Goal: Task Accomplishment & Management: Complete application form

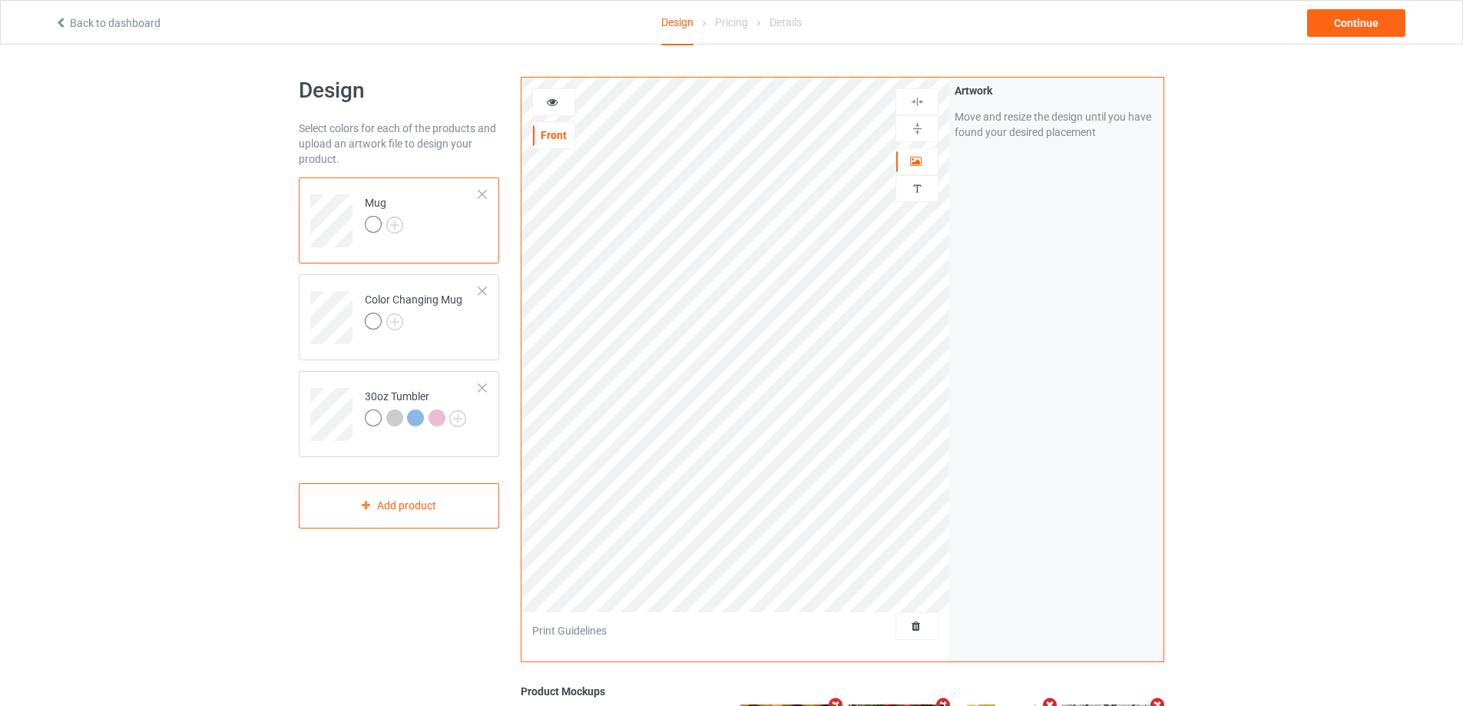
click at [488, 192] on div "Mug" at bounding box center [399, 220] width 200 height 86
click at [484, 193] on div at bounding box center [482, 194] width 11 height 11
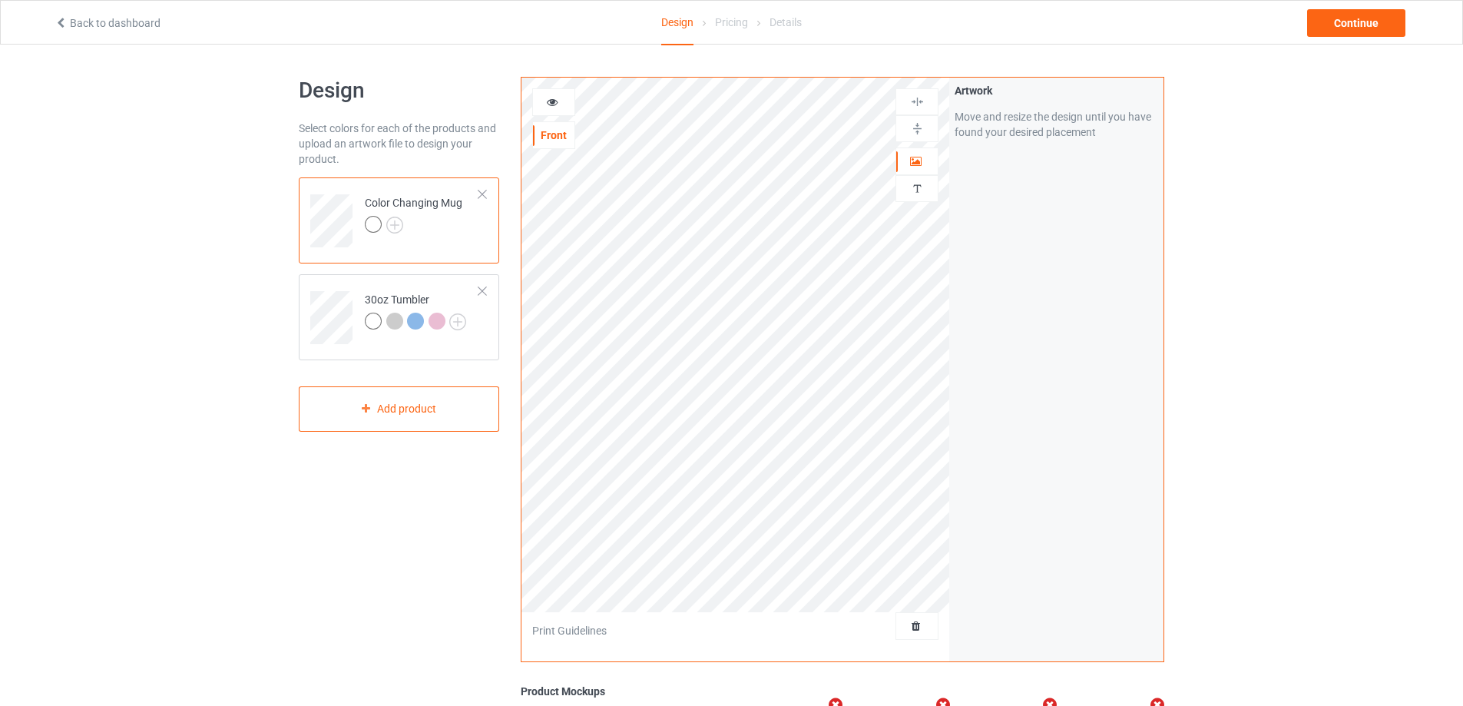
click at [484, 193] on div at bounding box center [482, 194] width 11 height 11
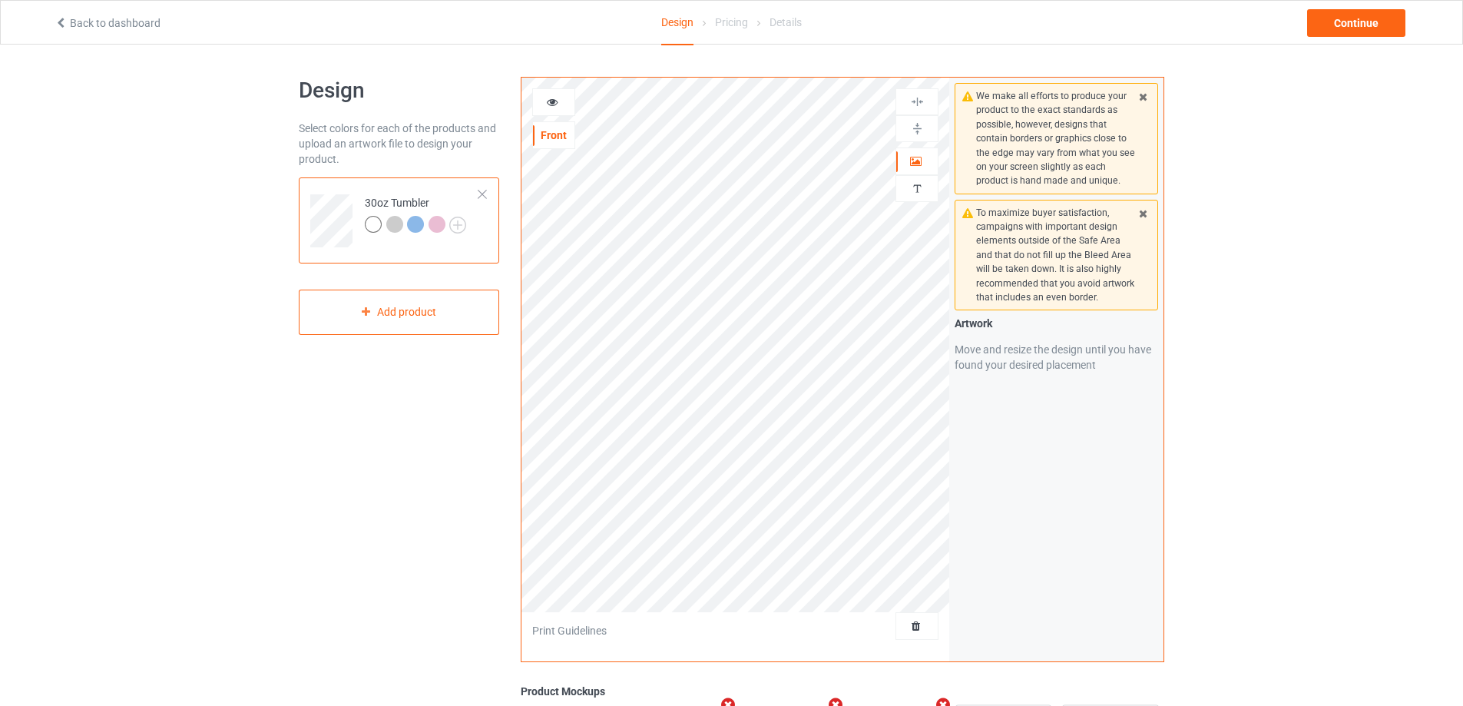
click at [484, 193] on div at bounding box center [482, 194] width 11 height 11
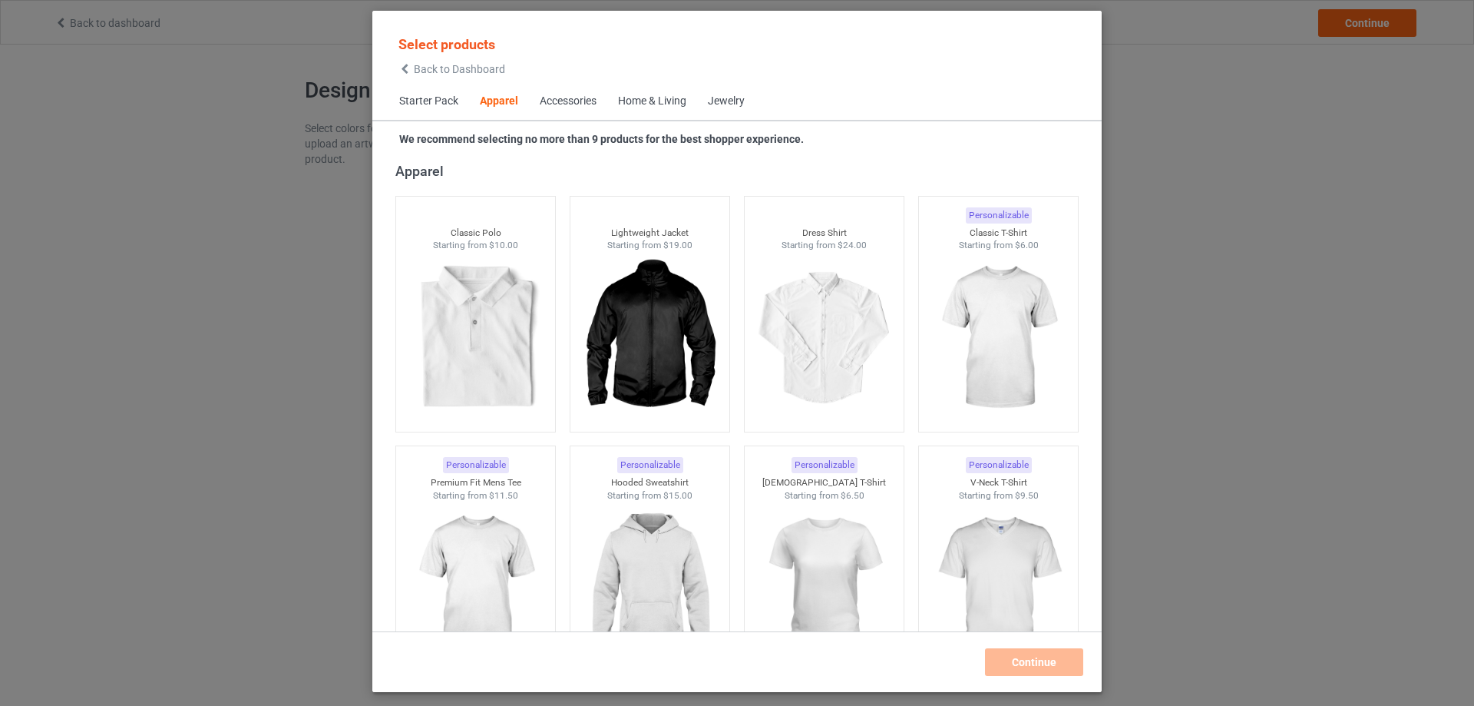
click at [653, 97] on div "Home & Living" at bounding box center [652, 101] width 68 height 15
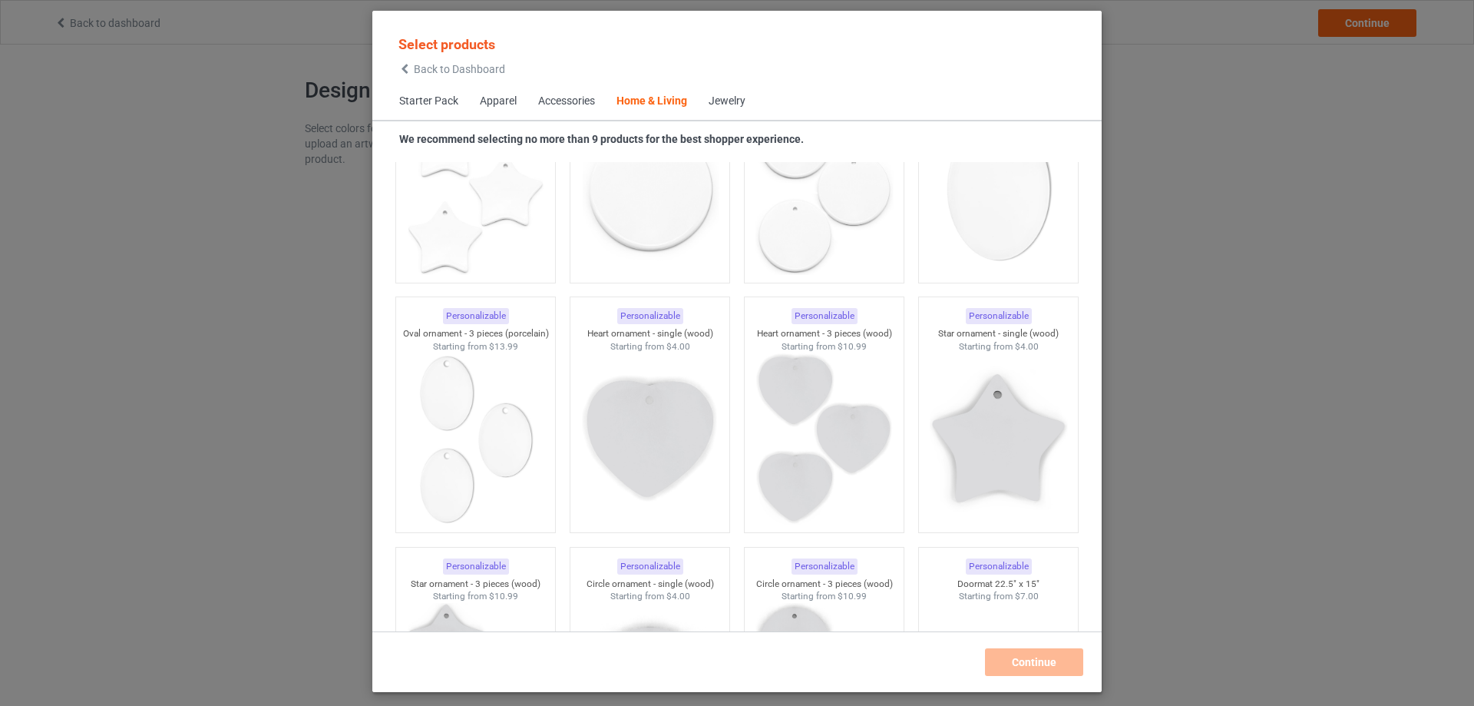
scroll to position [10765, 0]
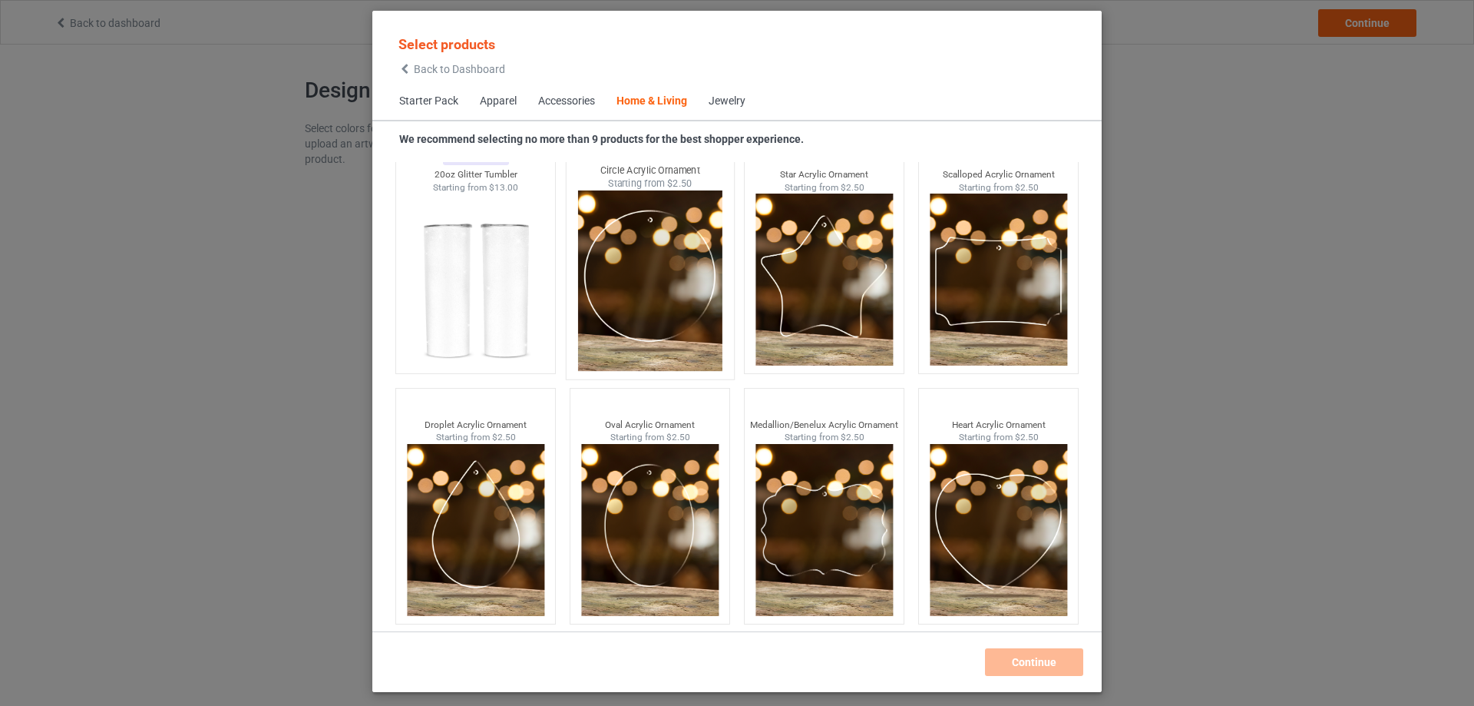
click at [674, 240] on img at bounding box center [649, 280] width 144 height 180
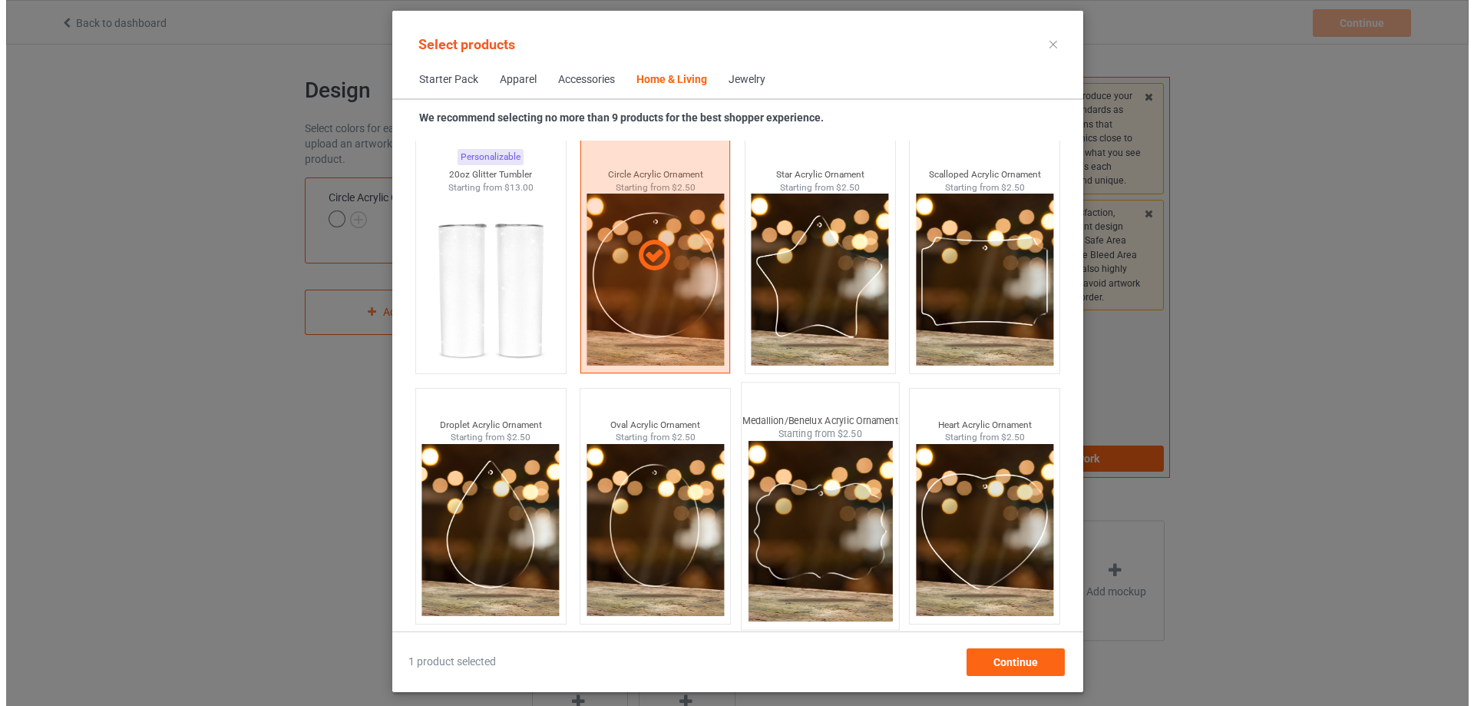
scroll to position [11961, 0]
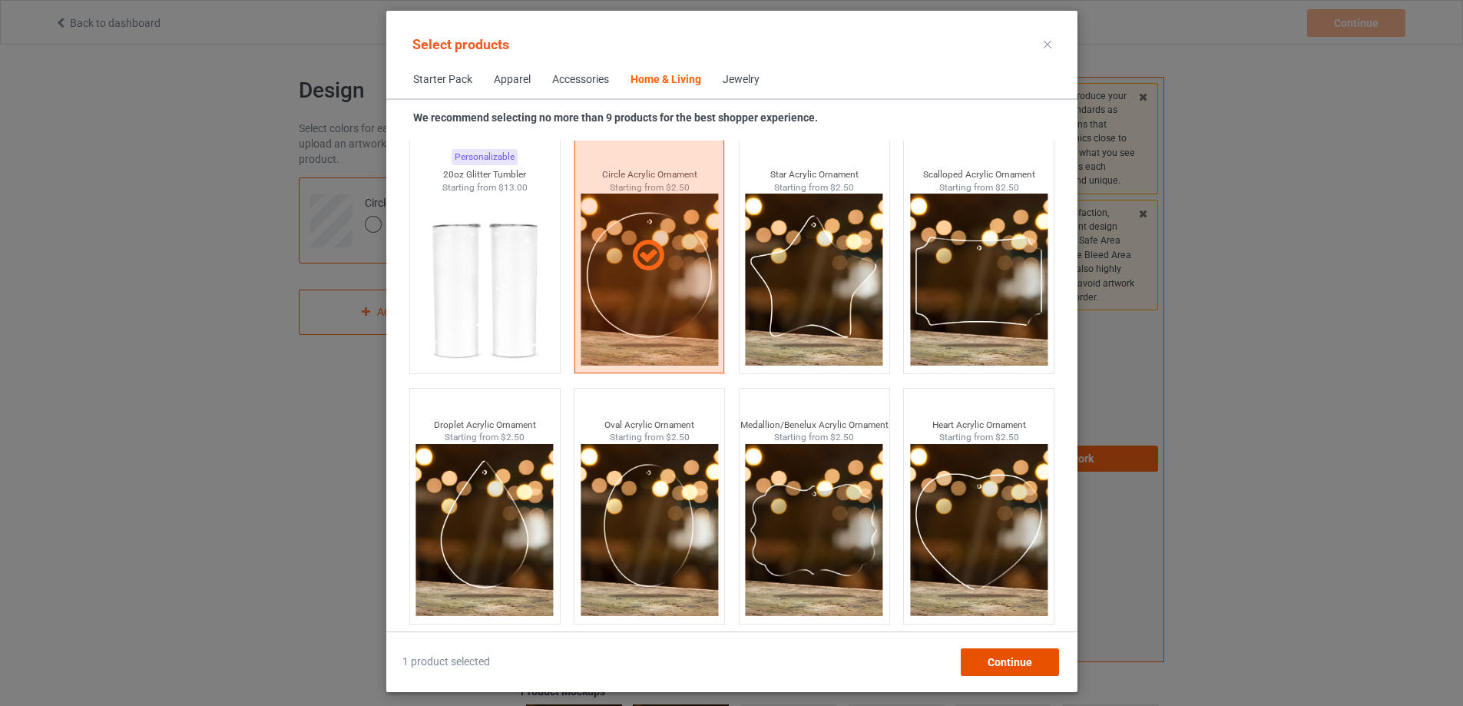
click at [1031, 659] on span "Continue" at bounding box center [1009, 662] width 45 height 12
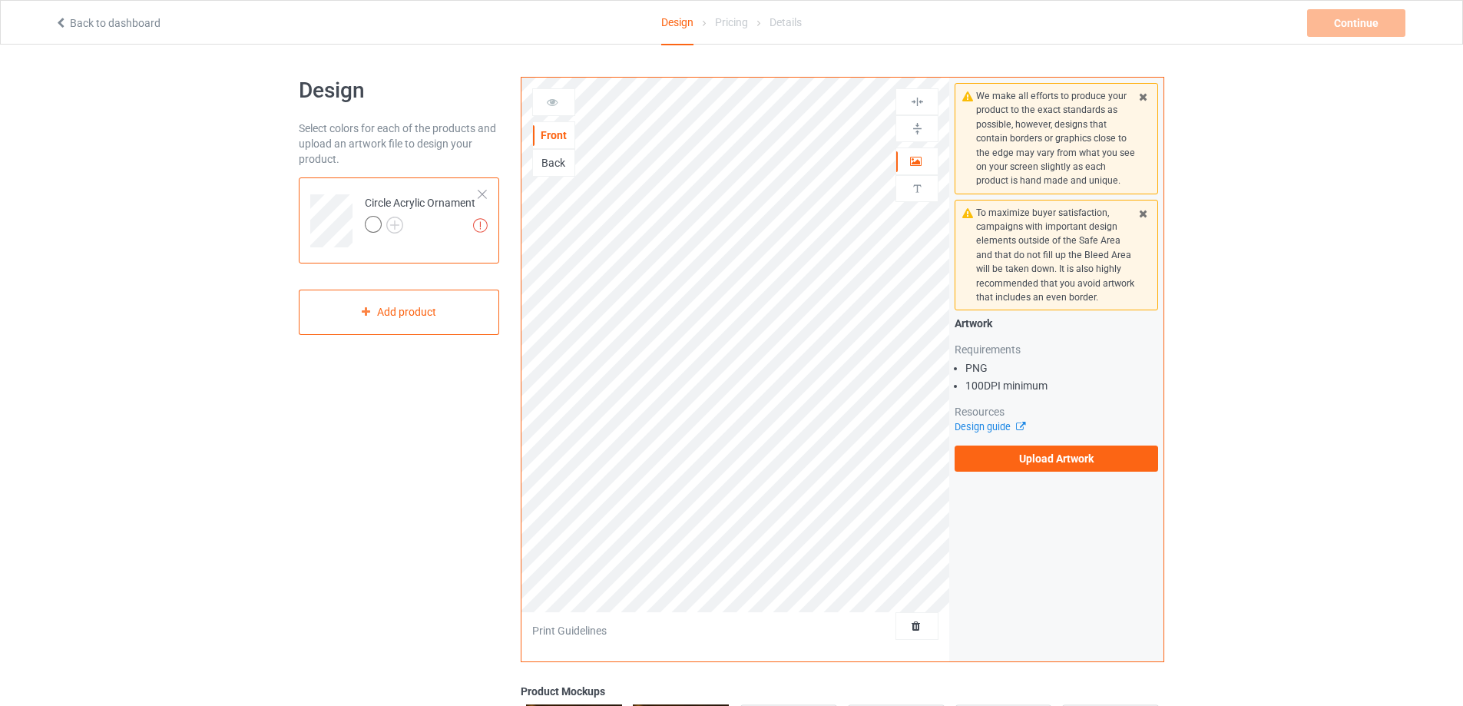
click at [490, 193] on div "Missing artworks Circle Acrylic Ornament" at bounding box center [399, 220] width 200 height 86
click at [482, 193] on div at bounding box center [482, 194] width 11 height 11
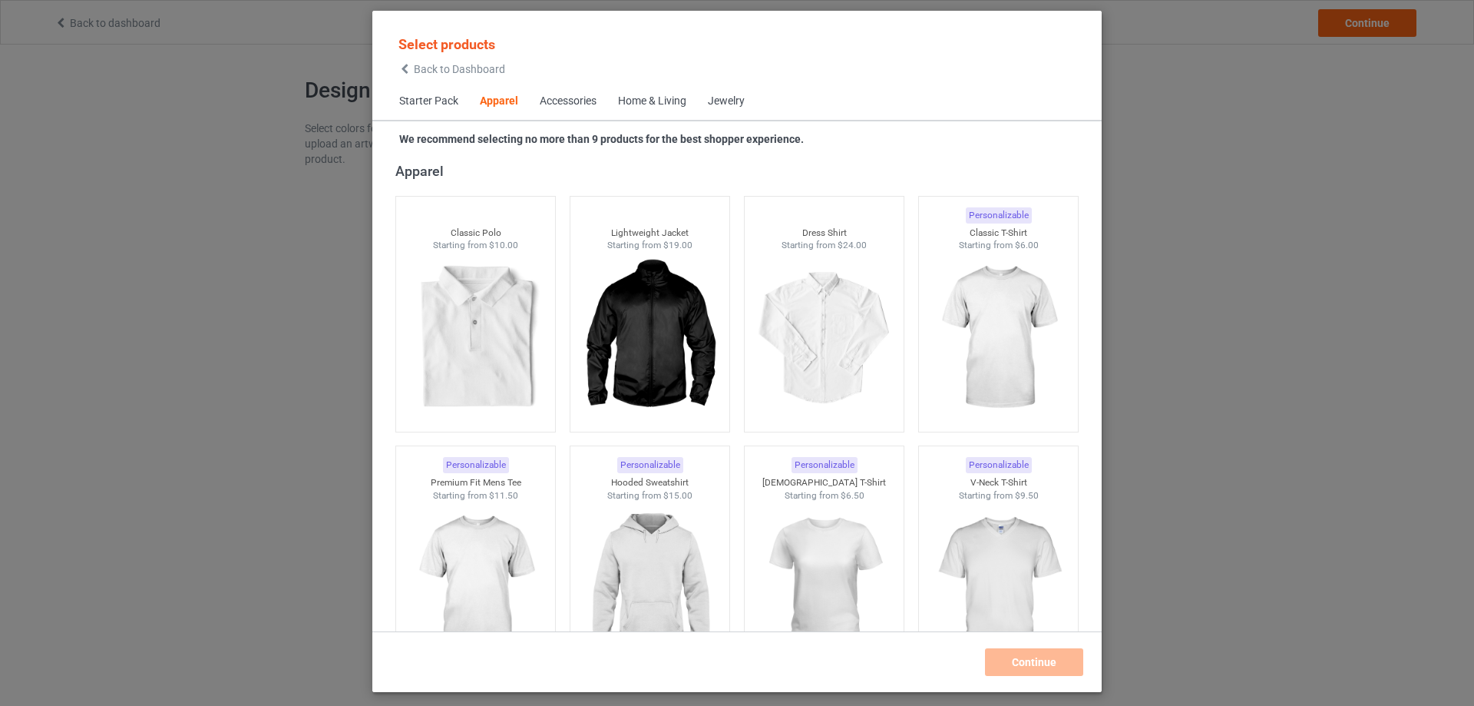
click at [650, 94] on div "Home & Living" at bounding box center [652, 101] width 68 height 15
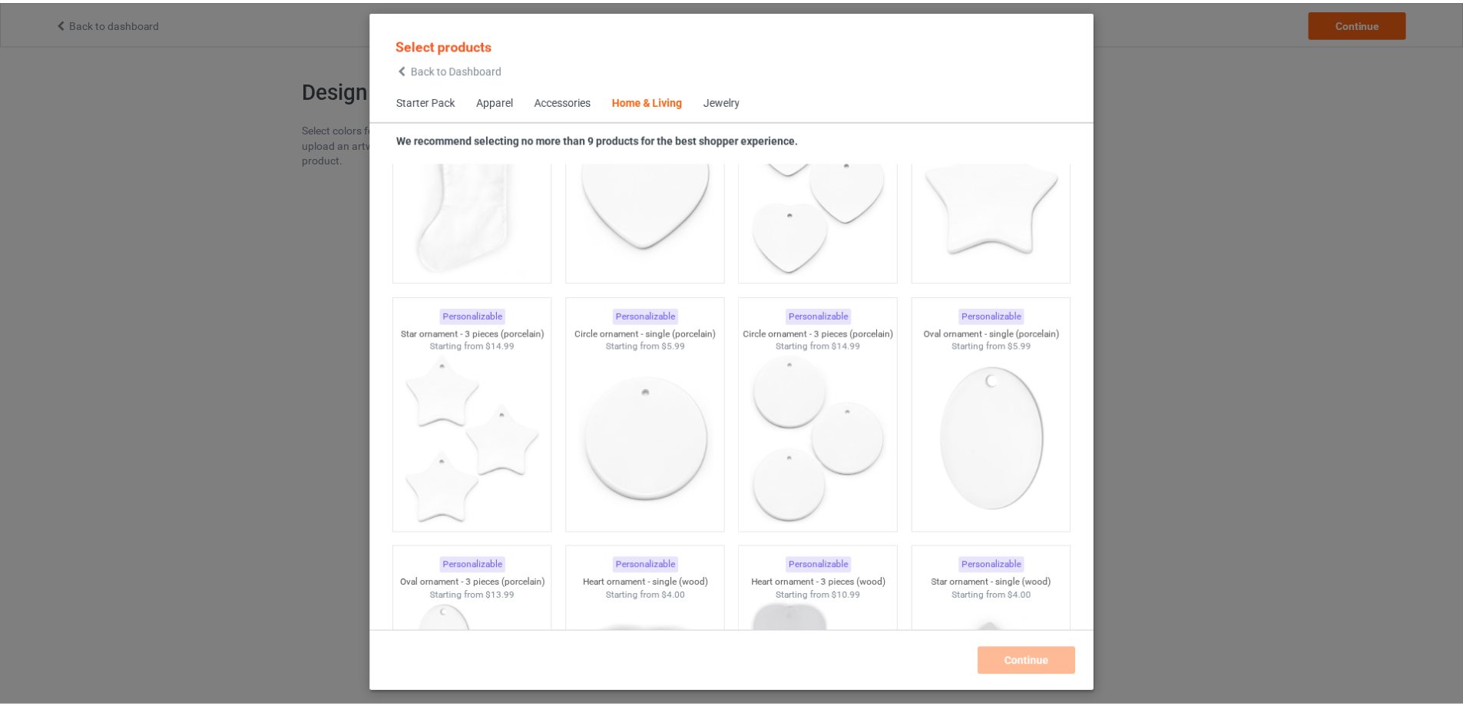
scroll to position [10611, 0]
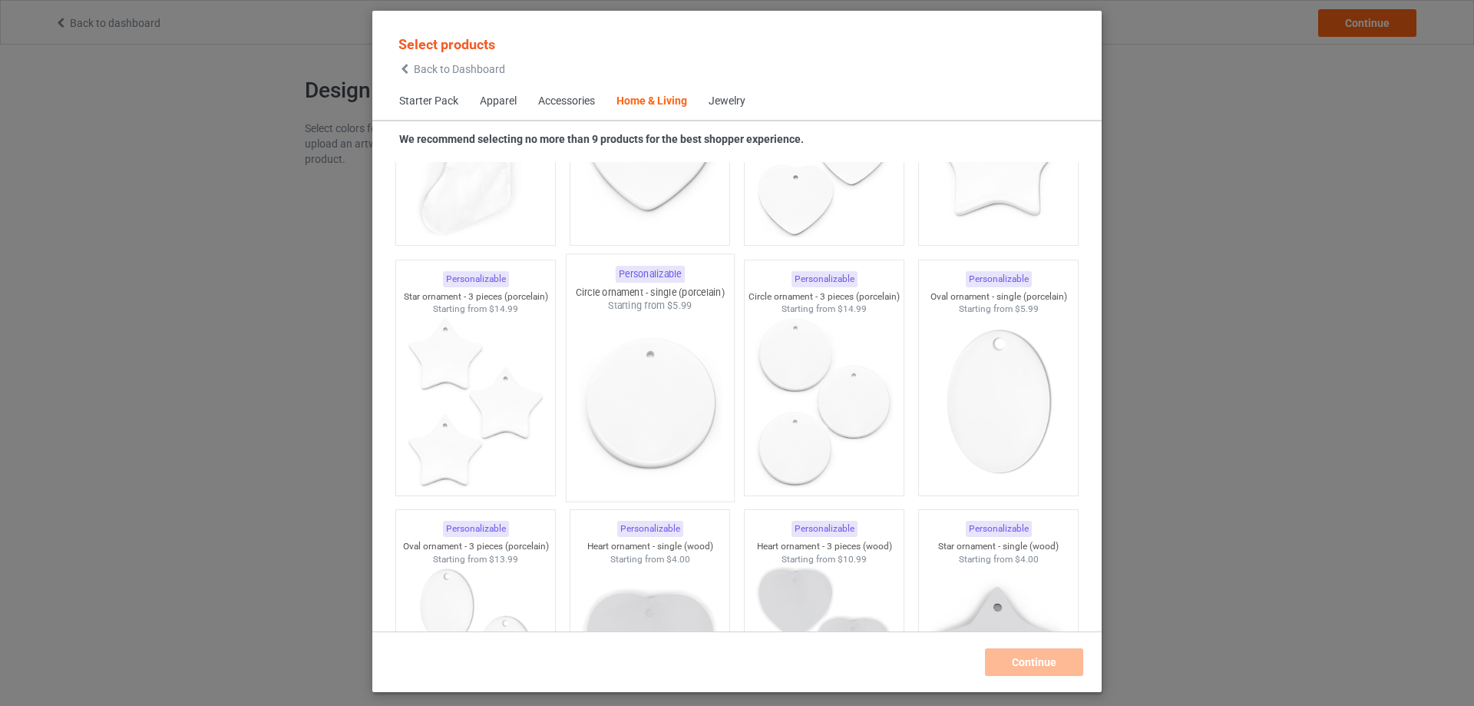
click at [669, 365] on img at bounding box center [649, 403] width 144 height 180
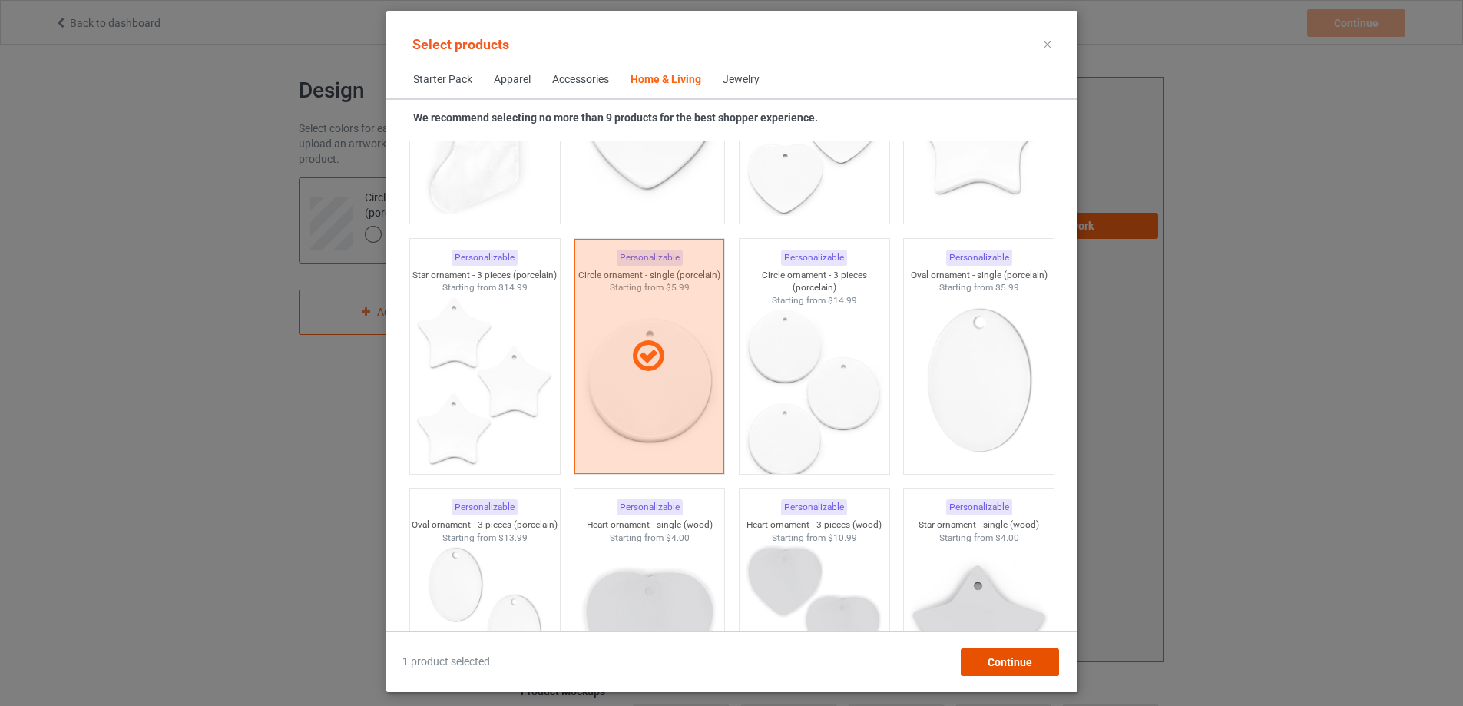
click at [1020, 652] on div "Continue" at bounding box center [1009, 662] width 98 height 28
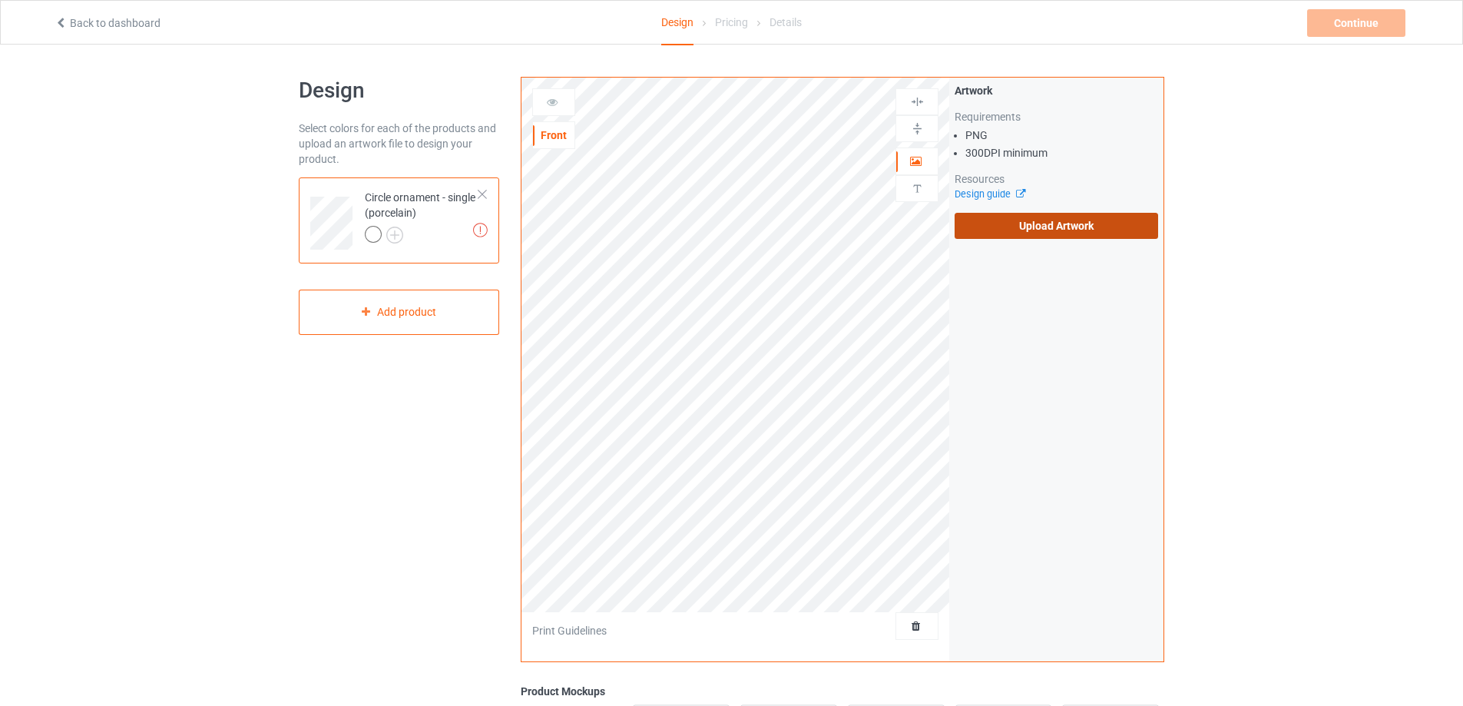
click at [1094, 221] on label "Upload Artwork" at bounding box center [1055, 226] width 203 height 26
click at [0, 0] on input "Upload Artwork" at bounding box center [0, 0] width 0 height 0
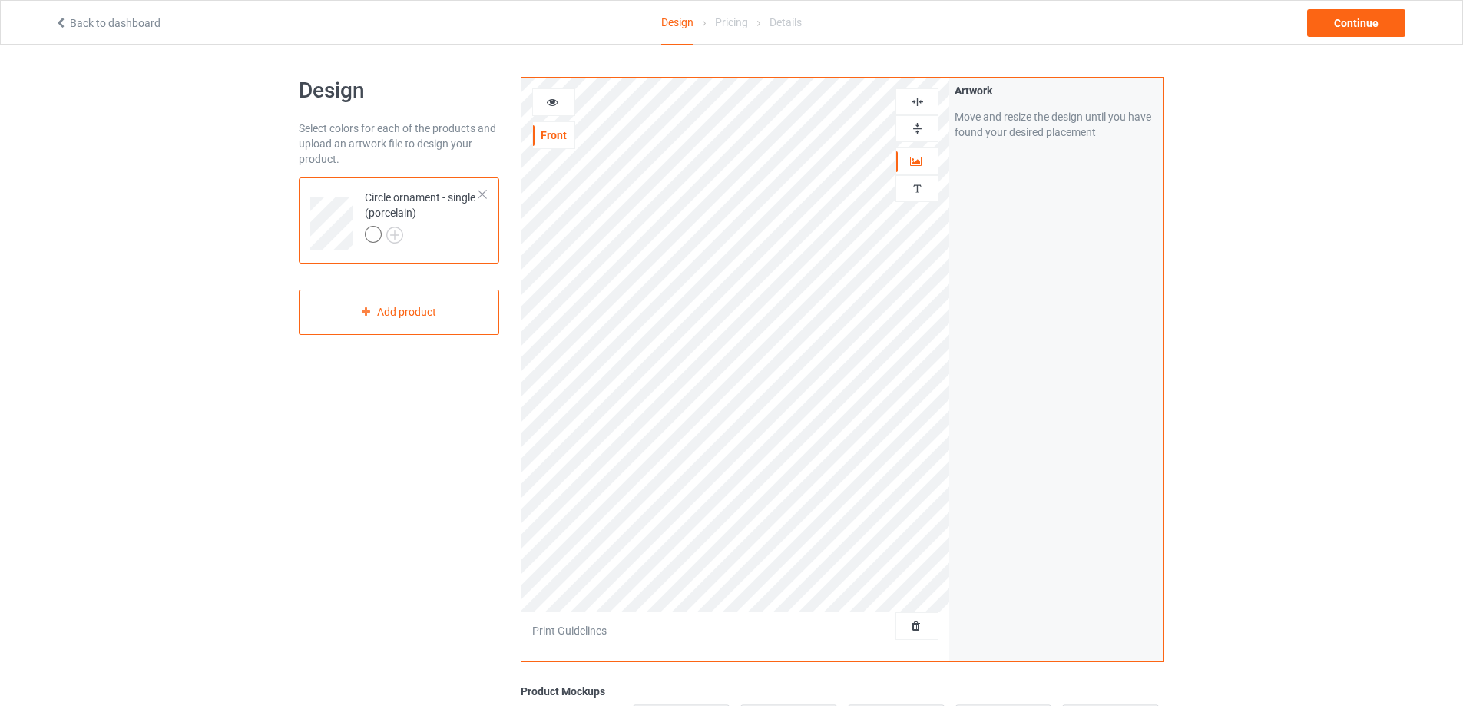
click at [918, 132] on img at bounding box center [917, 128] width 15 height 15
click at [914, 103] on img at bounding box center [917, 101] width 15 height 15
click at [911, 187] on img at bounding box center [917, 188] width 15 height 15
click at [1056, 116] on div "Add text" at bounding box center [1055, 118] width 203 height 28
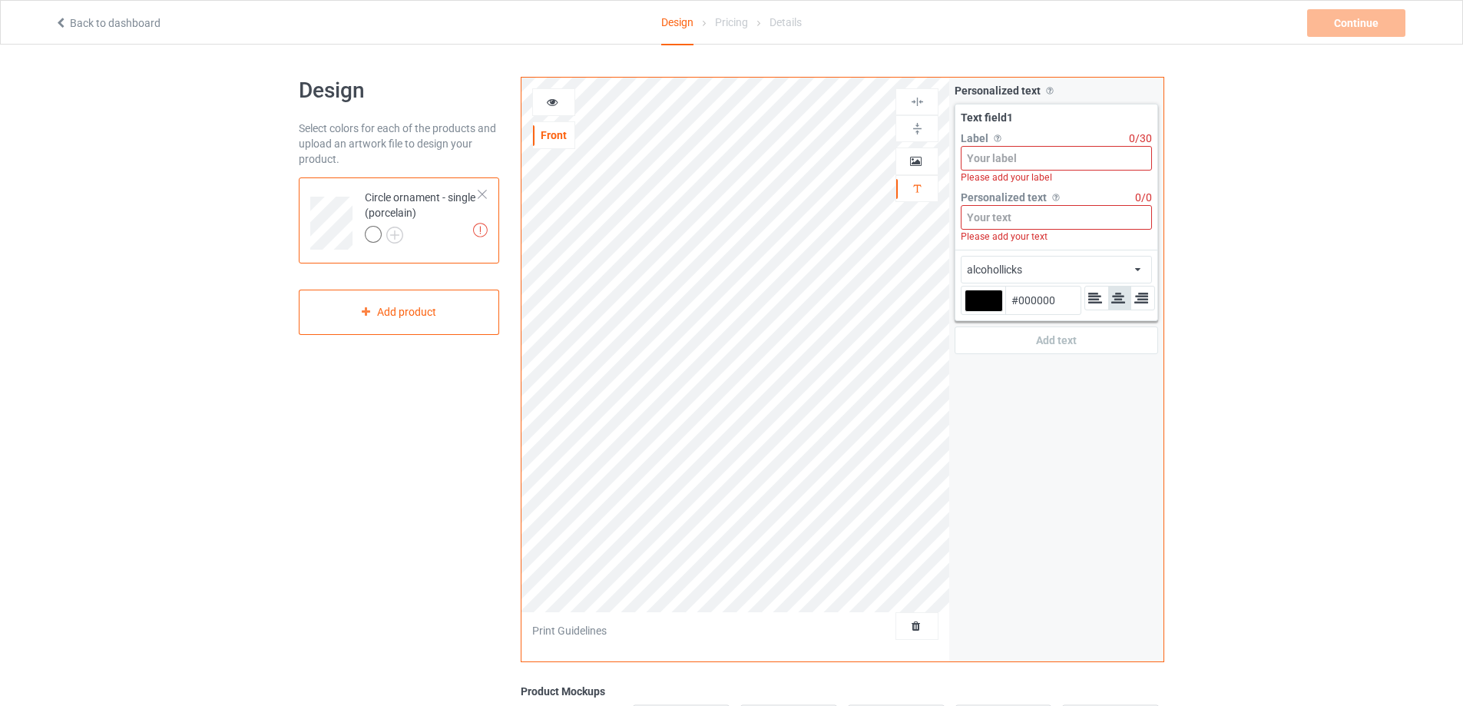
click at [1050, 162] on input at bounding box center [1056, 158] width 191 height 25
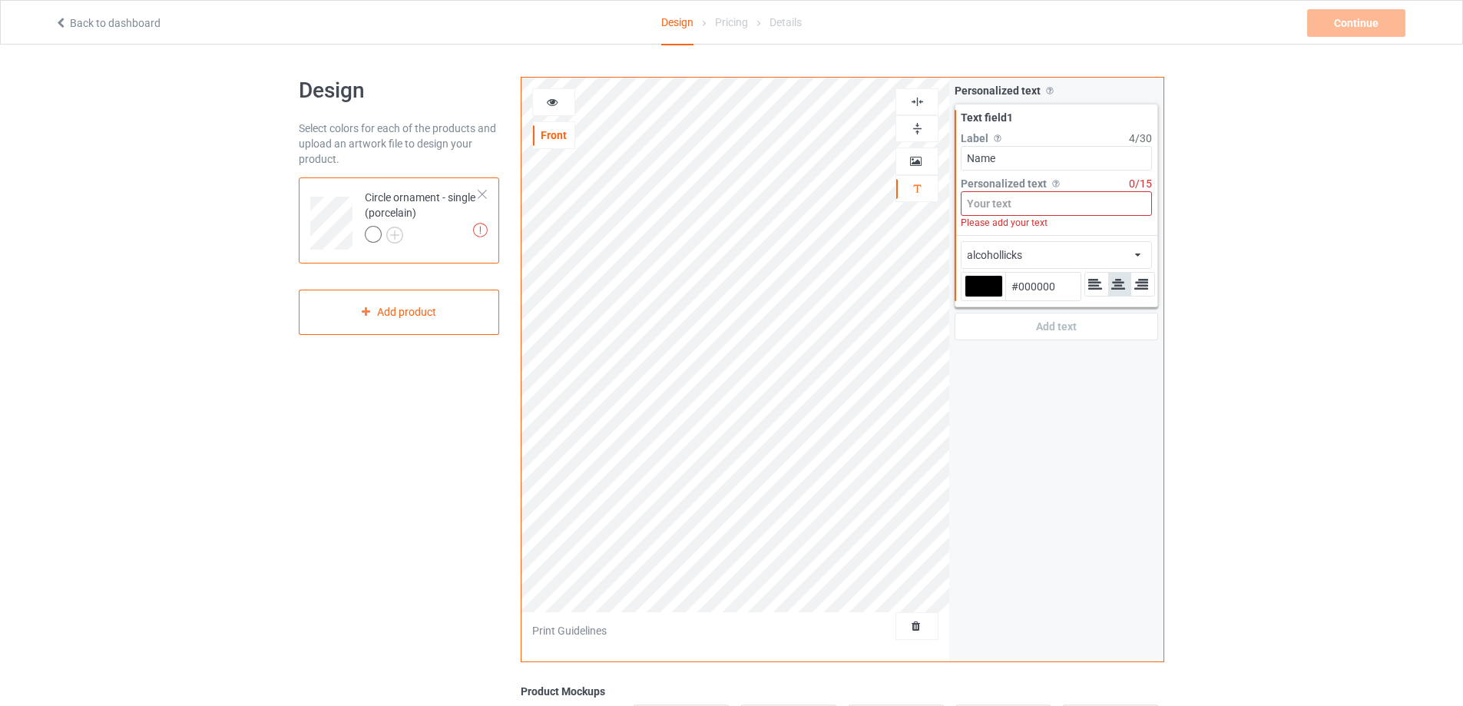
type input "Name"
click at [1053, 200] on input at bounding box center [1056, 203] width 191 height 25
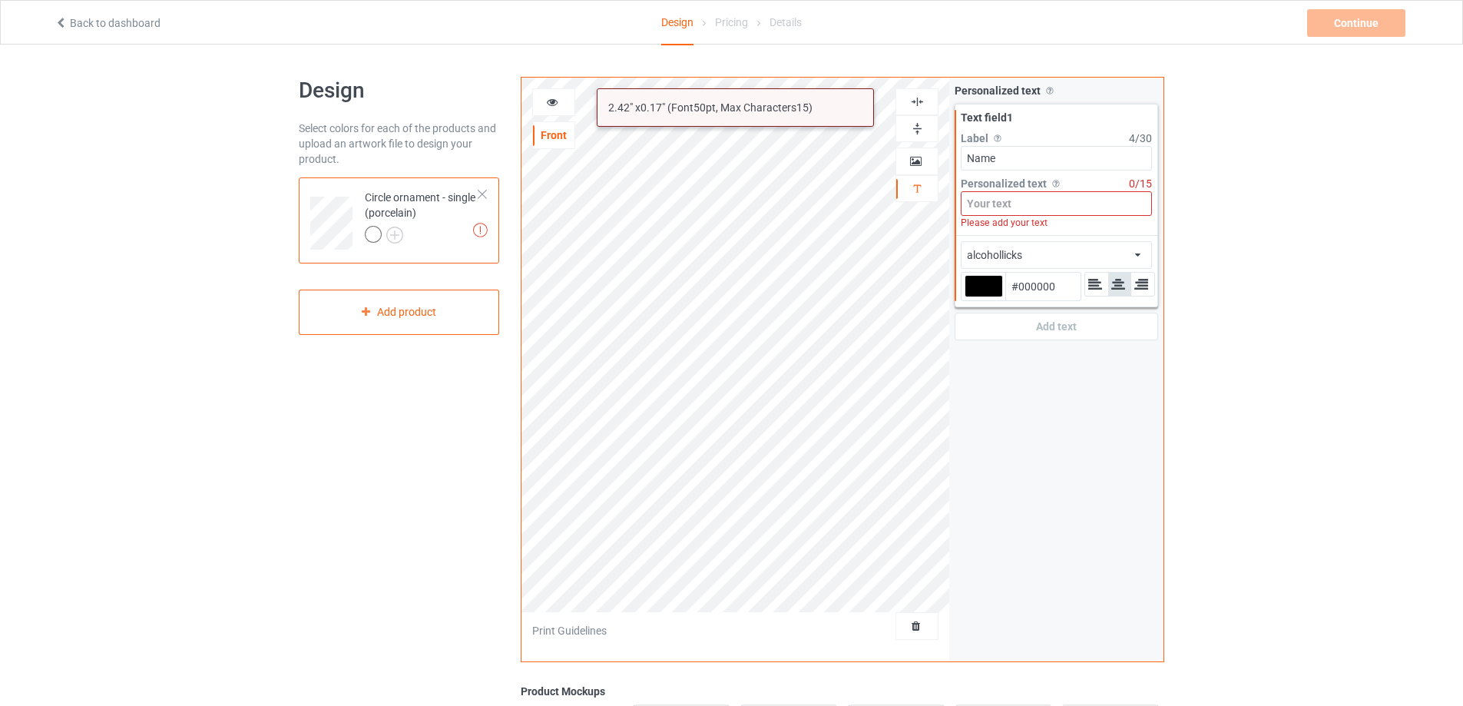
type input "Ư"
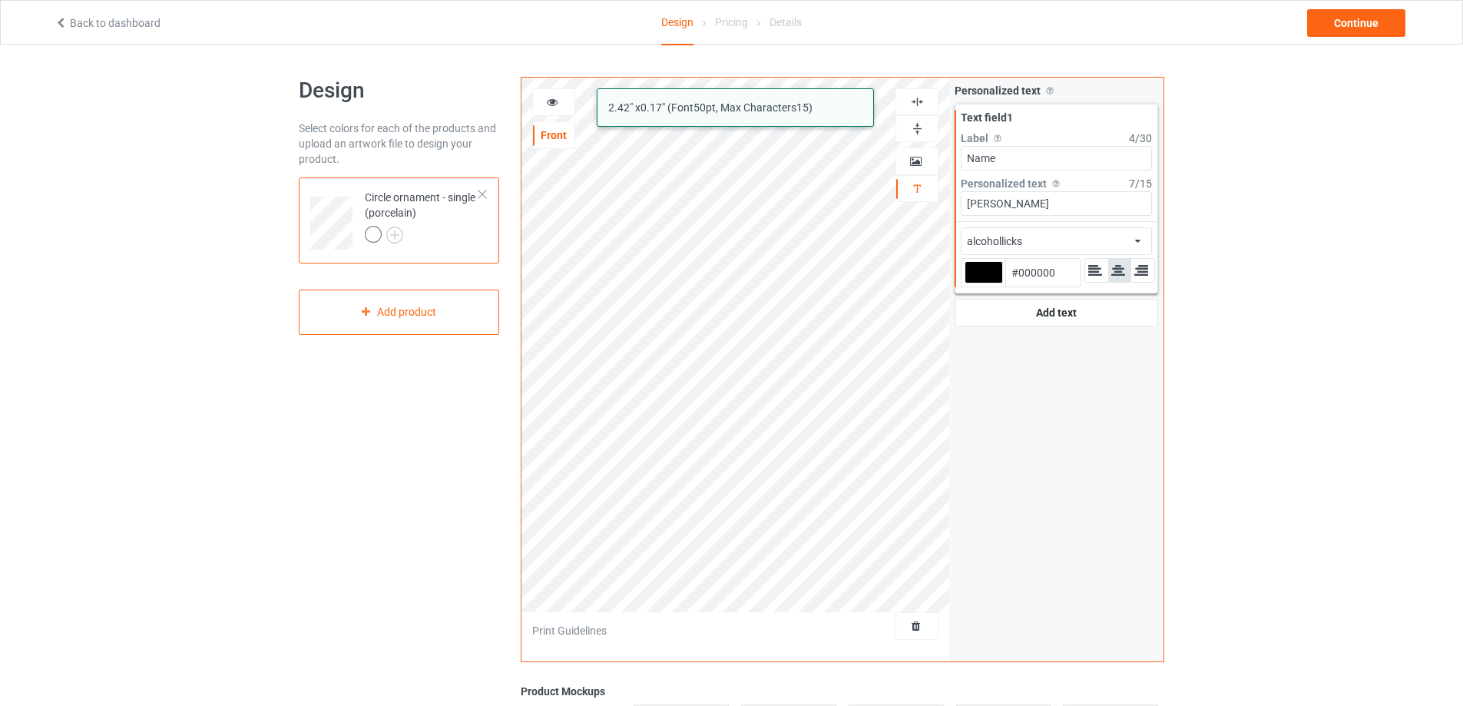
type input "WIlliam"
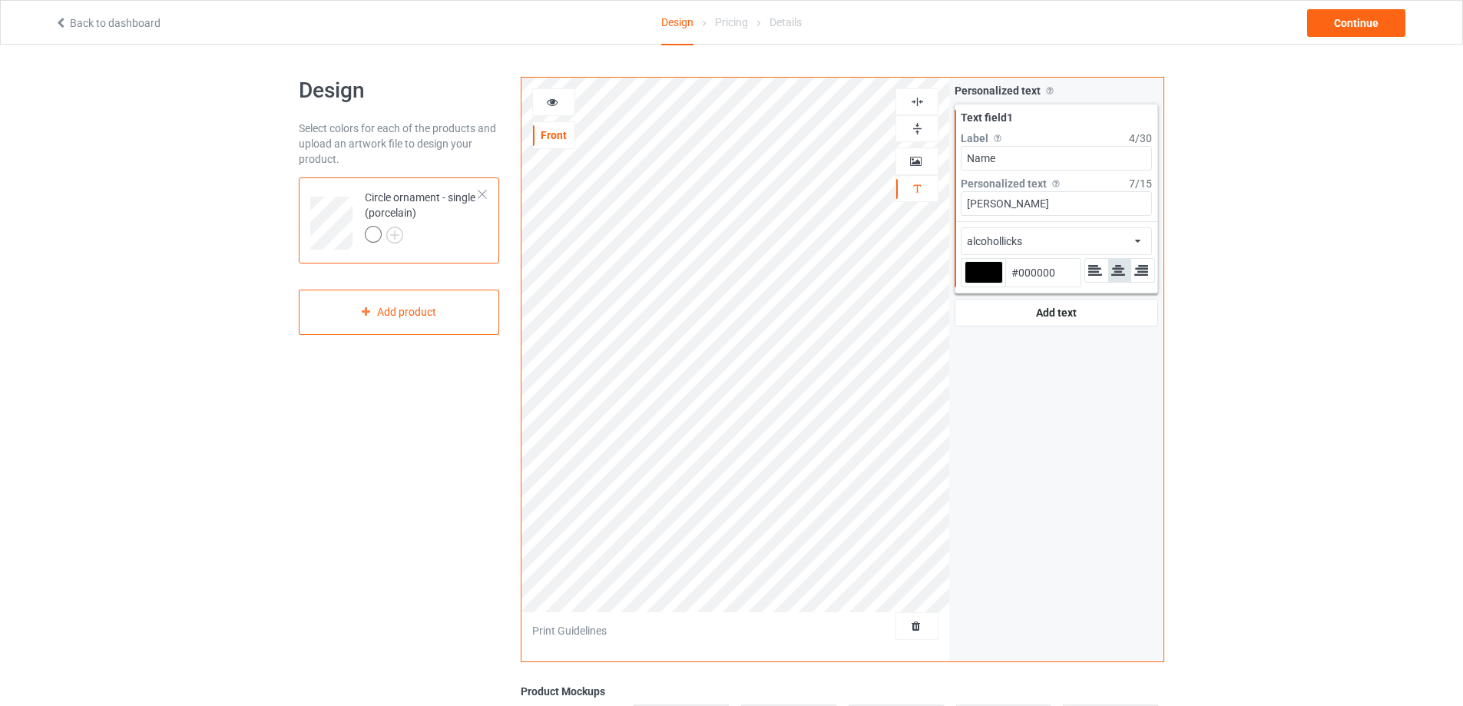
click at [1086, 243] on div "alcohollicks african airstream aladdin alcohollicks aldo algerian almontesnow a…" at bounding box center [1056, 241] width 191 height 28
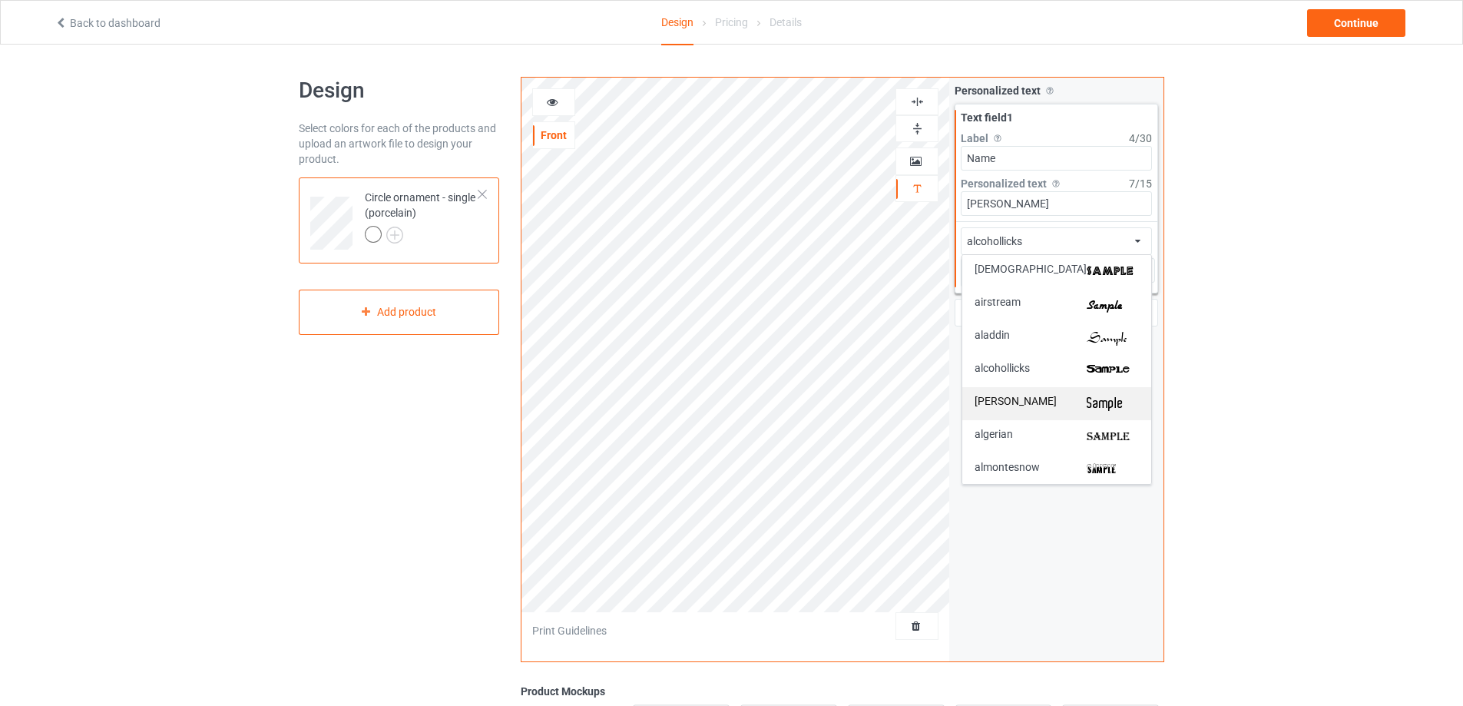
click at [1061, 404] on div "[PERSON_NAME]" at bounding box center [1056, 403] width 164 height 16
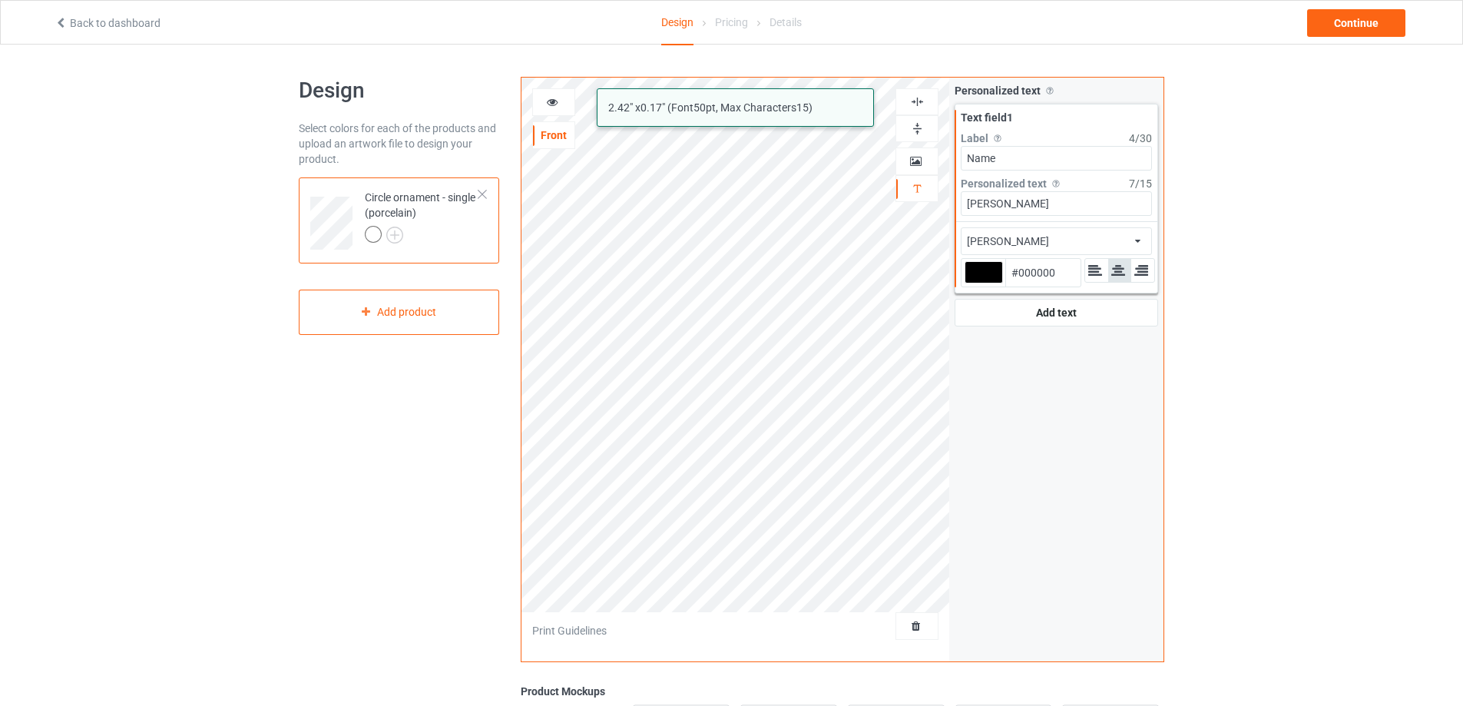
click at [989, 273] on div at bounding box center [983, 272] width 38 height 22
click at [989, 283] on input "#000000" at bounding box center [983, 293] width 38 height 21
type input "#d4c9c9"
type input "#D4C9C9"
type input "#d2c6c6"
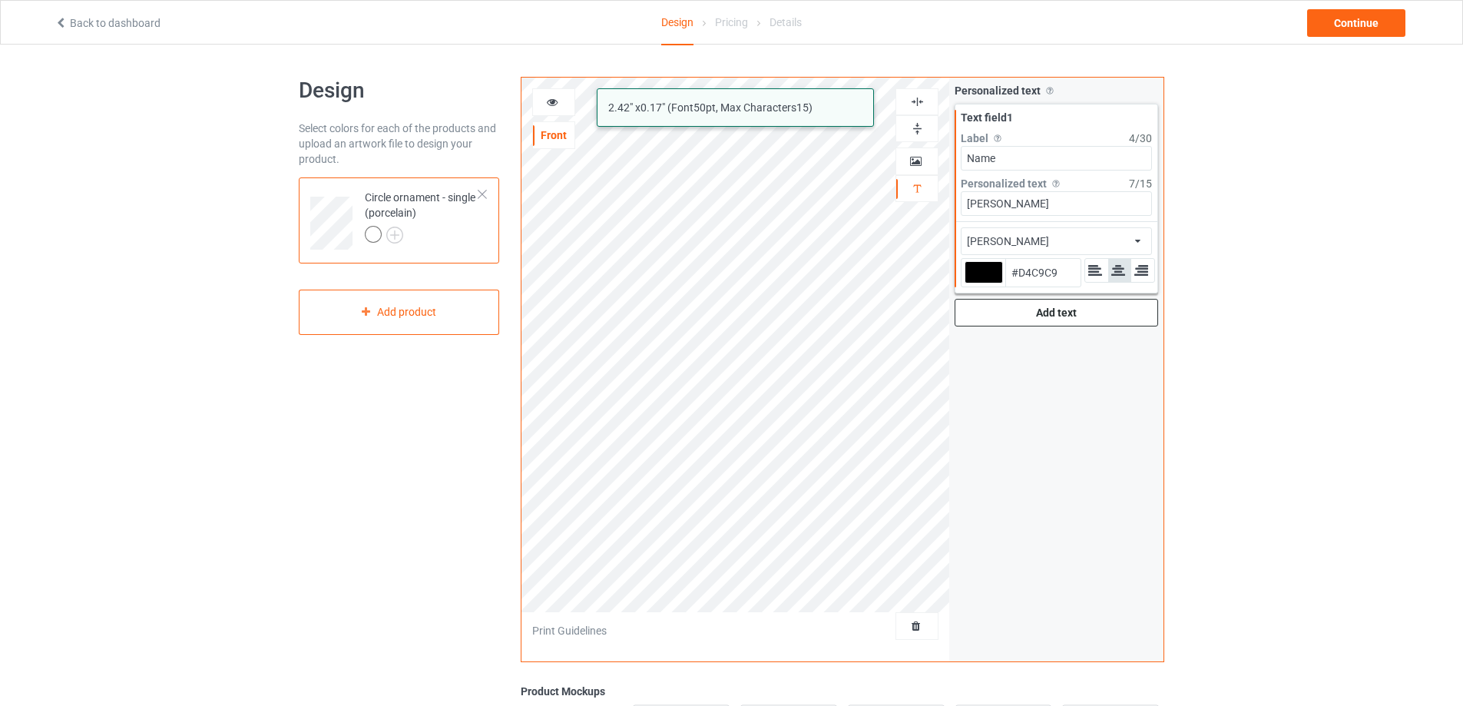
type input "#D2C6C6"
type input "#e2dada"
type input "#E2DADA"
type input "#ffffff"
type input "#FFFFFF"
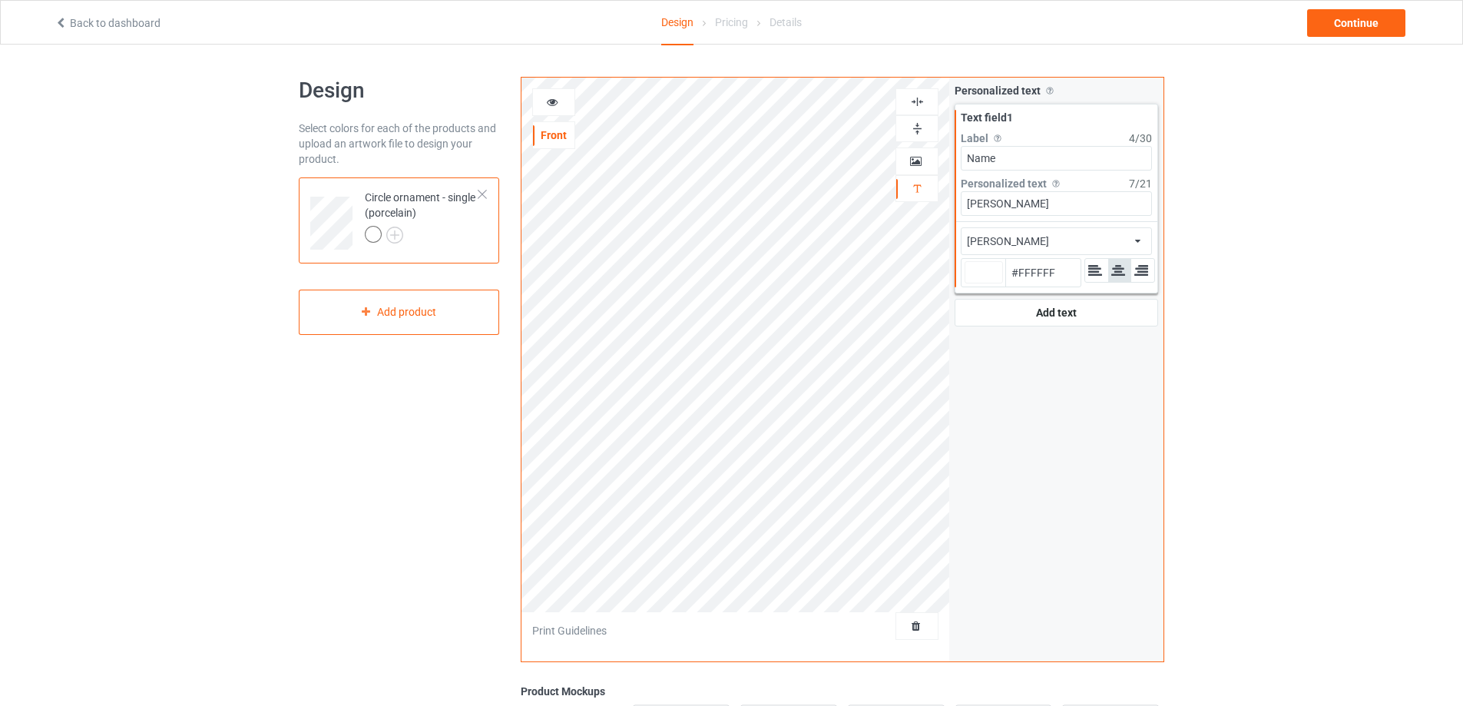
click at [1090, 242] on div "aldo african airstream aladdin alcohollicks aldo algerian almontesnow anglicant…" at bounding box center [1056, 241] width 191 height 28
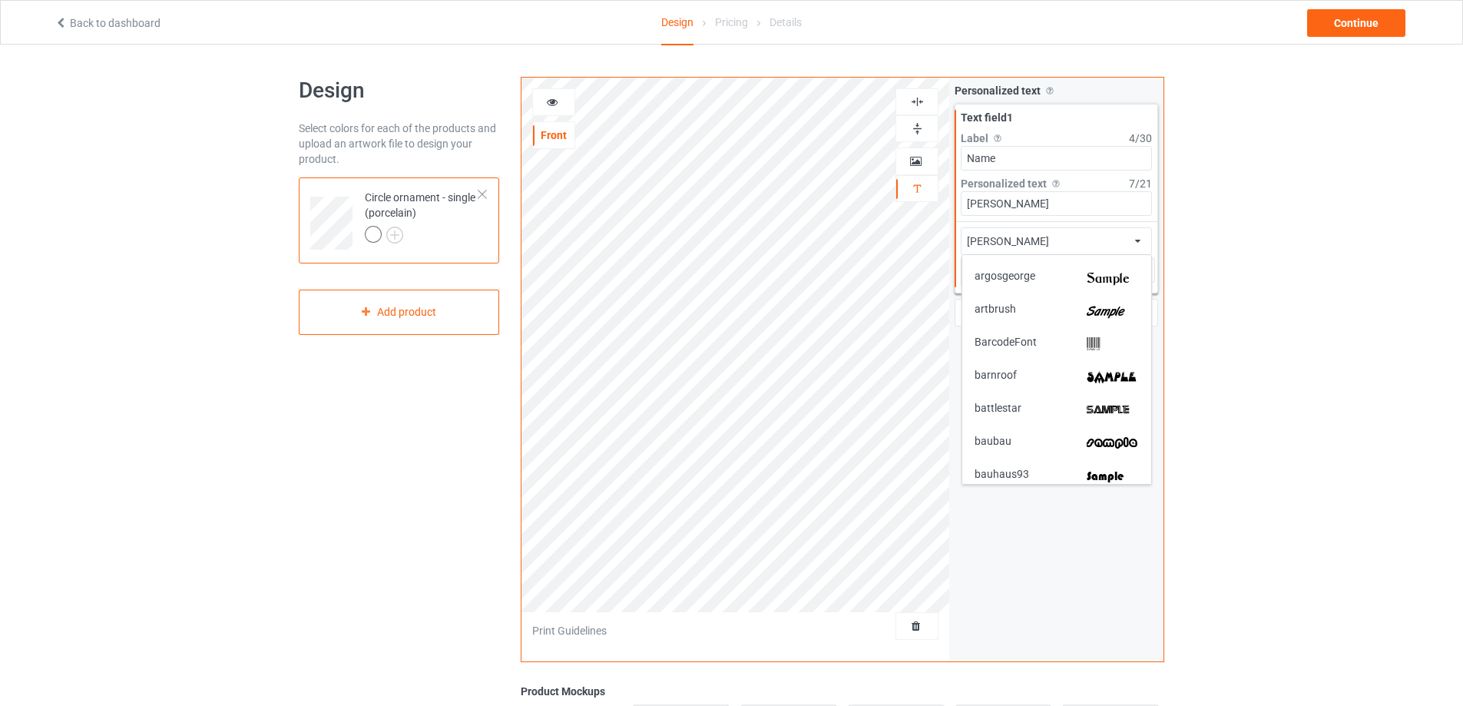
scroll to position [458, 0]
click at [1117, 312] on img at bounding box center [1113, 309] width 52 height 16
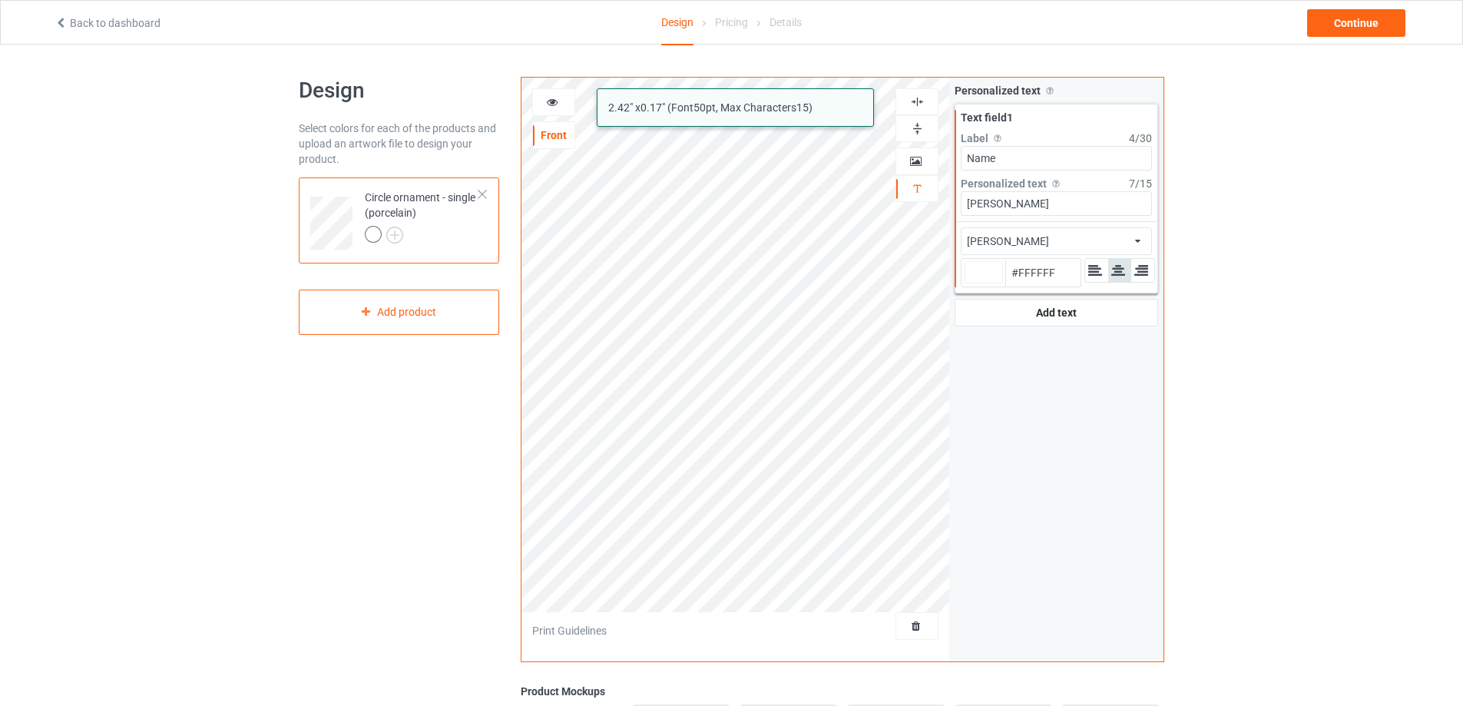
click at [977, 205] on input "WIlliam" at bounding box center [1056, 203] width 191 height 25
type input "#ffffff"
type input "Wlliam"
type input "#ffffff"
type input "[PERSON_NAME]"
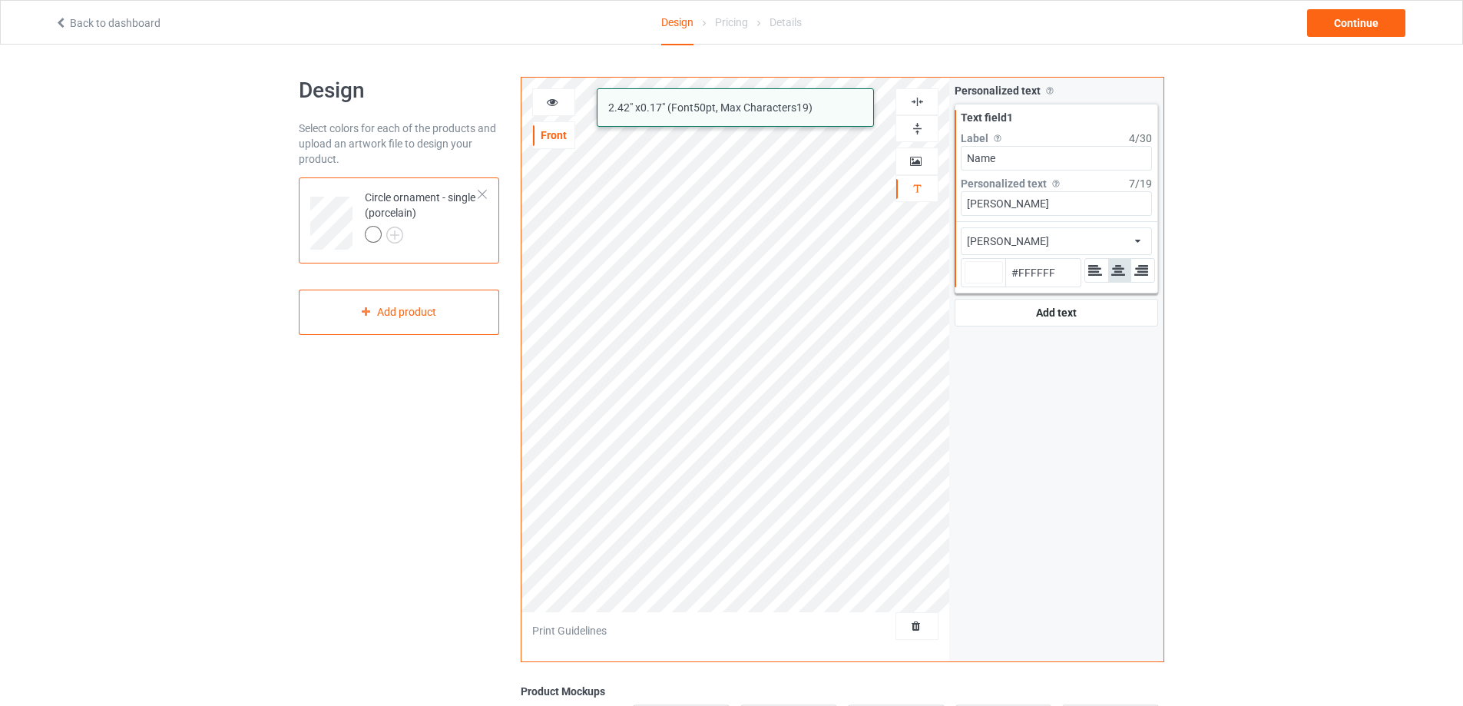
type input "#ffffff"
type input "[PERSON_NAME]"
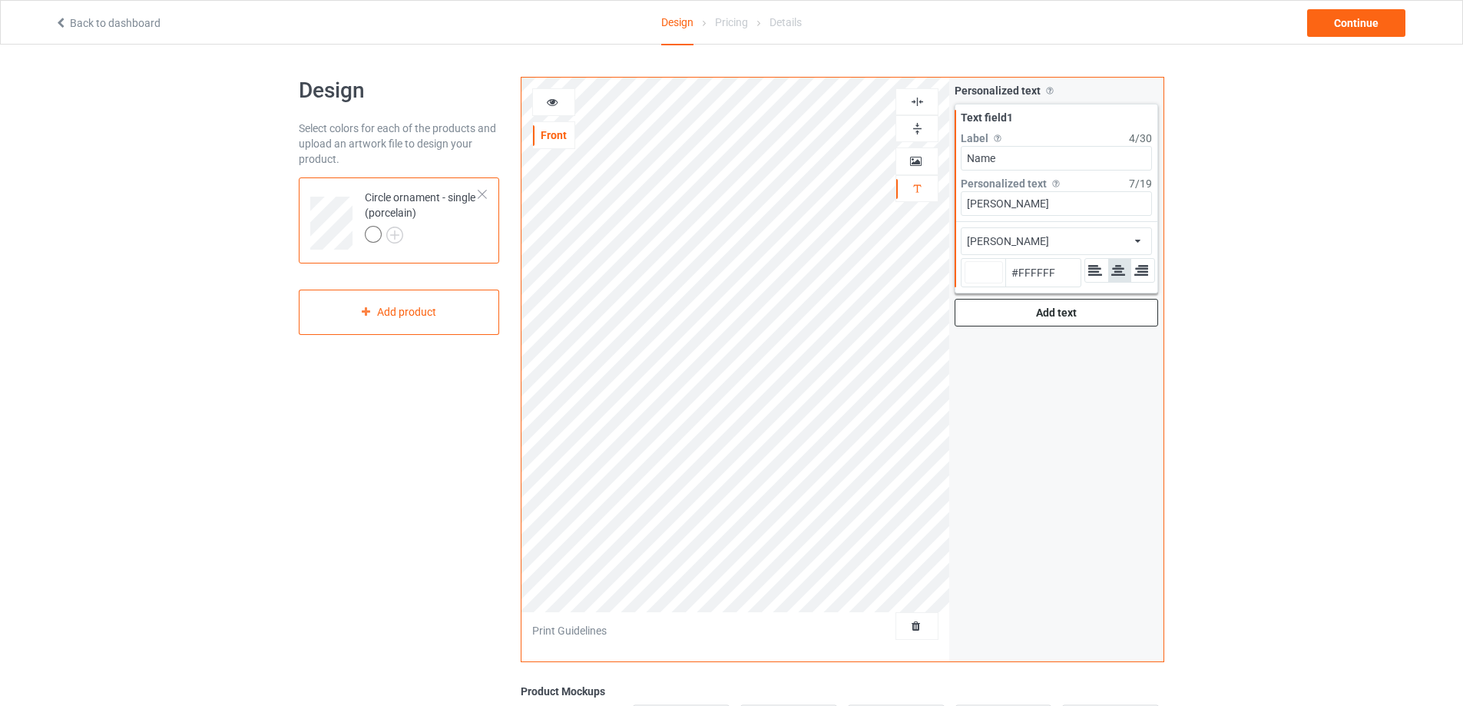
click at [1024, 306] on div "Add text" at bounding box center [1055, 313] width 203 height 28
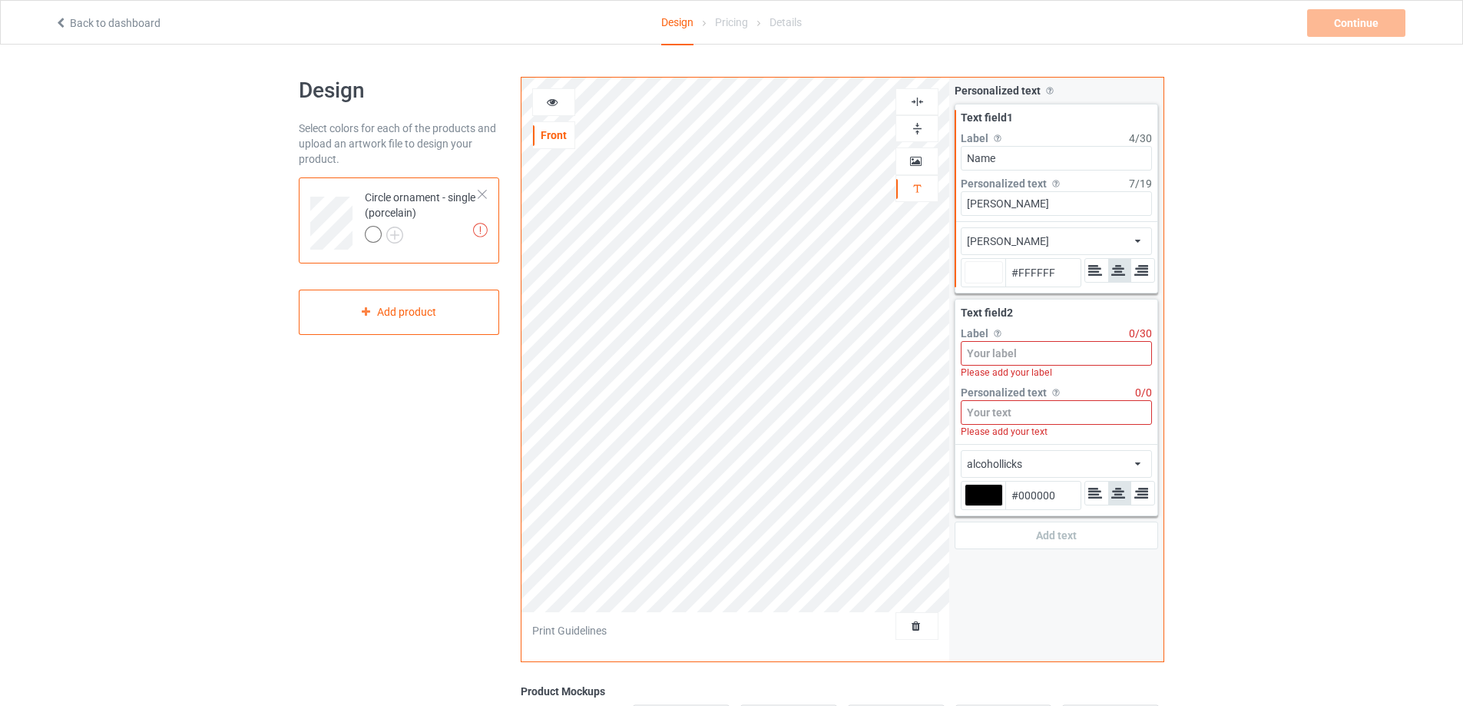
click at [1001, 353] on input at bounding box center [1056, 353] width 191 height 25
type input "#ffffff"
type input "Y"
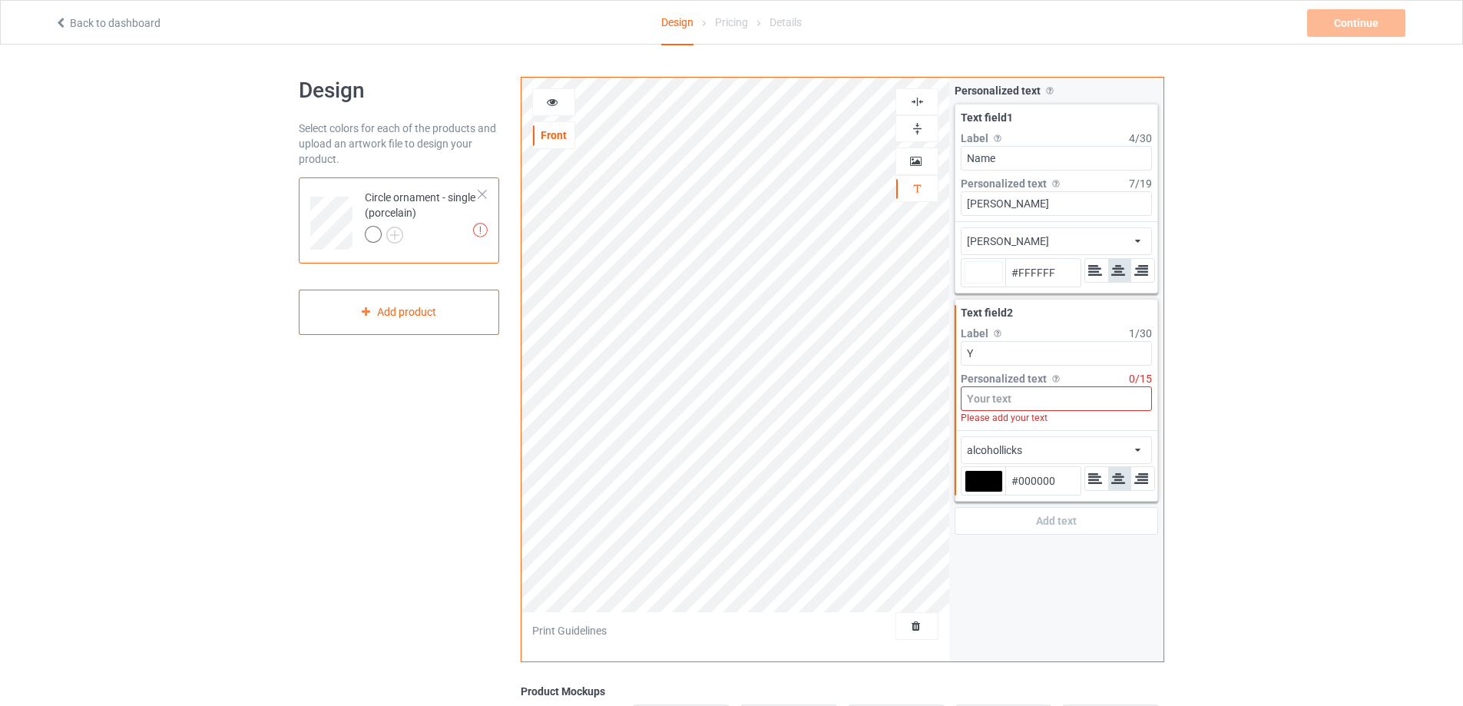
type input "#ffffff"
type input "Yea"
type input "#ffffff"
type input "Year"
type input "#ffffff"
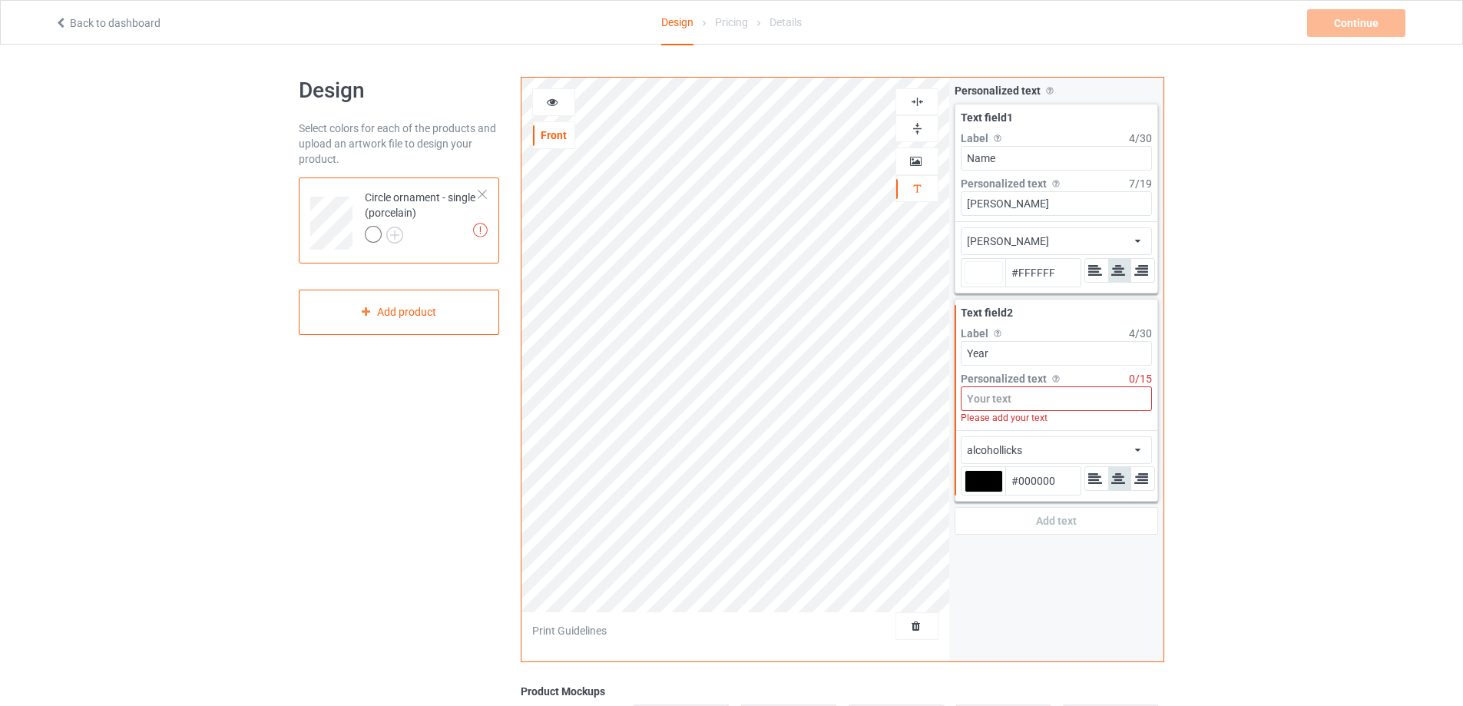
type input "Year"
click at [1000, 401] on input at bounding box center [1056, 398] width 191 height 25
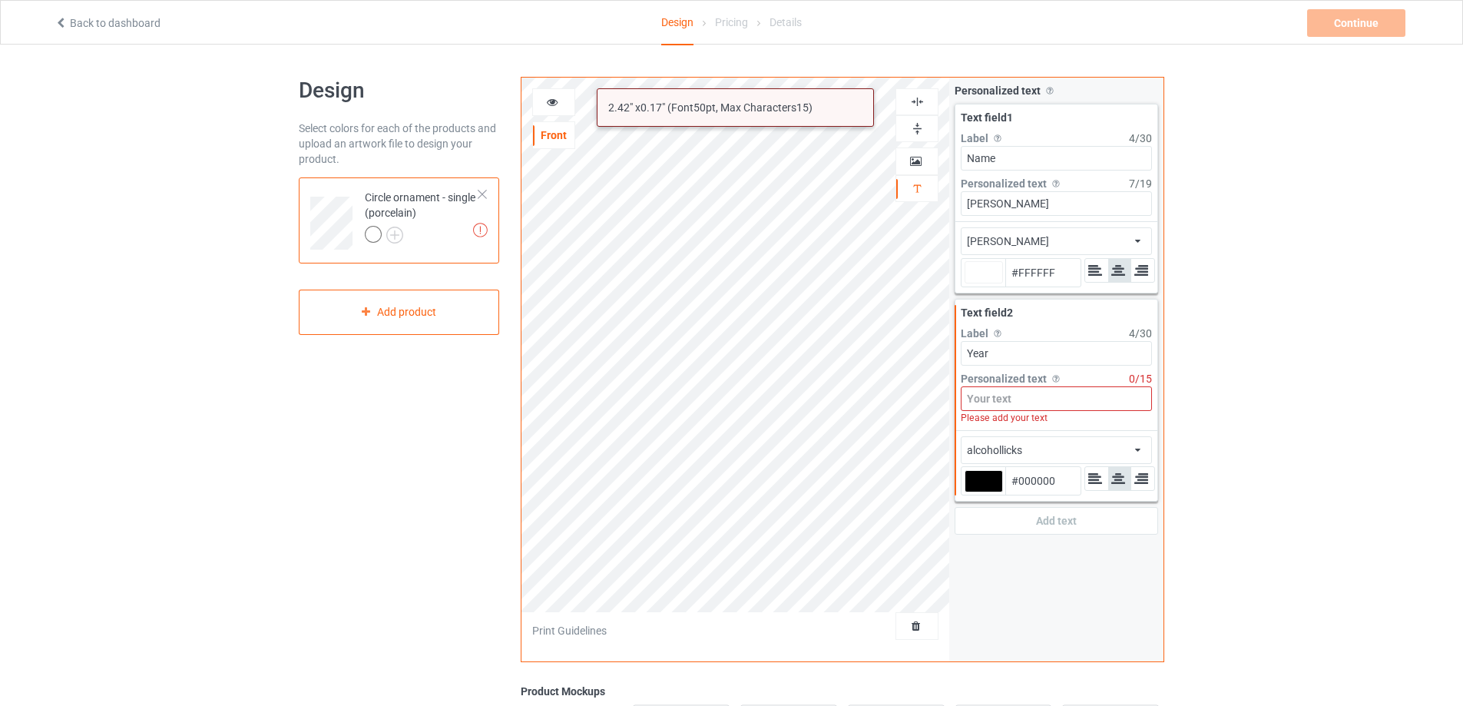
type input "#ffffff"
type input "1"
type input "#ffffff"
type input "19"
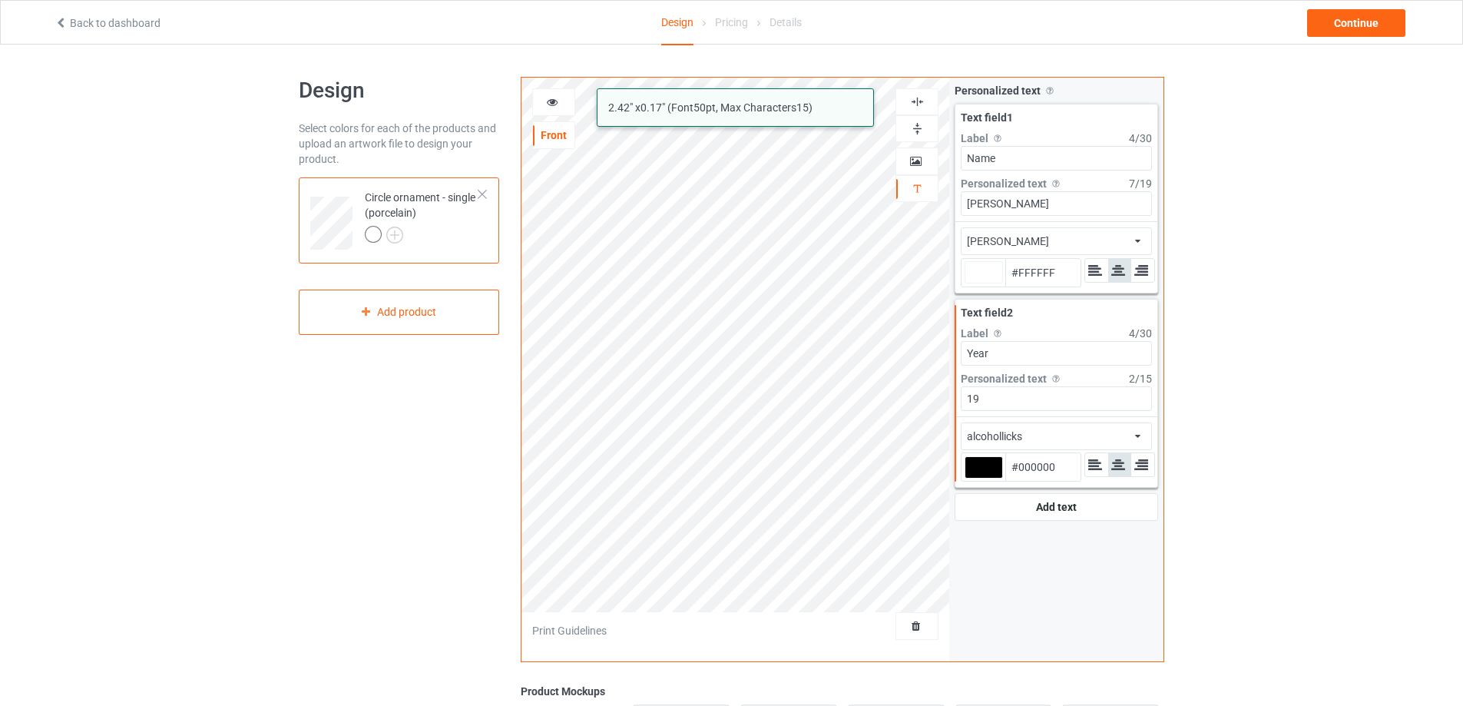
type input "#ffffff"
type input "1"
type input "#ffffff"
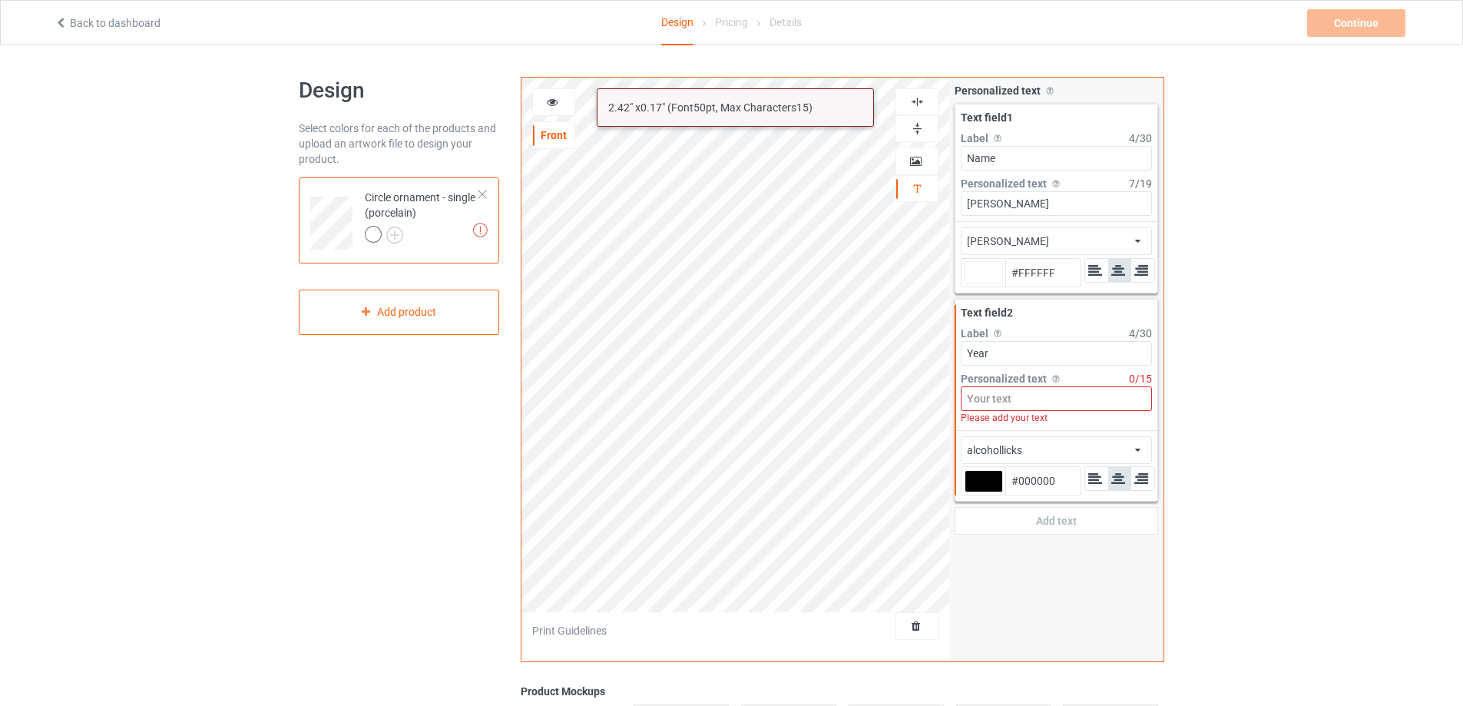
type input "#ffffff"
type input "2"
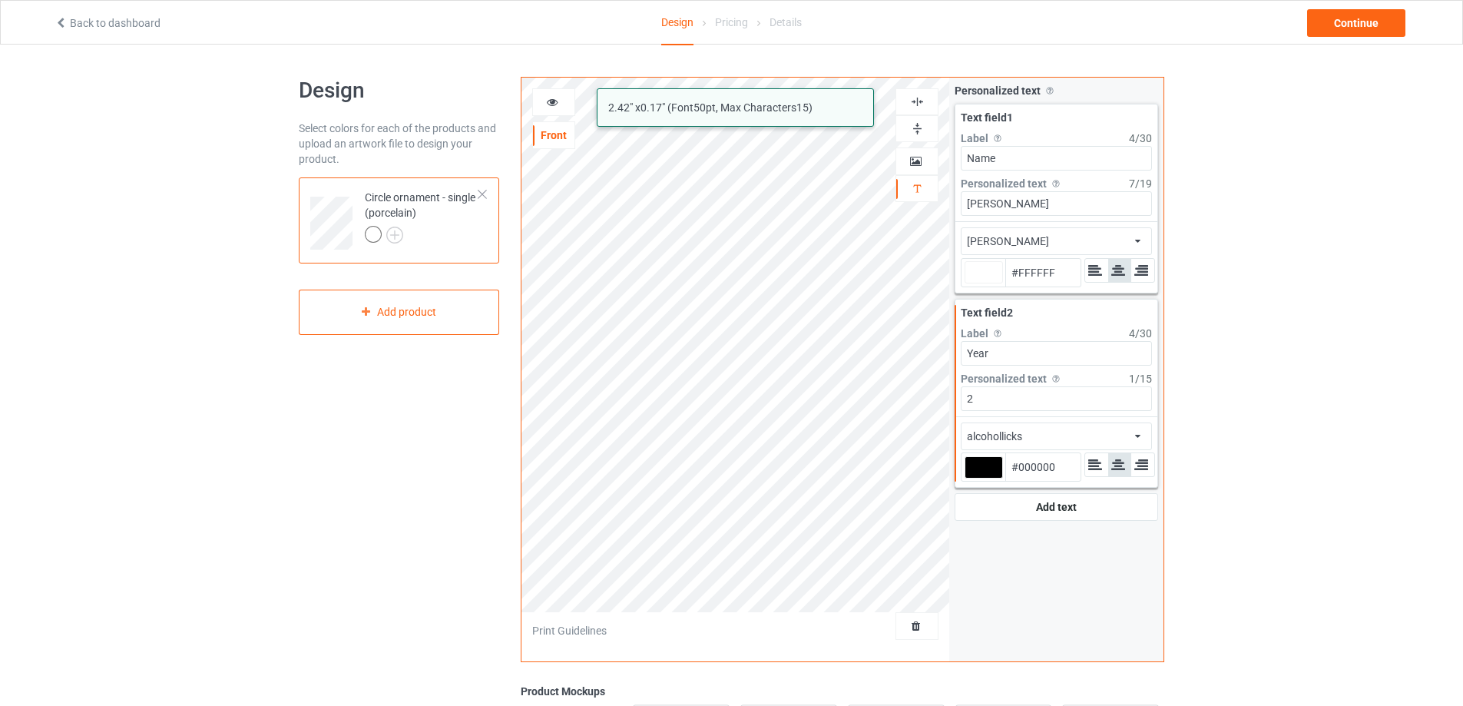
type input "#ffffff"
type input "20"
type input "#ffffff"
type input "201"
type input "#ffffff"
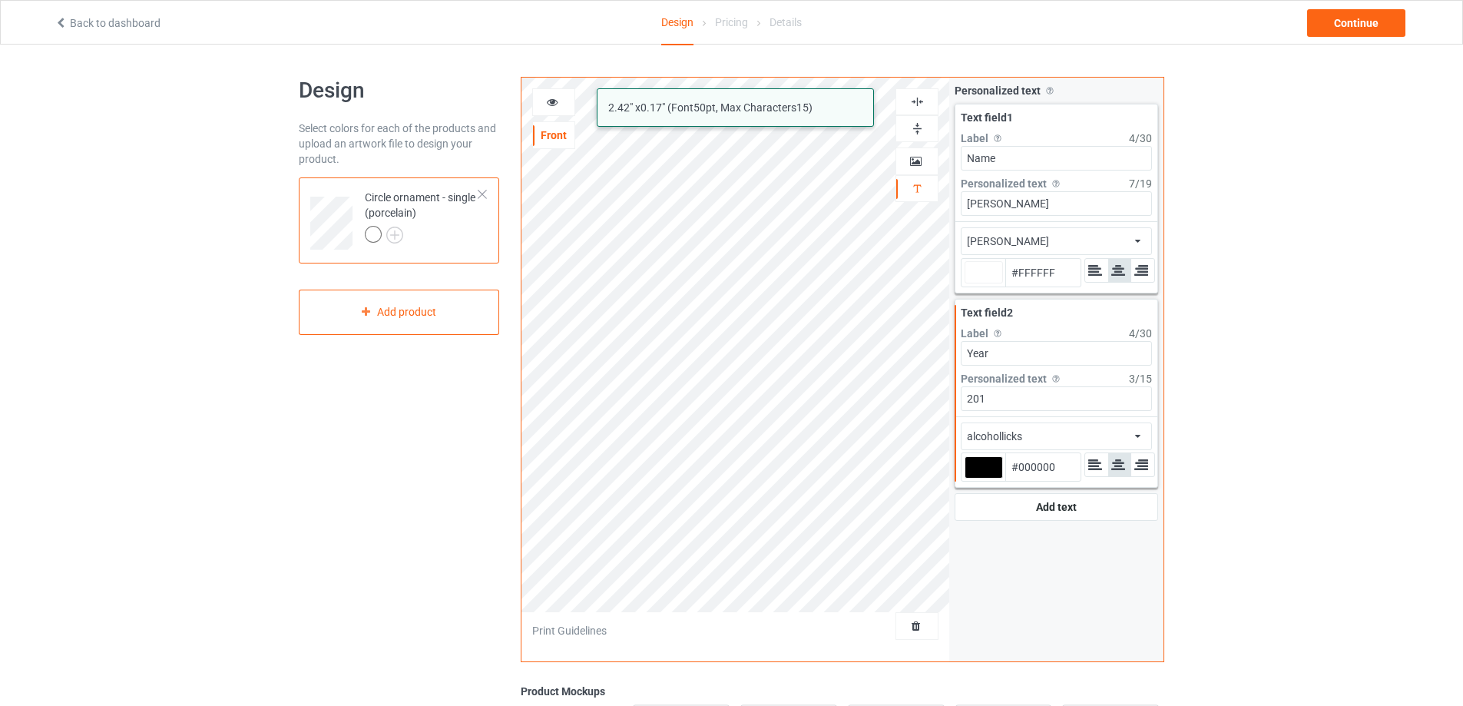
type input "2010"
type input "#ffffff"
type input "2010"
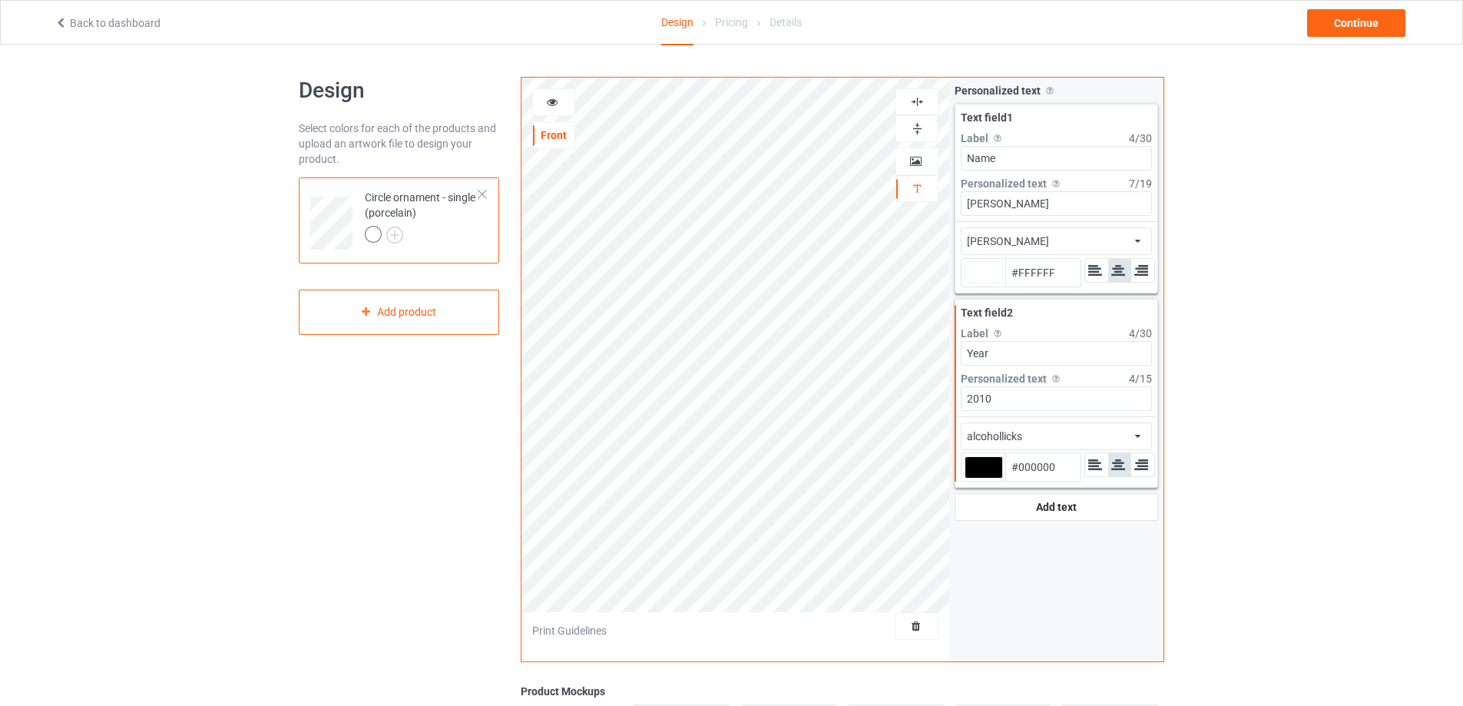
click at [996, 469] on div at bounding box center [983, 467] width 38 height 22
click at [996, 478] on input "#000000" at bounding box center [983, 488] width 38 height 21
type input "#ffffff"
type input "#e9d3d3"
type input "#E9D3D3"
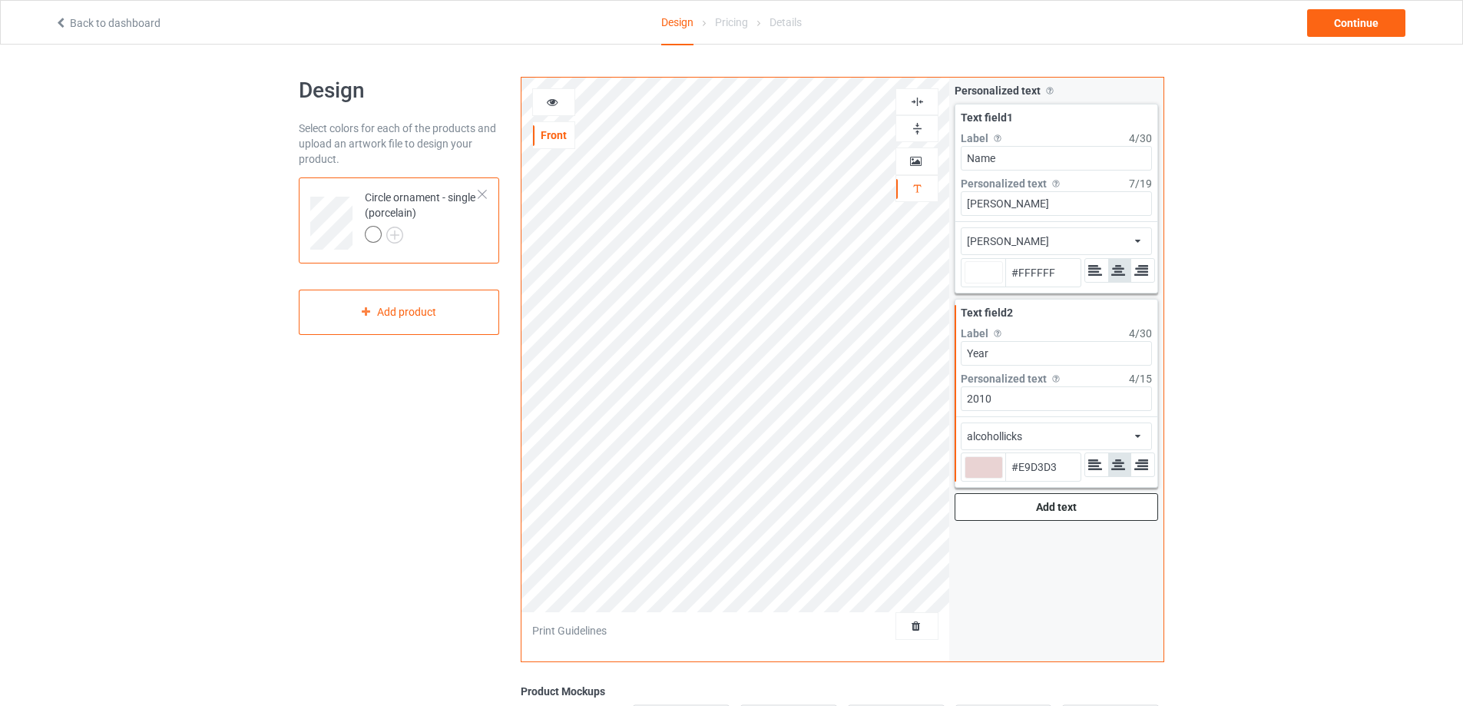
type input "#ffffff"
type input "#edd9d9"
type input "#EDD9D9"
type input "#ffffff"
type input "#fdeded"
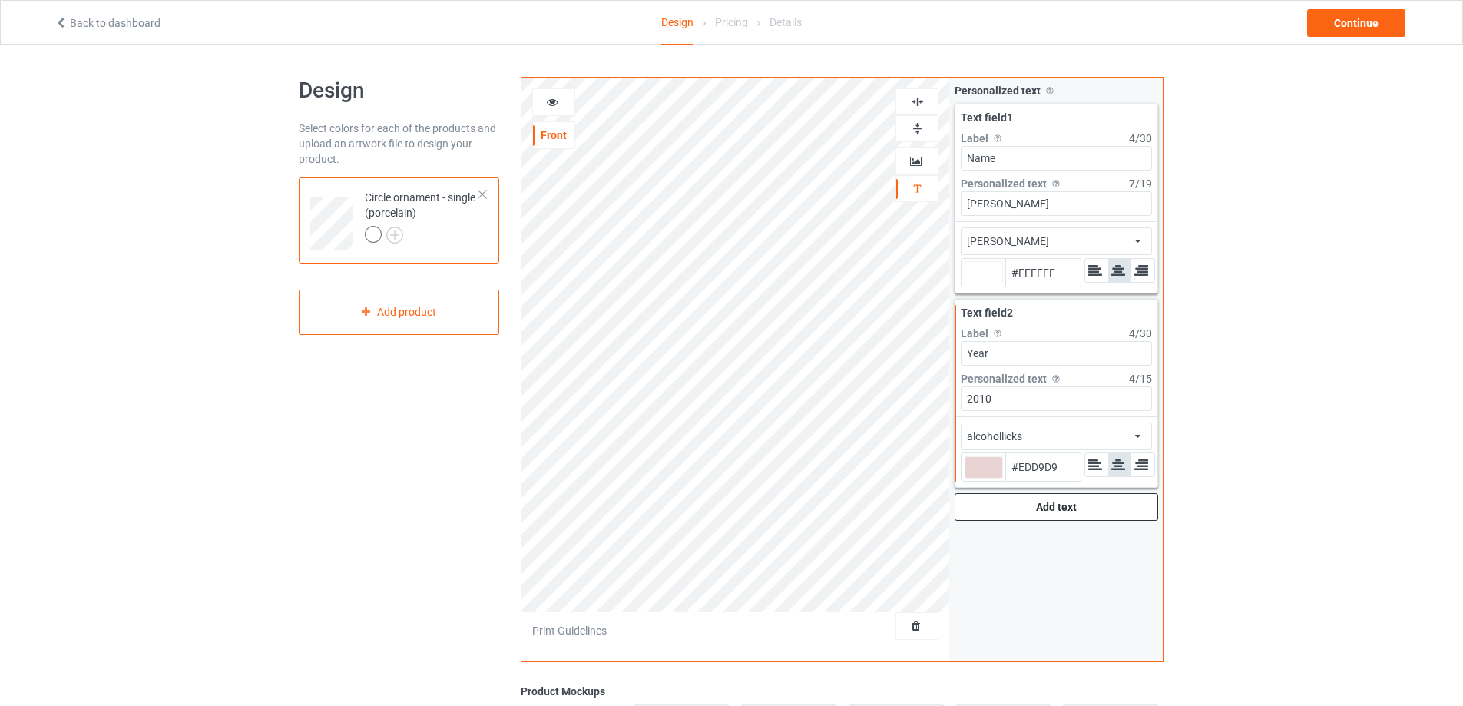
type input "#FDEDED"
type input "#ffffff"
type input "#FFFFFF"
type input "#ffffff"
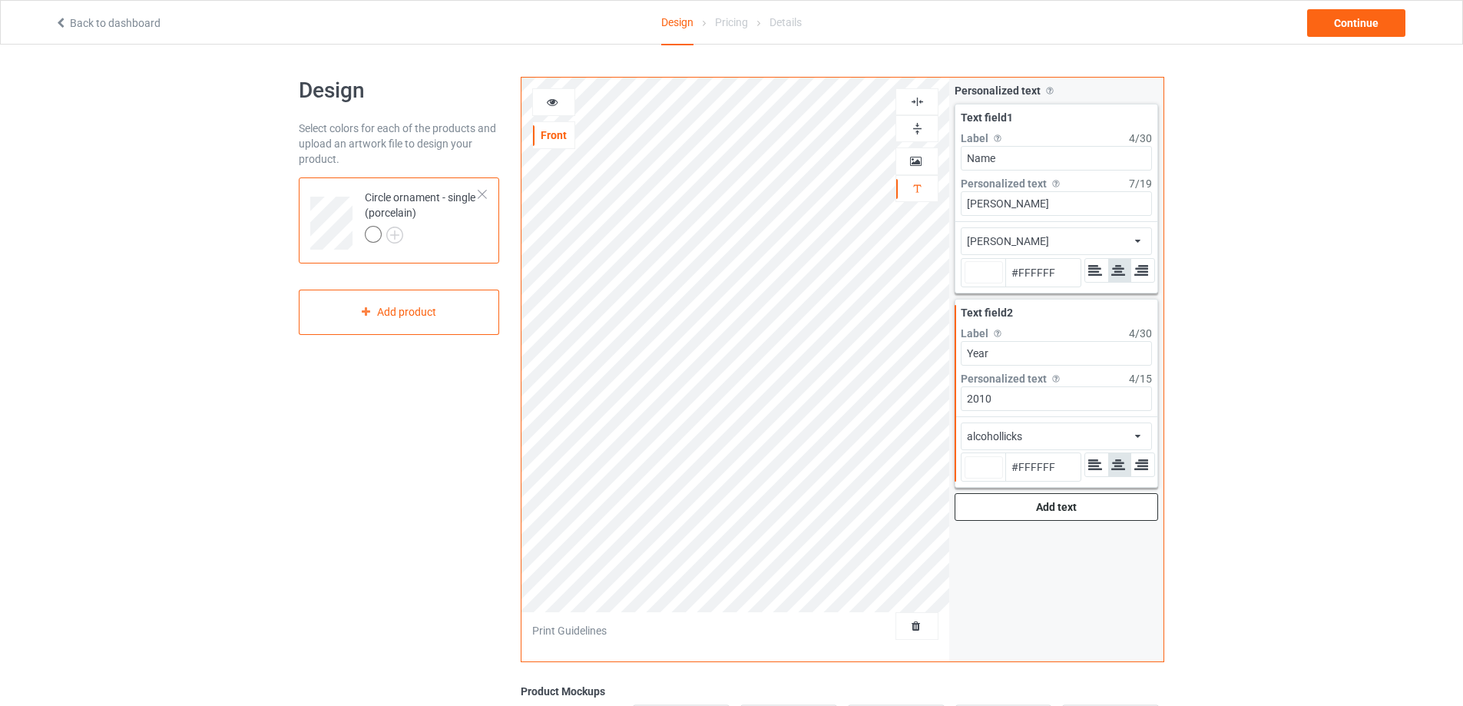
type input "#ffffff"
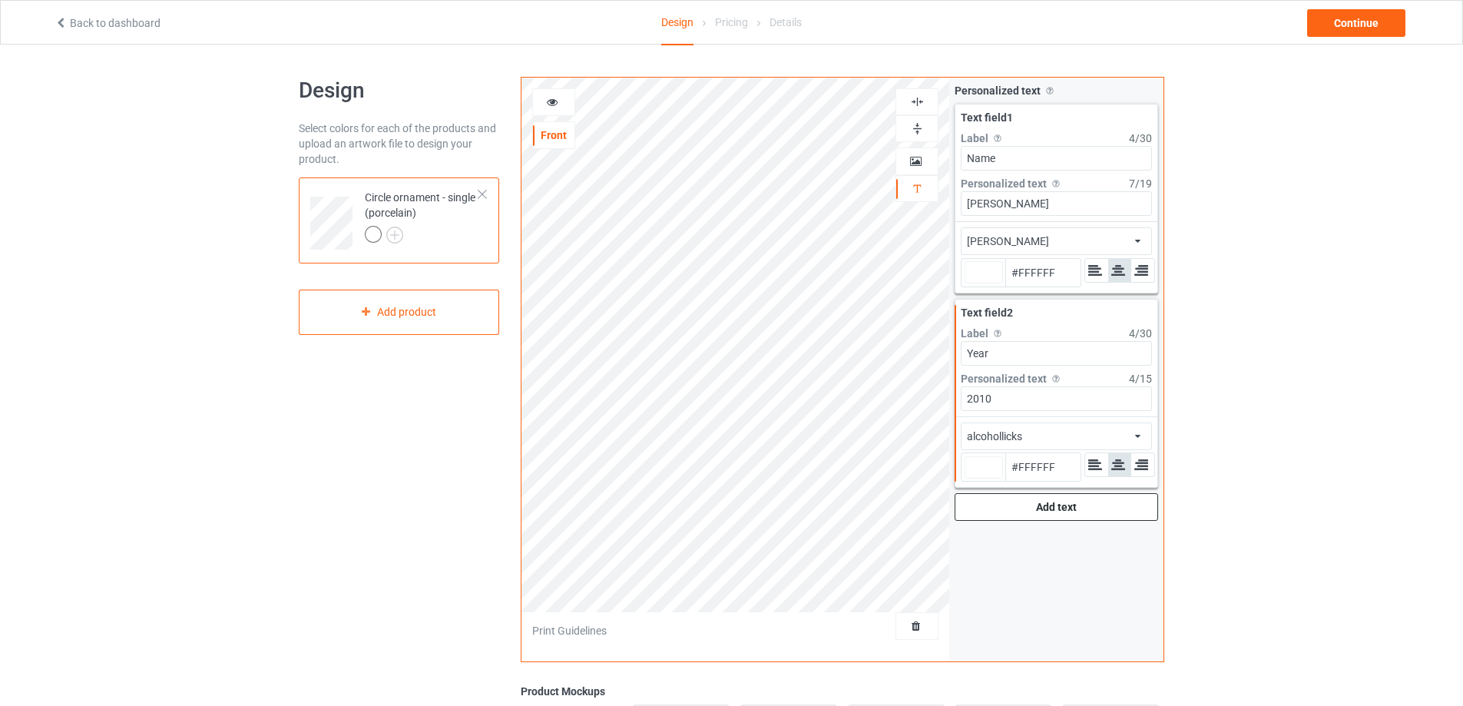
type input "#ffffff"
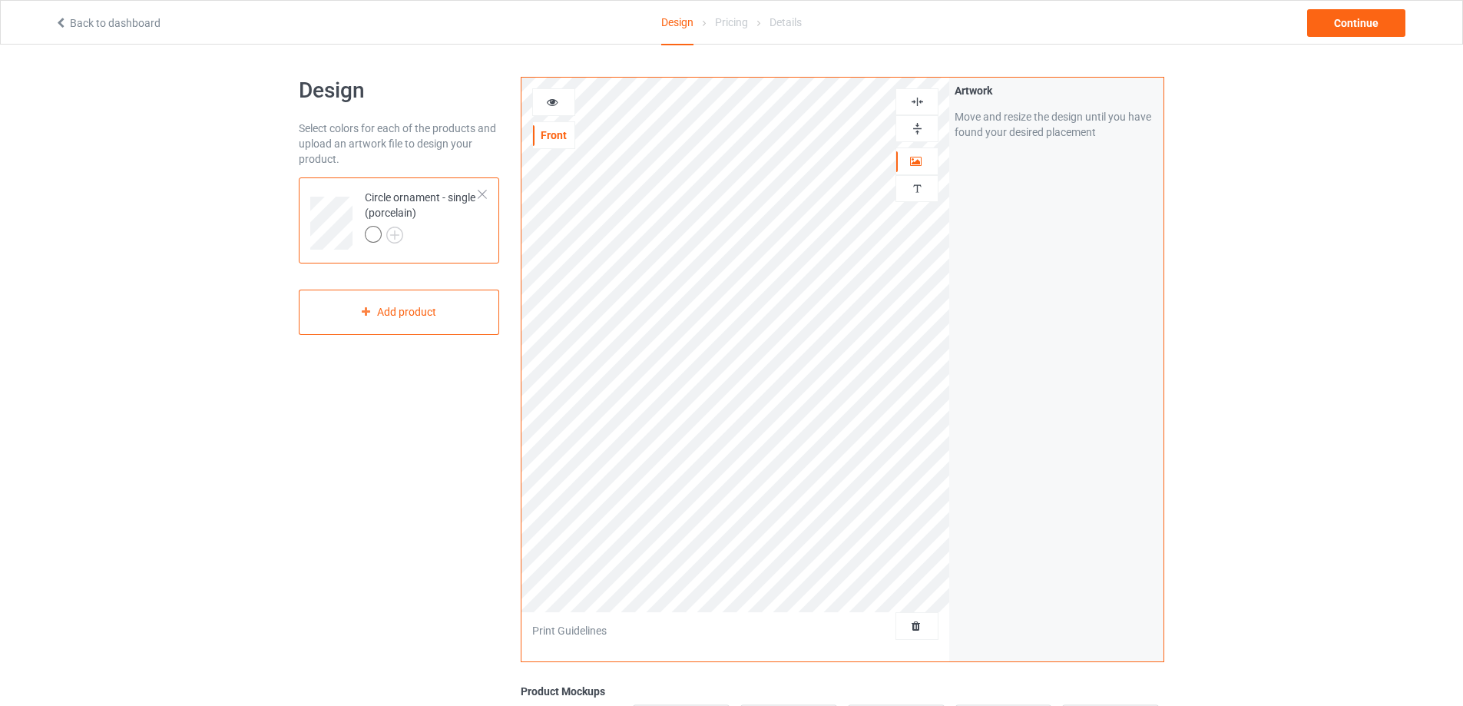
click at [915, 94] on img at bounding box center [917, 101] width 15 height 15
click at [919, 126] on img at bounding box center [917, 128] width 15 height 15
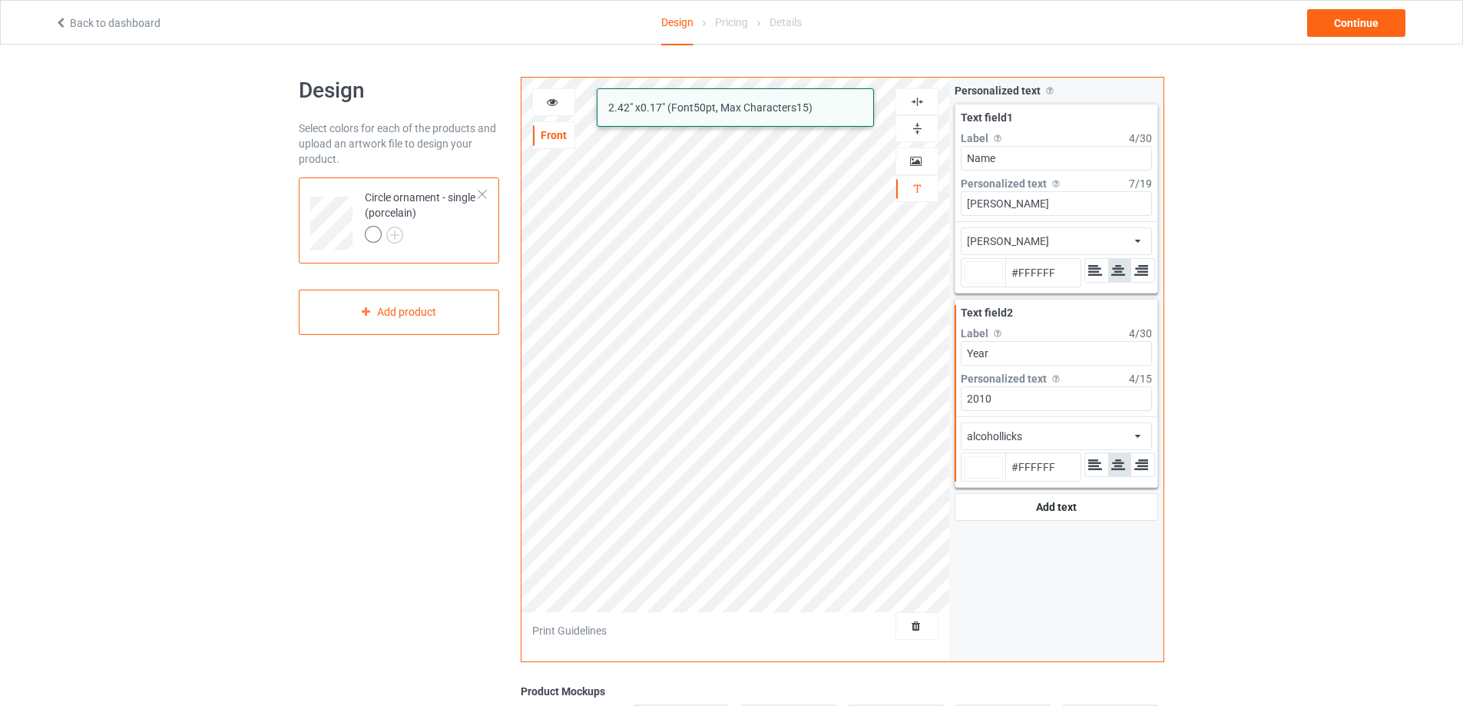
type input "#ffffff"
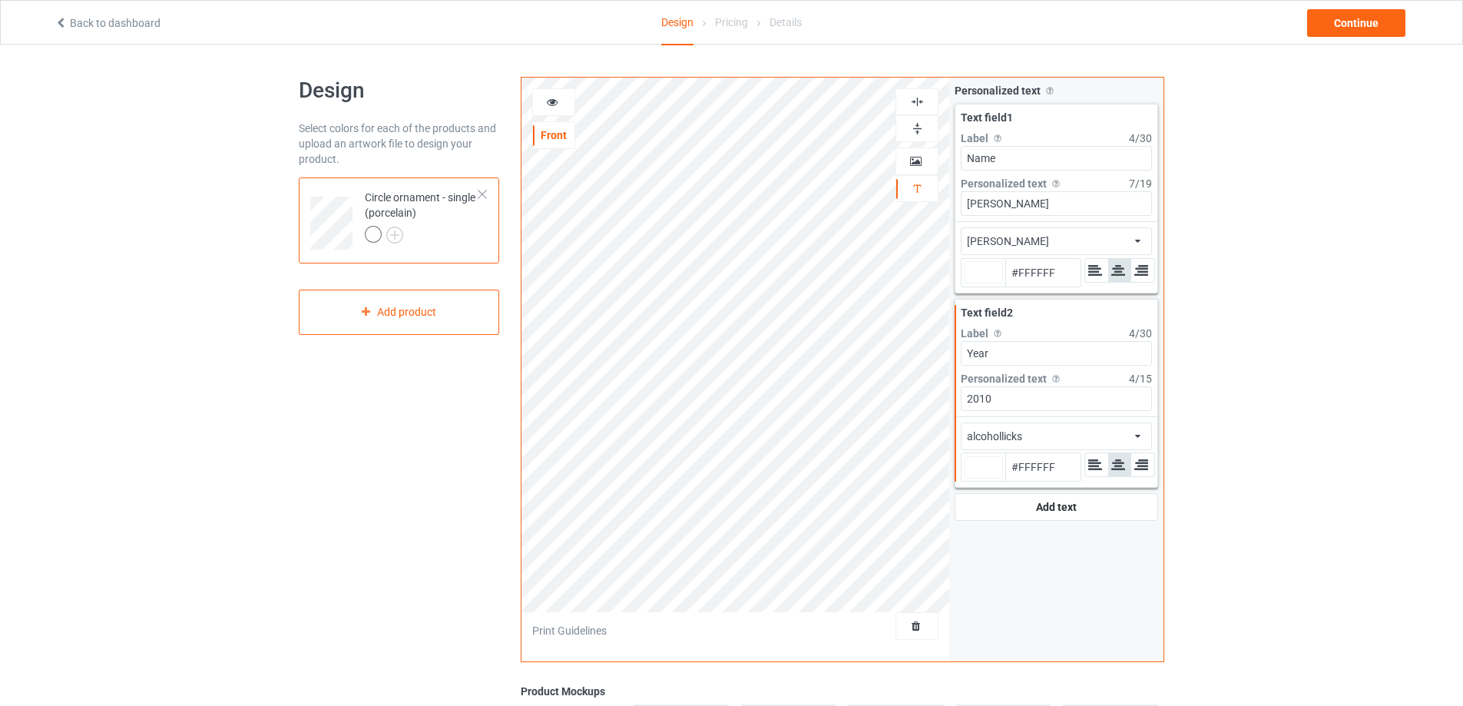
type input "#ffffff"
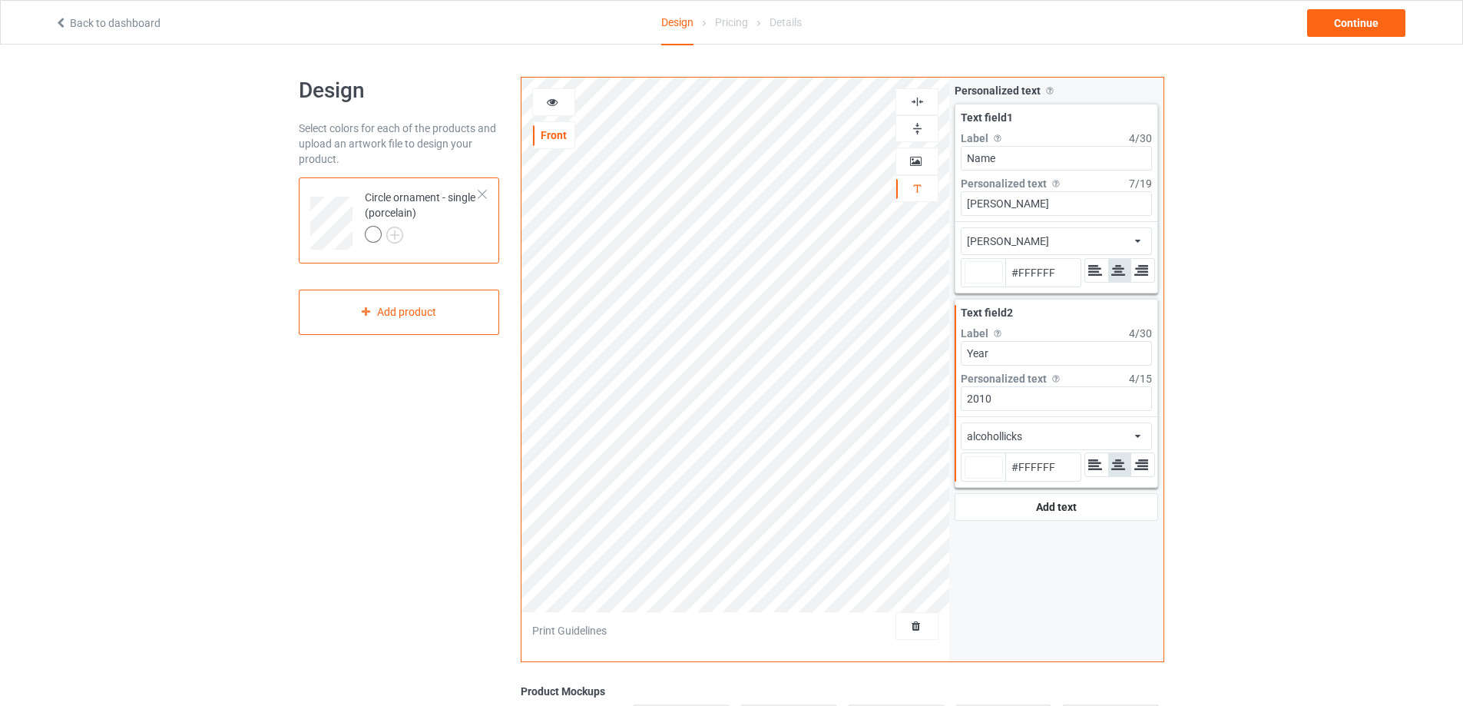
type input "#ffffff"
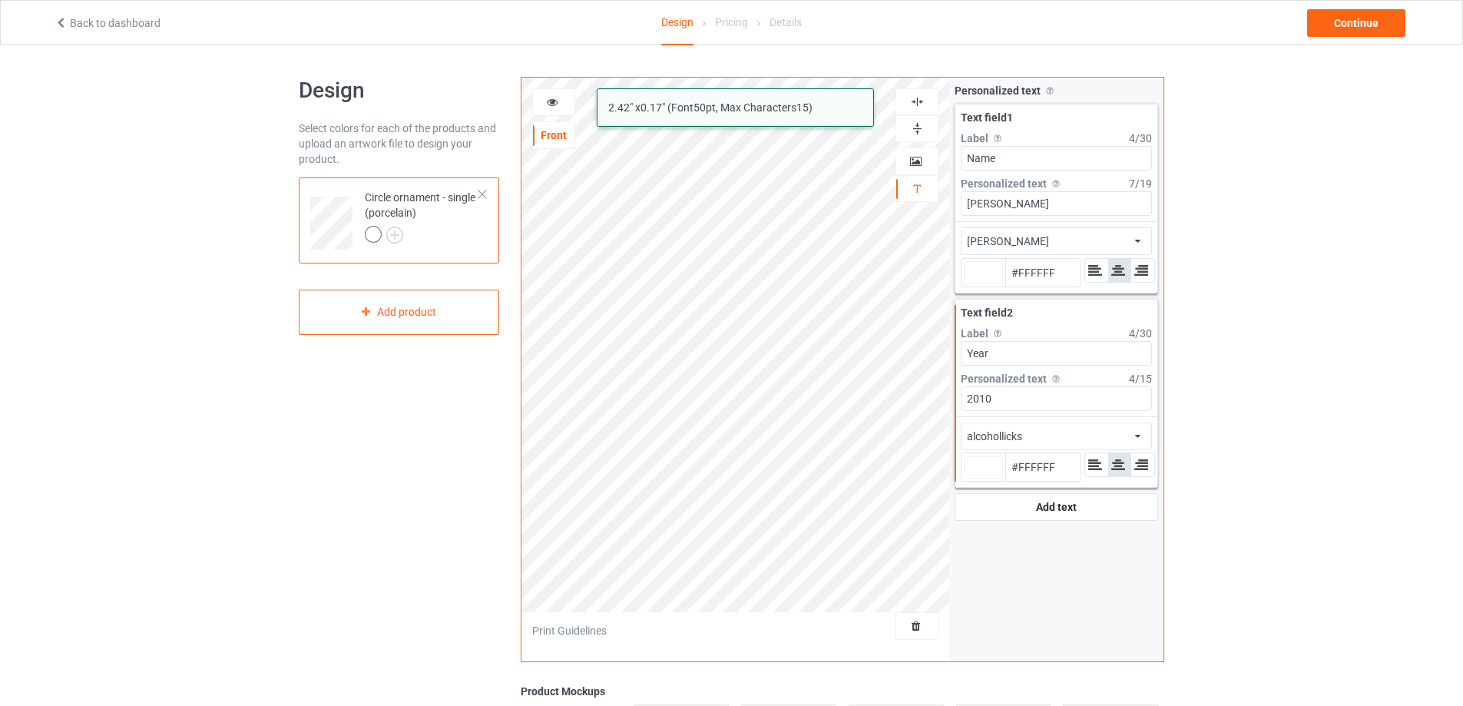
type input "#ffffff"
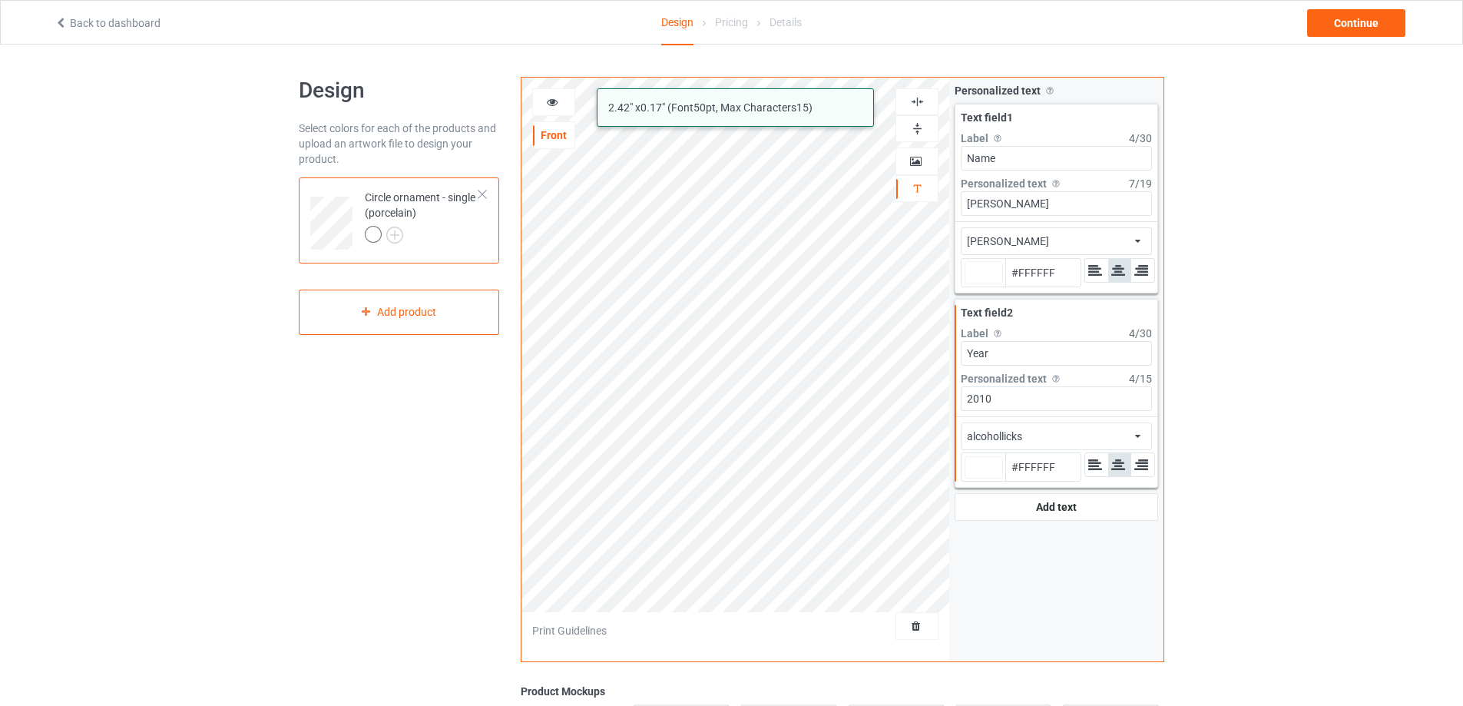
type input "#ffffff"
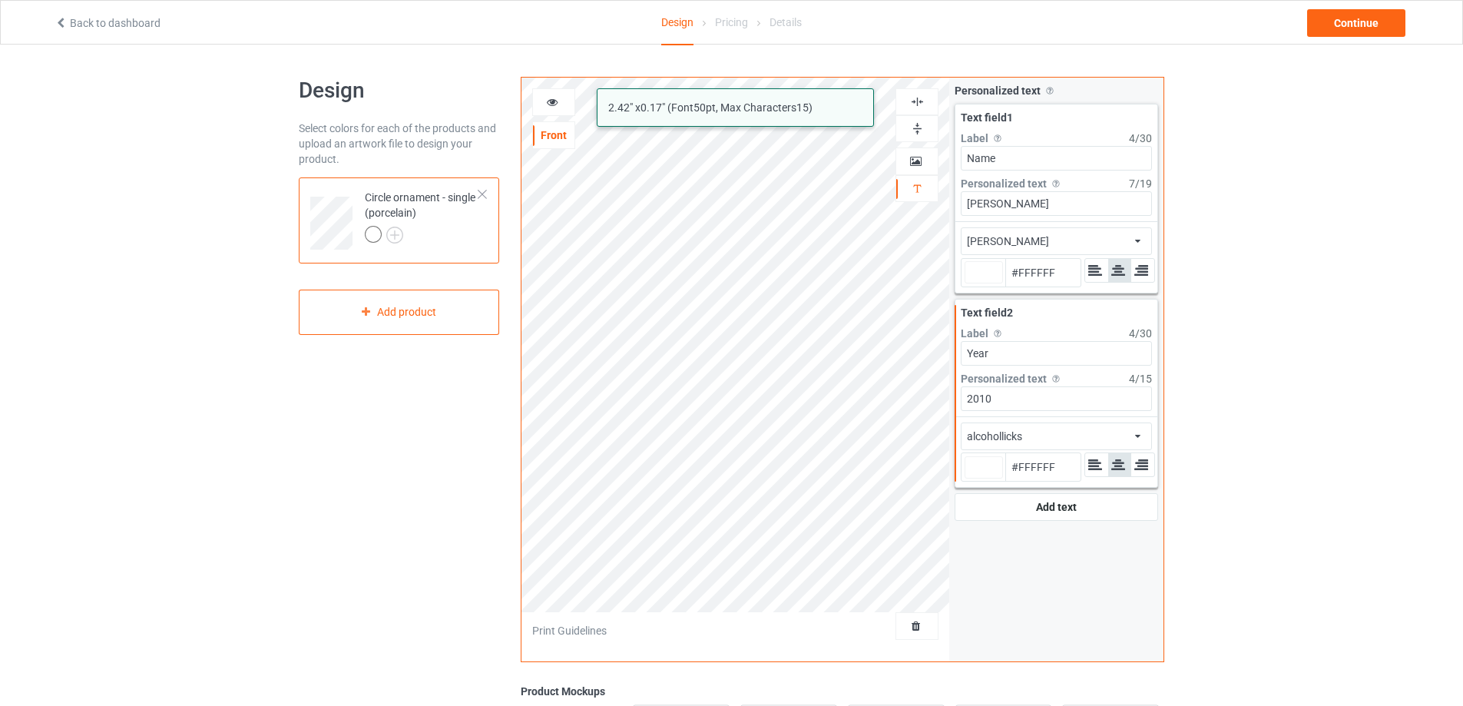
type input "#ffffff"
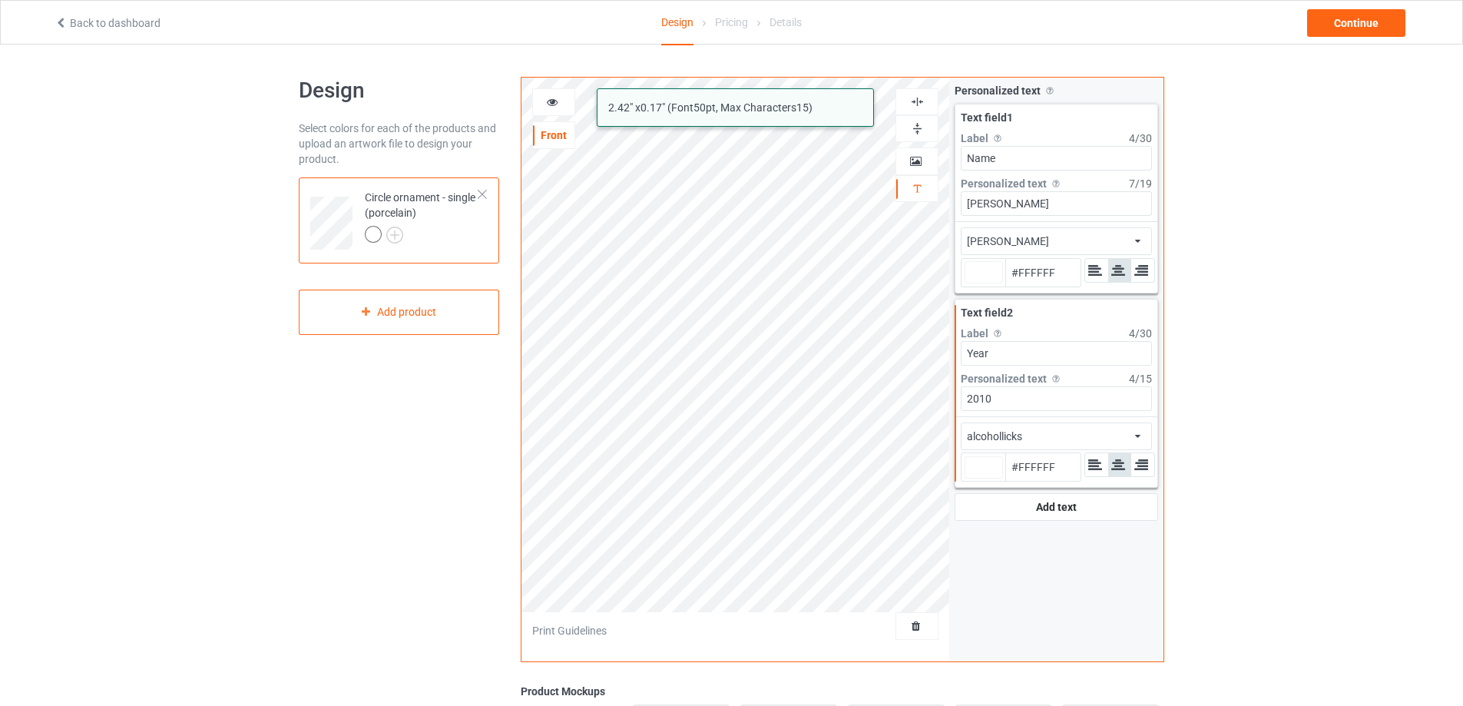
type input "#ffffff"
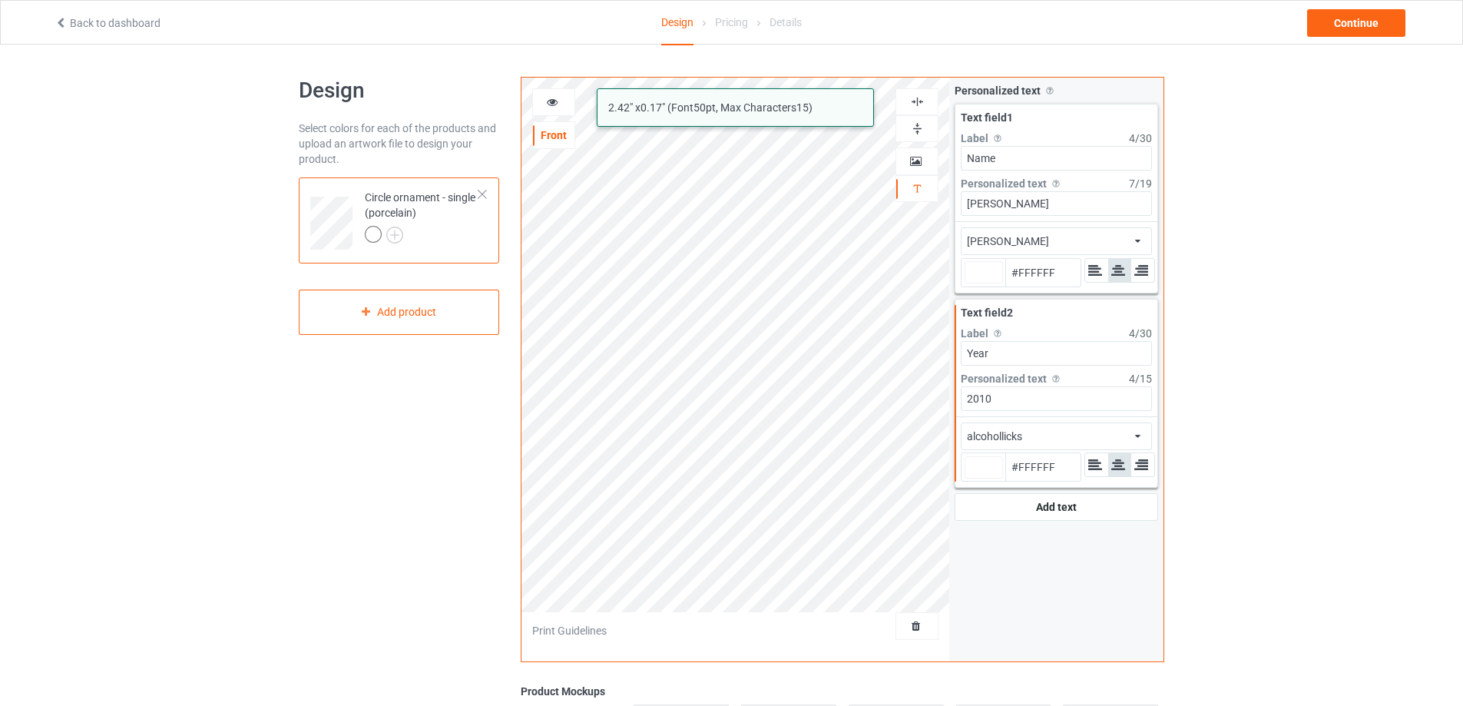
type input "#ffffff"
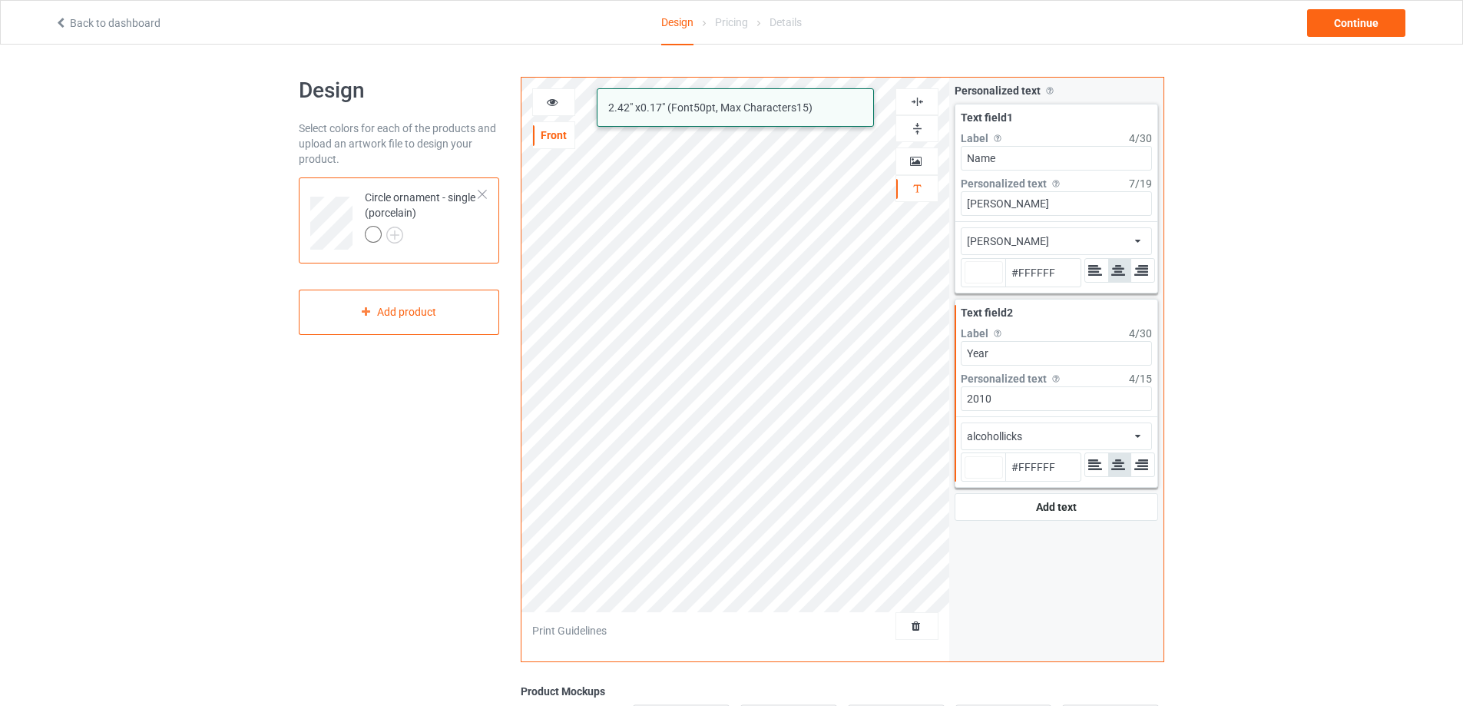
type input "#ffffff"
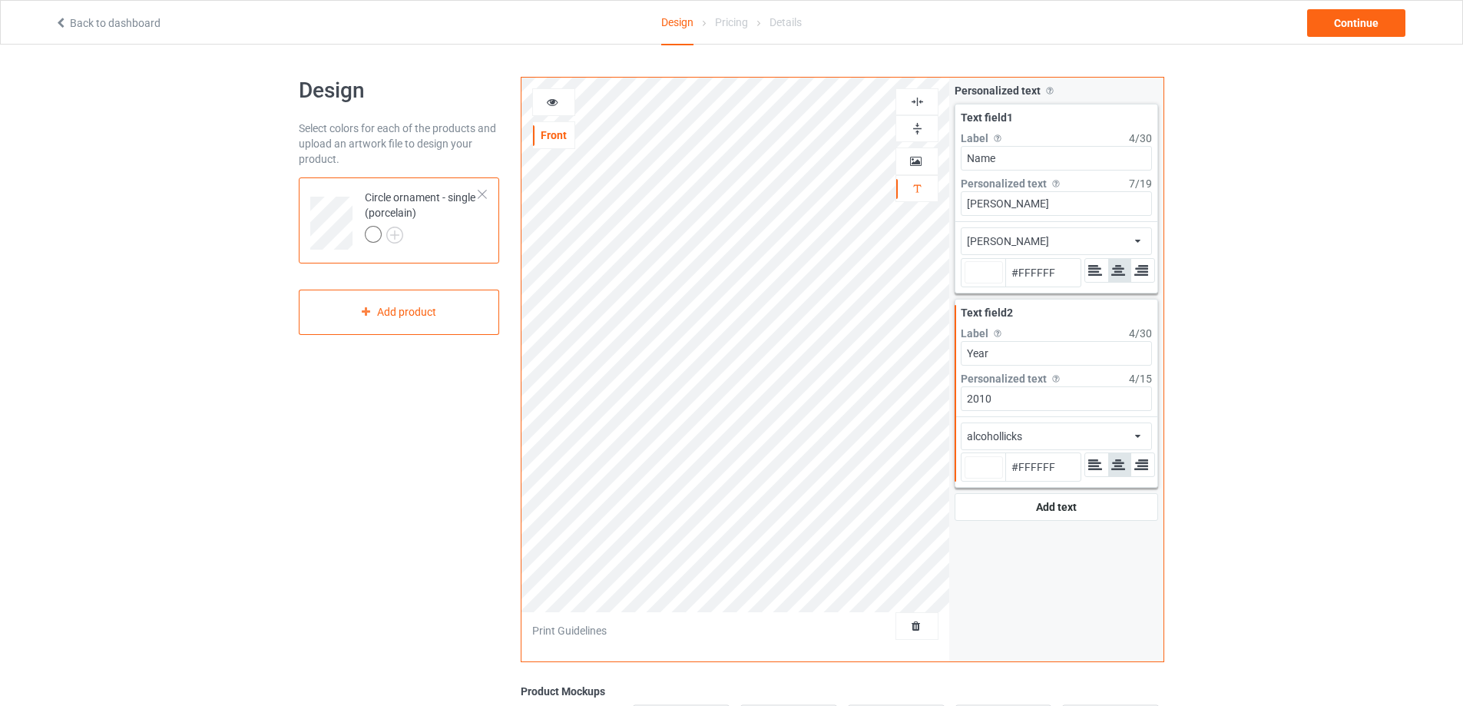
type input "#ffffff"
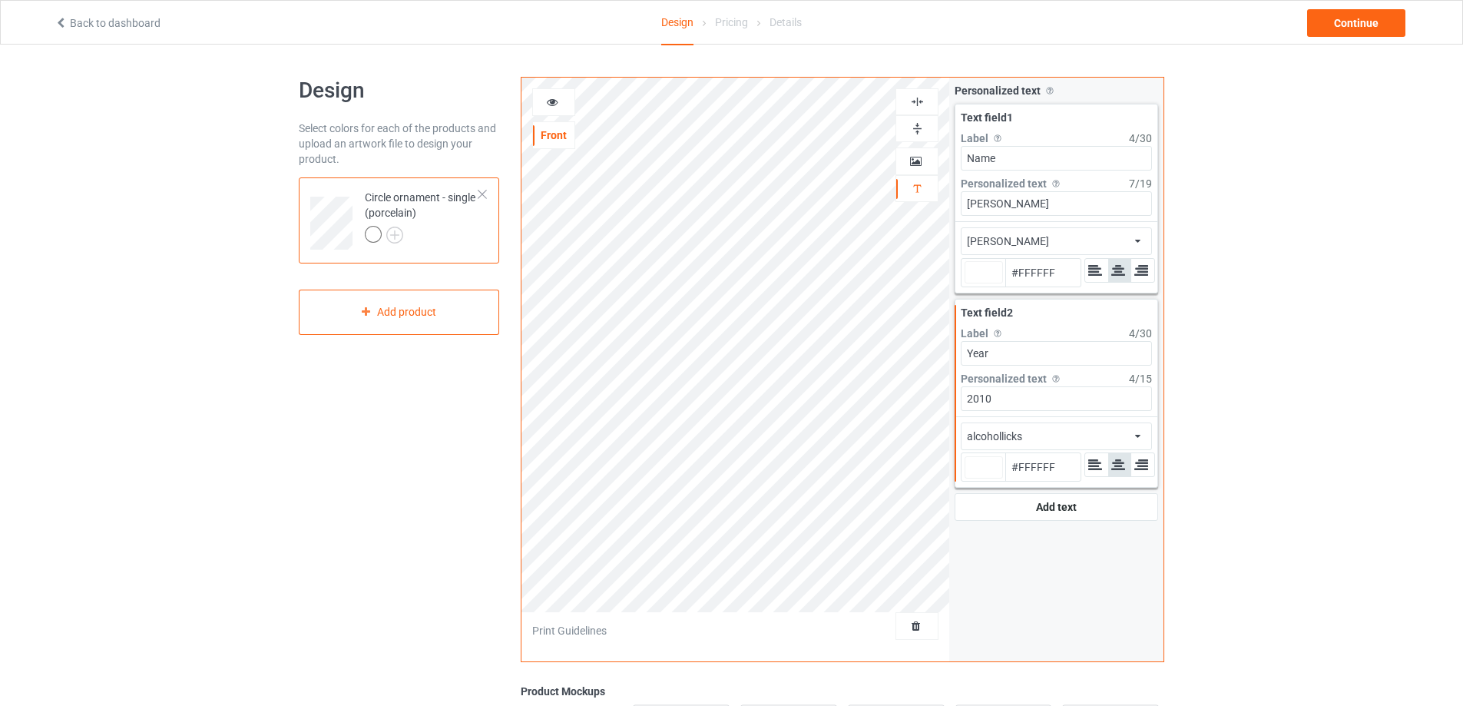
type input "#ffffff"
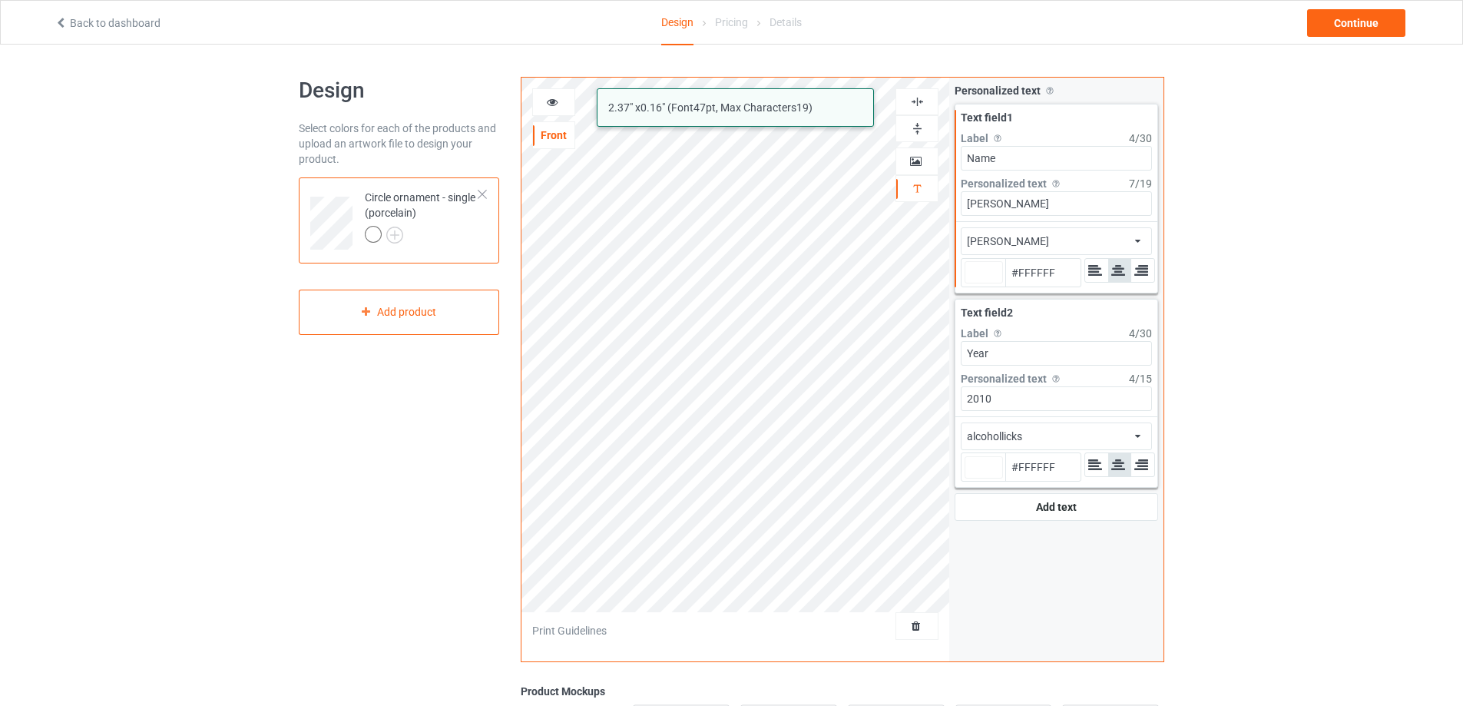
type input "#ffffff"
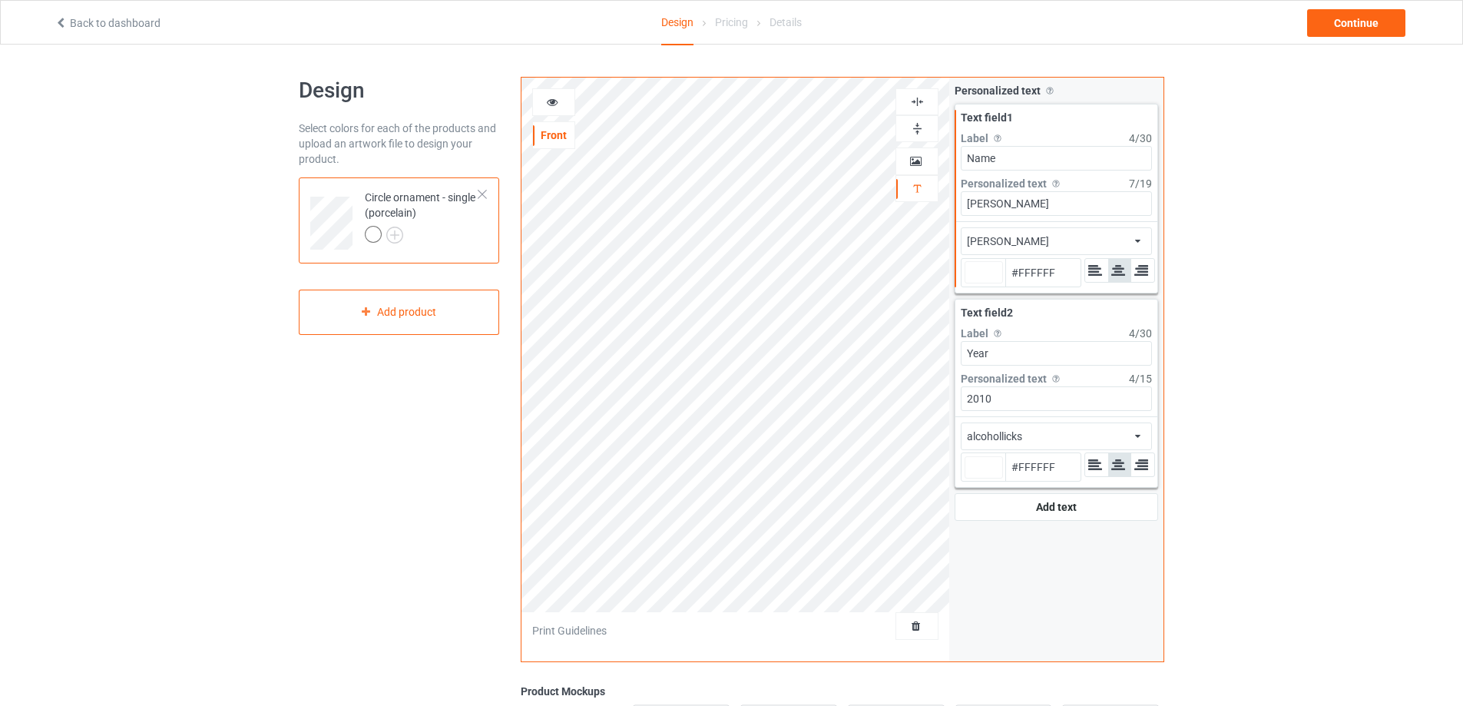
type input "#ffffff"
click at [1118, 233] on div "belshaw african airstream aladdin alcohollicks aldo algerian almontesnow anglic…" at bounding box center [1056, 241] width 191 height 28
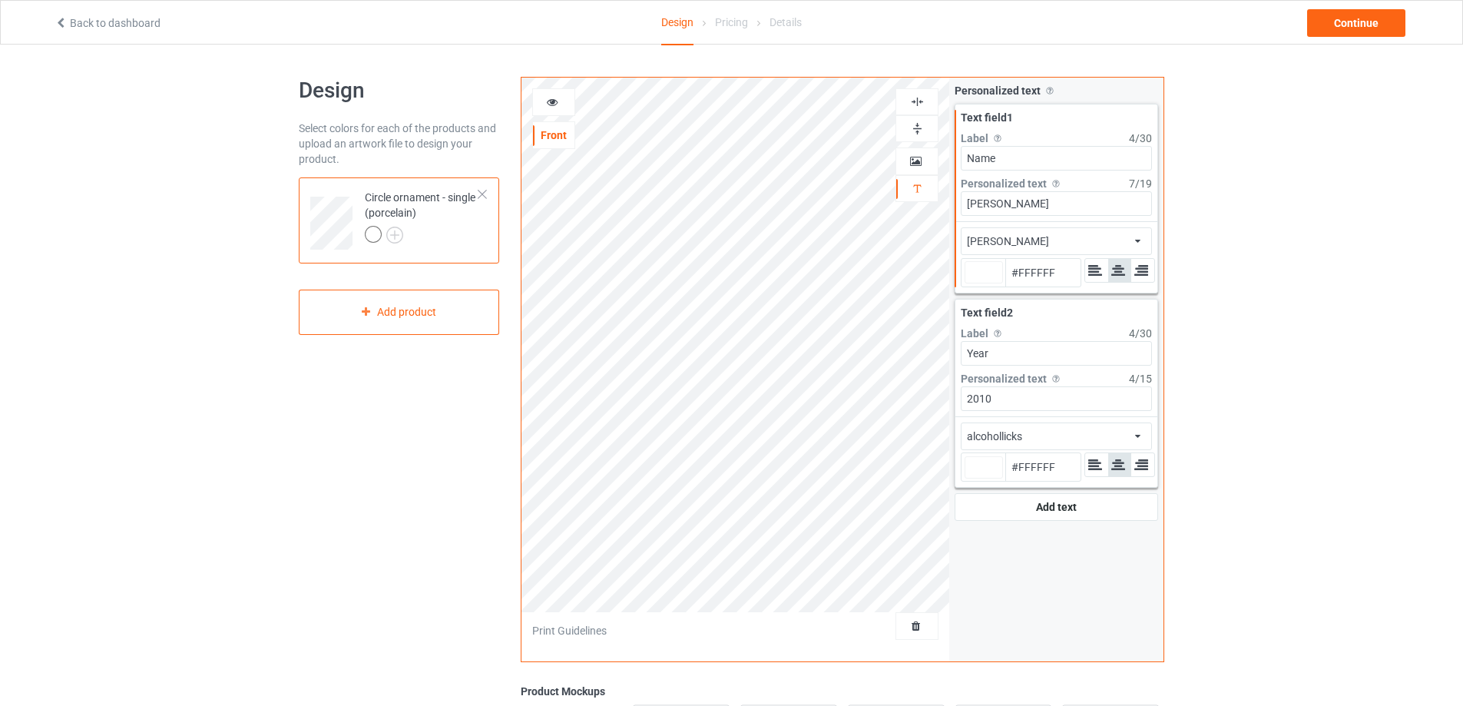
type input "#ffffff"
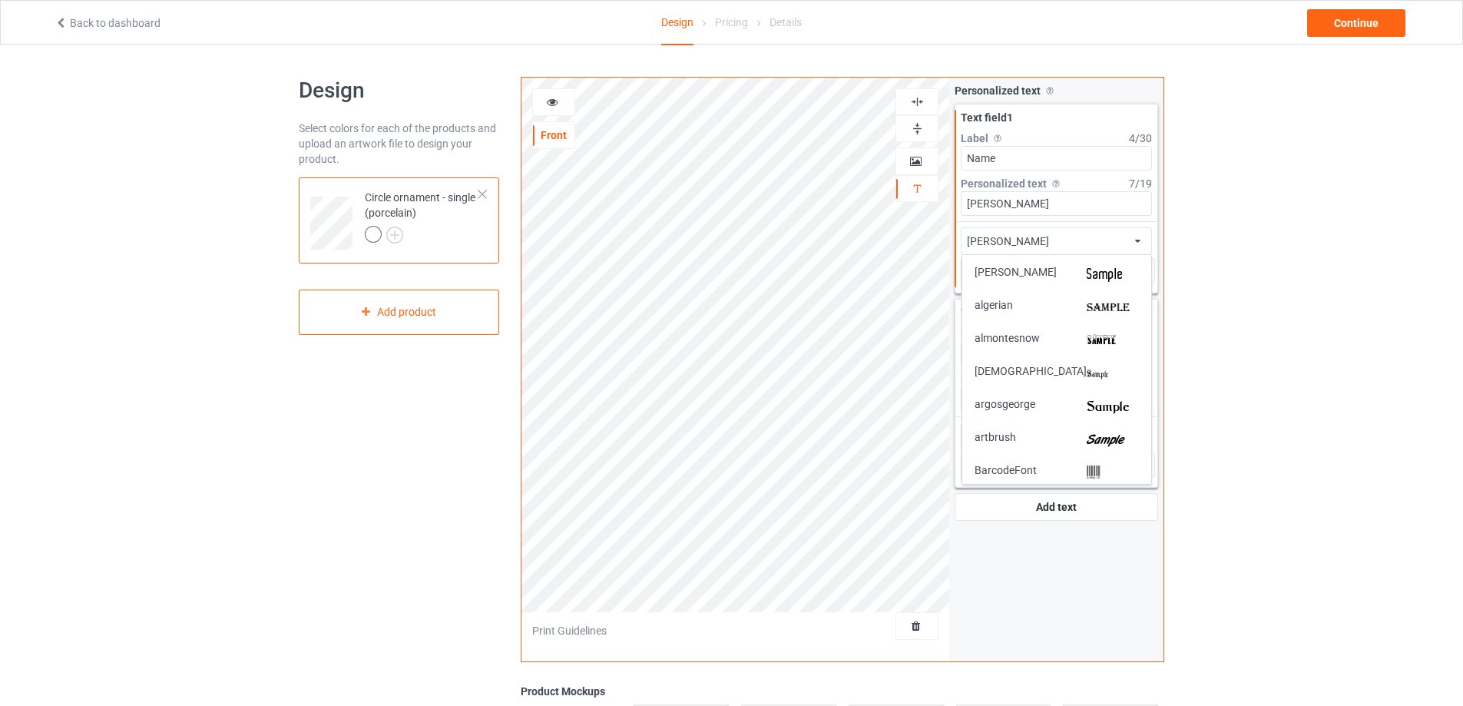
scroll to position [171, 0]
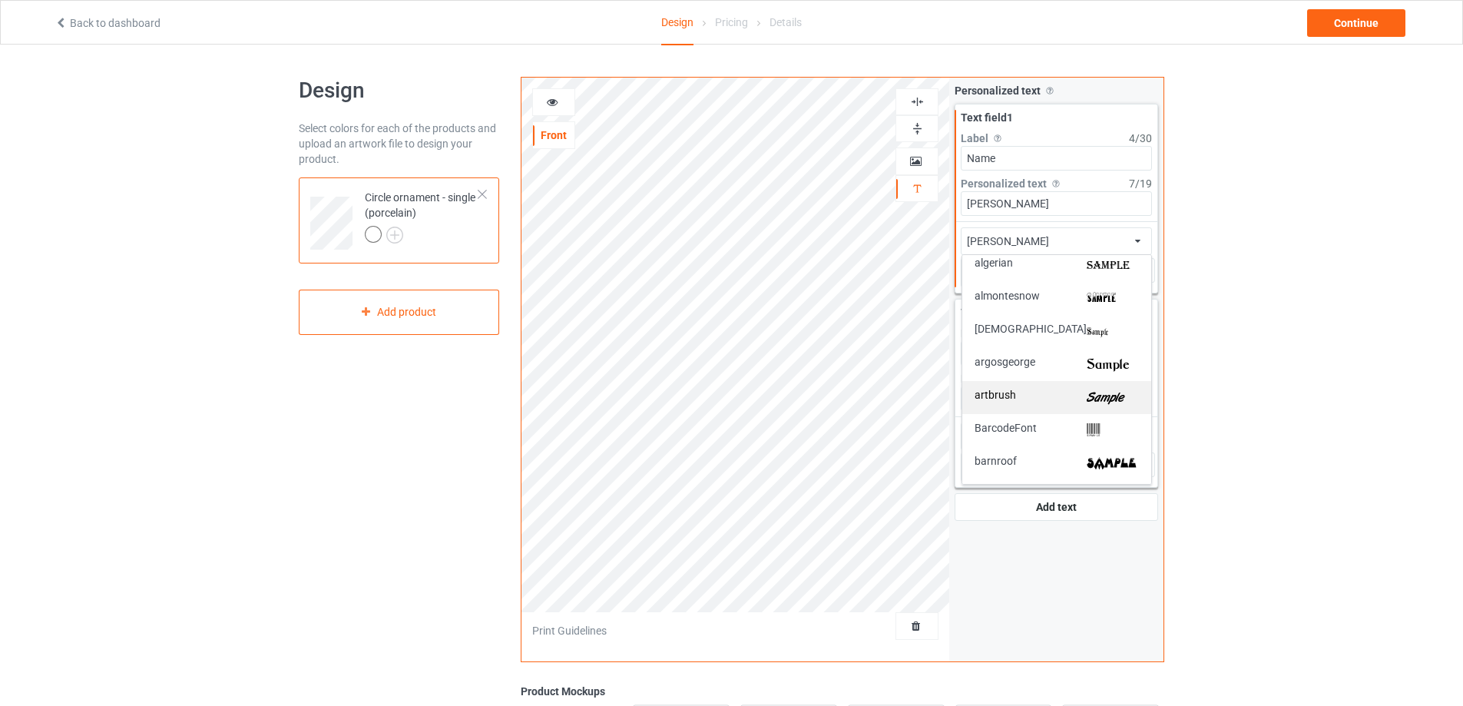
click at [1103, 392] on img at bounding box center [1113, 397] width 52 height 16
type input "#ffffff"
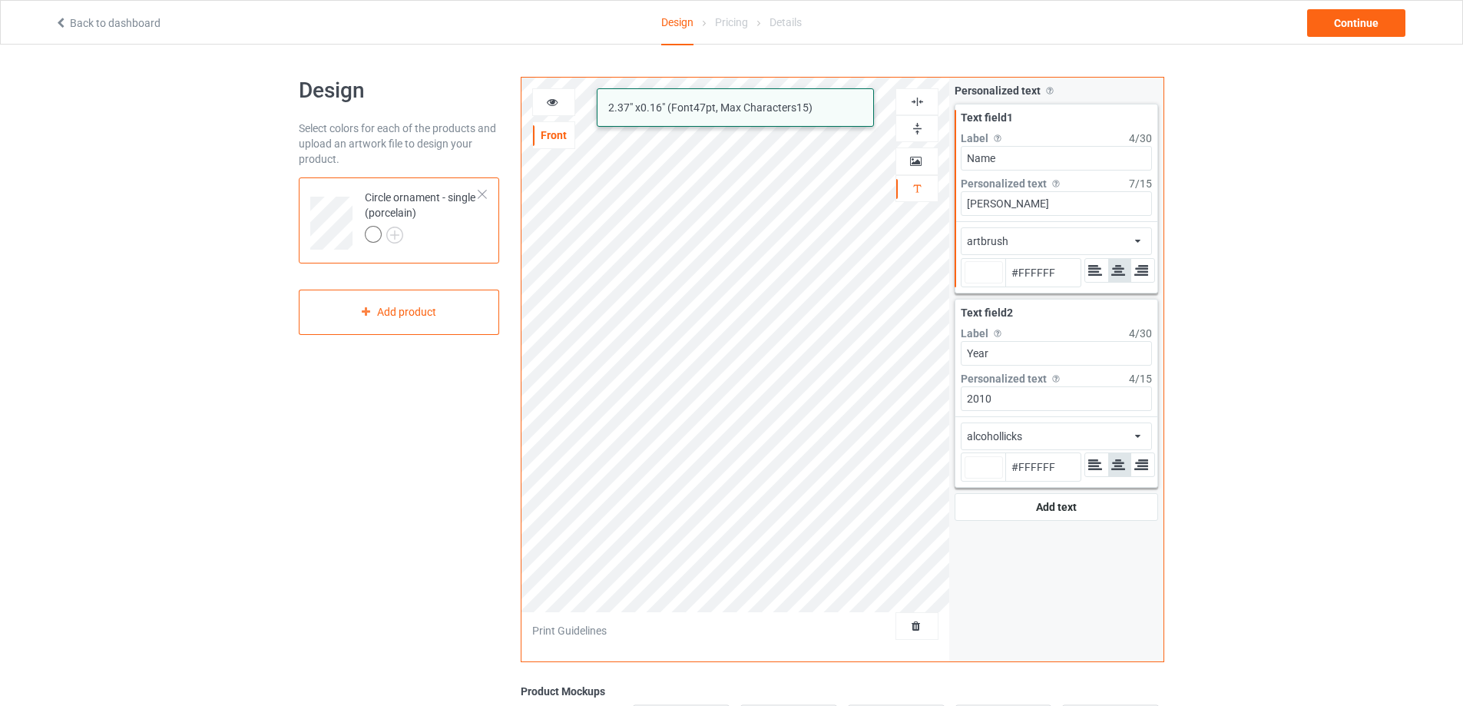
type input "#ffffff"
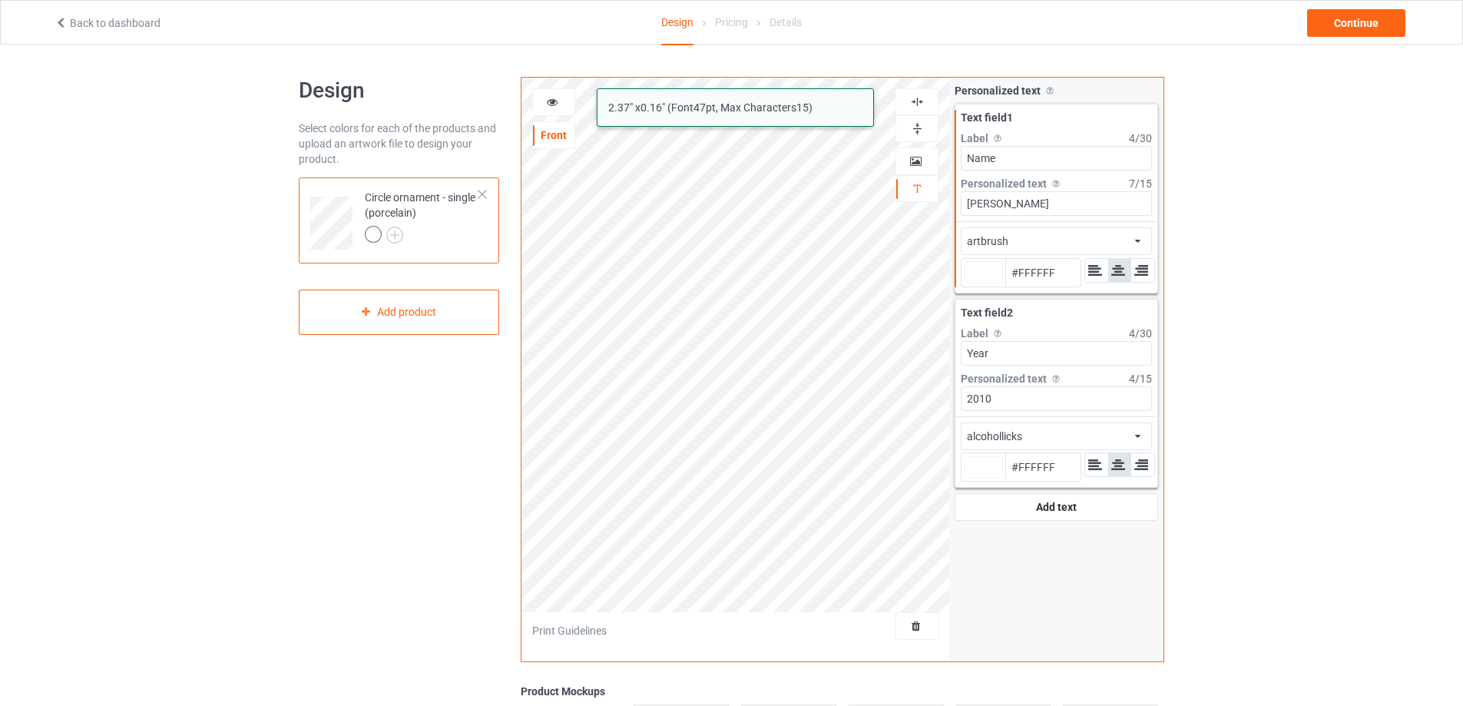
type input "#ffffff"
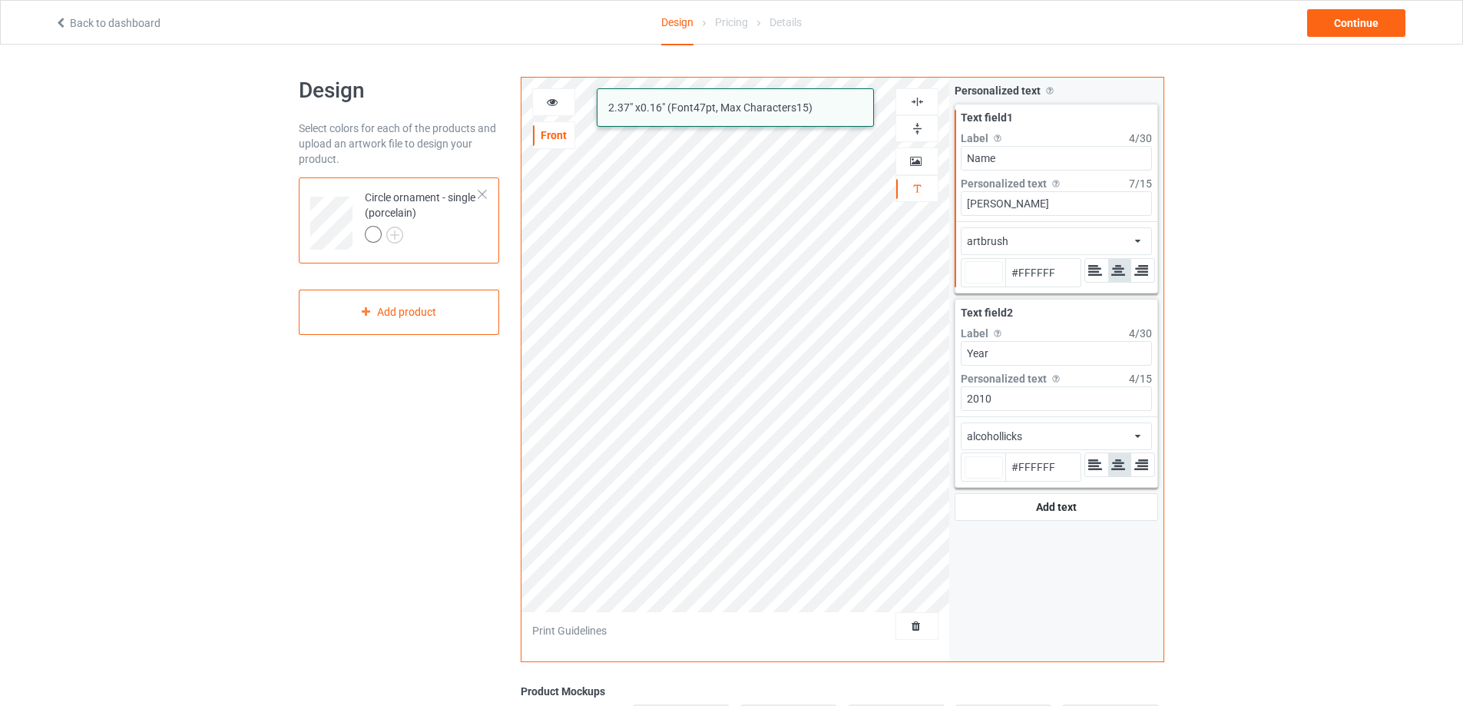
type input "#ffffff"
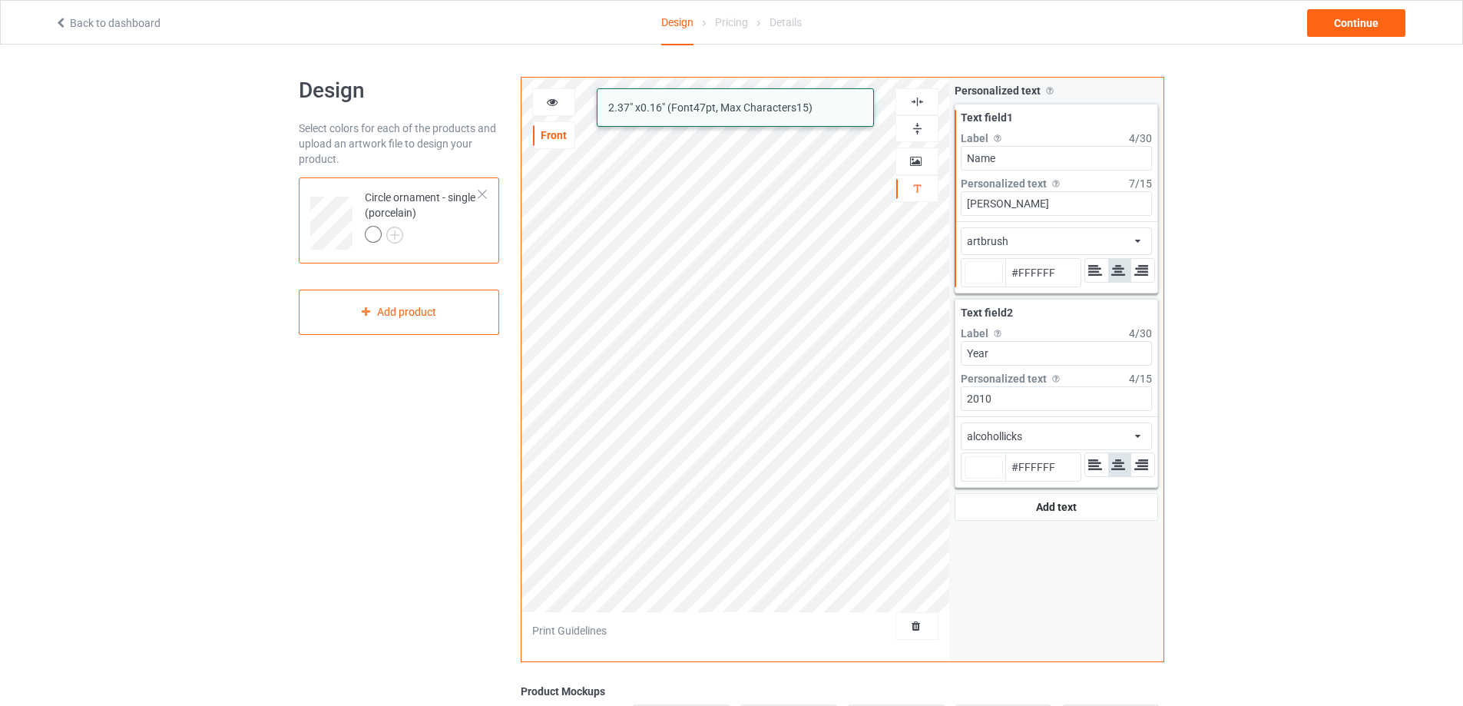
type input "#ffffff"
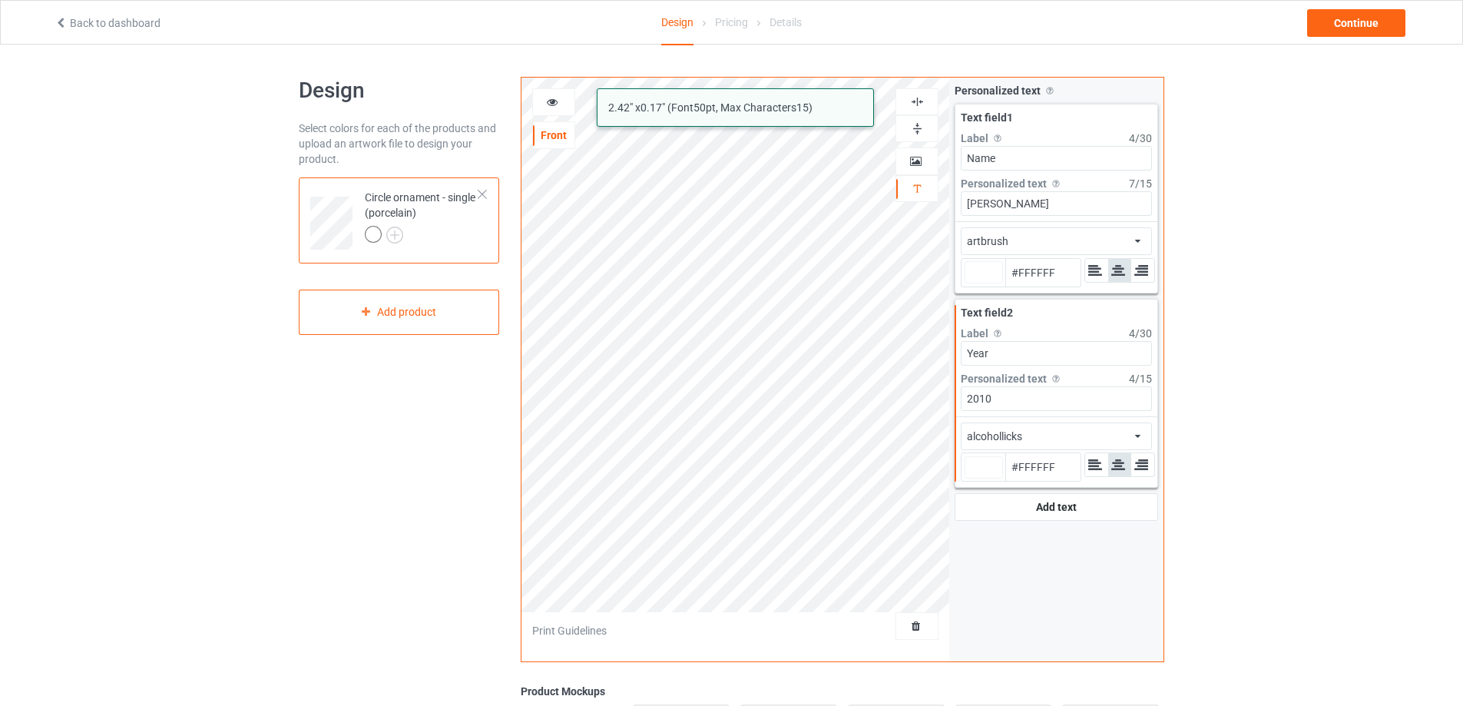
type input "#ffffff"
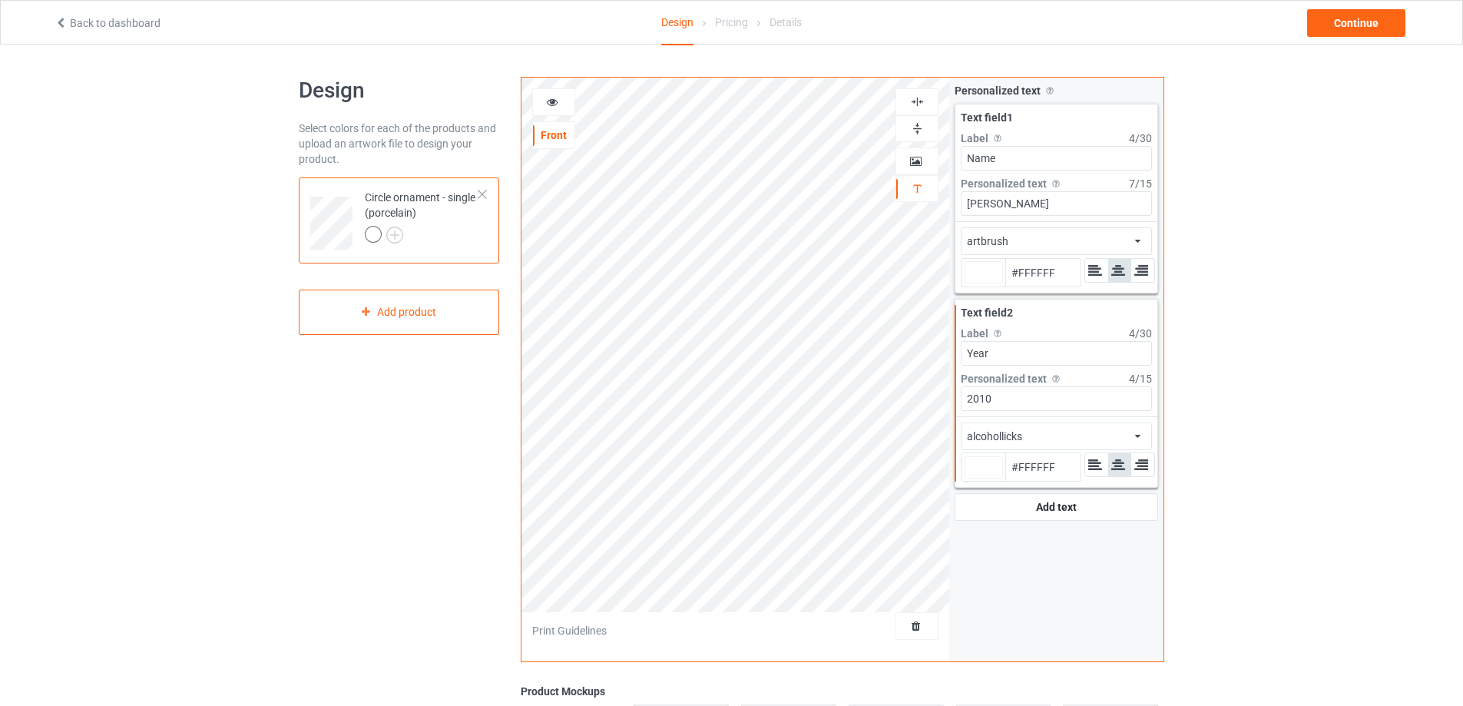
click at [1050, 438] on div "alcohollicks african airstream aladdin alcohollicks aldo algerian almontesnow a…" at bounding box center [1056, 436] width 191 height 28
type input "#ffffff"
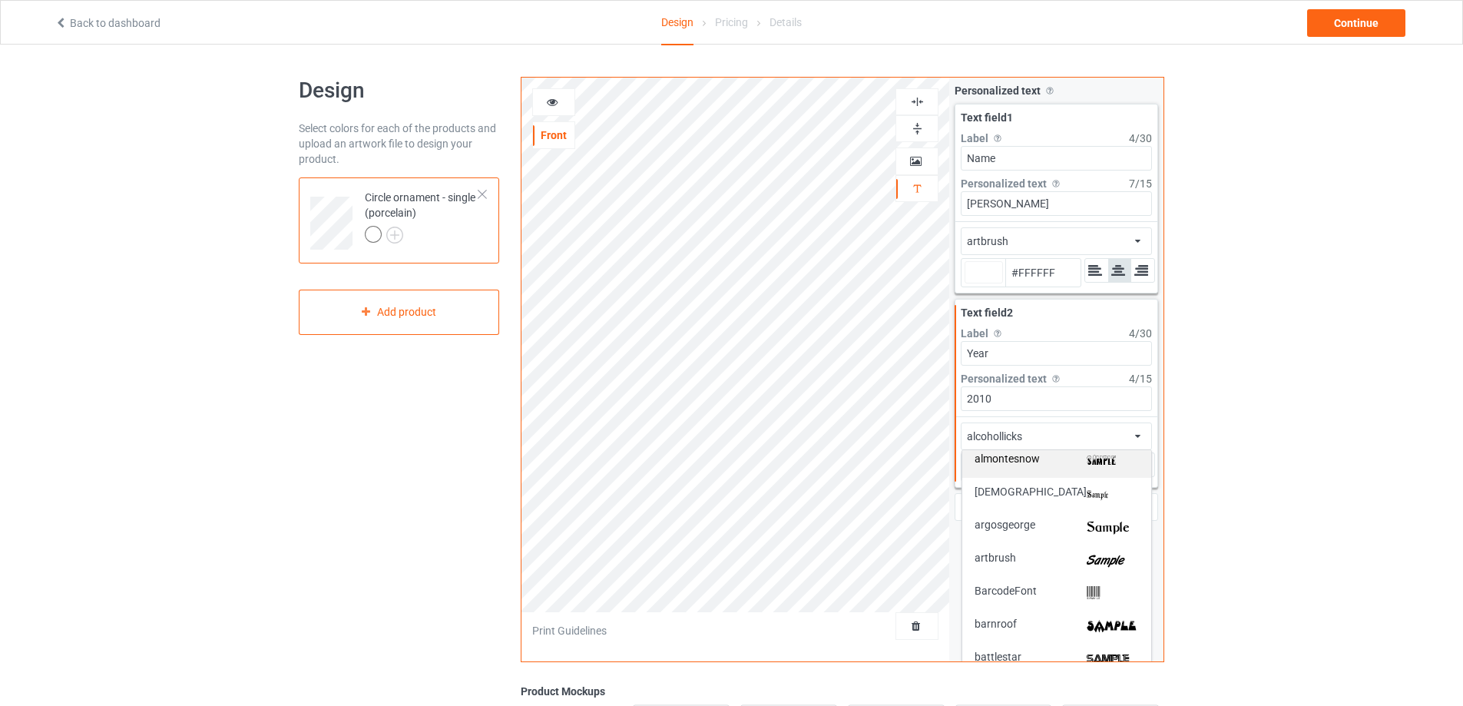
scroll to position [230, 0]
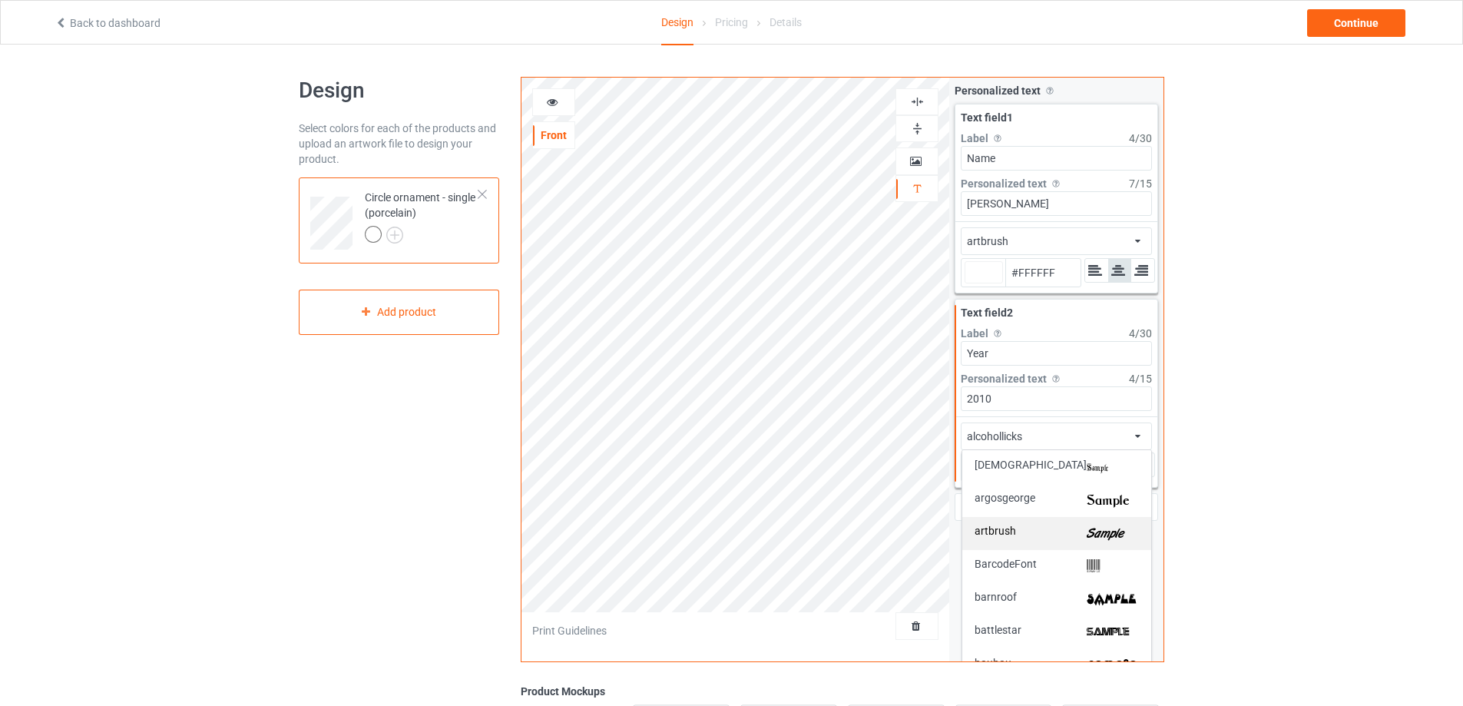
click at [1087, 528] on img at bounding box center [1113, 533] width 52 height 16
type input "#ffffff"
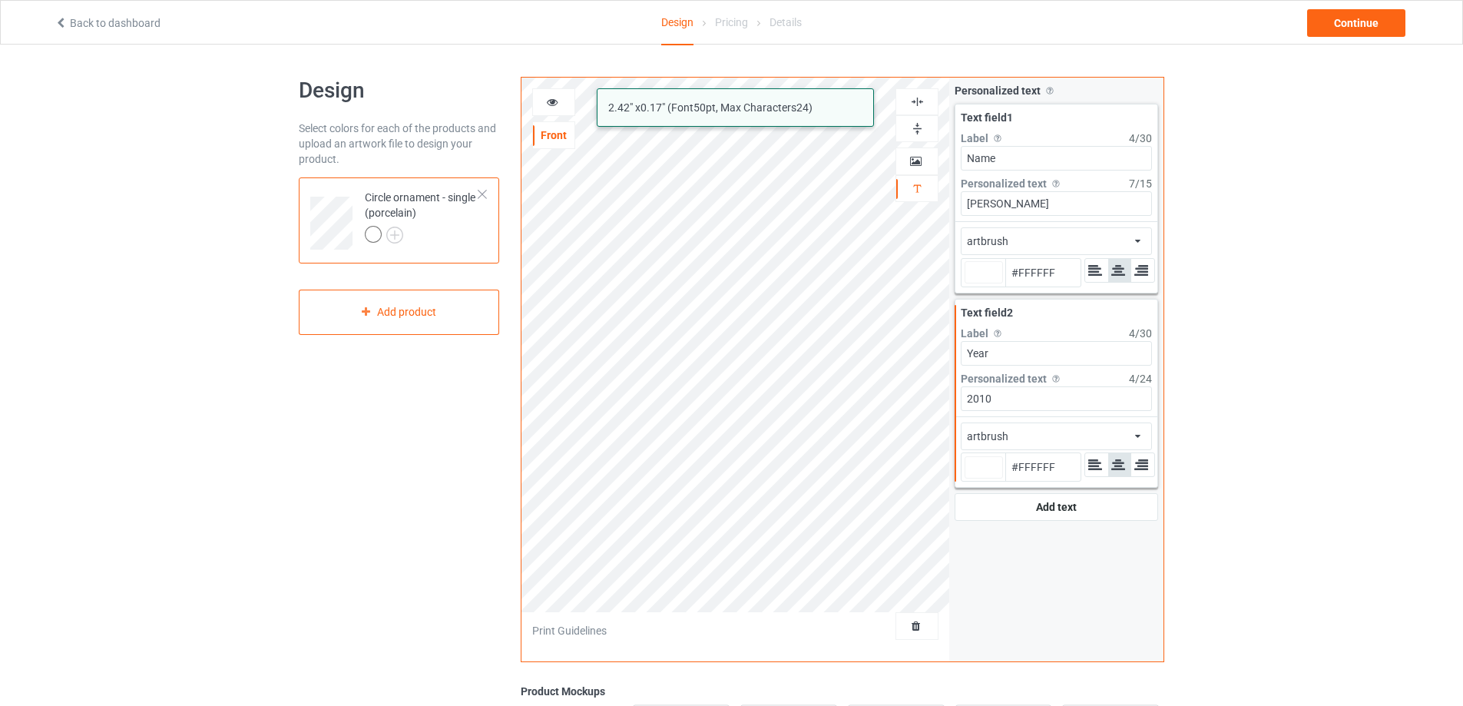
type input "#ffffff"
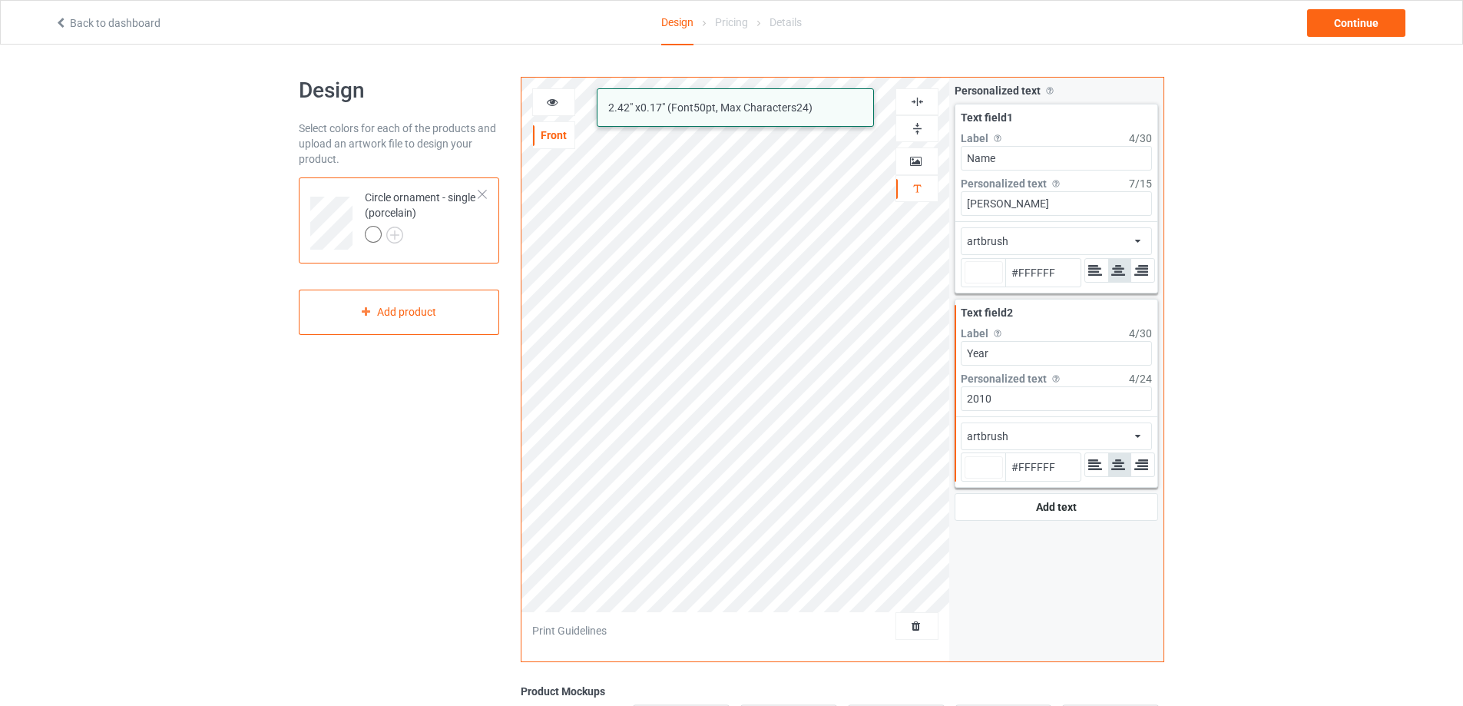
type input "#ffffff"
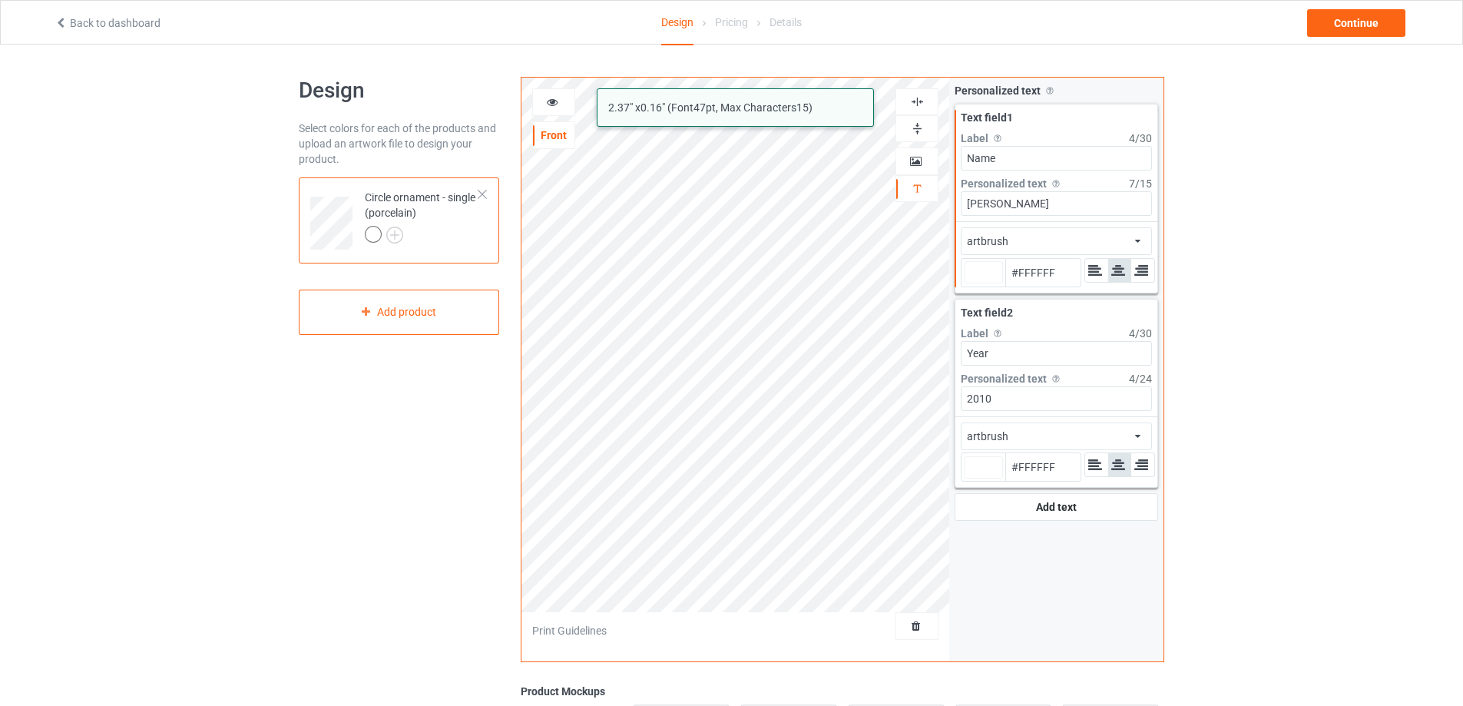
type input "#ffffff"
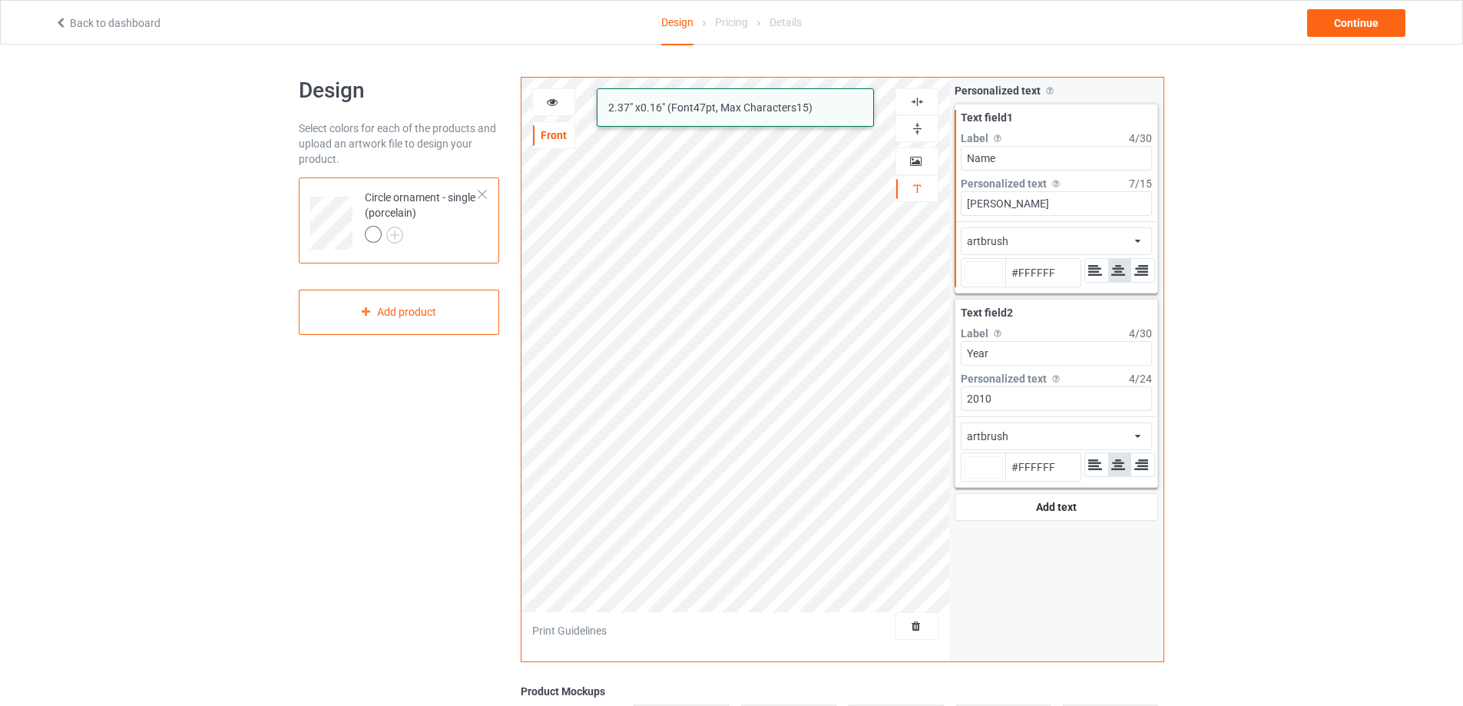
type input "#ffffff"
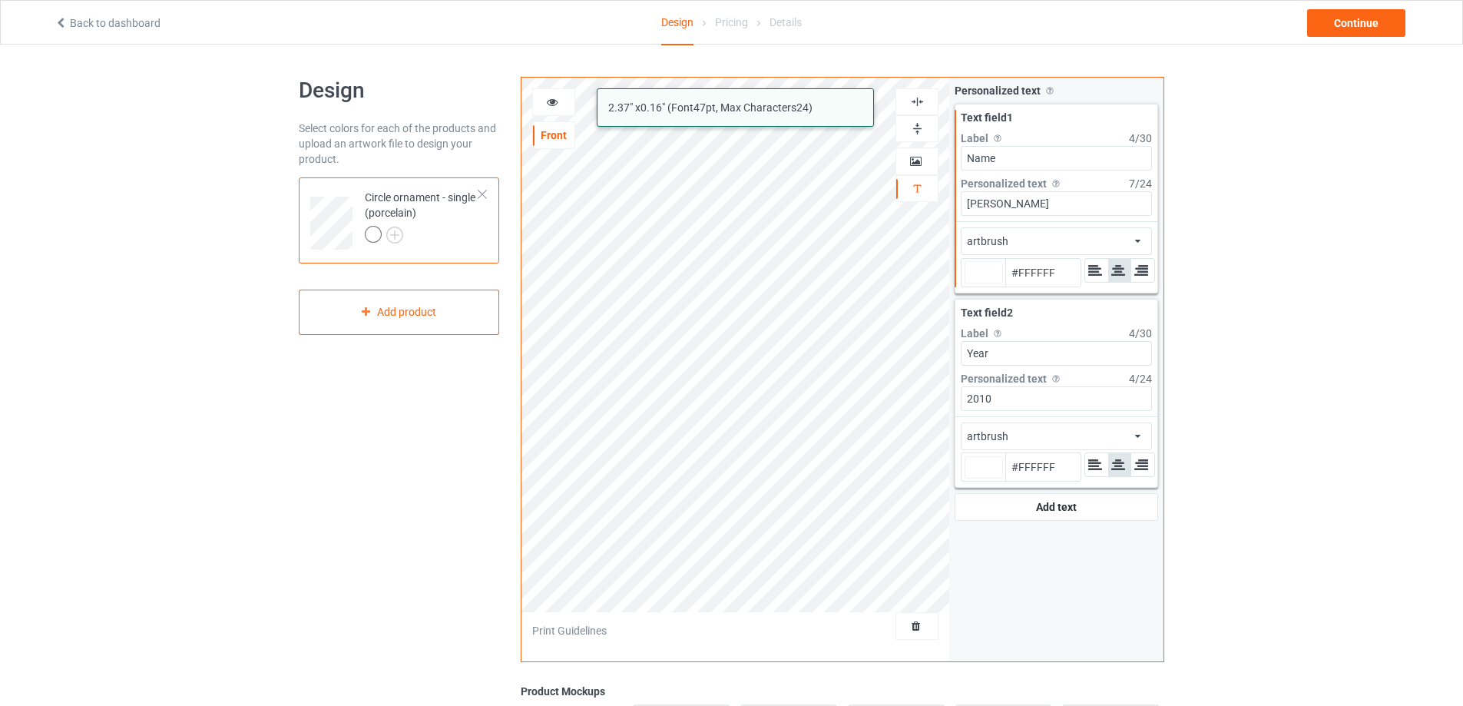
type input "#ffffff"
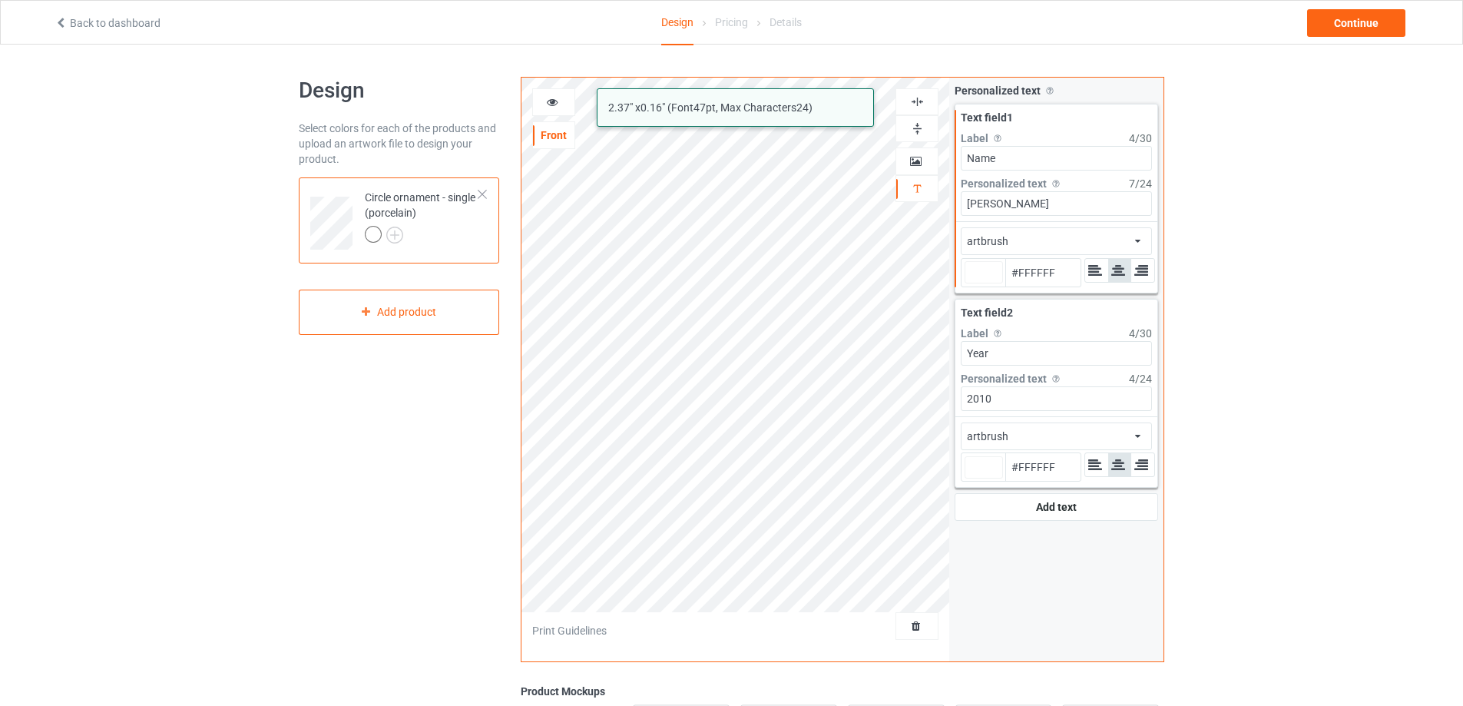
type input "#ffffff"
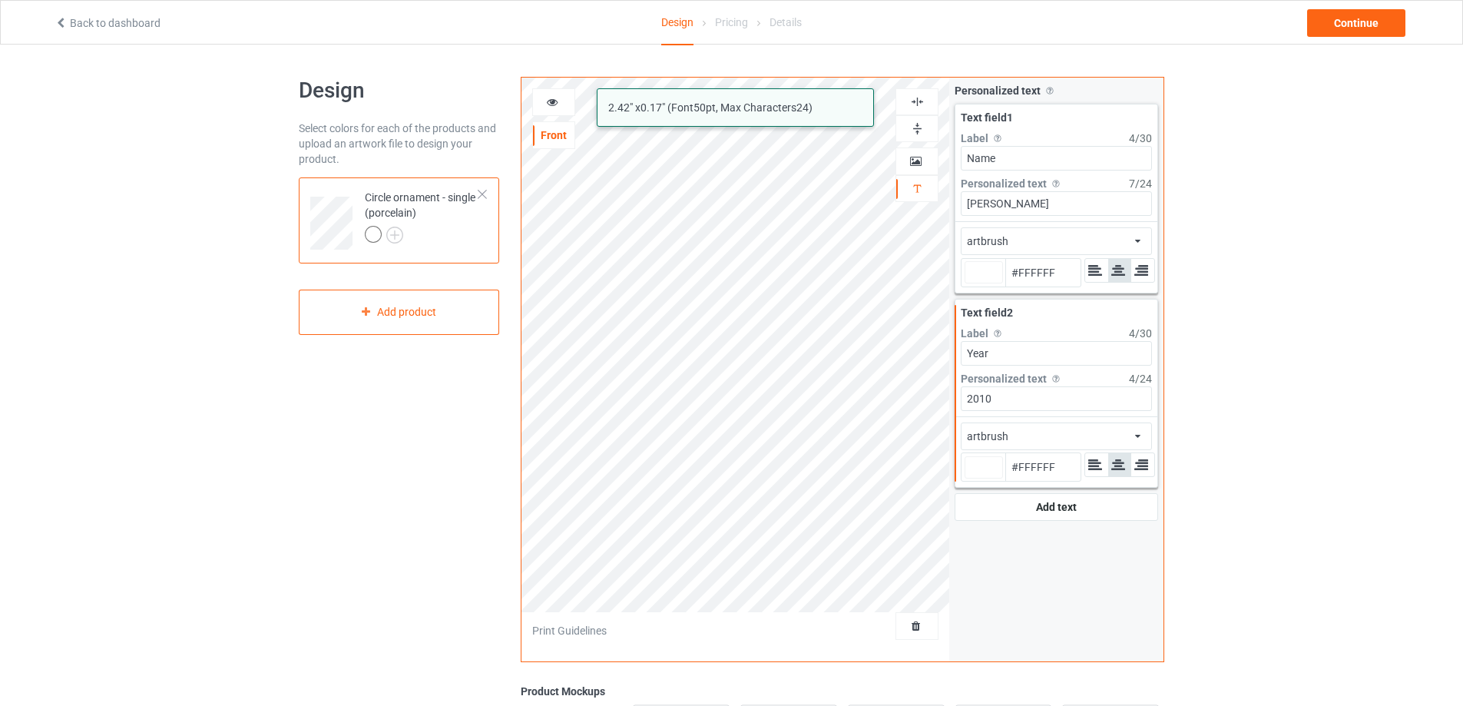
type input "#ffffff"
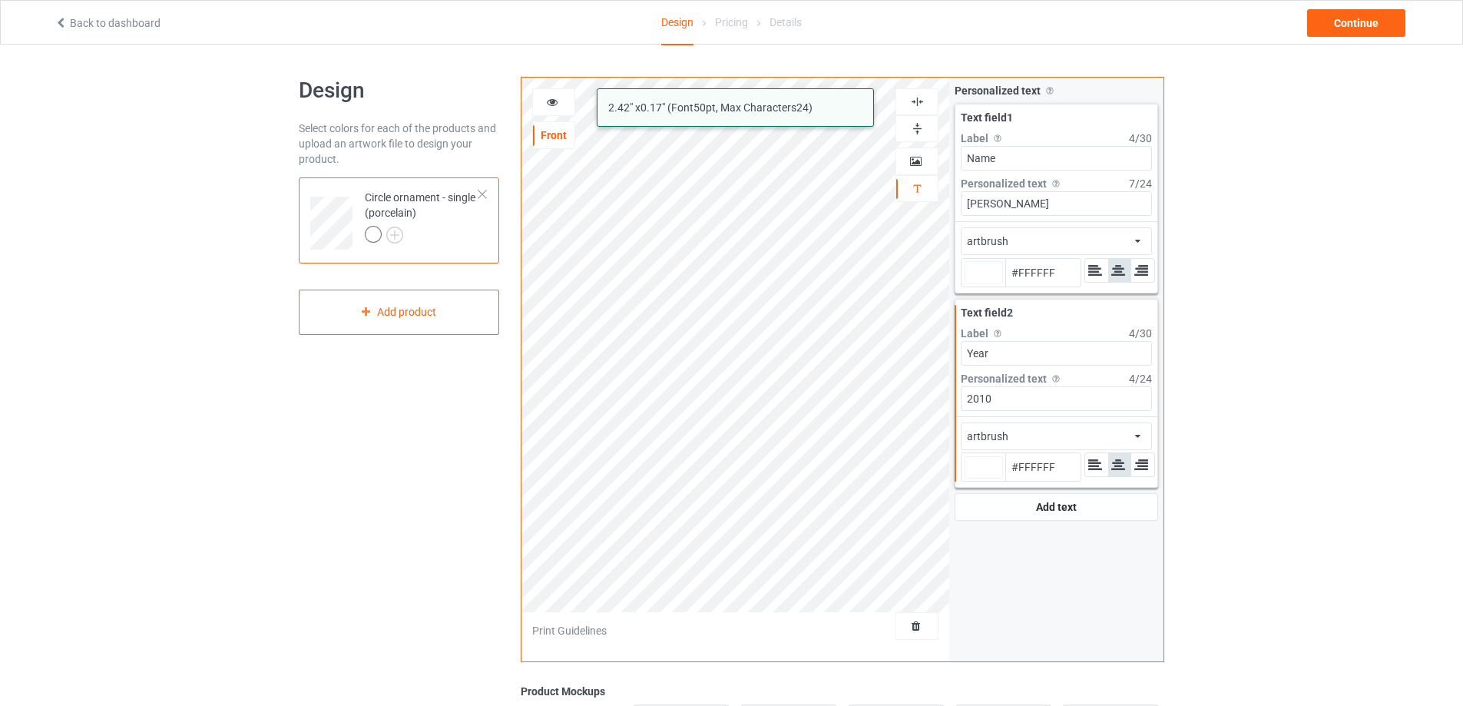
type input "#ffffff"
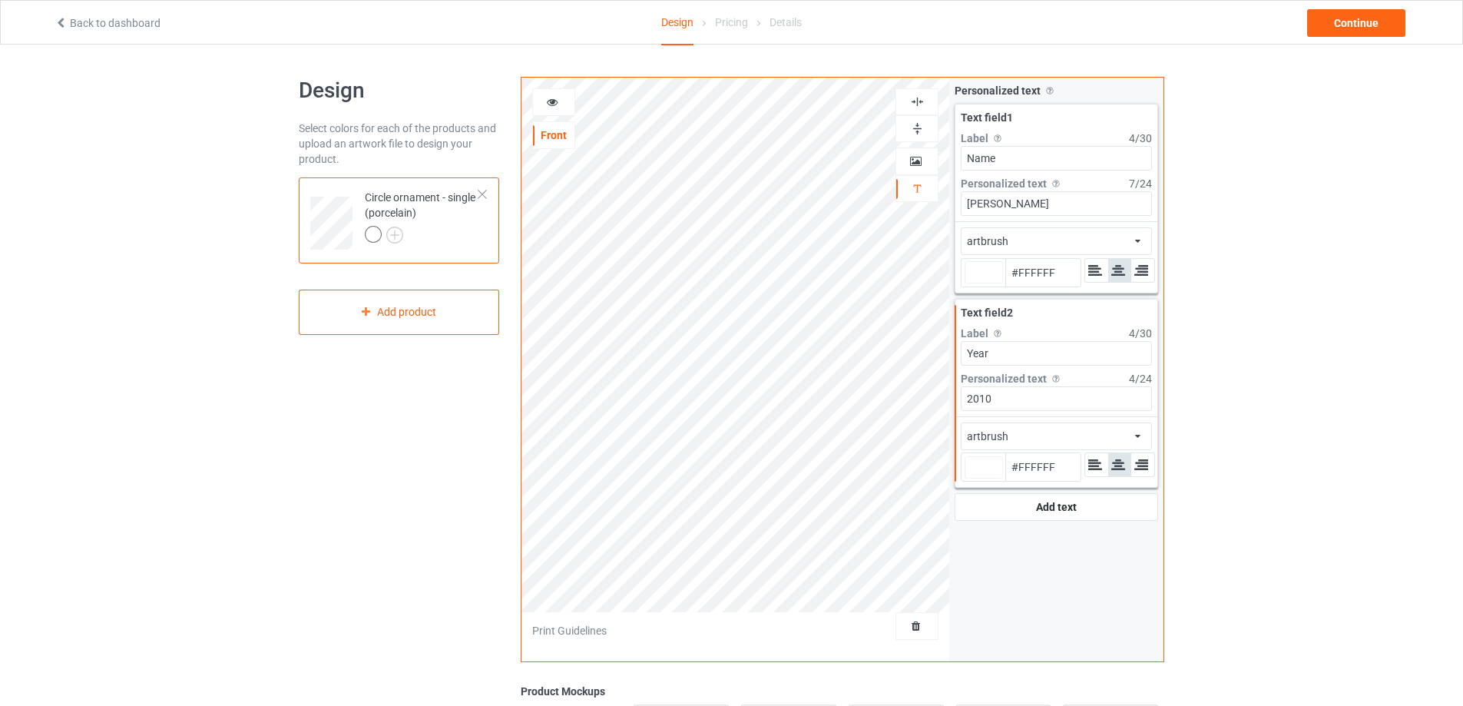
type input "#ffffff"
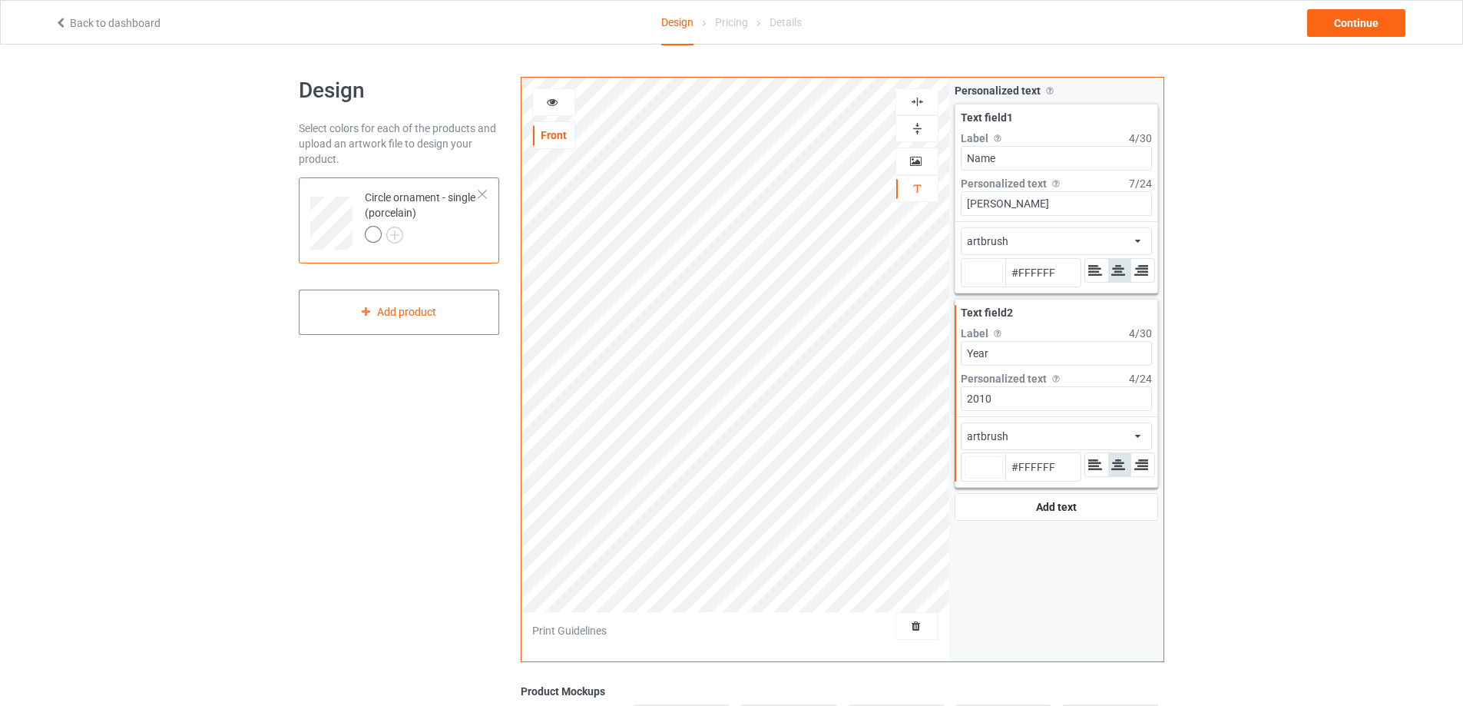
type input "#ffffff"
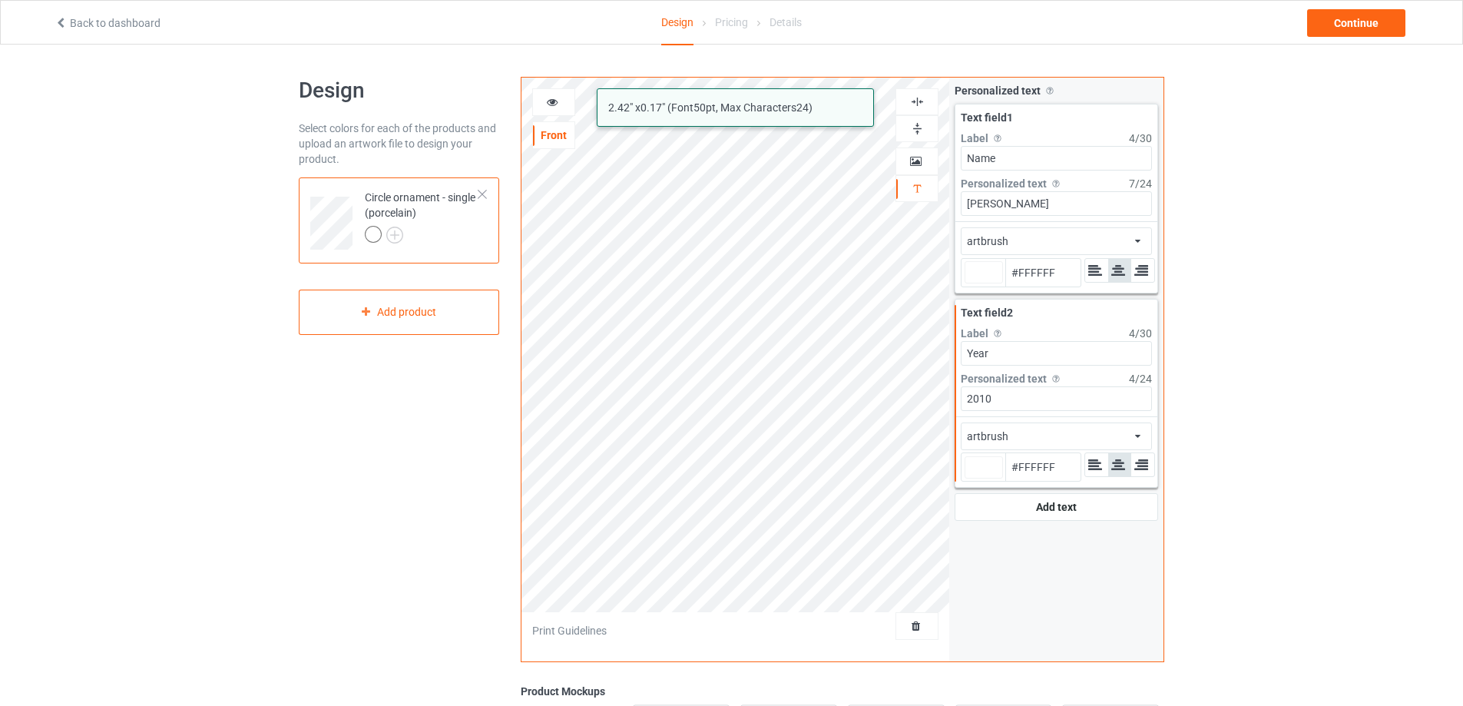
type input "#ffffff"
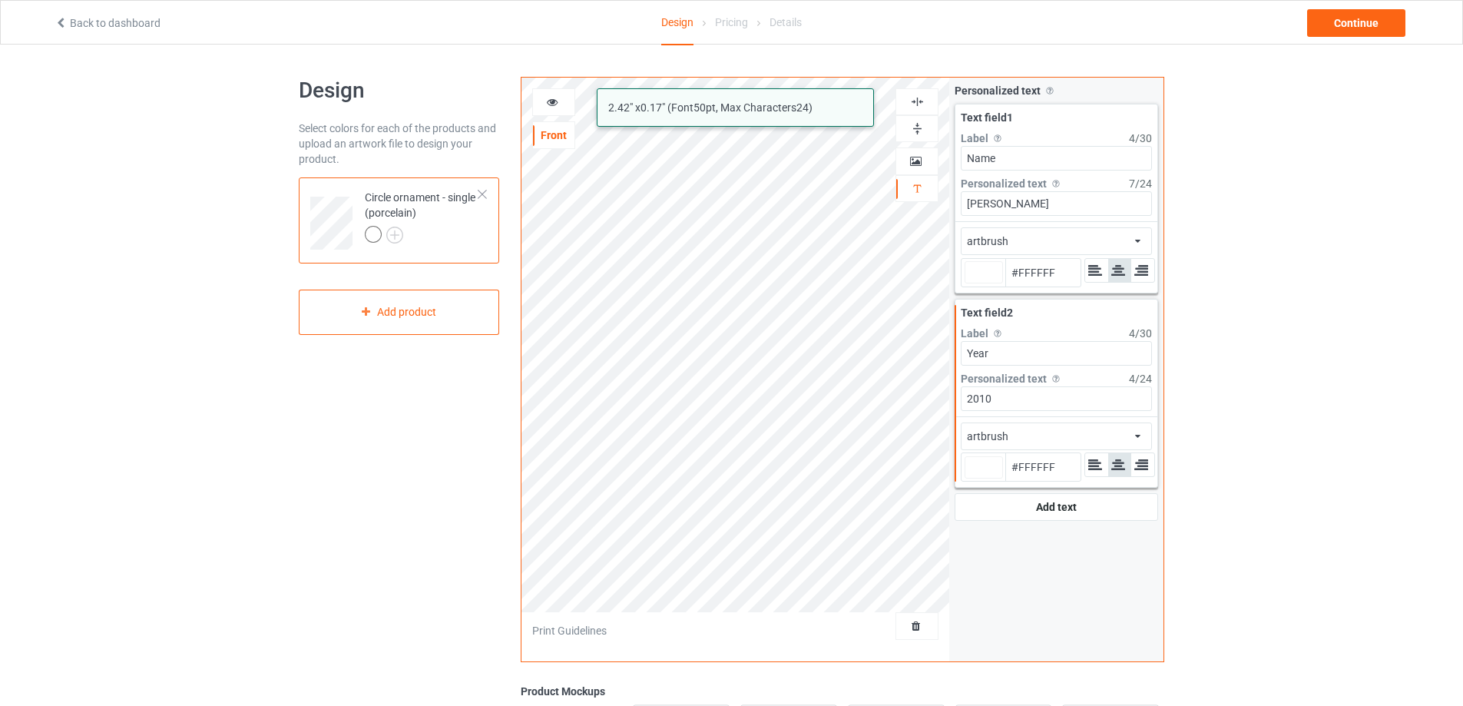
type input "#ffffff"
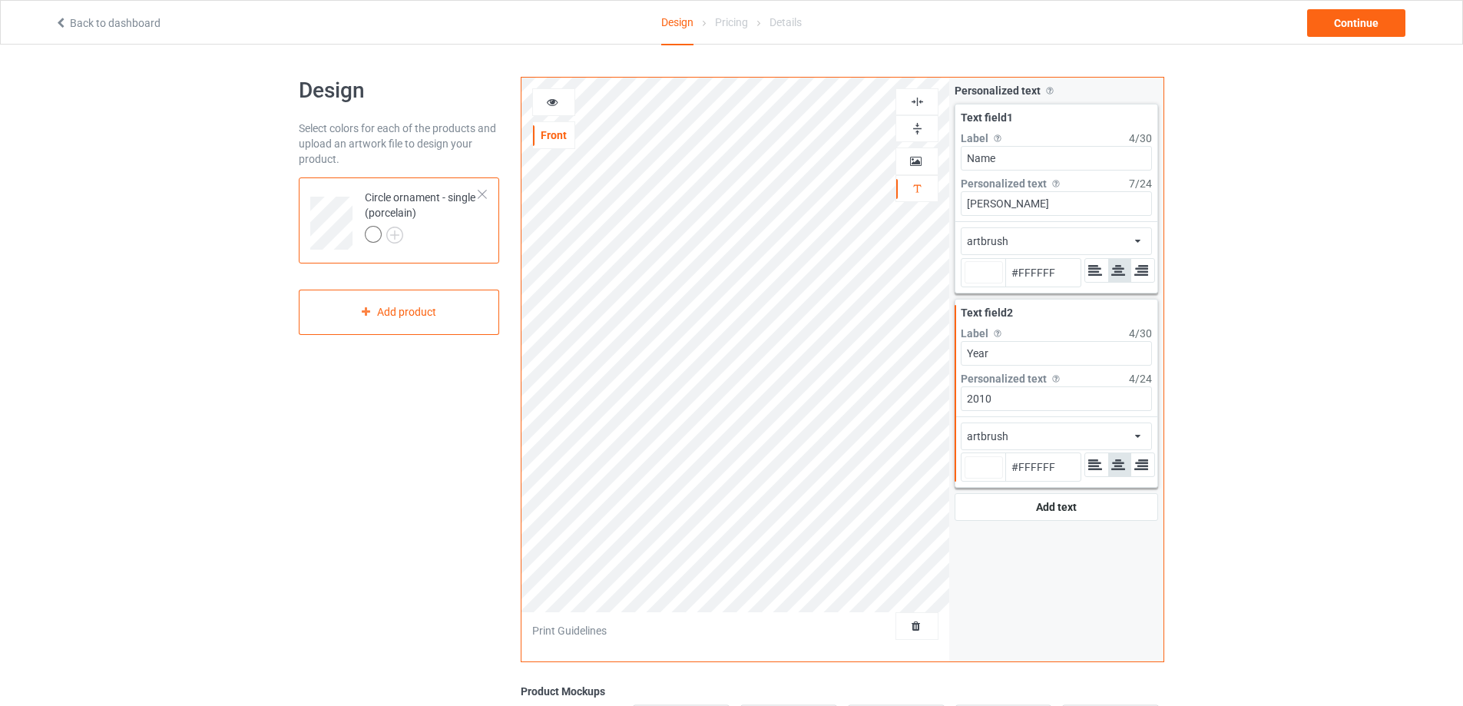
type input "#ffffff"
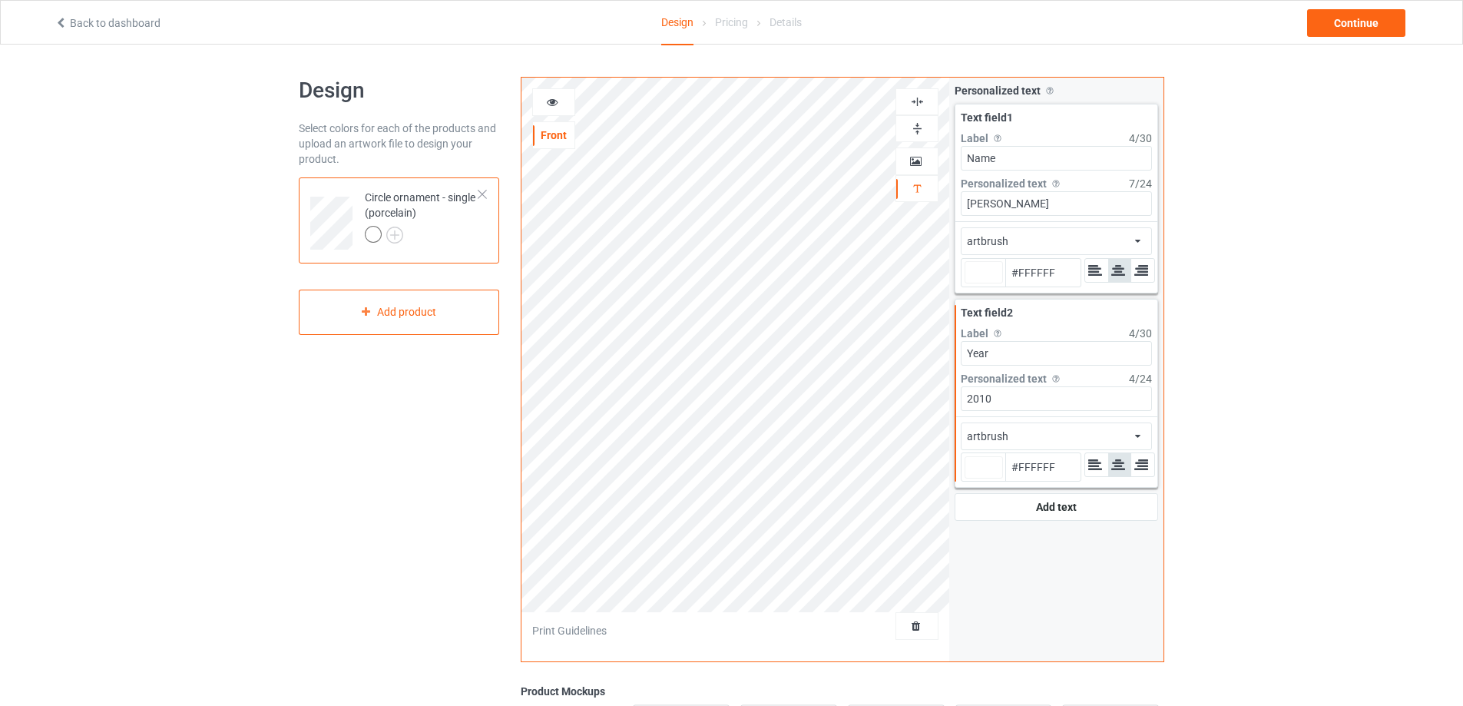
click at [543, 100] on div at bounding box center [553, 101] width 41 height 15
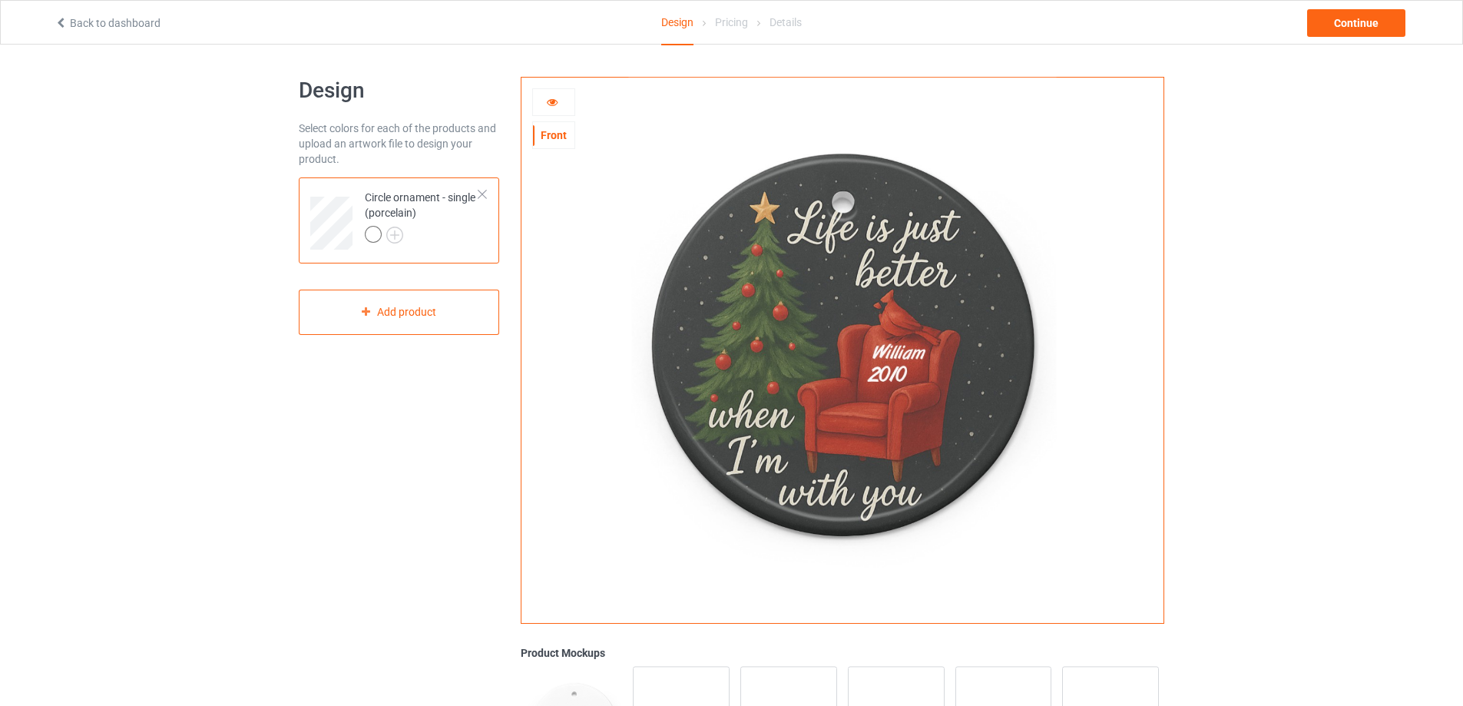
click at [546, 104] on icon at bounding box center [552, 99] width 13 height 11
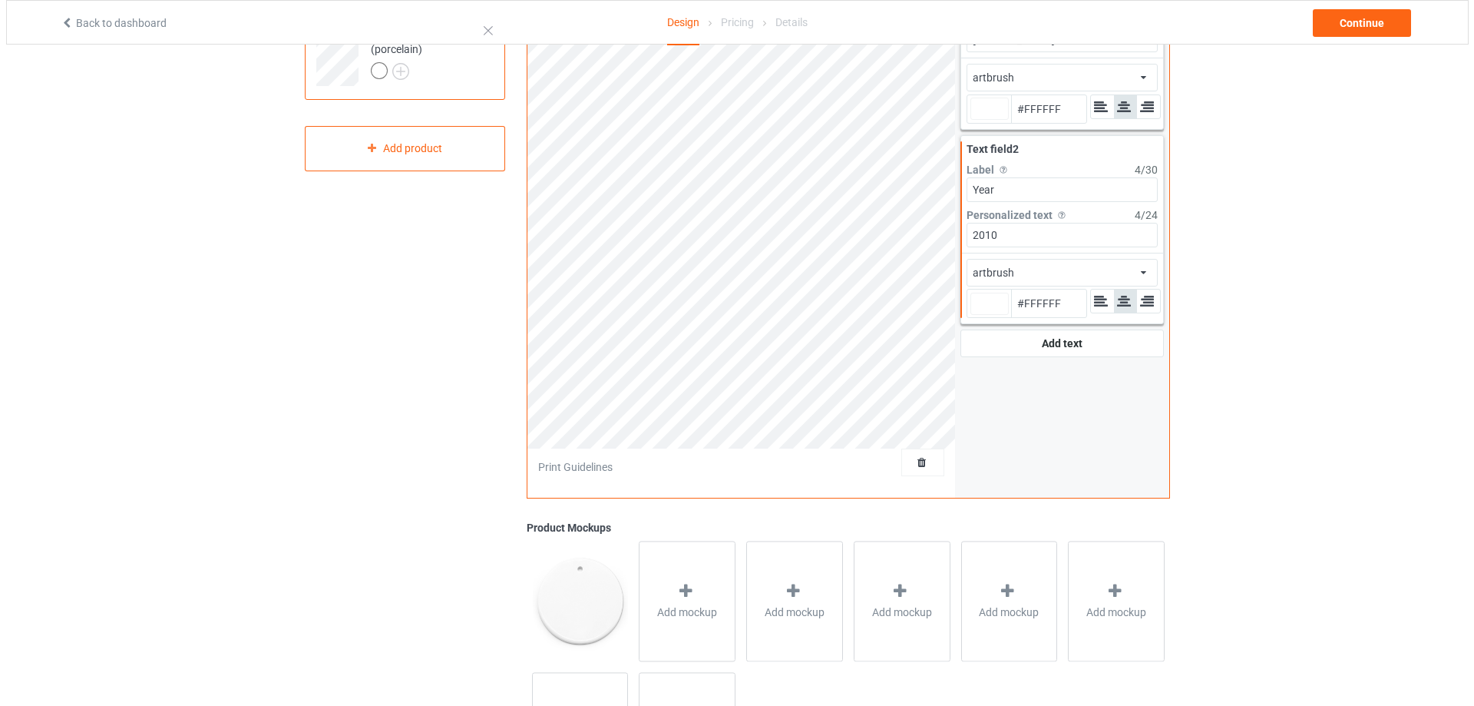
scroll to position [289, 0]
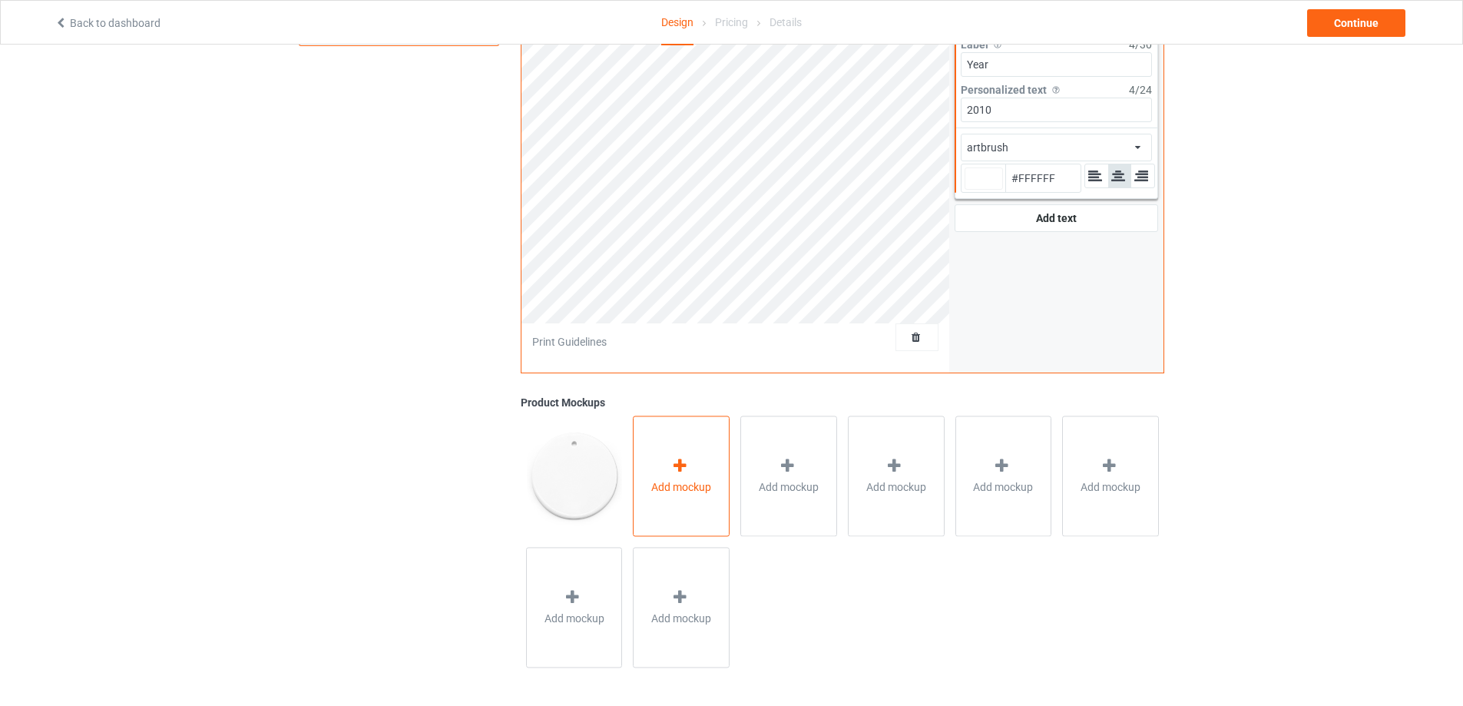
click at [676, 496] on div "Add mockup" at bounding box center [681, 475] width 97 height 121
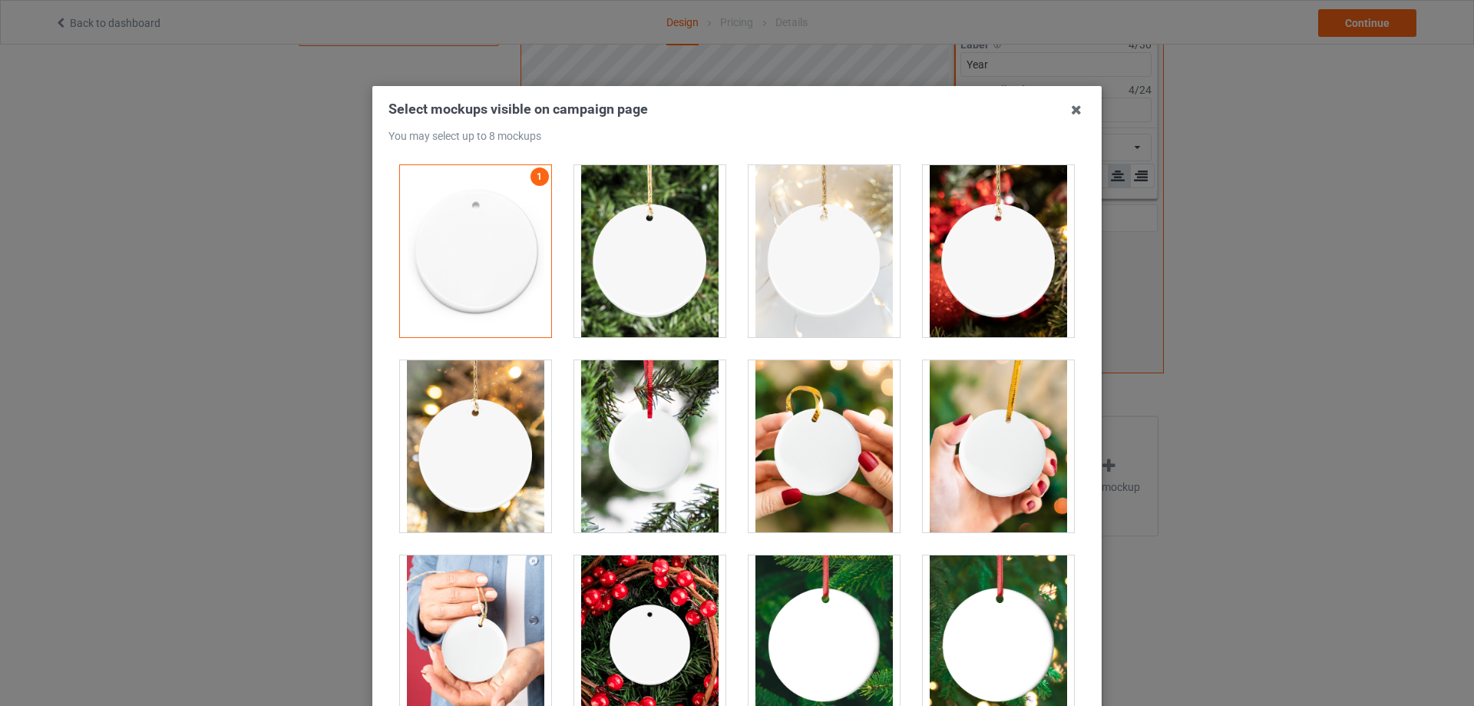
click at [831, 451] on div at bounding box center [824, 446] width 151 height 172
click at [974, 466] on div at bounding box center [998, 446] width 151 height 172
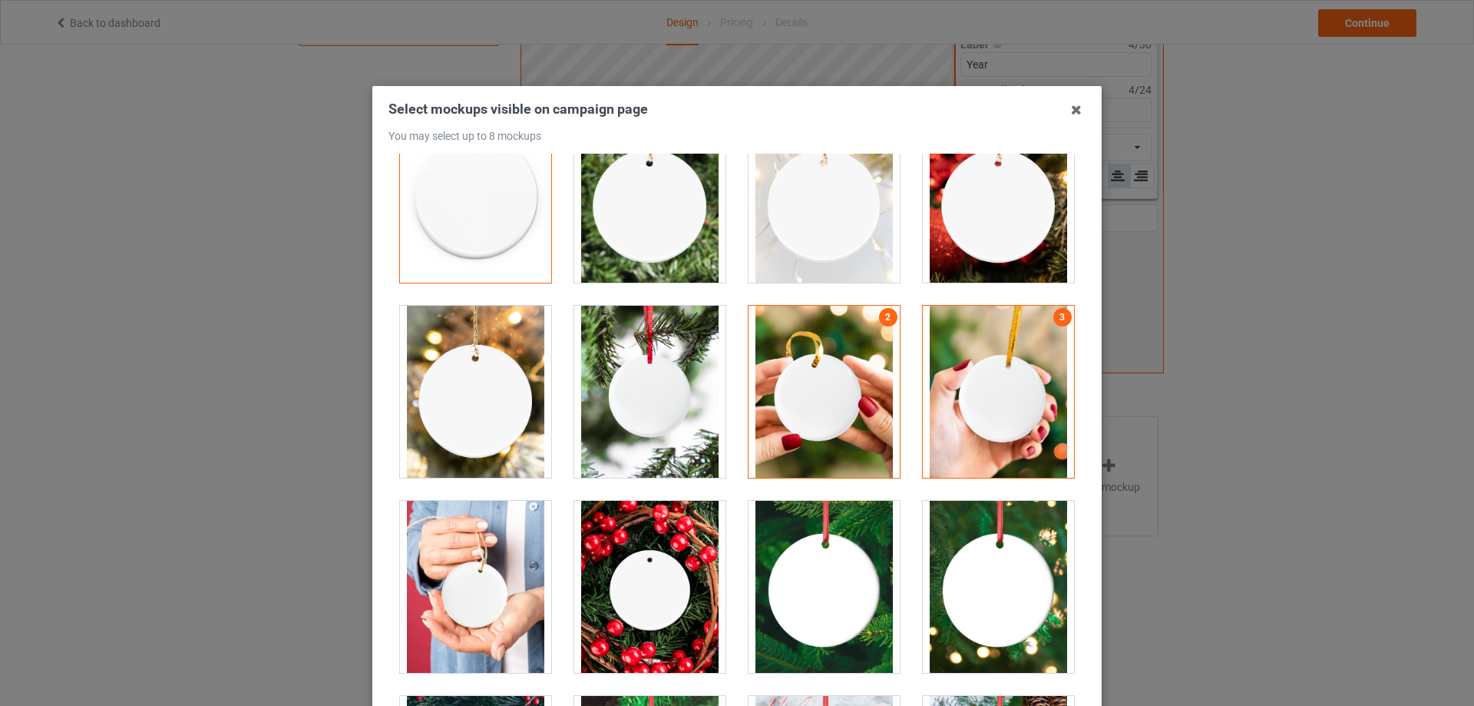
scroll to position [307, 0]
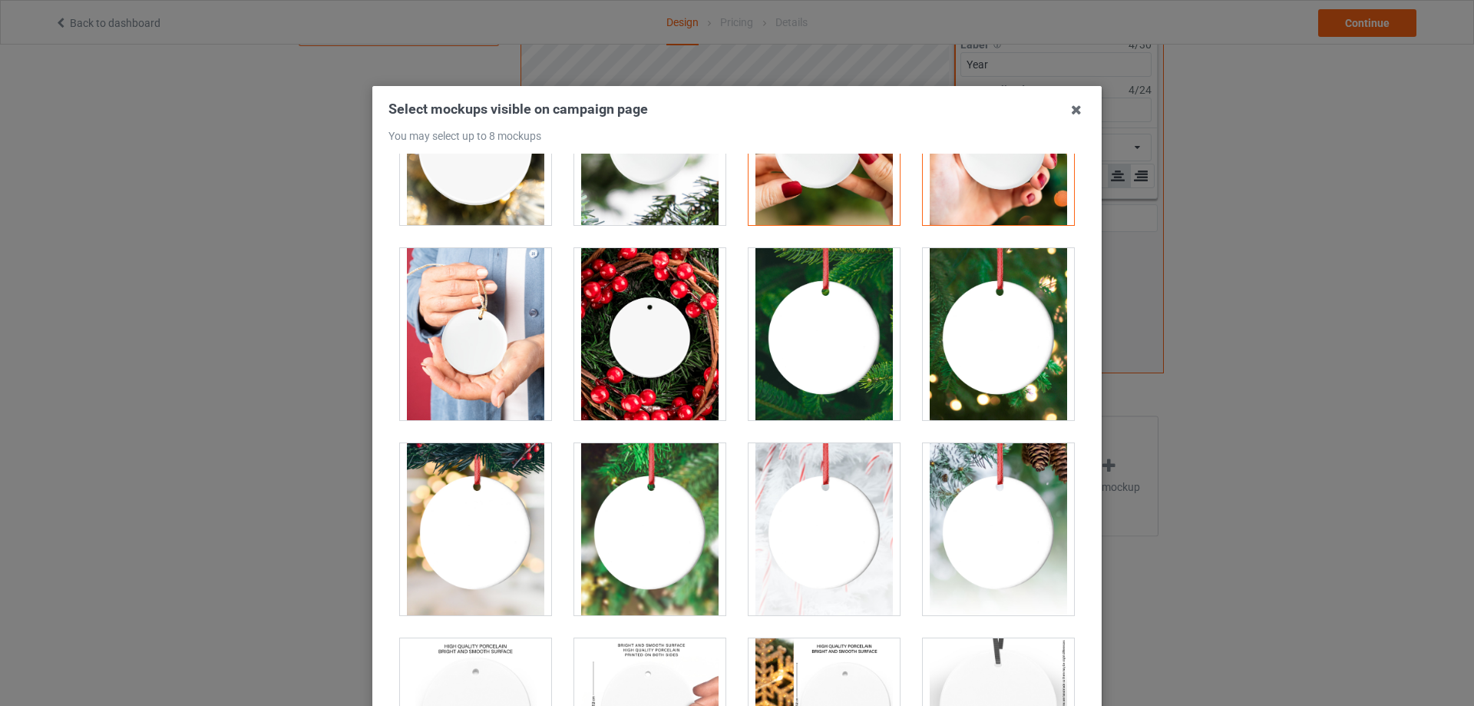
click at [465, 501] on div at bounding box center [475, 529] width 151 height 172
click at [970, 502] on div at bounding box center [998, 529] width 151 height 172
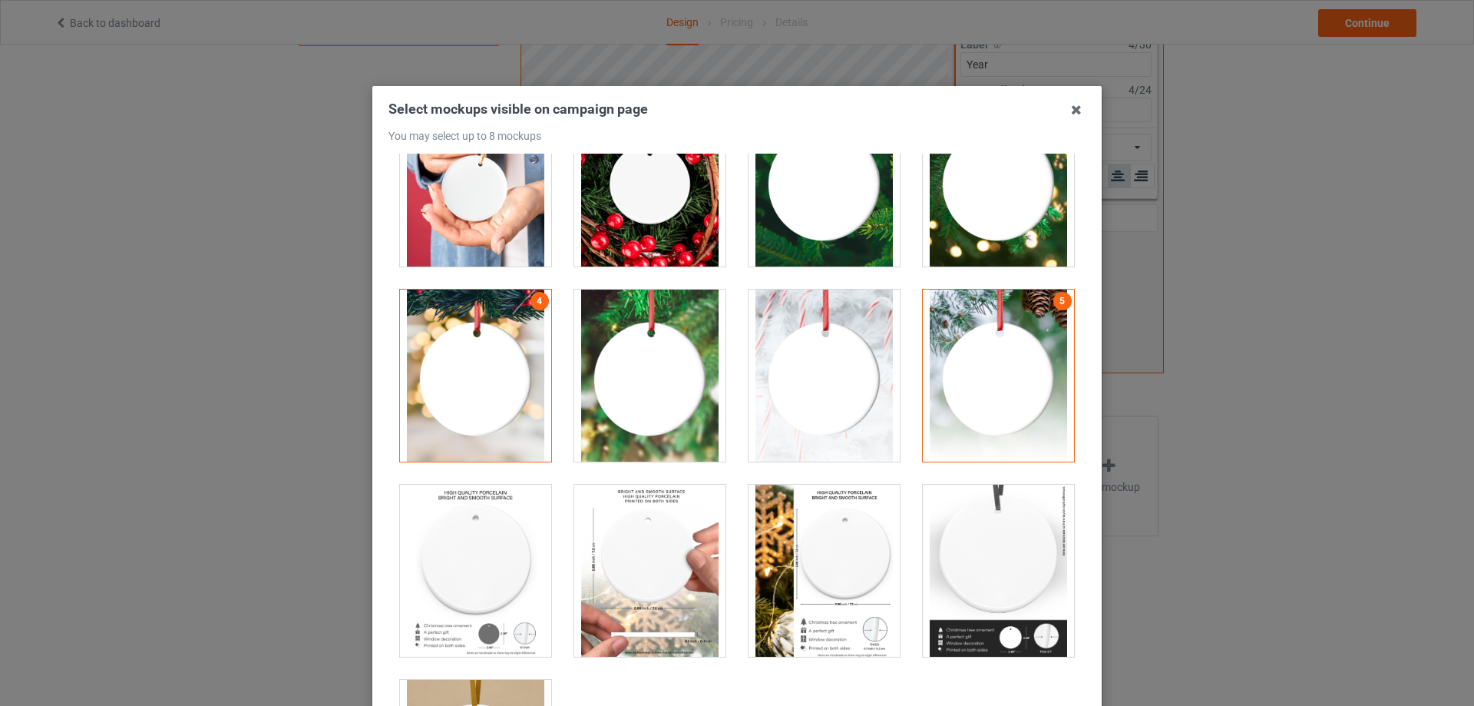
scroll to position [606, 0]
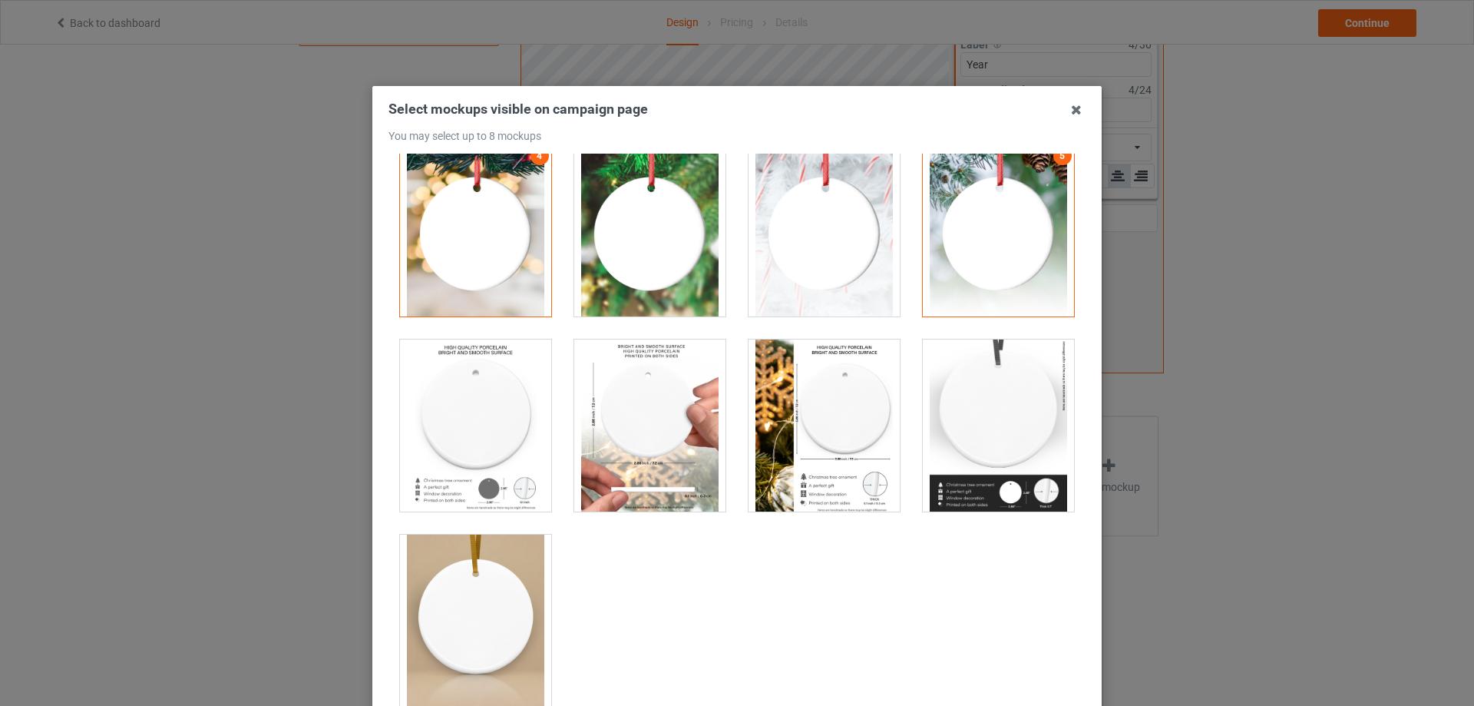
click at [776, 465] on div at bounding box center [824, 425] width 151 height 172
click at [514, 579] on div at bounding box center [475, 620] width 151 height 172
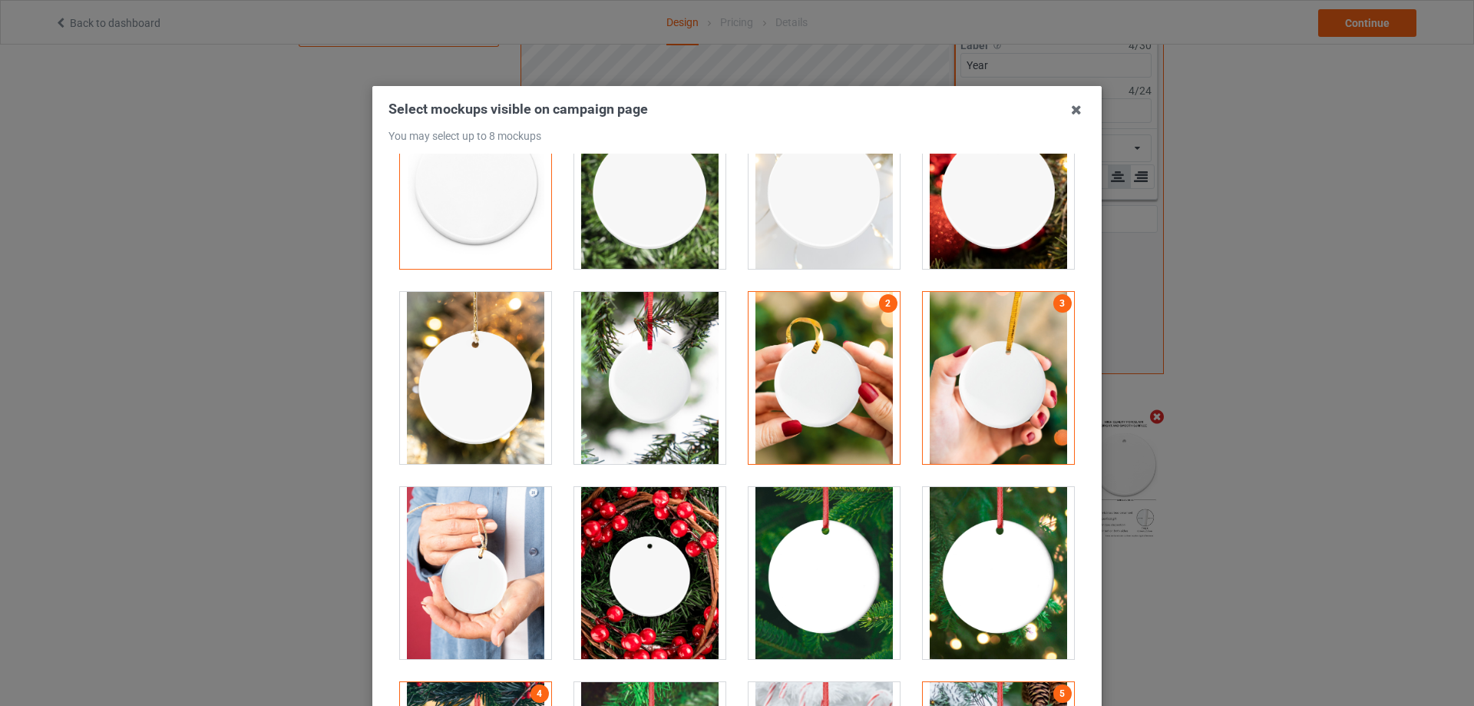
scroll to position [0, 0]
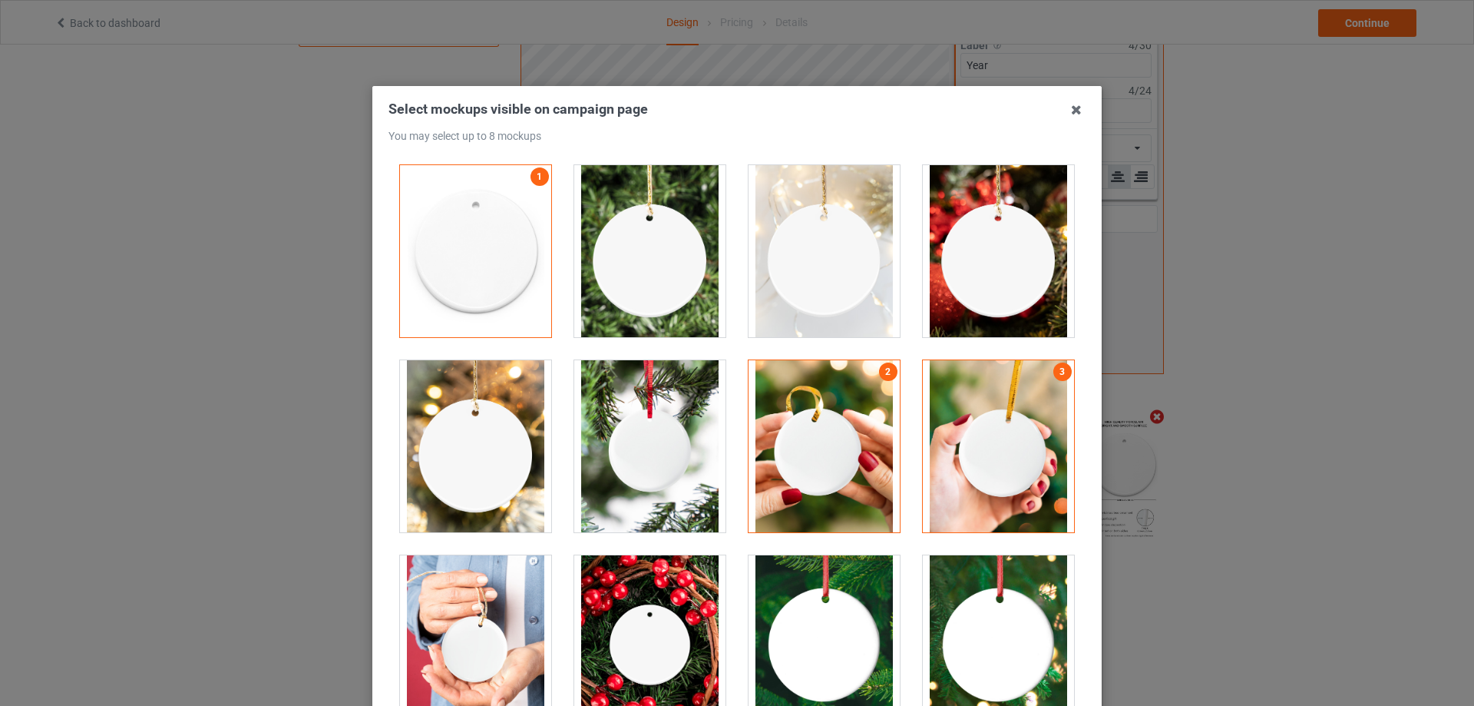
click at [481, 428] on div at bounding box center [475, 446] width 151 height 172
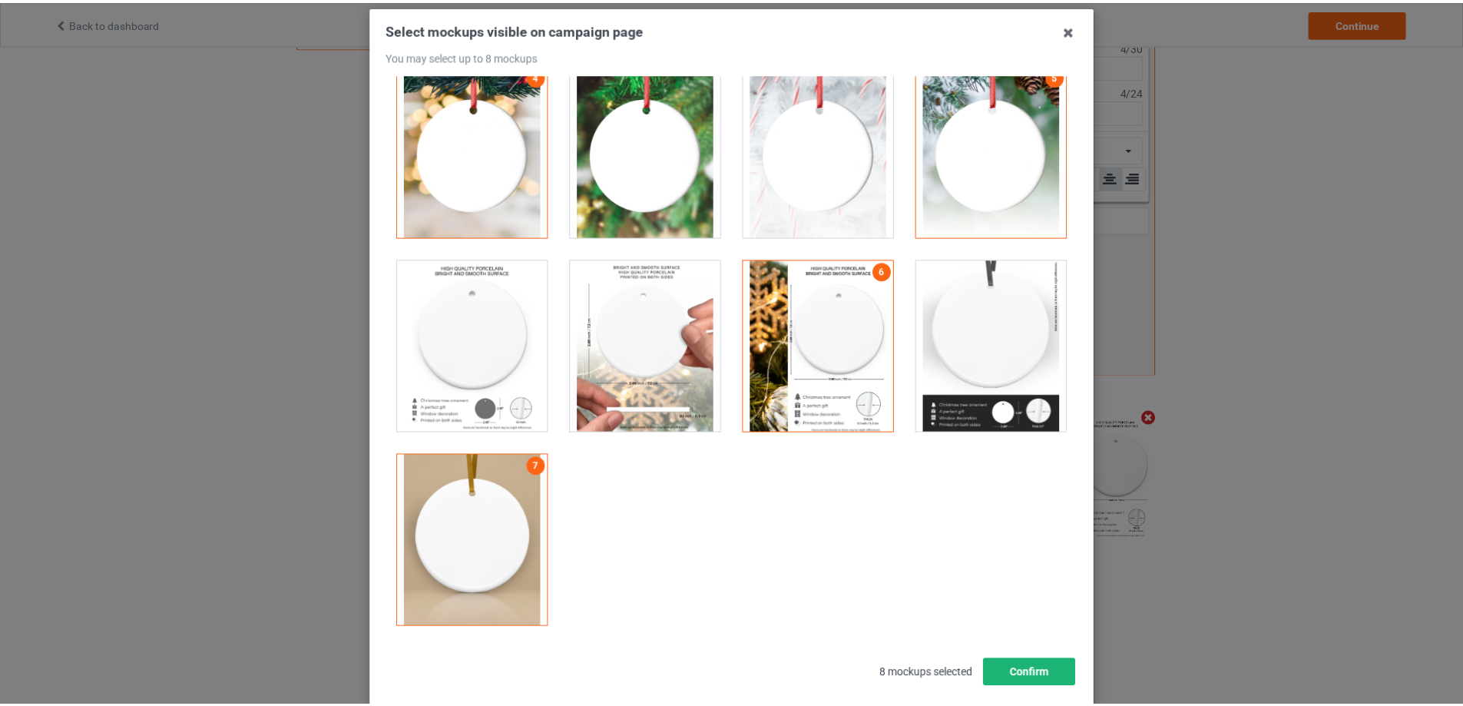
scroll to position [169, 0]
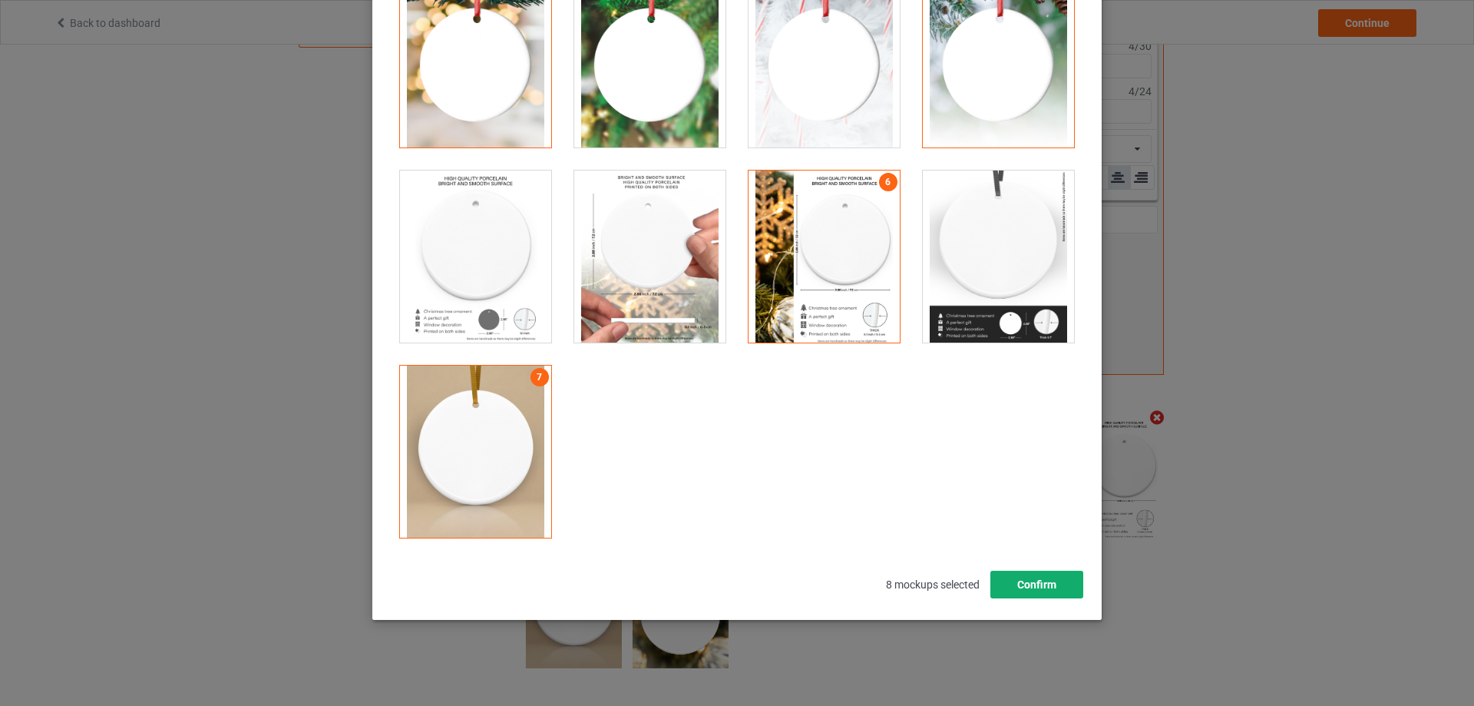
click at [1036, 574] on button "Confirm" at bounding box center [1037, 585] width 93 height 28
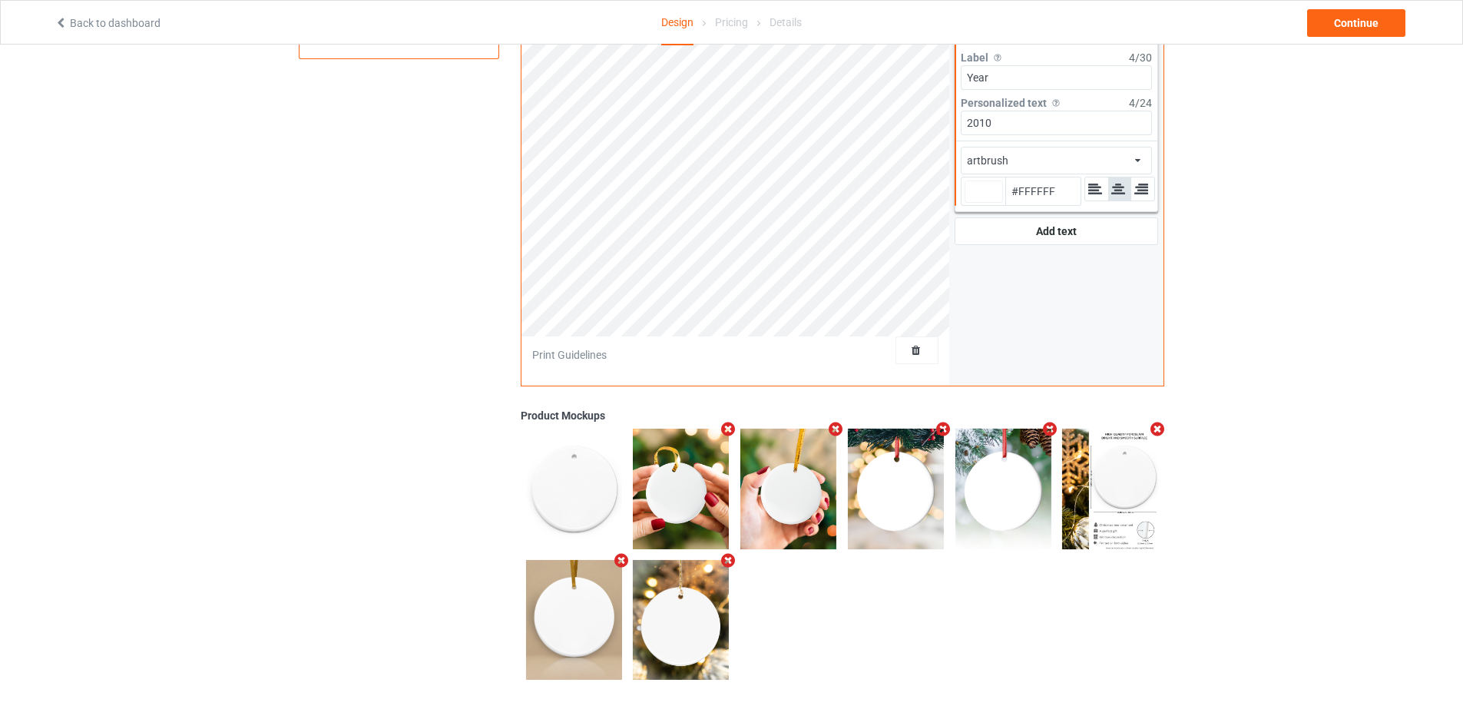
scroll to position [287, 0]
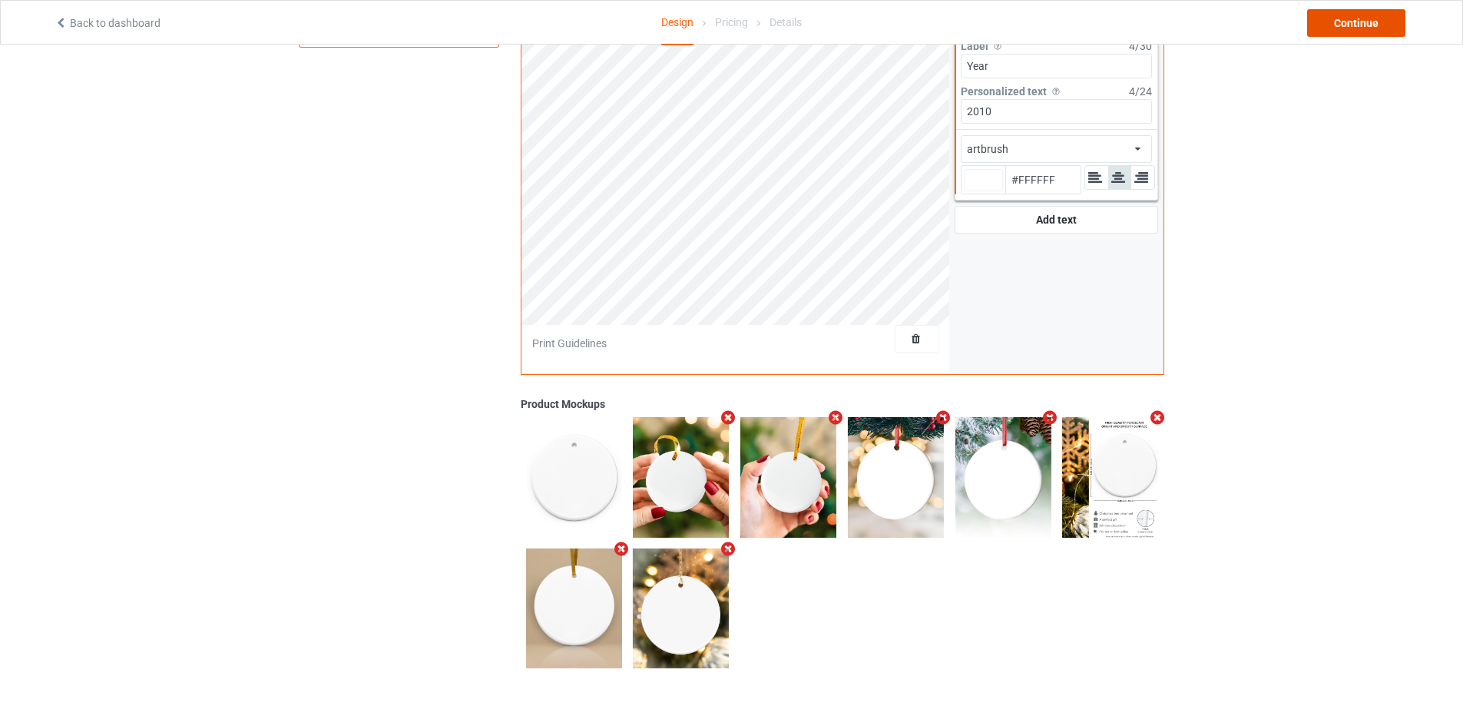
click at [1333, 23] on div "Continue" at bounding box center [1356, 23] width 98 height 28
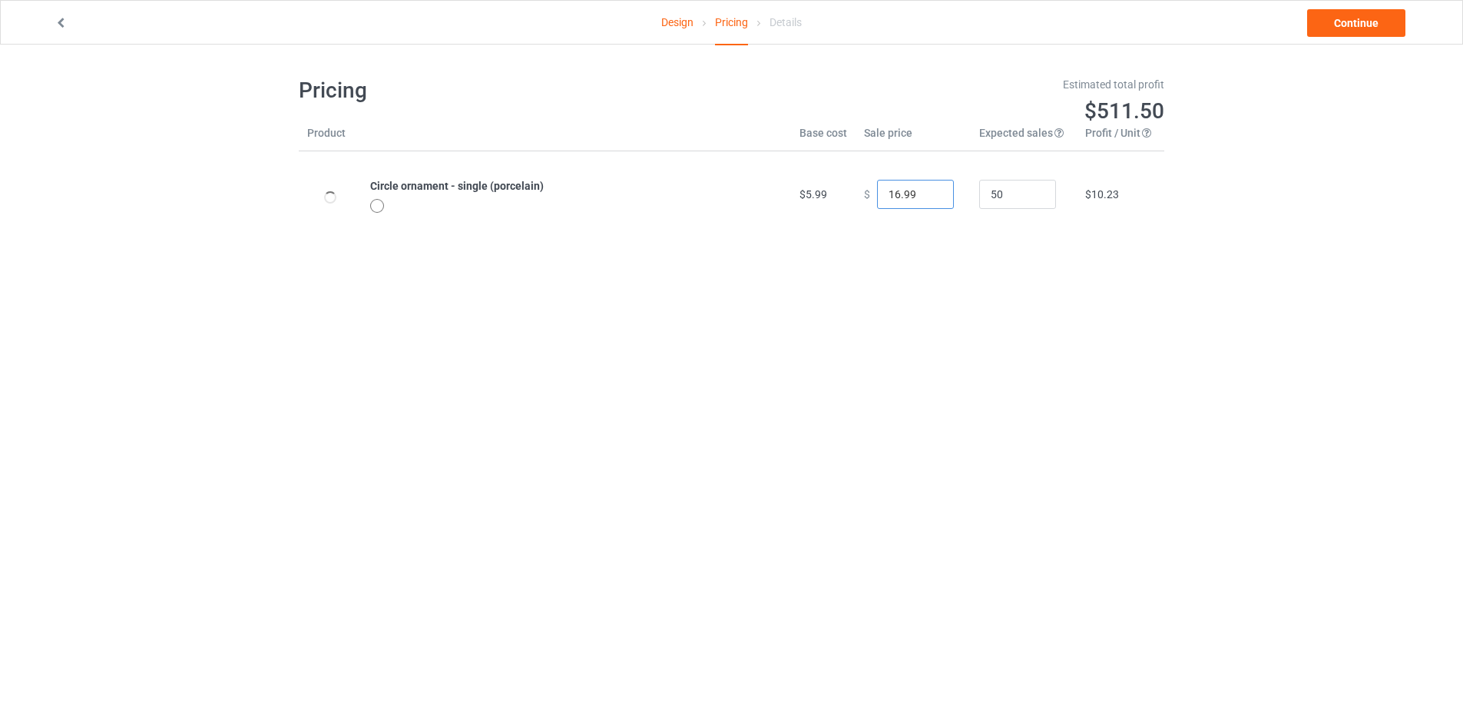
drag, startPoint x: 915, startPoint y: 198, endPoint x: 845, endPoint y: 200, distance: 69.9
click at [845, 200] on tr "Circle ornament - single (porcelain) $5.99 $ 16.99 50 $10.23" at bounding box center [731, 194] width 865 height 86
click at [1347, 28] on link "Continue" at bounding box center [1356, 23] width 98 height 28
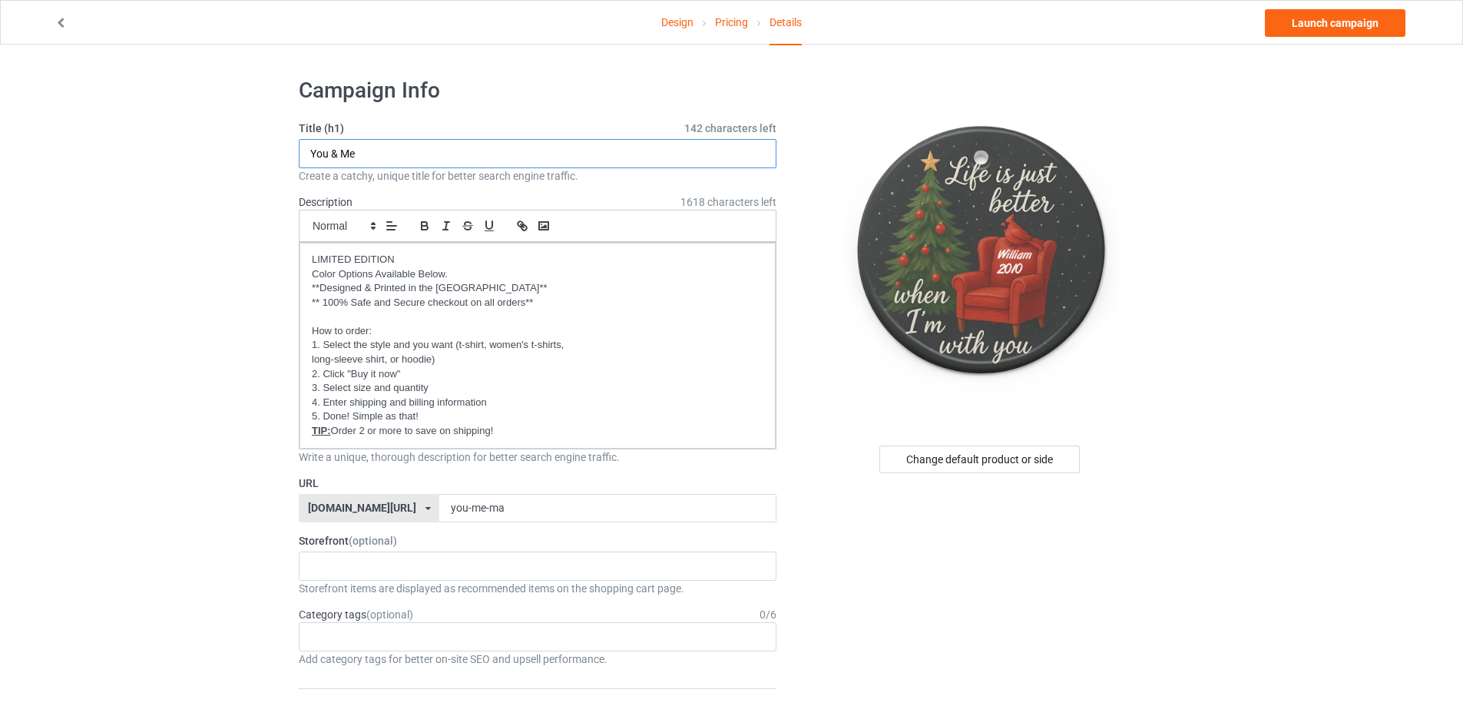
drag, startPoint x: 383, startPoint y: 154, endPoint x: 285, endPoint y: 152, distance: 98.3
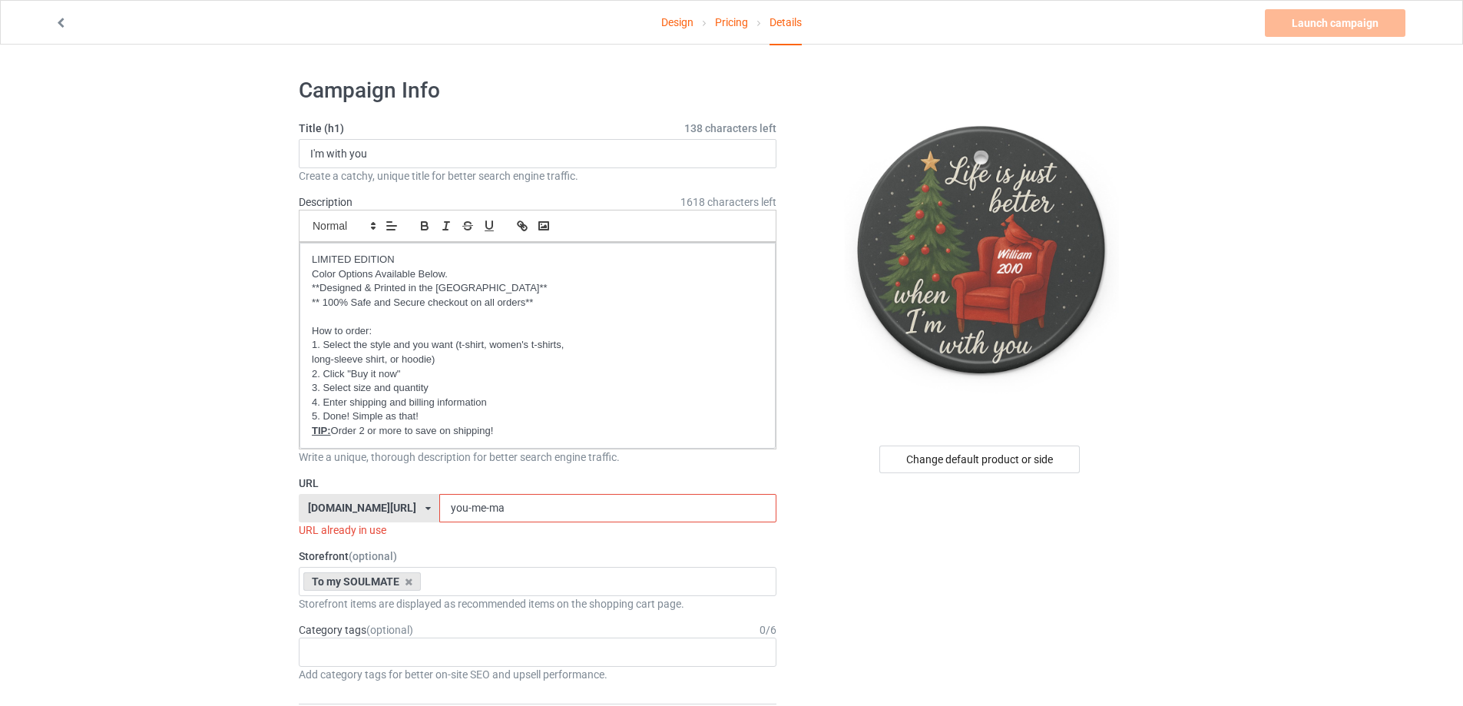
drag, startPoint x: 495, startPoint y: 502, endPoint x: 445, endPoint y: 508, distance: 51.0
click at [445, 508] on input "you-me-ma" at bounding box center [607, 508] width 336 height 29
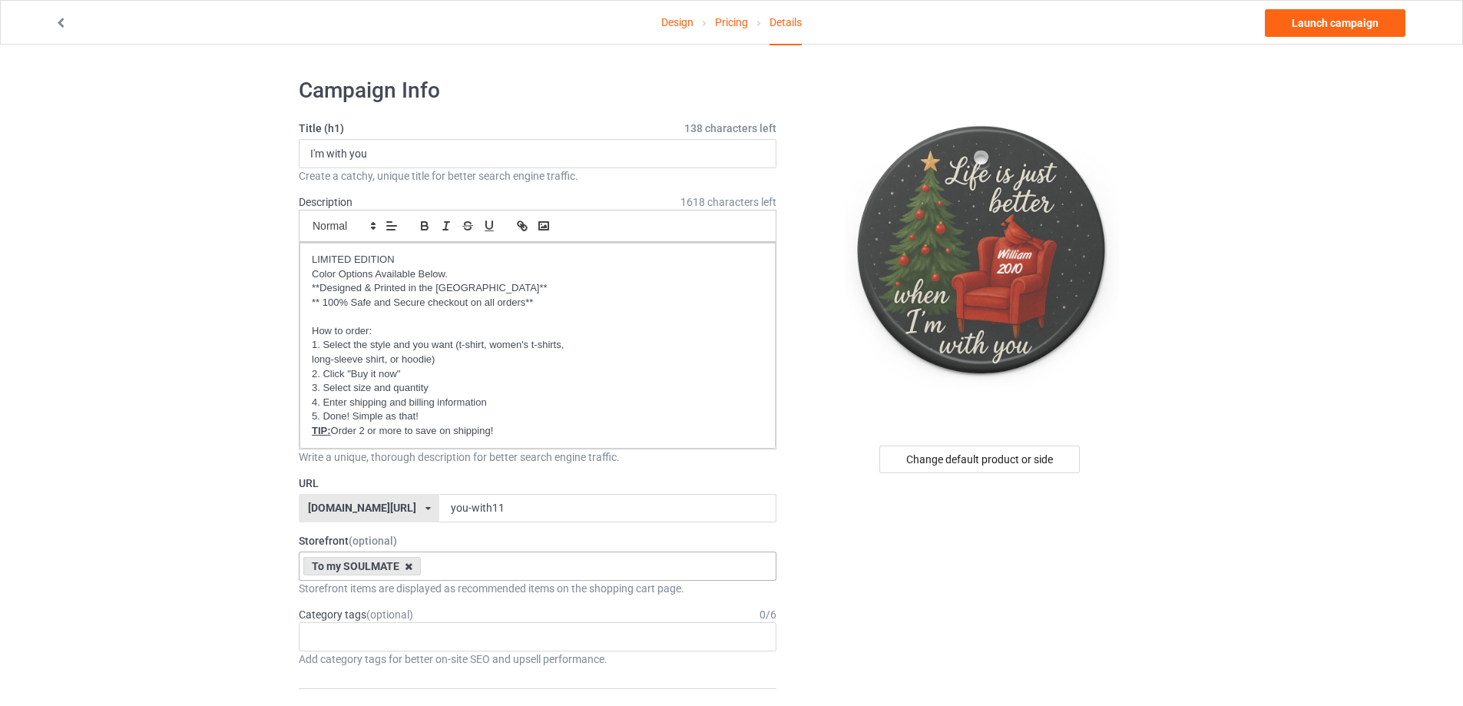
click at [408, 568] on icon at bounding box center [409, 566] width 8 height 10
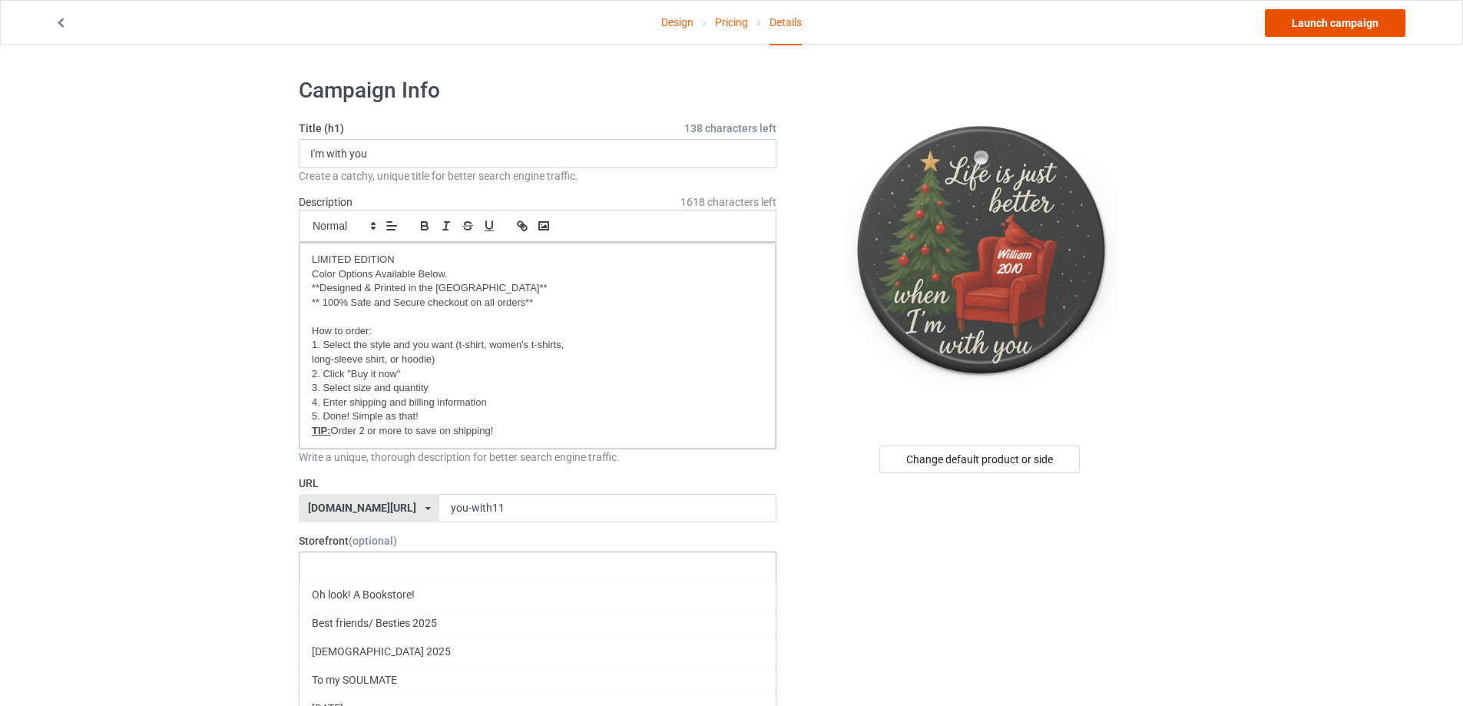
click at [1359, 26] on link "Launch campaign" at bounding box center [1335, 23] width 141 height 28
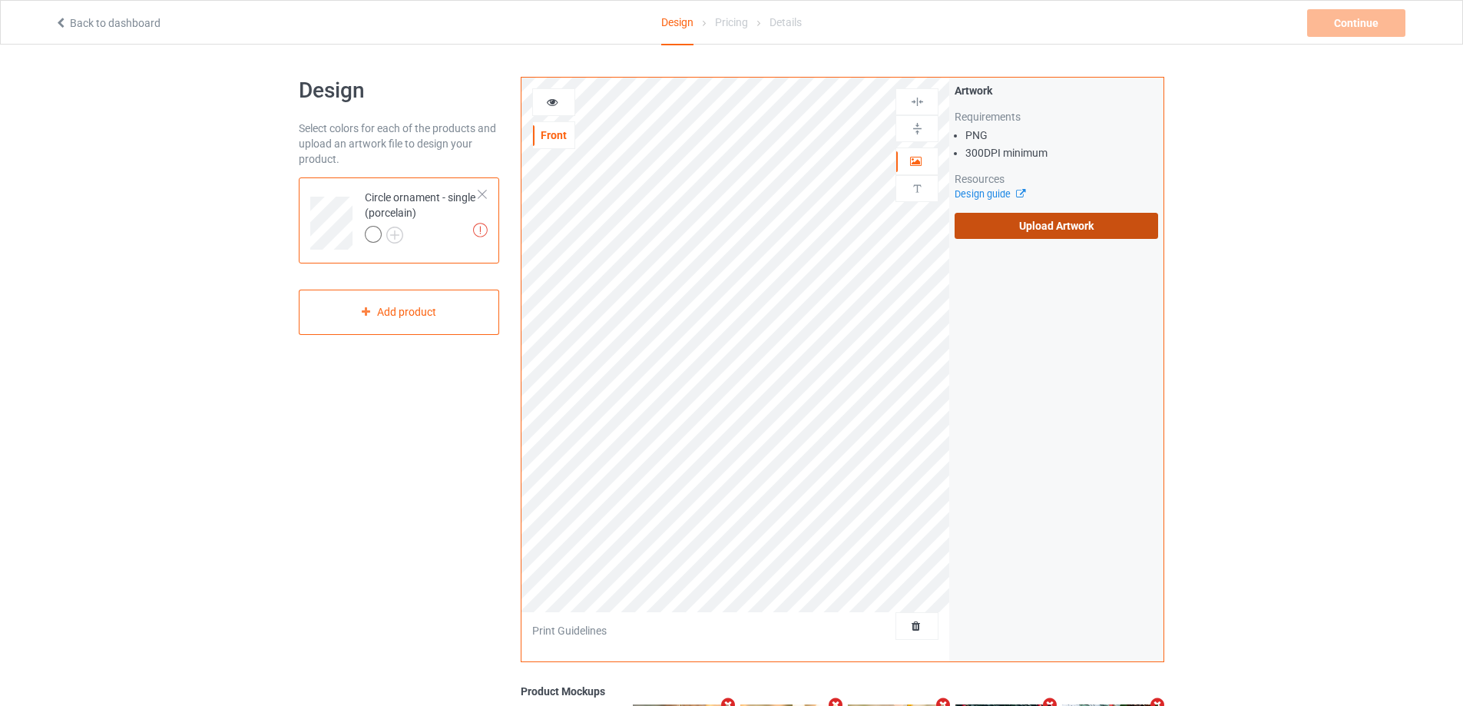
click at [1053, 228] on label "Upload Artwork" at bounding box center [1055, 226] width 203 height 26
click at [0, 0] on input "Upload Artwork" at bounding box center [0, 0] width 0 height 0
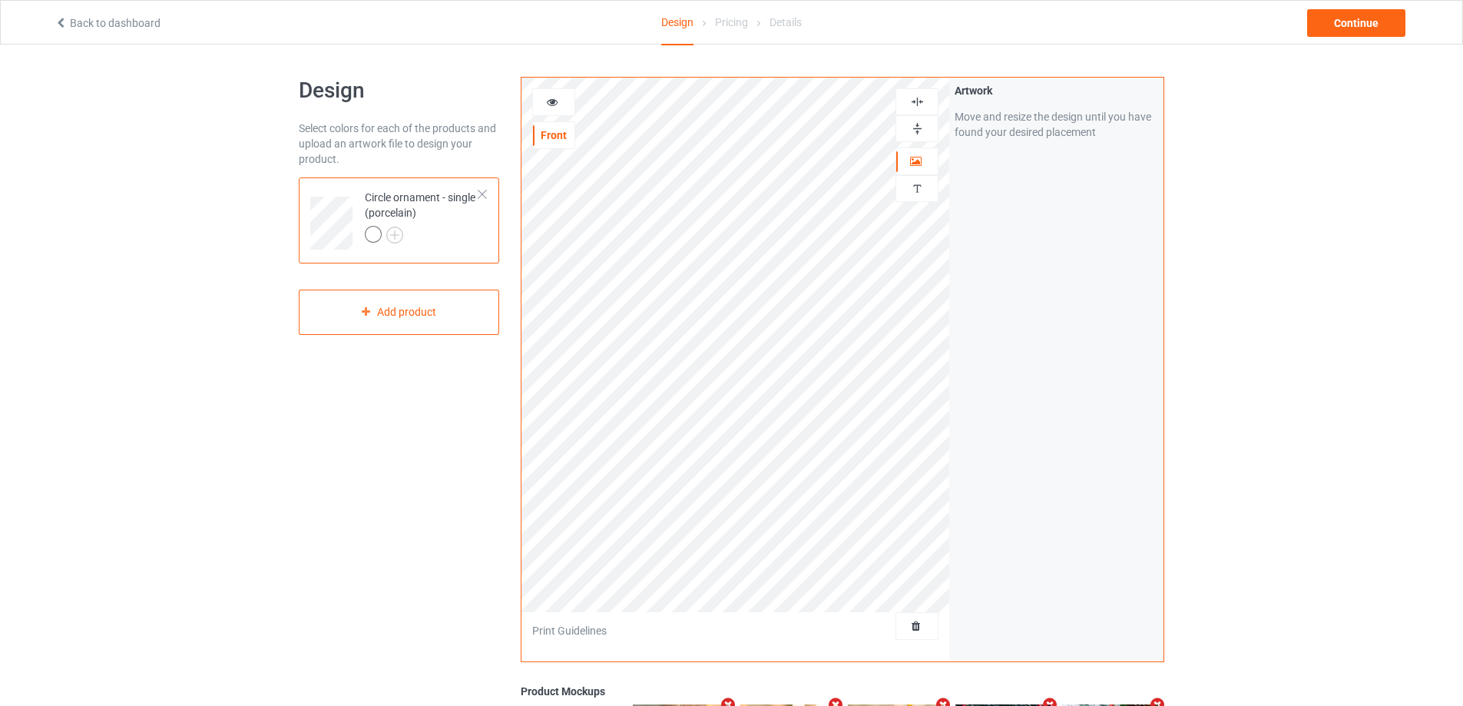
click at [918, 138] on div at bounding box center [916, 128] width 43 height 27
click at [915, 100] on img at bounding box center [917, 101] width 15 height 15
click at [915, 128] on img at bounding box center [917, 128] width 15 height 15
click at [913, 93] on div at bounding box center [916, 101] width 43 height 27
click at [913, 131] on img at bounding box center [917, 128] width 15 height 15
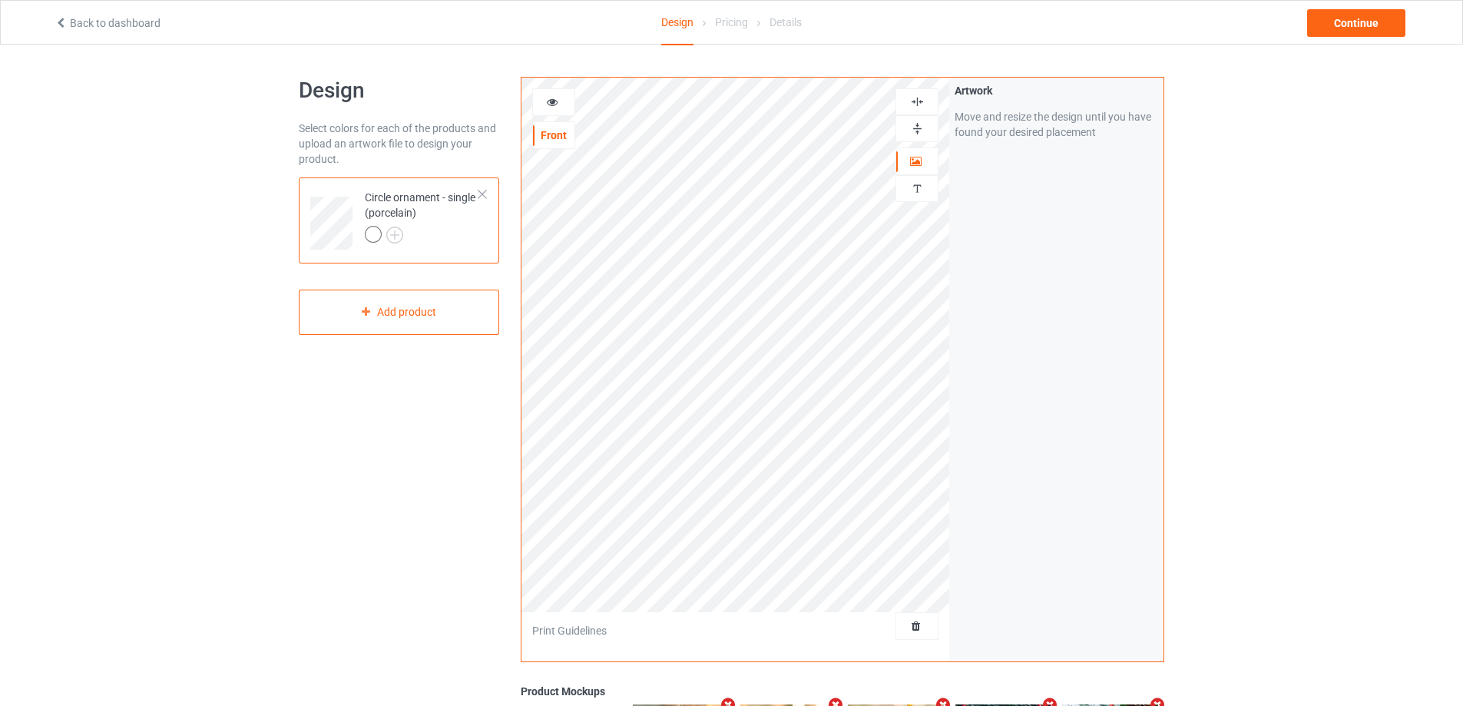
click at [913, 107] on img at bounding box center [917, 101] width 15 height 15
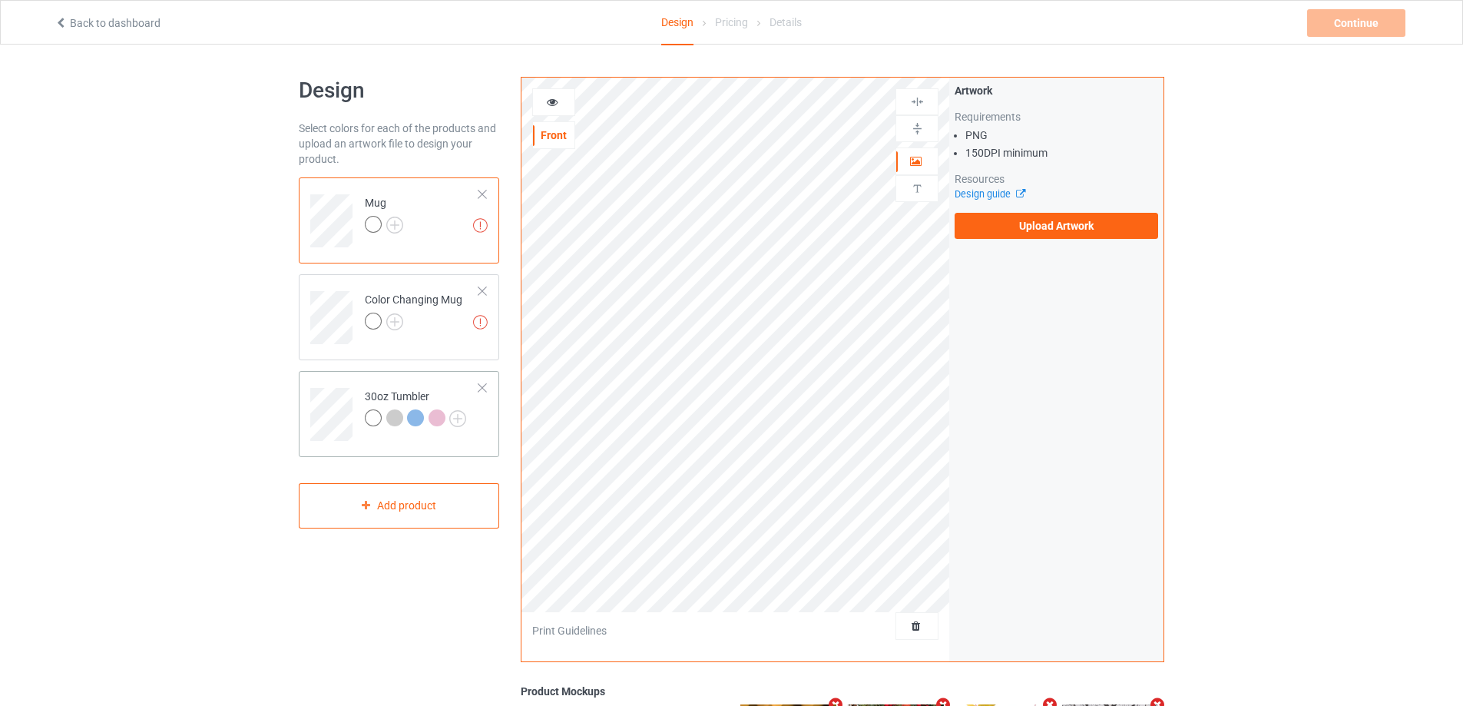
click at [369, 388] on td "30oz Tumbler" at bounding box center [421, 409] width 131 height 64
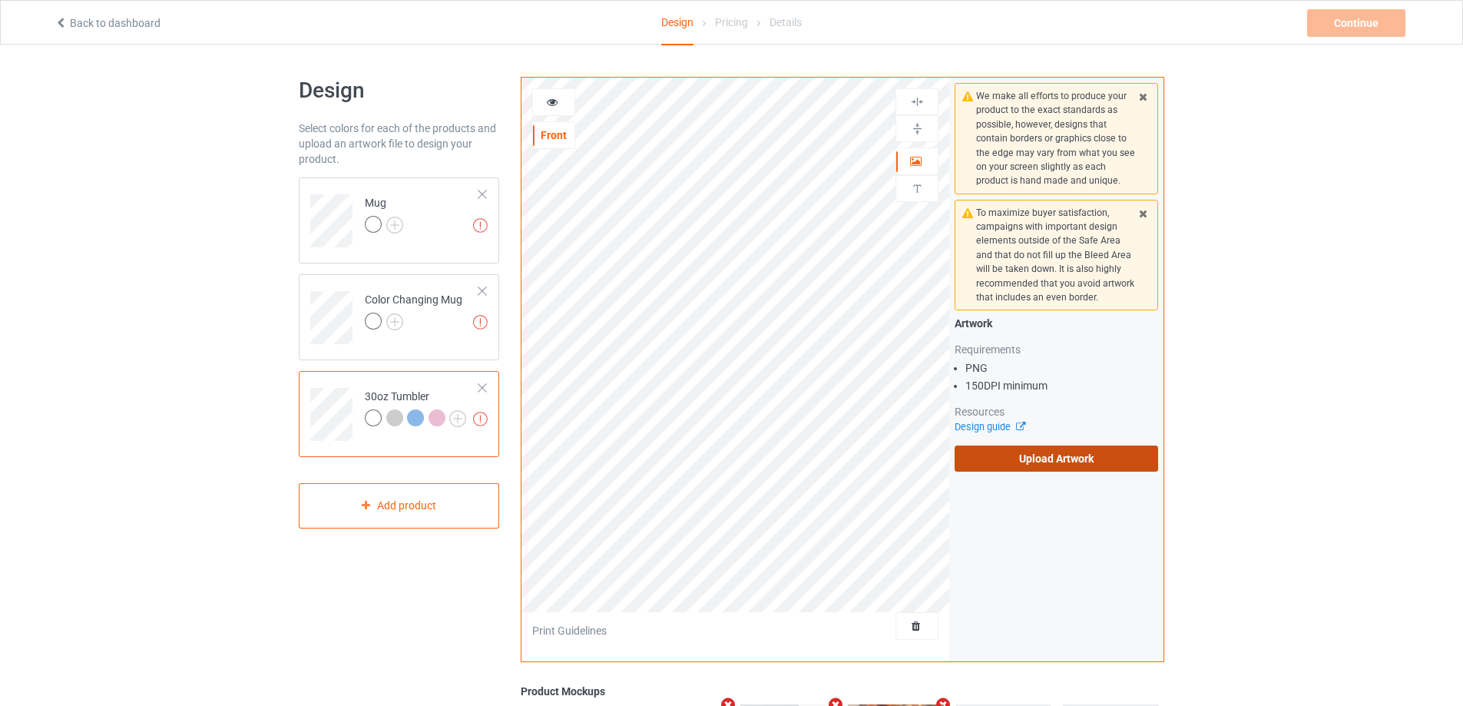
click at [1023, 454] on label "Upload Artwork" at bounding box center [1055, 458] width 203 height 26
click at [0, 0] on input "Upload Artwork" at bounding box center [0, 0] width 0 height 0
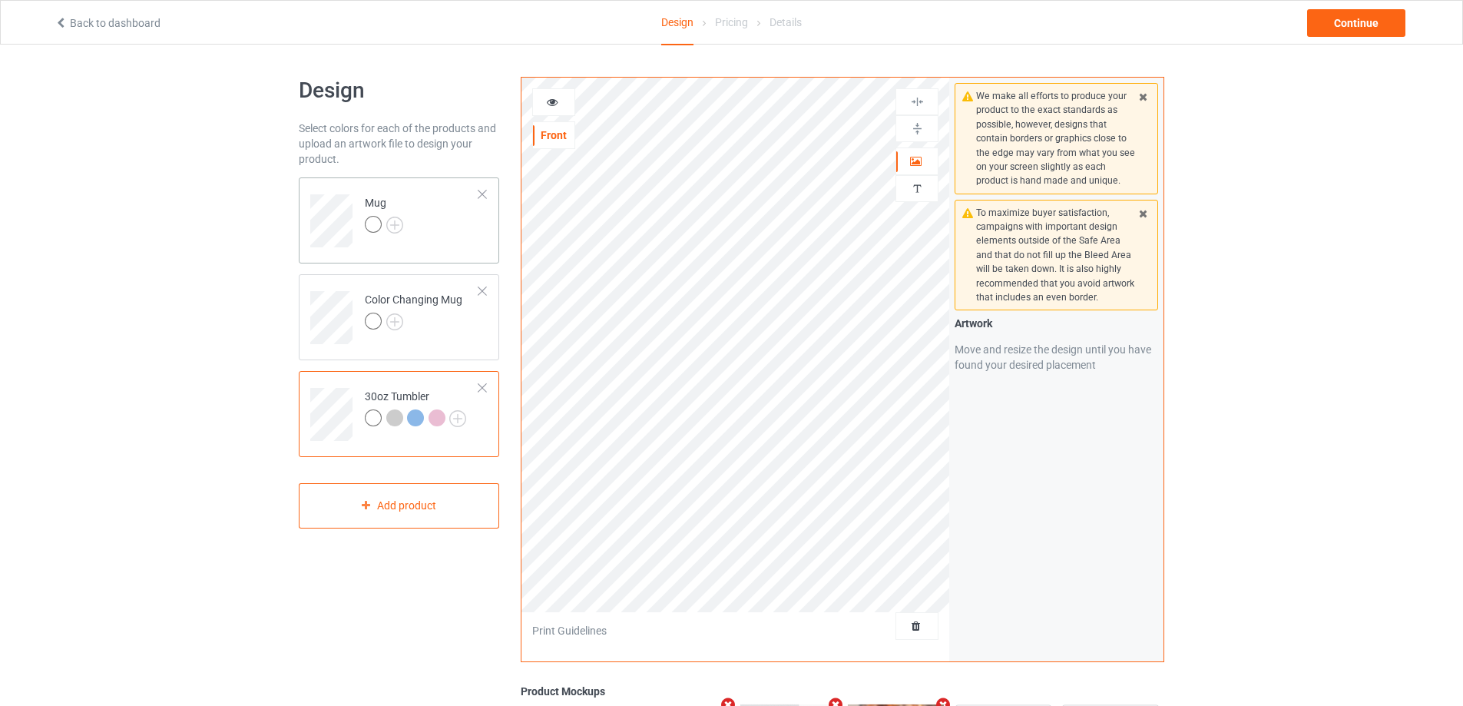
click at [432, 223] on td "Mug" at bounding box center [421, 216] width 131 height 64
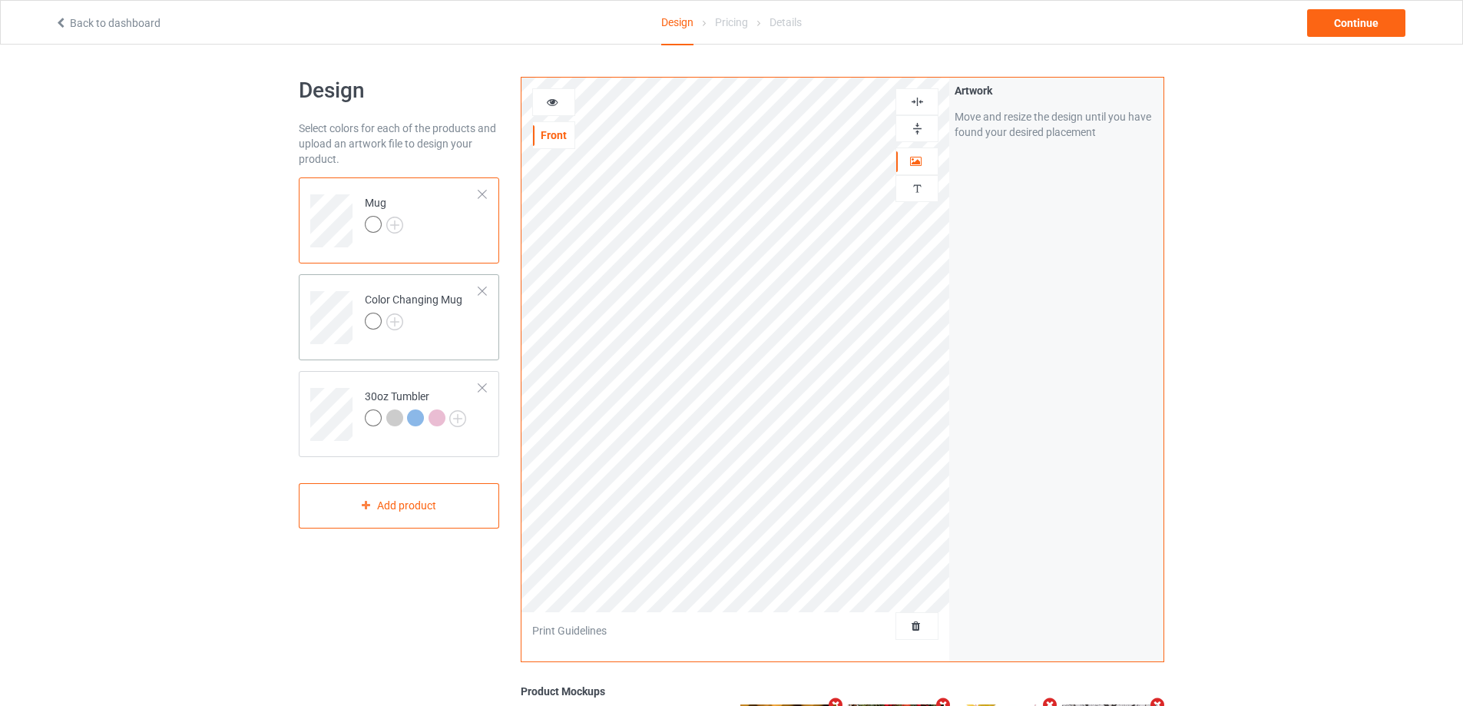
click at [441, 337] on td "Color Changing Mug" at bounding box center [421, 312] width 131 height 64
click at [444, 223] on td "Mug" at bounding box center [421, 216] width 131 height 64
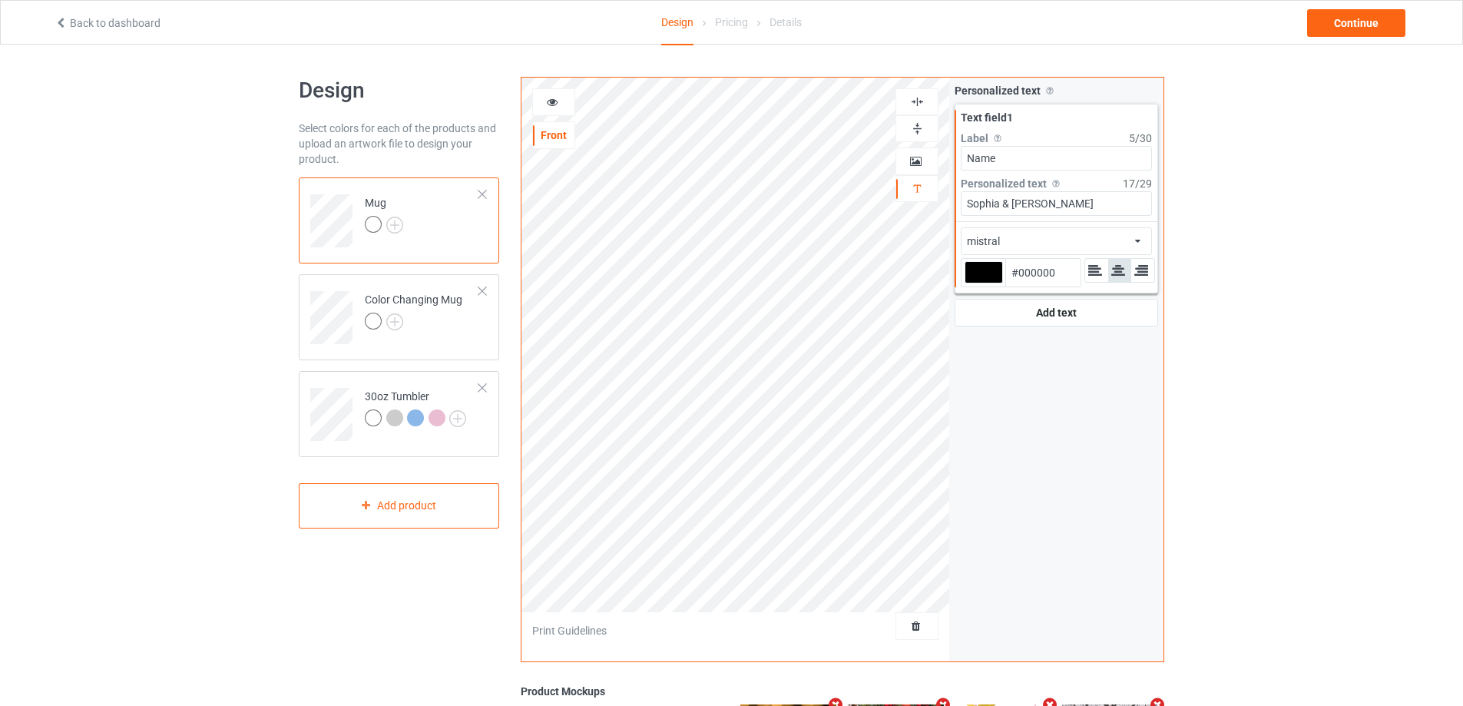
click at [984, 273] on div at bounding box center [983, 272] width 38 height 22
click at [984, 283] on input "#000000" at bounding box center [983, 293] width 38 height 21
type input "#997a7a"
type input "#997A7A"
type input "#a68787"
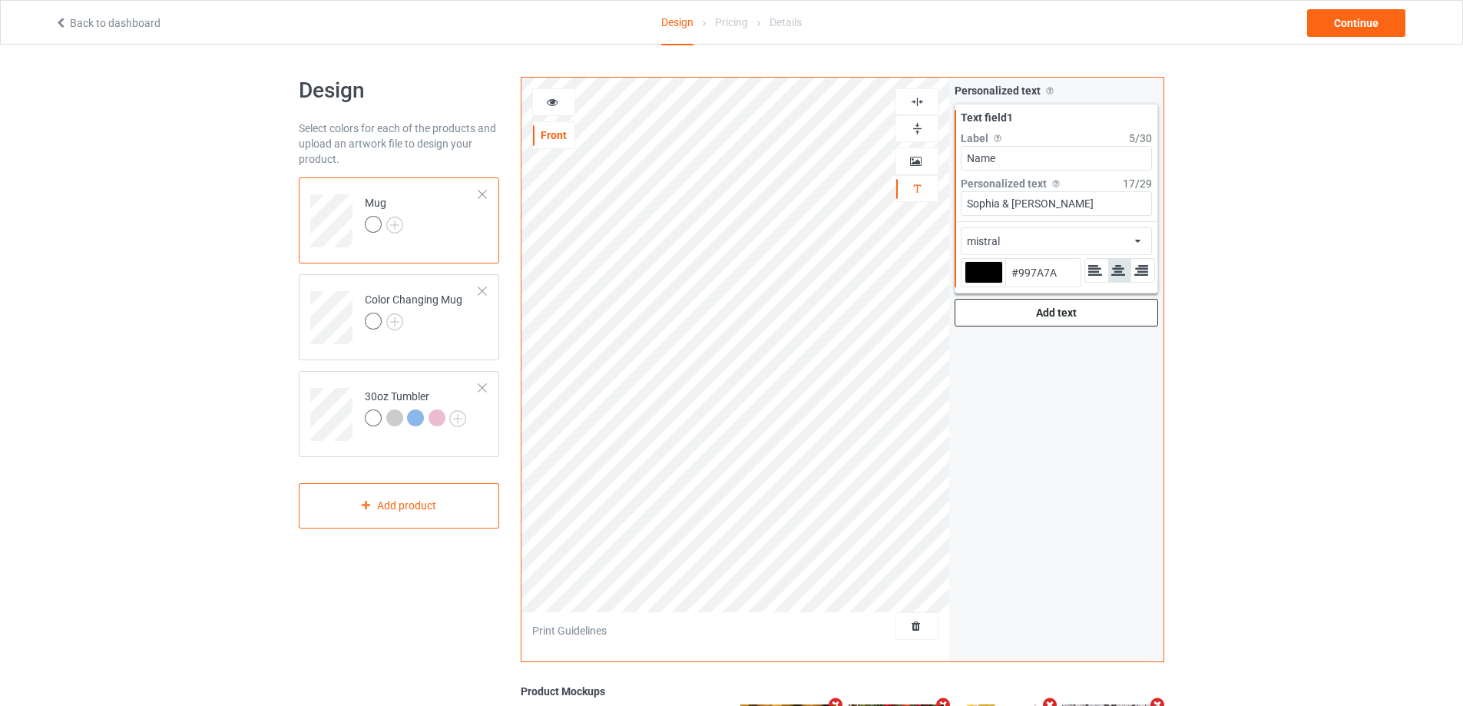
type input "#A68787"
type input "#e7dfdf"
type input "#E7DFDF"
type input "#ffffff"
type input "#FFFFFF"
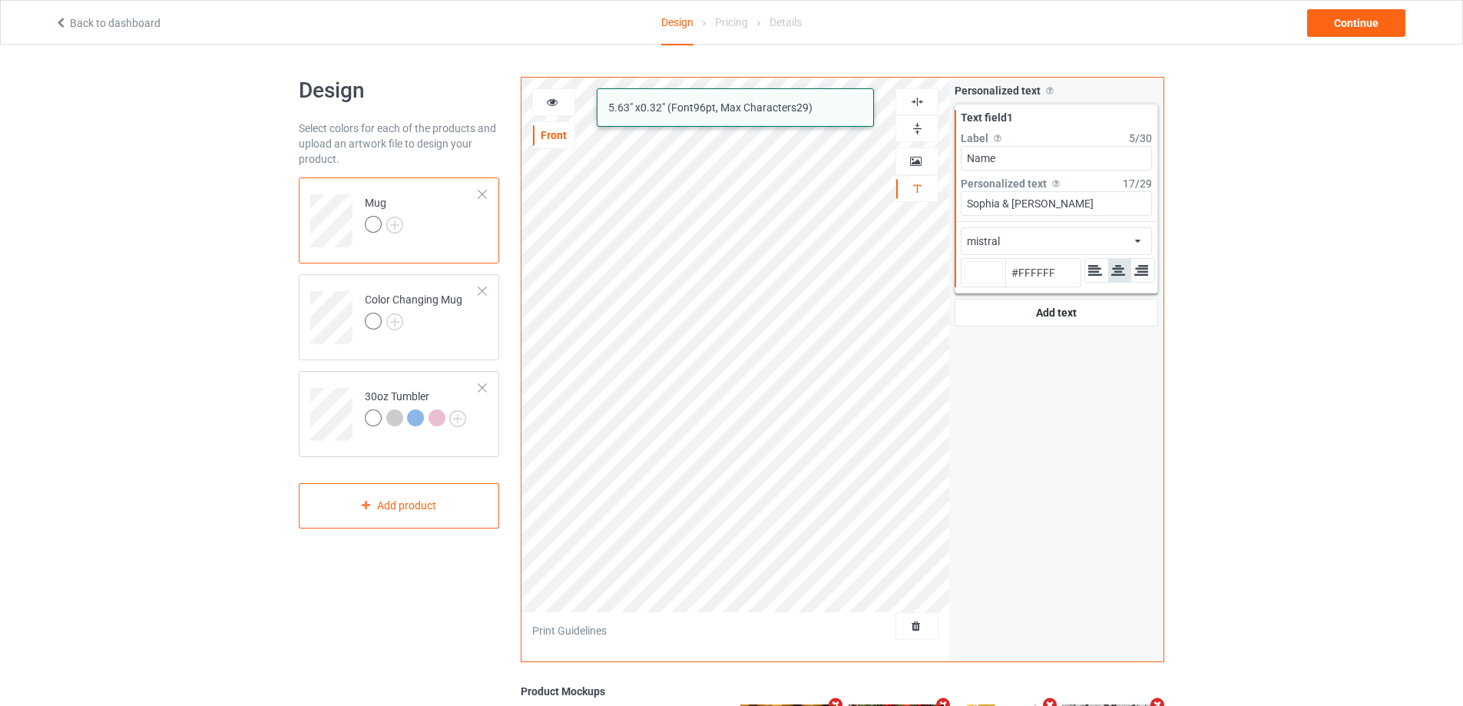
drag, startPoint x: 1059, startPoint y: 198, endPoint x: 1014, endPoint y: 200, distance: 45.4
click at [1014, 200] on input "Sophia & William" at bounding box center [1056, 203] width 191 height 25
click at [1008, 203] on input "Sophia & William" at bounding box center [1056, 203] width 191 height 25
type input "#ffffff"
click at [878, 200] on div "mistral 5.63 " x 0.32 " (Font 96 pt, Max Characters 29 ) Front Artwork Personal…" at bounding box center [842, 369] width 643 height 585
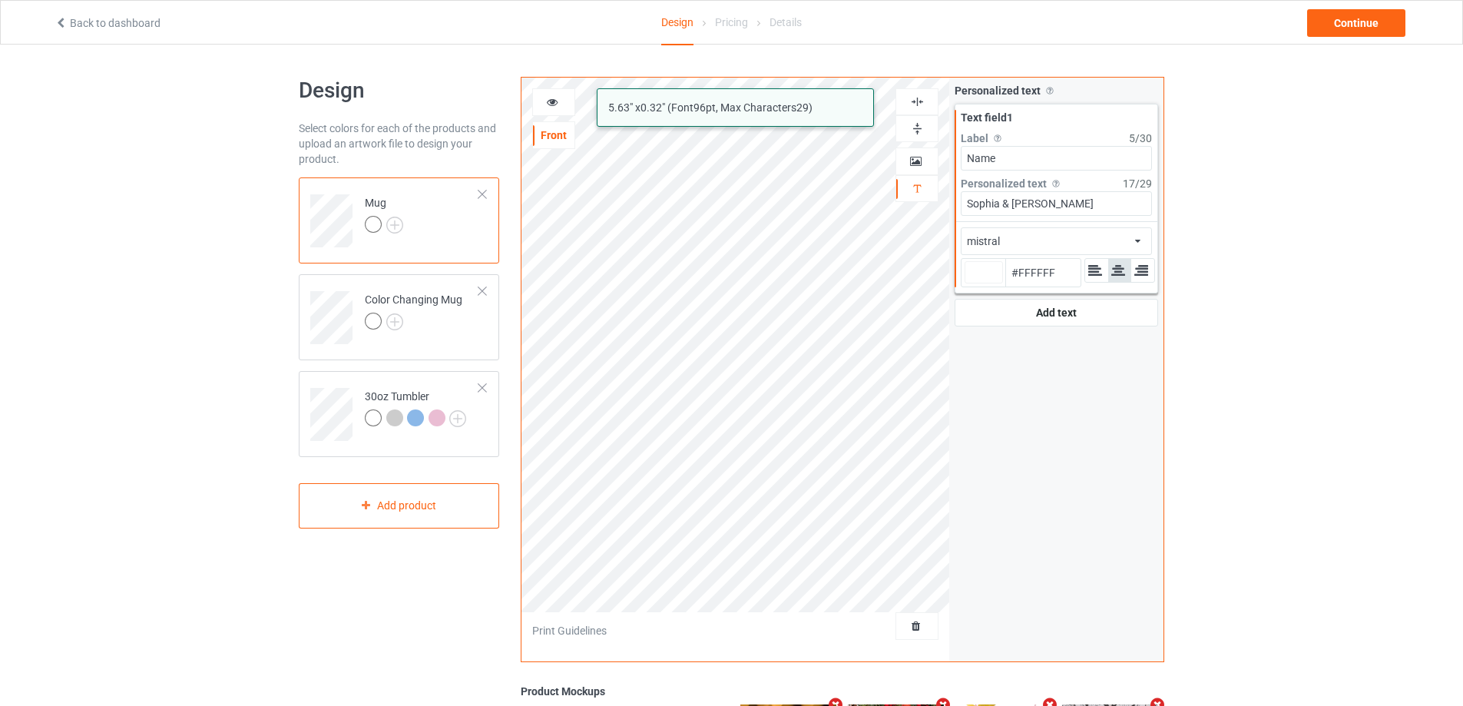
type input "[PERSON_NAME]"
type input "#ffffff"
type input "[PERSON_NAME]"
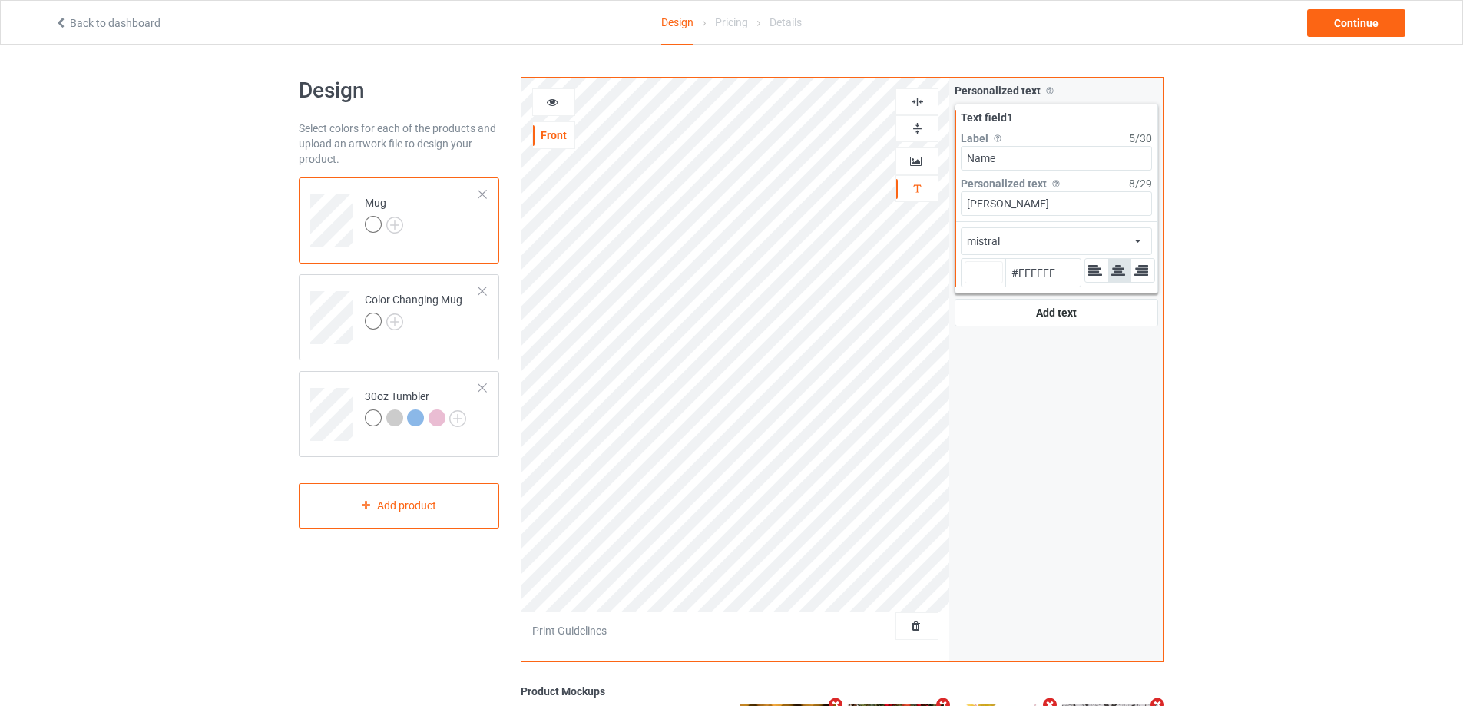
type input "#ffffff"
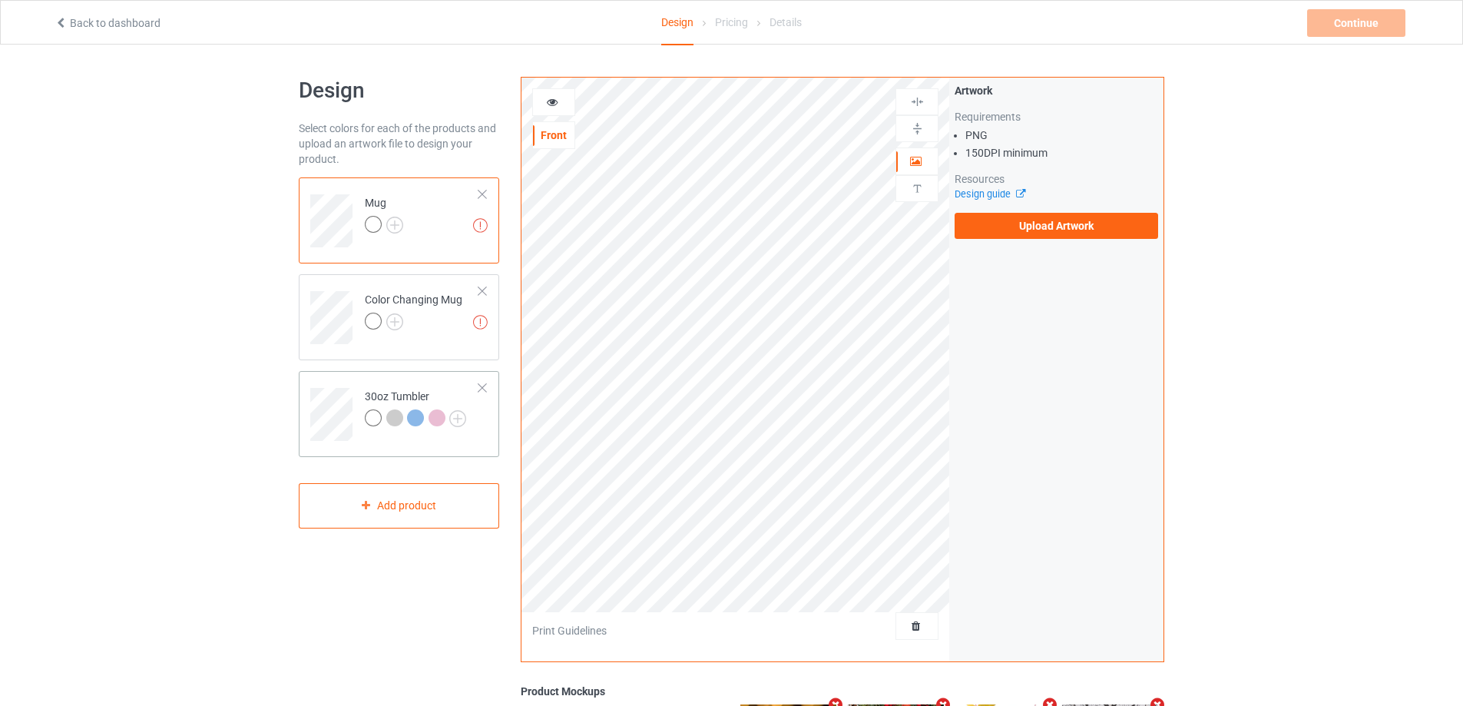
click at [342, 376] on div "30oz Tumbler" at bounding box center [399, 414] width 200 height 86
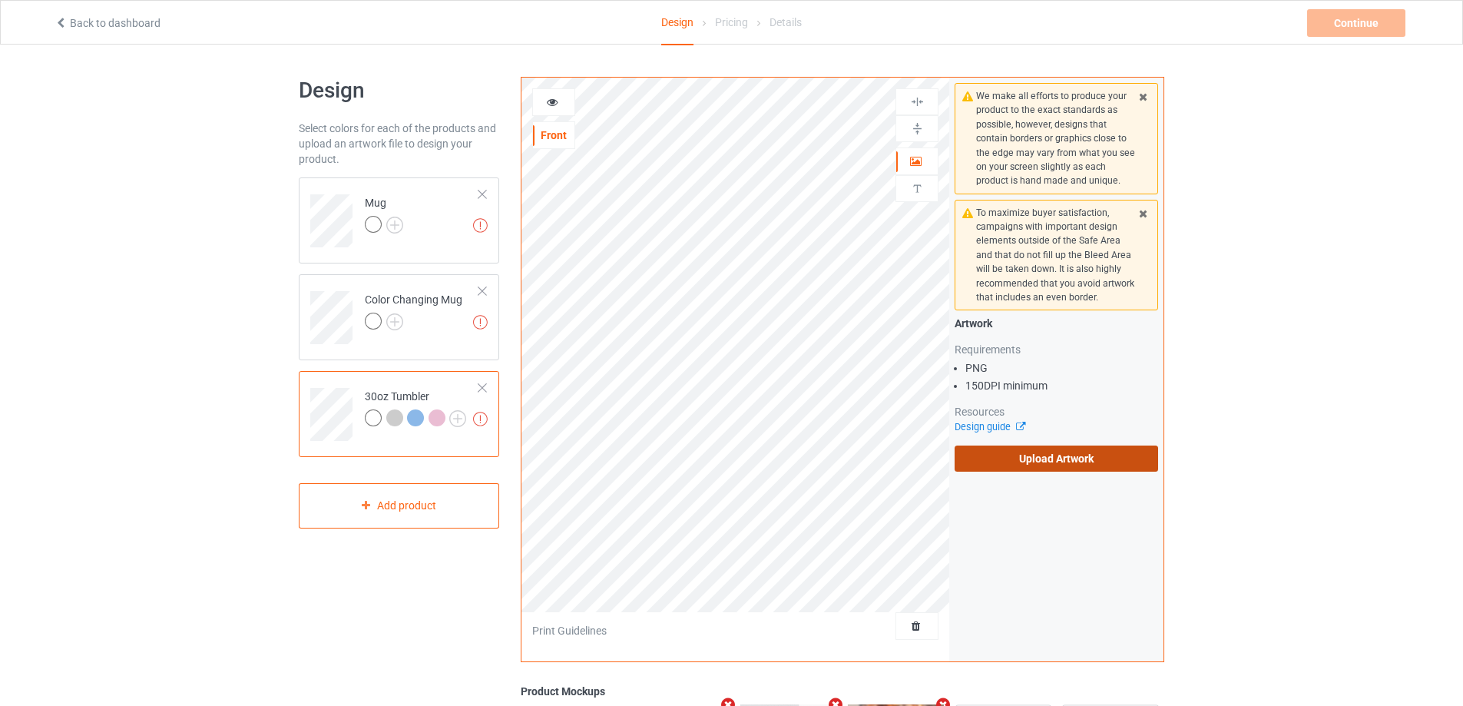
click at [1038, 460] on label "Upload Artwork" at bounding box center [1055, 458] width 203 height 26
click at [0, 0] on input "Upload Artwork" at bounding box center [0, 0] width 0 height 0
click at [429, 227] on td "Missing artworks Mug" at bounding box center [421, 216] width 131 height 64
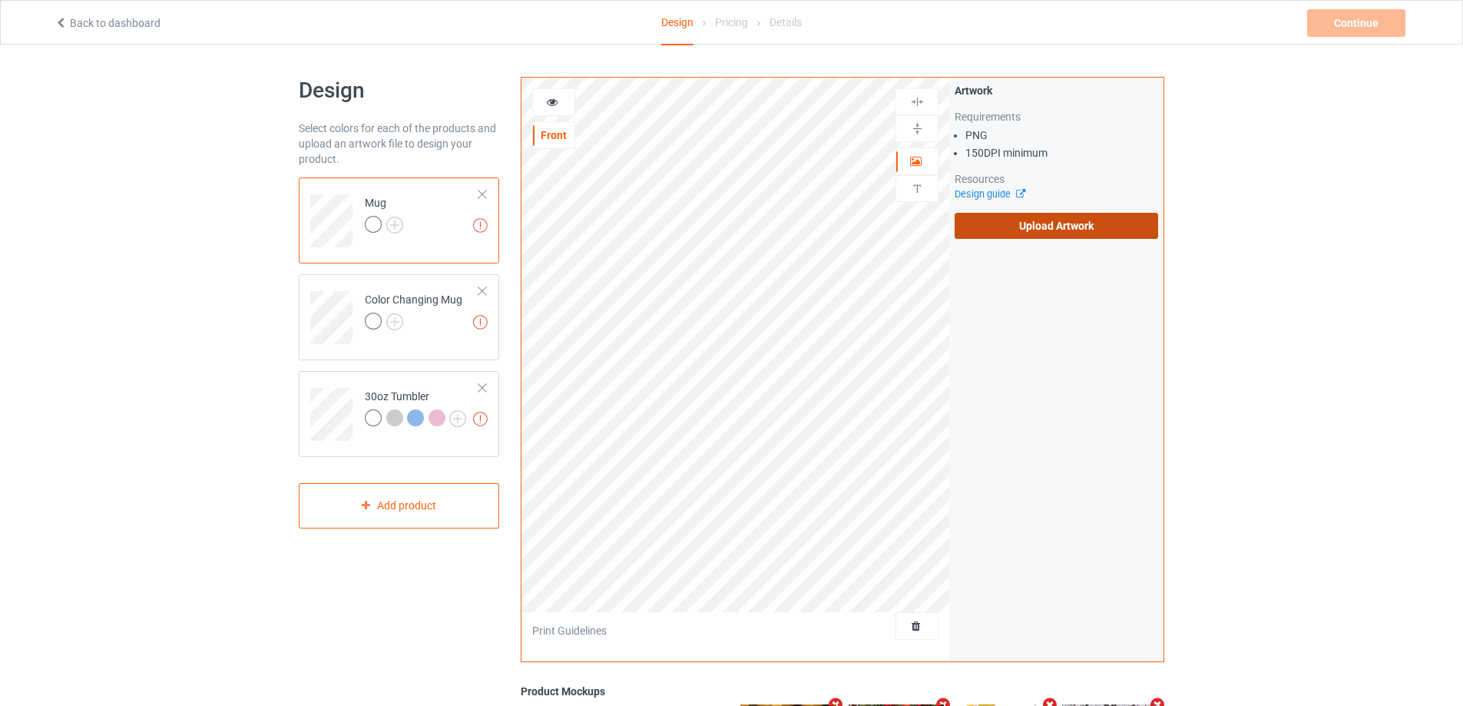
click at [1082, 230] on label "Upload Artwork" at bounding box center [1055, 226] width 203 height 26
click at [0, 0] on input "Upload Artwork" at bounding box center [0, 0] width 0 height 0
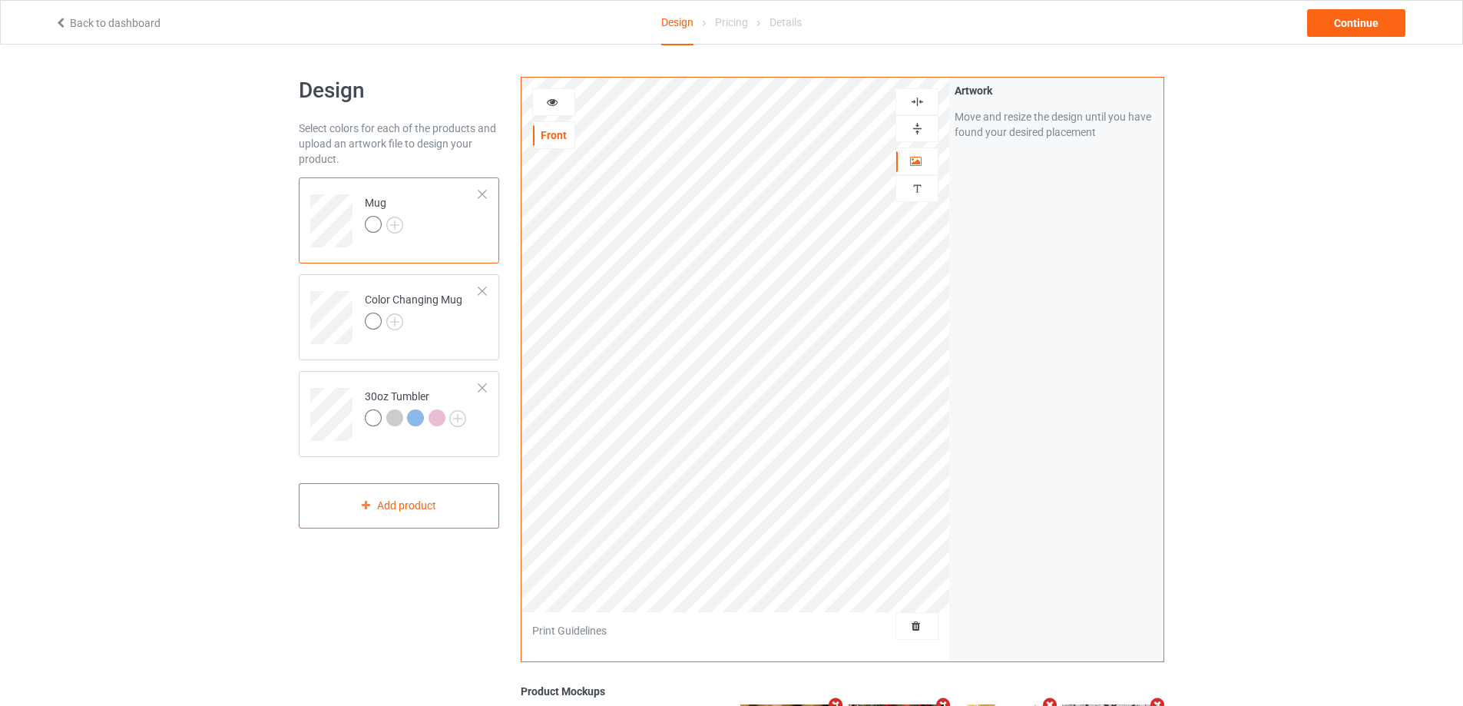
click at [913, 124] on img at bounding box center [917, 128] width 15 height 15
click at [449, 326] on div at bounding box center [414, 323] width 98 height 21
click at [423, 230] on td "Mug" at bounding box center [421, 216] width 131 height 64
click at [349, 387] on td at bounding box center [333, 409] width 46 height 64
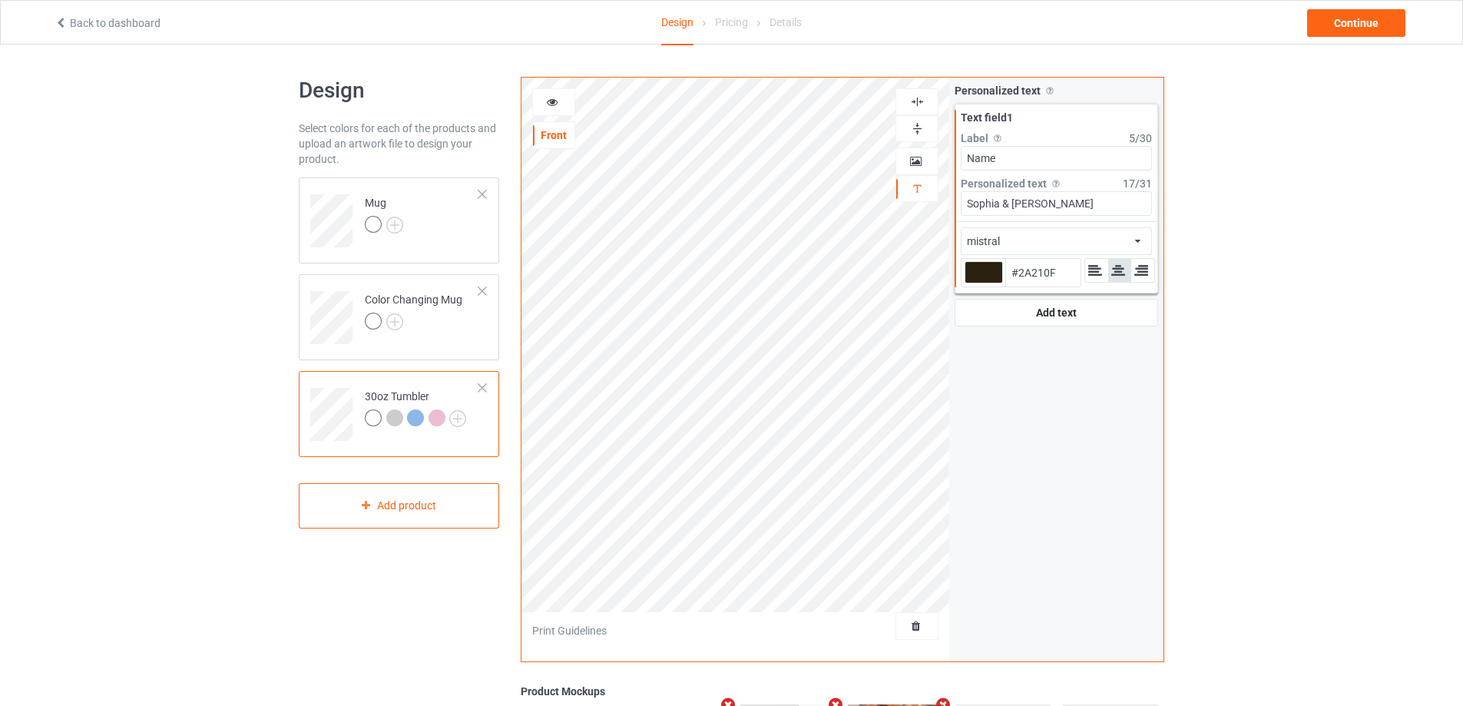
type input "#2a210f"
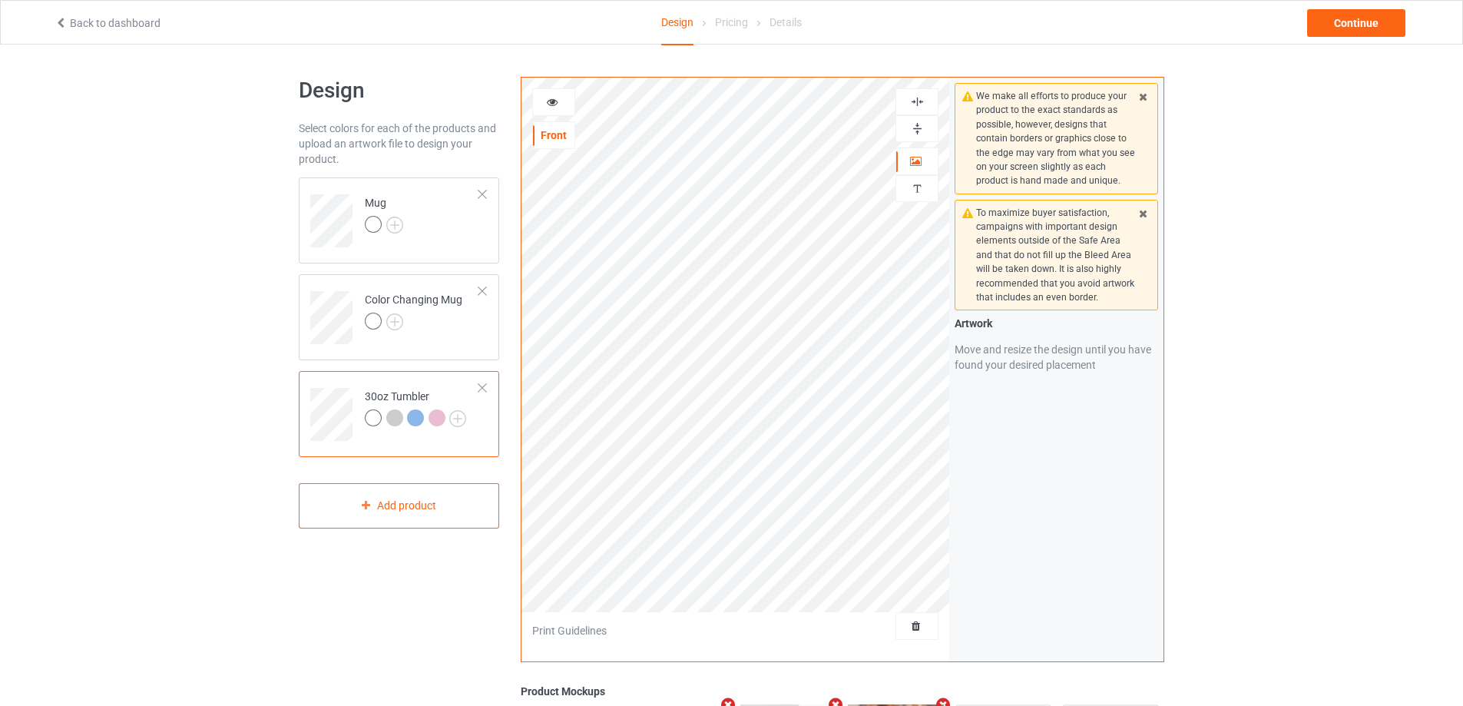
click at [445, 328] on div at bounding box center [414, 323] width 98 height 21
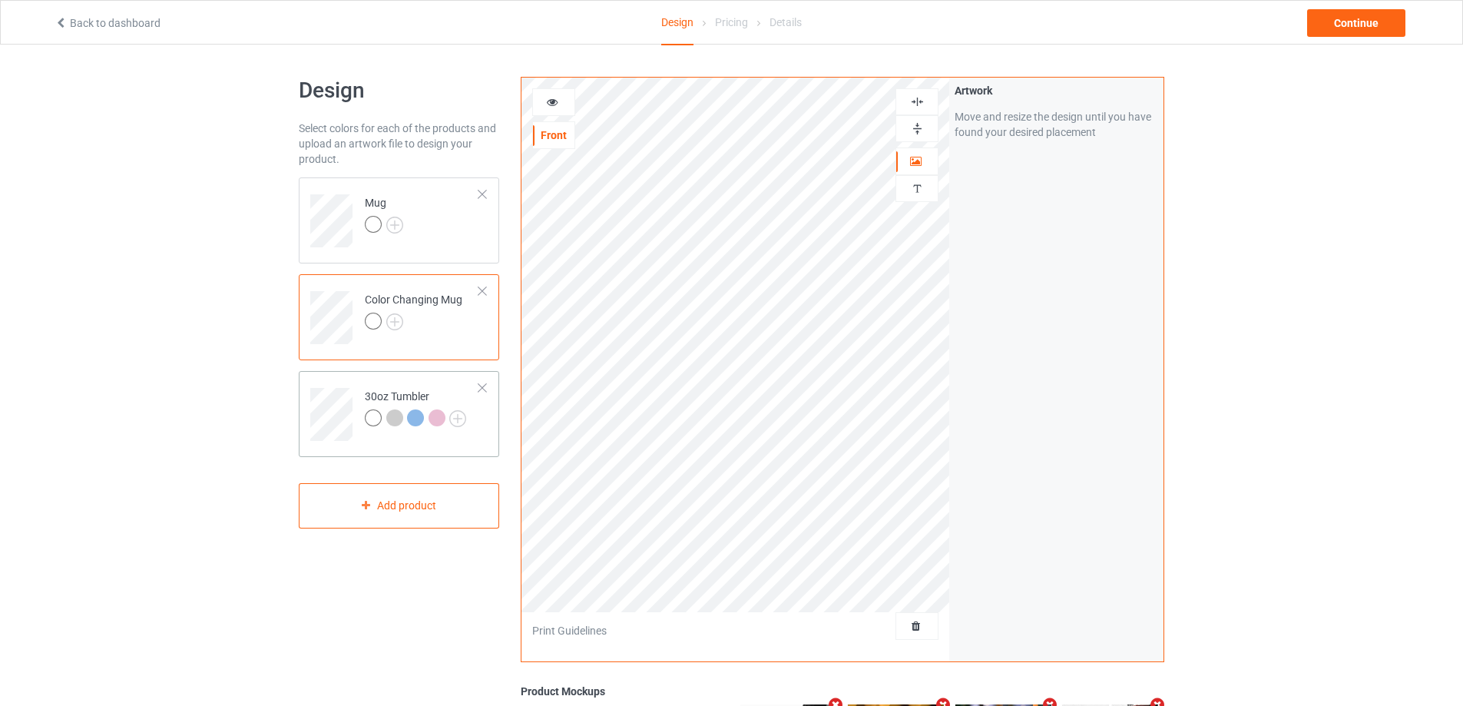
click at [323, 387] on td at bounding box center [333, 409] width 46 height 64
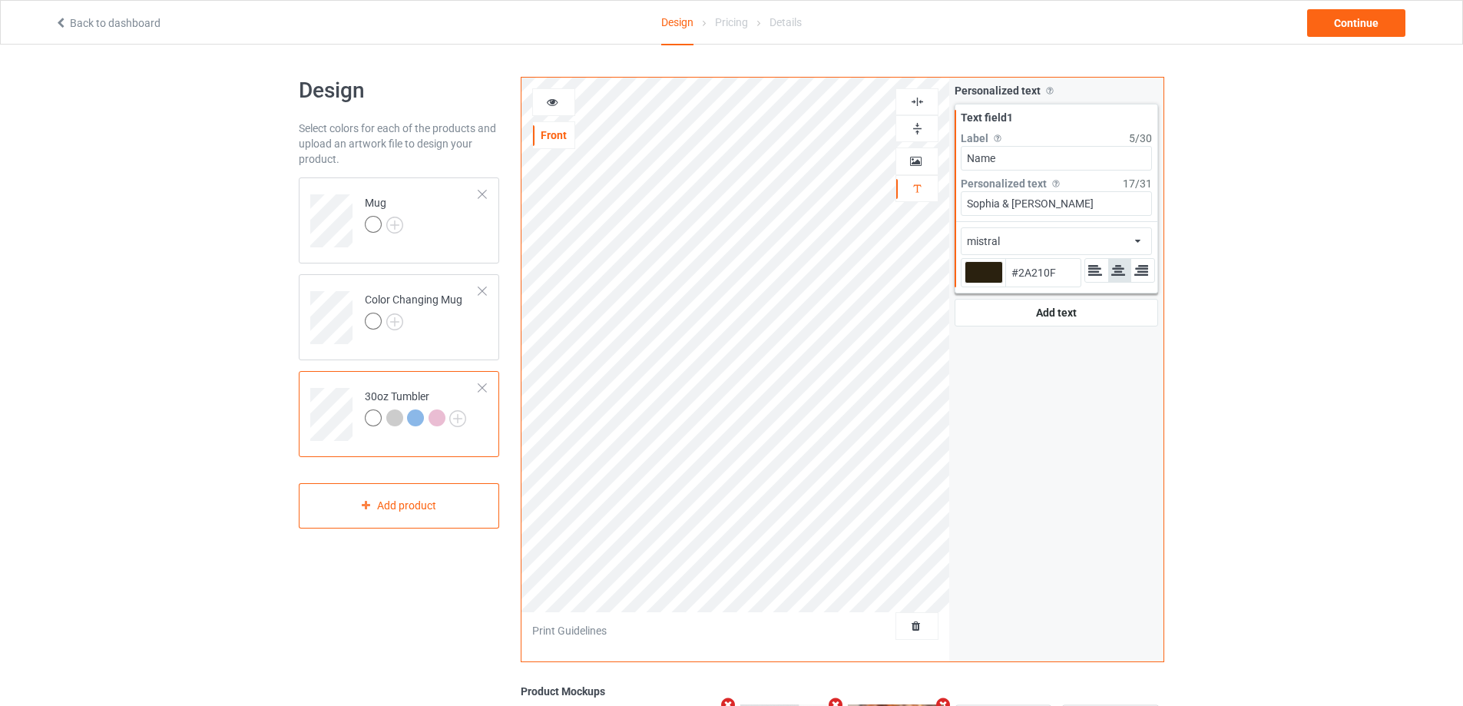
click at [992, 266] on div at bounding box center [983, 272] width 38 height 22
click at [992, 283] on input "#2a210f" at bounding box center [983, 293] width 38 height 21
type input "#b0a692"
type input "#B0A692"
type input "#b2a895"
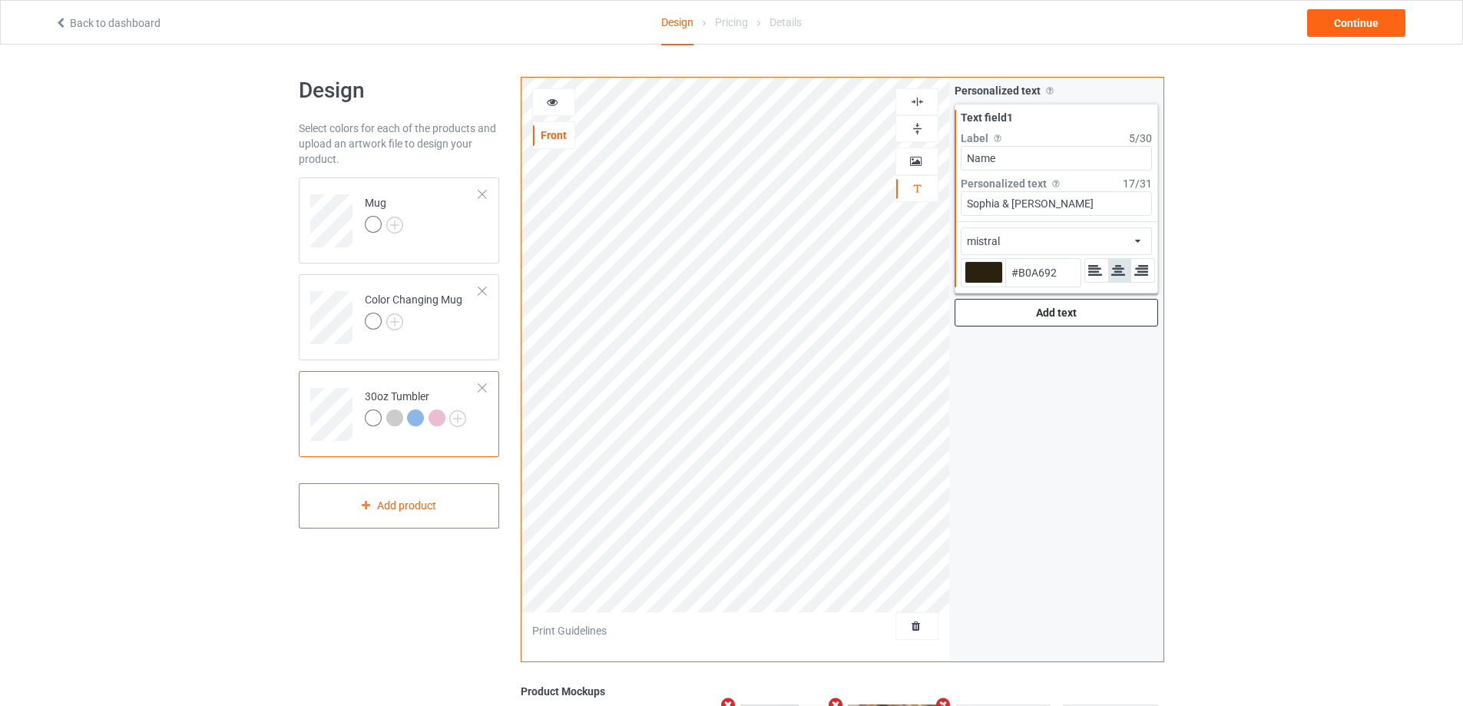
type input "#B2A895"
type input "#c3b8a2"
type input "#C3B8A2"
type input "#fffdfa"
type input "#FFFDFA"
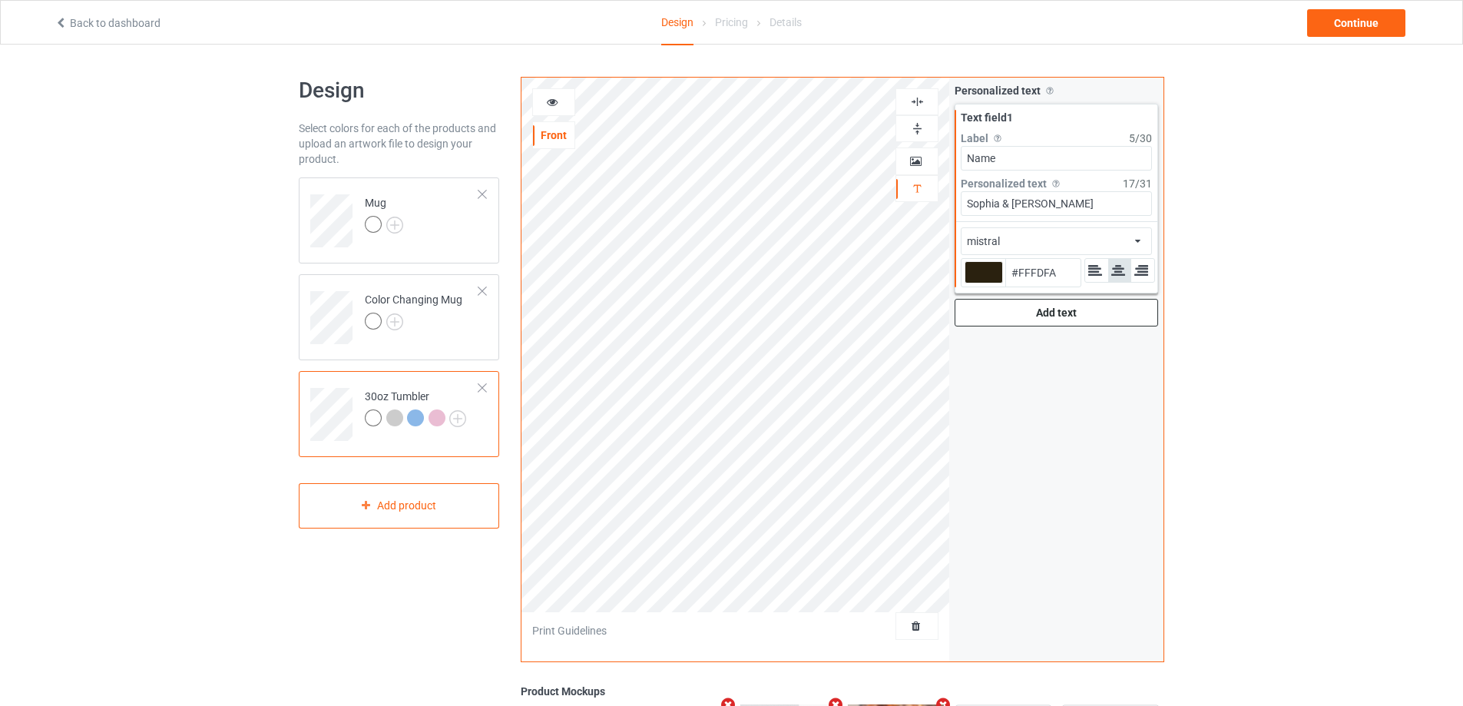
type input "#ffffff"
type input "#FFFFFF"
type input "#ffffff"
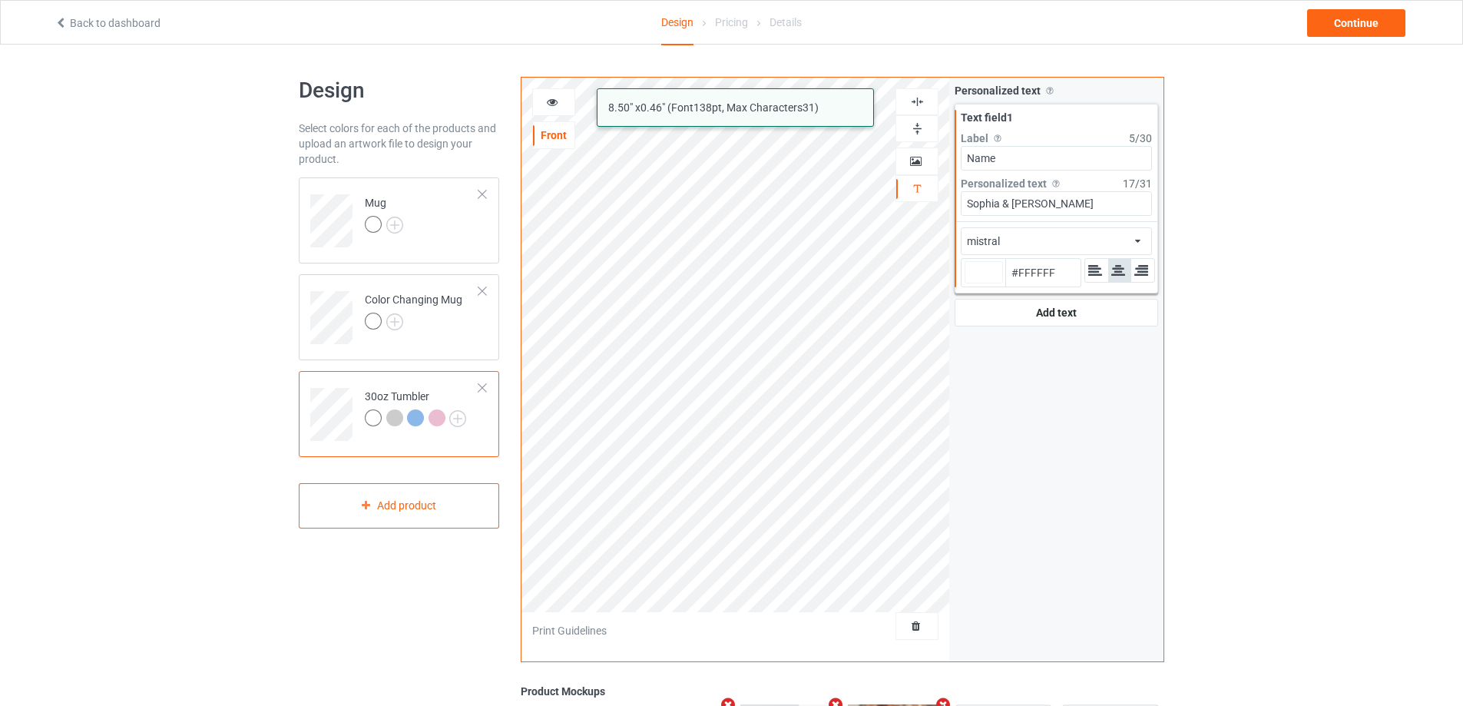
click at [799, 186] on div "mistral 8.50 " x 0.46 " (Font 138 pt, Max Characters 31 ) Front Artwork Persona…" at bounding box center [842, 369] width 643 height 585
type input "[PERSON_NAME]"
type input "#ffffff"
type input "[PERSON_NAME]"
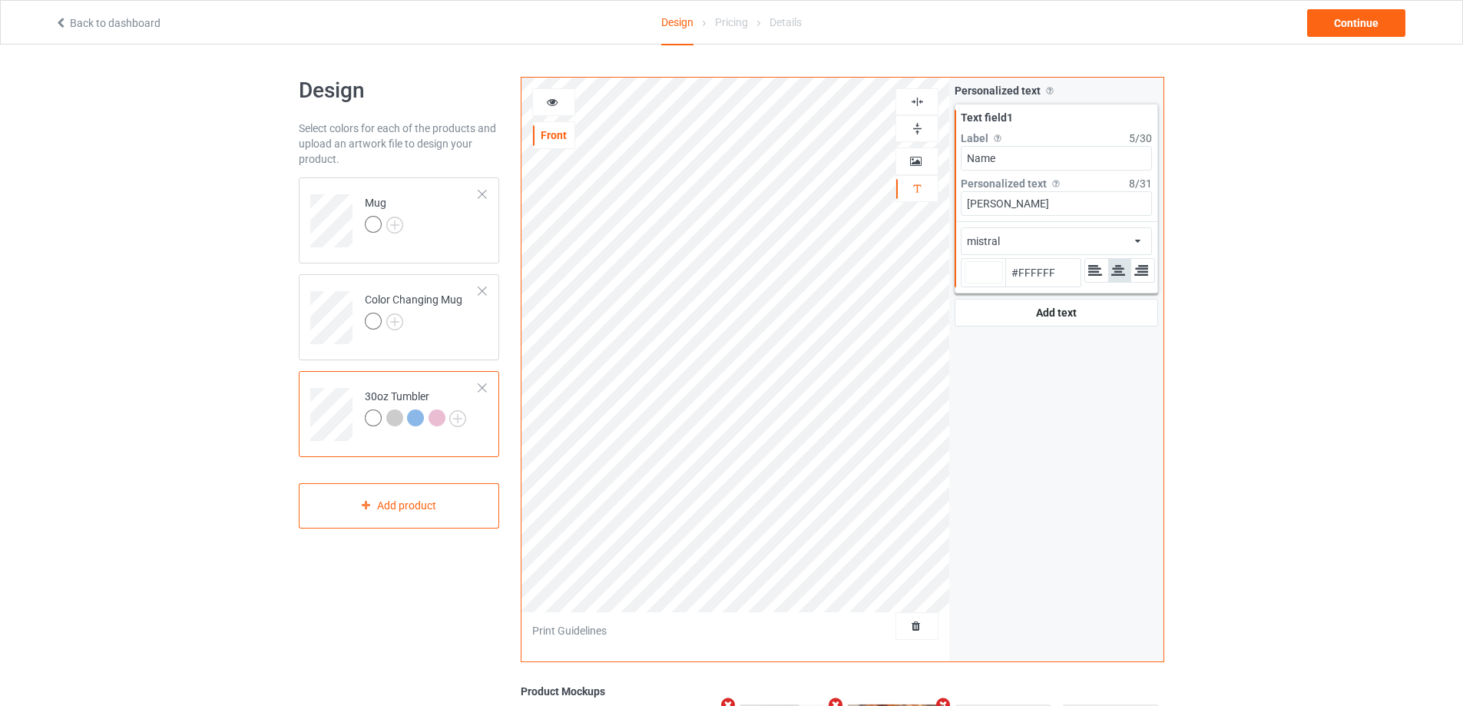
type input "#ffffff"
click at [446, 230] on td "Mug" at bounding box center [421, 216] width 131 height 64
type input "#ffffff"
click at [1064, 309] on div "Add text" at bounding box center [1055, 313] width 203 height 28
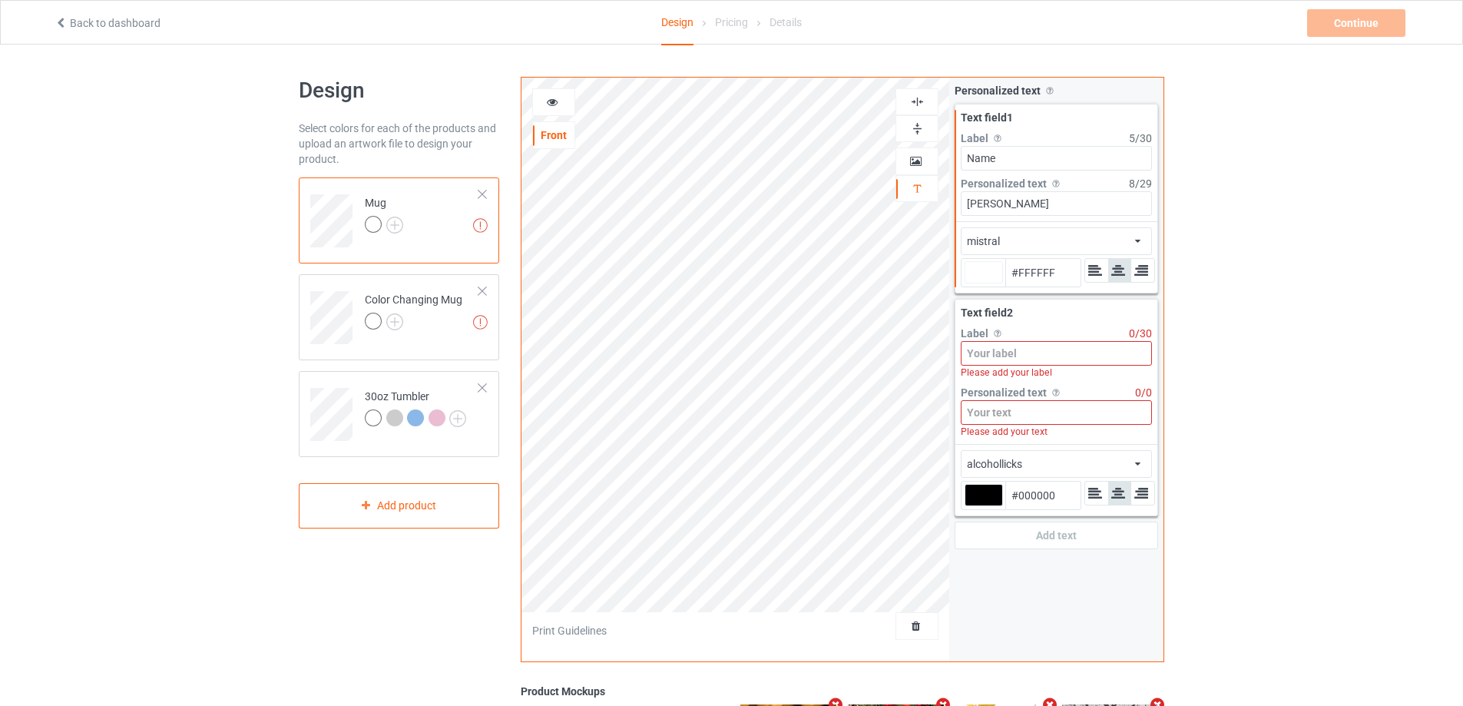
click at [1045, 346] on input at bounding box center [1056, 353] width 191 height 25
type input "#ffffff"
type input "Y"
type input "#ffffff"
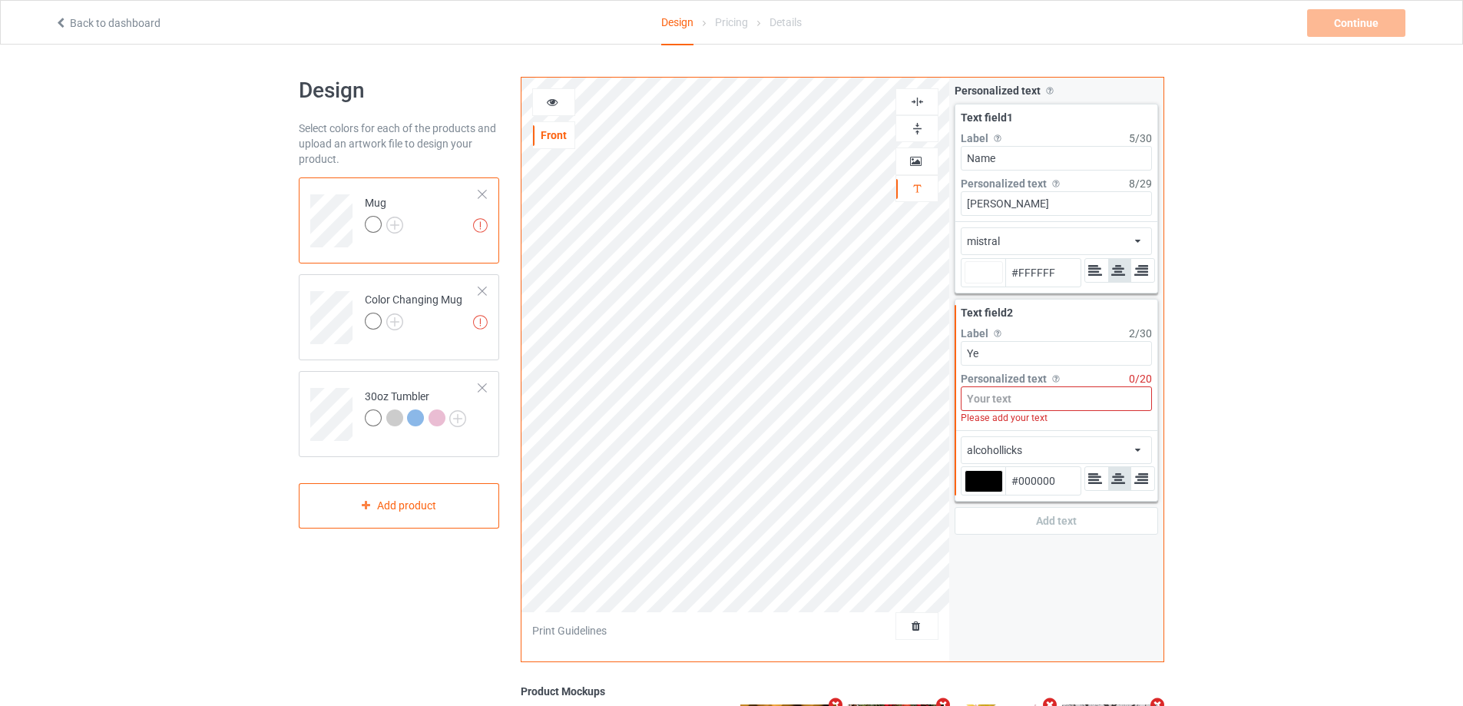
type input "Yea"
type input "#ffffff"
type input "Year"
click at [1001, 393] on input at bounding box center [1056, 398] width 191 height 25
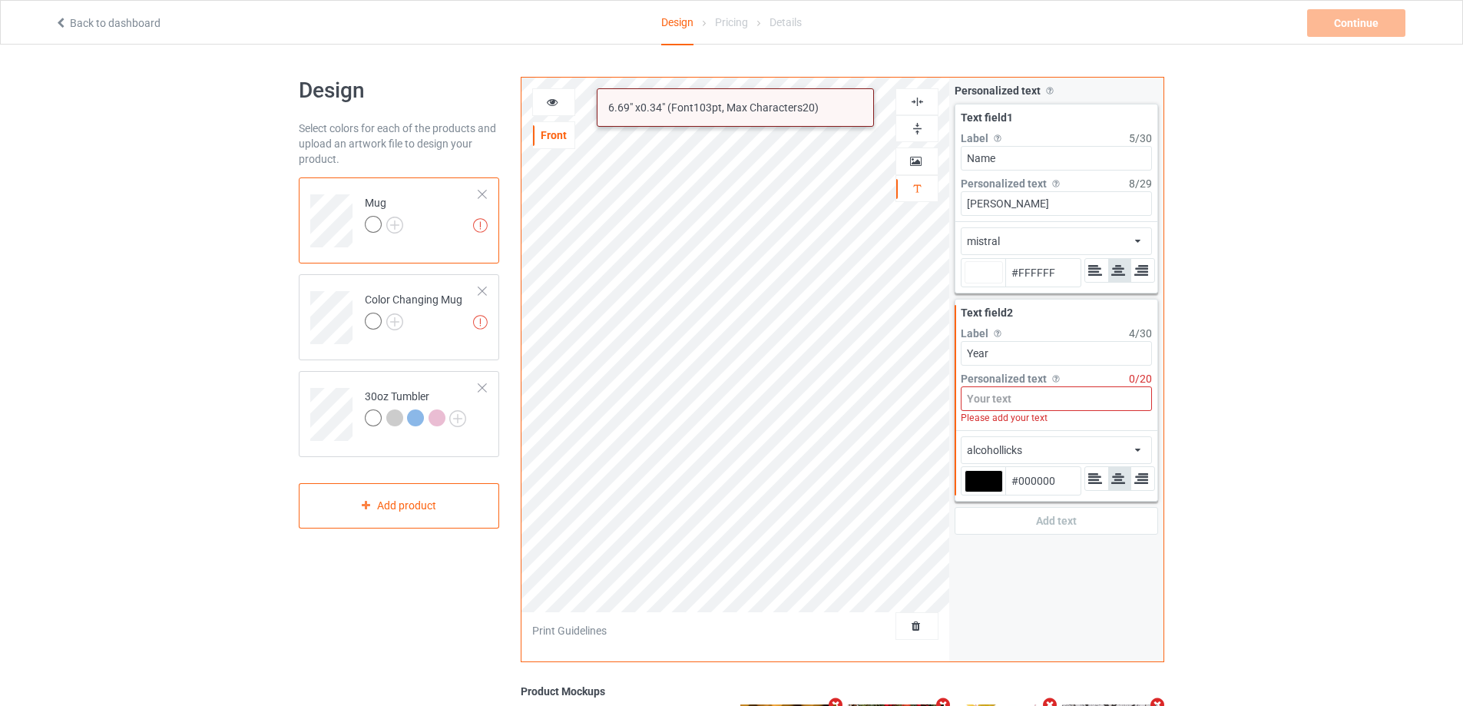
type input "#ffffff"
type input "2"
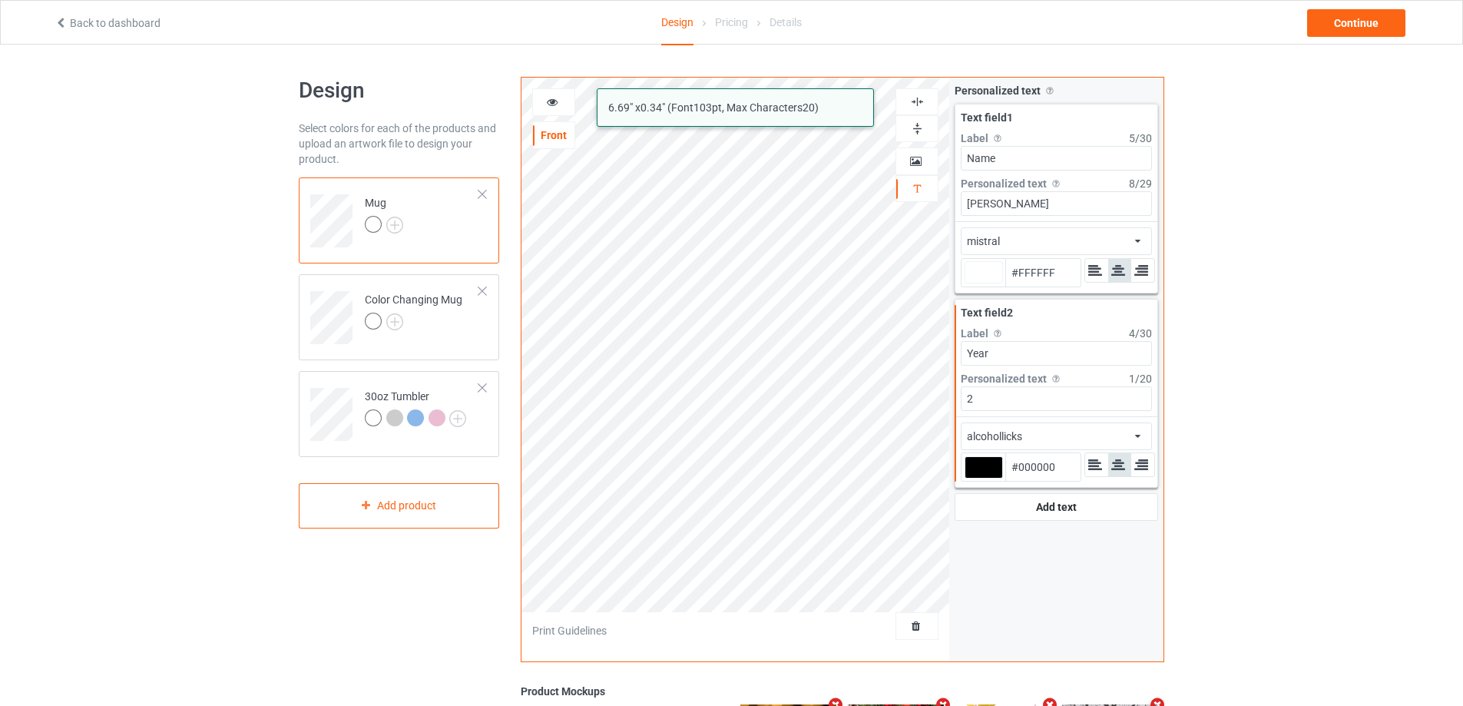
type input "#ffffff"
type input "20"
type input "#ffffff"
type input "201"
type input "#ffffff"
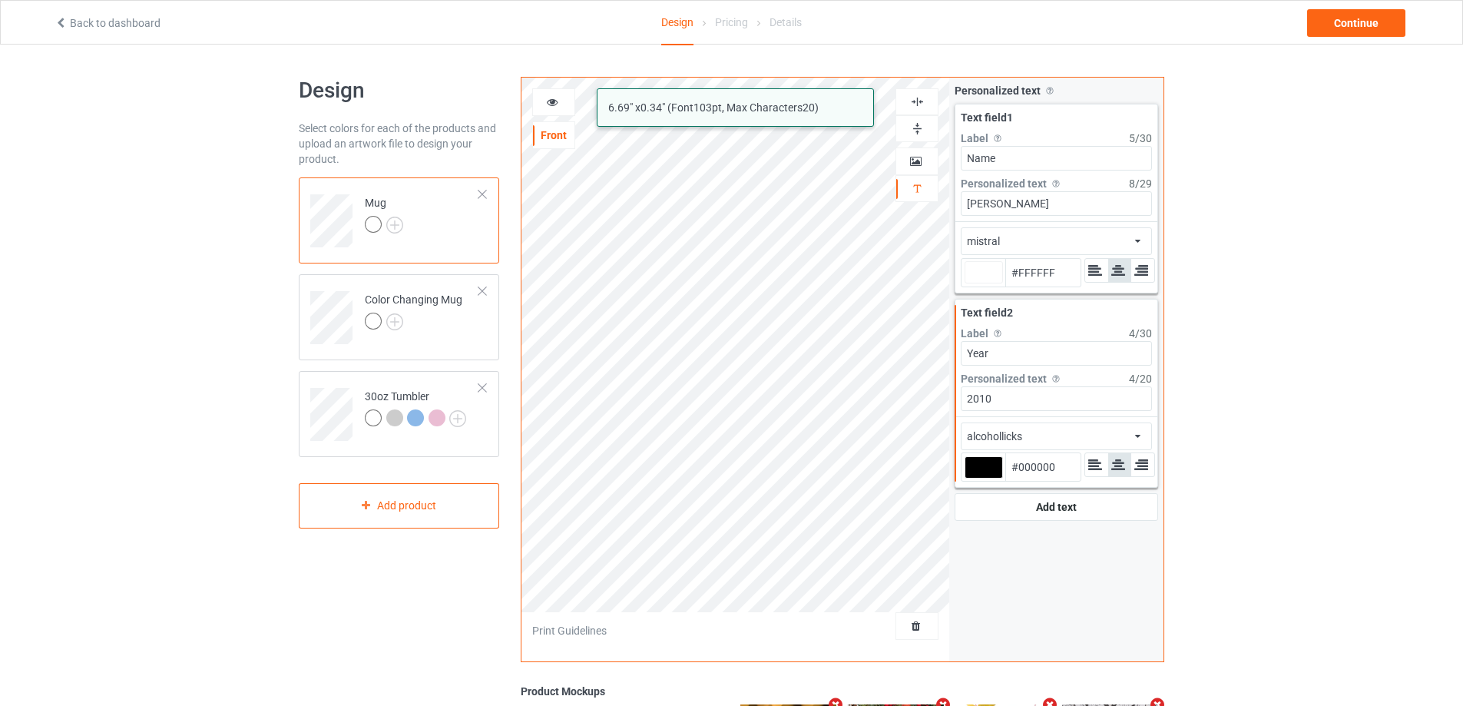
type input "2010"
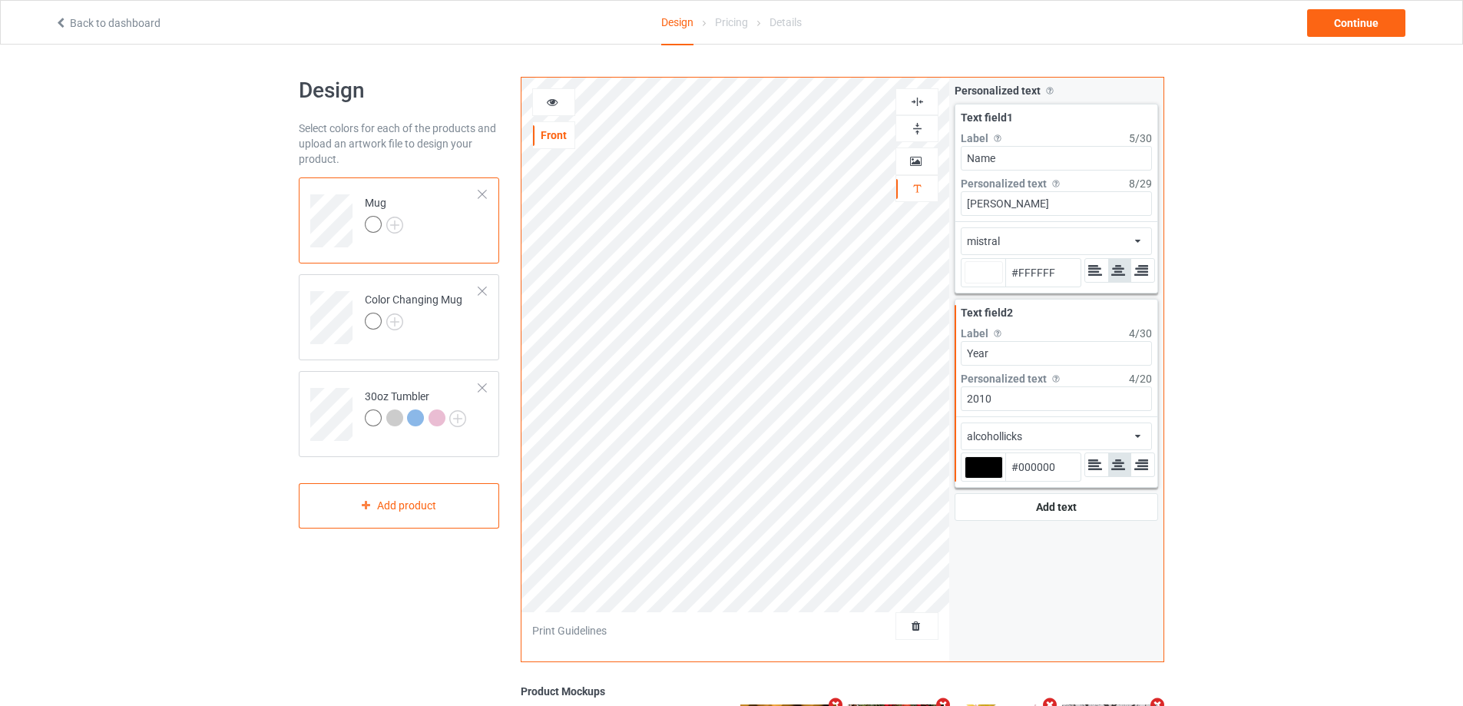
click at [1017, 430] on div "alcohollicks" at bounding box center [994, 435] width 55 height 15
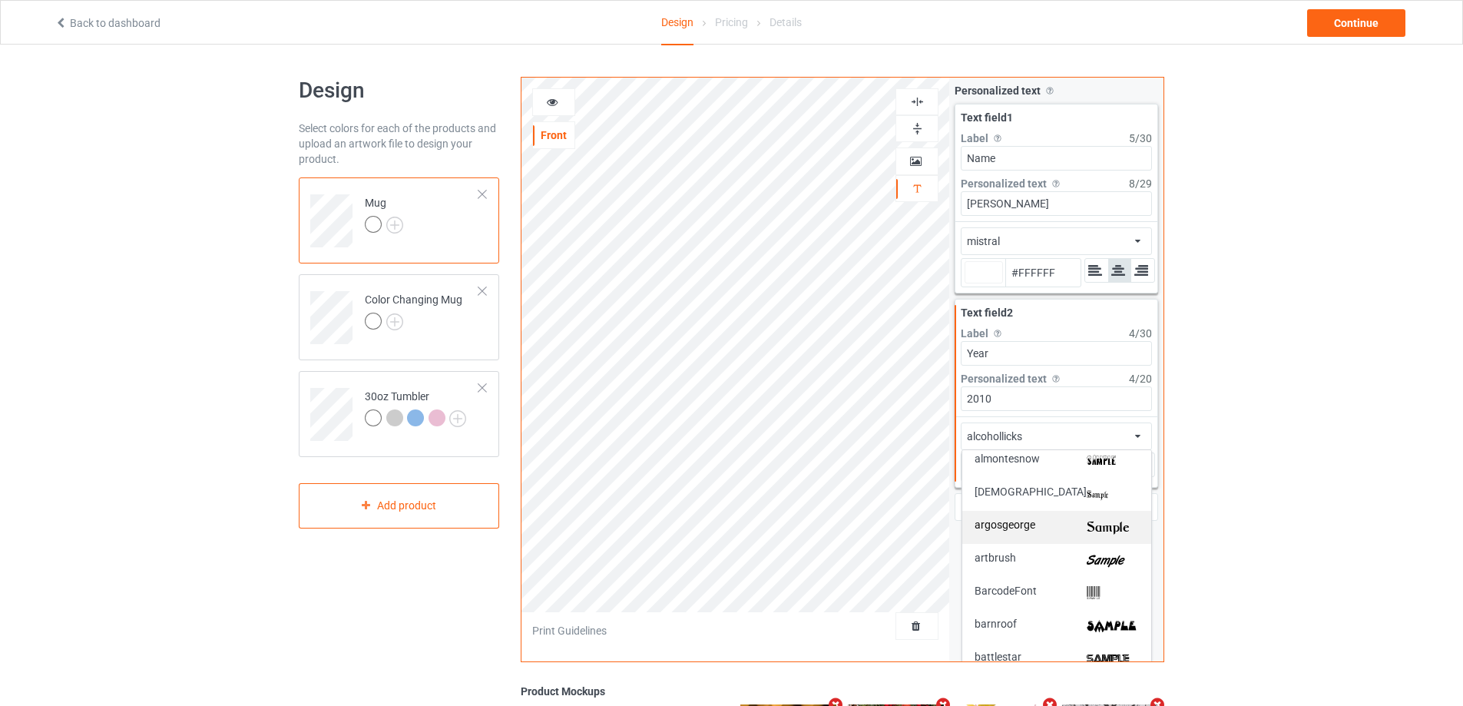
scroll to position [230, 0]
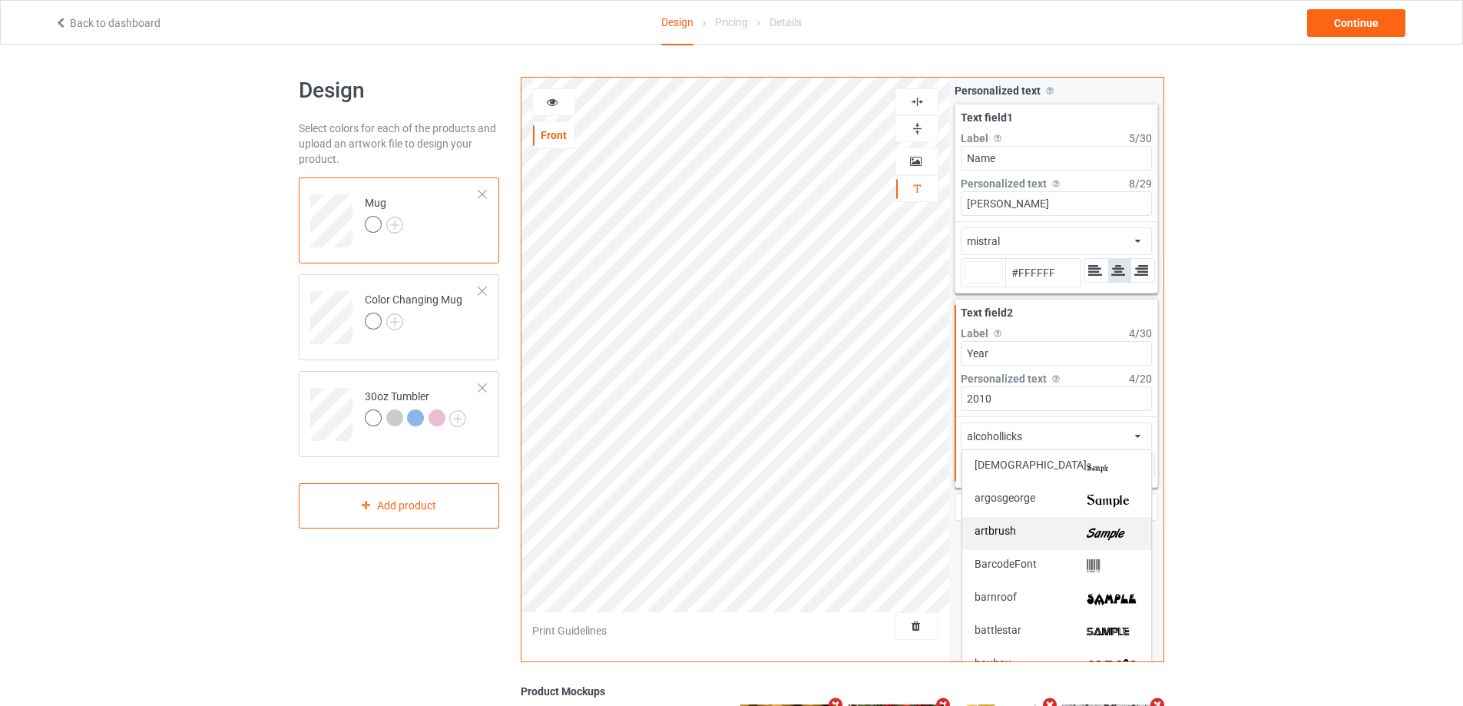
click at [1068, 527] on div "artbrush" at bounding box center [1056, 533] width 164 height 16
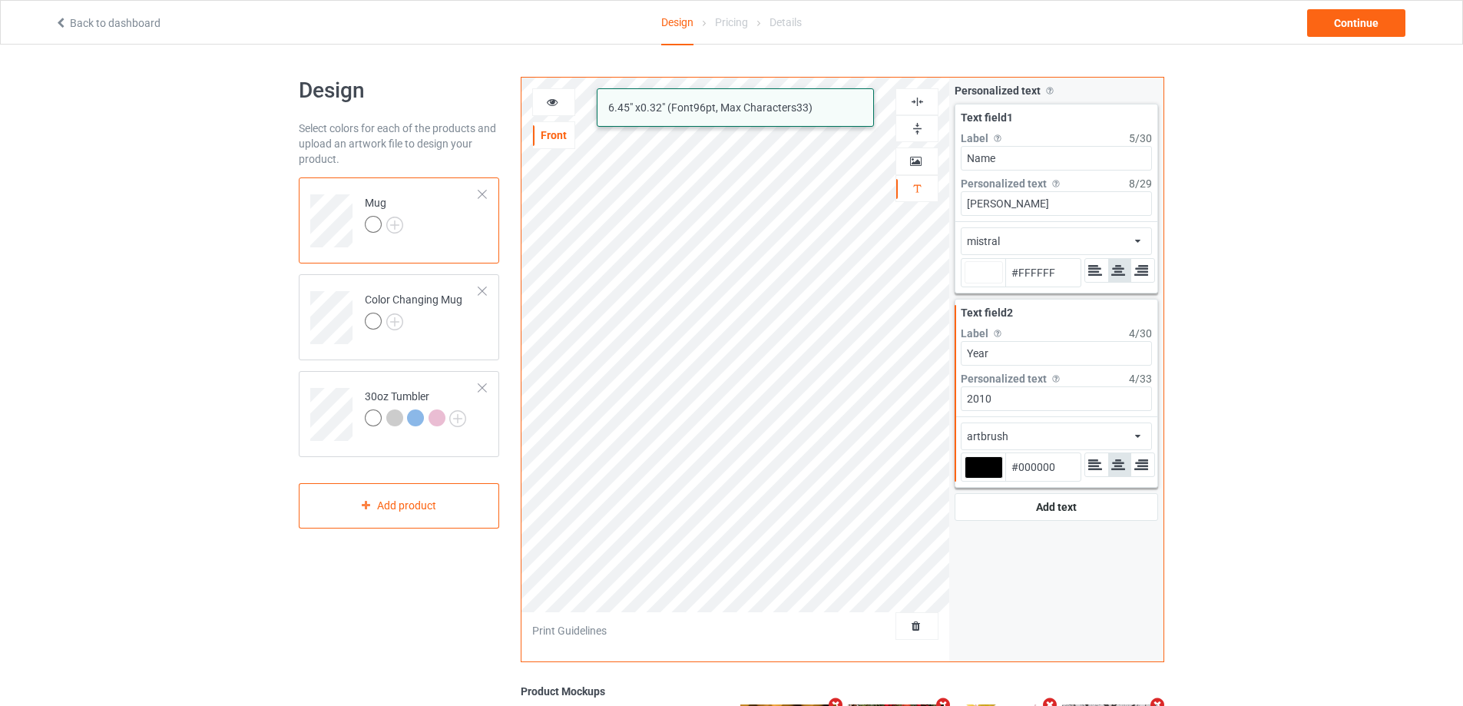
click at [982, 470] on div at bounding box center [983, 467] width 38 height 22
click at [982, 478] on input "#000000" at bounding box center [983, 488] width 38 height 21
type input "#ffffff"
type input "#e3caca"
type input "#E3CACA"
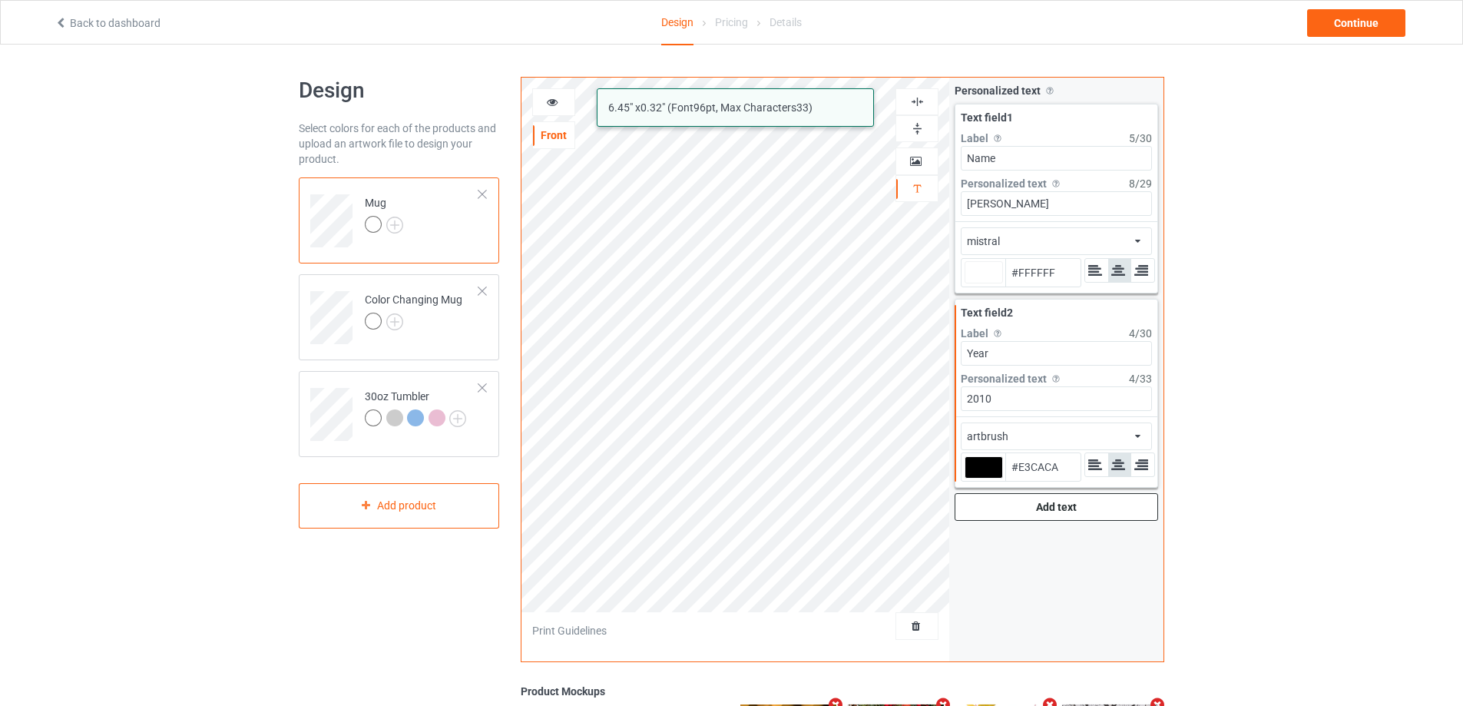
type input "#ffffff"
type input "#e3caca"
type input "#ffffff"
type input "#e2caca"
type input "#E2CACA"
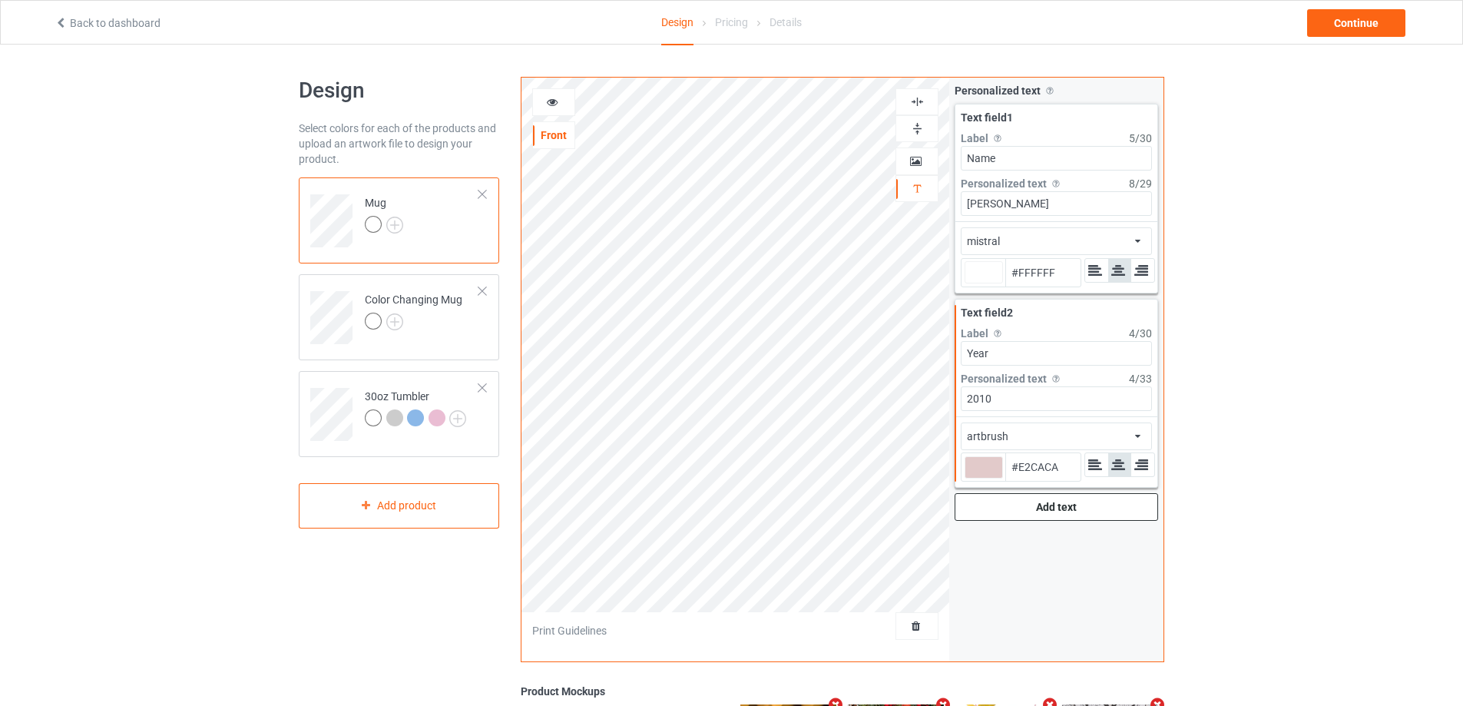
type input "#ffffff"
type input "#e1cbcb"
type input "#E1CBCB"
type input "#ffffff"
type input "#f8eded"
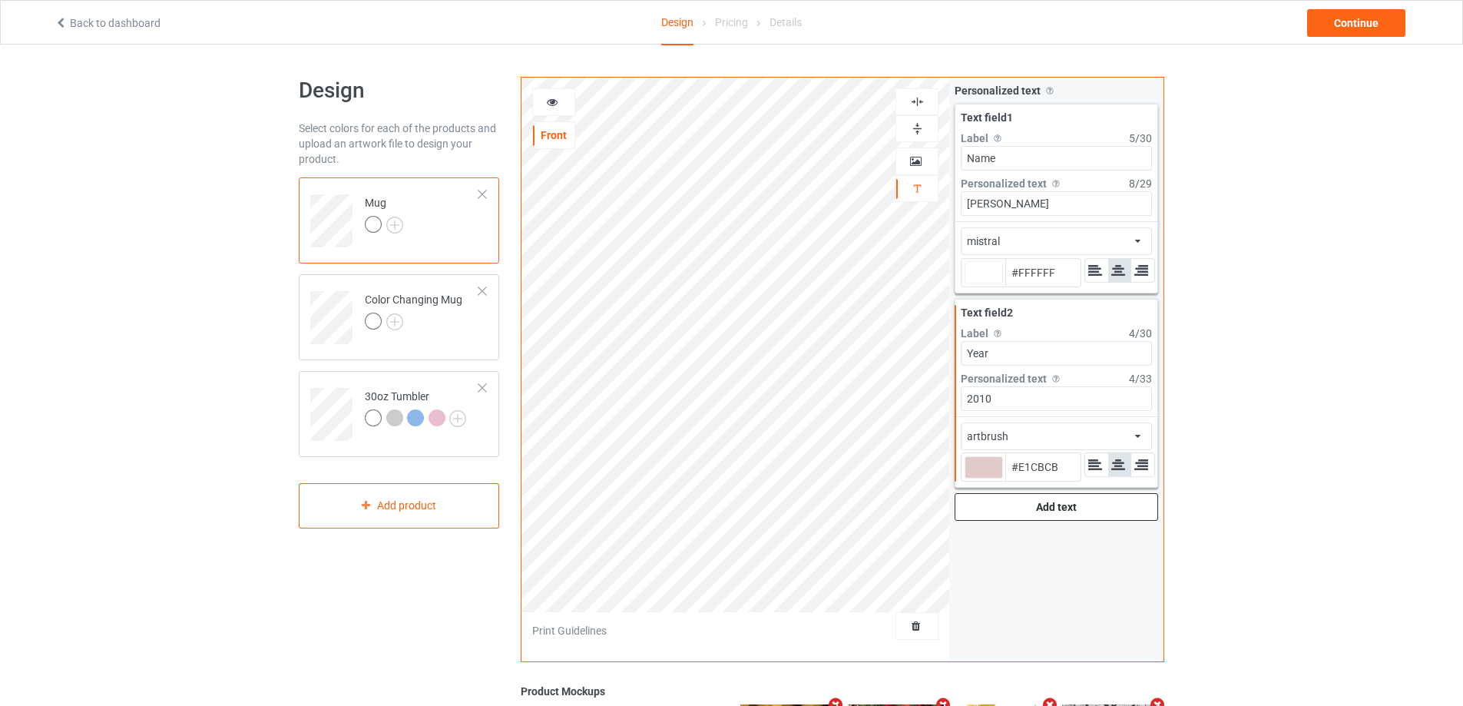
type input "#F8EDED"
type input "#ffffff"
type input "#FFFFFF"
type input "#ffffff"
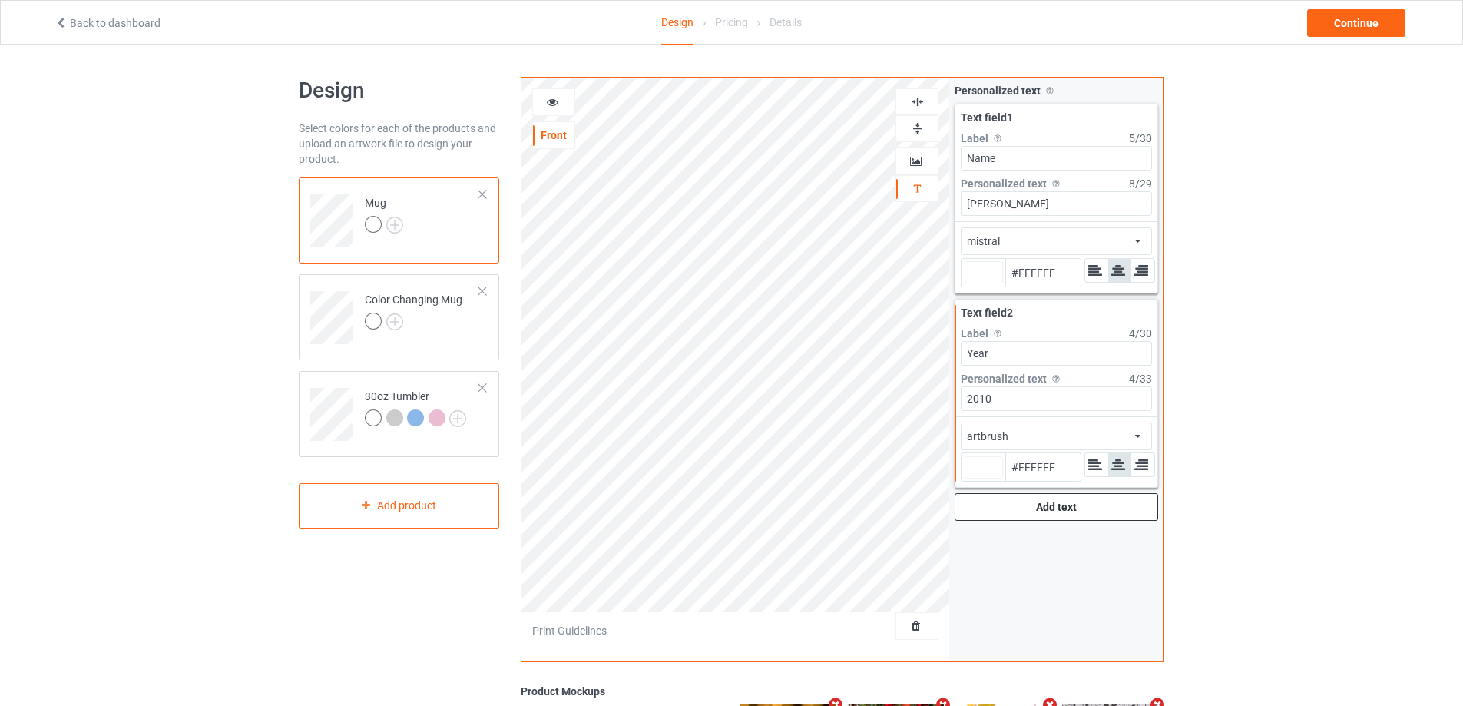
type input "#ffffff"
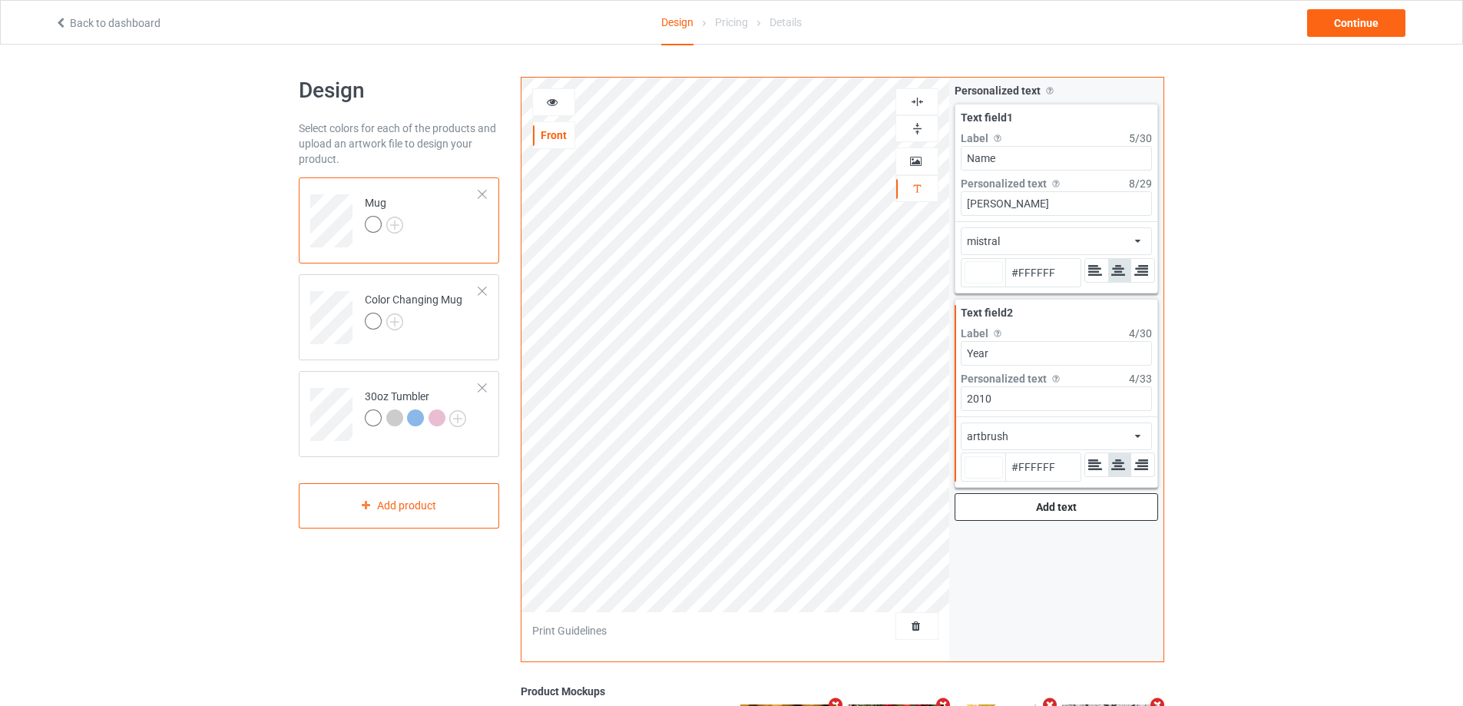
type input "#ffffff"
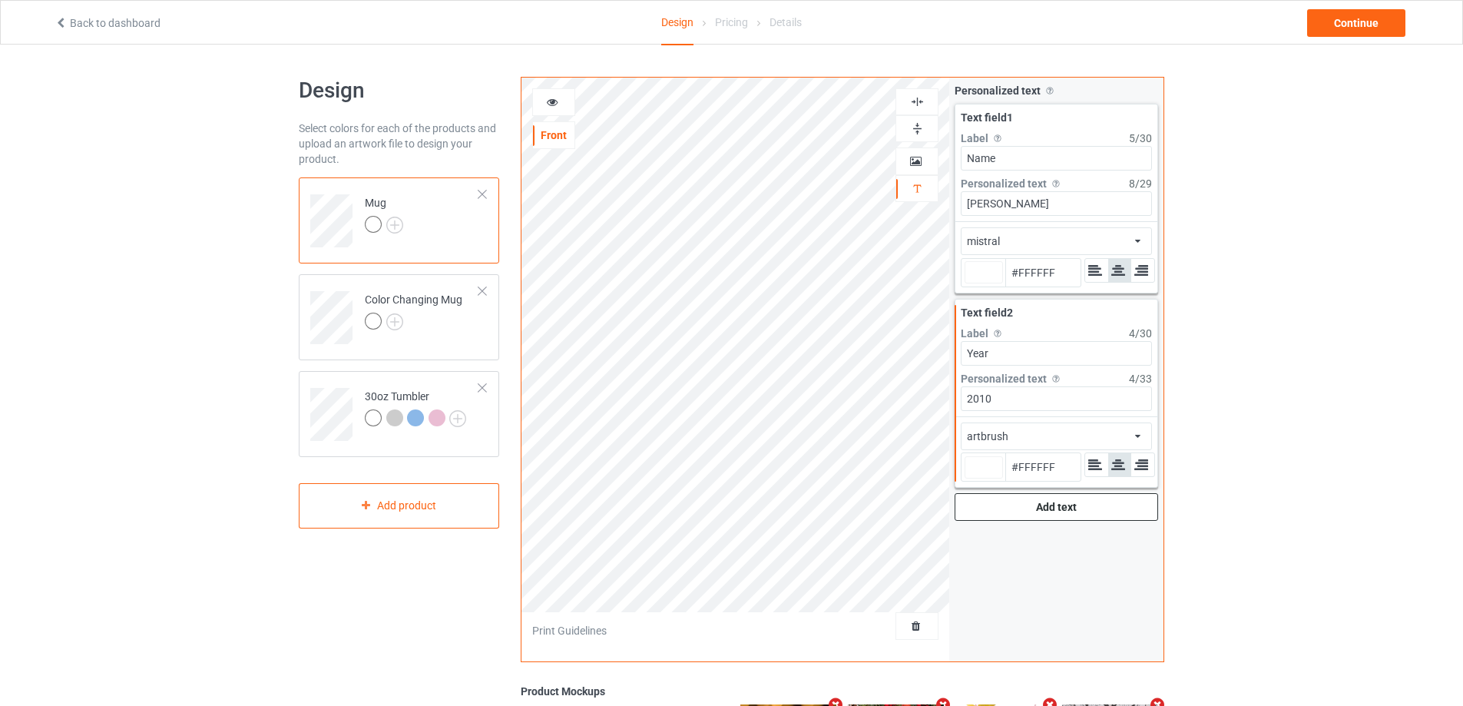
type input "#ffffff"
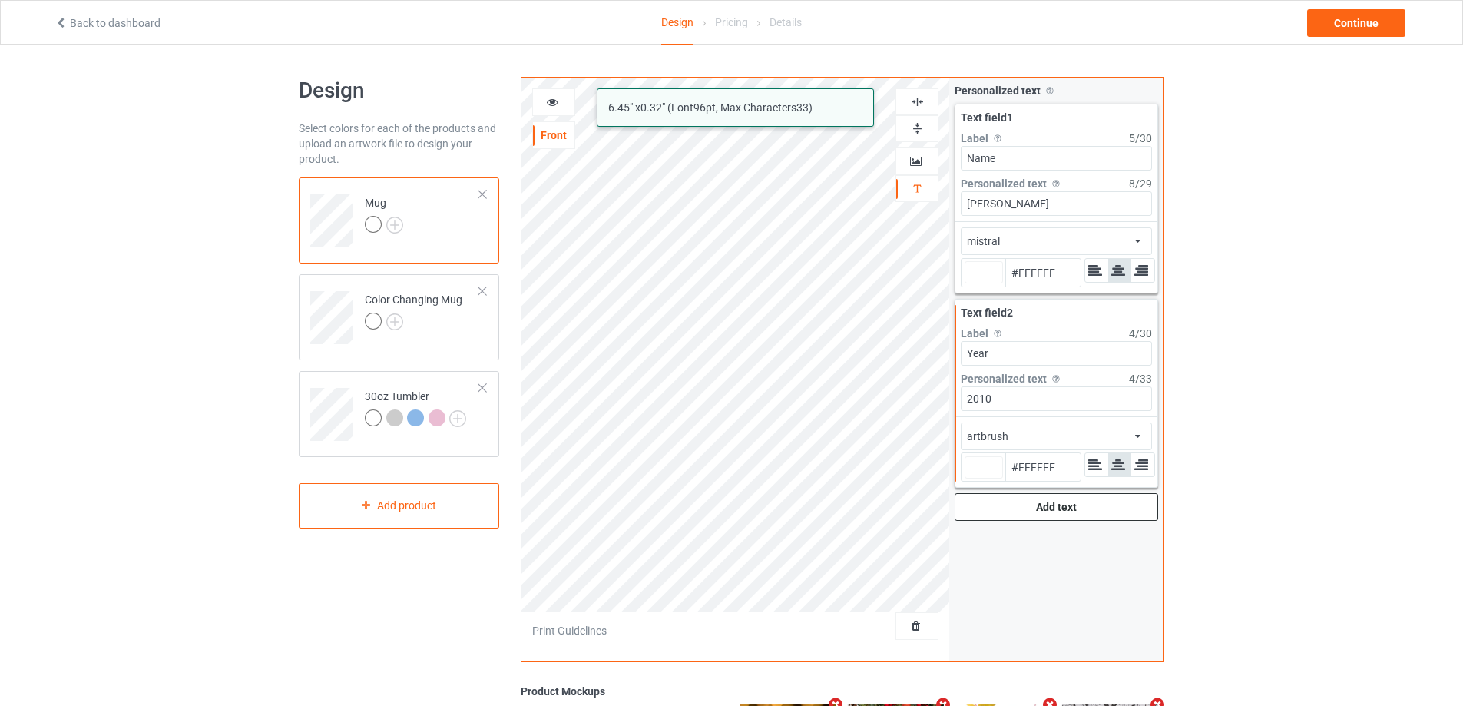
type input "#ffffff"
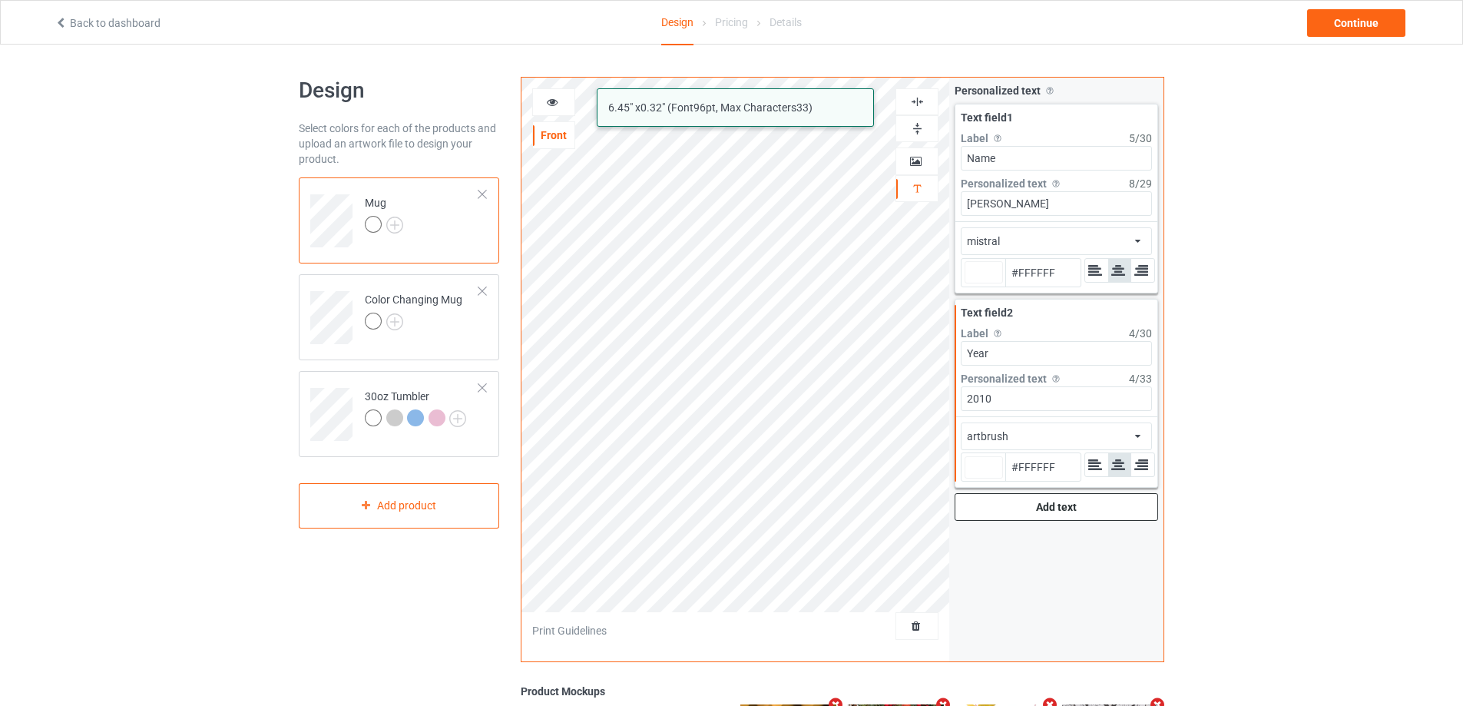
type input "#ffffff"
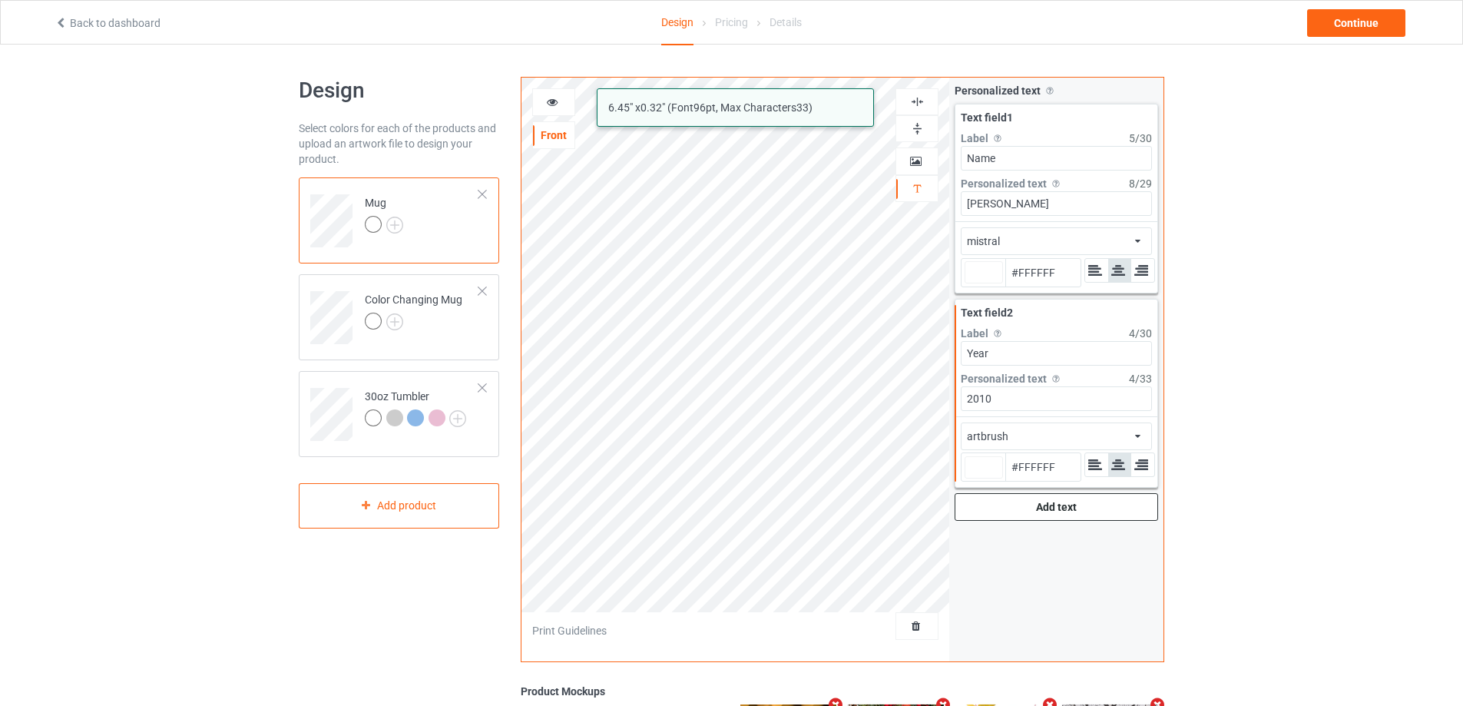
type input "#ffffff"
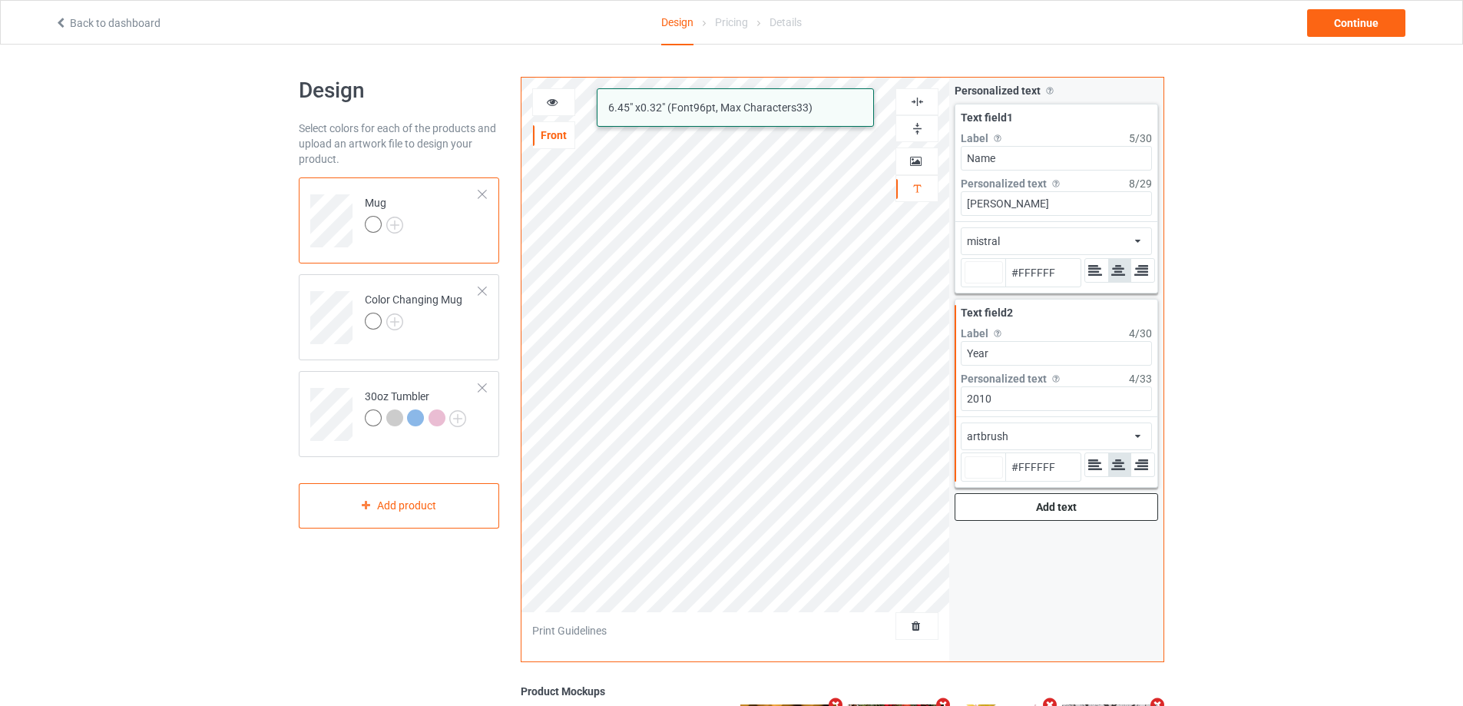
type input "#ffffff"
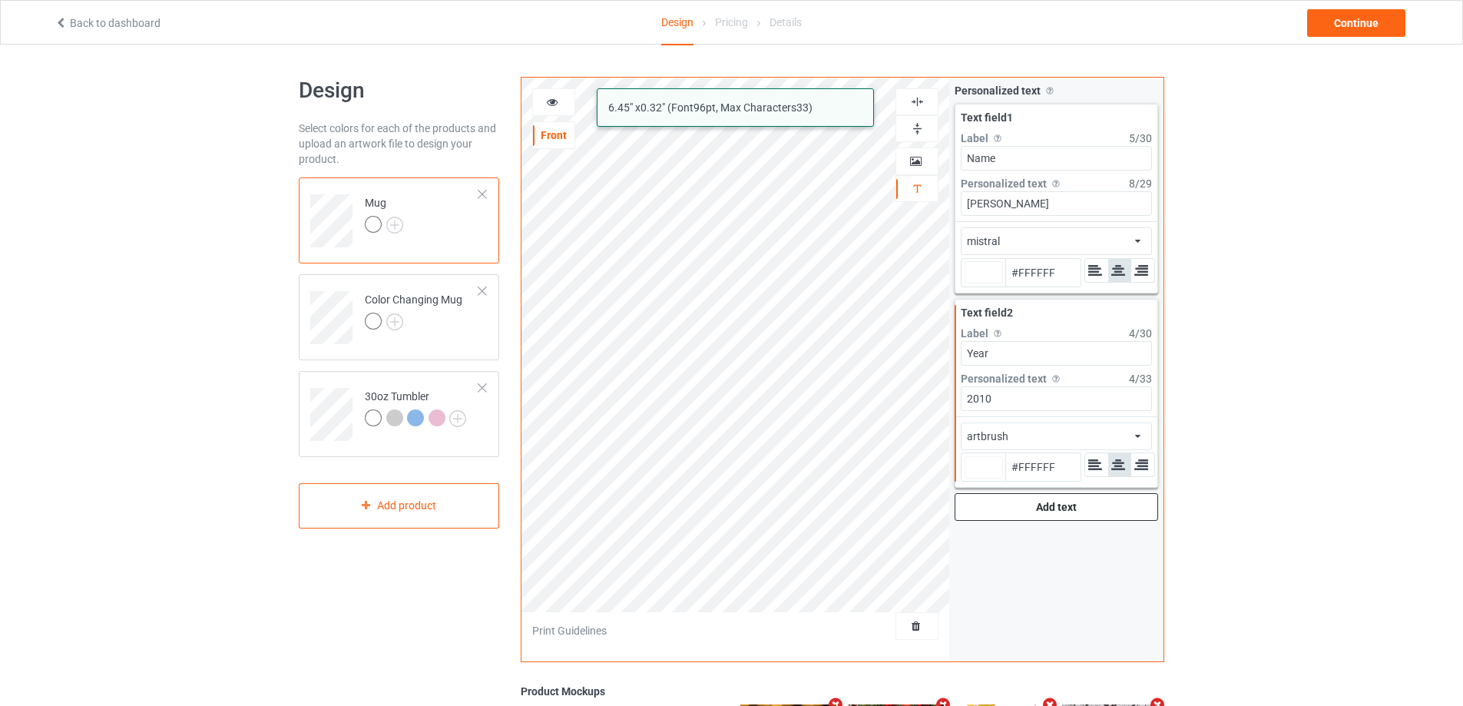
type input "#ffffff"
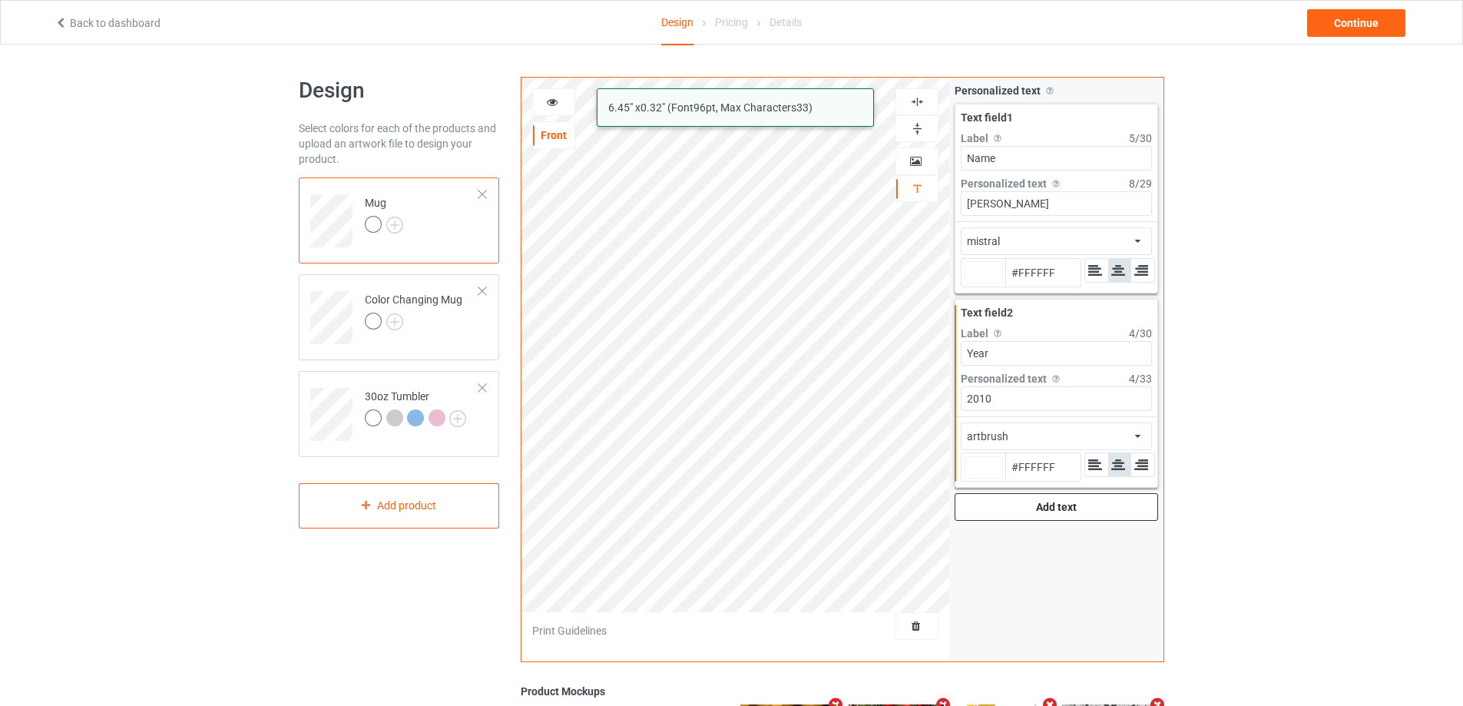
type input "#ffffff"
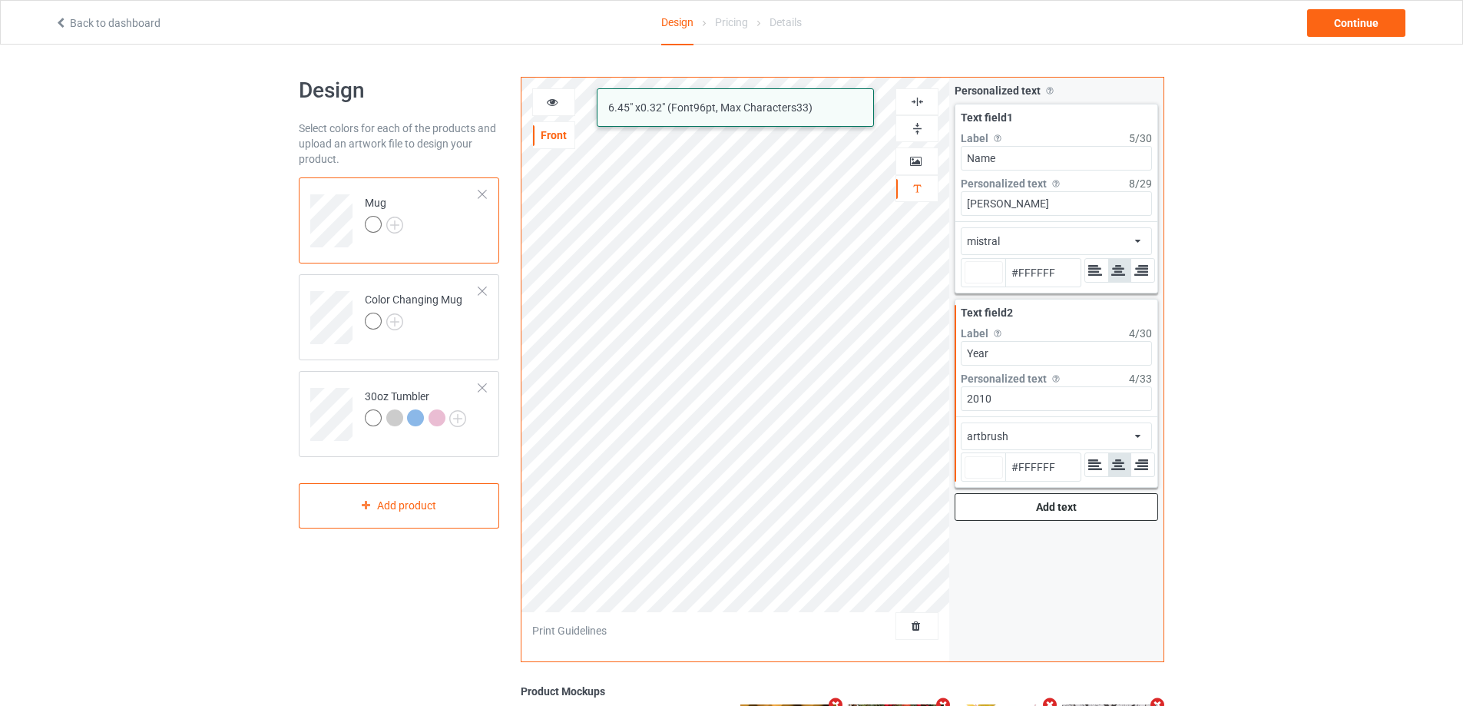
type input "#ffffff"
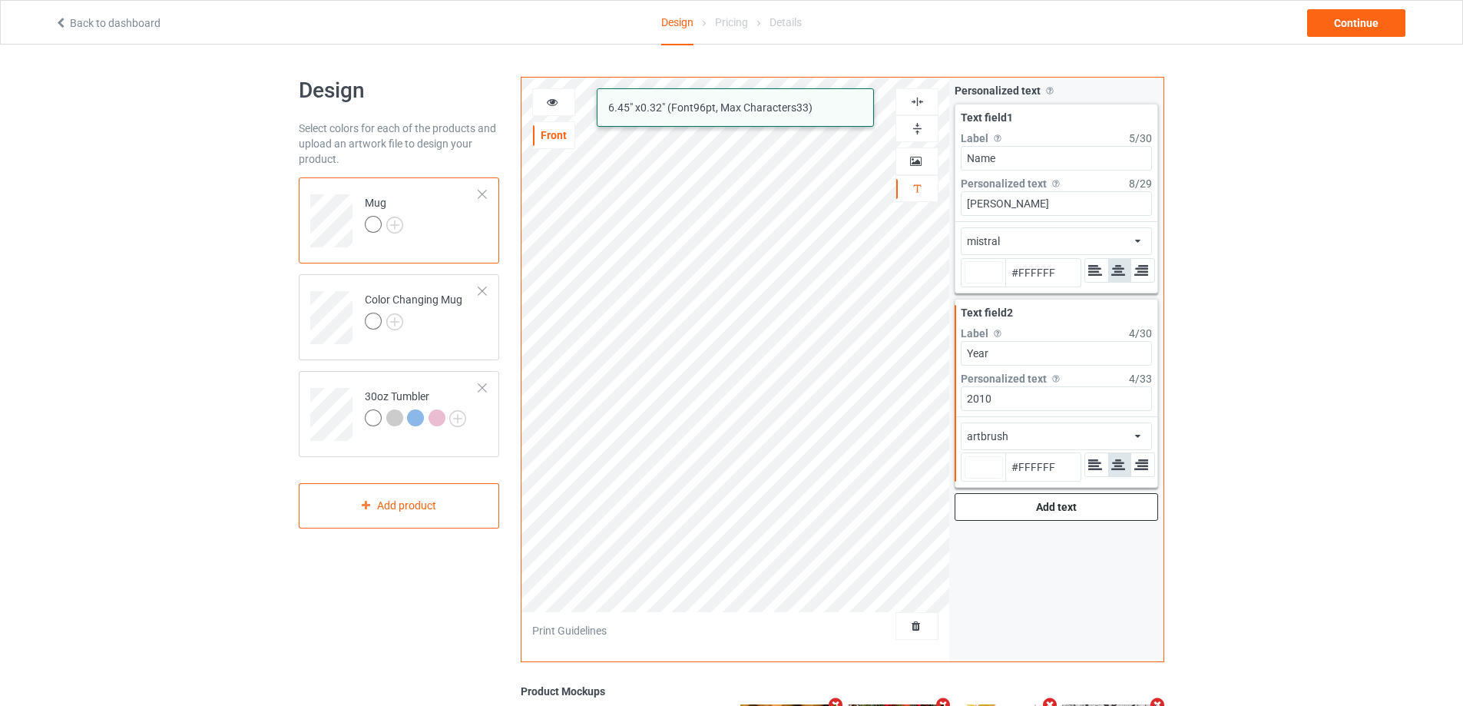
type input "#ffffff"
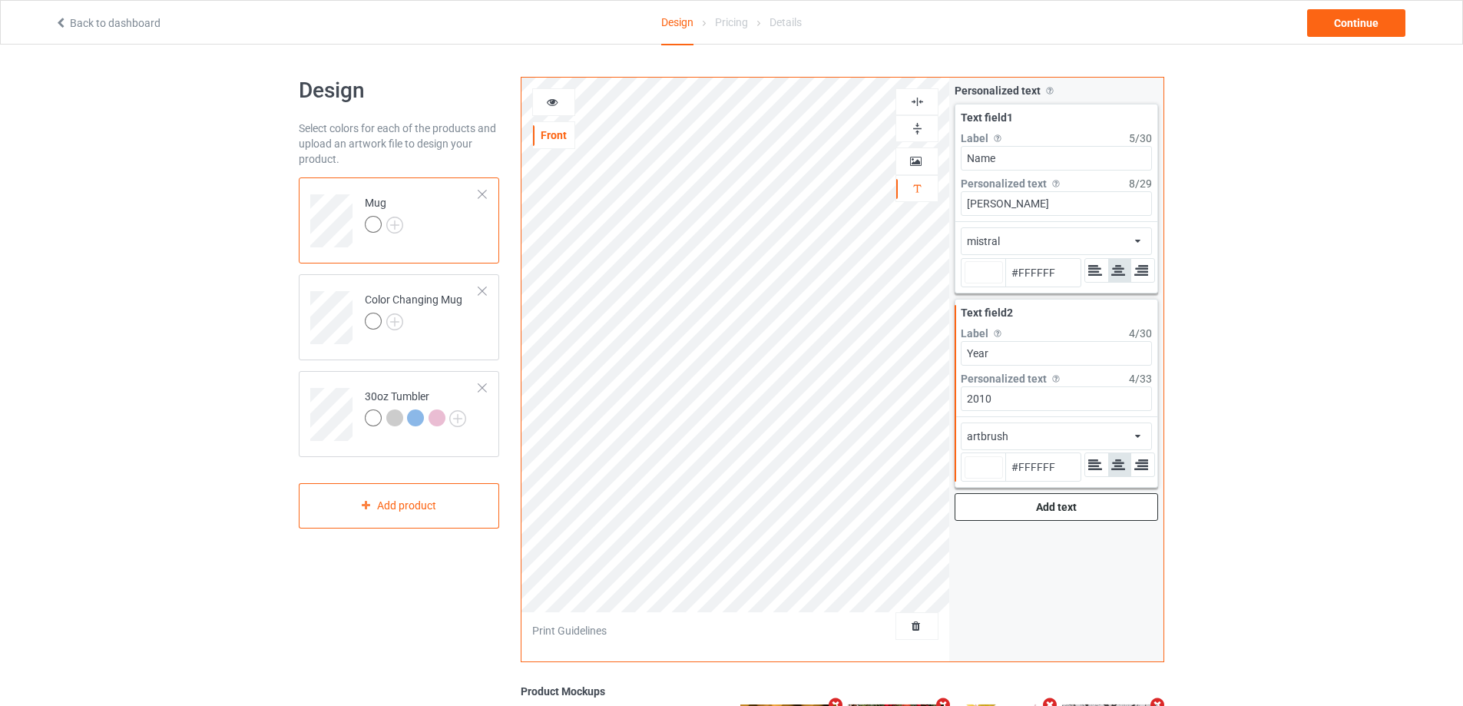
type input "#ffffff"
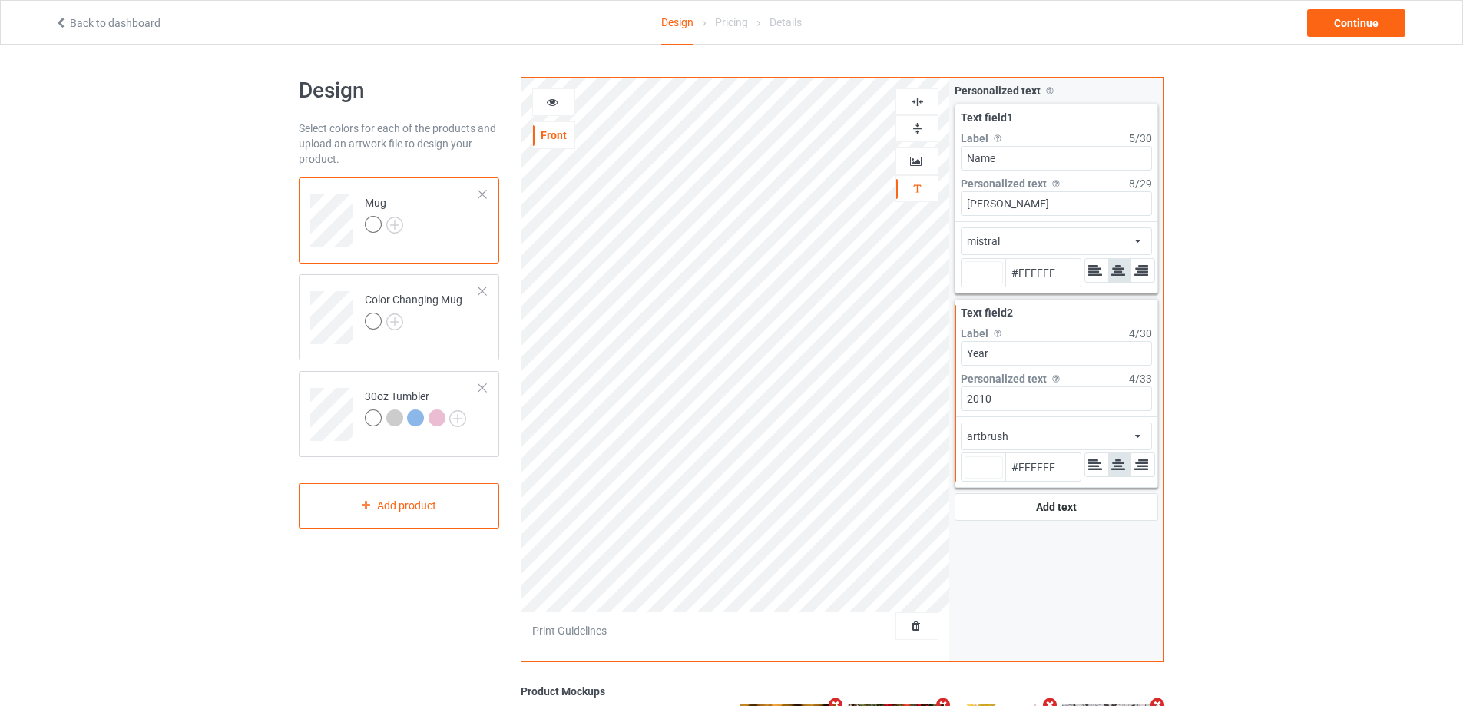
type input "#ffffff"
click at [553, 98] on icon at bounding box center [552, 99] width 13 height 11
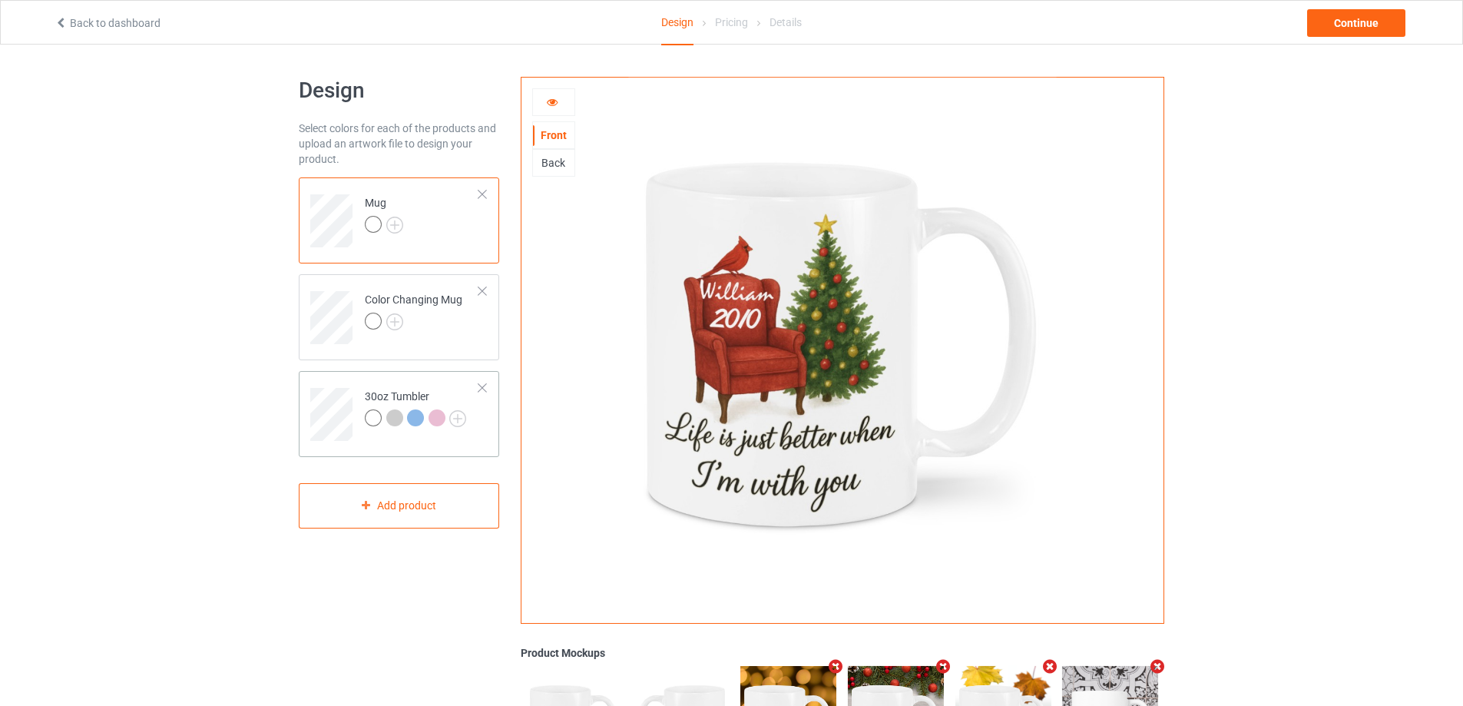
click at [325, 382] on td at bounding box center [333, 409] width 46 height 64
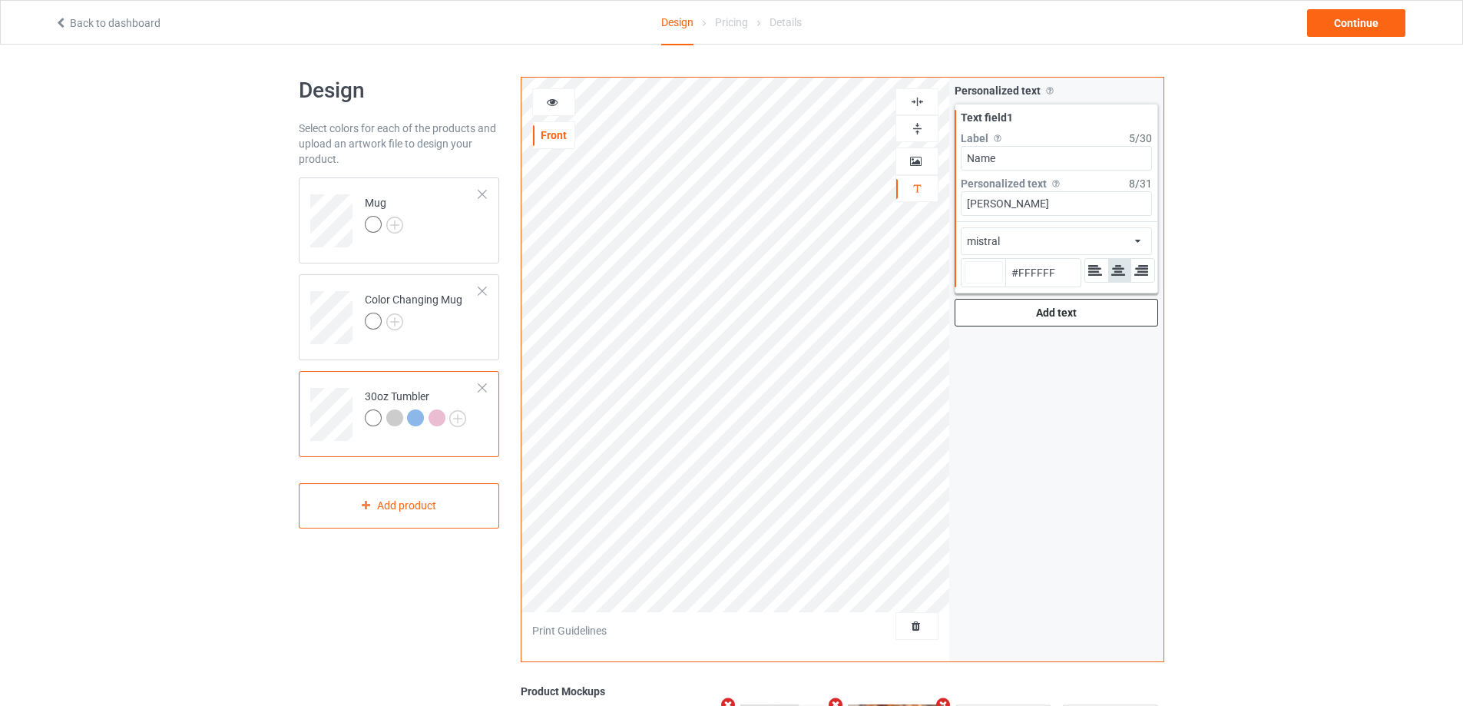
click at [1053, 312] on div "Add text" at bounding box center [1055, 313] width 203 height 28
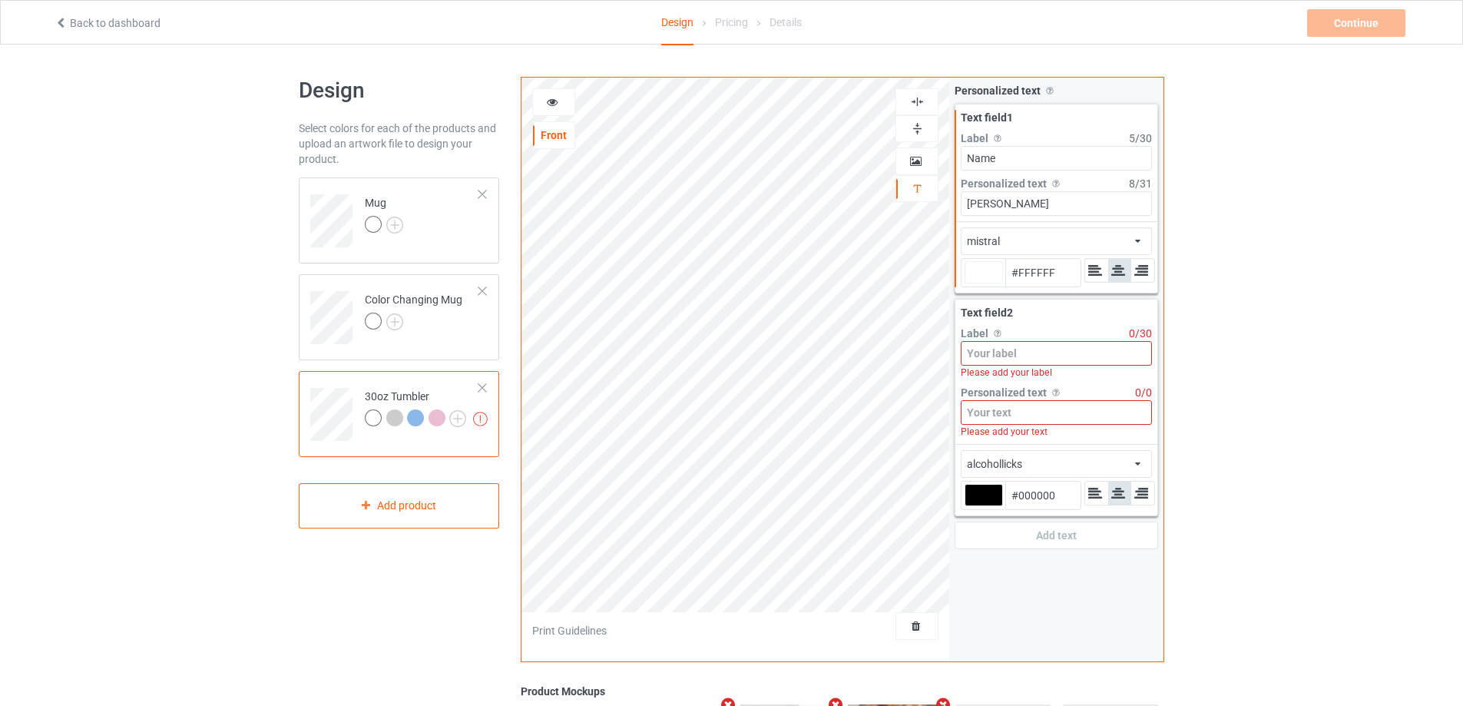
click at [1032, 342] on input at bounding box center [1056, 353] width 191 height 25
type input "#ffffff"
type input "Y"
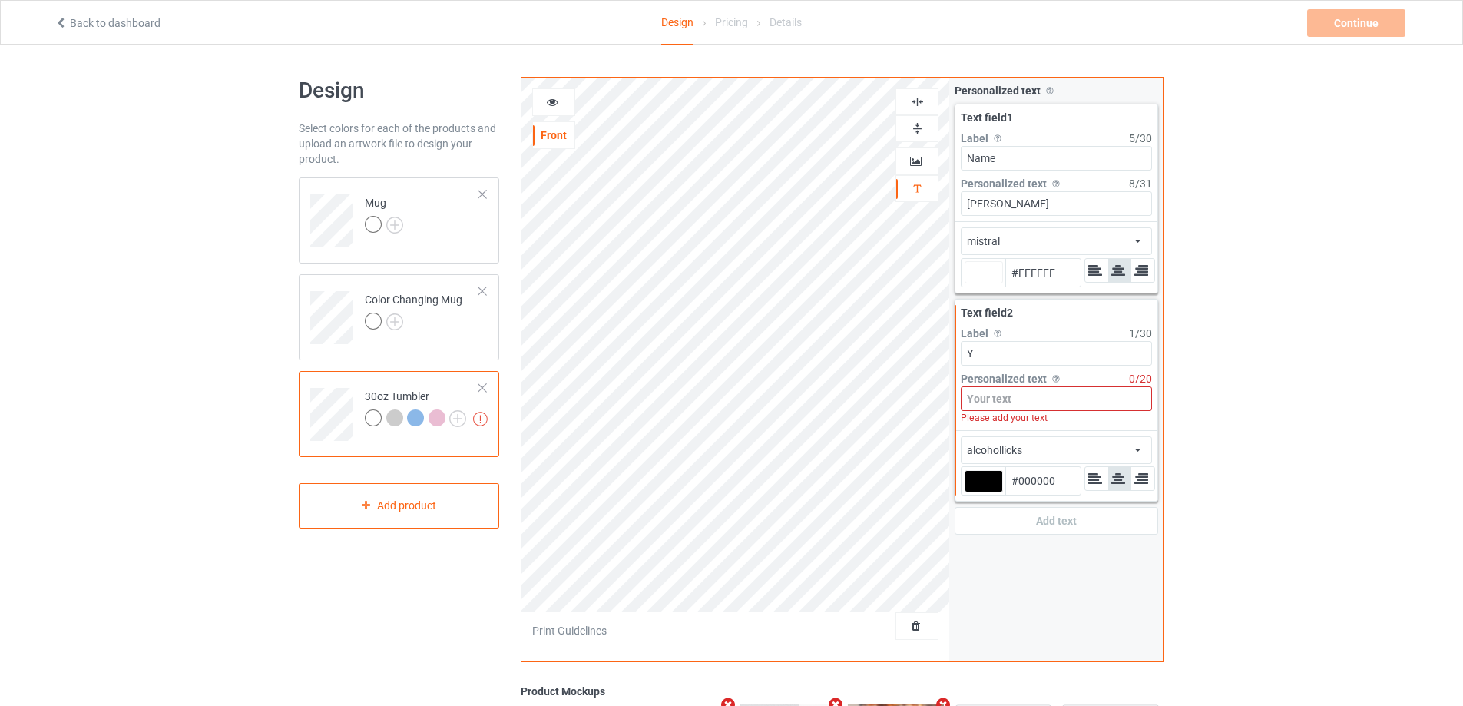
type input "#ffffff"
type input "Ye"
type input "#ffffff"
type input "Yea"
type input "#ffffff"
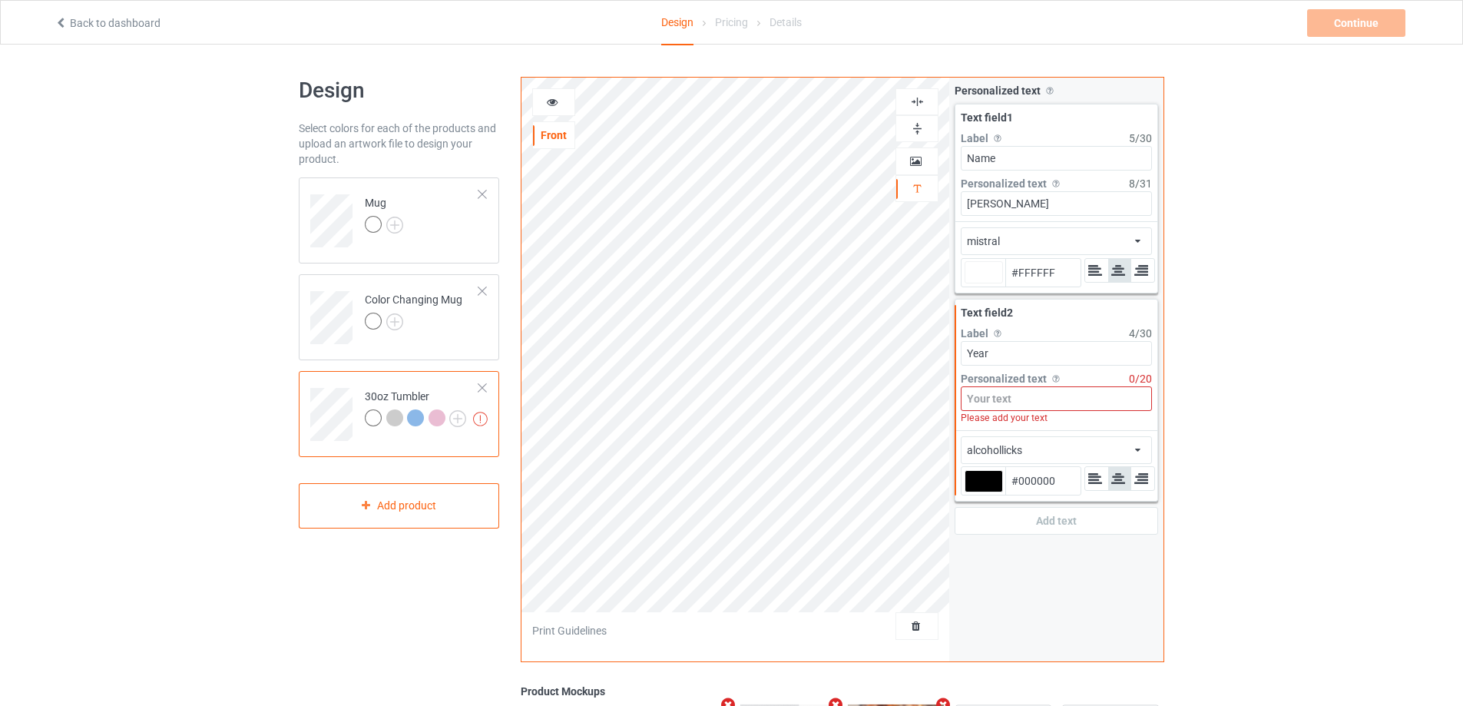
type input "Year"
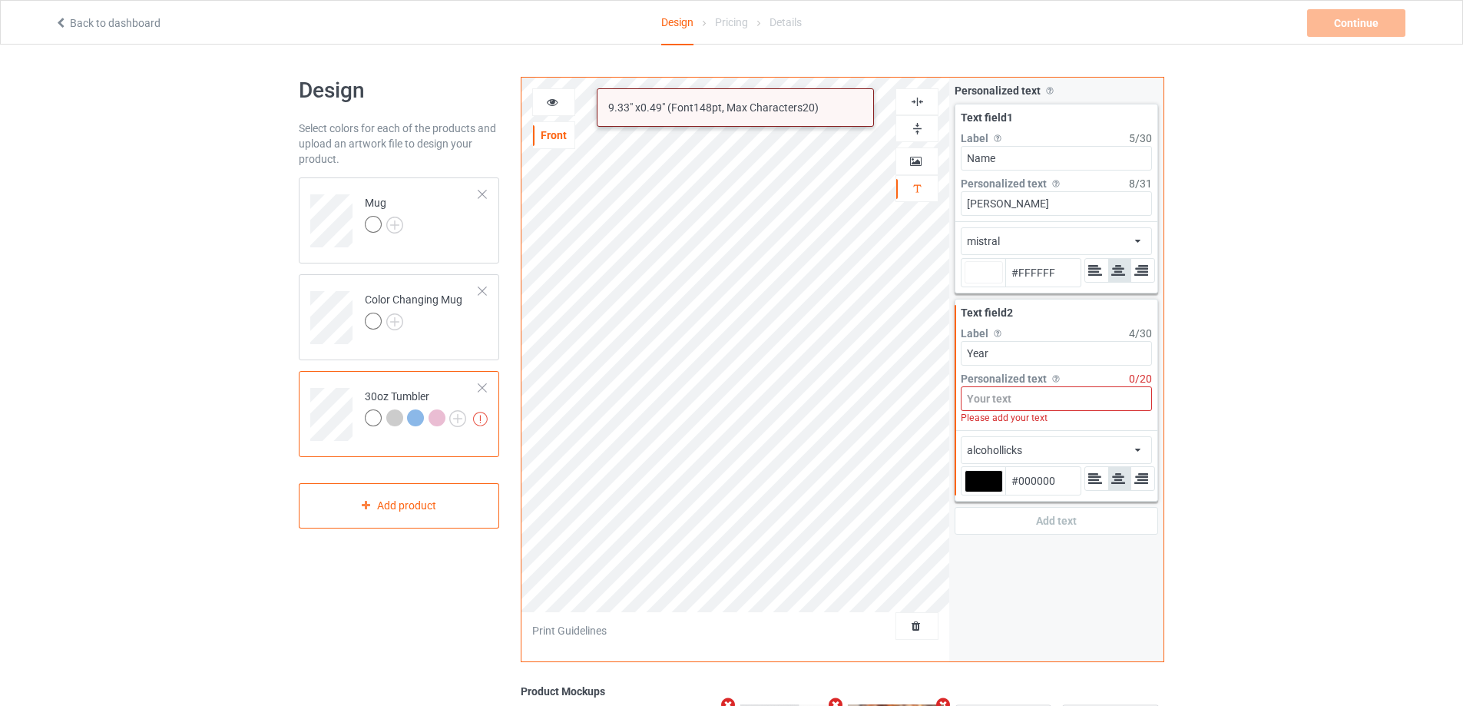
click at [1035, 399] on input at bounding box center [1056, 398] width 191 height 25
type input "#ffffff"
type input "2"
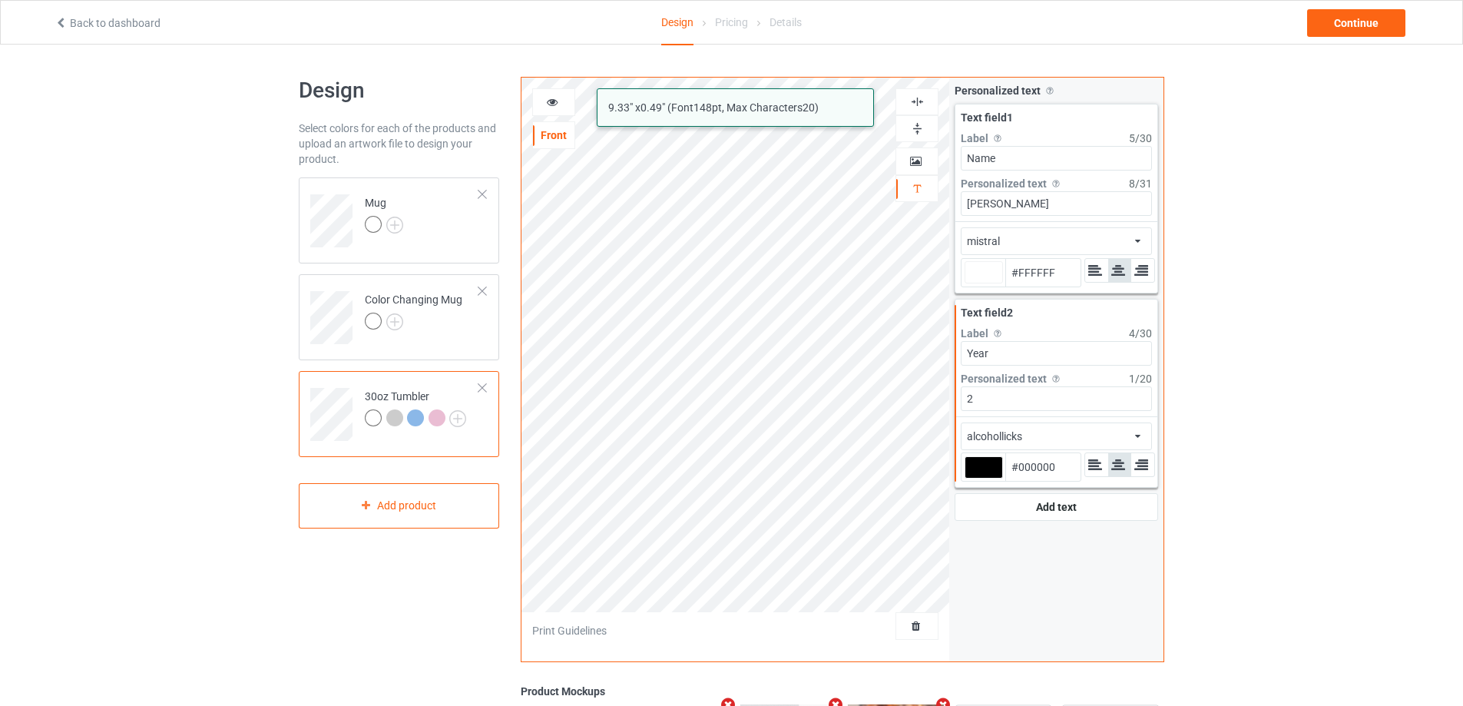
type input "#ffffff"
type input "20"
type input "#ffffff"
type input "201"
type input "#ffffff"
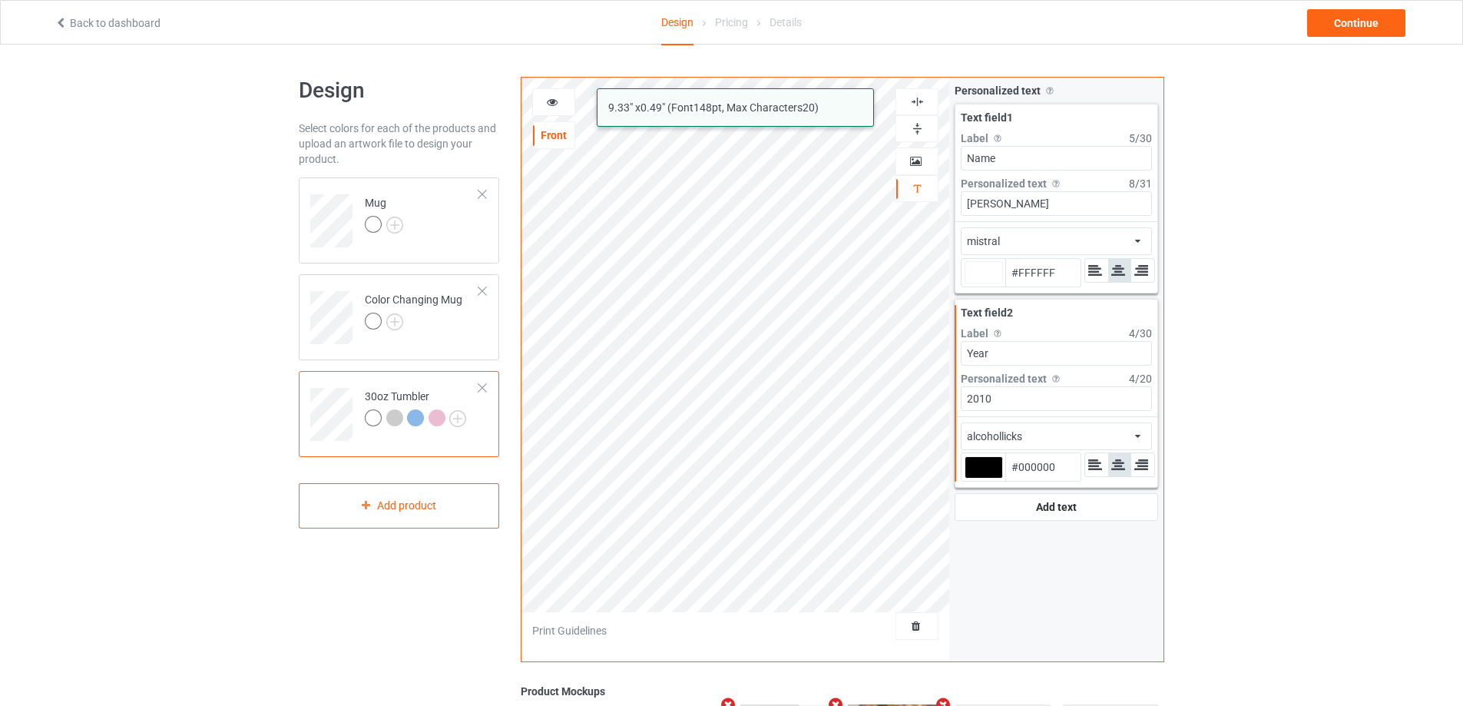
type input "2010"
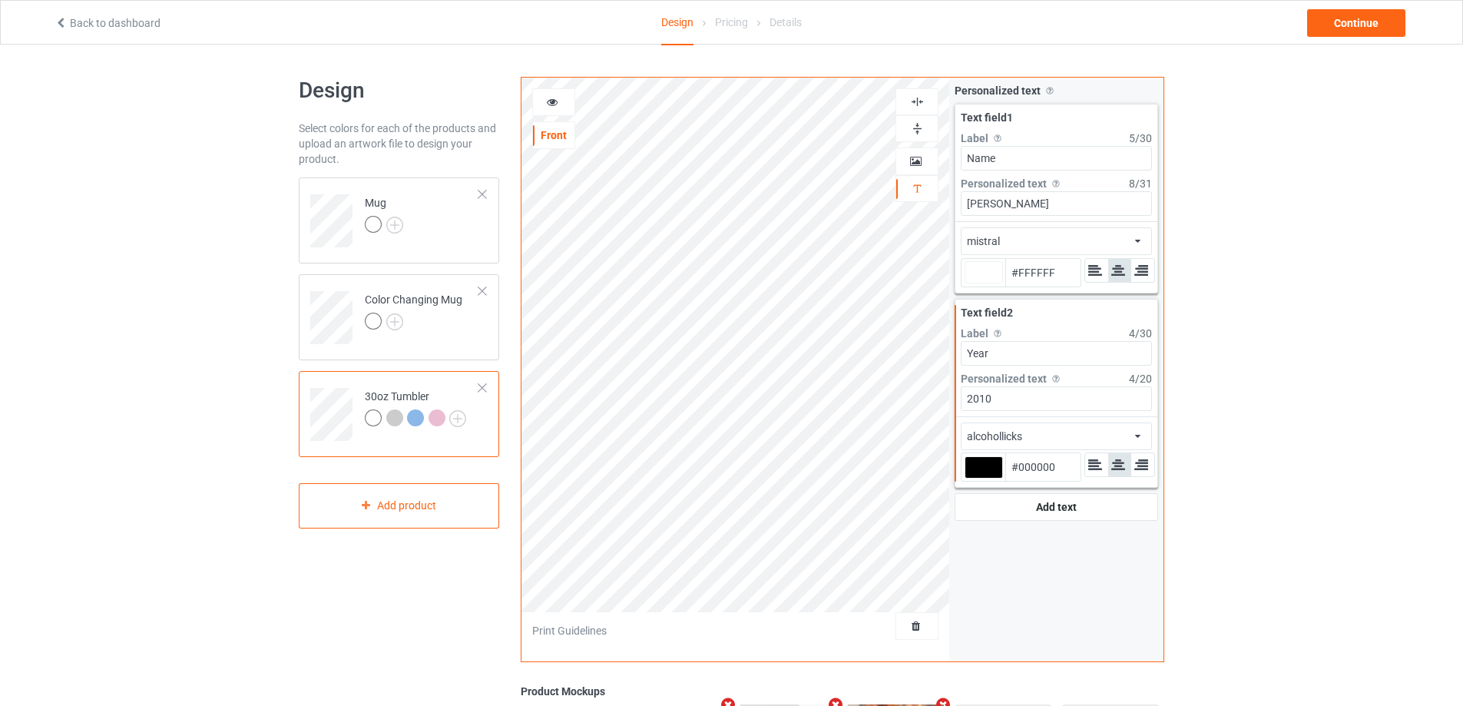
click at [991, 436] on div "alcohollicks" at bounding box center [994, 435] width 55 height 15
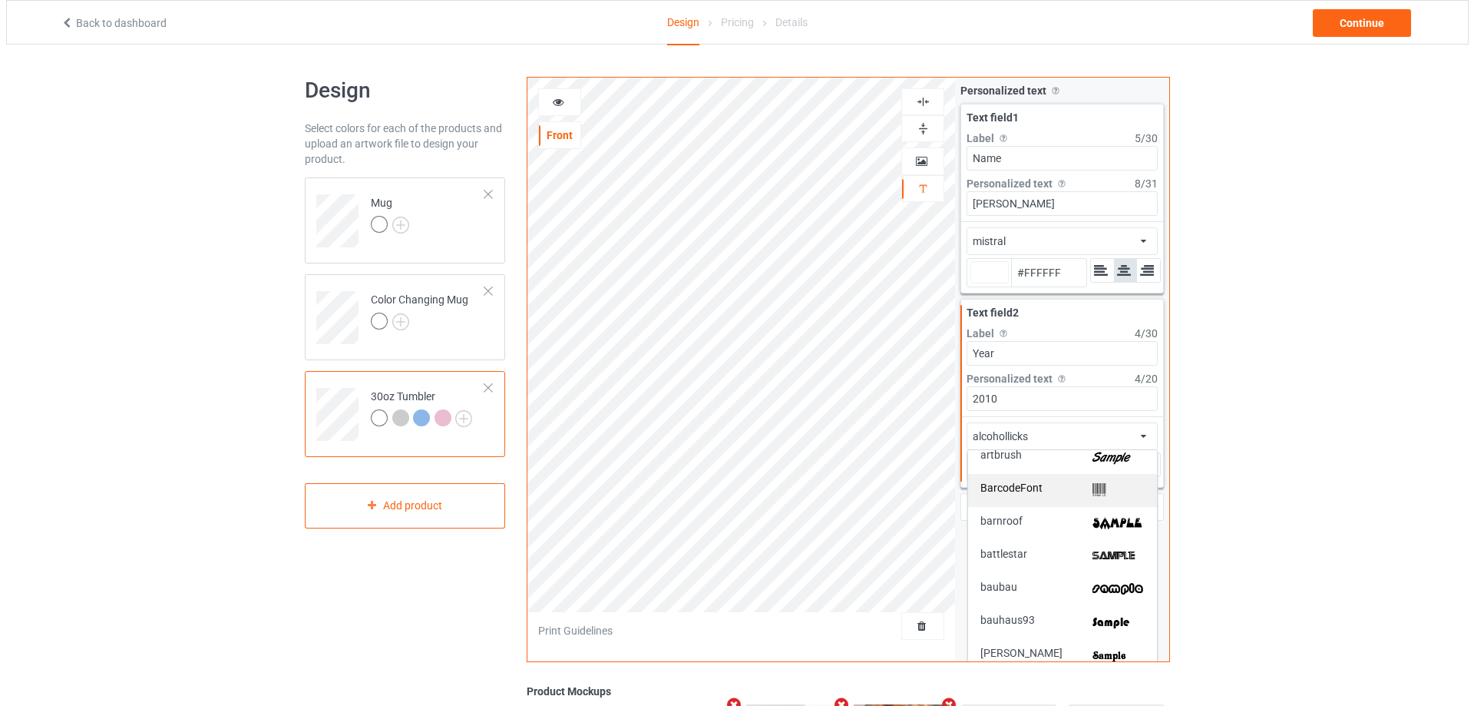
scroll to position [307, 0]
click at [1050, 458] on div "artbrush" at bounding box center [1056, 456] width 164 height 16
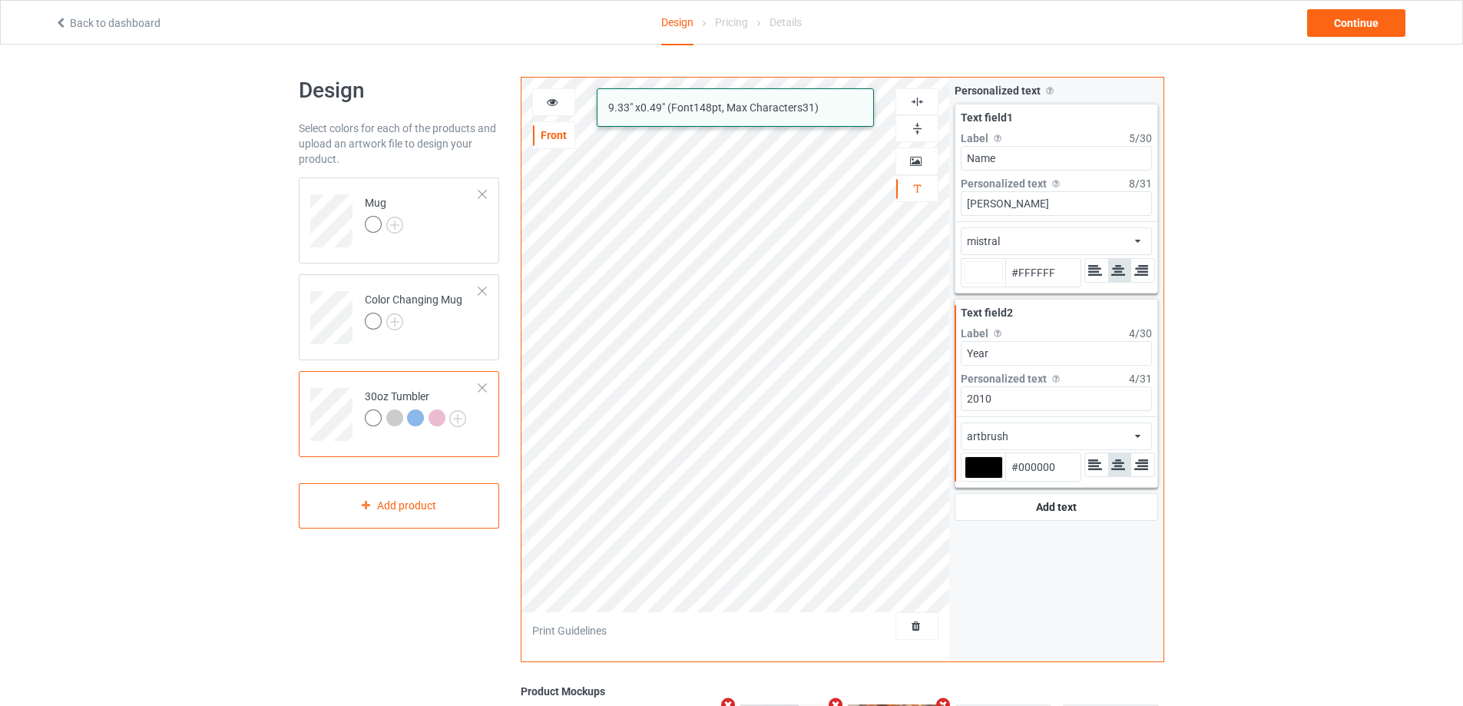
click at [987, 470] on div at bounding box center [983, 467] width 38 height 22
click at [987, 478] on input "#000000" at bounding box center [983, 488] width 38 height 21
type input "#ffffff"
type input "#e5cdcd"
type input "#E5CDCD"
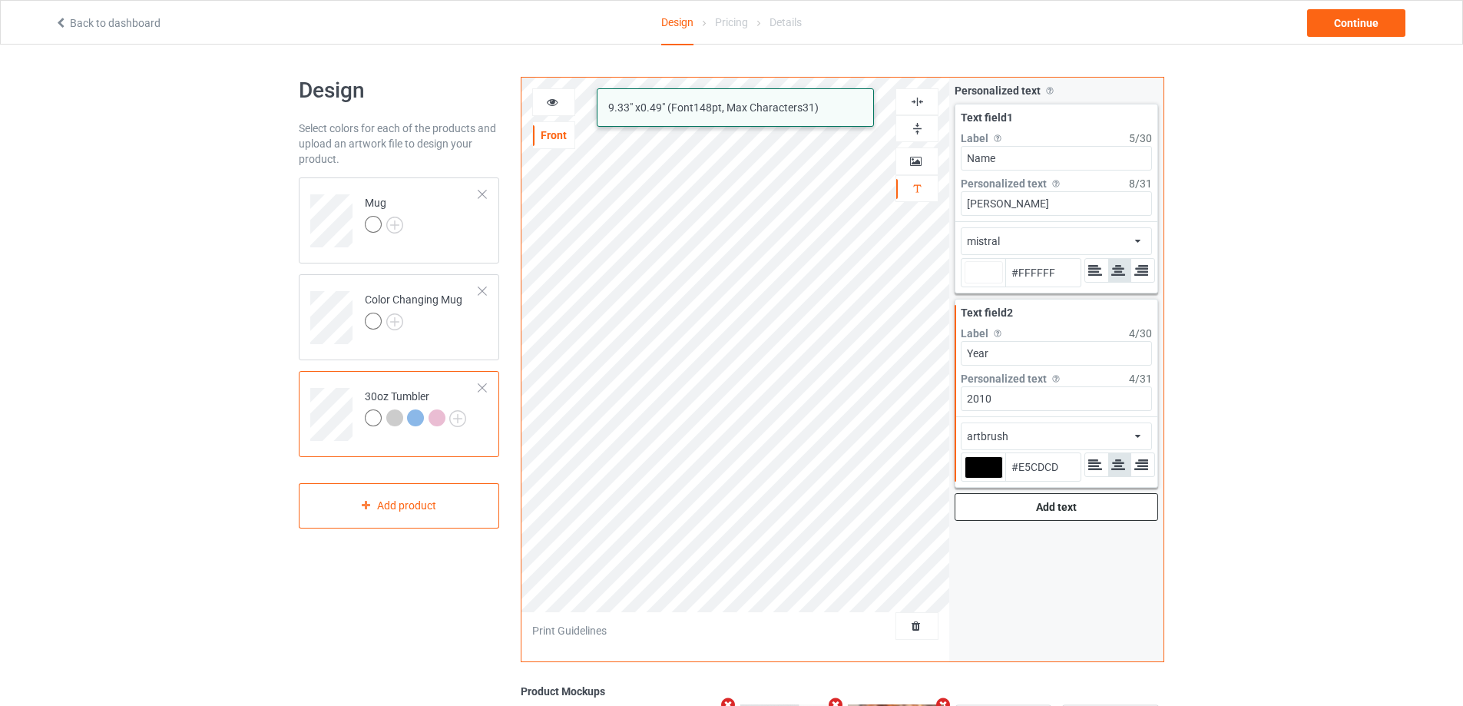
type input "#ffffff"
type input "#f0dbdb"
type input "#F0DBDB"
type input "#ffffff"
type input "#f9e7e7"
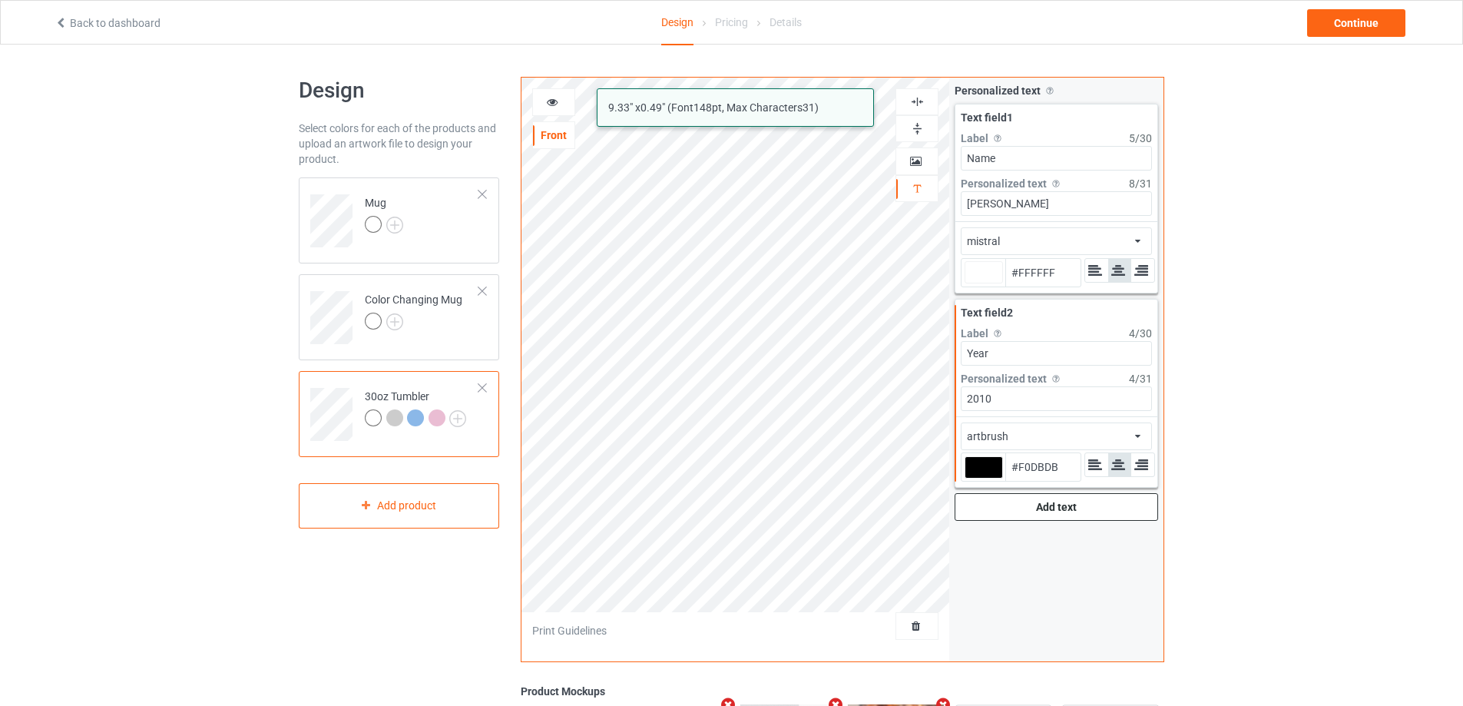
type input "#F9E7E7"
type input "#ffffff"
type input "#FFFFFF"
type input "#ffffff"
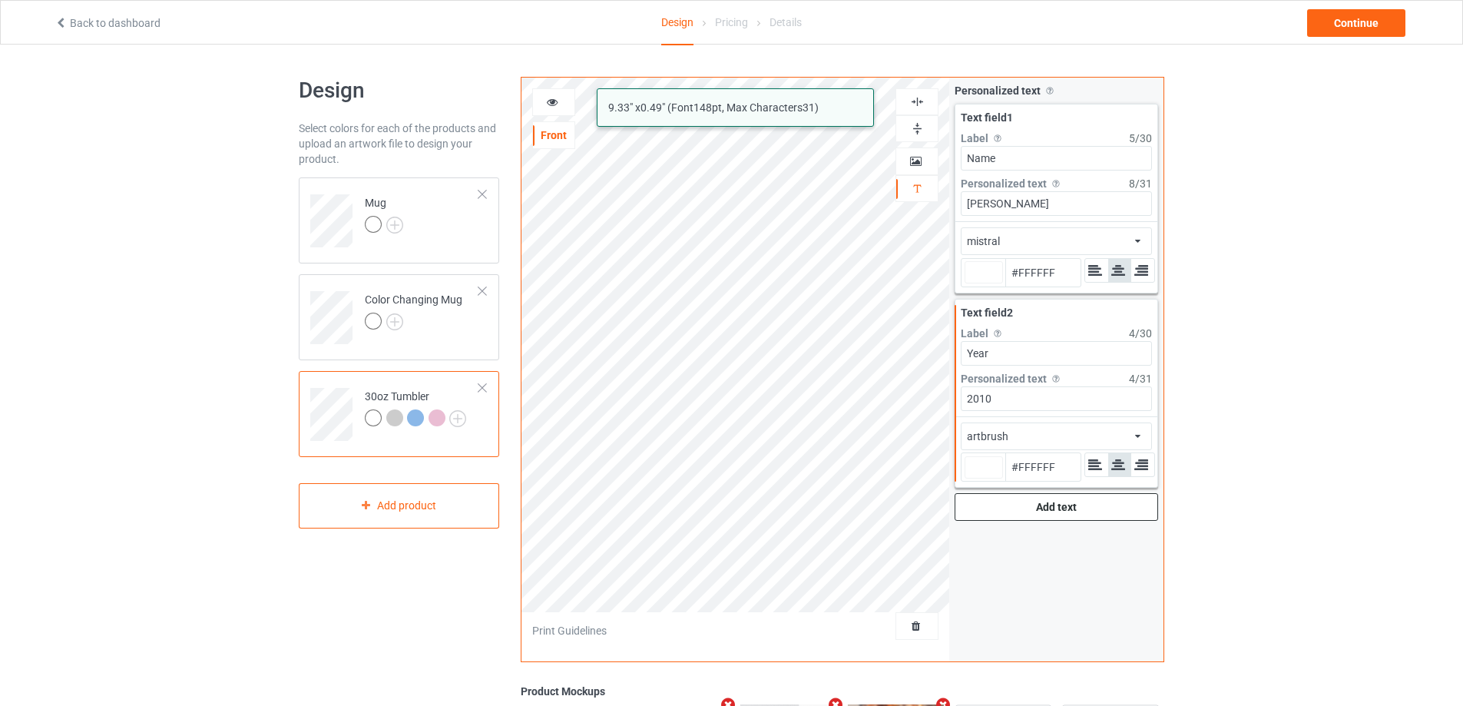
type input "#ffffff"
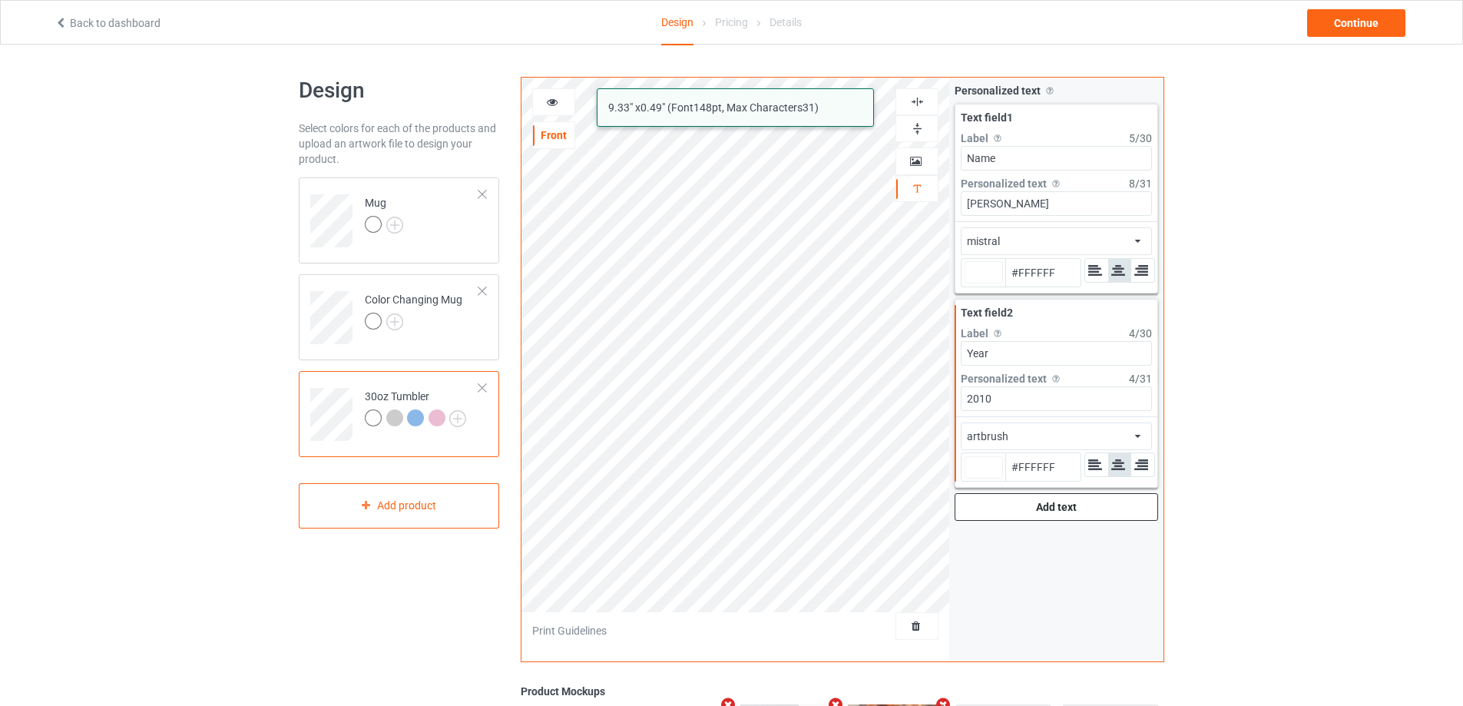
type input "#ffffff"
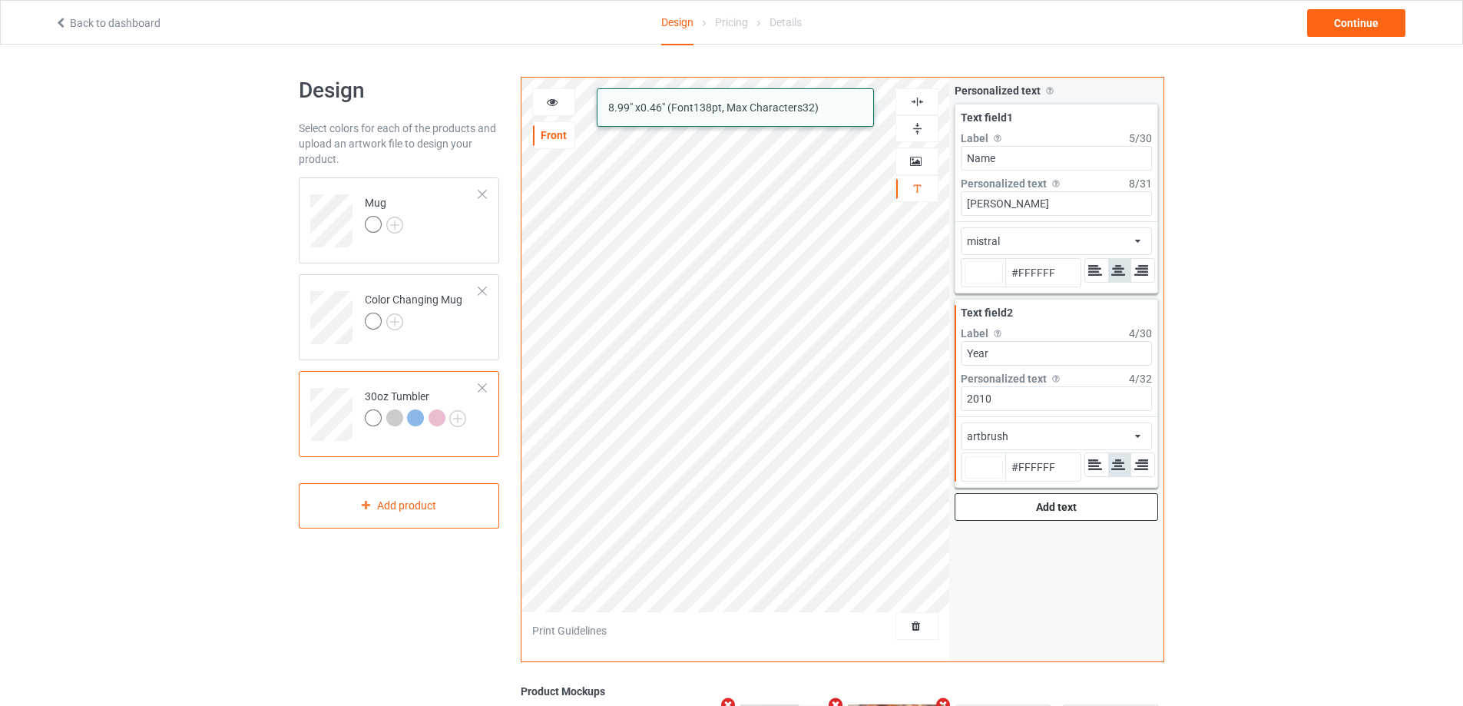
type input "#ffffff"
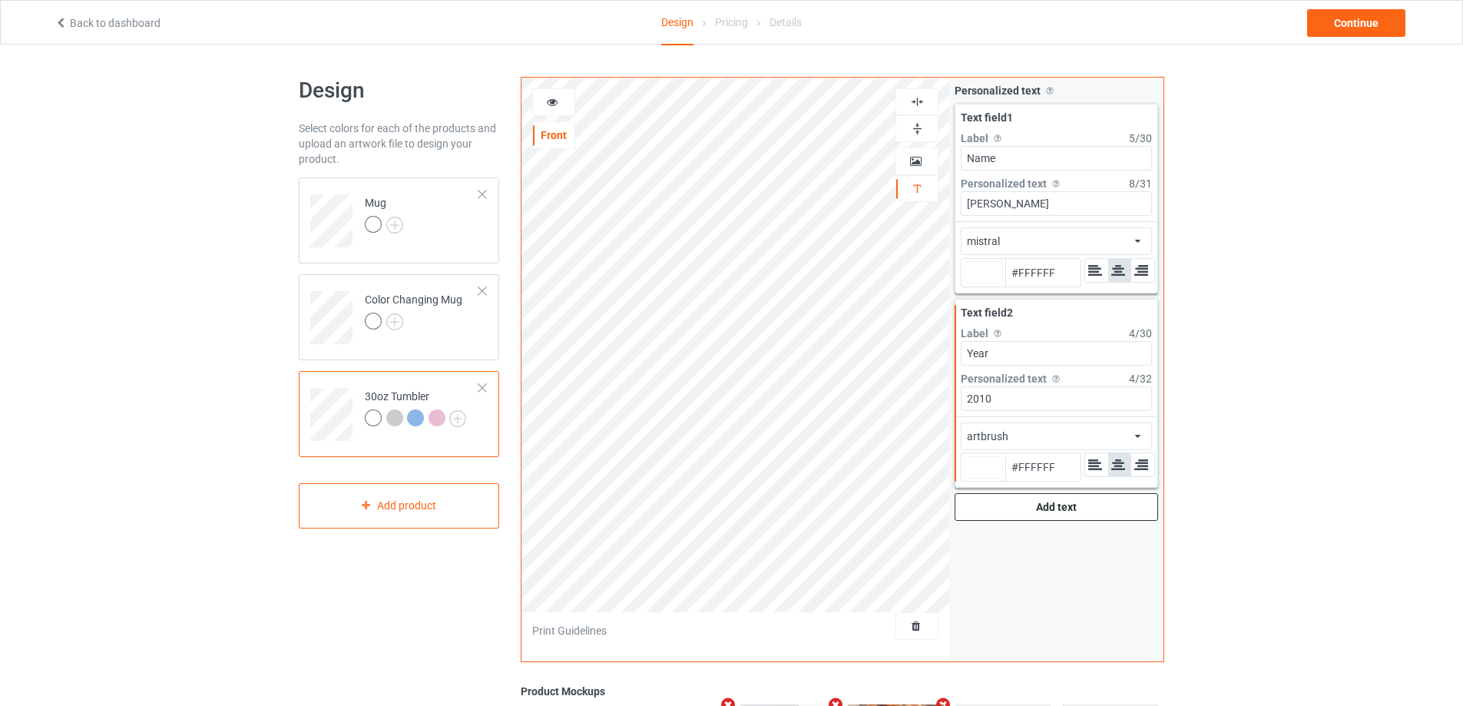
type input "#ffffff"
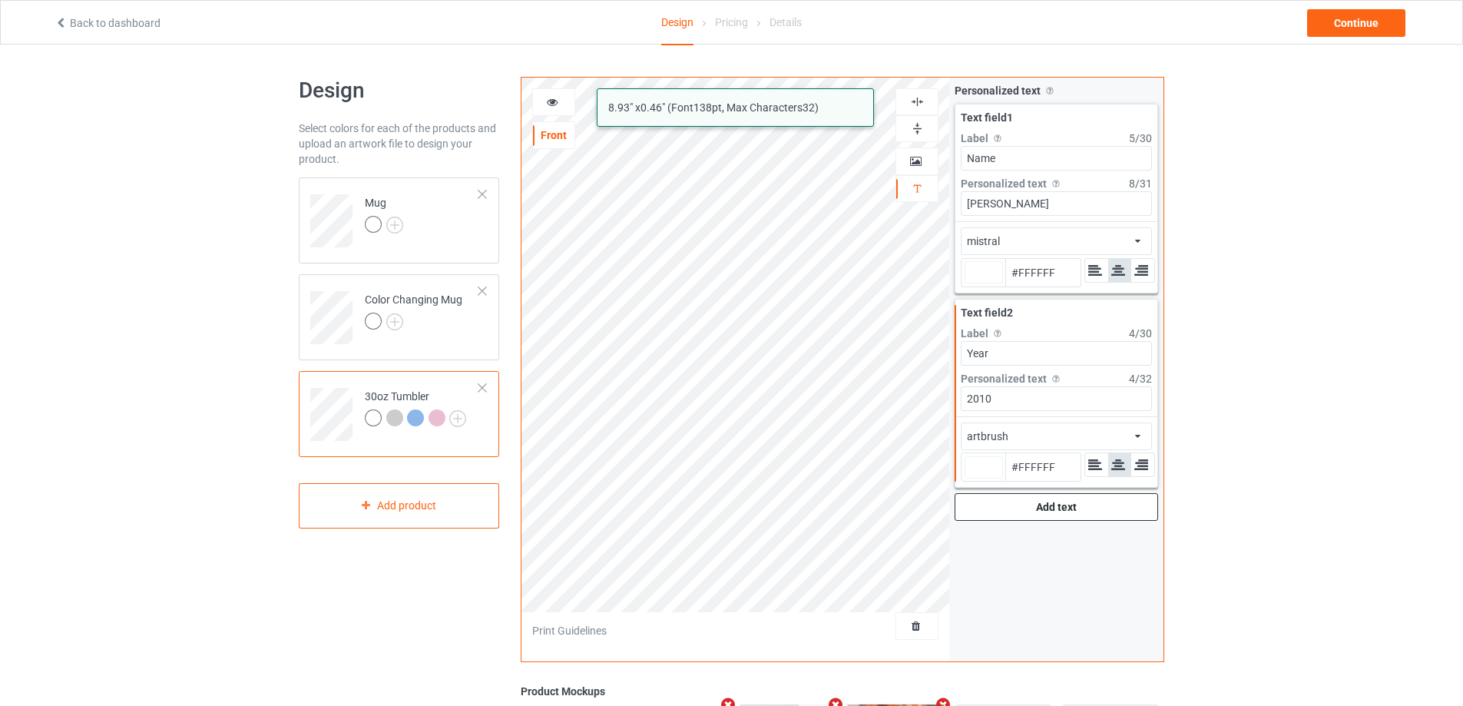
type input "#ffffff"
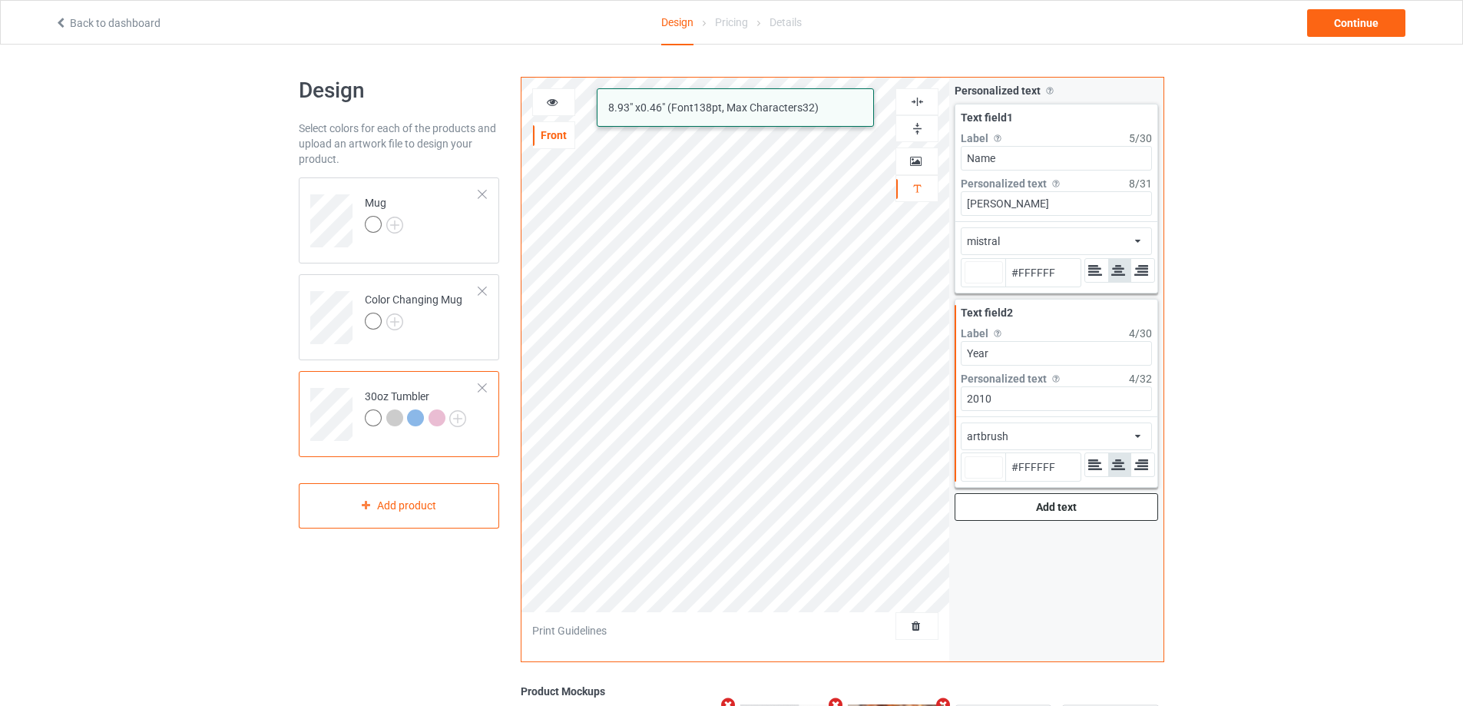
type input "#ffffff"
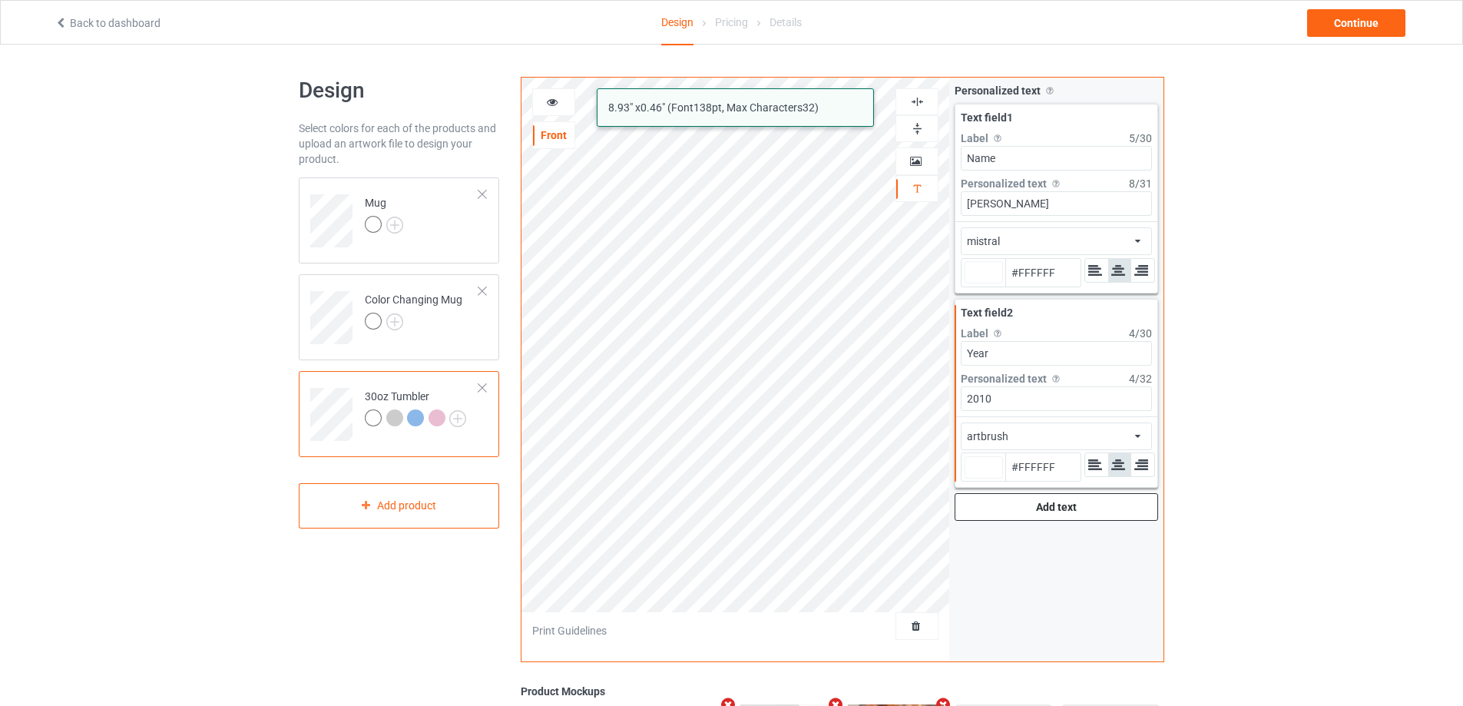
type input "#ffffff"
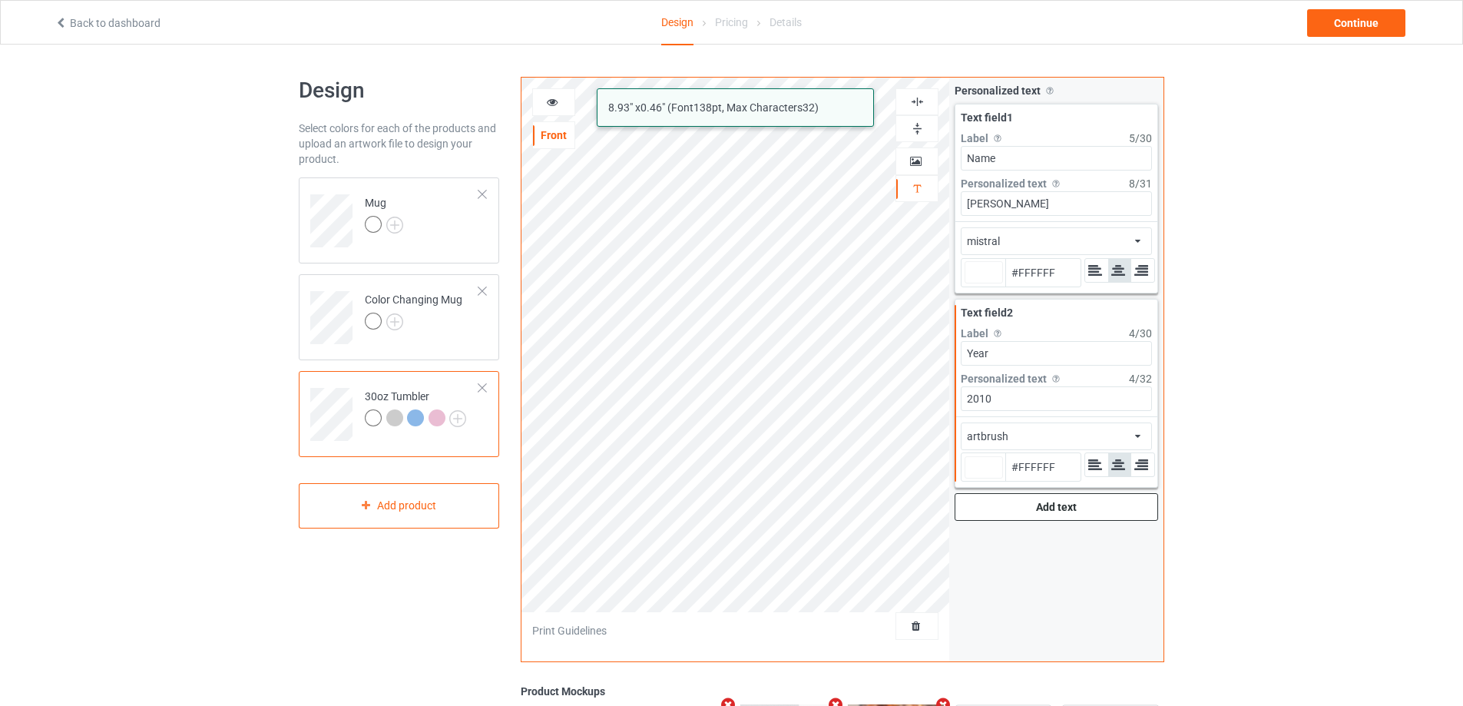
type input "#ffffff"
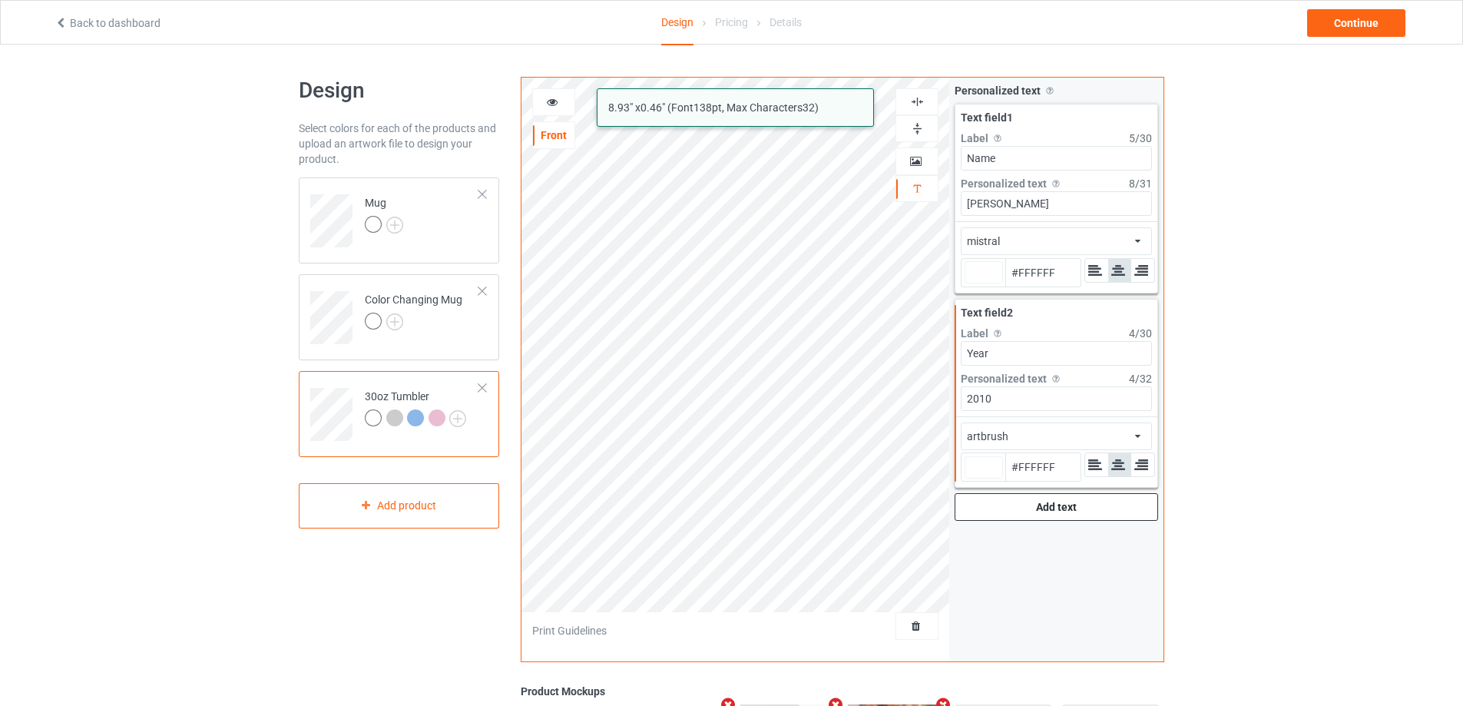
type input "#ffffff"
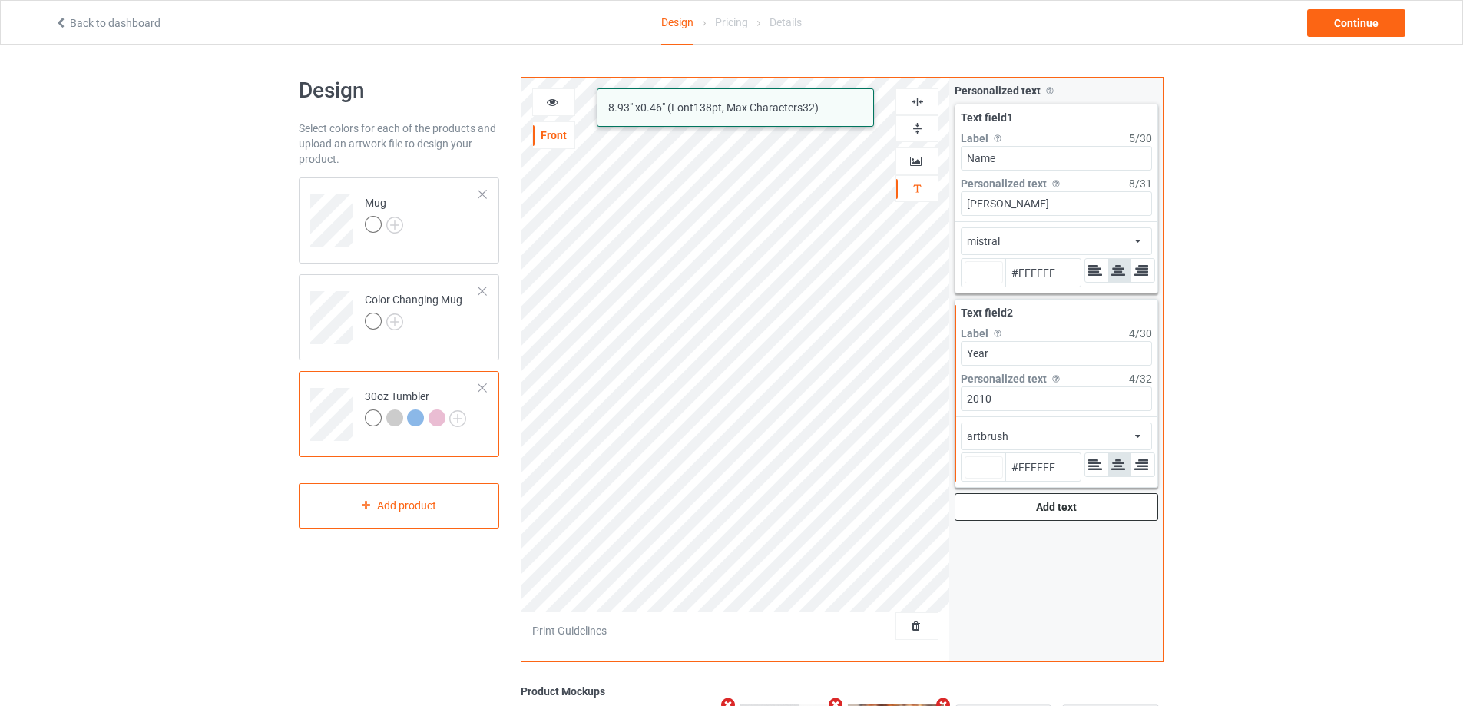
type input "#ffffff"
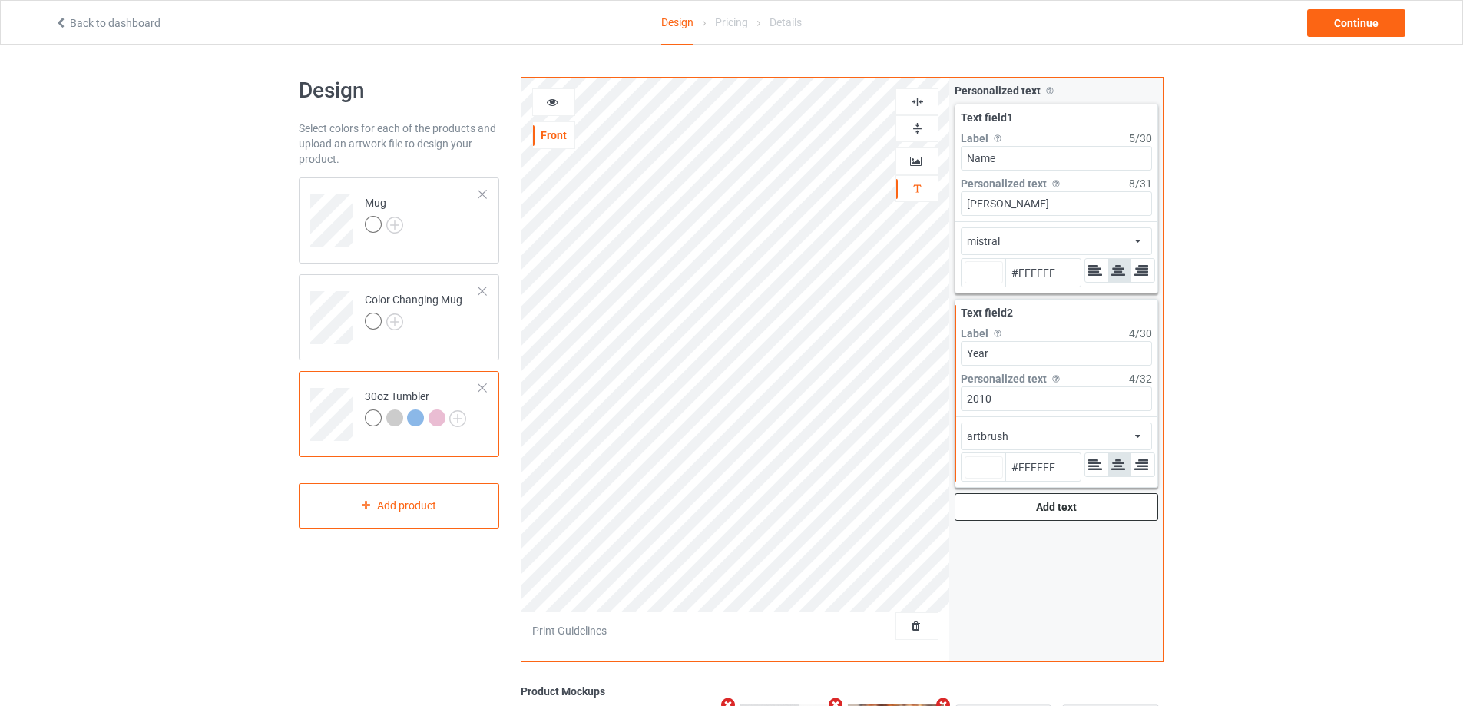
type input "#ffffff"
click at [556, 103] on icon at bounding box center [552, 99] width 13 height 11
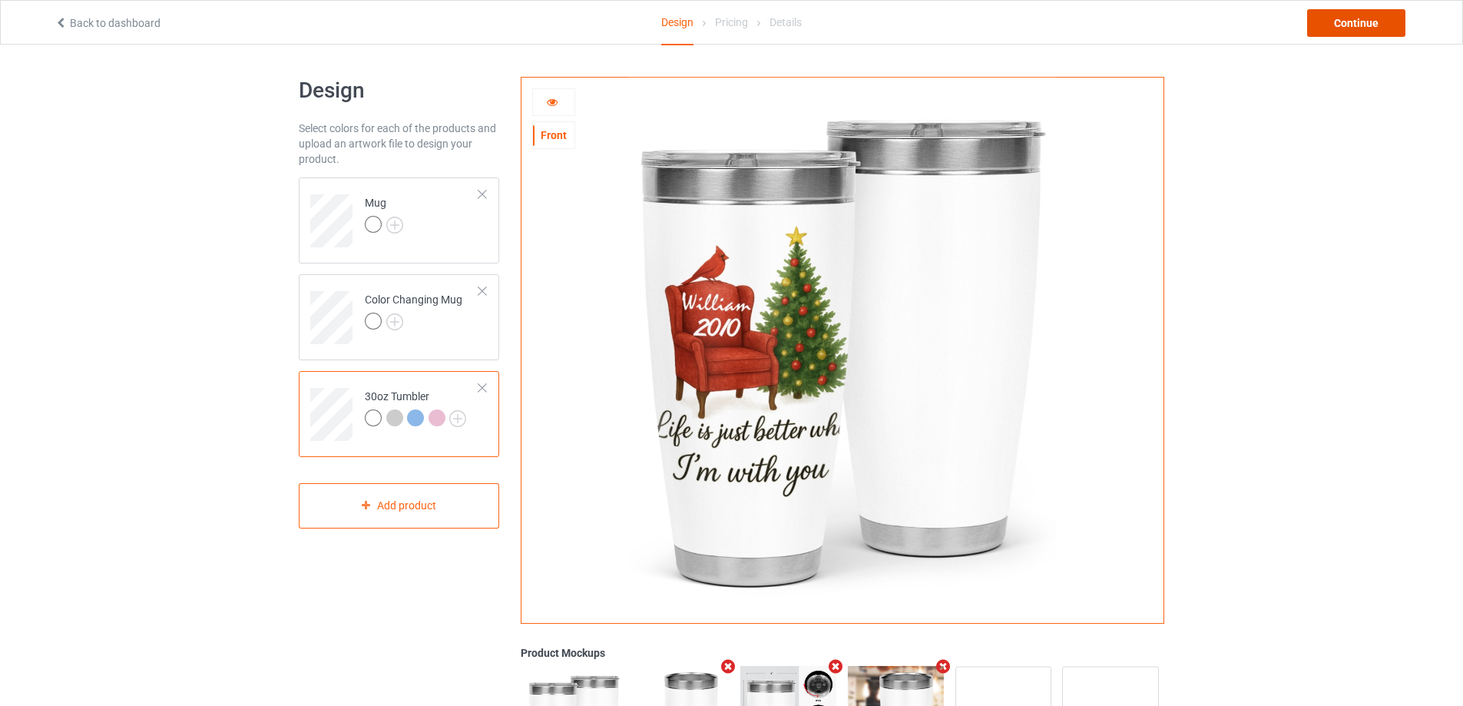
click at [1383, 21] on div "Continue" at bounding box center [1356, 23] width 98 height 28
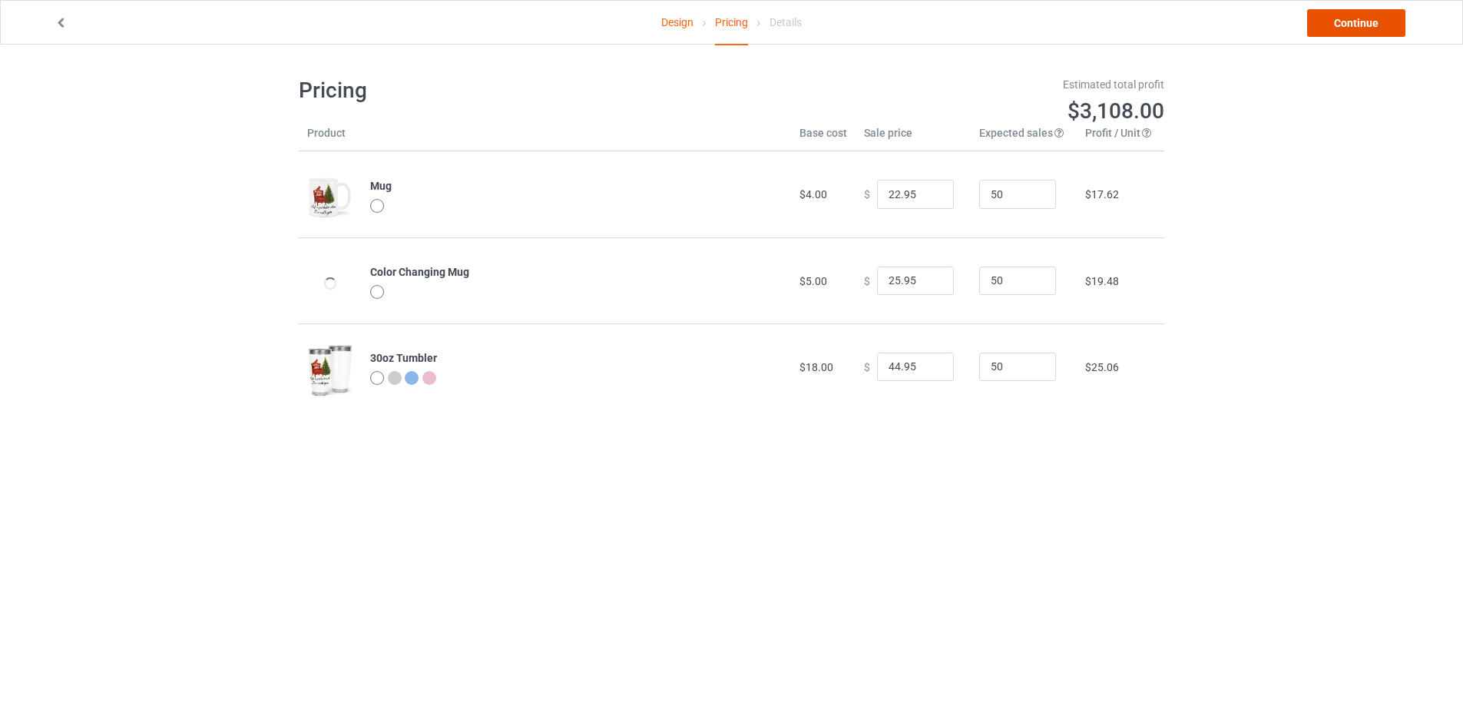
click at [1383, 21] on link "Continue" at bounding box center [1356, 23] width 98 height 28
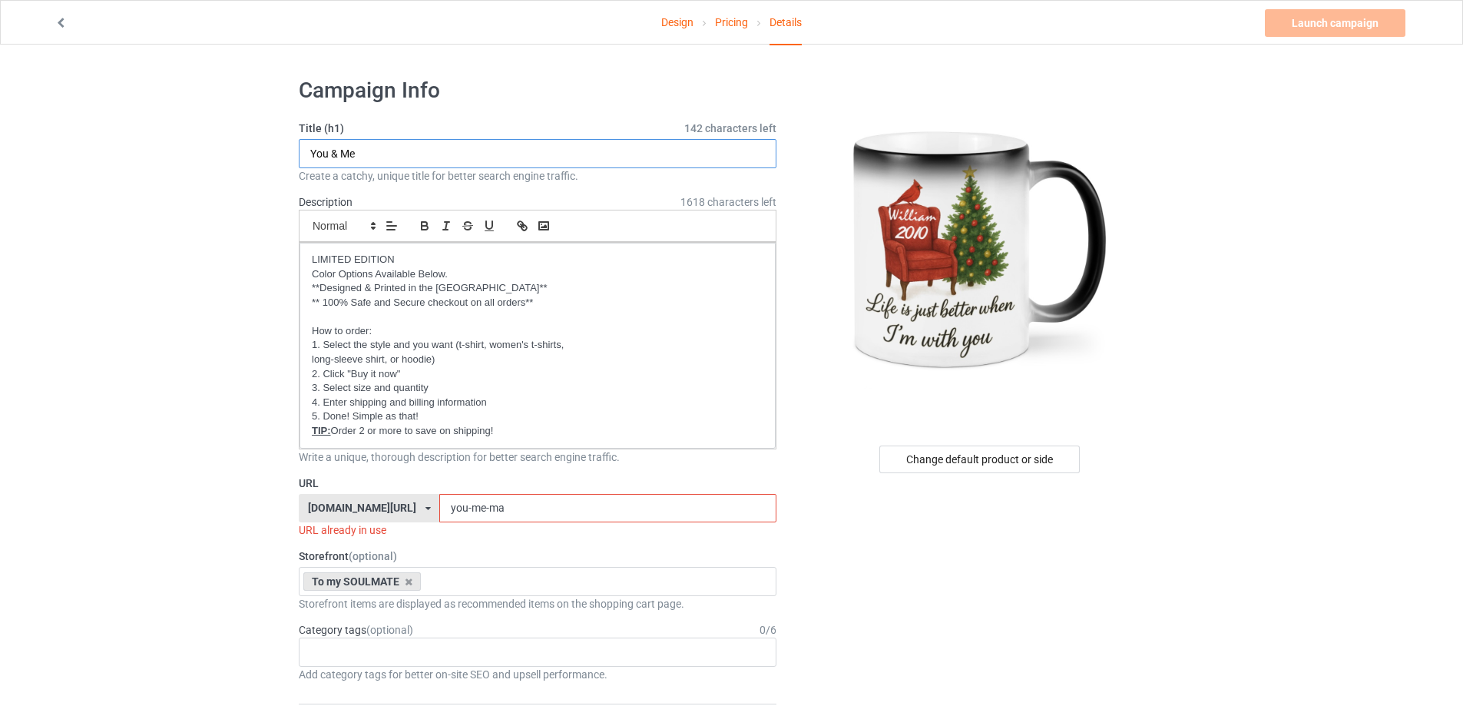
drag, startPoint x: 411, startPoint y: 150, endPoint x: 284, endPoint y: 150, distance: 126.7
drag, startPoint x: 523, startPoint y: 506, endPoint x: 223, endPoint y: 474, distance: 302.0
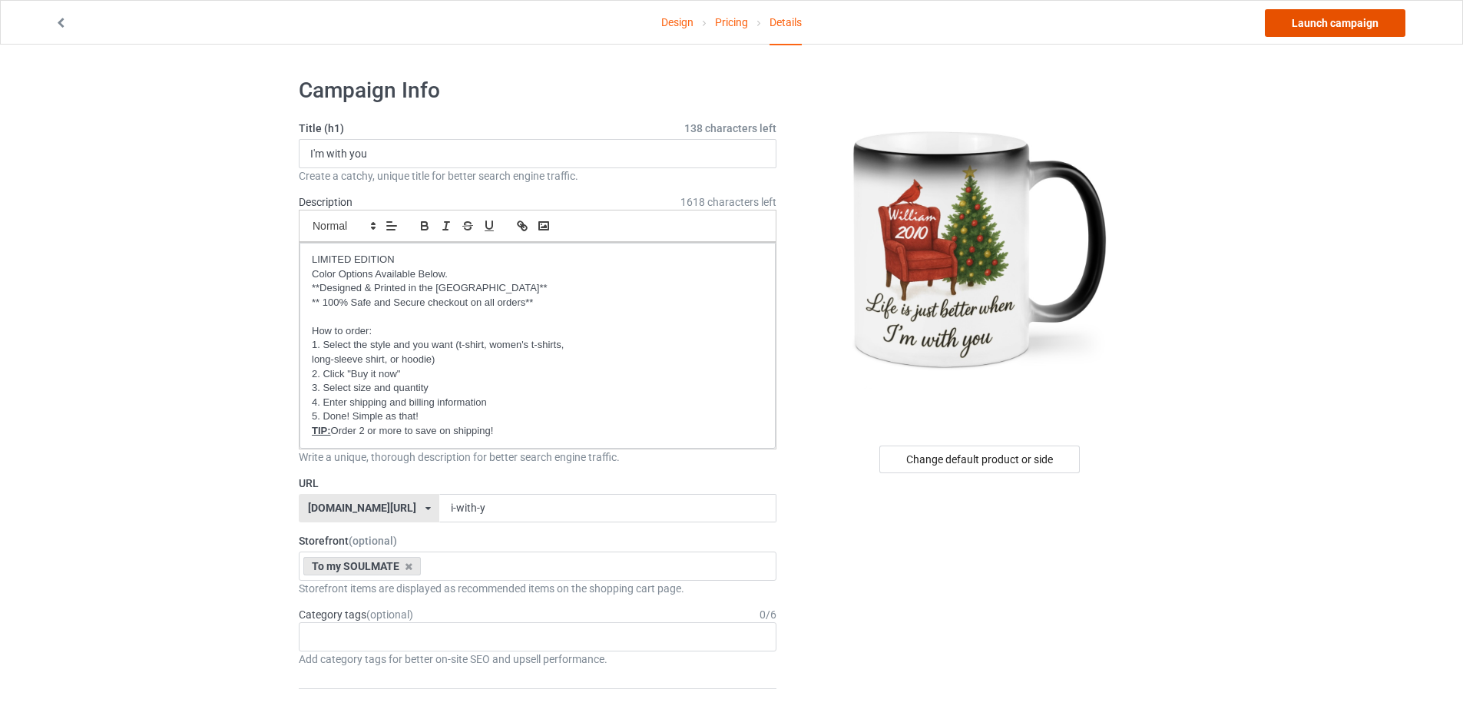
click at [1329, 24] on link "Launch campaign" at bounding box center [1335, 23] width 141 height 28
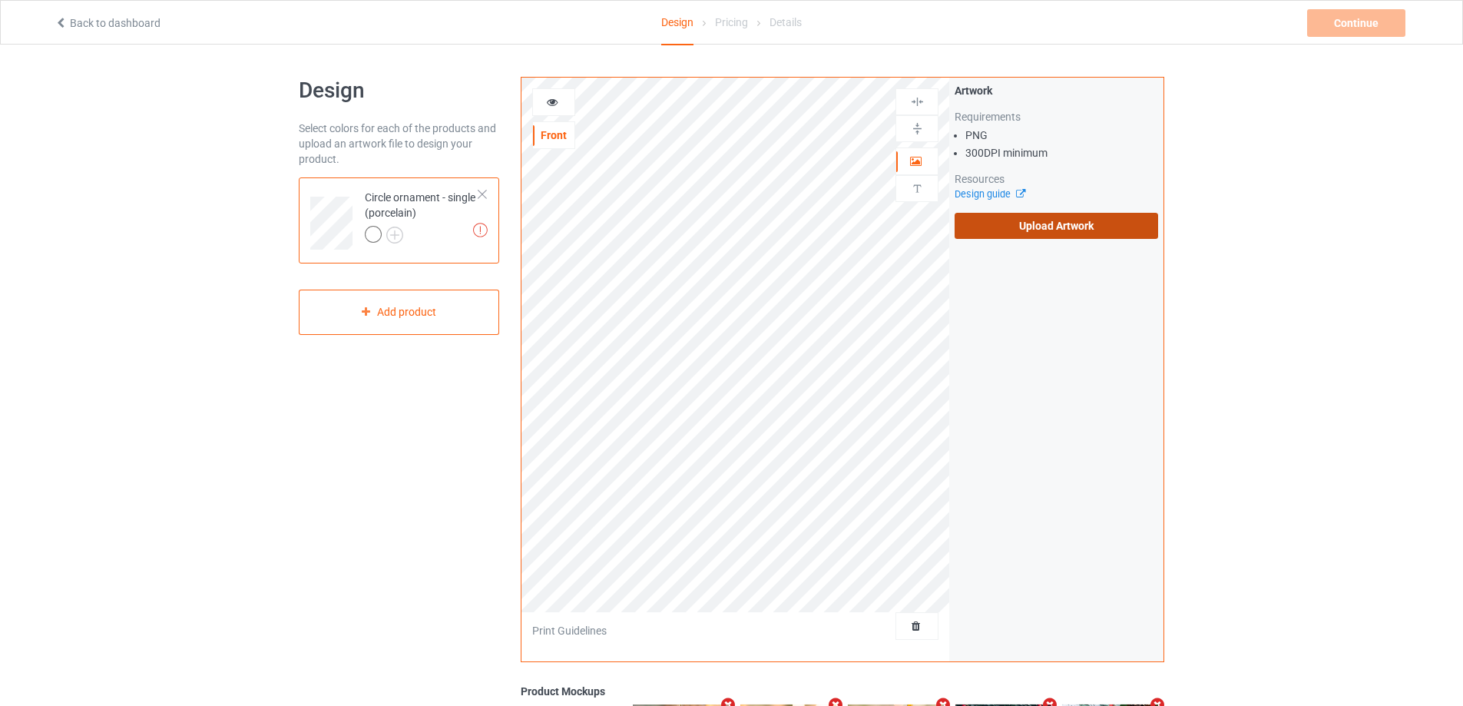
click at [1056, 226] on label "Upload Artwork" at bounding box center [1055, 226] width 203 height 26
click at [0, 0] on input "Upload Artwork" at bounding box center [0, 0] width 0 height 0
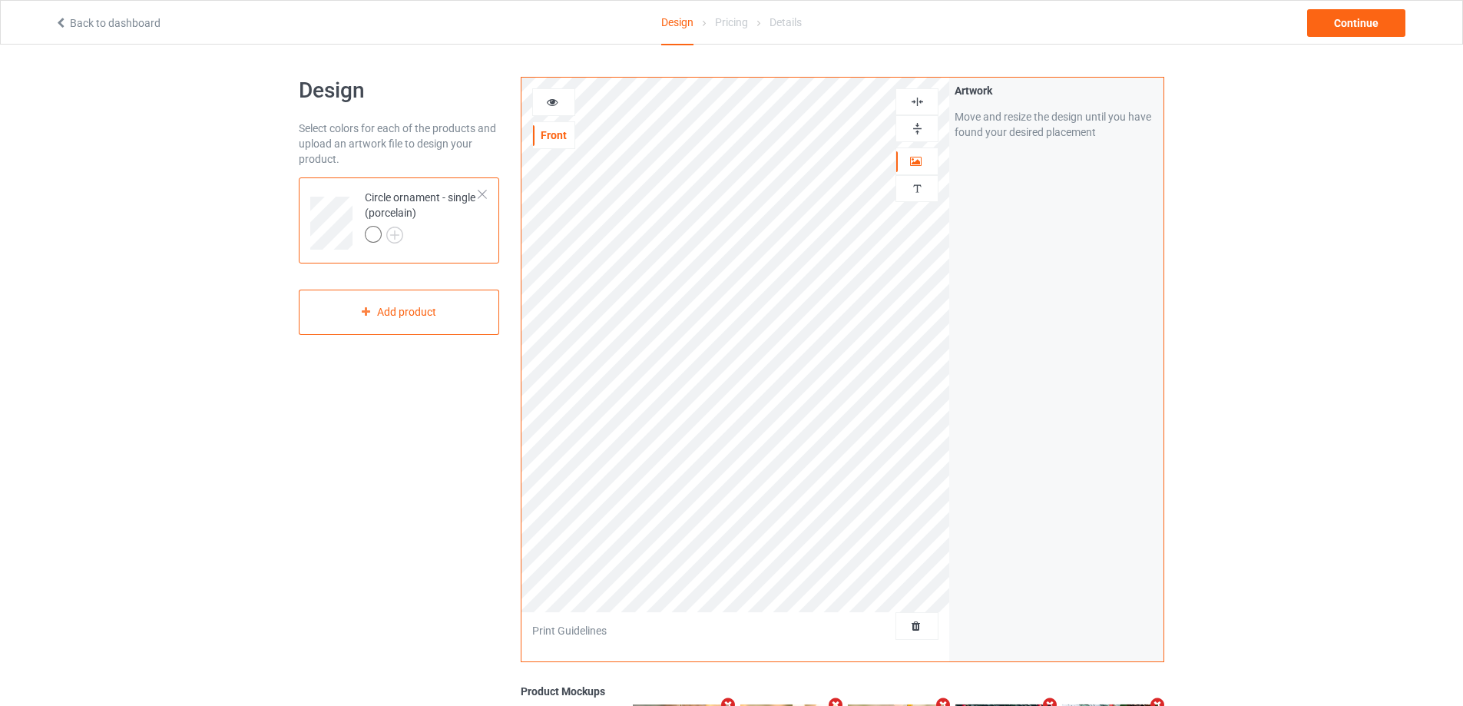
drag, startPoint x: 716, startPoint y: 72, endPoint x: 918, endPoint y: 99, distance: 203.7
click at [918, 99] on img at bounding box center [917, 101] width 15 height 15
click at [549, 103] on icon at bounding box center [552, 99] width 13 height 11
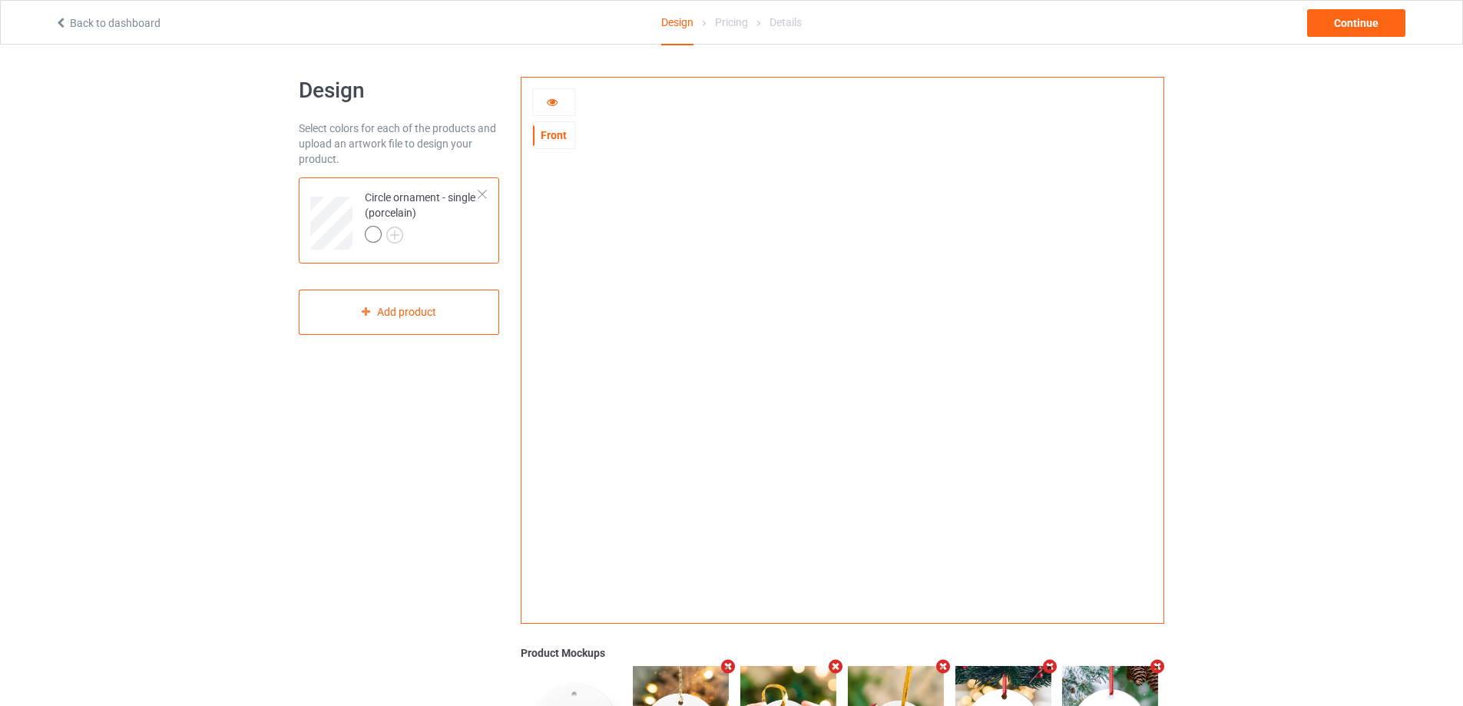
click at [551, 101] on icon at bounding box center [552, 99] width 13 height 11
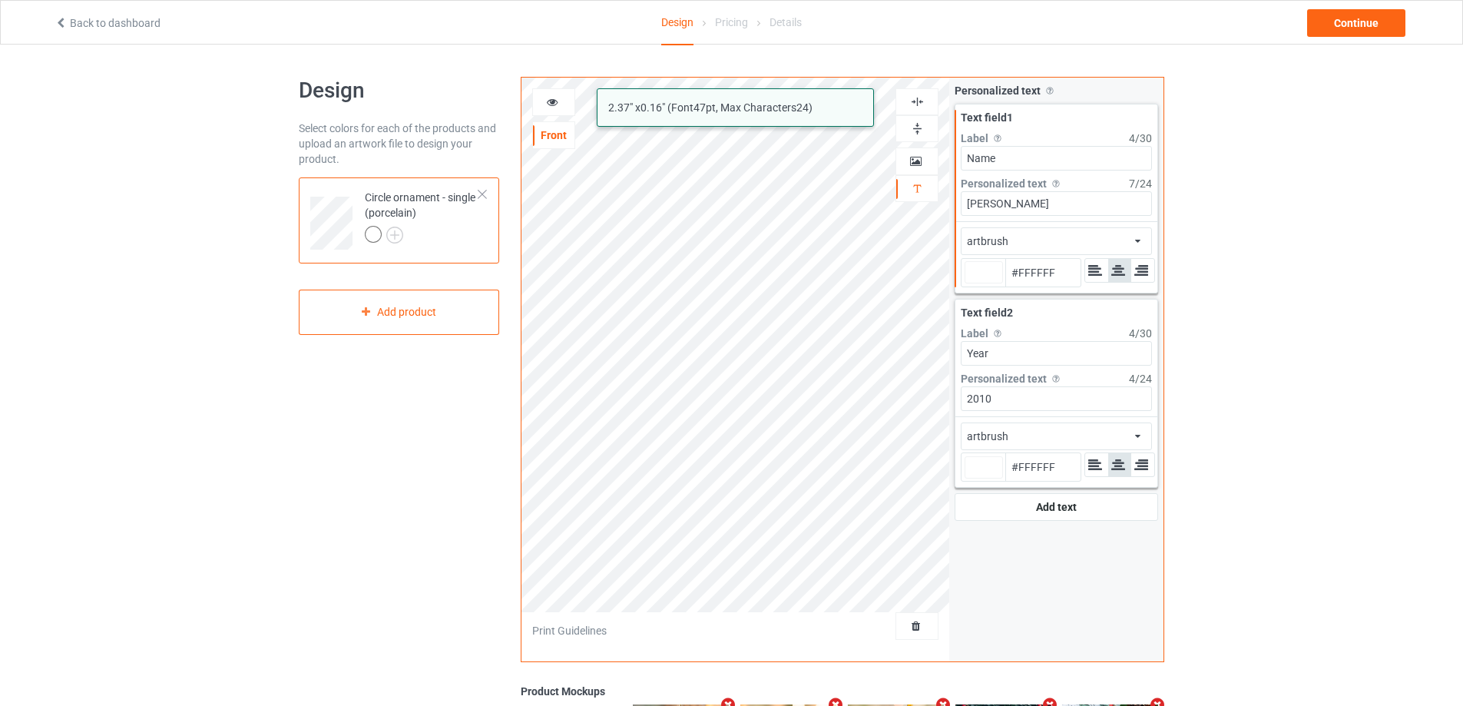
type input "#ffffff"
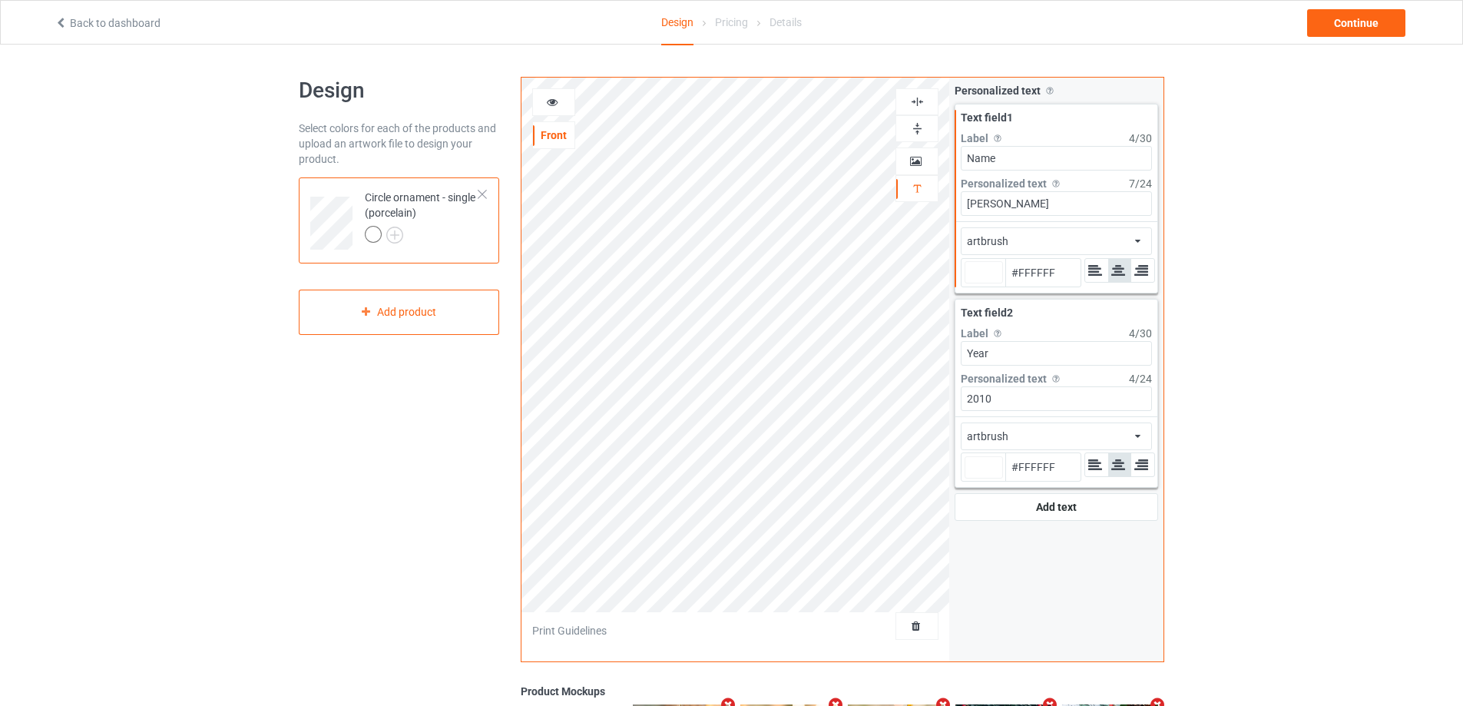
type input "#ffffff"
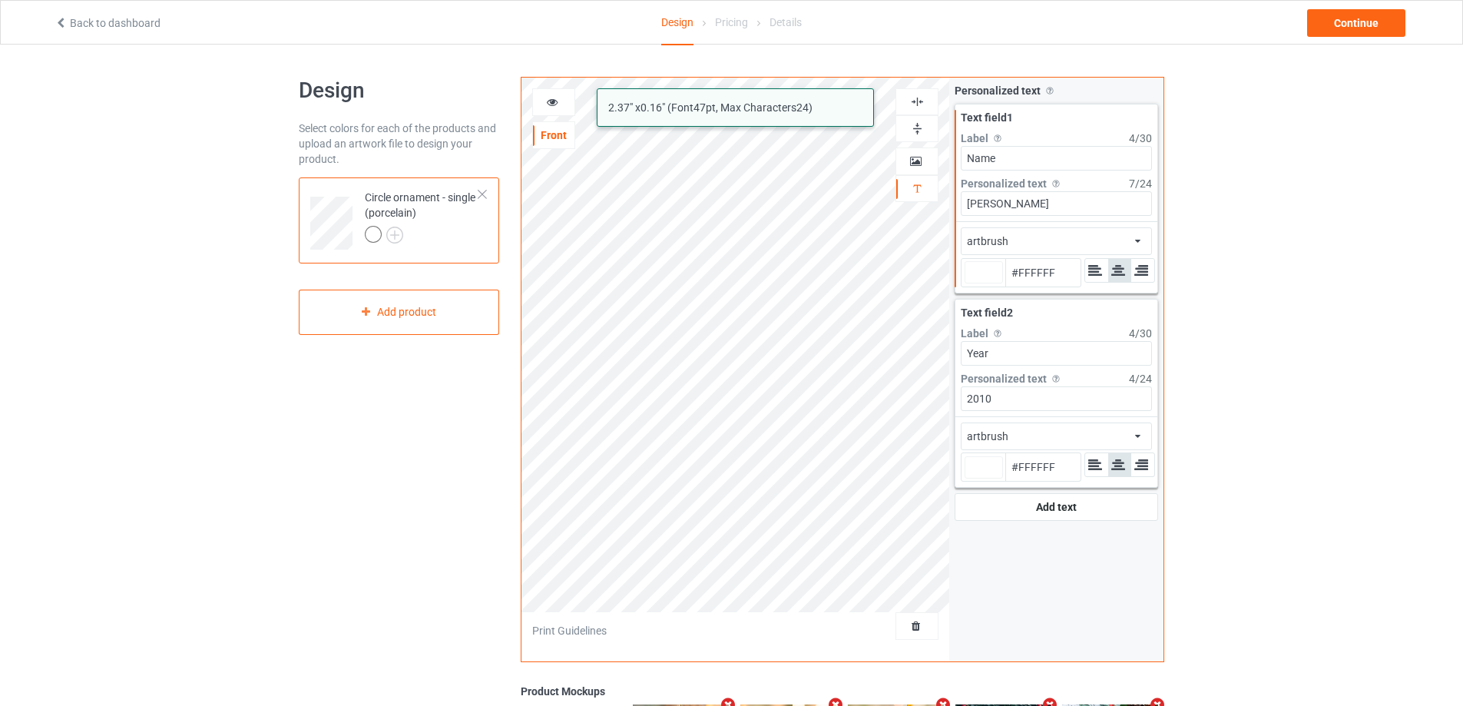
type input "#ffffff"
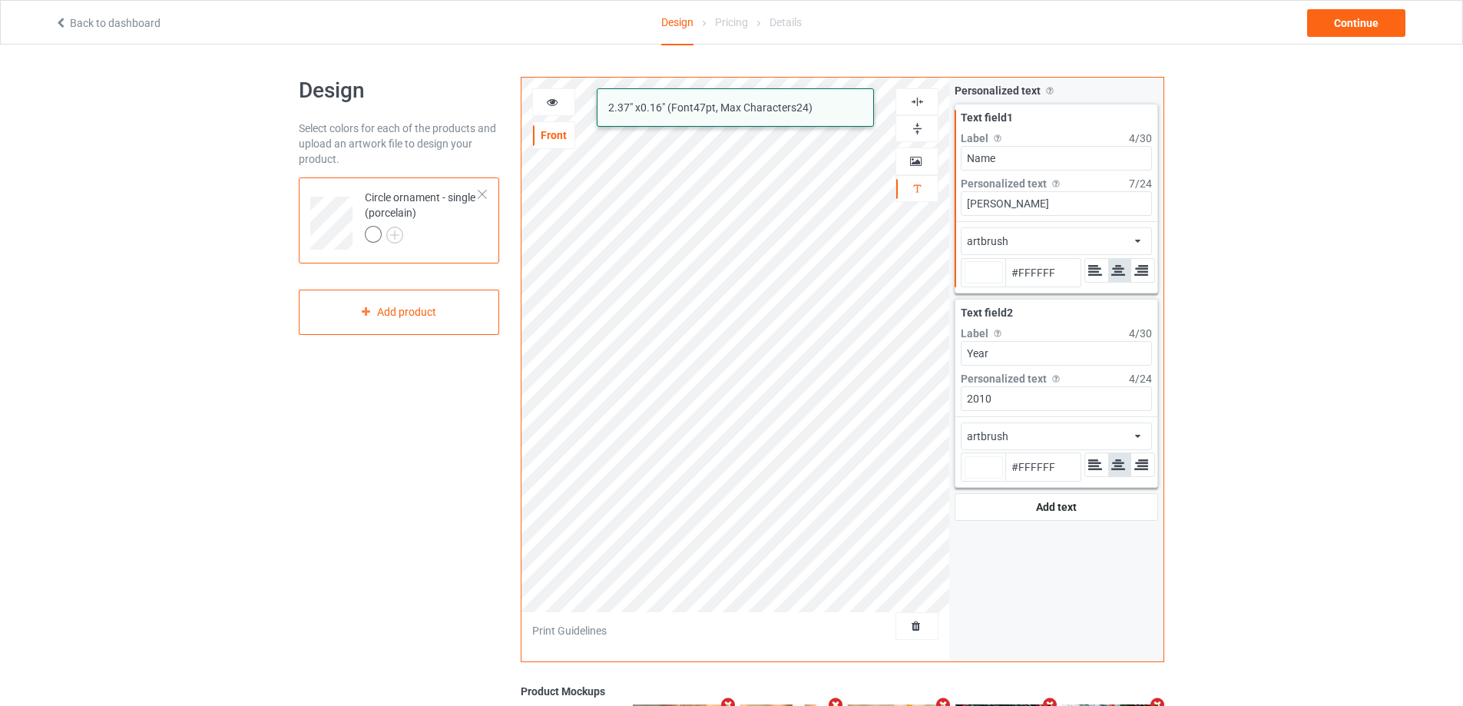
type input "#ffffff"
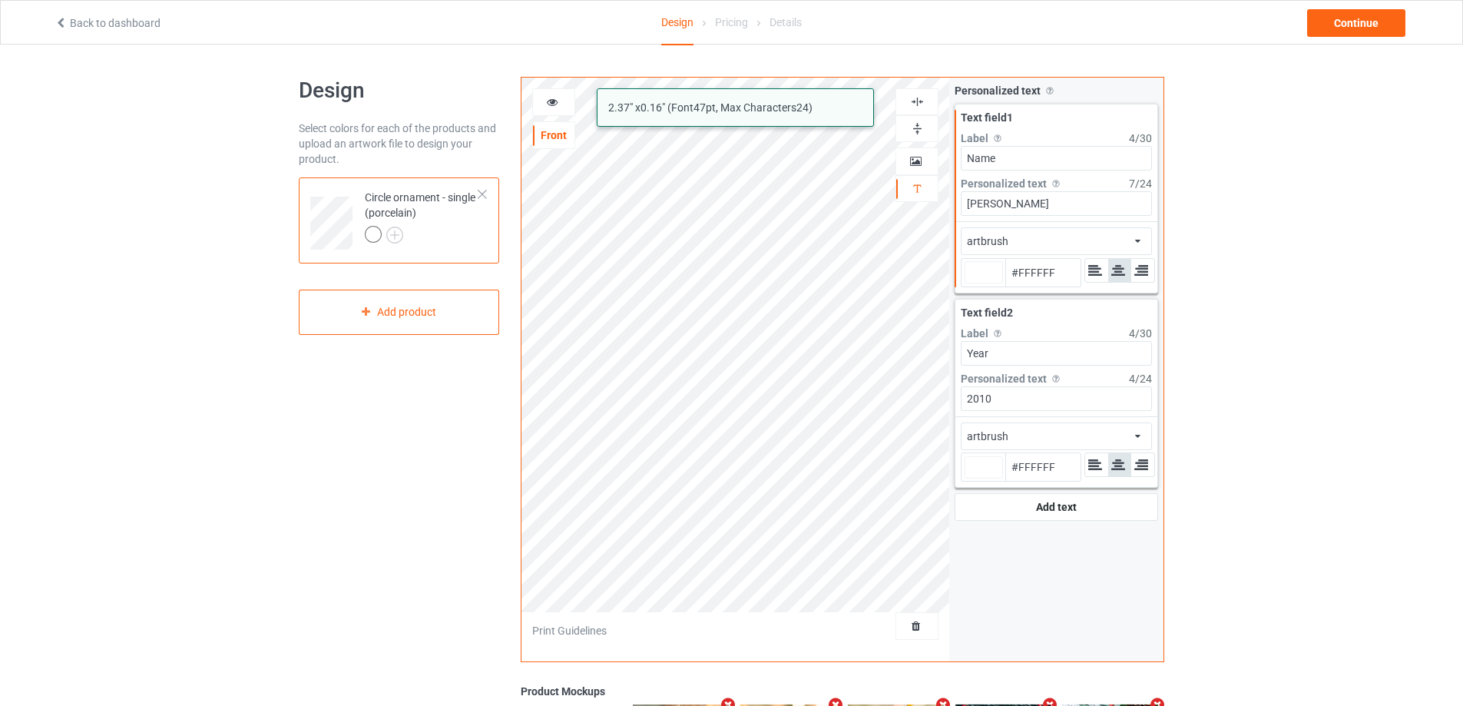
type input "#ffffff"
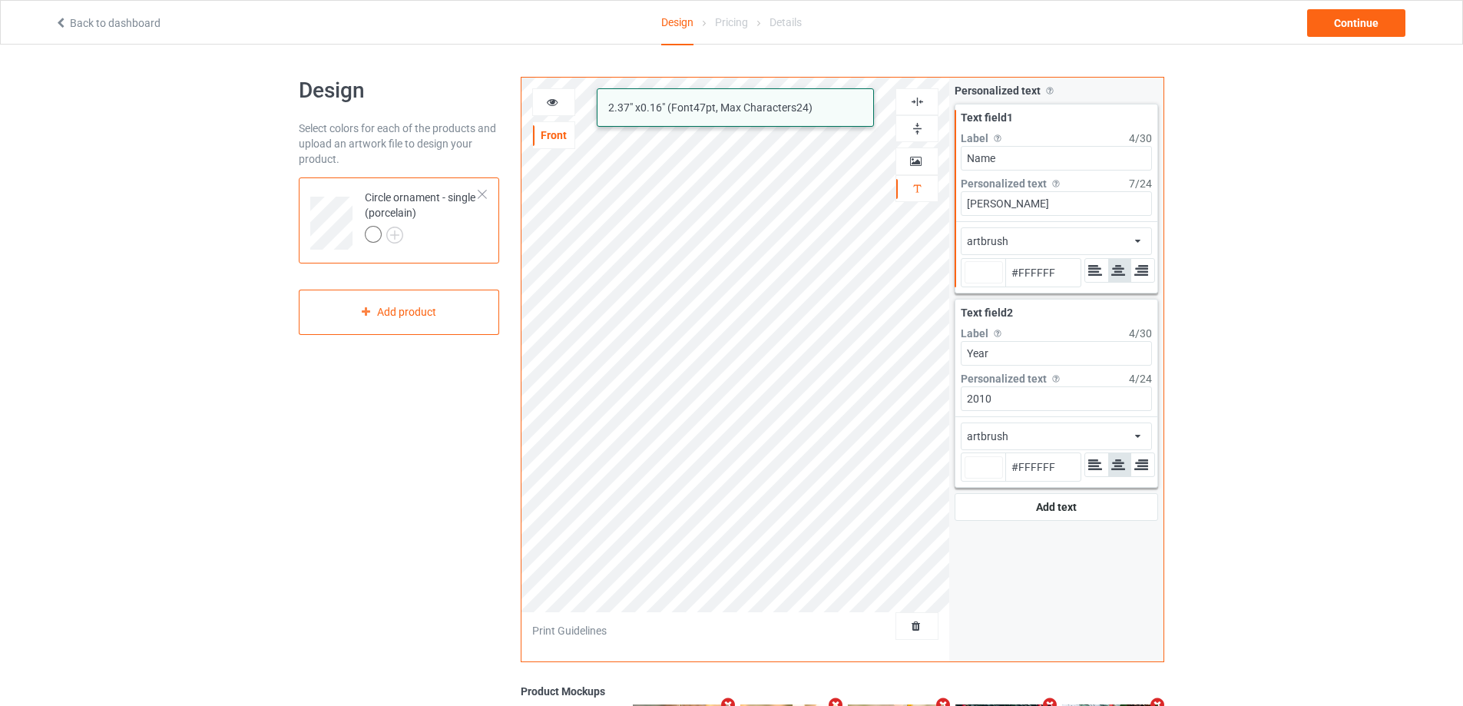
type input "#ffffff"
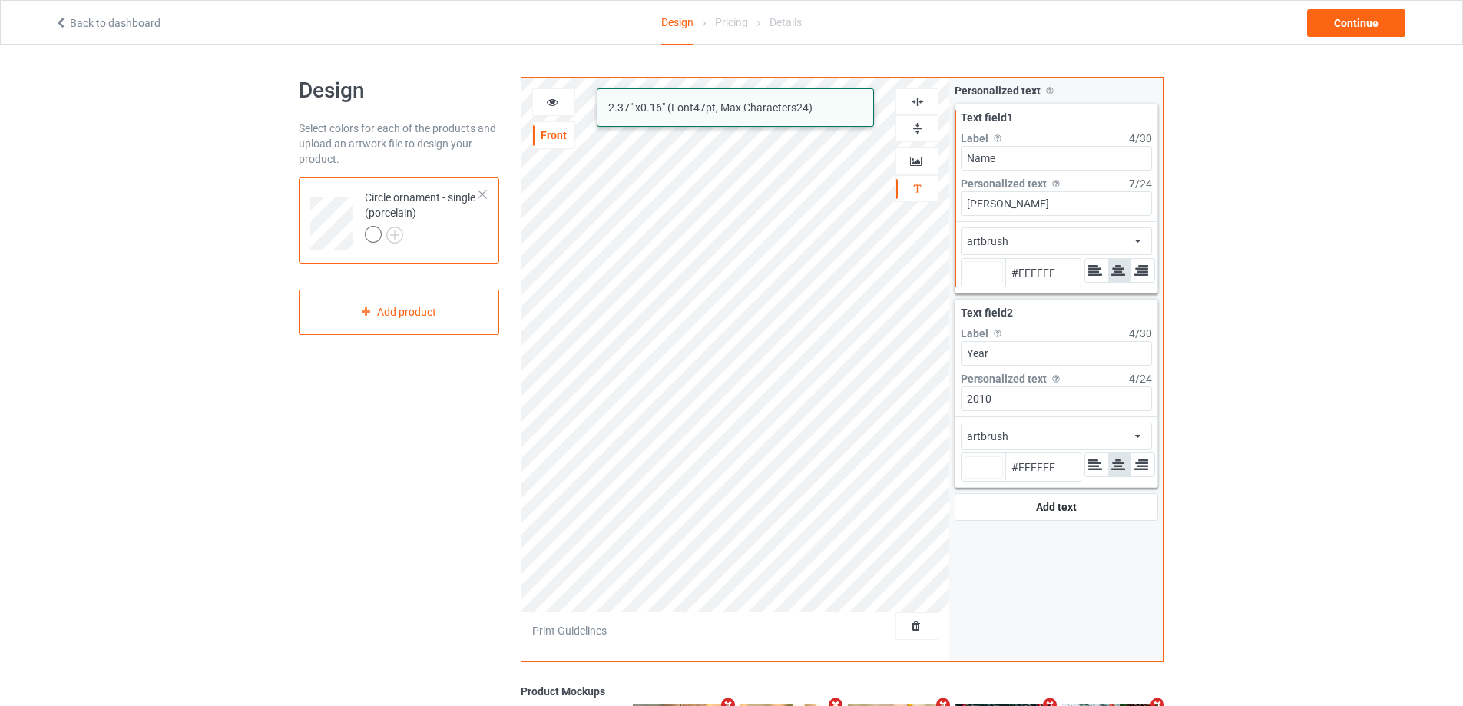
type input "#ffffff"
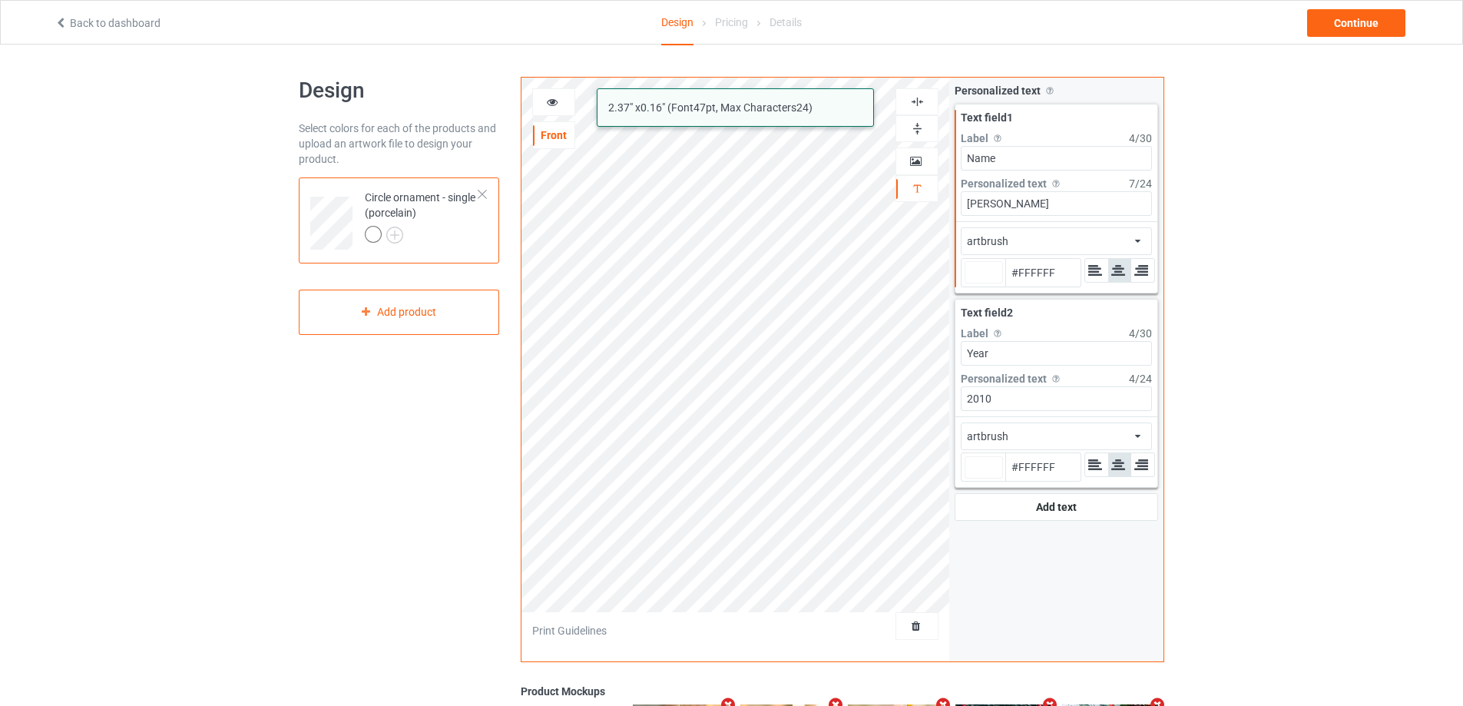
type input "#ffffff"
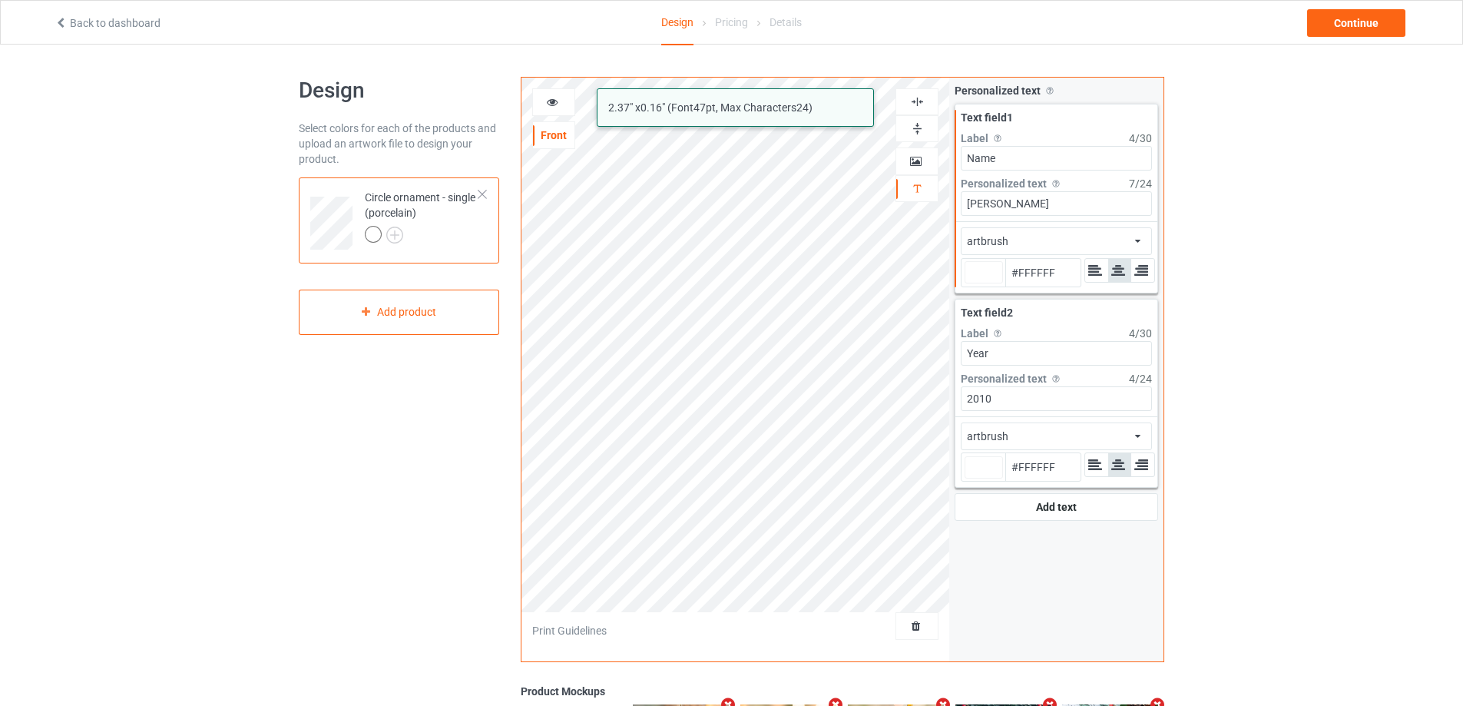
type input "#ffffff"
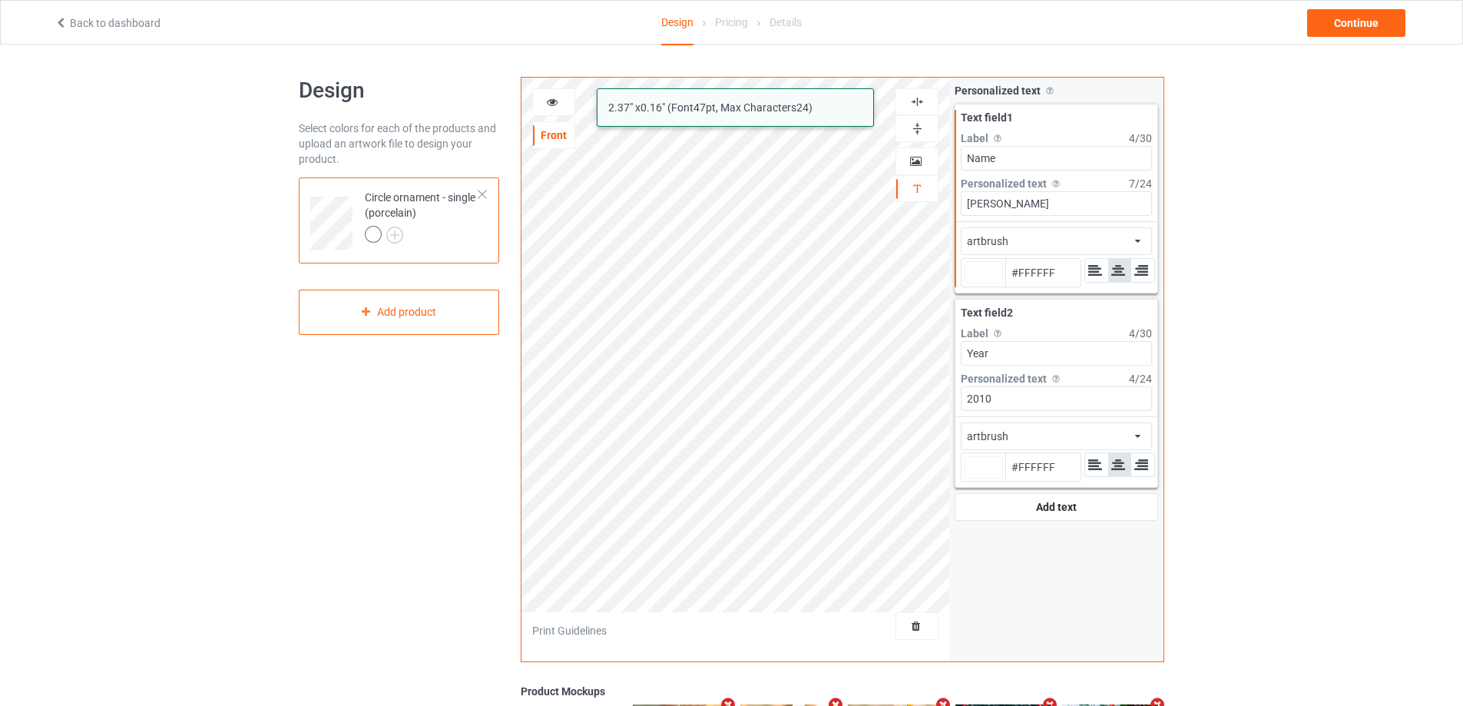
type input "#ffffff"
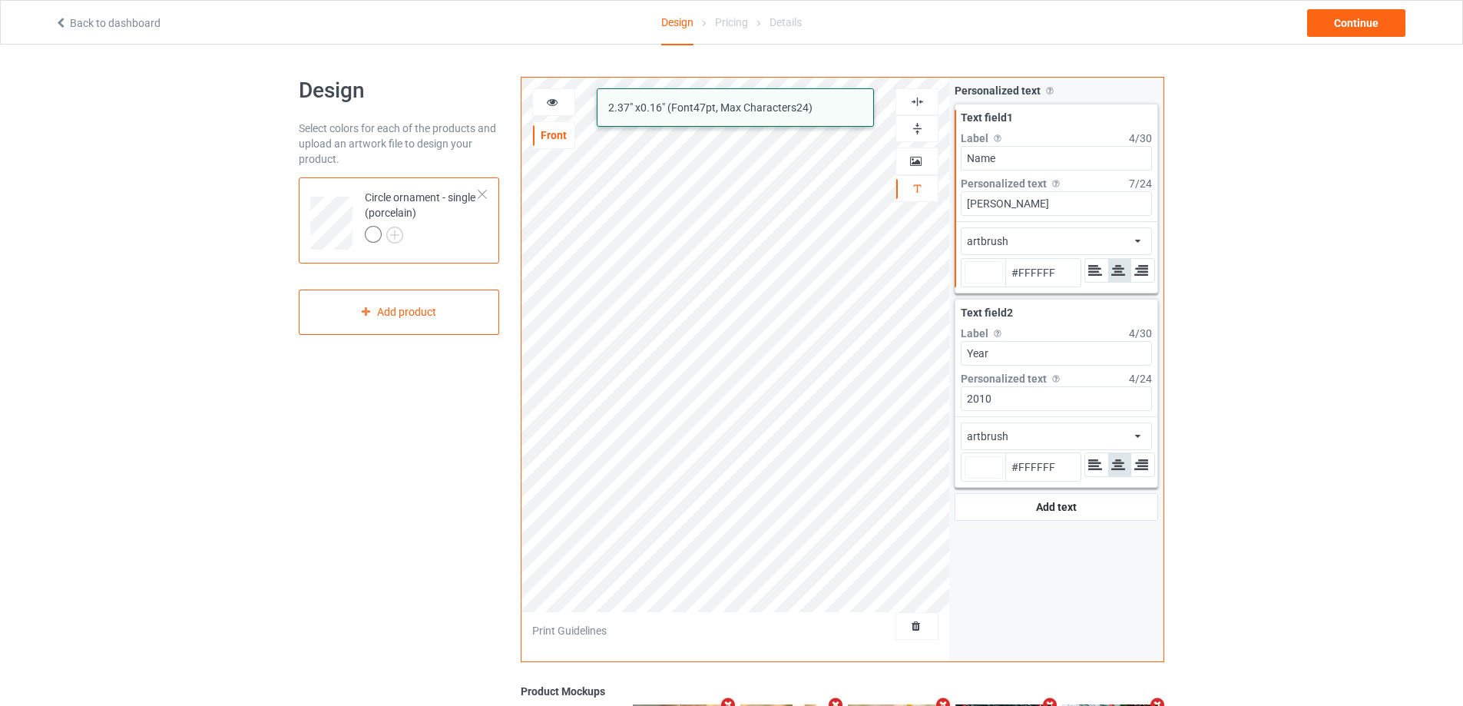
type input "#ffffff"
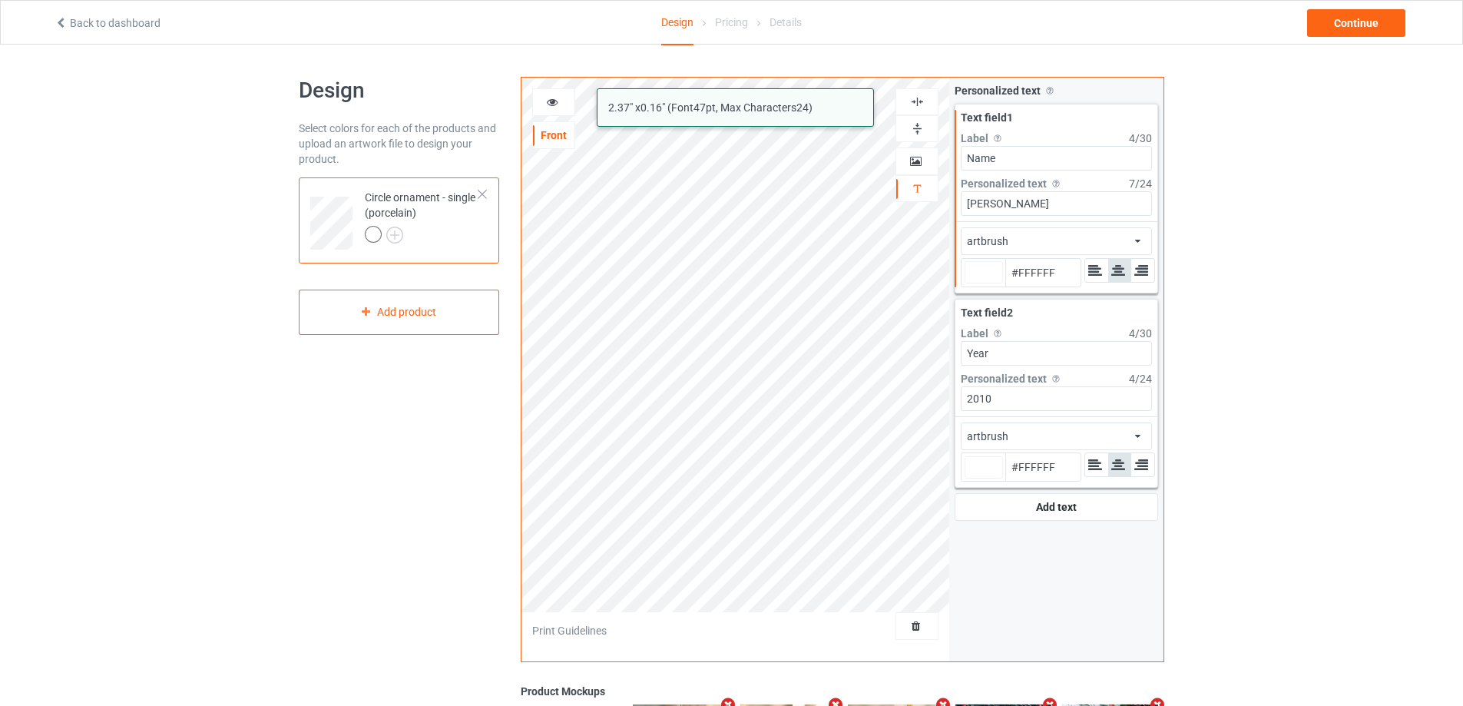
type input "#ffffff"
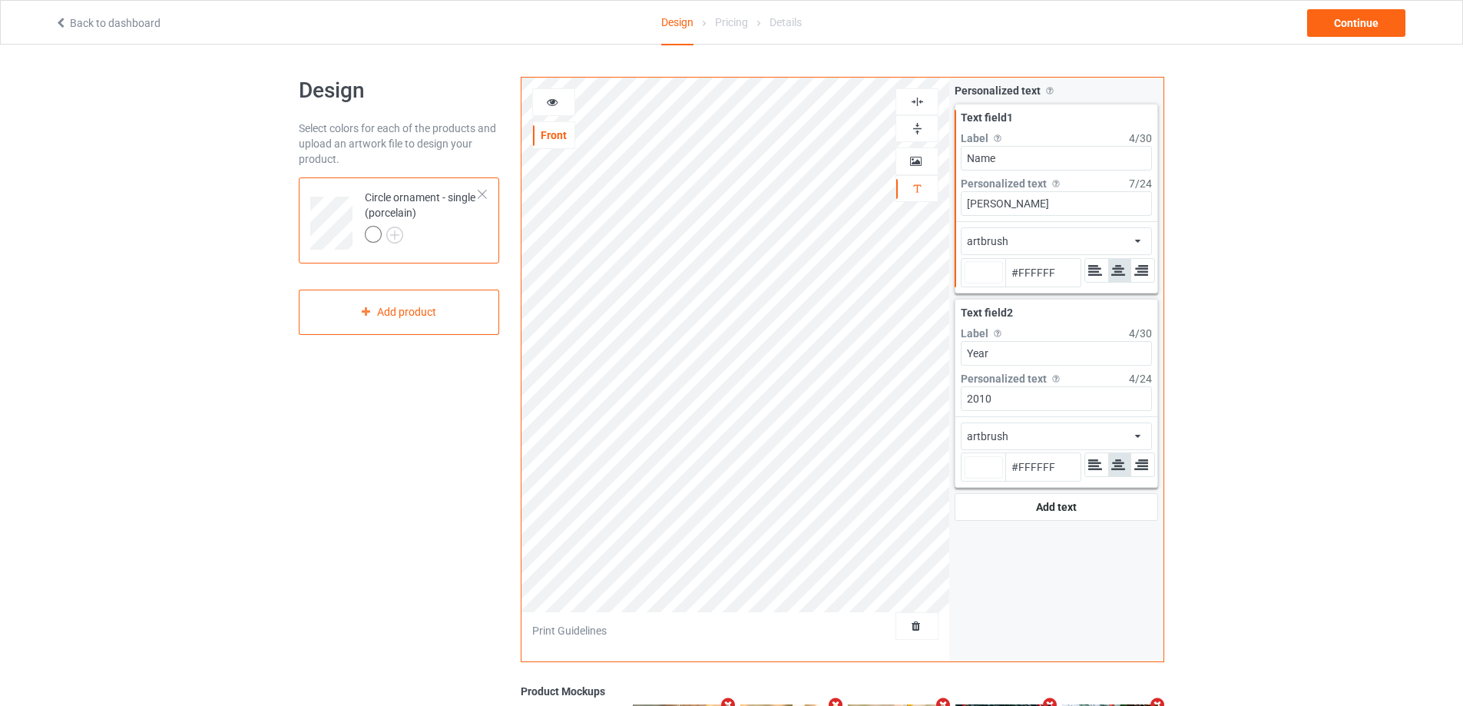
type input "#ffffff"
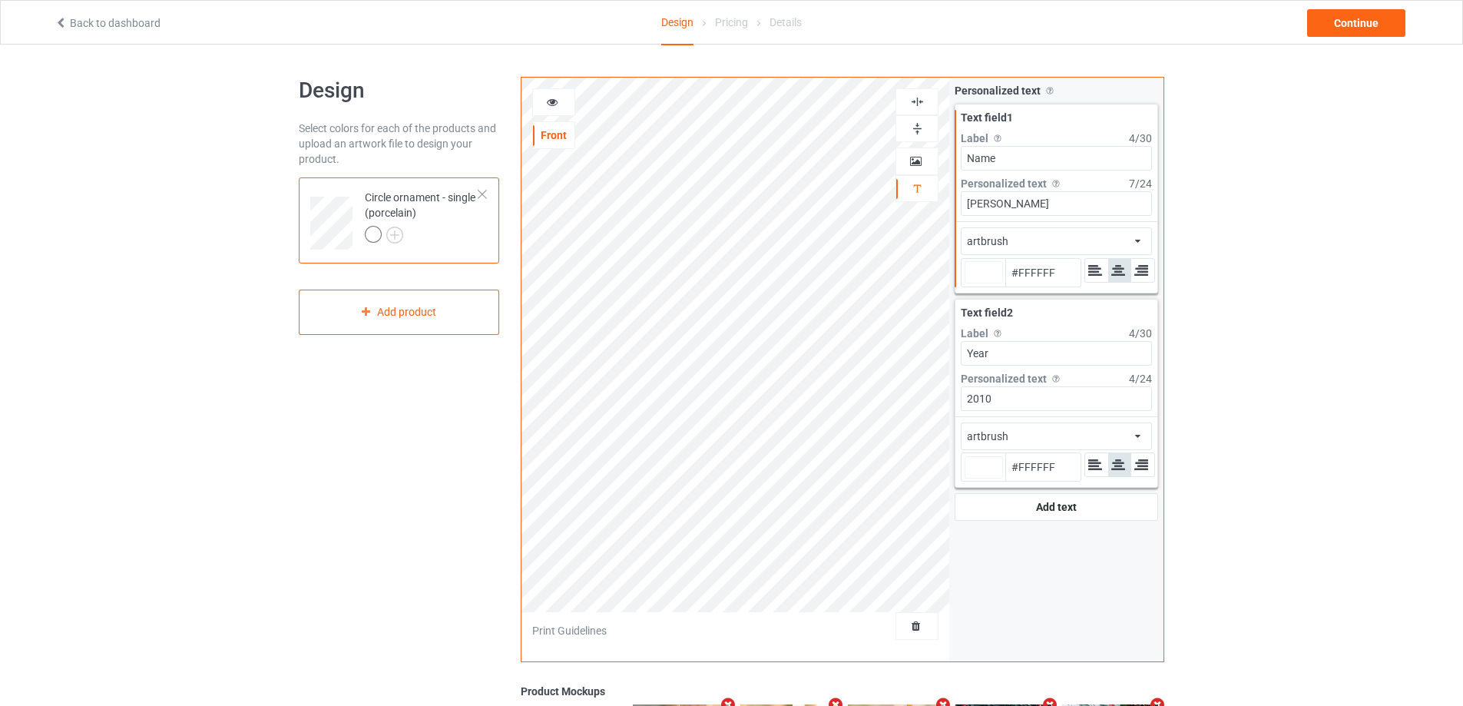
type input "#ffffff"
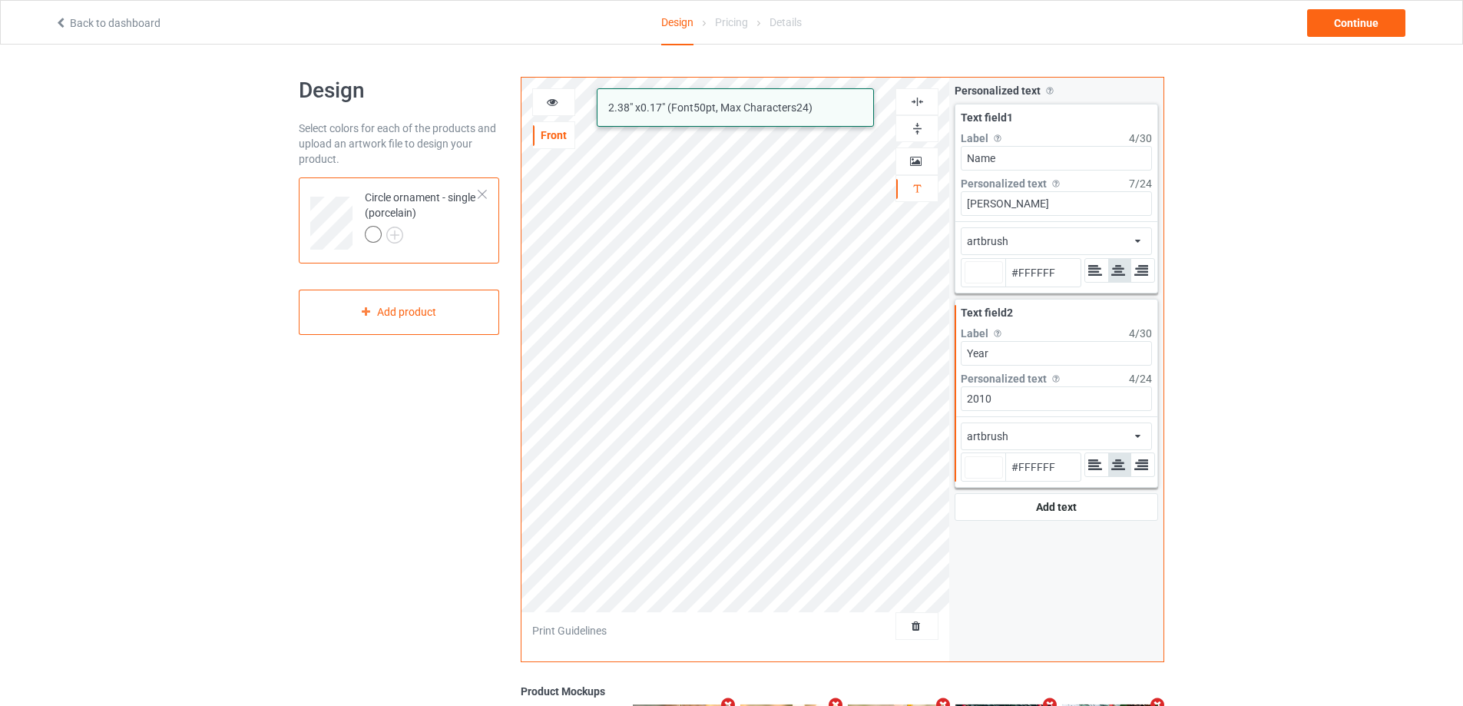
type input "#ffffff"
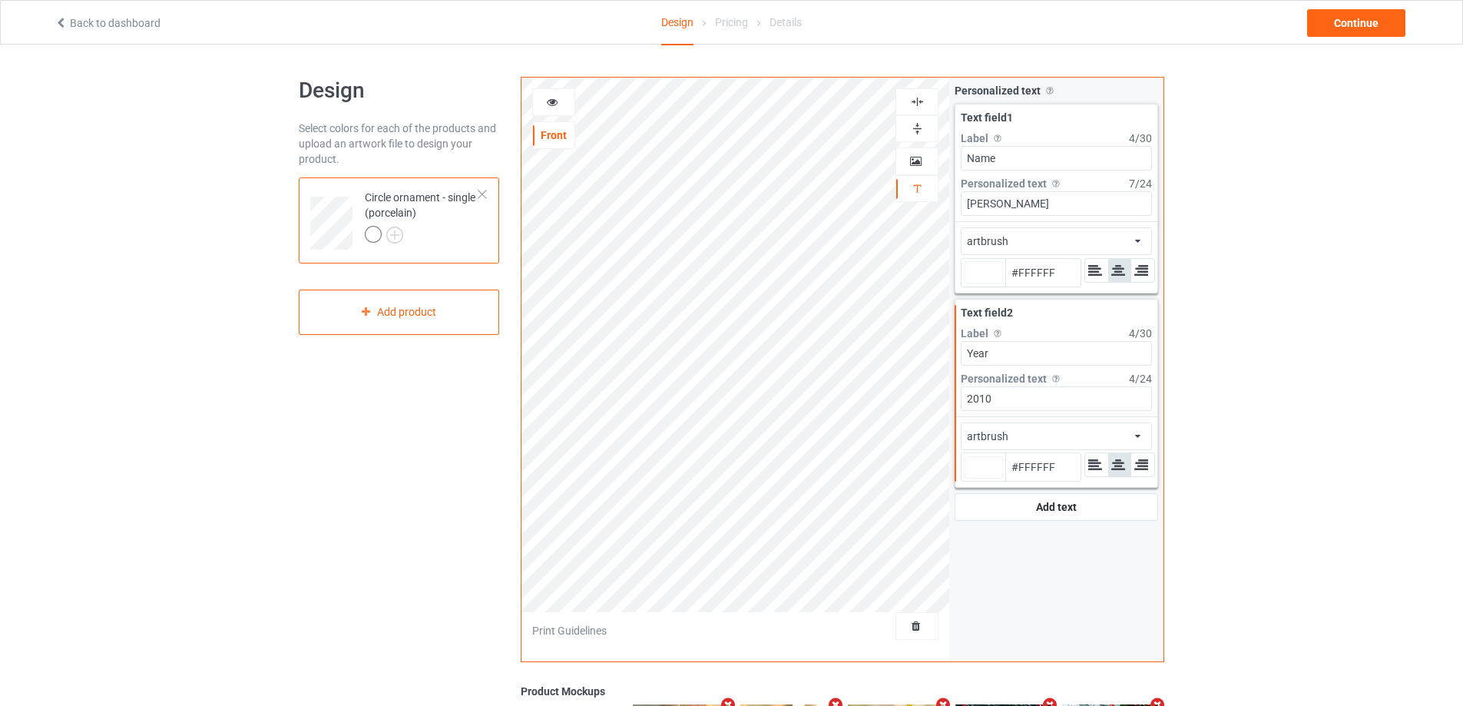
type input "#ffffff"
click at [971, 273] on div at bounding box center [983, 272] width 38 height 22
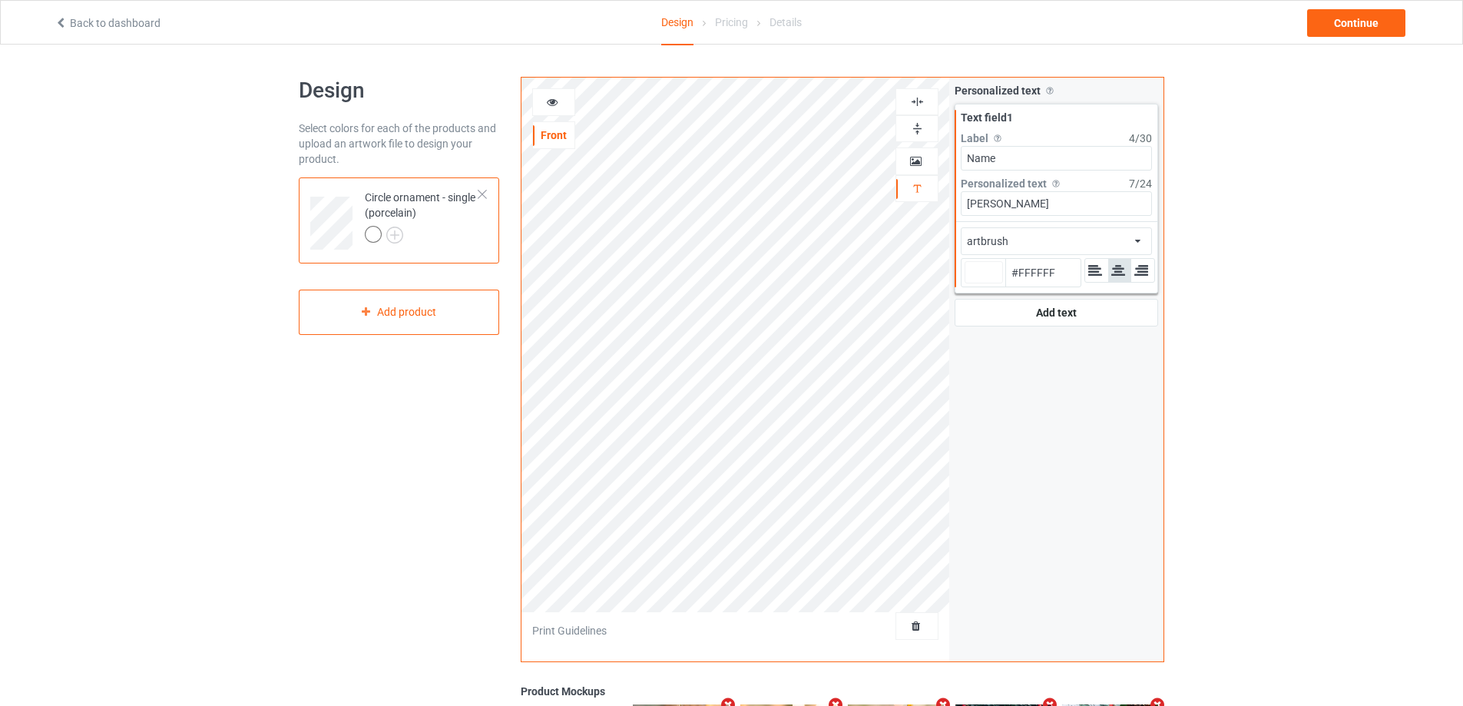
click at [971, 283] on input "#ffffff" at bounding box center [983, 293] width 38 height 21
type input "#948989"
type input "#746d6d"
type input "#746D6D"
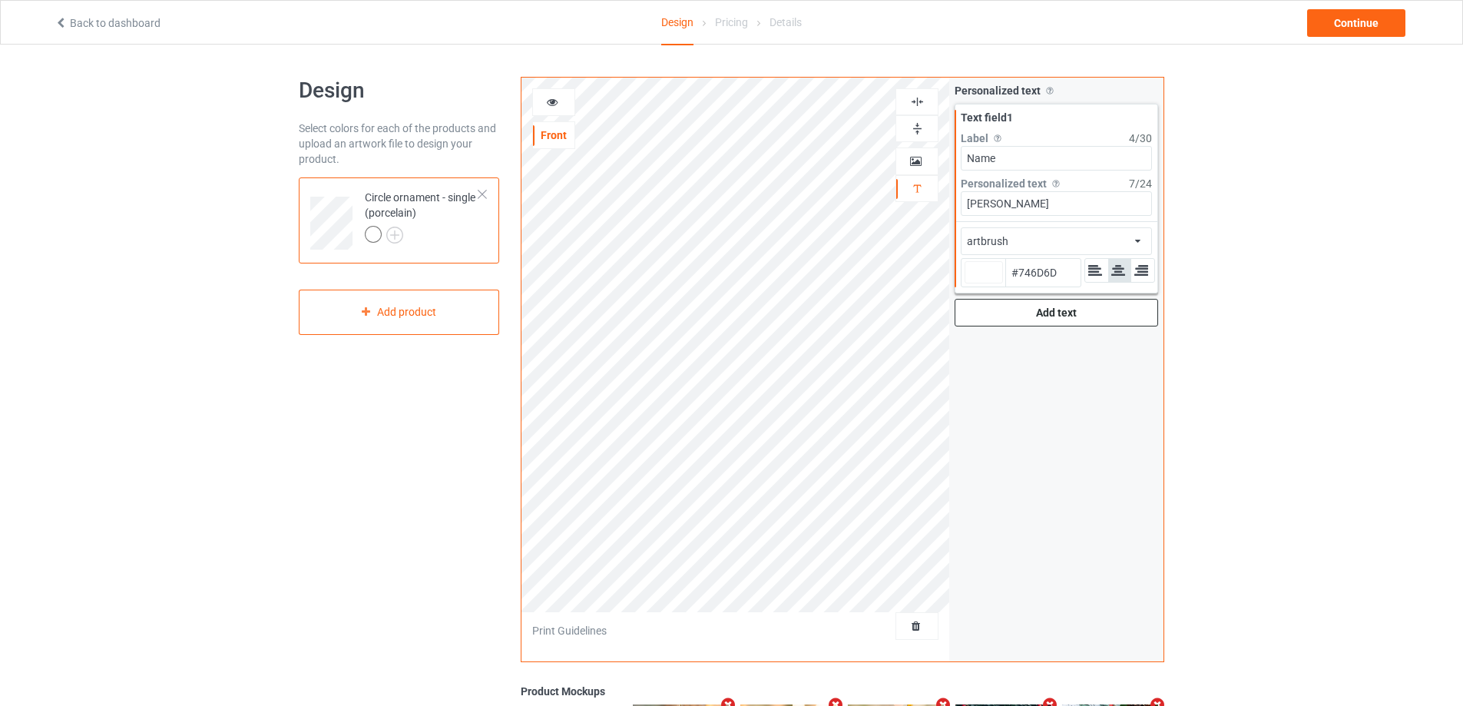
type input "#292929"
type input "#000000"
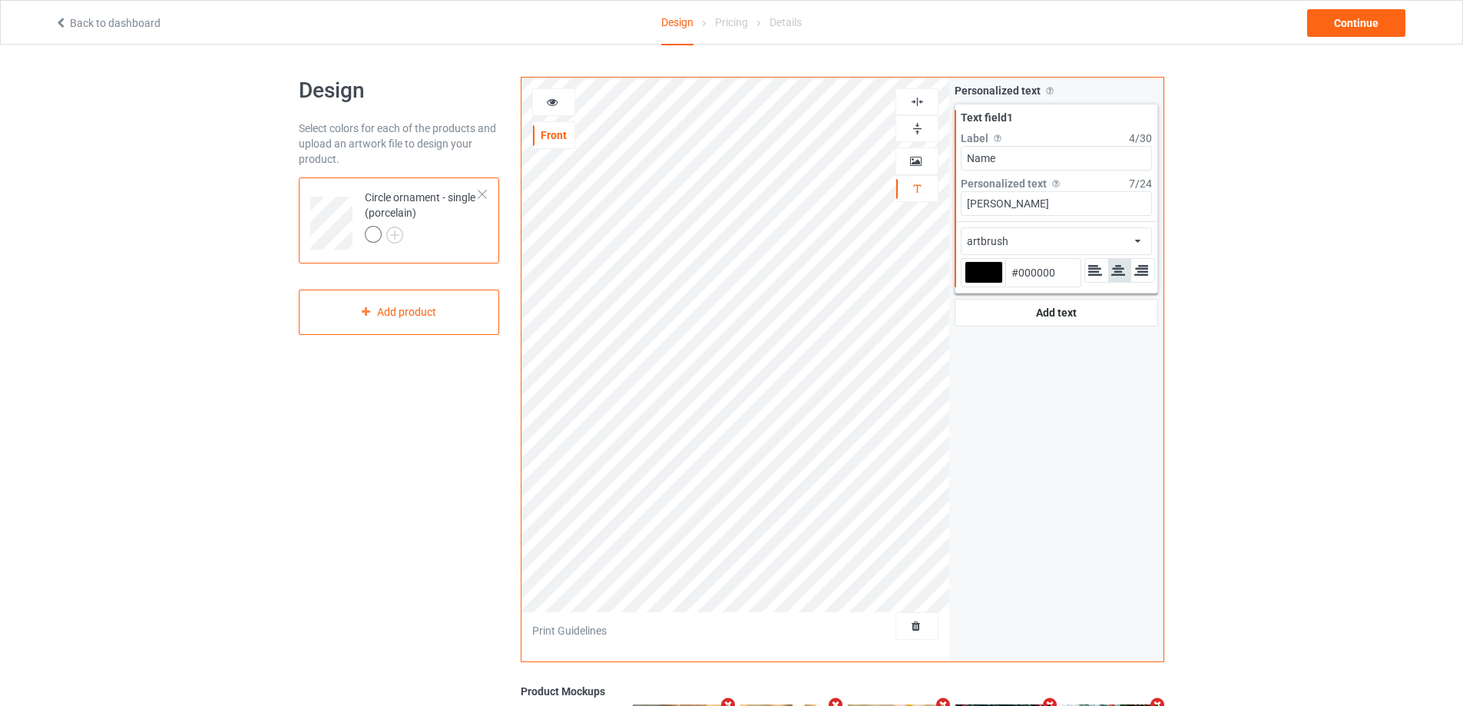
click at [551, 100] on icon at bounding box center [552, 99] width 13 height 11
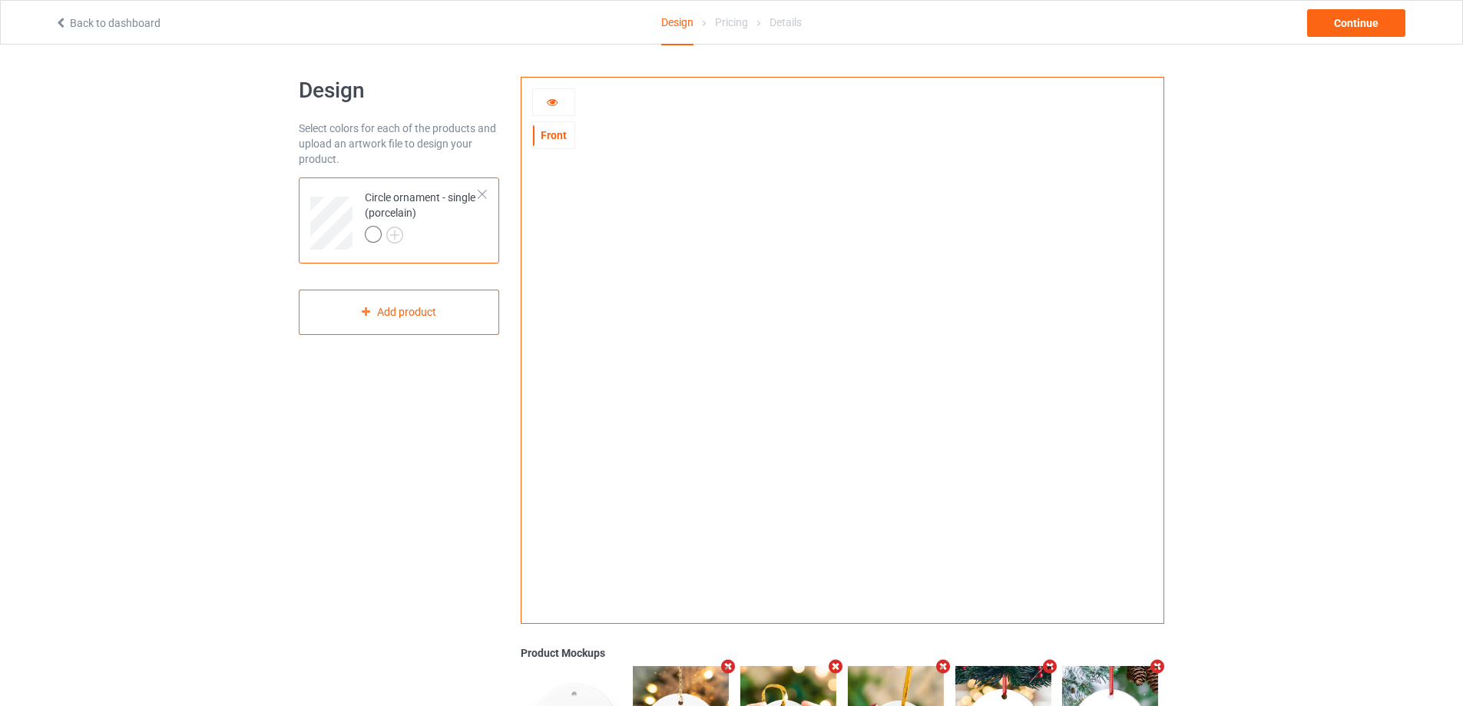
click at [551, 100] on icon at bounding box center [552, 99] width 13 height 11
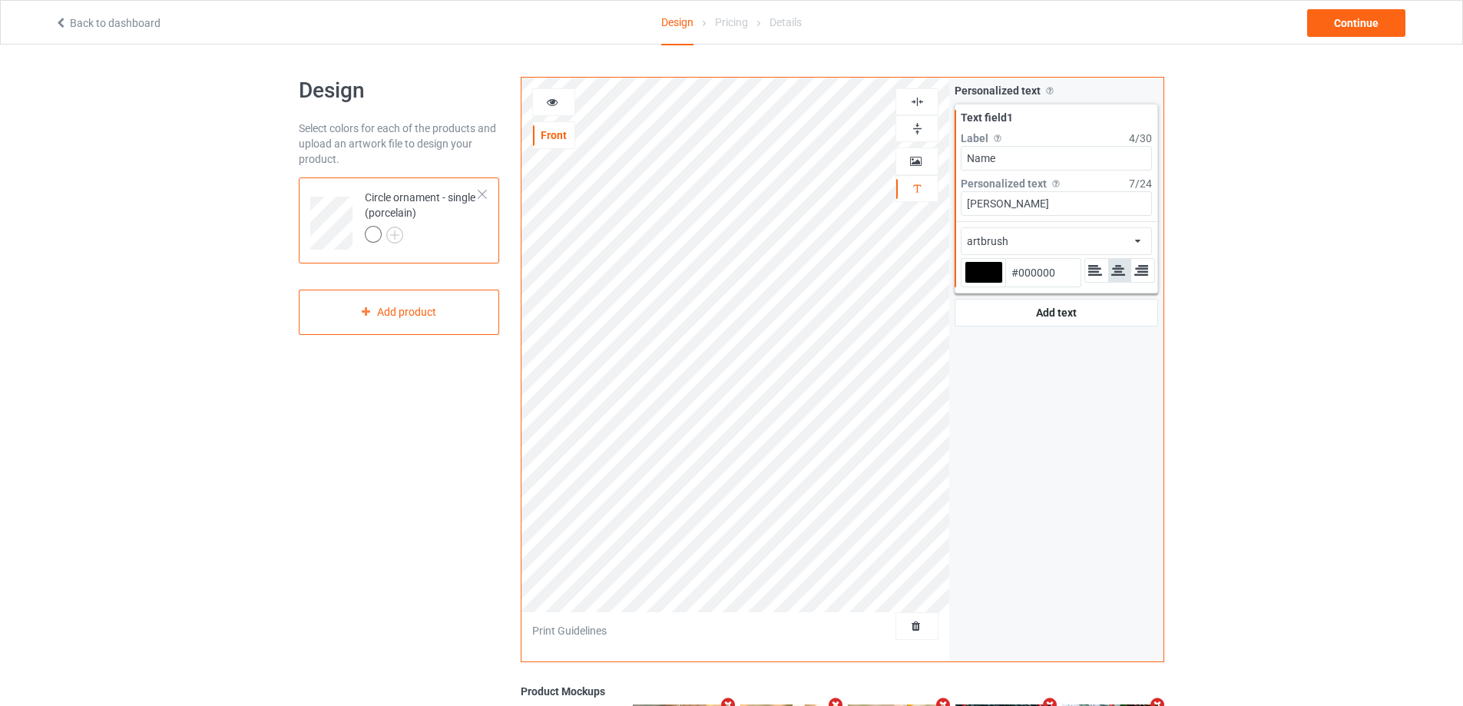
click at [551, 100] on icon at bounding box center [552, 99] width 13 height 11
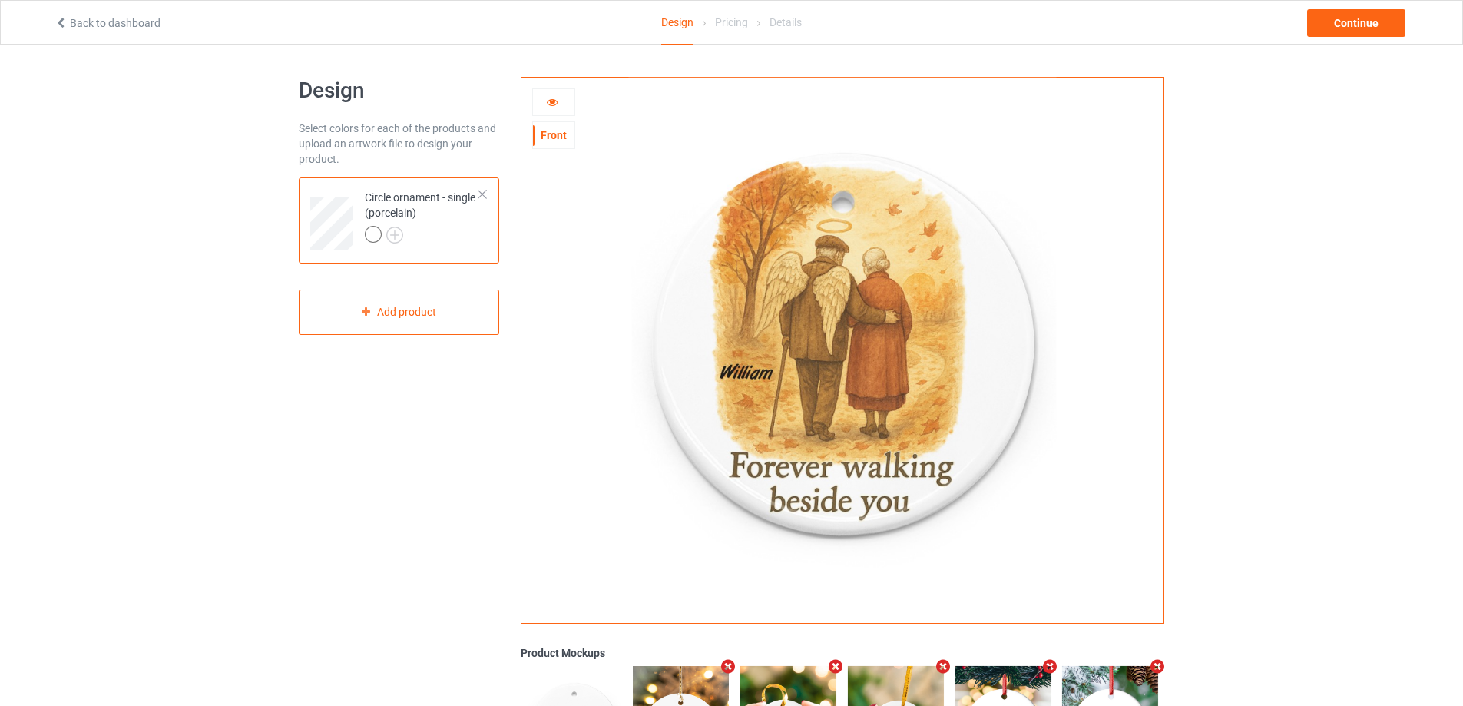
click at [551, 100] on icon at bounding box center [552, 99] width 13 height 11
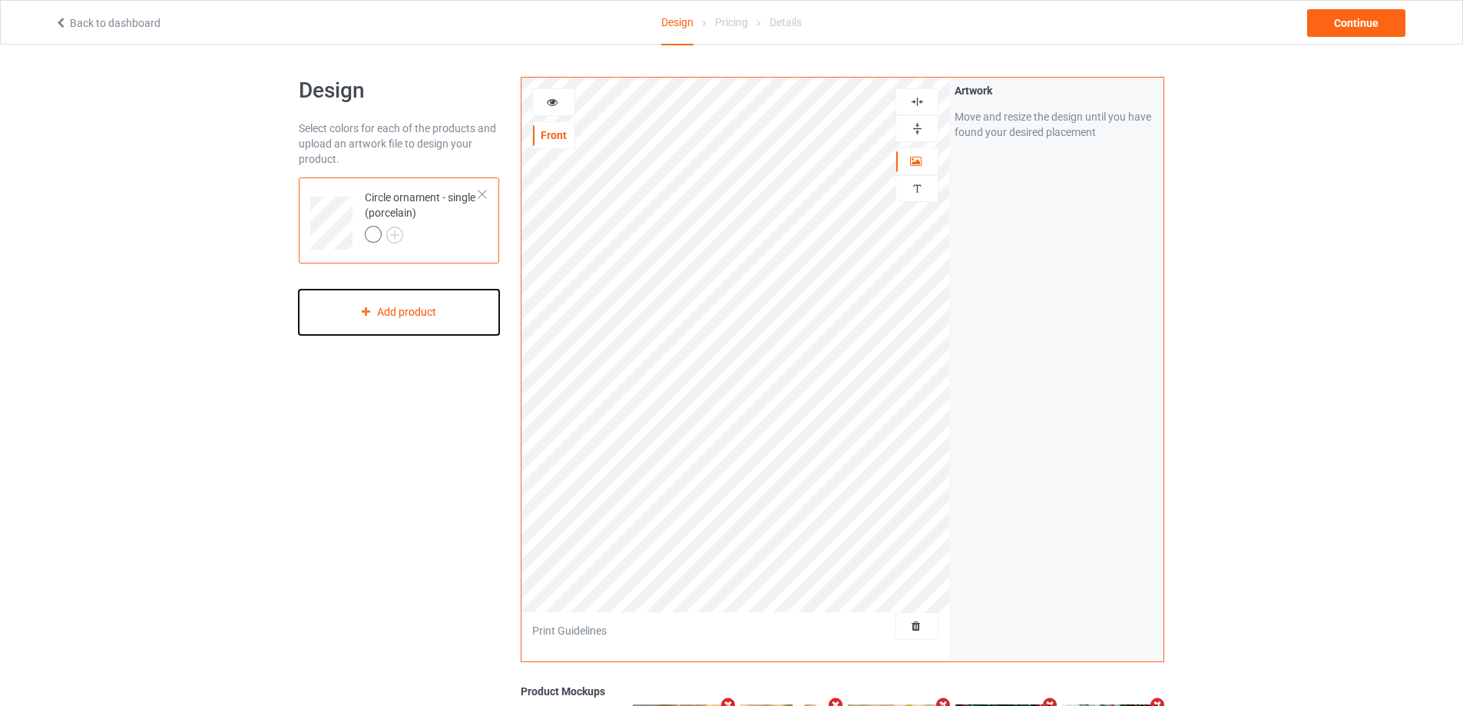
click at [446, 308] on div "Add product" at bounding box center [399, 311] width 200 height 45
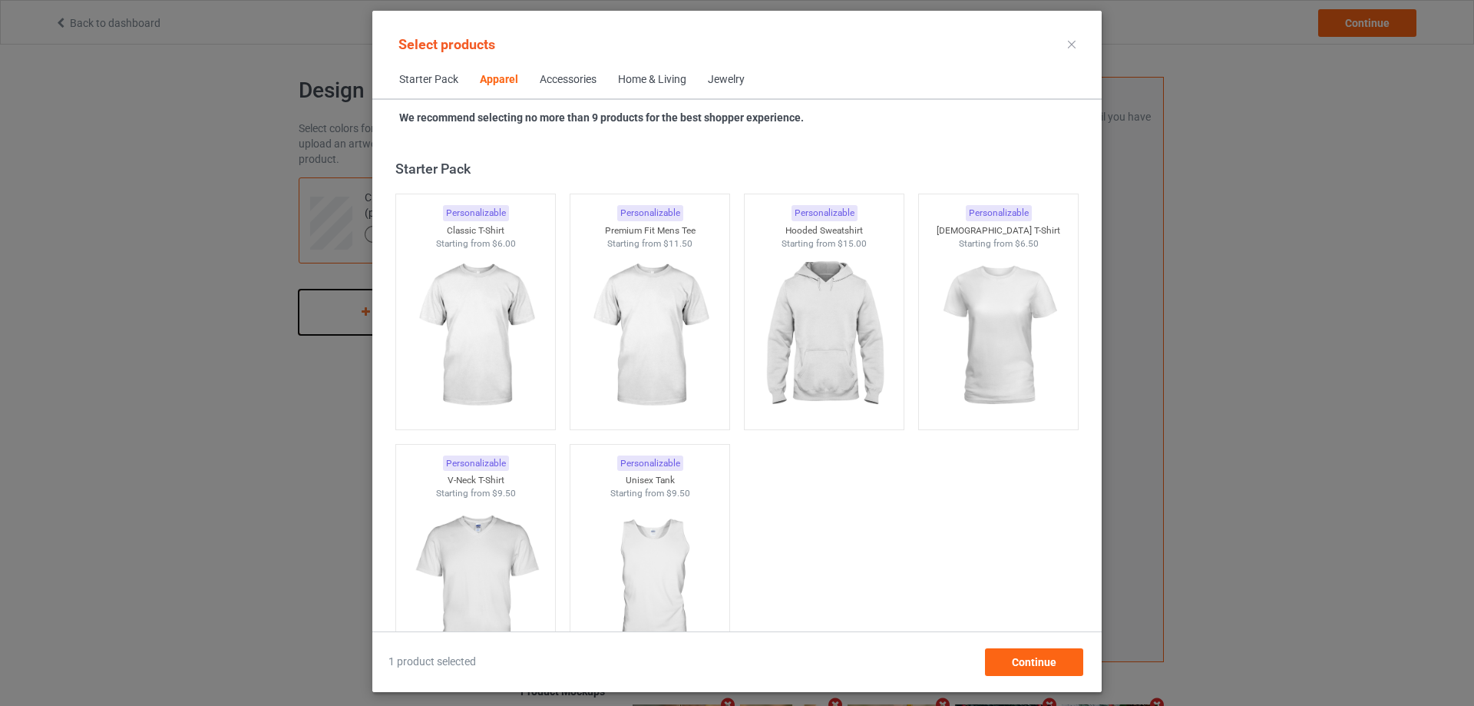
scroll to position [572, 0]
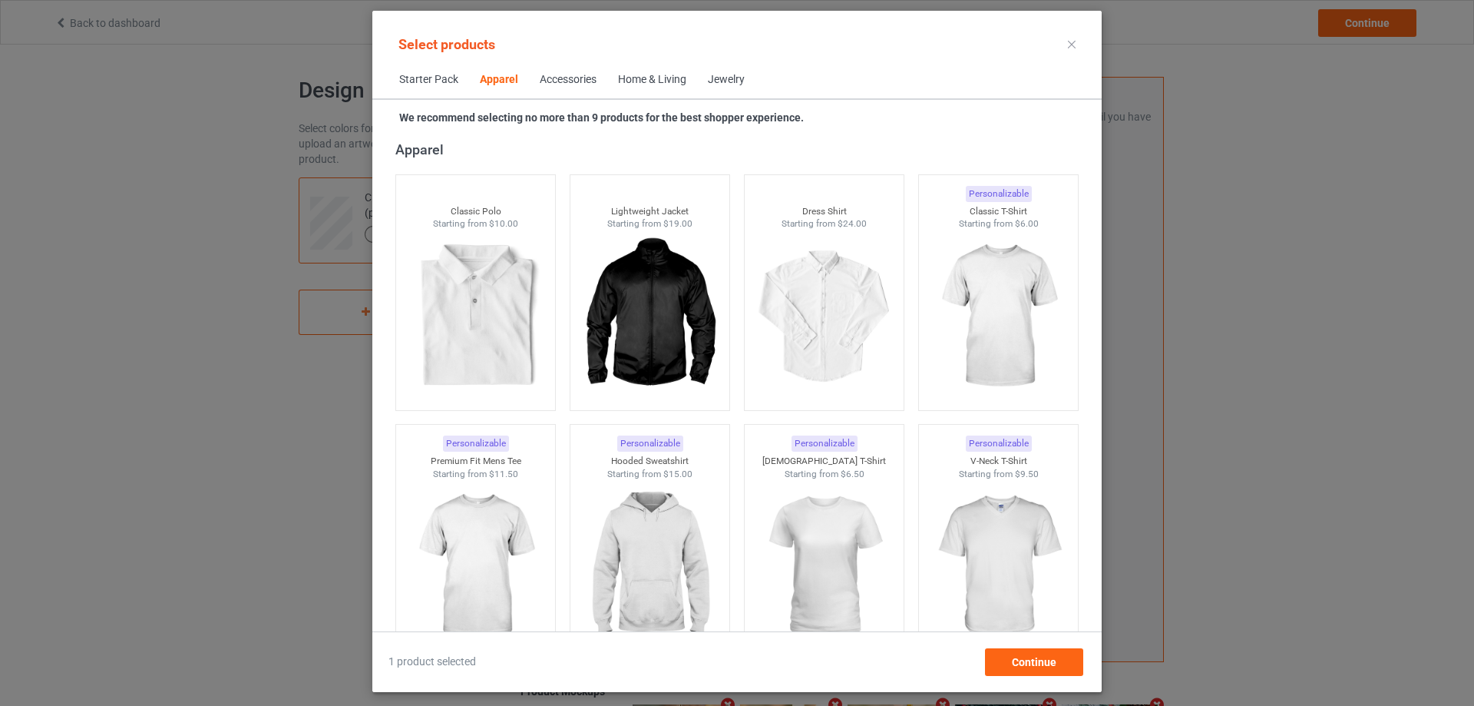
click at [647, 79] on div "Home & Living" at bounding box center [652, 79] width 68 height 15
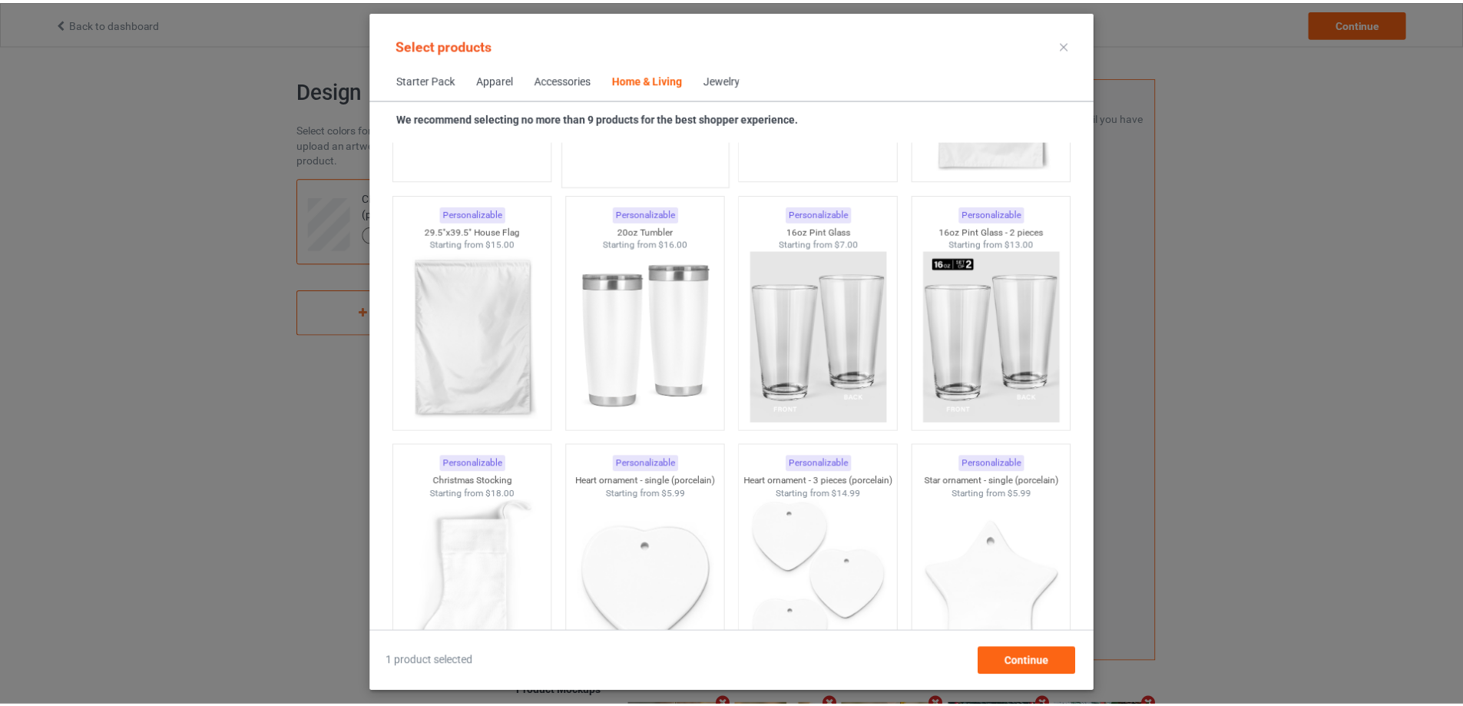
scroll to position [10381, 0]
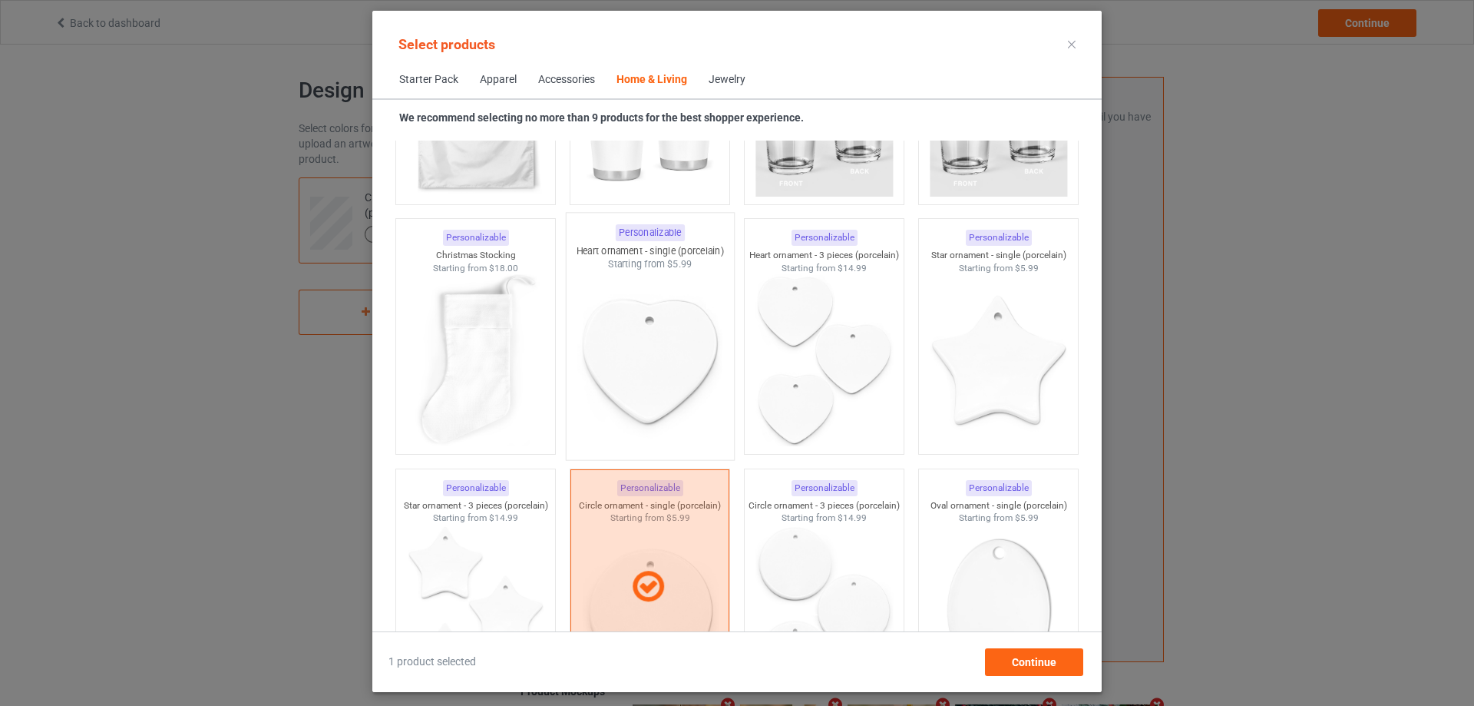
click at [703, 430] on img at bounding box center [649, 361] width 144 height 180
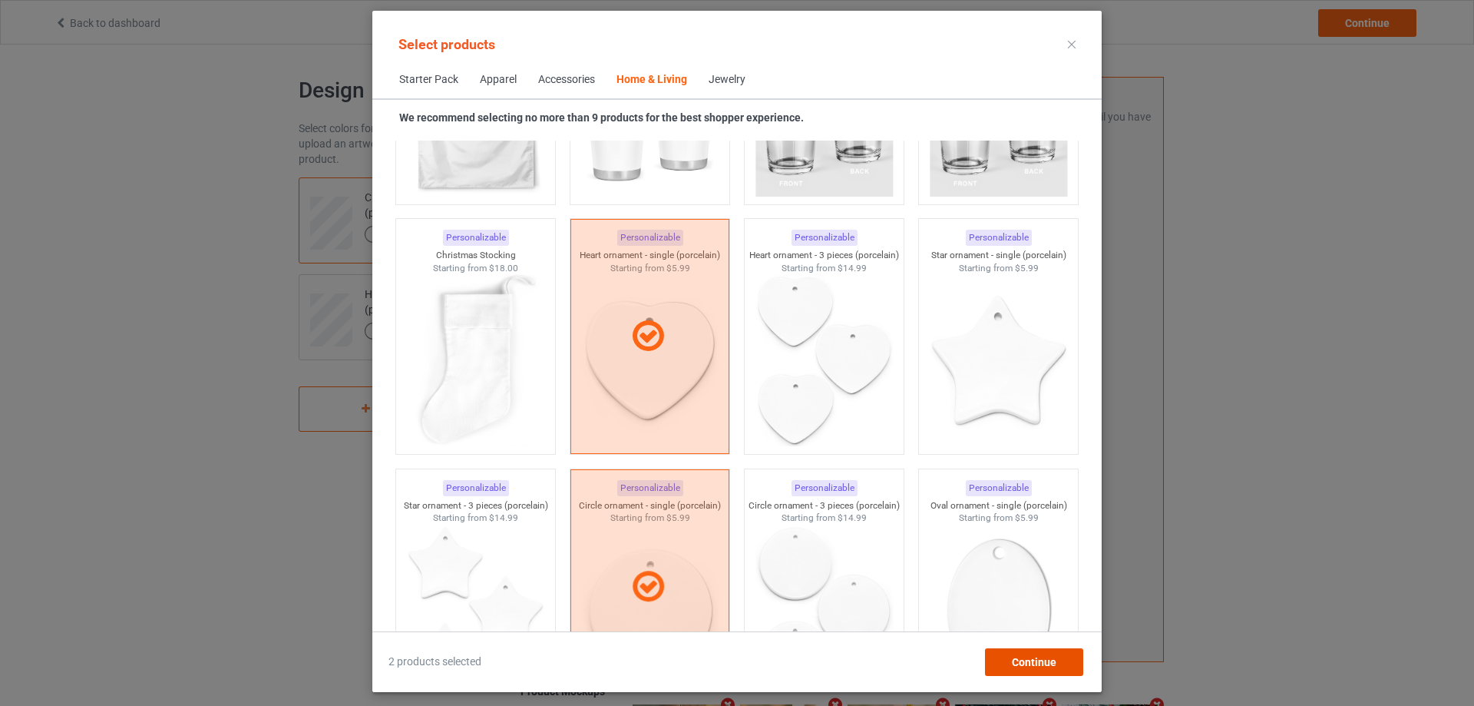
click at [1012, 669] on div "Continue" at bounding box center [1034, 662] width 98 height 28
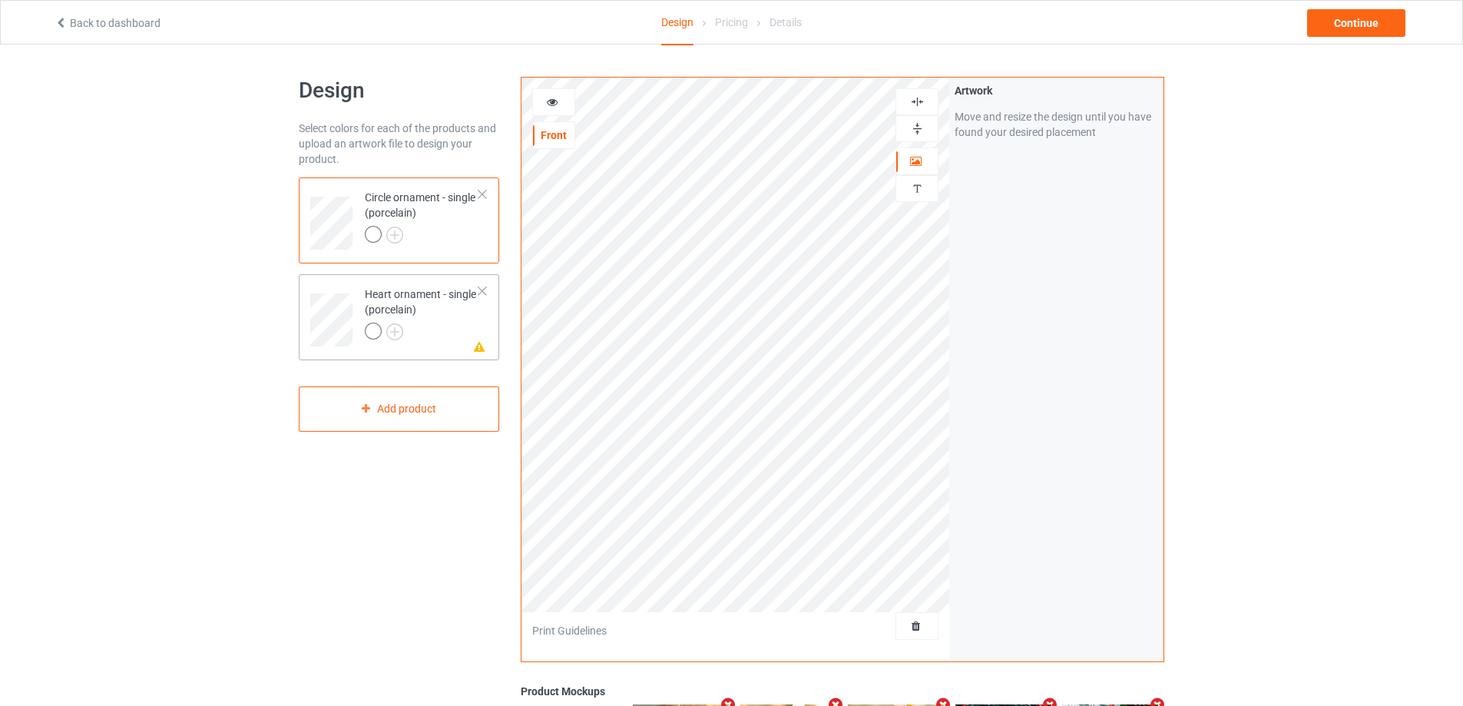
click at [421, 342] on div at bounding box center [422, 332] width 114 height 21
click at [485, 290] on div at bounding box center [482, 291] width 11 height 11
click at [464, 237] on div at bounding box center [422, 236] width 114 height 21
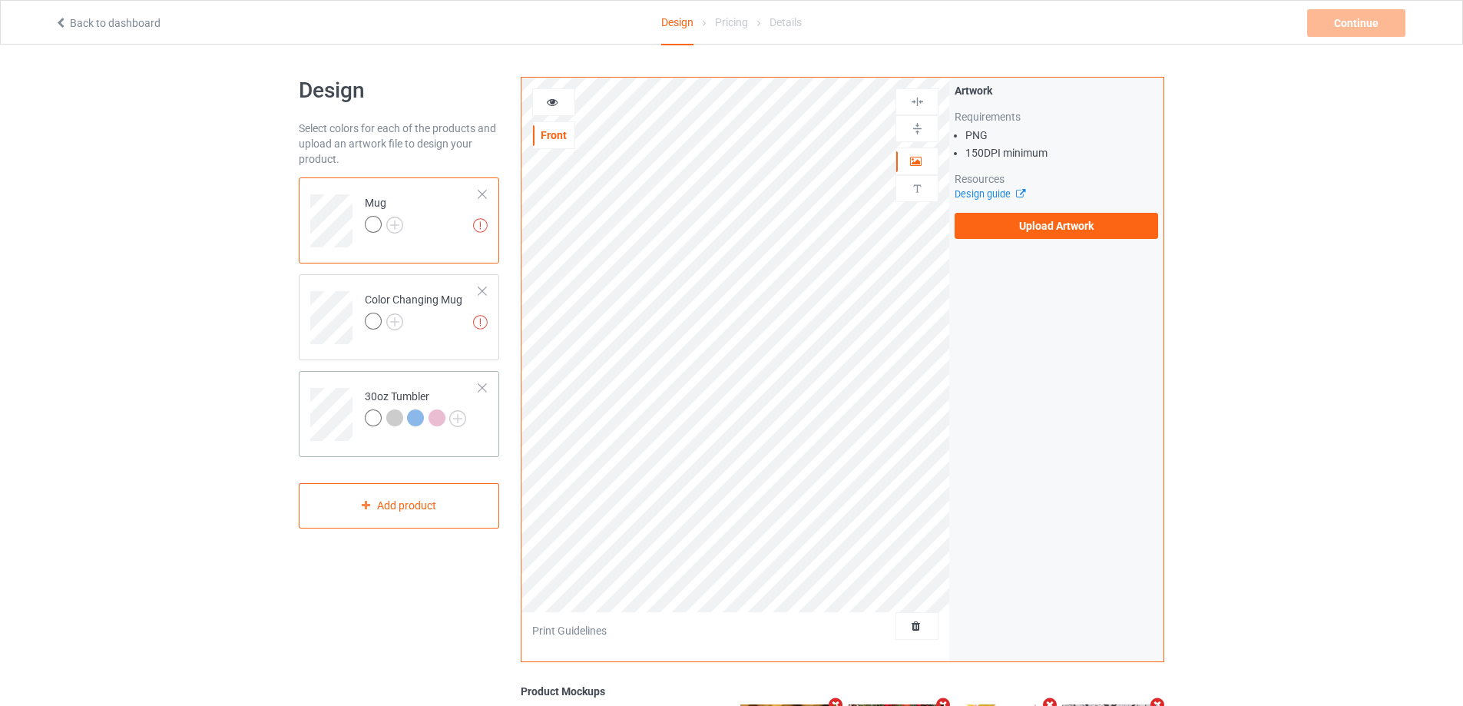
click at [440, 374] on div "30oz Tumbler" at bounding box center [399, 414] width 200 height 86
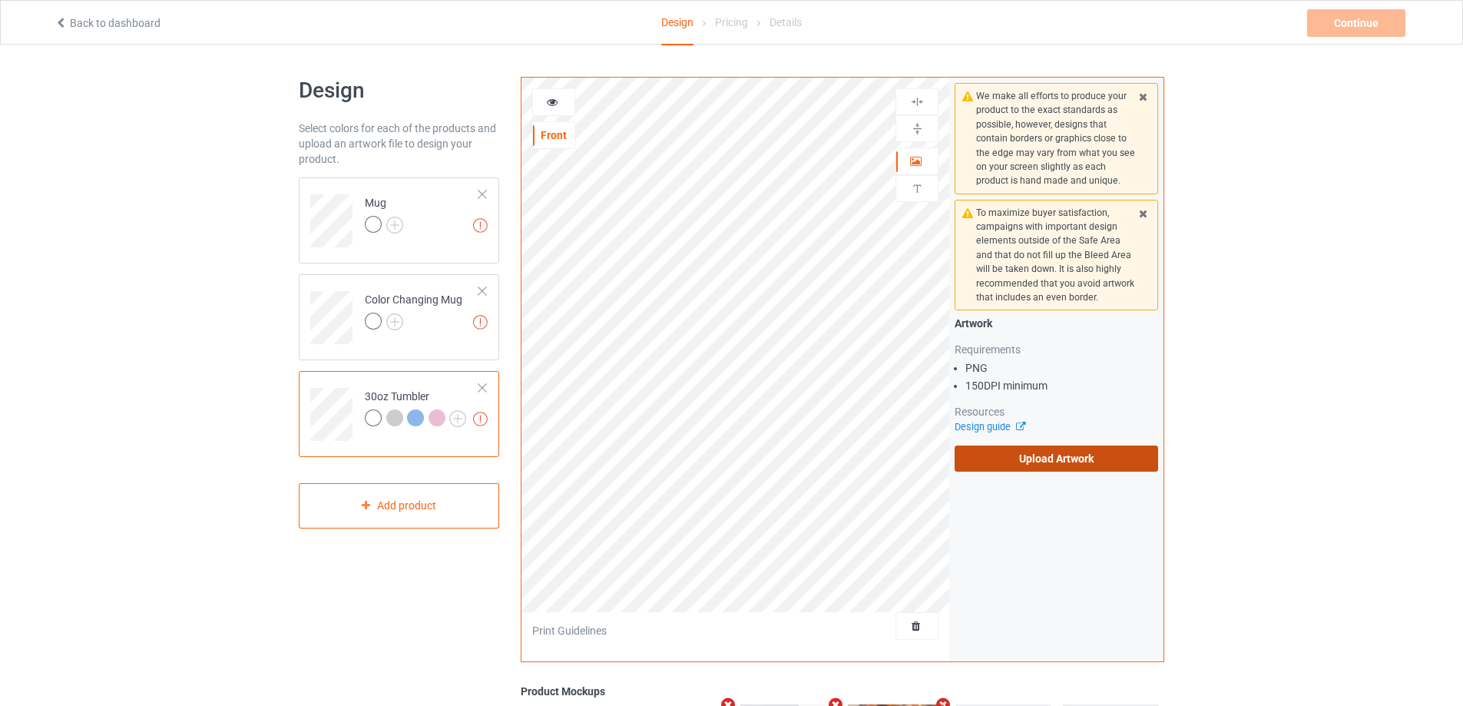
click at [1086, 448] on label "Upload Artwork" at bounding box center [1055, 458] width 203 height 26
click at [0, 0] on input "Upload Artwork" at bounding box center [0, 0] width 0 height 0
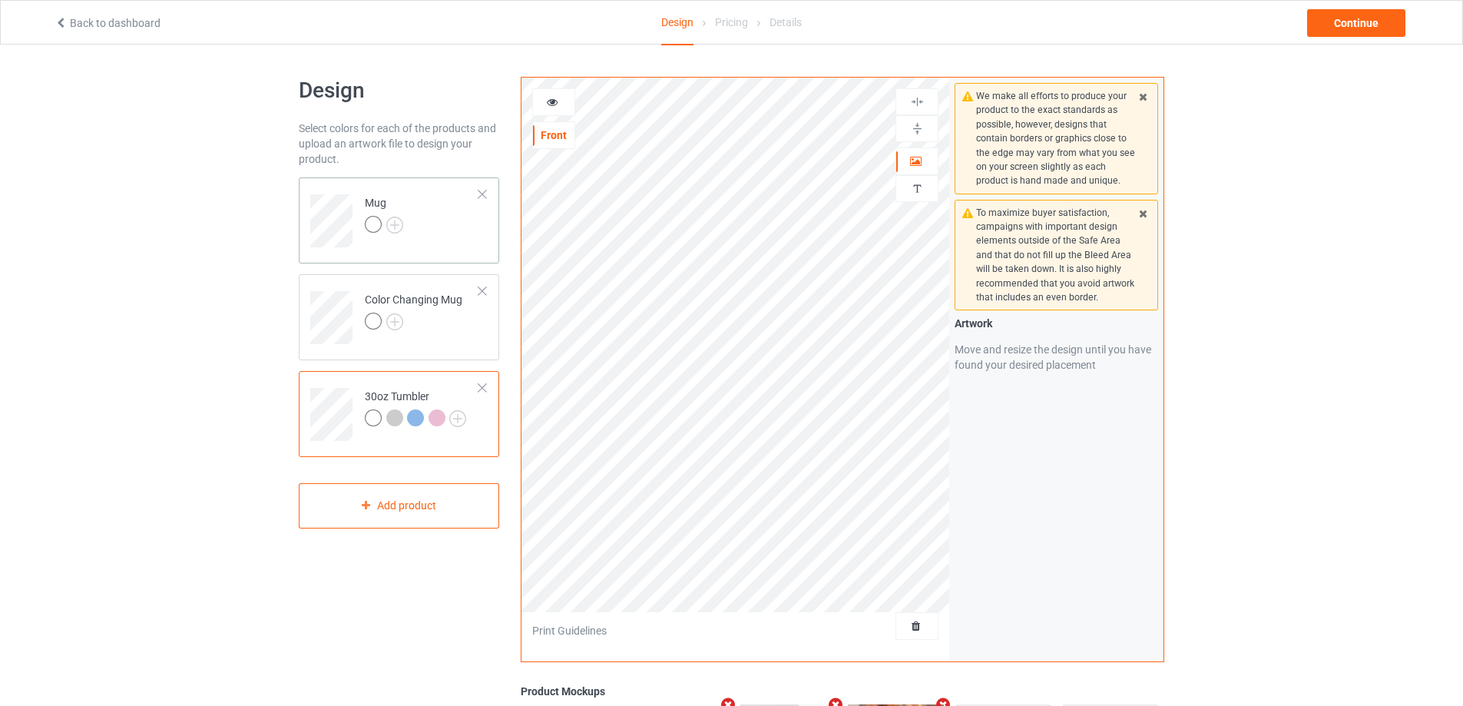
click at [429, 224] on td "Mug" at bounding box center [421, 216] width 131 height 64
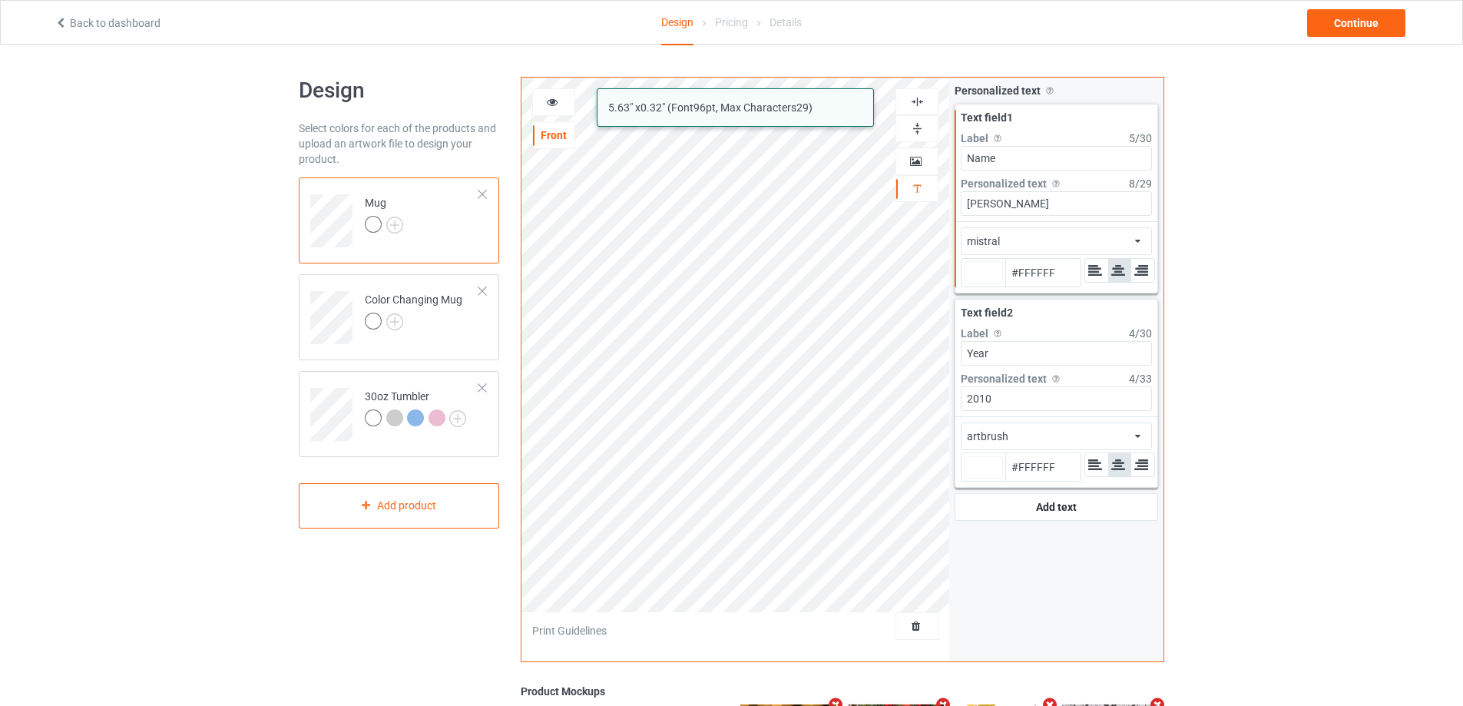
type input "#ffffff"
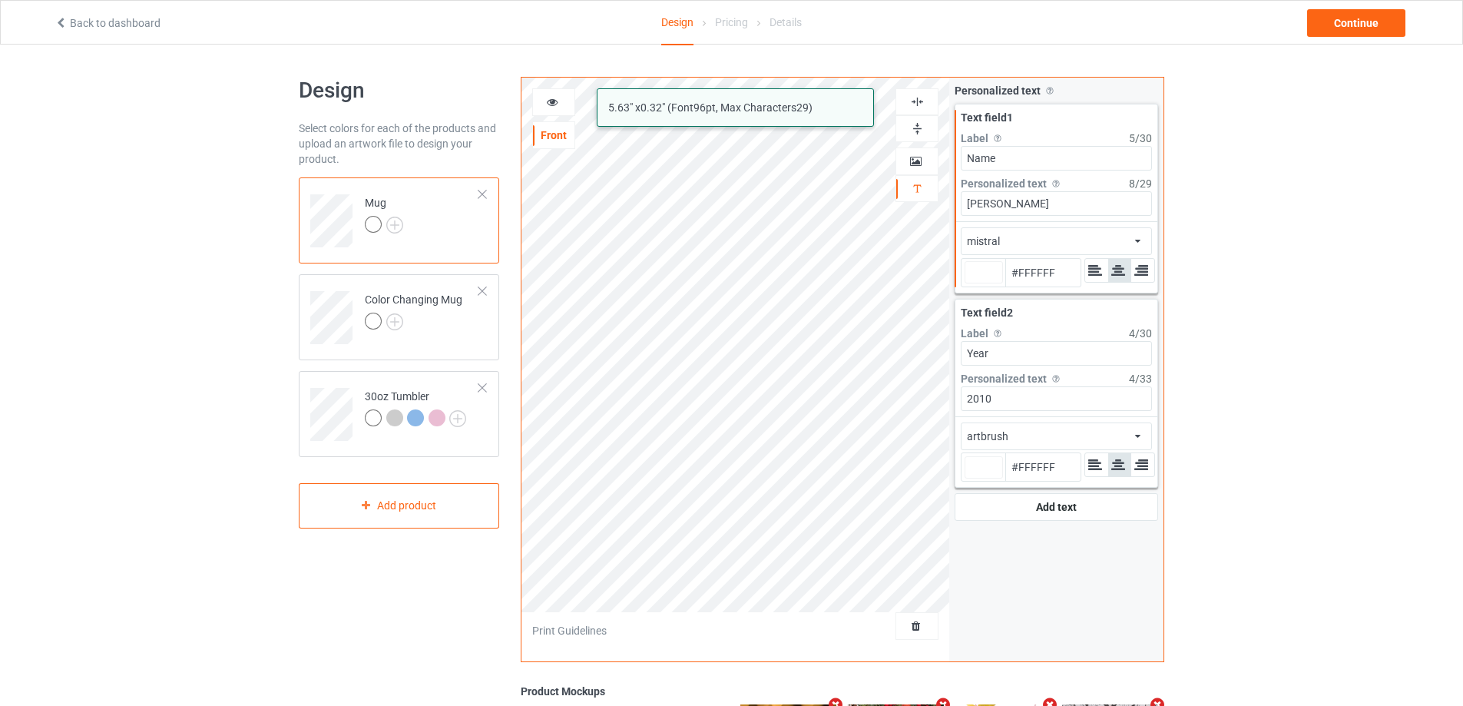
type input "#ffffff"
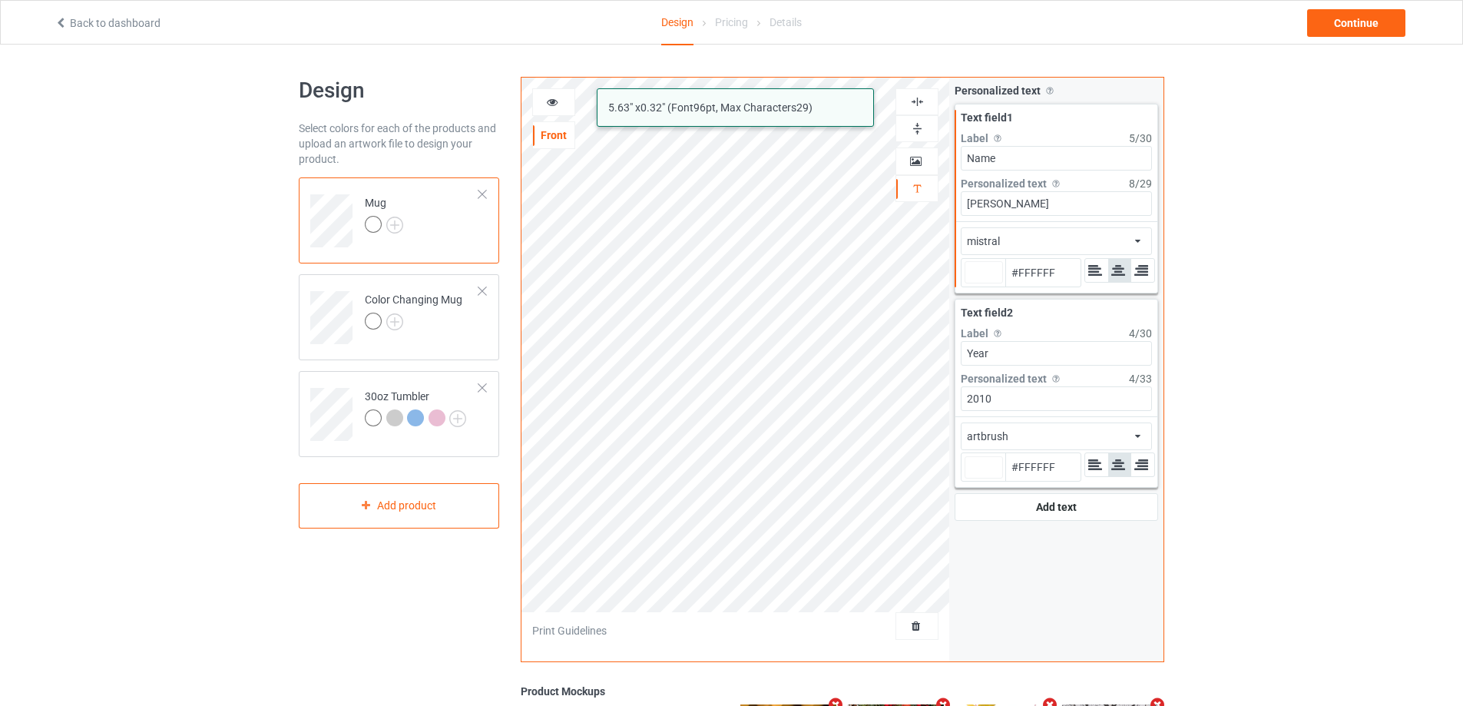
type input "#ffffff"
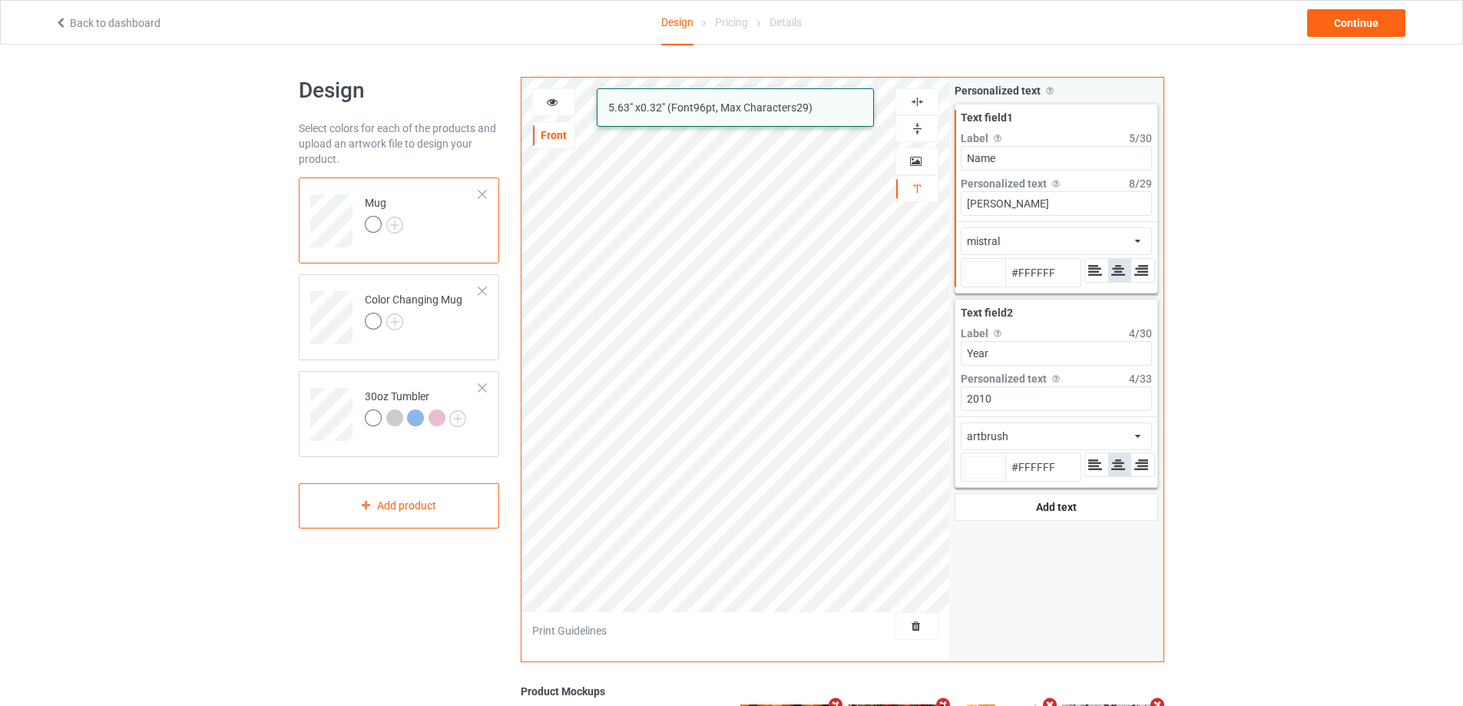
type input "#ffffff"
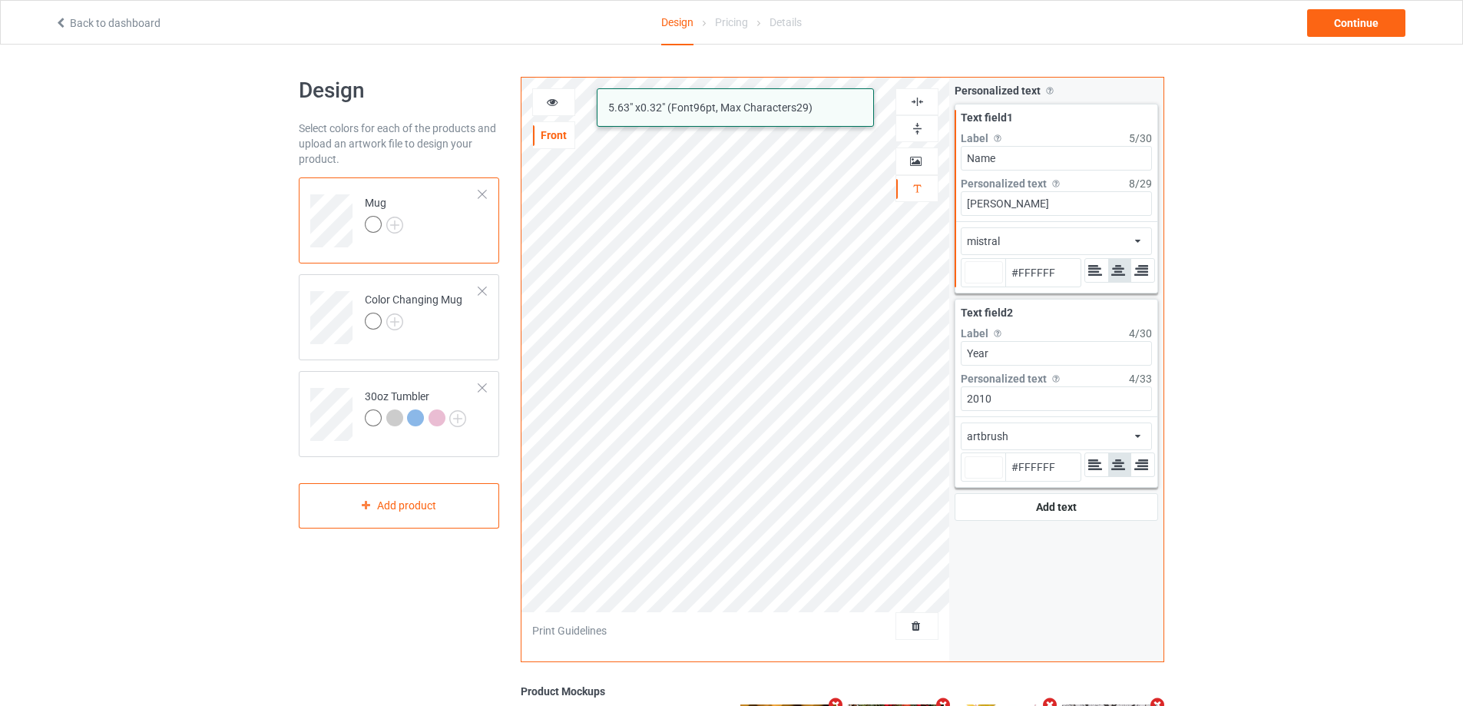
type input "#ffffff"
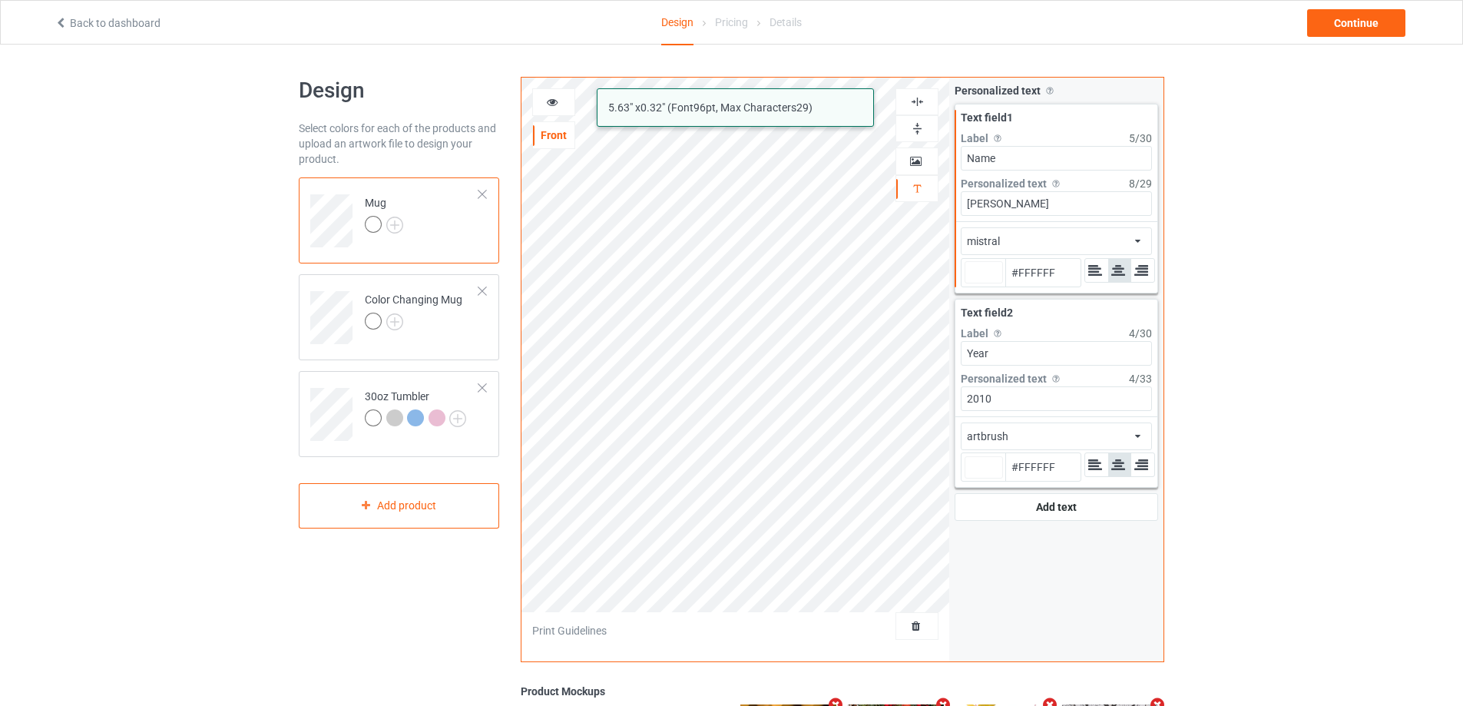
type input "#ffffff"
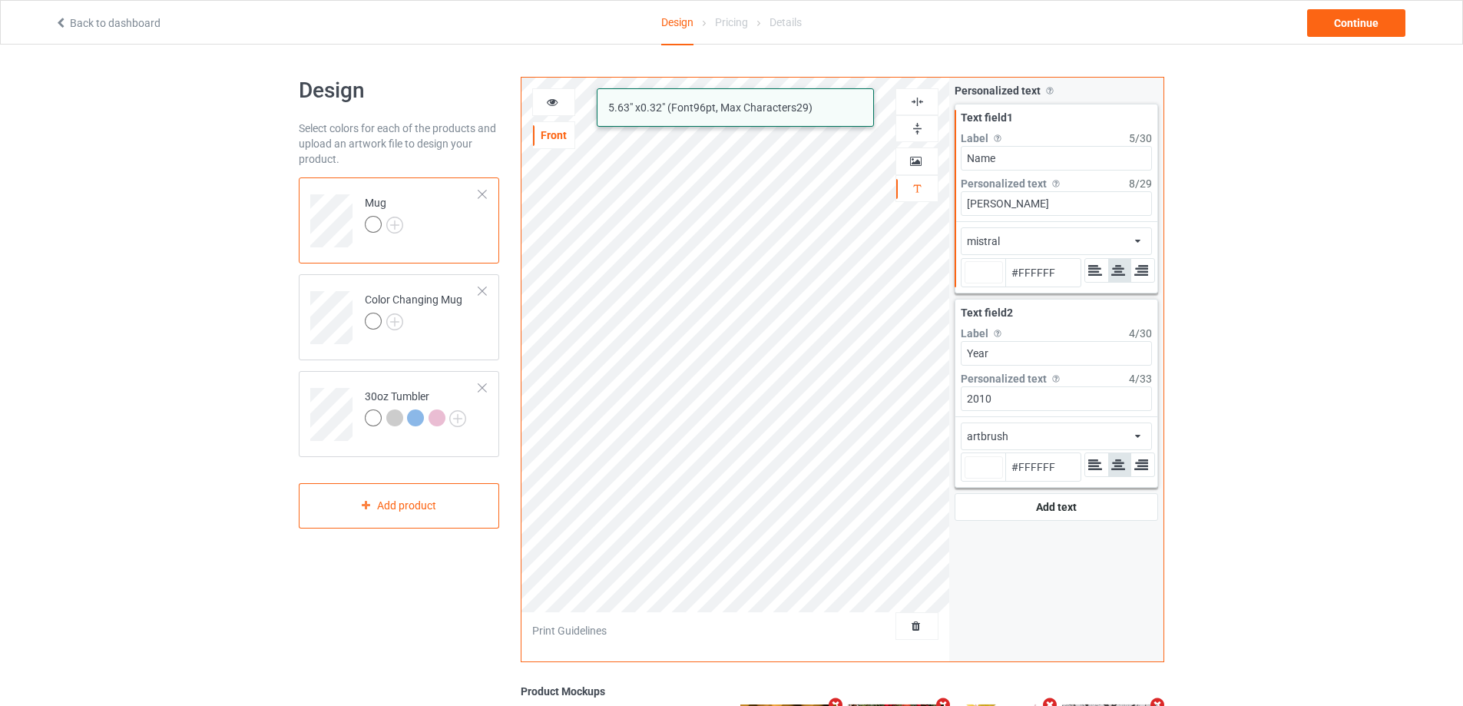
type input "#ffffff"
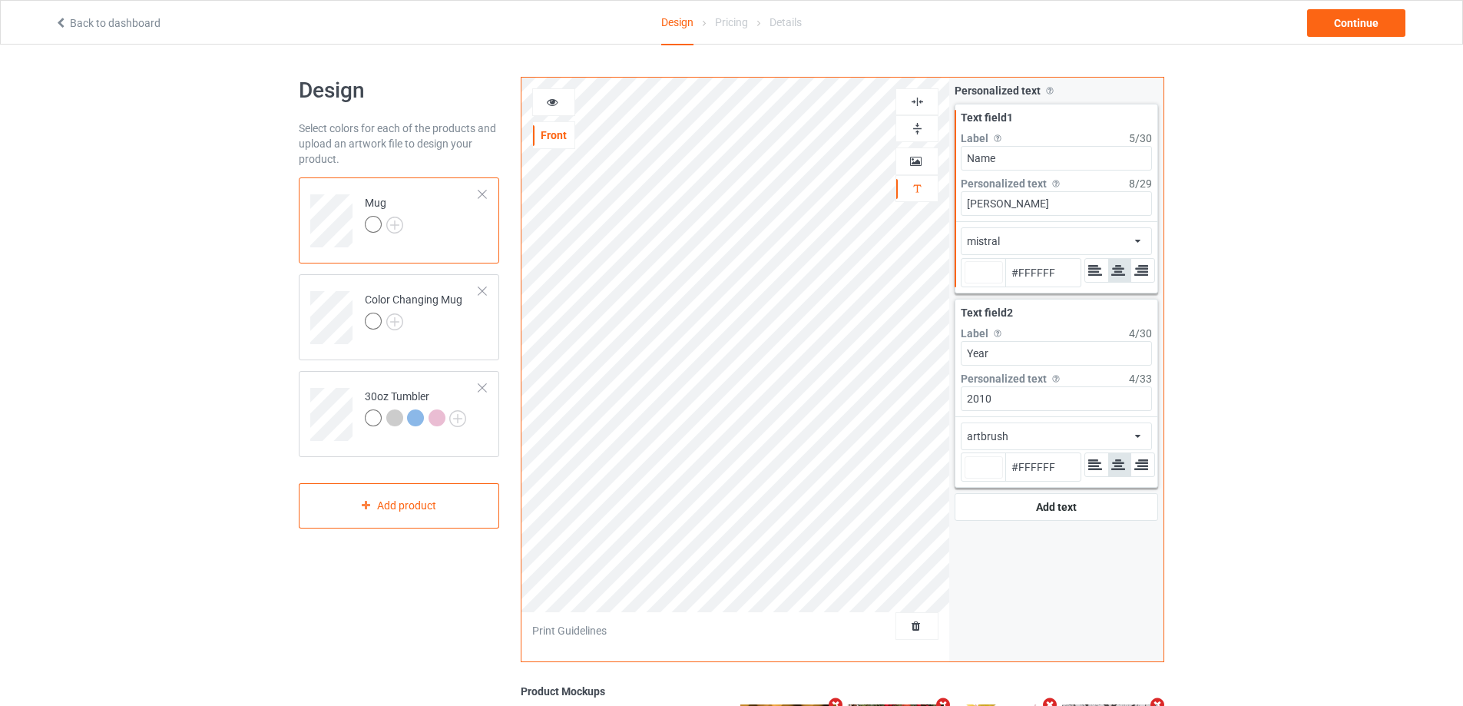
type input "#ffffff"
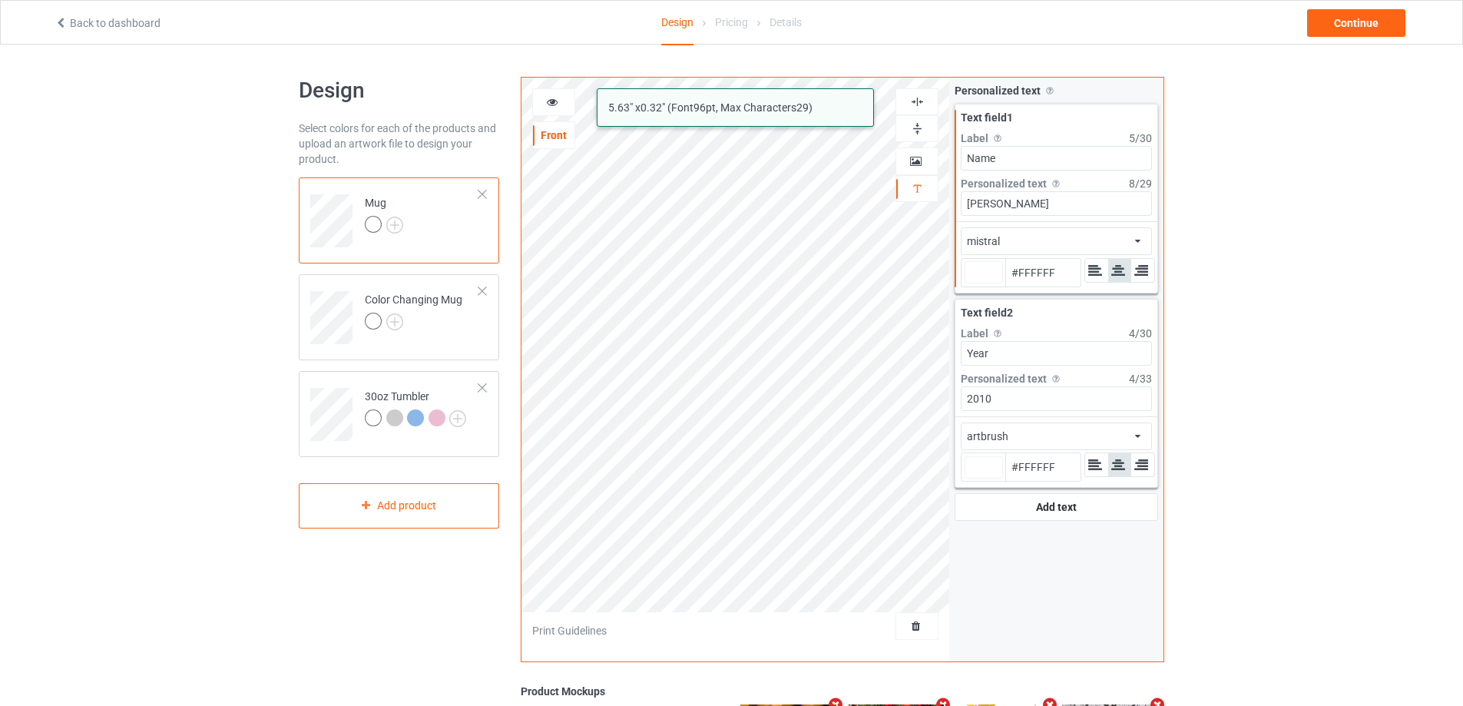
type input "#ffffff"
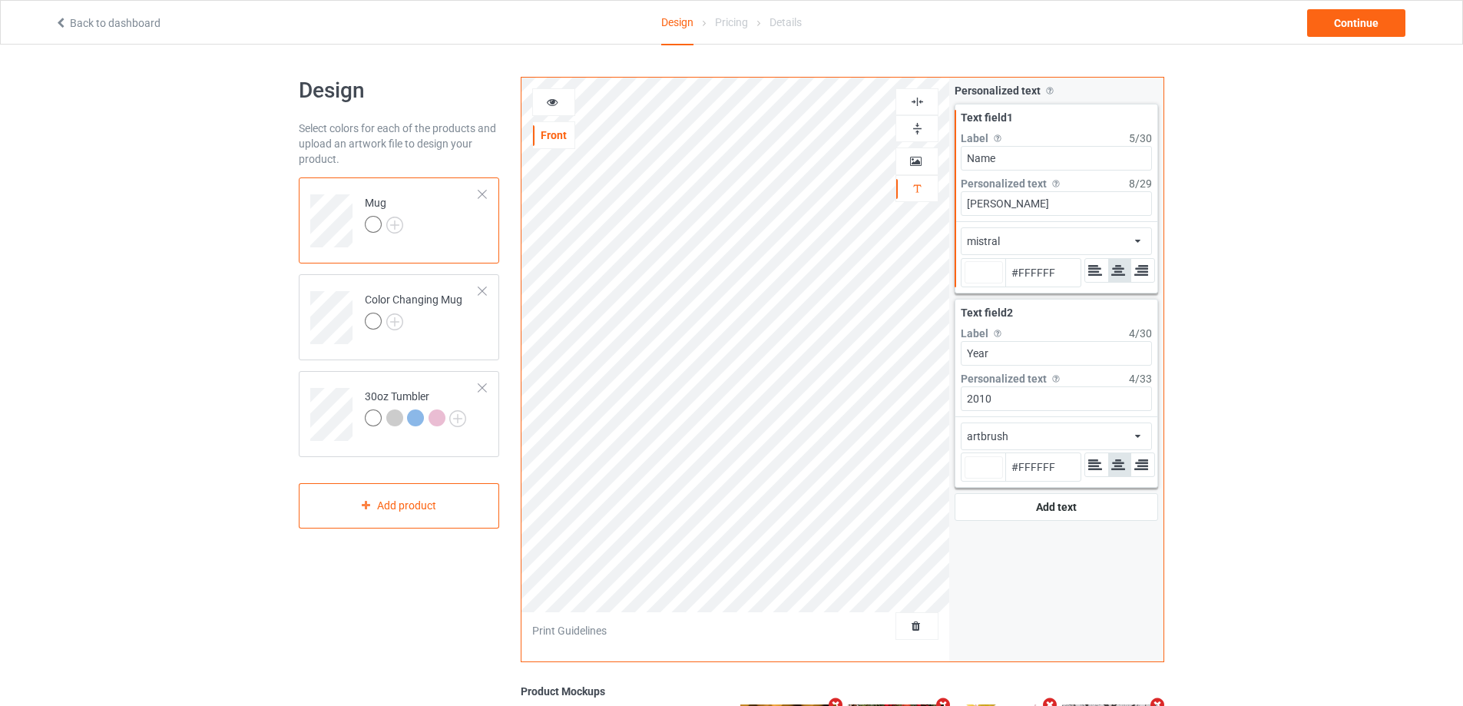
type input "#ffffff"
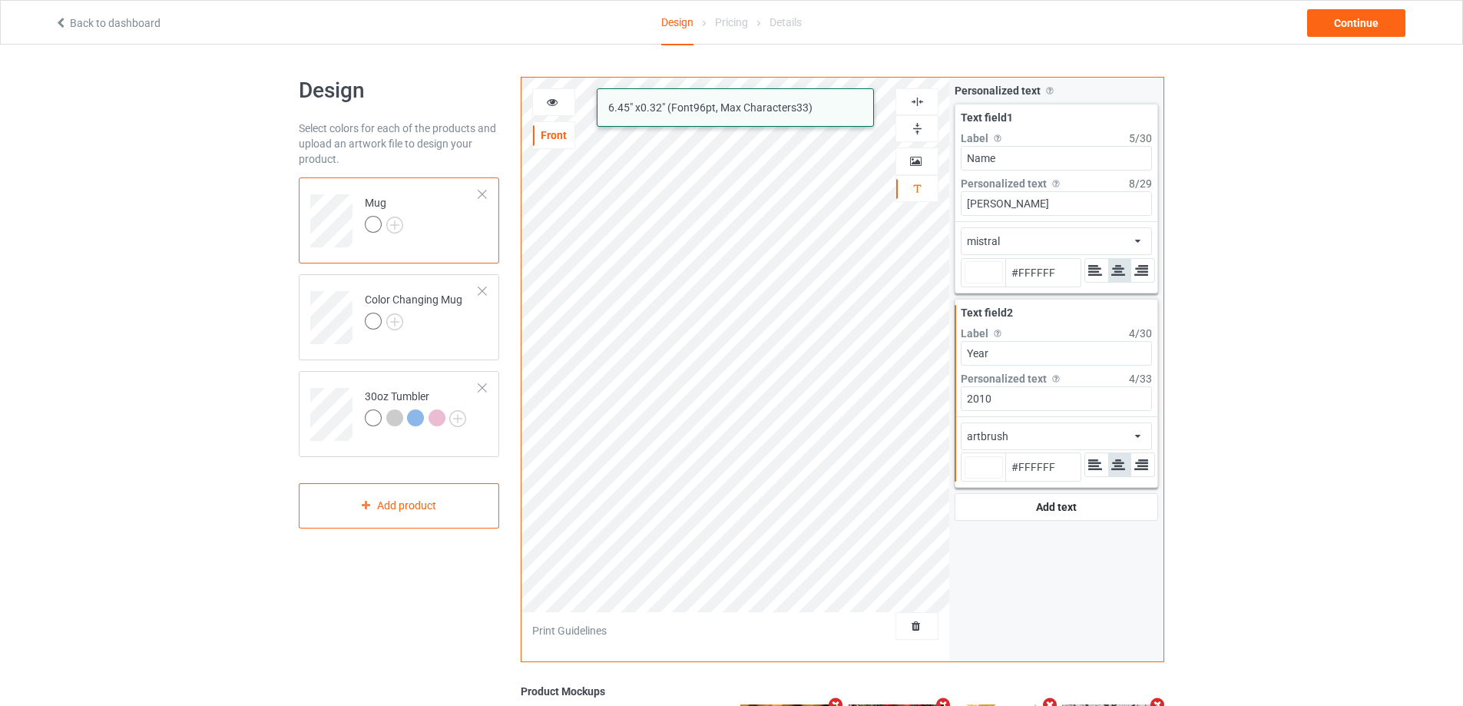
type input "#ffffff"
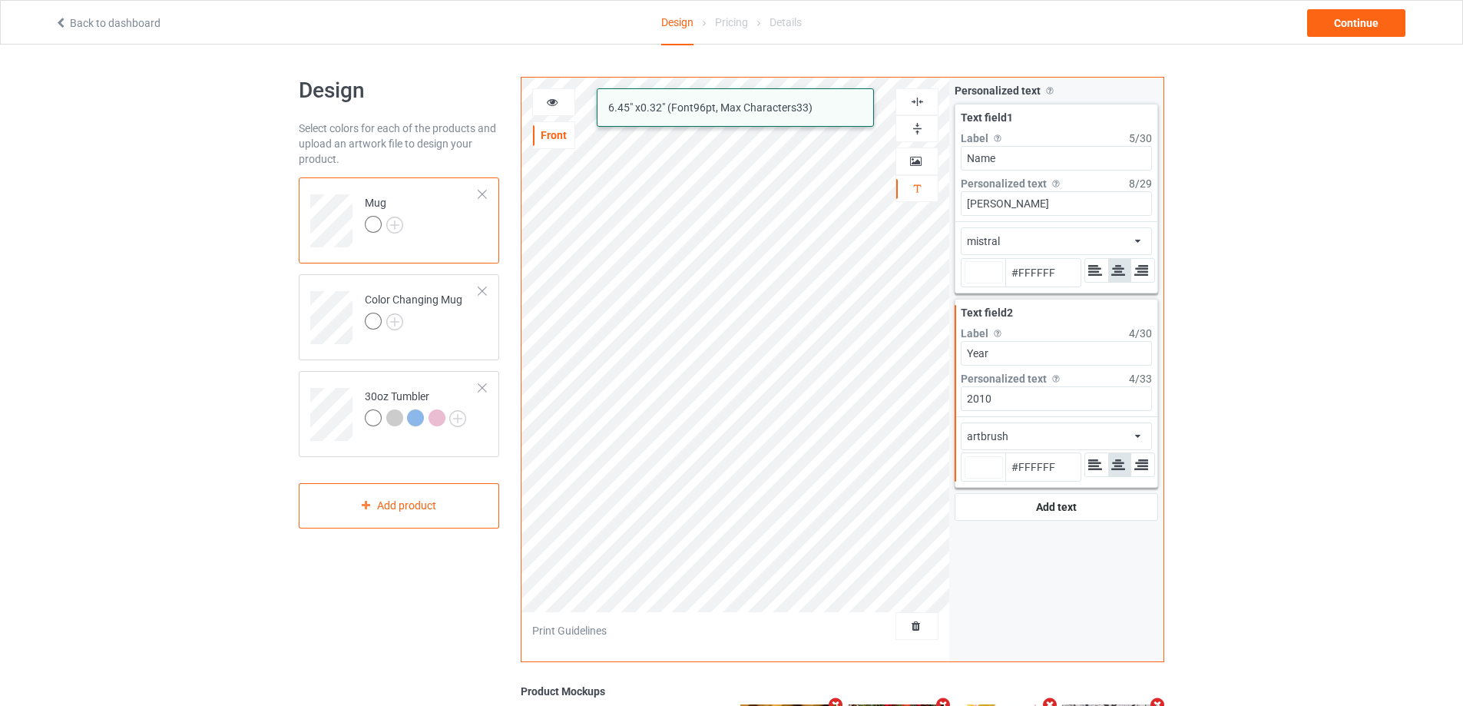
type input "#ffffff"
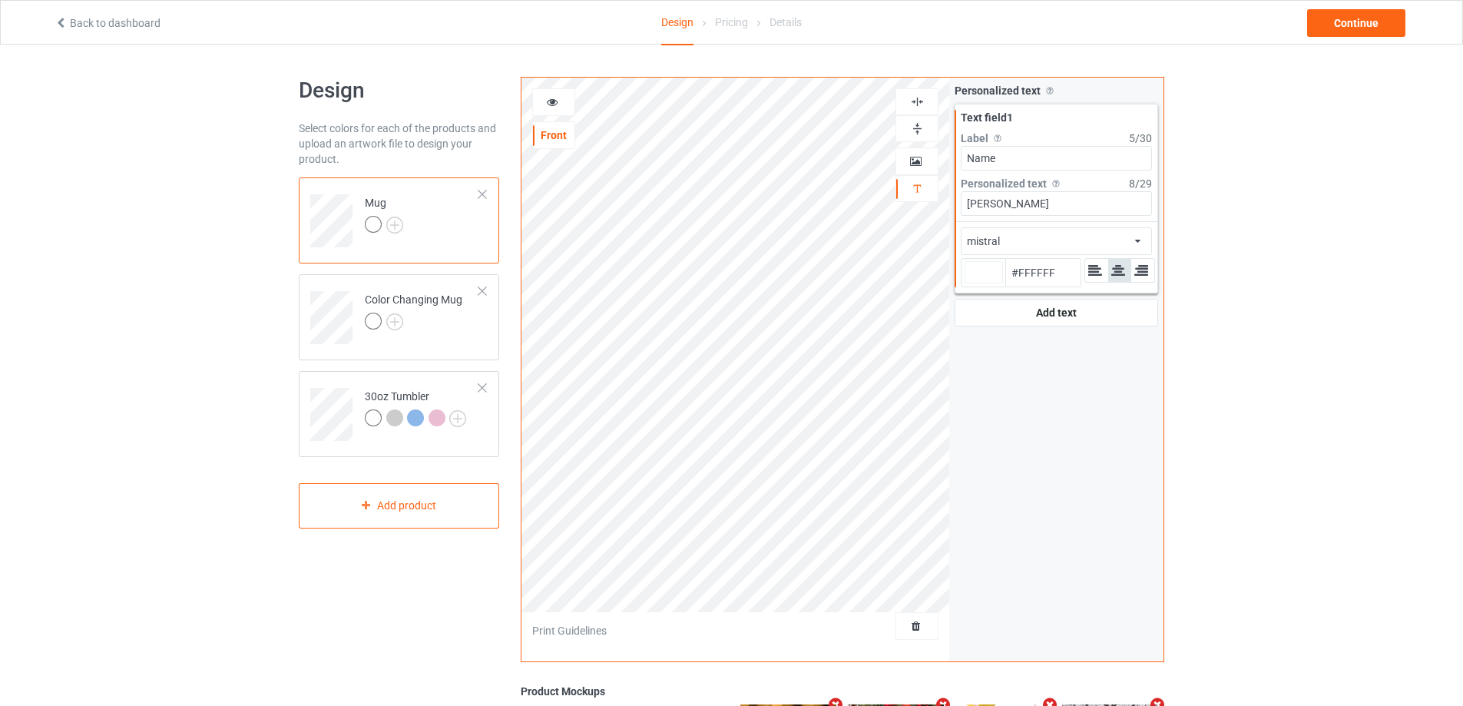
click at [1048, 204] on input "[PERSON_NAME]" at bounding box center [1056, 203] width 191 height 25
type input "#ffffff"
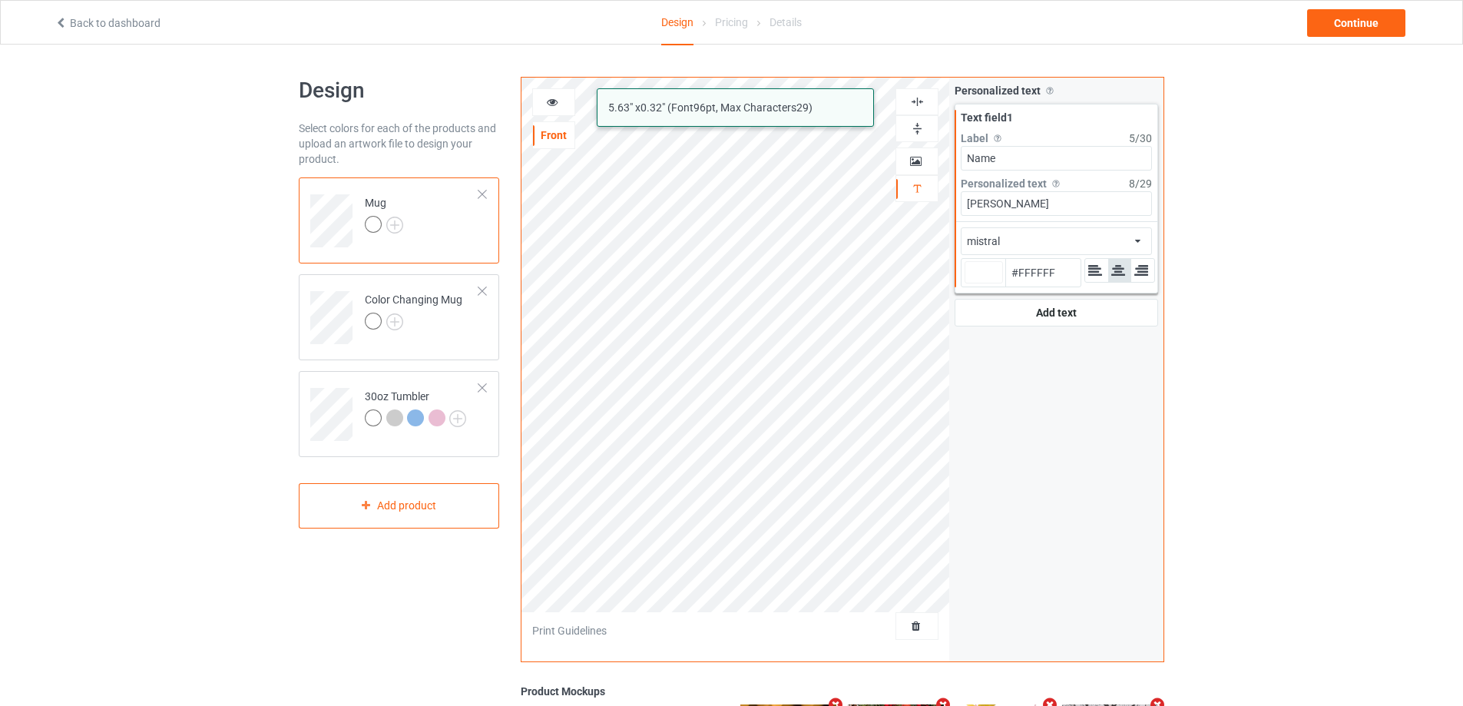
type input "[PERSON_NAME]"
type input "#ffffff"
type input "[PERSON_NAME]"
type input "#ffffff"
type input "[PERSON_NAME]"
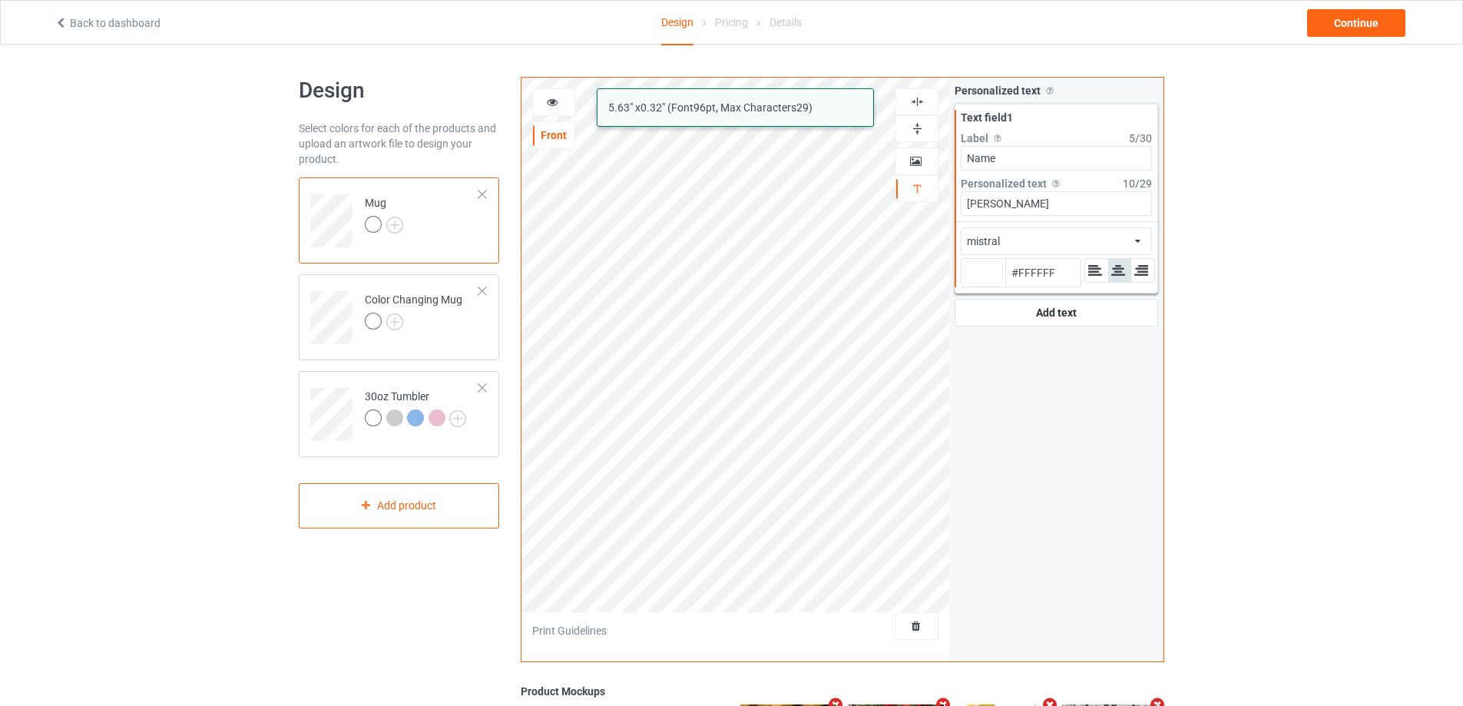
type input "#ffffff"
type input "[PERSON_NAME] &"
type input "#ffffff"
type input "[PERSON_NAME] &"
type input "#ffffff"
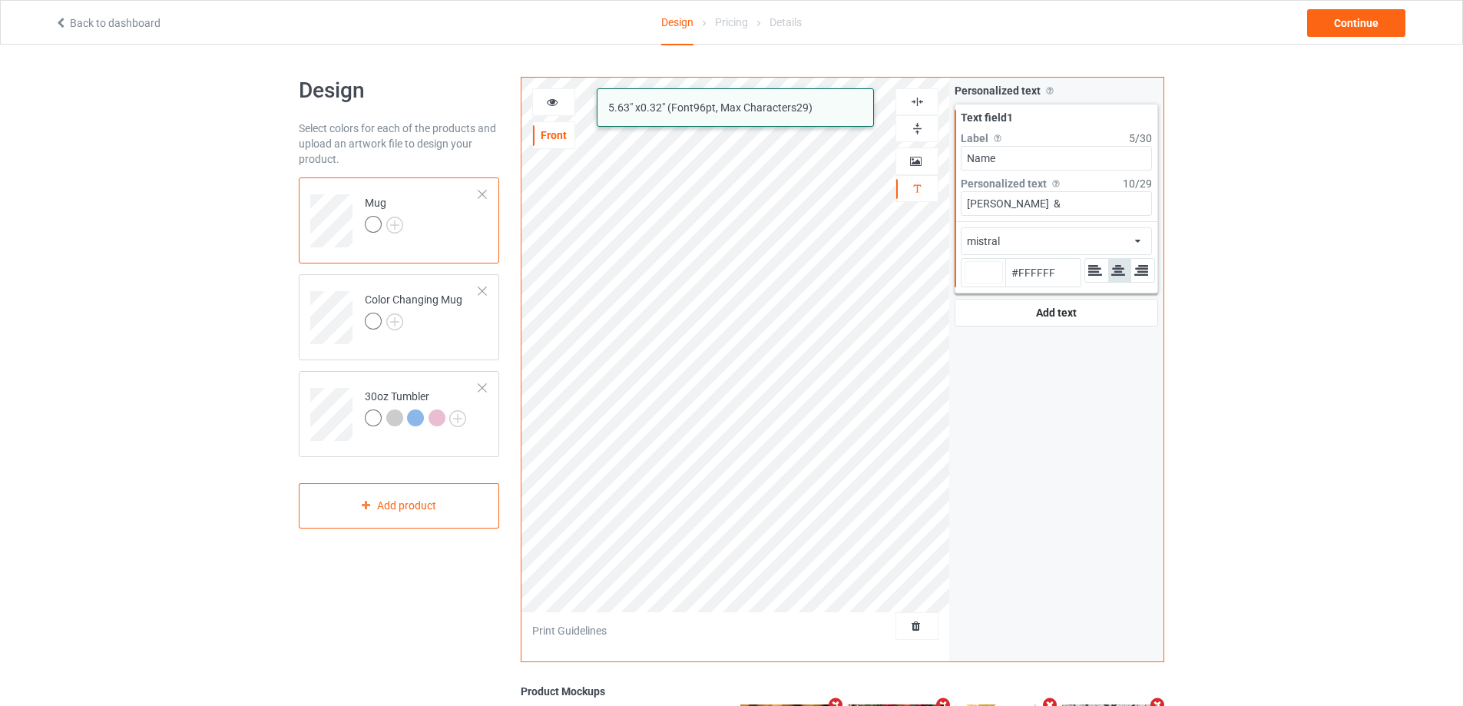
type input "[PERSON_NAME] & S"
type input "#ffffff"
type input "[PERSON_NAME] & So"
type input "#ffffff"
type input "[PERSON_NAME] & Sop"
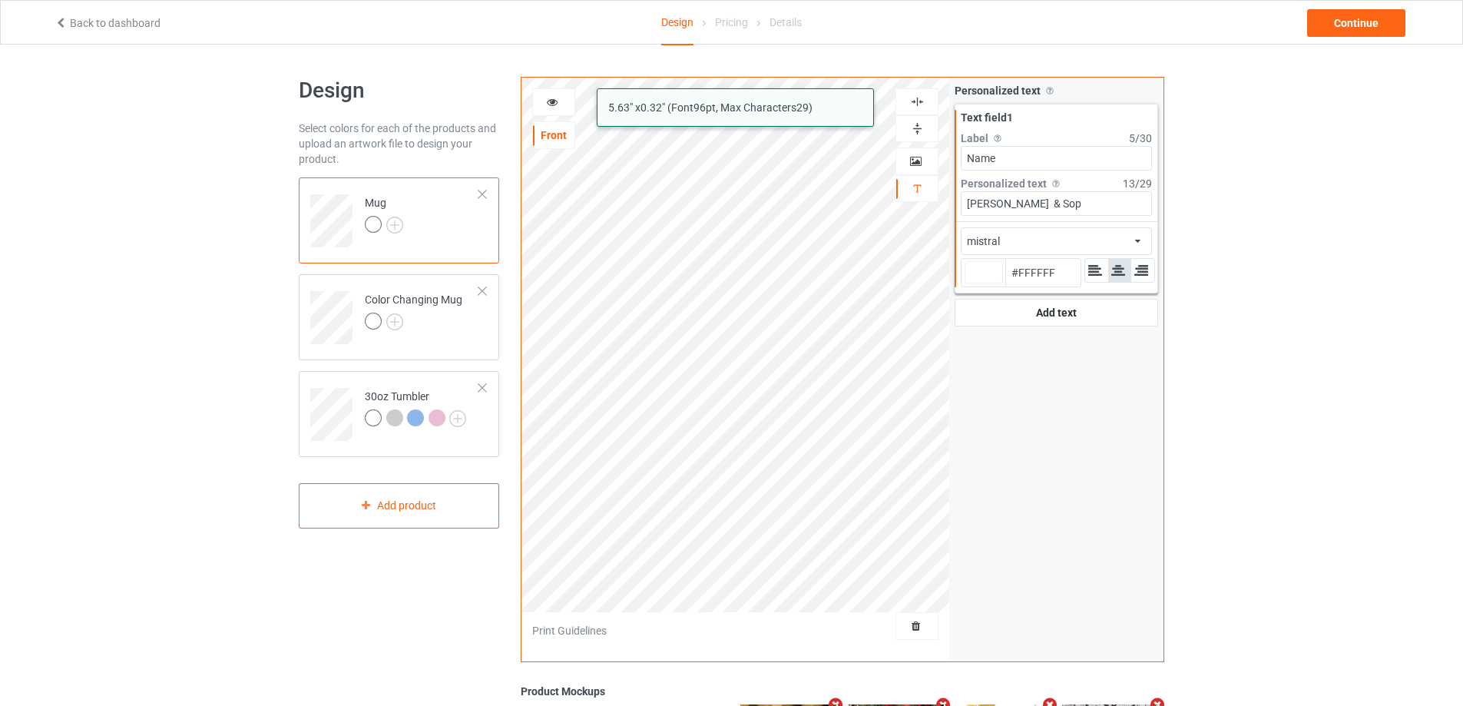
type input "#ffffff"
type input "[PERSON_NAME] & Soph"
type input "#ffffff"
type input "[PERSON_NAME] & Sophi"
type input "#ffffff"
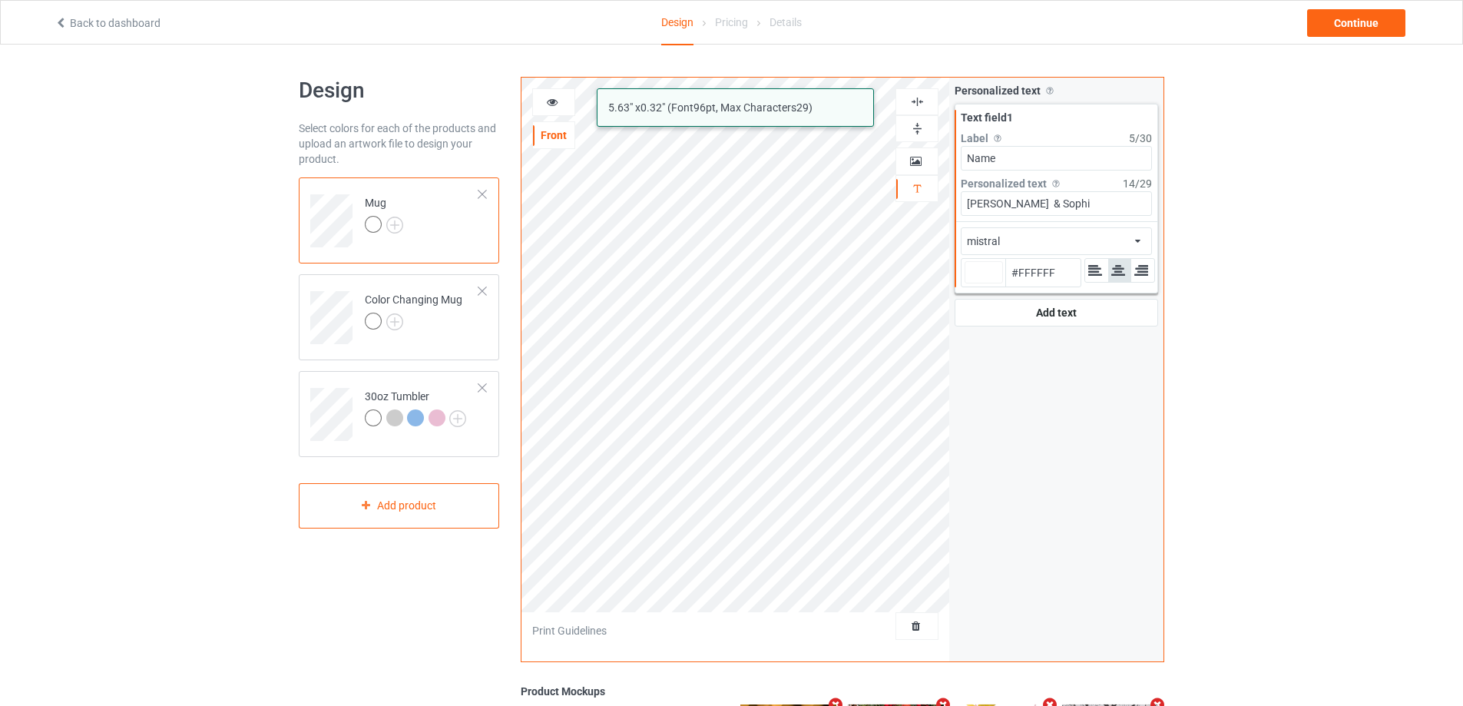
type input "[PERSON_NAME] & [PERSON_NAME]"
type input "#ffffff"
type input "[PERSON_NAME] & [PERSON_NAME]"
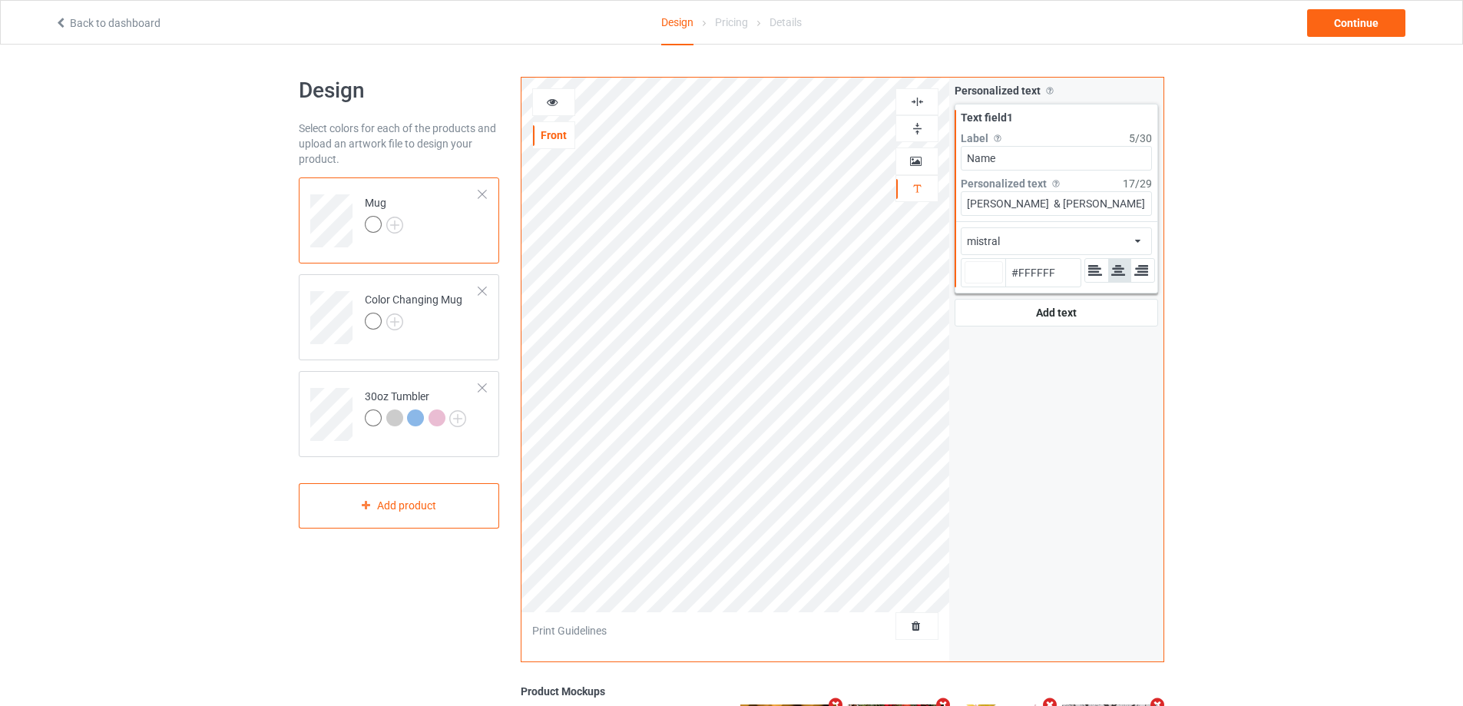
click at [1001, 282] on div at bounding box center [983, 272] width 38 height 22
click at [1001, 283] on input "#ffffff" at bounding box center [983, 293] width 38 height 21
type input "#a59292"
type input "#A59292"
type input "#8c7d7d"
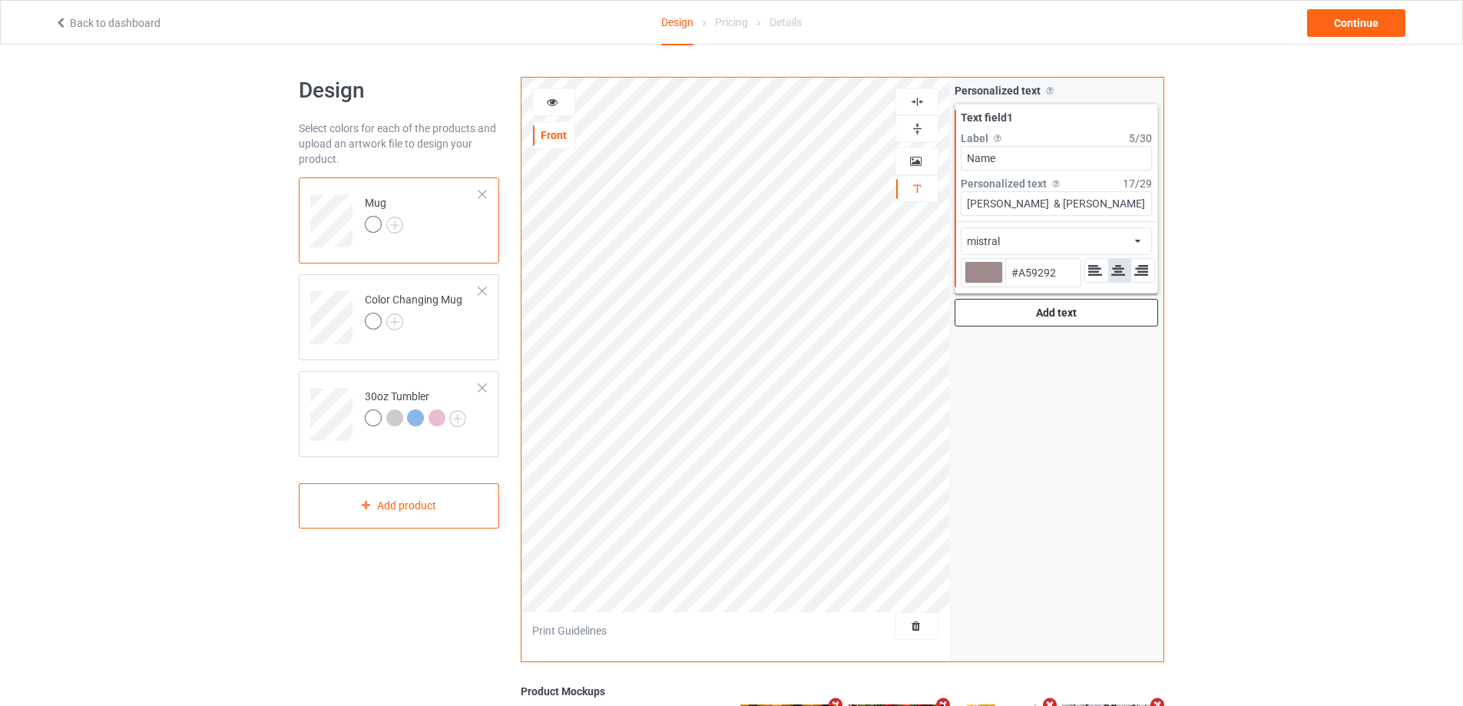
type input "#8C7D7D"
type input "#1d1b1b"
type input "#1D1B1B"
type input "#000000"
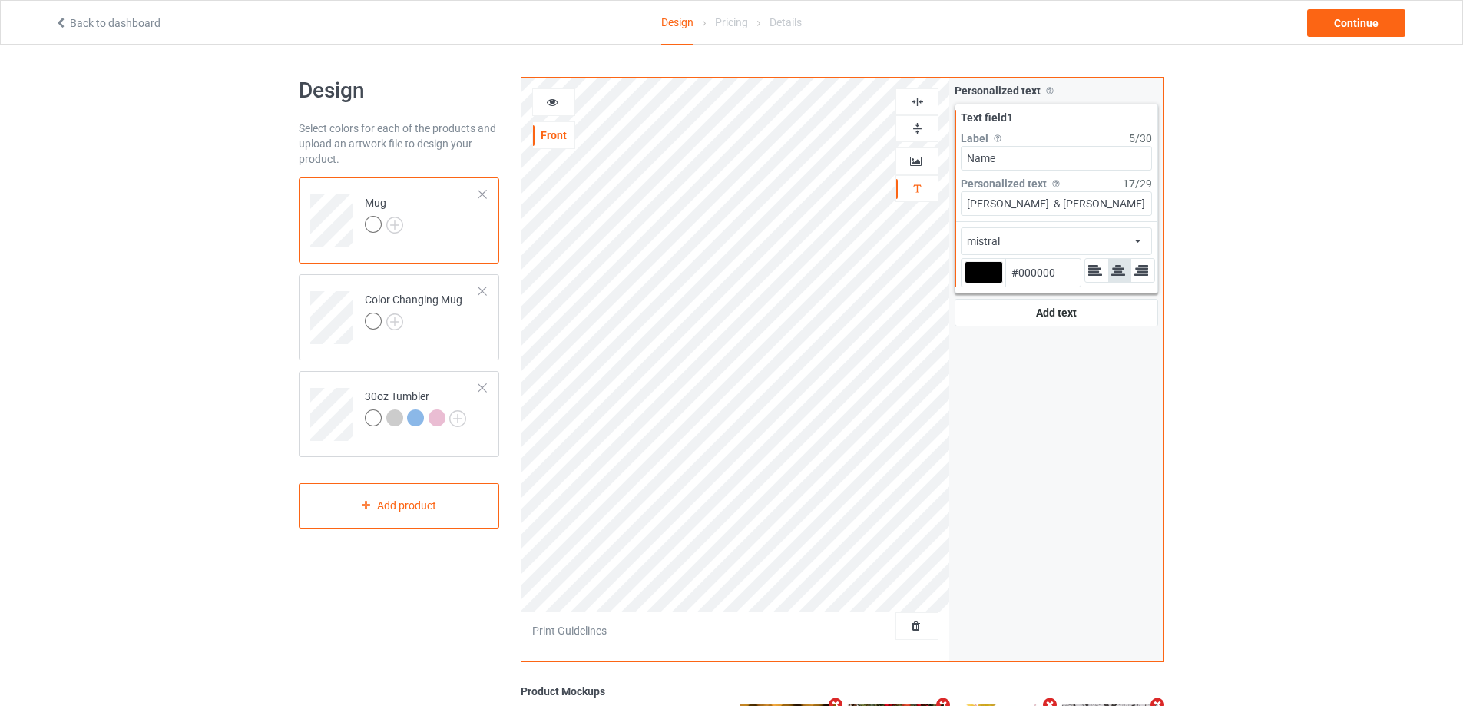
click at [981, 273] on div at bounding box center [983, 272] width 38 height 22
click at [981, 283] on input "#000000" at bounding box center [983, 293] width 38 height 21
type input "#2d1909"
type input "#2D1909"
type input "#2d1909"
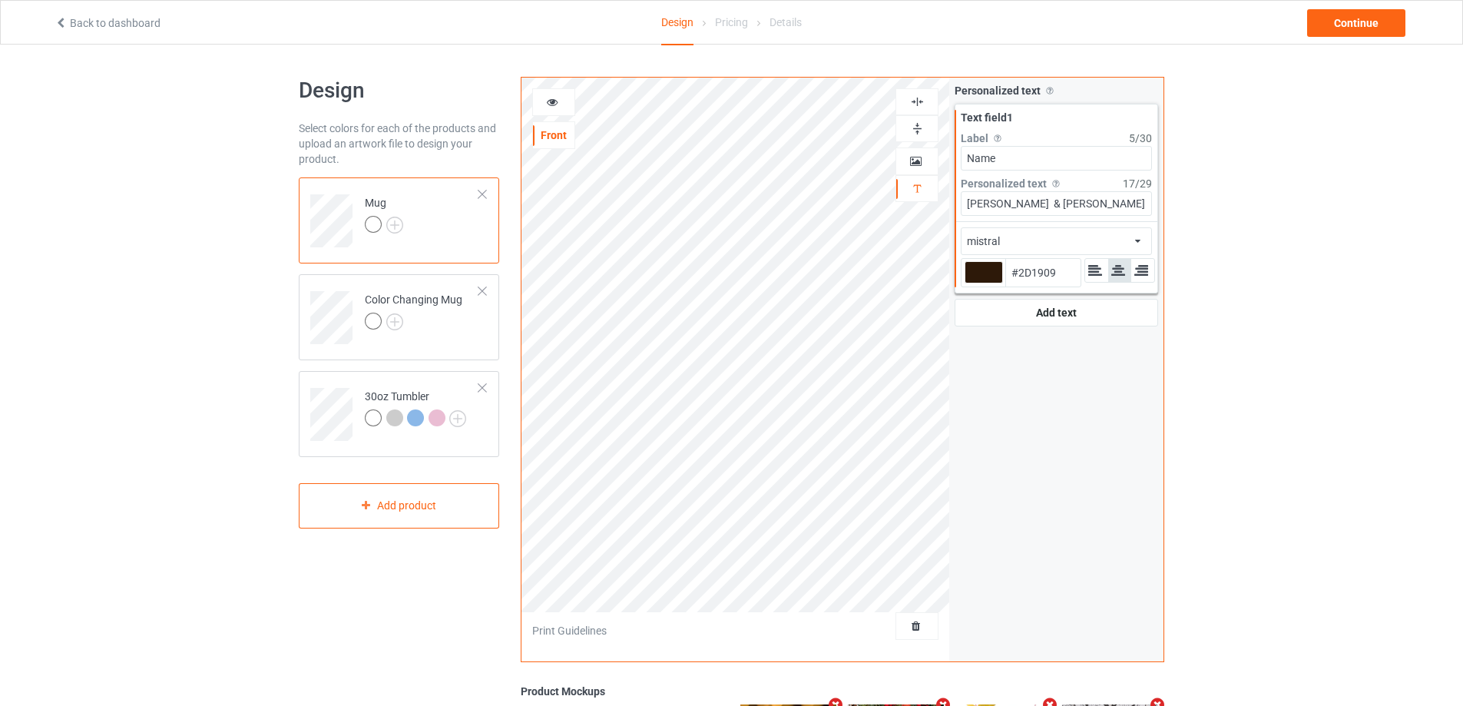
click at [556, 99] on icon at bounding box center [552, 99] width 13 height 11
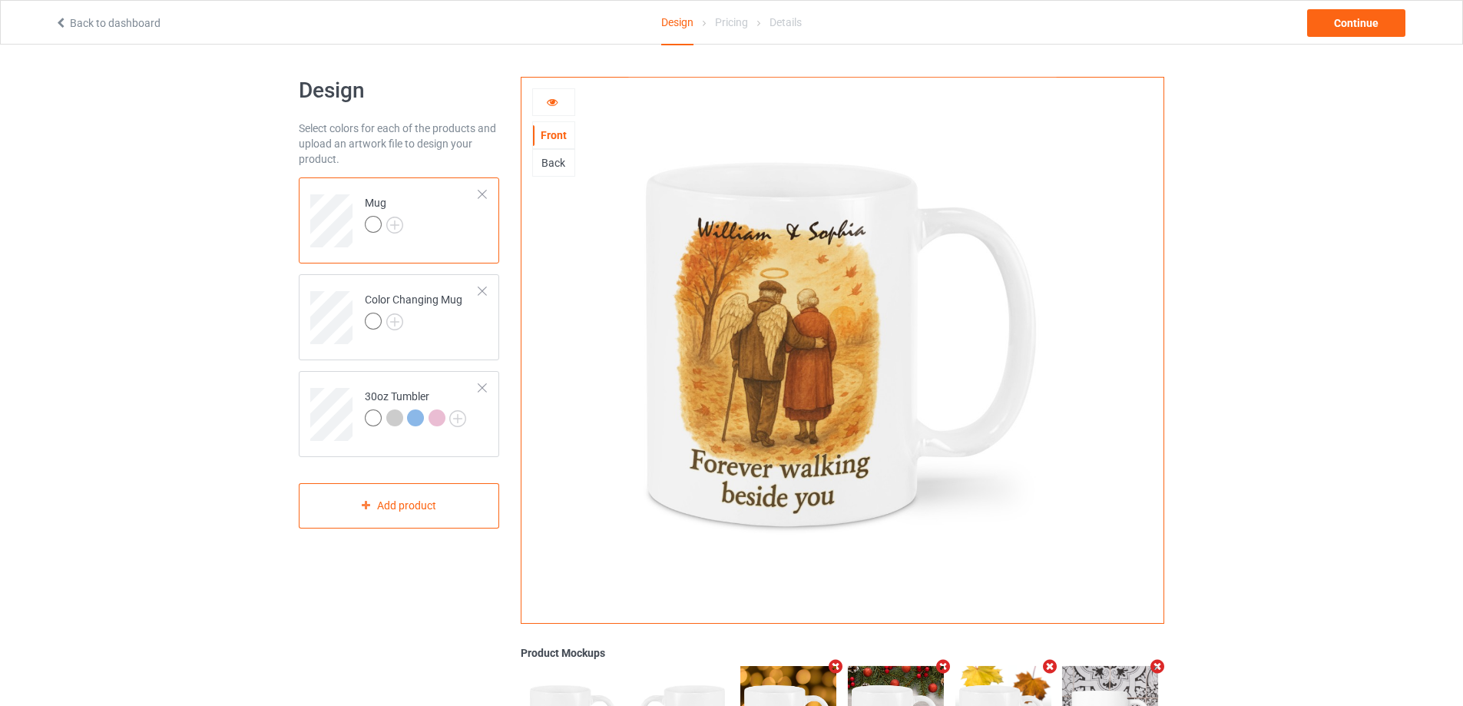
click at [549, 103] on icon at bounding box center [552, 99] width 13 height 11
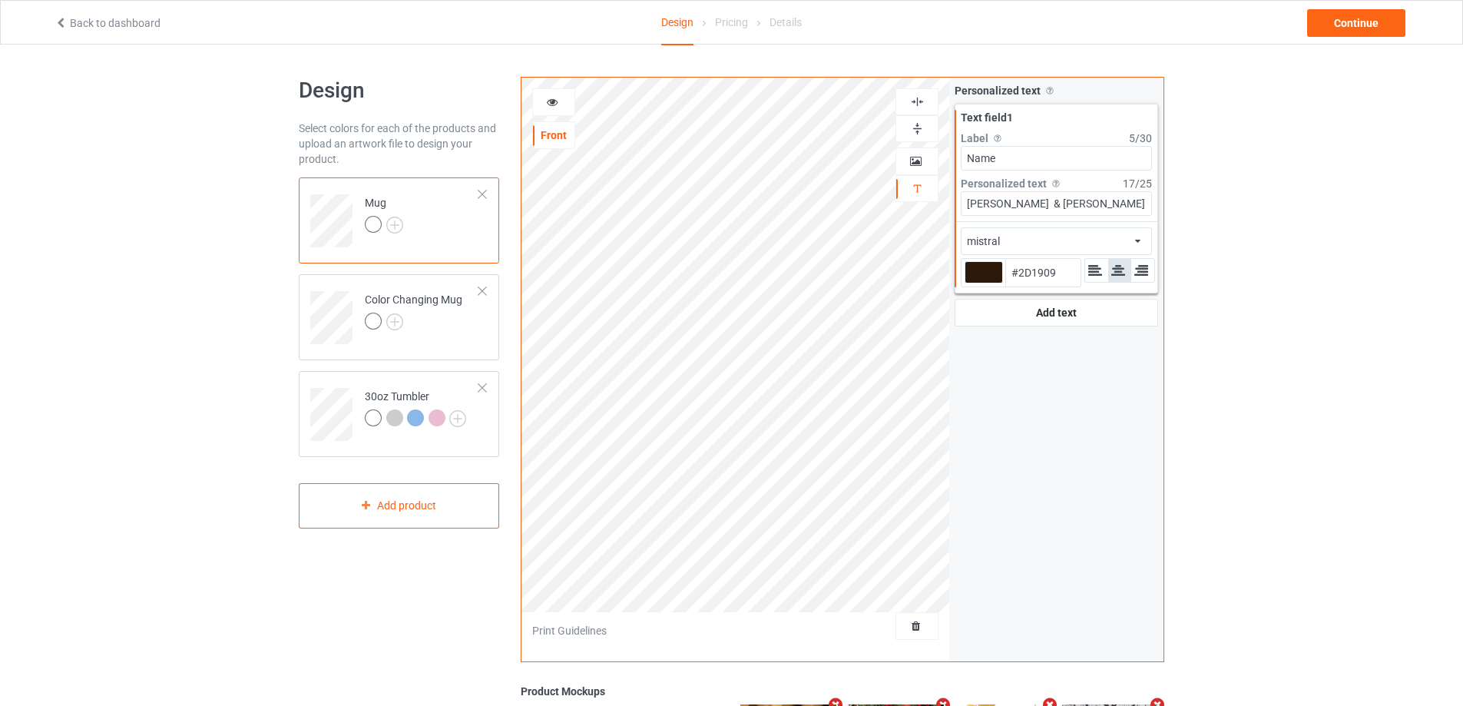
click at [1040, 228] on div "mistral african airstream aladdin alcohollicks [PERSON_NAME] almontesnow anglic…" at bounding box center [1056, 241] width 191 height 28
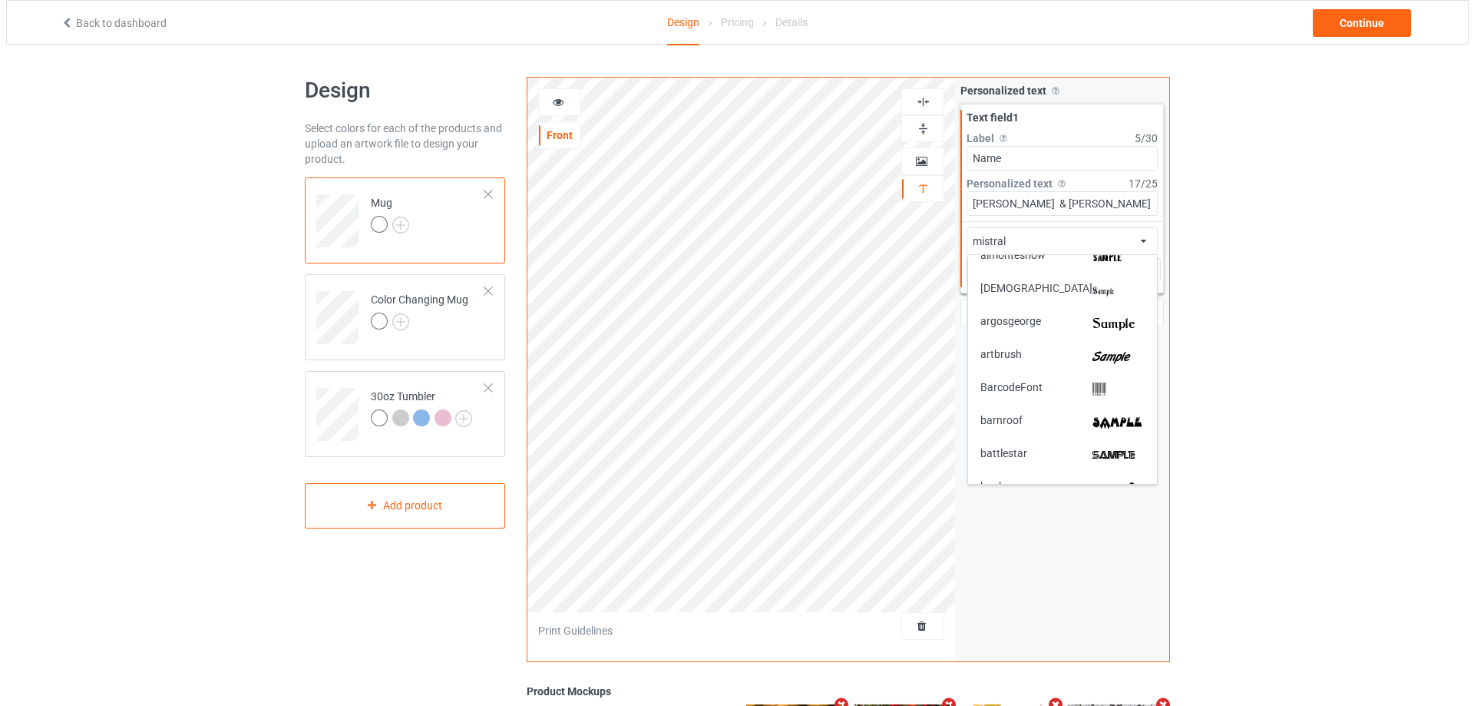
scroll to position [230, 0]
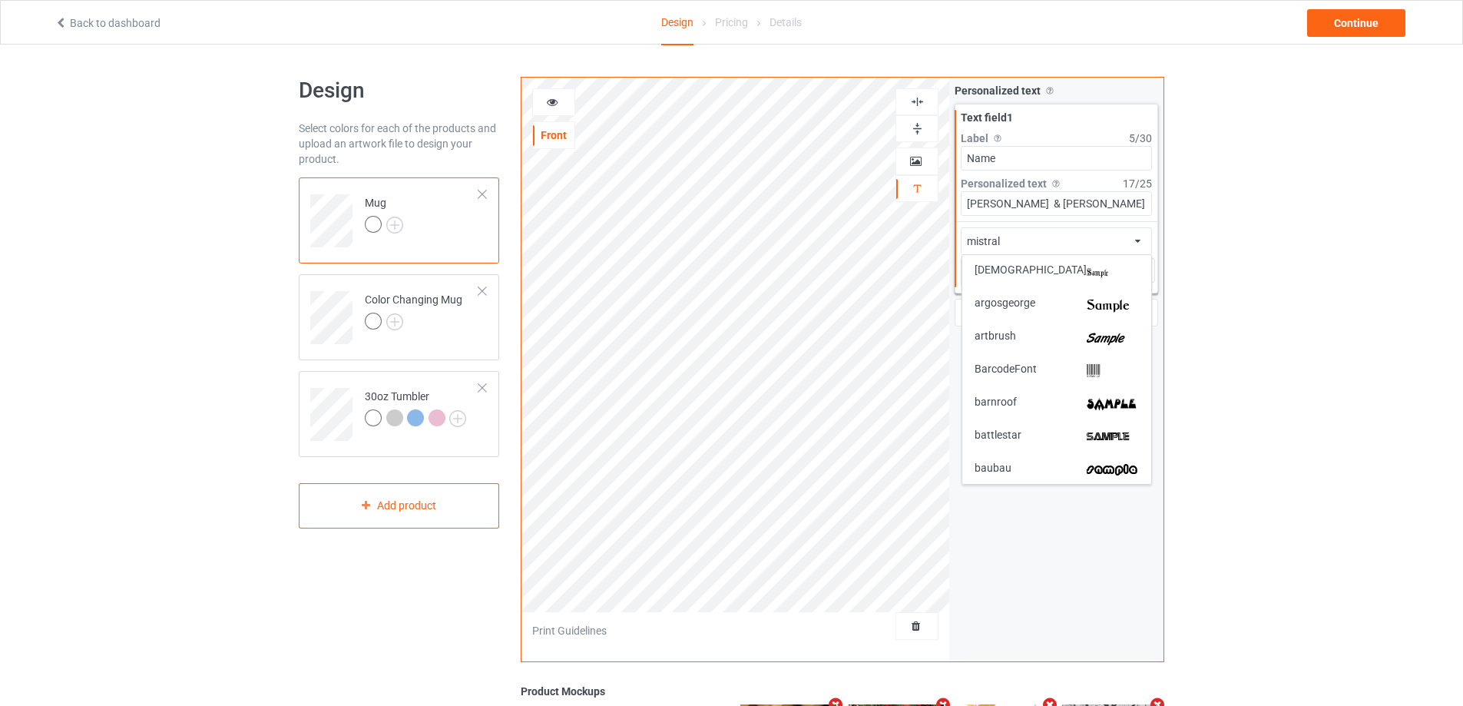
click at [1078, 337] on div "artbrush" at bounding box center [1056, 338] width 164 height 16
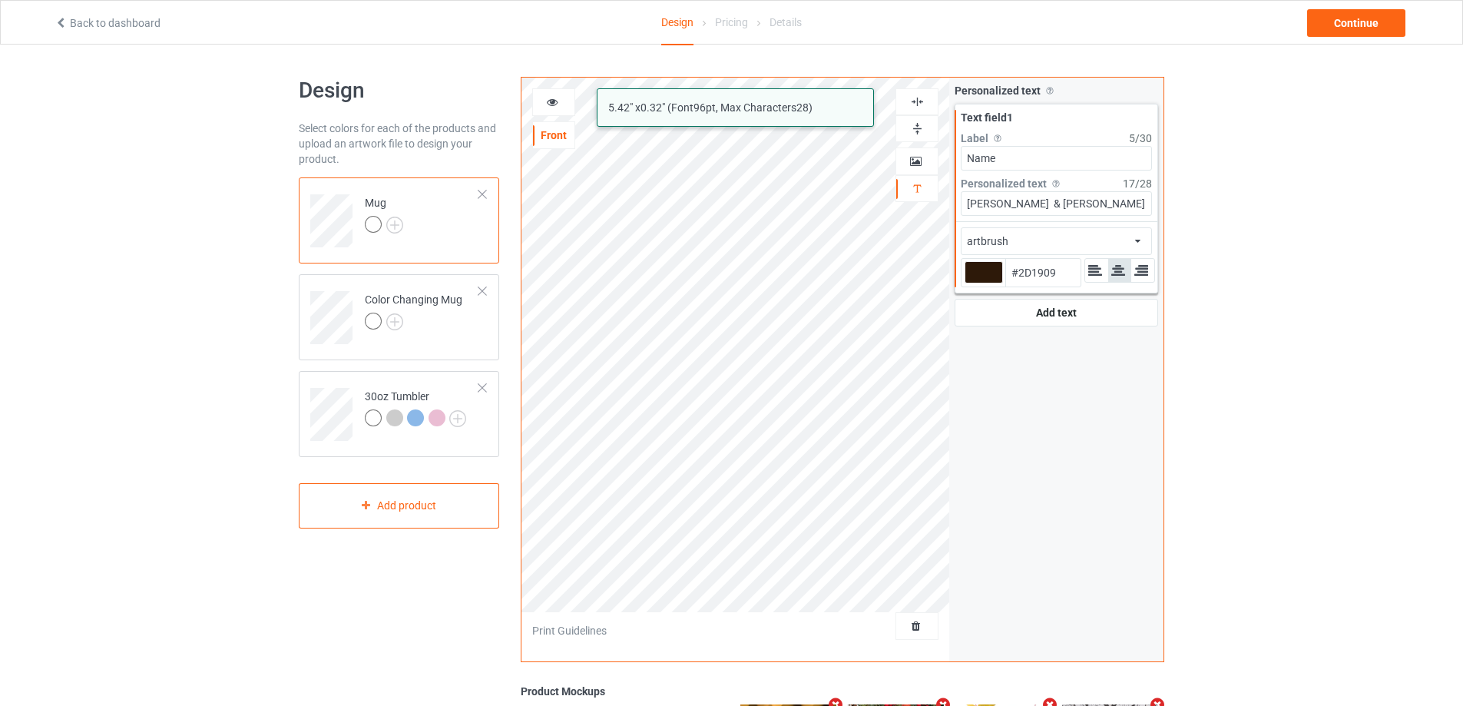
type input "#2d1909"
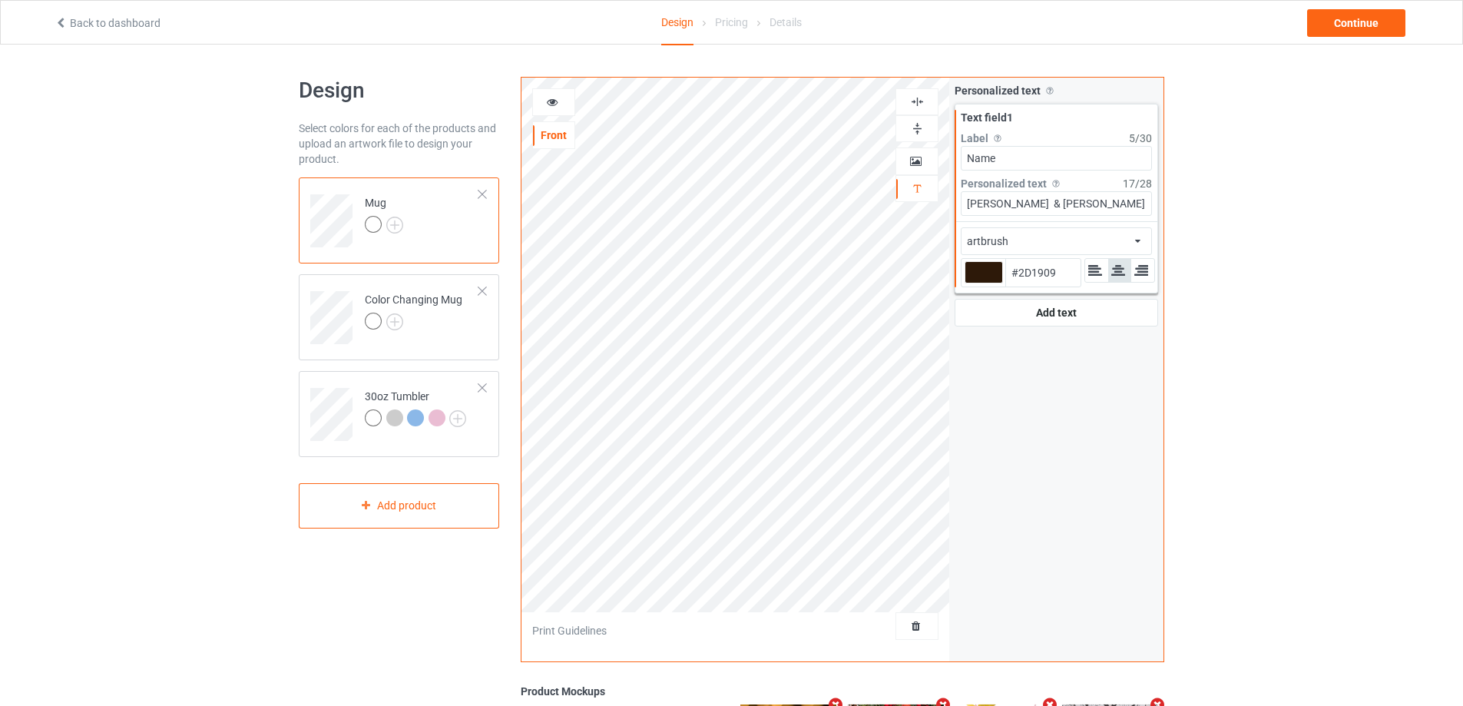
click at [553, 100] on icon at bounding box center [552, 99] width 13 height 11
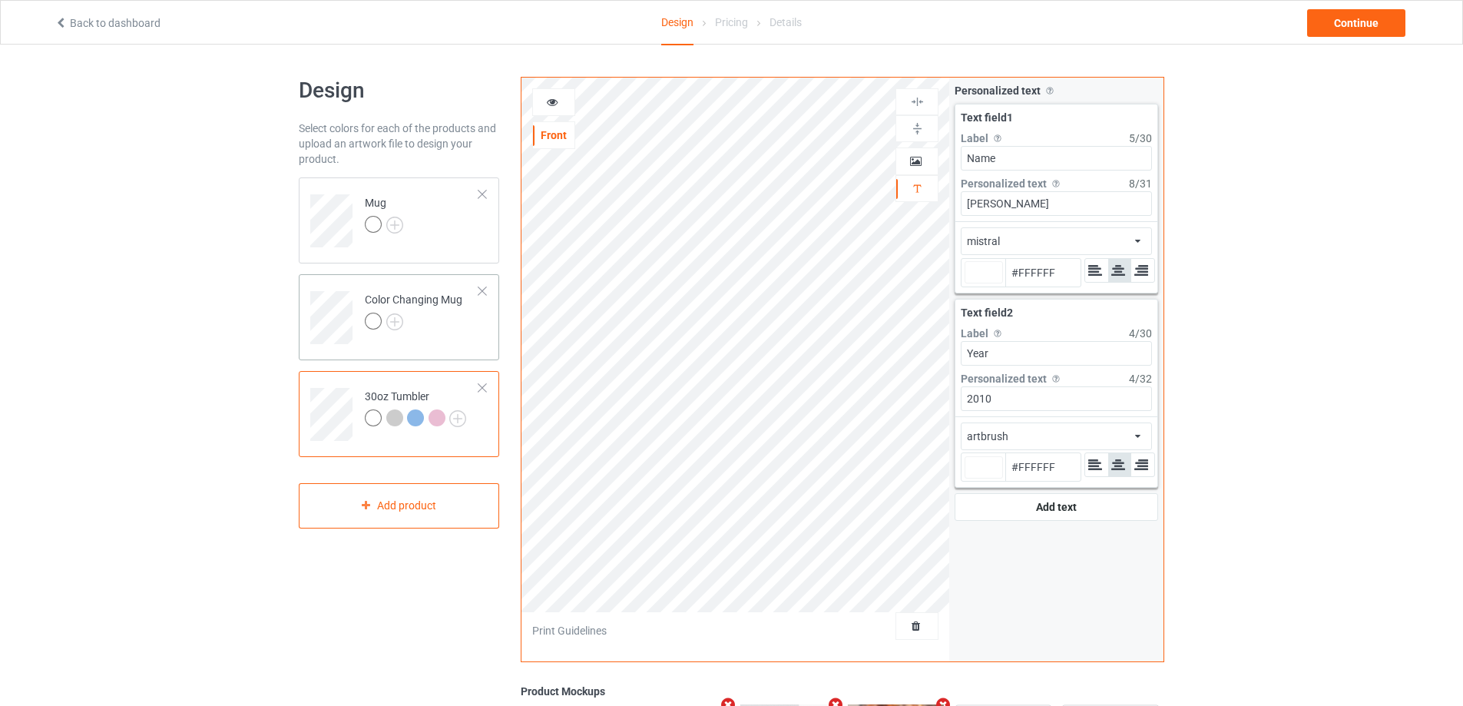
type input "#ffffff"
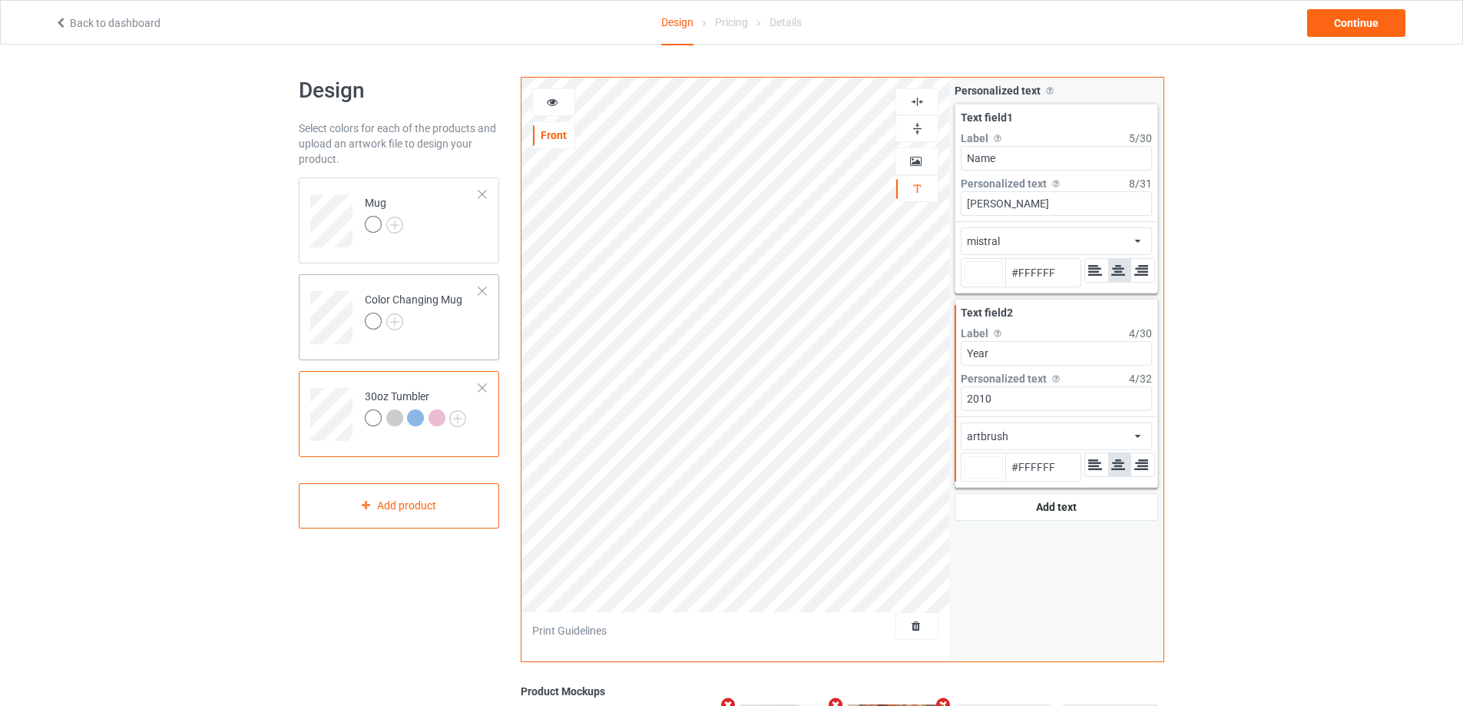
type input "#ffffff"
click at [1024, 201] on input "[PERSON_NAME]" at bounding box center [1056, 203] width 191 height 25
type input "#ffffff"
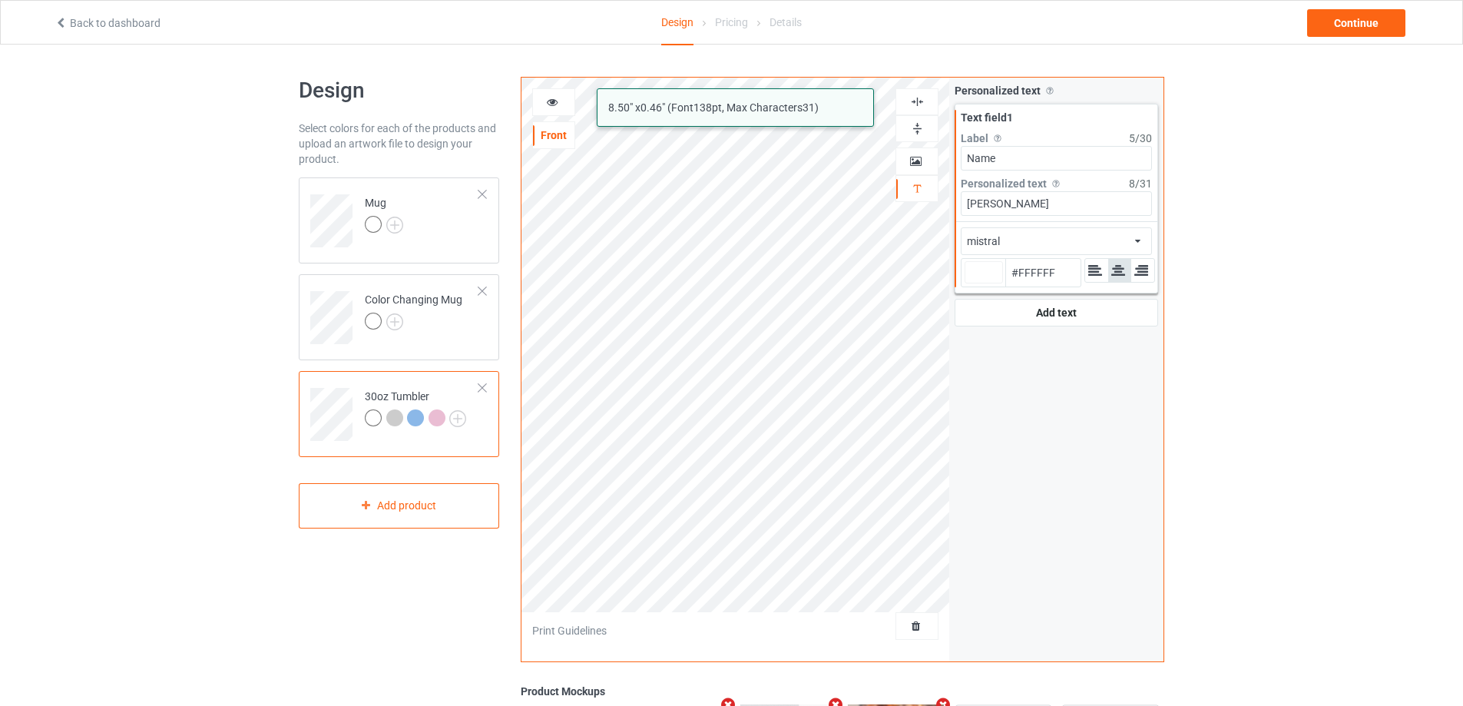
type input "[PERSON_NAME]"
type input "#ffffff"
type input "[PERSON_NAME] &"
type input "#ffffff"
type input "[PERSON_NAME] &"
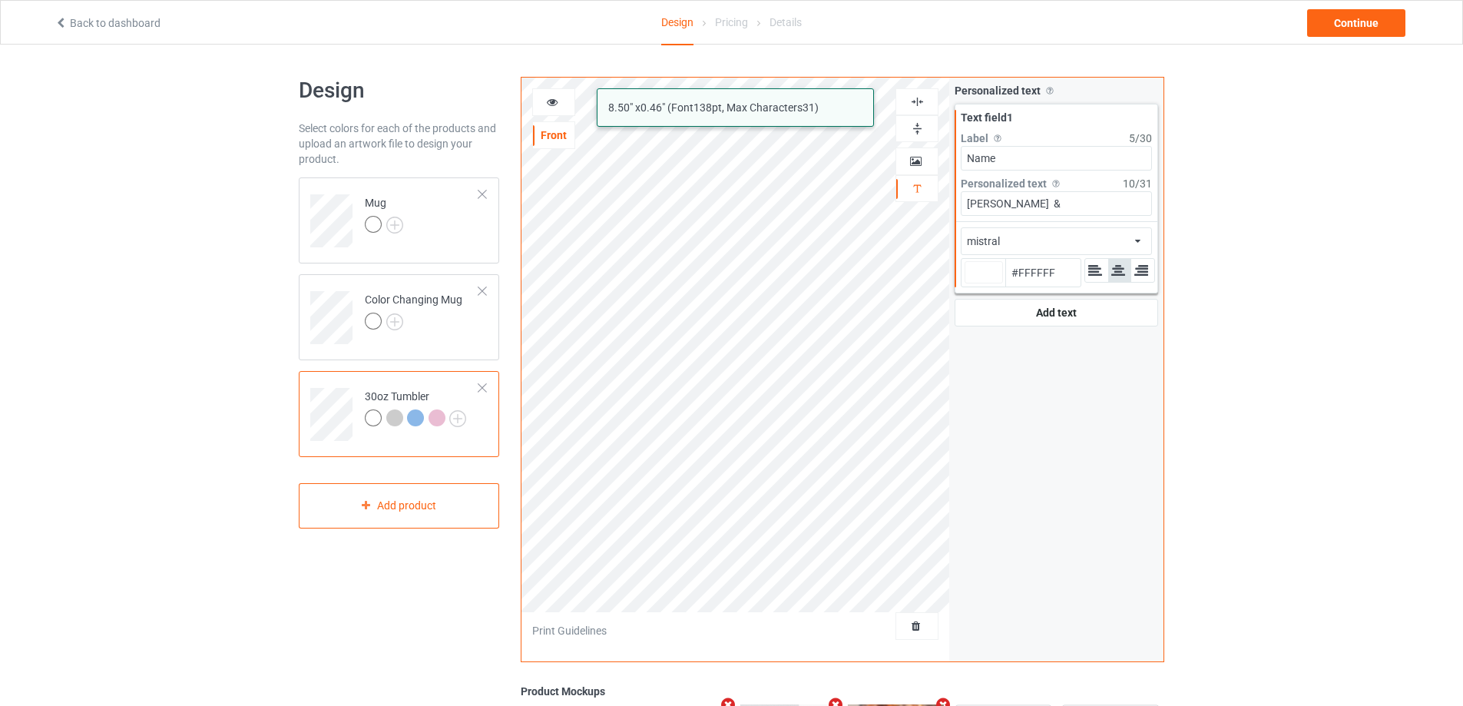
type input "#ffffff"
type input "[PERSON_NAME] & S"
type input "#ffffff"
type input "[PERSON_NAME] & So"
type input "#ffffff"
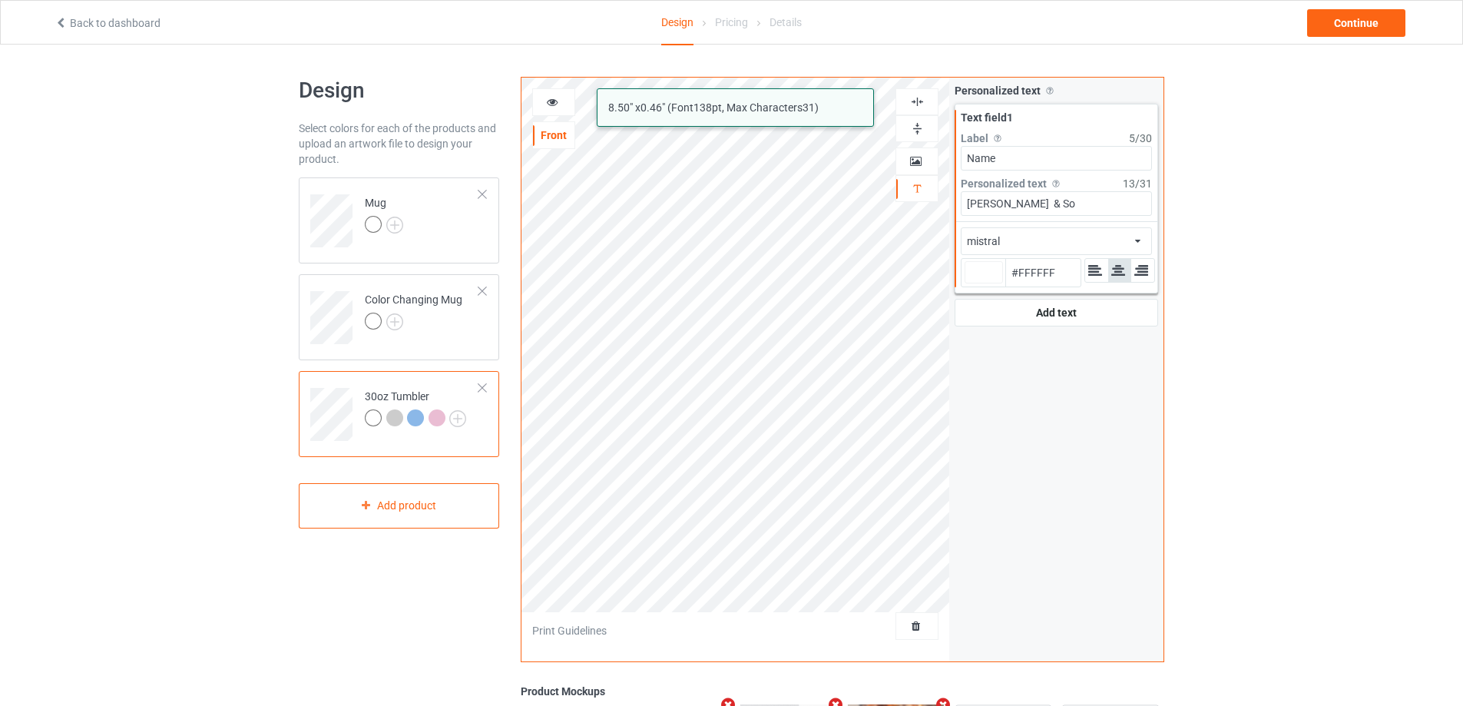
type input "[PERSON_NAME] & Sop"
type input "#ffffff"
type input "[PERSON_NAME] & Soph"
type input "#ffffff"
type input "[PERSON_NAME] & Sophi"
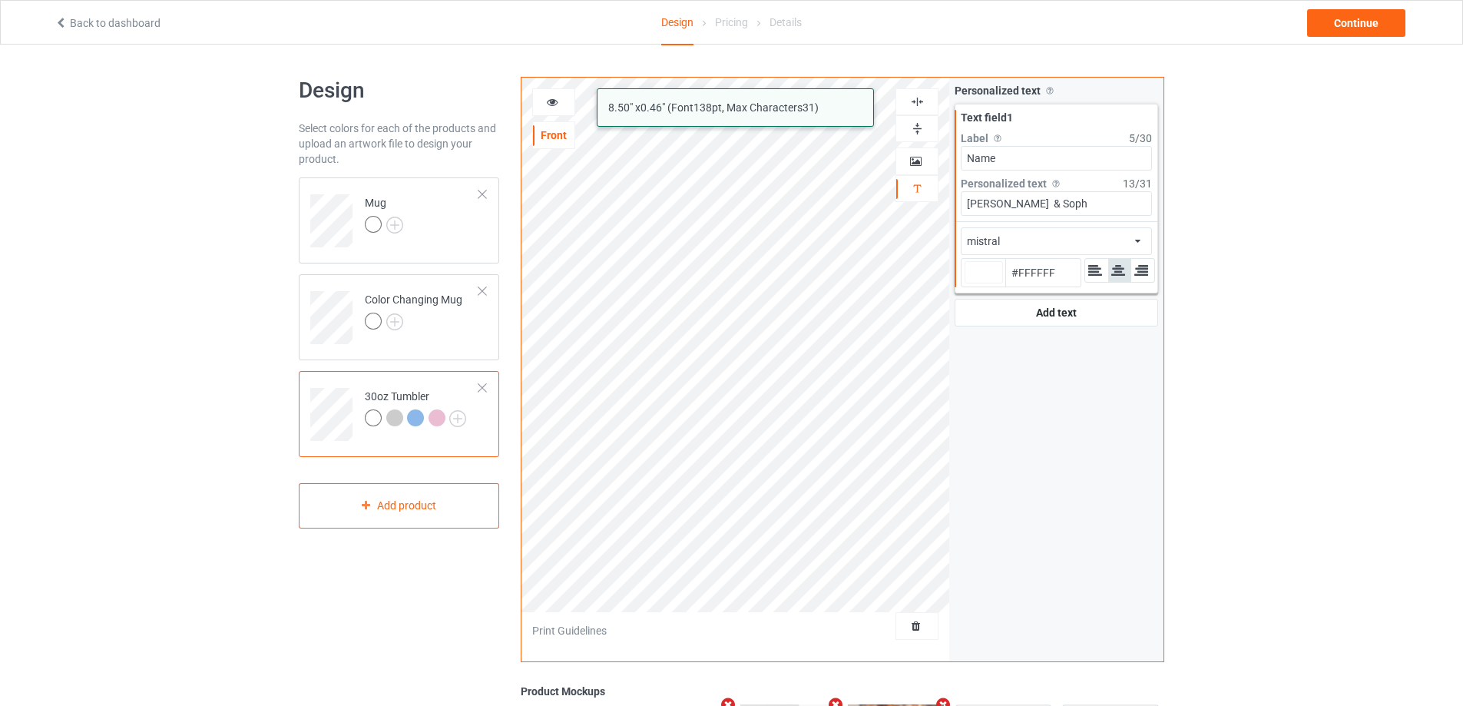
type input "#ffffff"
type input "[PERSON_NAME] & [PERSON_NAME]"
type input "#ffffff"
type input "[PERSON_NAME] & [PERSON_NAME]"
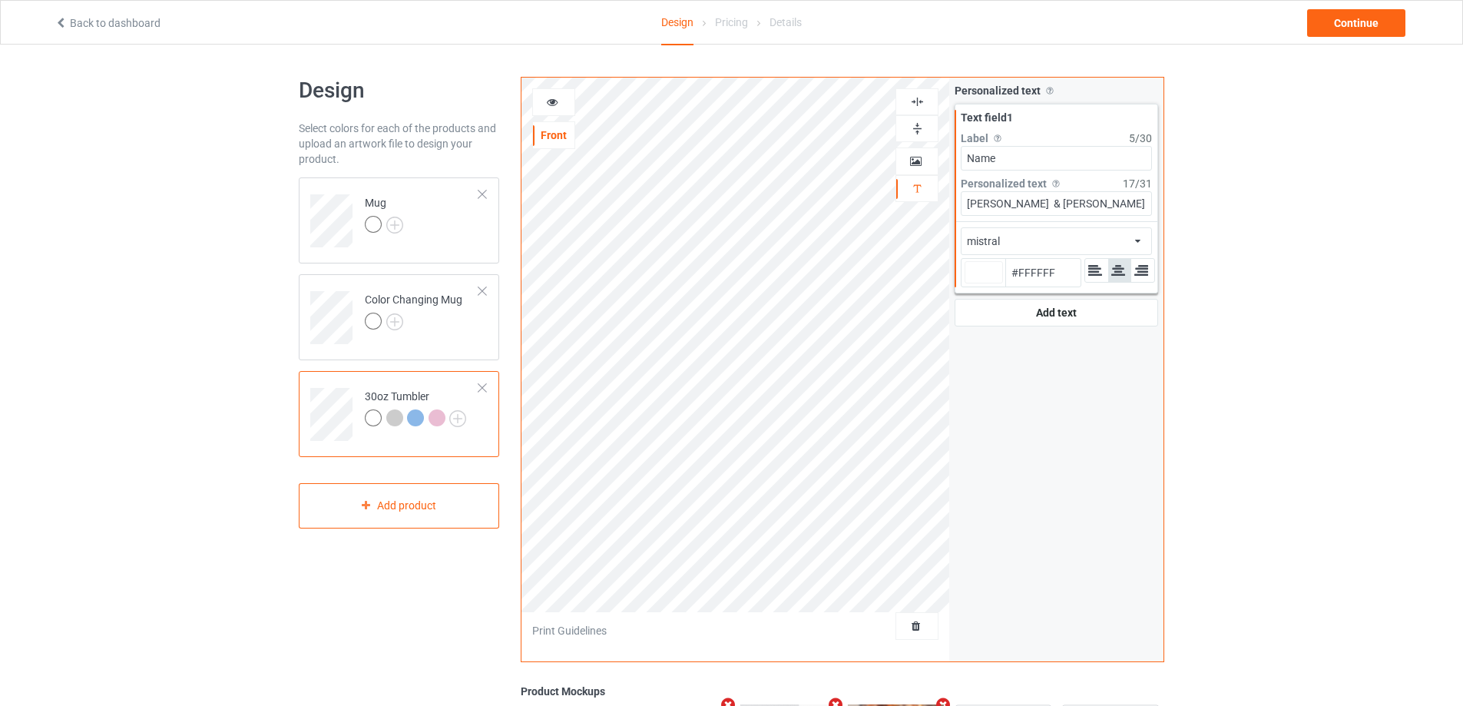
click at [989, 273] on div at bounding box center [983, 272] width 38 height 22
click at [989, 283] on input "#ffffff" at bounding box center [983, 293] width 38 height 21
type input "#726565"
type input "#554e4e"
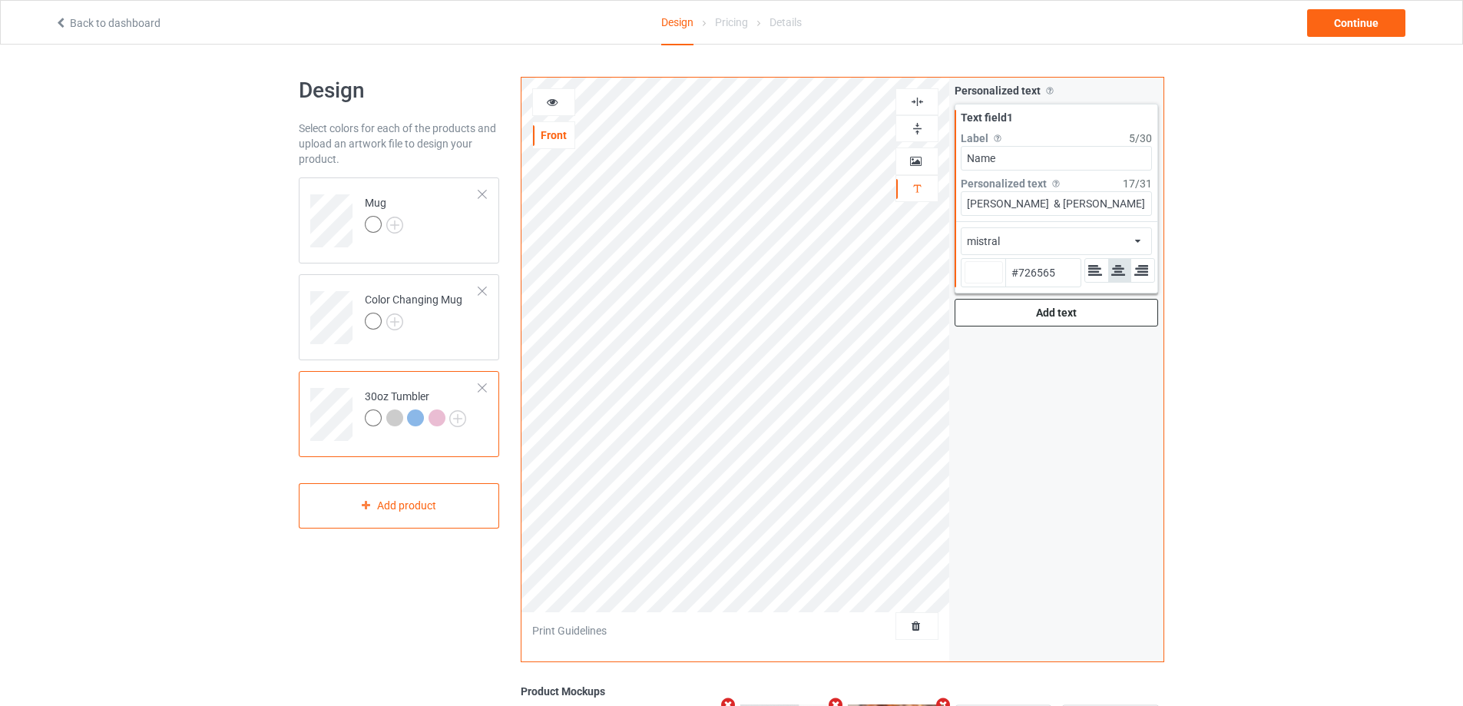
type input "#554E4E"
type input "#0d0d0d"
type input "#0D0D0D"
type input "#000000"
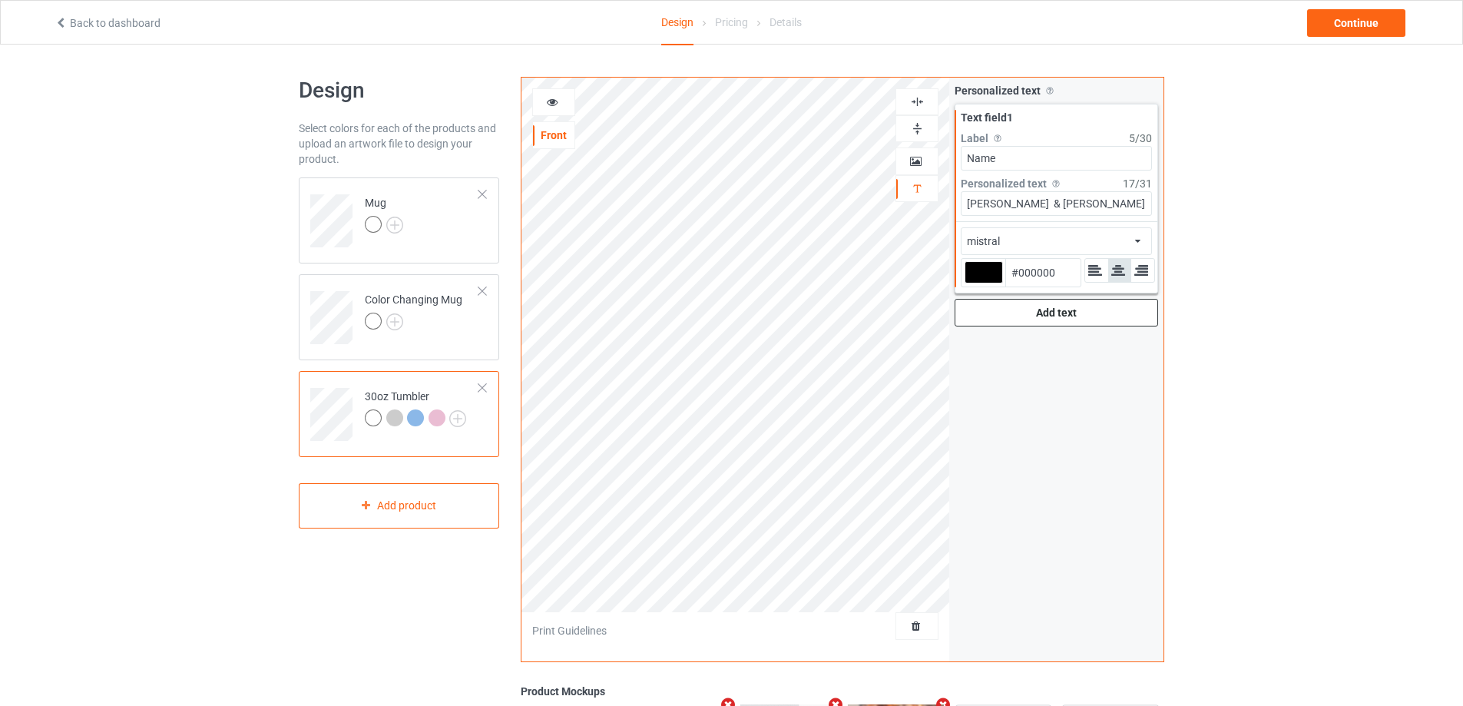
type input "#000000"
click at [550, 101] on icon at bounding box center [552, 99] width 13 height 11
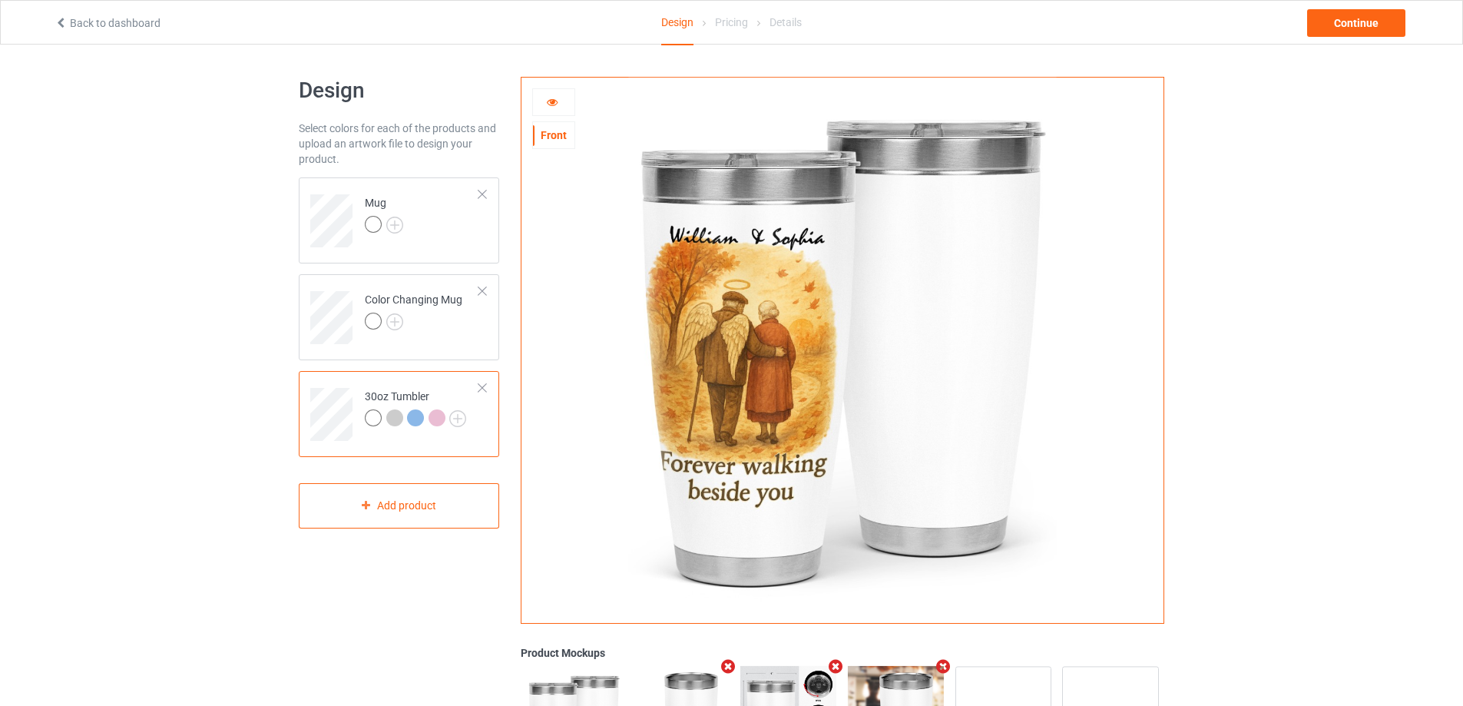
click at [554, 97] on icon at bounding box center [552, 99] width 13 height 11
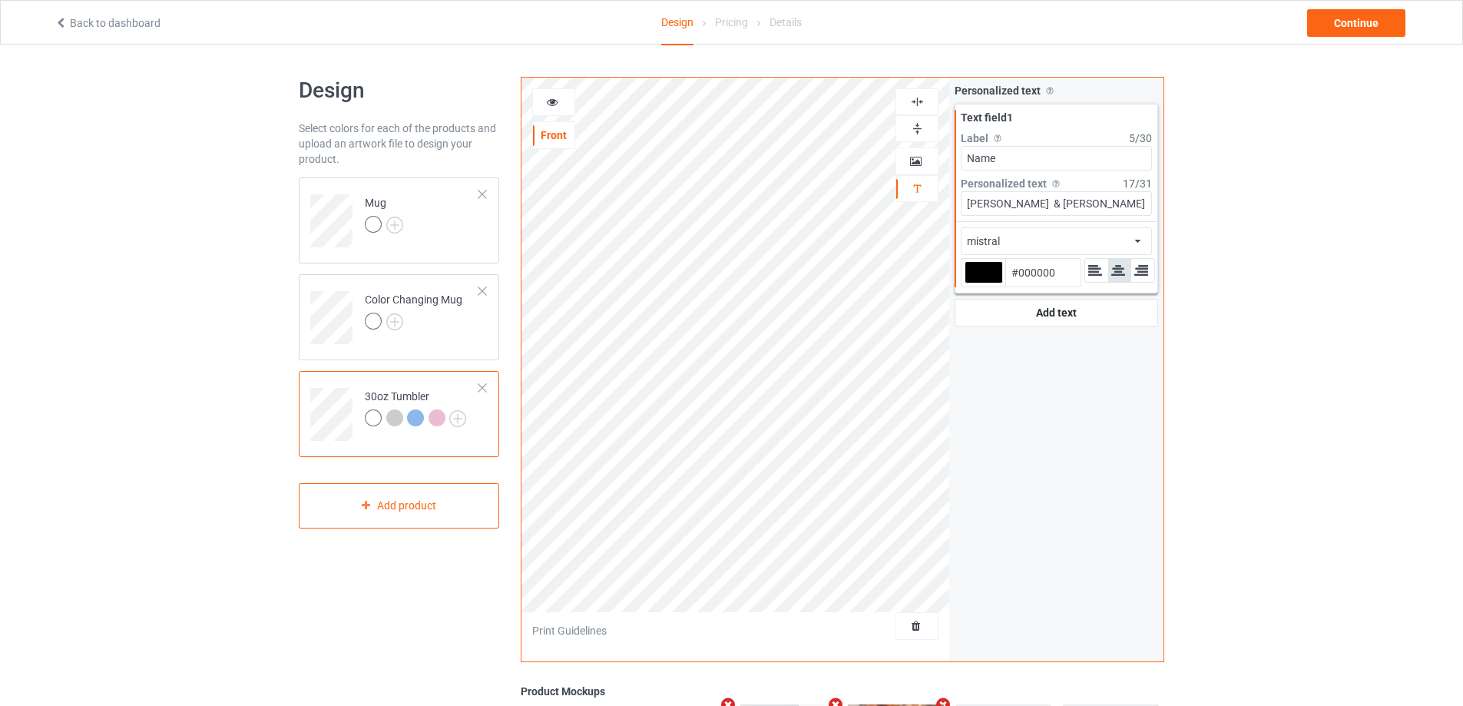
click at [549, 98] on icon at bounding box center [552, 99] width 13 height 11
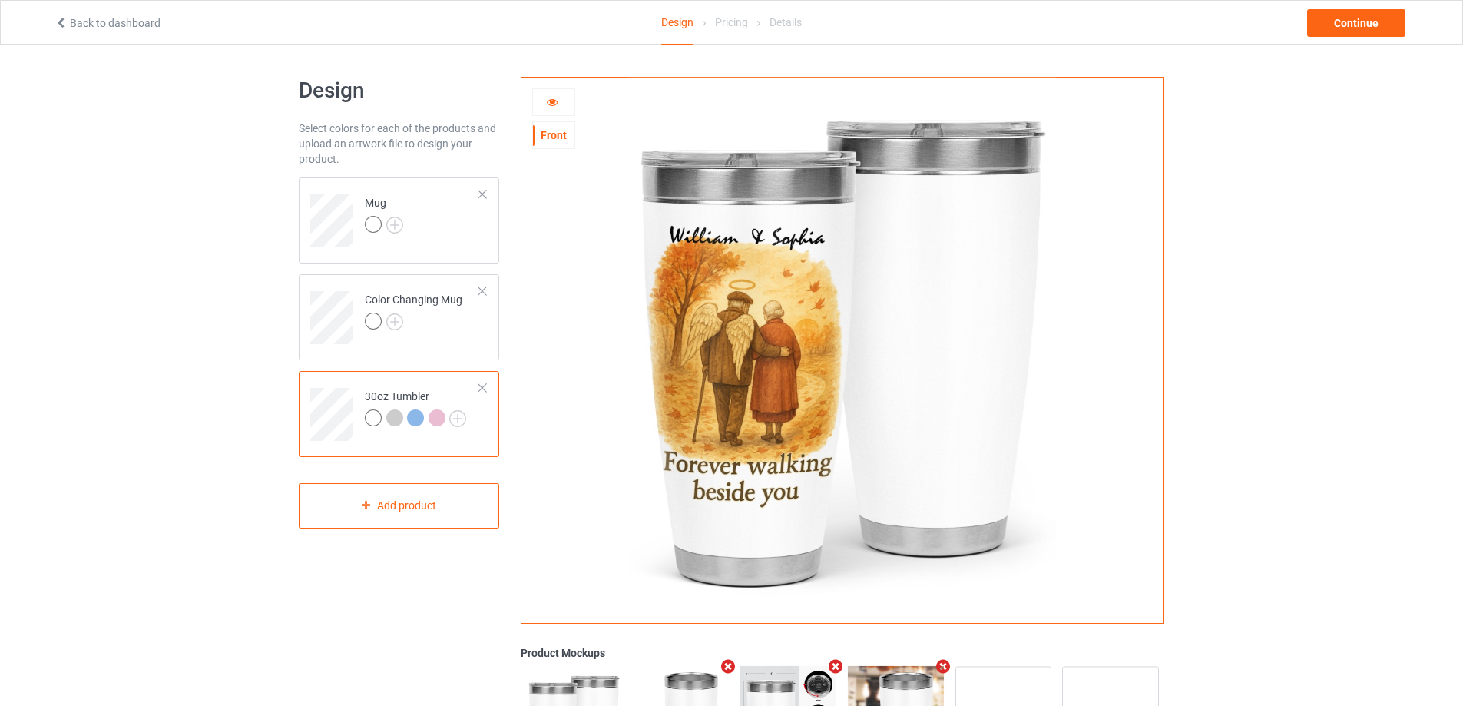
click at [554, 101] on icon at bounding box center [552, 99] width 13 height 11
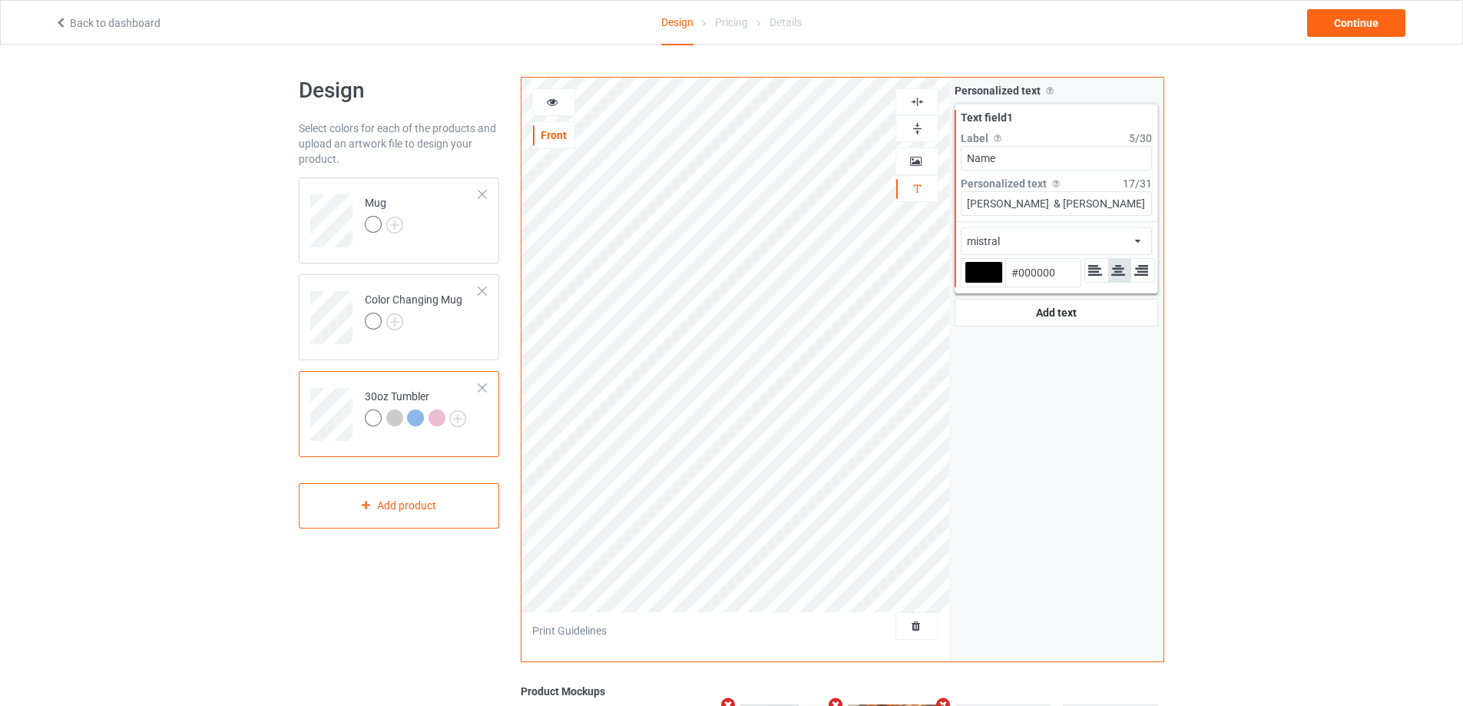
click at [990, 276] on div at bounding box center [983, 272] width 38 height 22
click at [990, 283] on input "#000000" at bounding box center [983, 293] width 38 height 21
click at [1060, 243] on div "mistral african airstream aladdin alcohollicks [PERSON_NAME] almontesnow anglic…" at bounding box center [1056, 241] width 191 height 28
click at [547, 99] on icon at bounding box center [552, 99] width 13 height 11
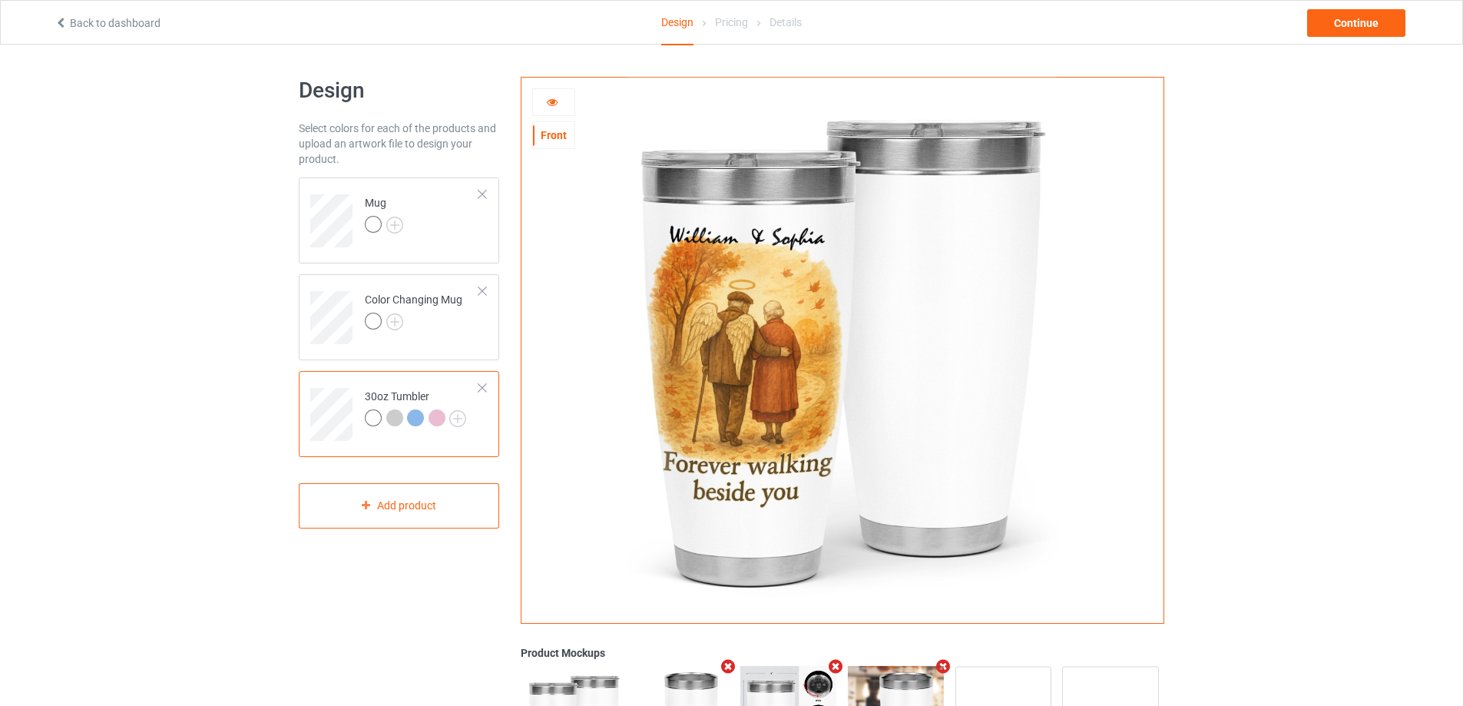
click at [547, 99] on icon at bounding box center [552, 99] width 13 height 11
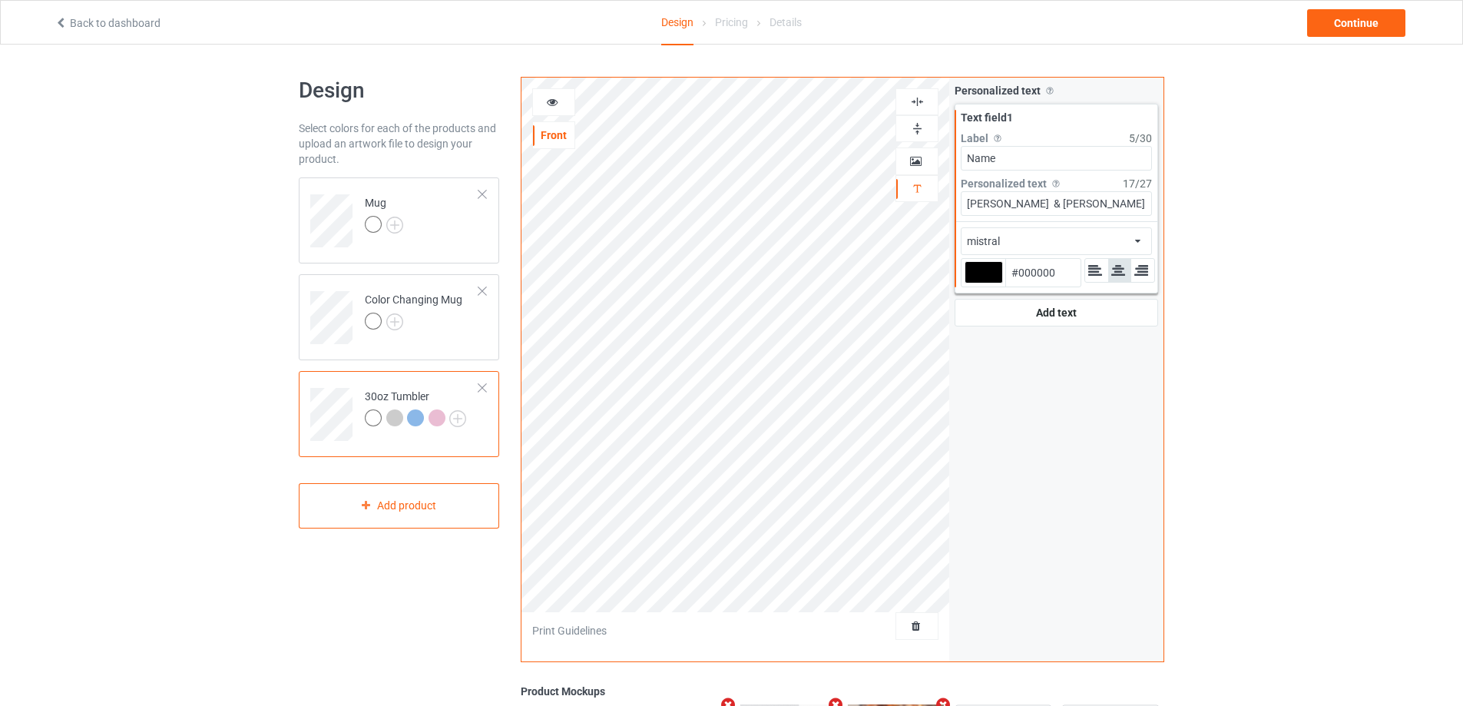
click at [547, 95] on icon at bounding box center [552, 99] width 13 height 11
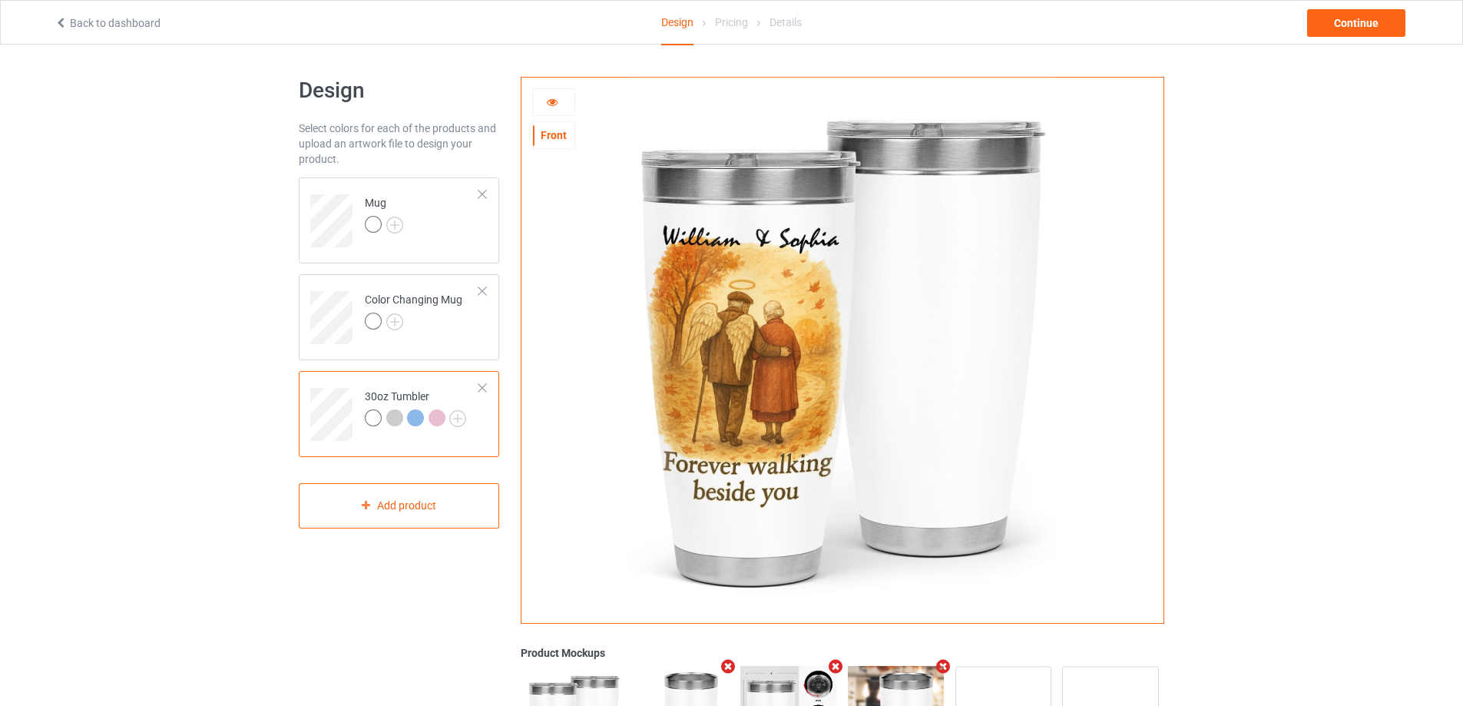
click at [547, 95] on icon at bounding box center [552, 99] width 13 height 11
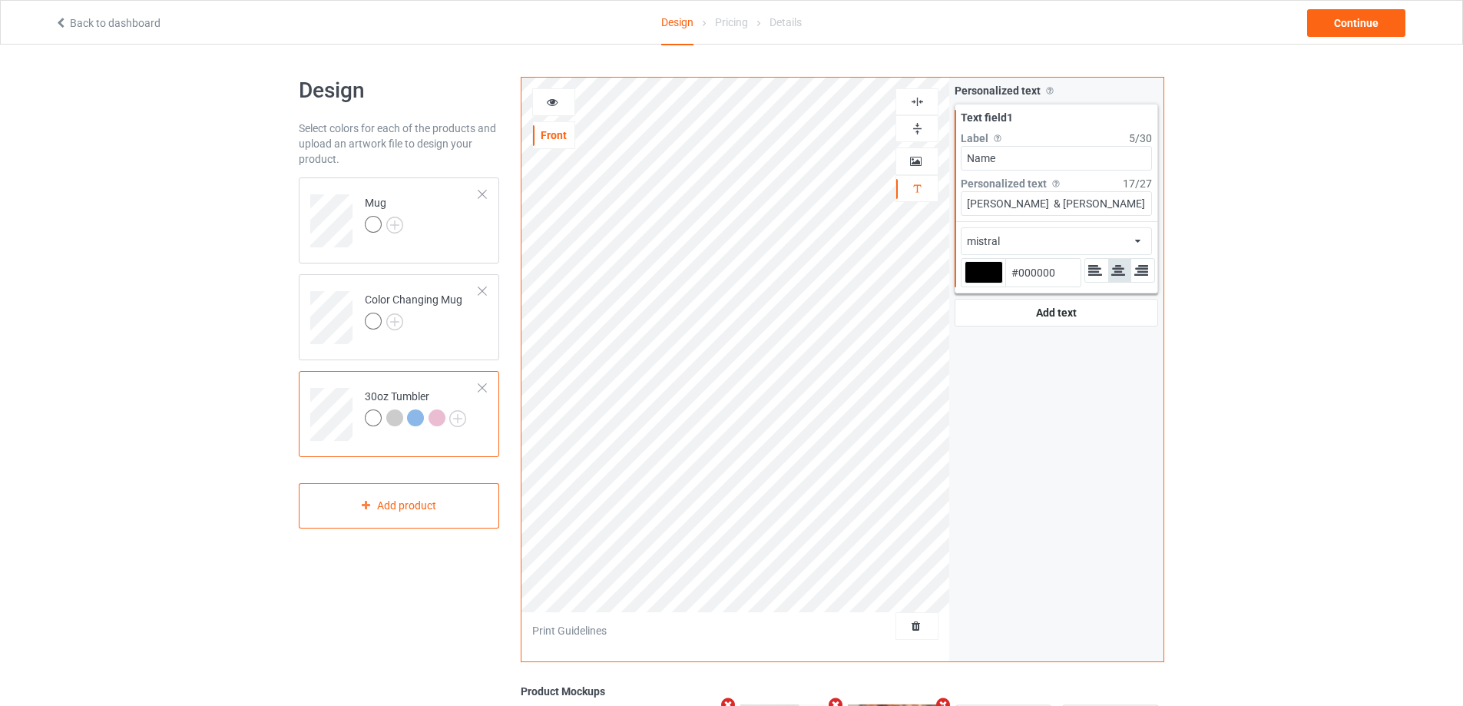
click at [549, 95] on icon at bounding box center [552, 99] width 13 height 11
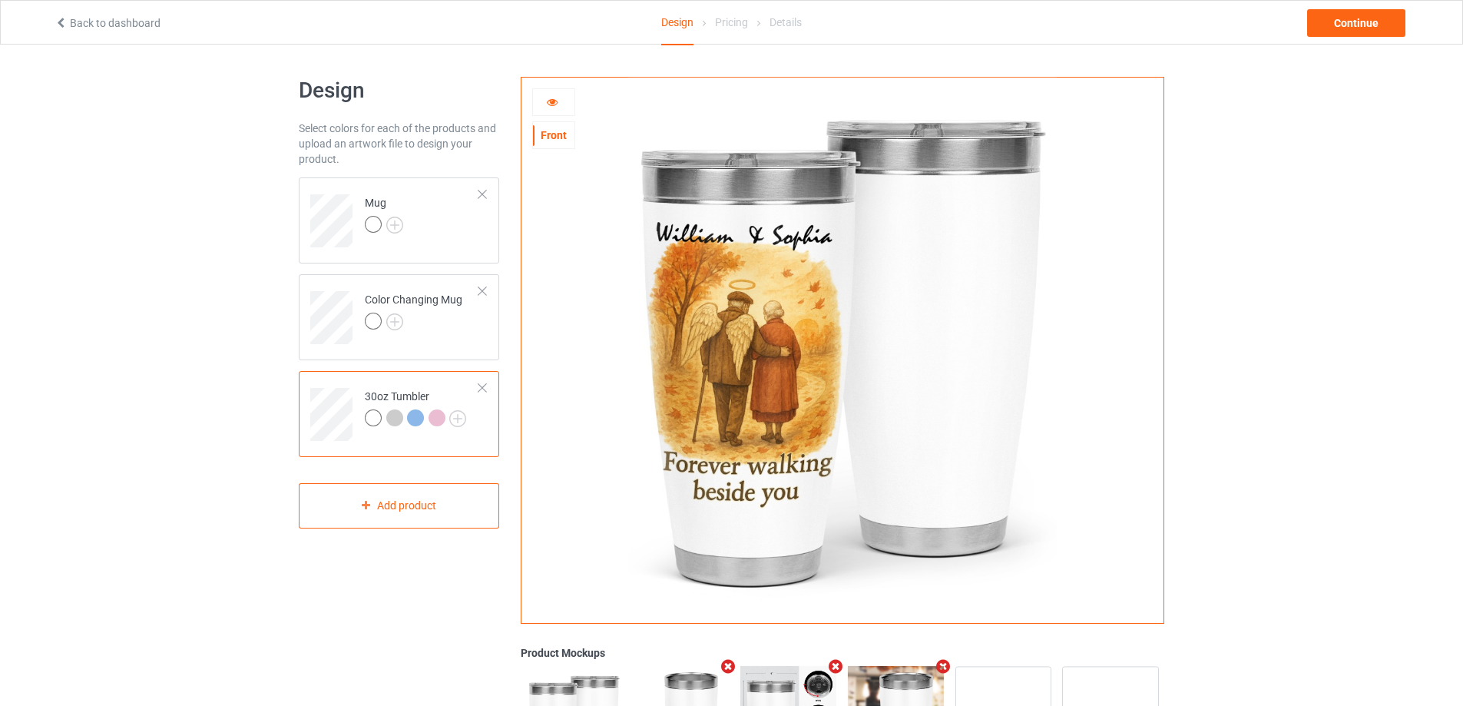
click at [554, 102] on icon at bounding box center [552, 99] width 13 height 11
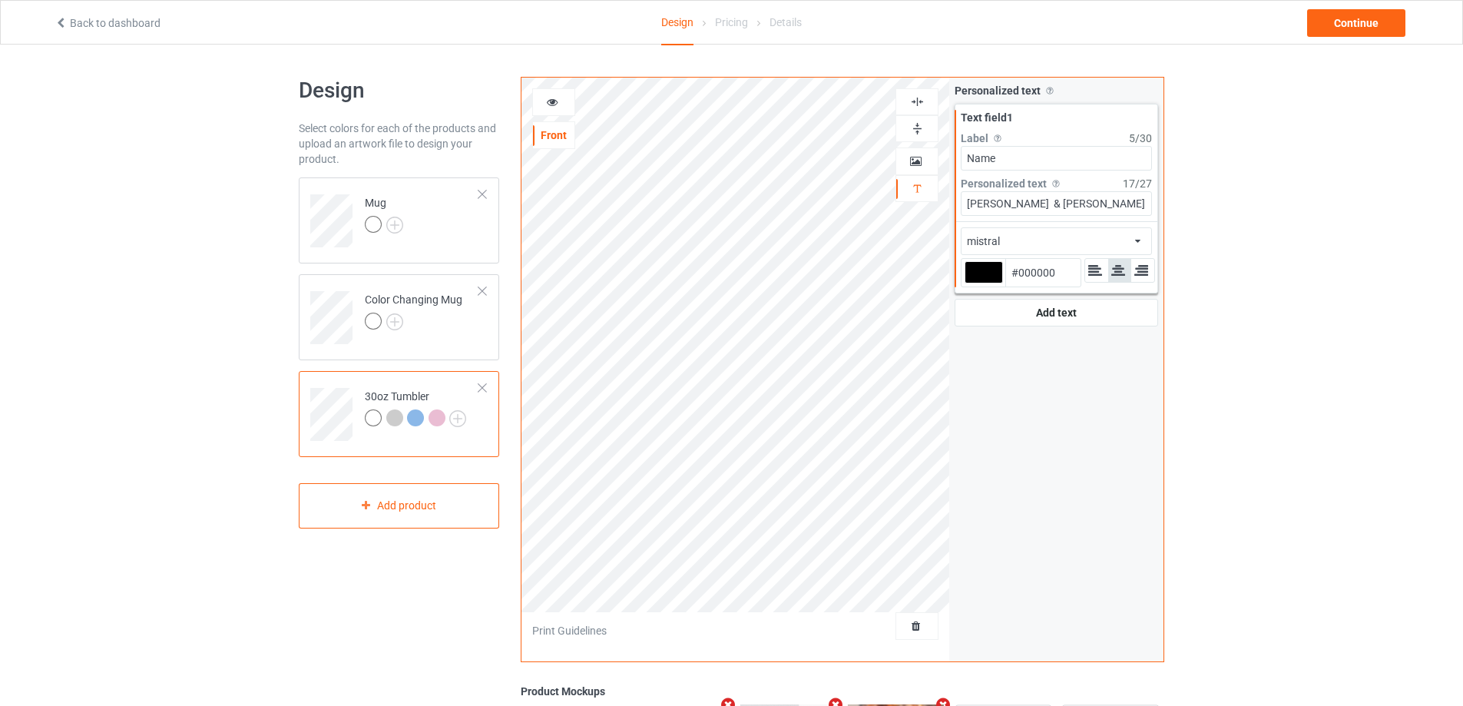
click at [981, 272] on div at bounding box center [983, 272] width 38 height 22
click at [981, 283] on input "#000000" at bounding box center [983, 293] width 38 height 21
type input "#5c431e"
type input "#5C431E"
type input "#483419"
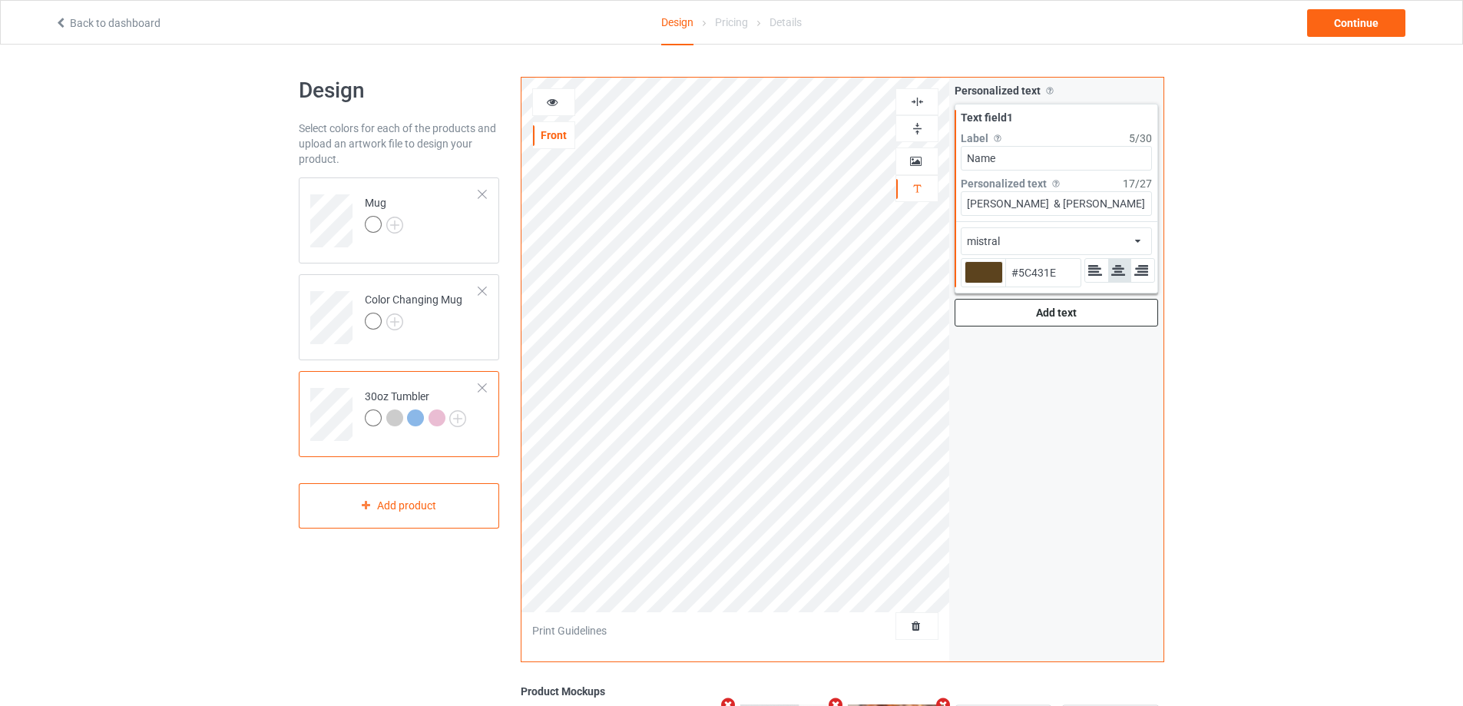
type input "#483419"
click at [554, 101] on icon at bounding box center [552, 99] width 13 height 11
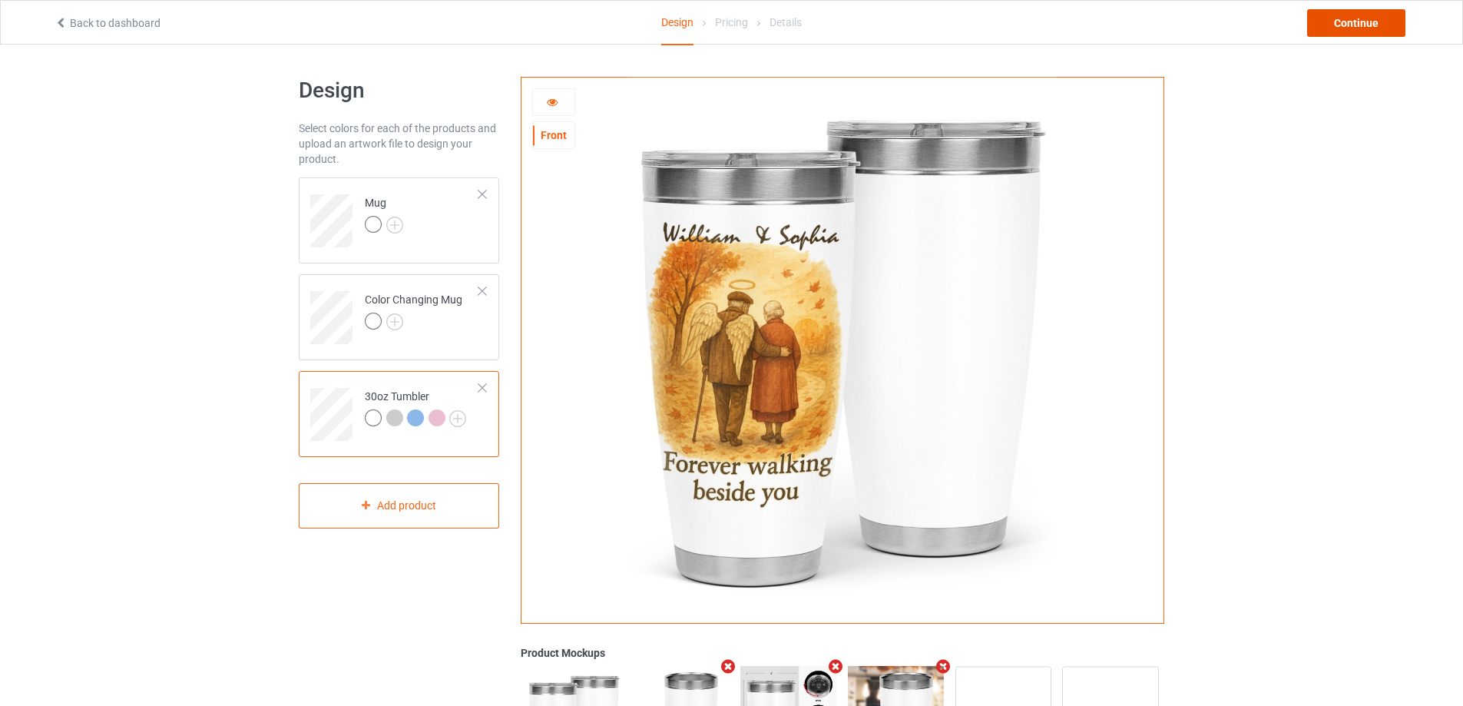
click at [1351, 21] on div "Continue" at bounding box center [1356, 23] width 98 height 28
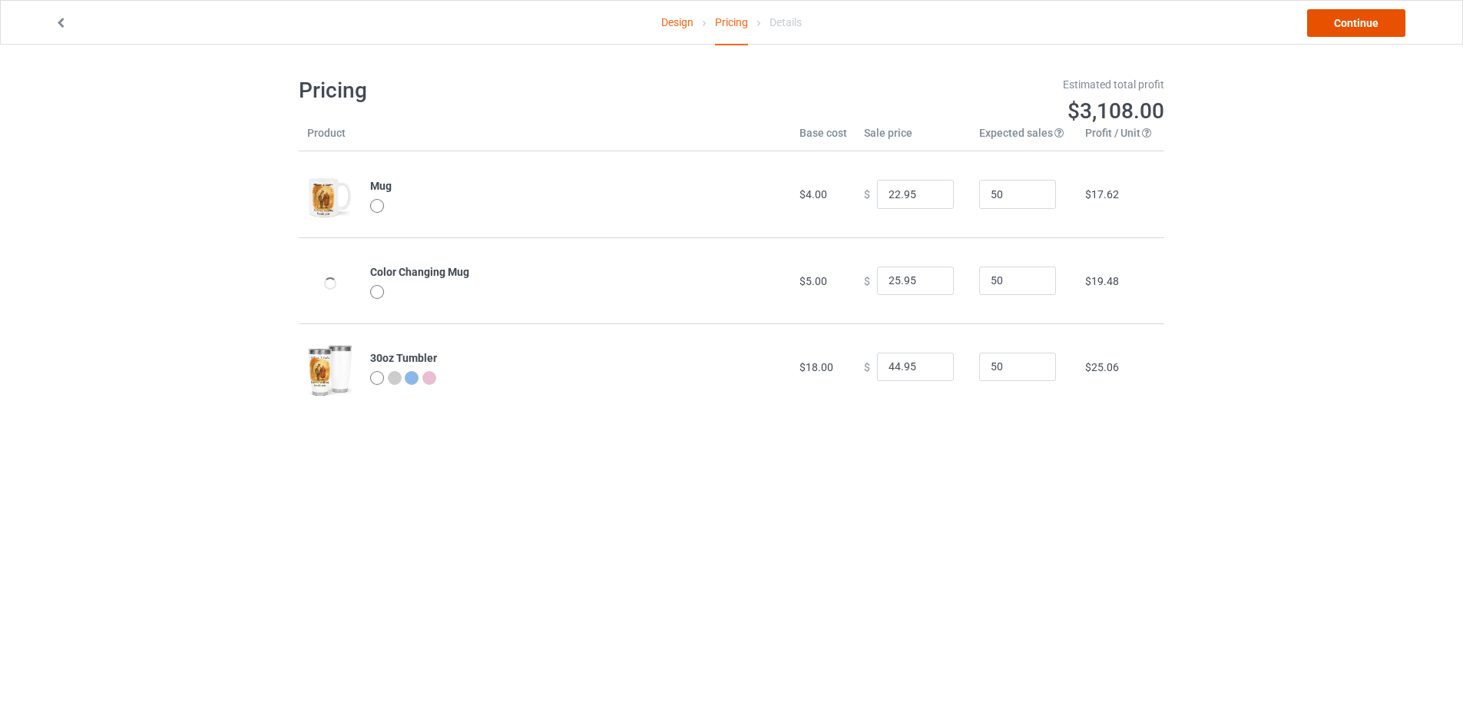
click at [1351, 21] on link "Continue" at bounding box center [1356, 23] width 98 height 28
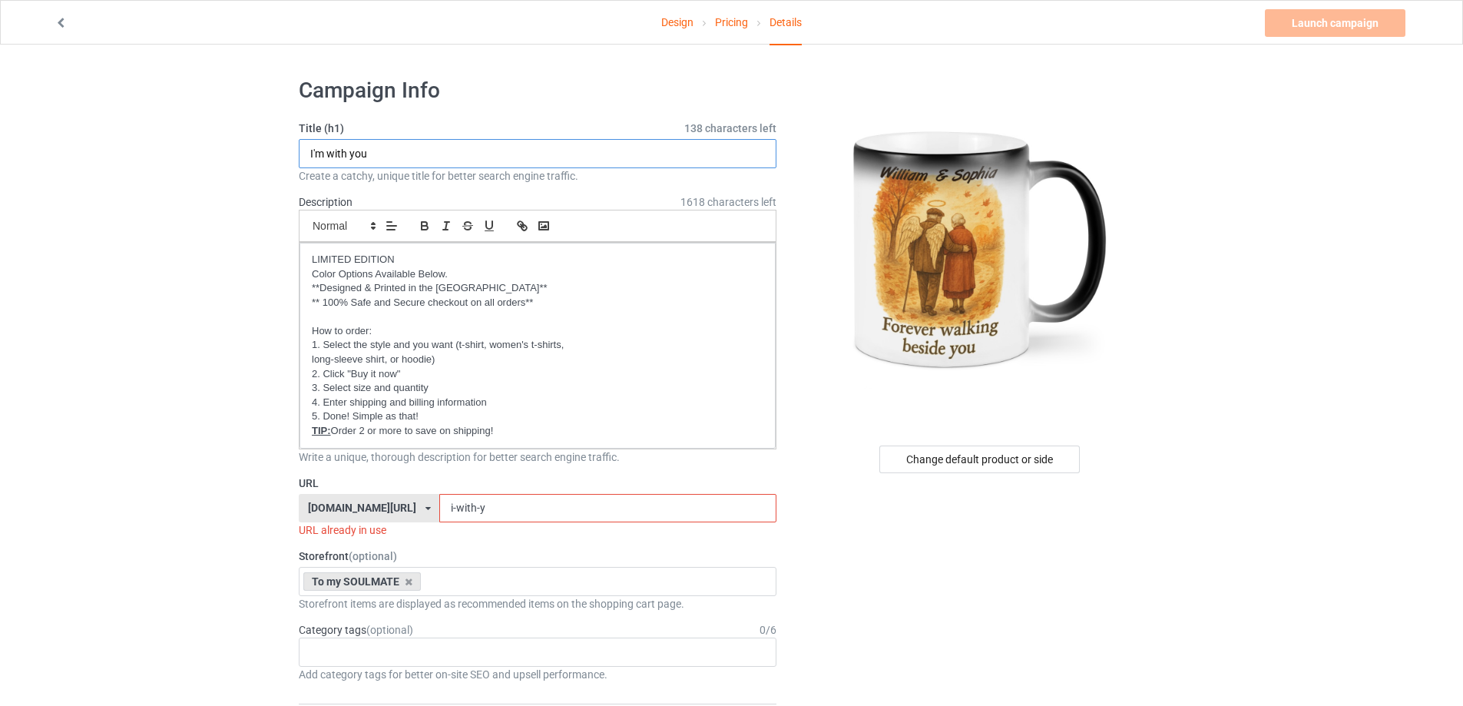
drag, startPoint x: 393, startPoint y: 150, endPoint x: 255, endPoint y: 146, distance: 138.3
paste input "ư"
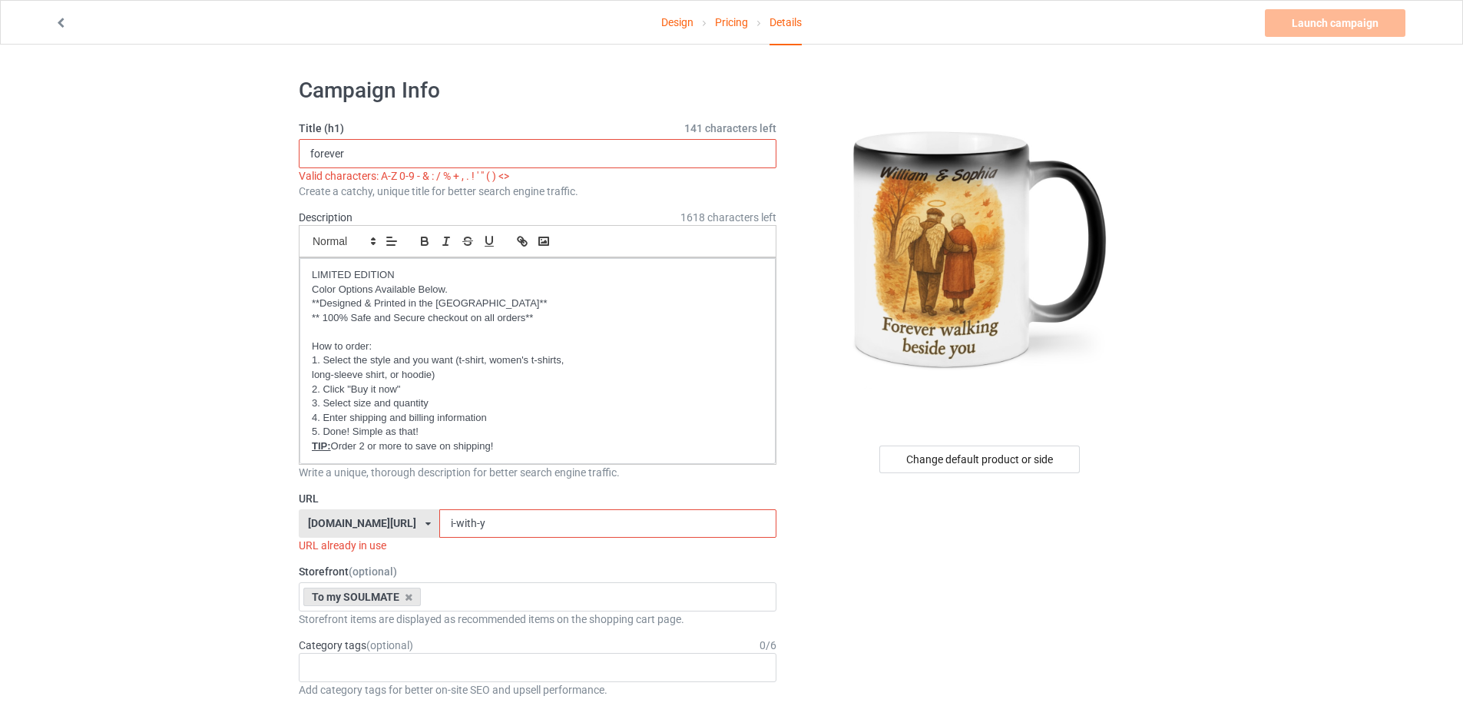
paste input "w"
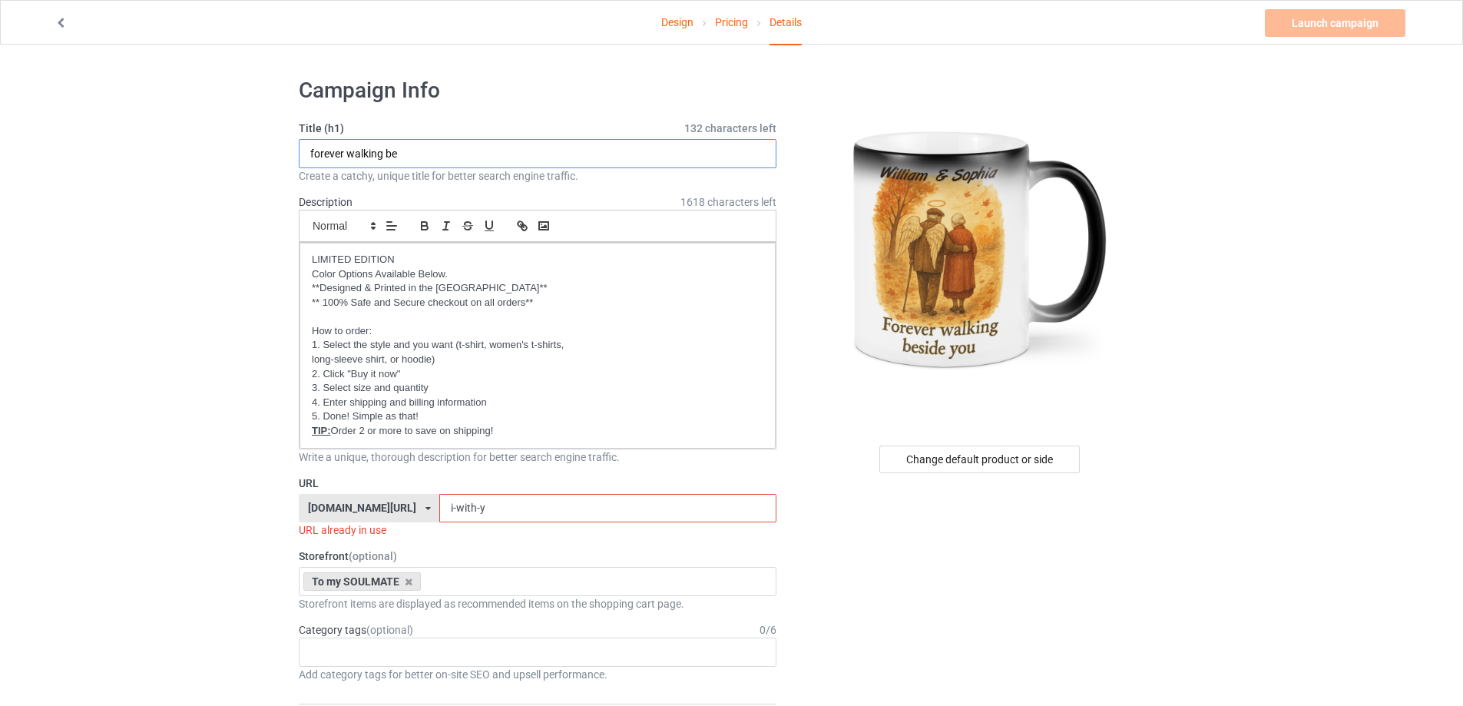
paste input "é"
paste input "es"
type input "forever walking beside you"
drag, startPoint x: 491, startPoint y: 499, endPoint x: 303, endPoint y: 498, distance: 188.1
click at [329, 499] on div "[DOMAIN_NAME][URL] [DOMAIN_NAME][URL] [DOMAIN_NAME][URL] [DOMAIN_NAME][URL] [DO…" at bounding box center [538, 508] width 478 height 29
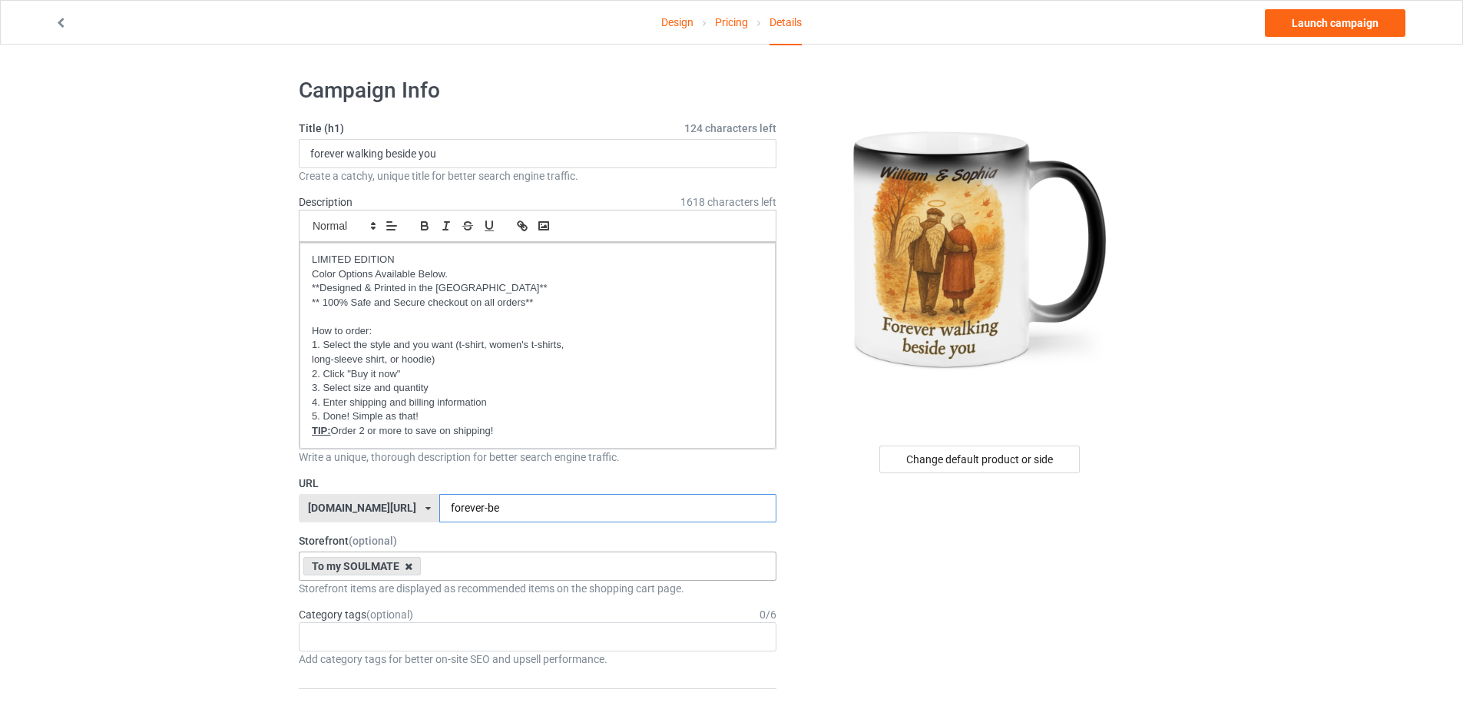
type input "forever-be"
click at [405, 566] on icon at bounding box center [409, 566] width 8 height 10
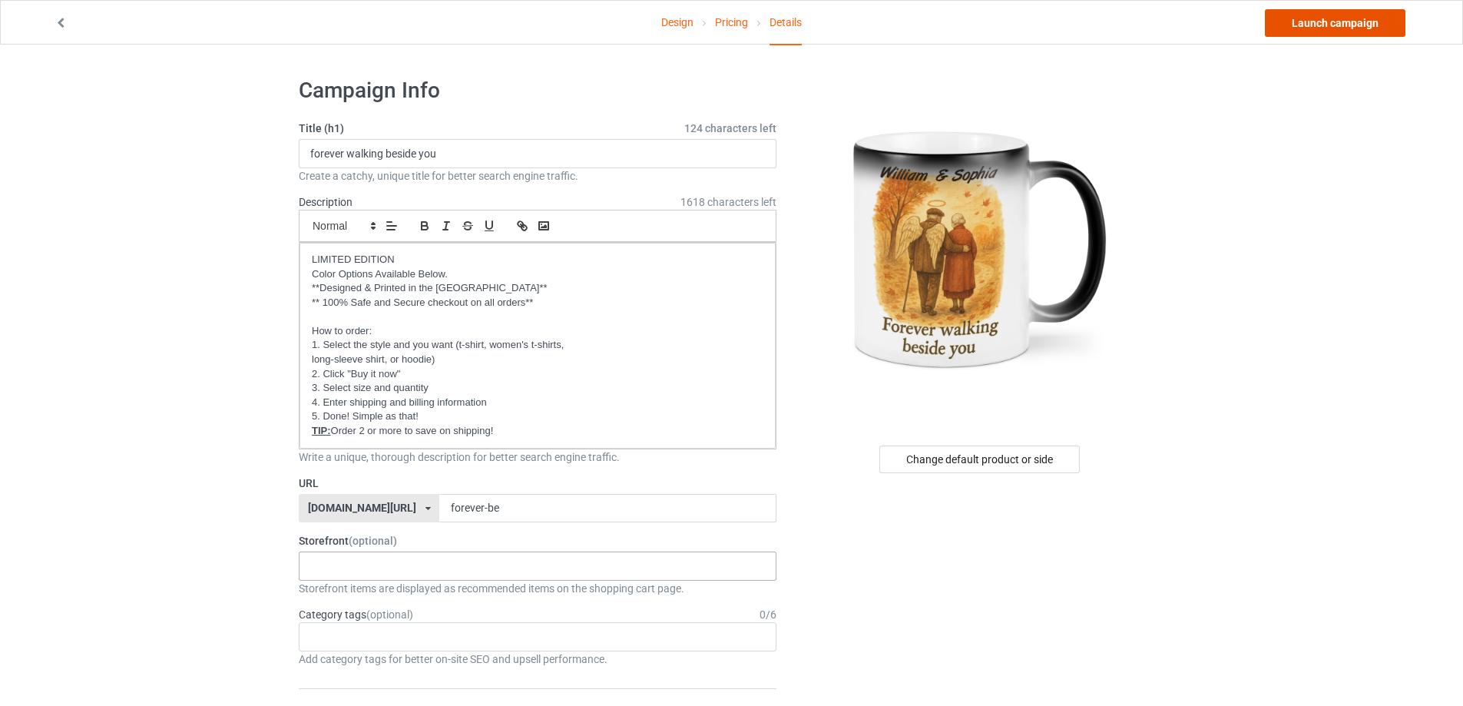
click at [1308, 21] on link "Launch campaign" at bounding box center [1335, 23] width 141 height 28
